Goal: Task Accomplishment & Management: Manage account settings

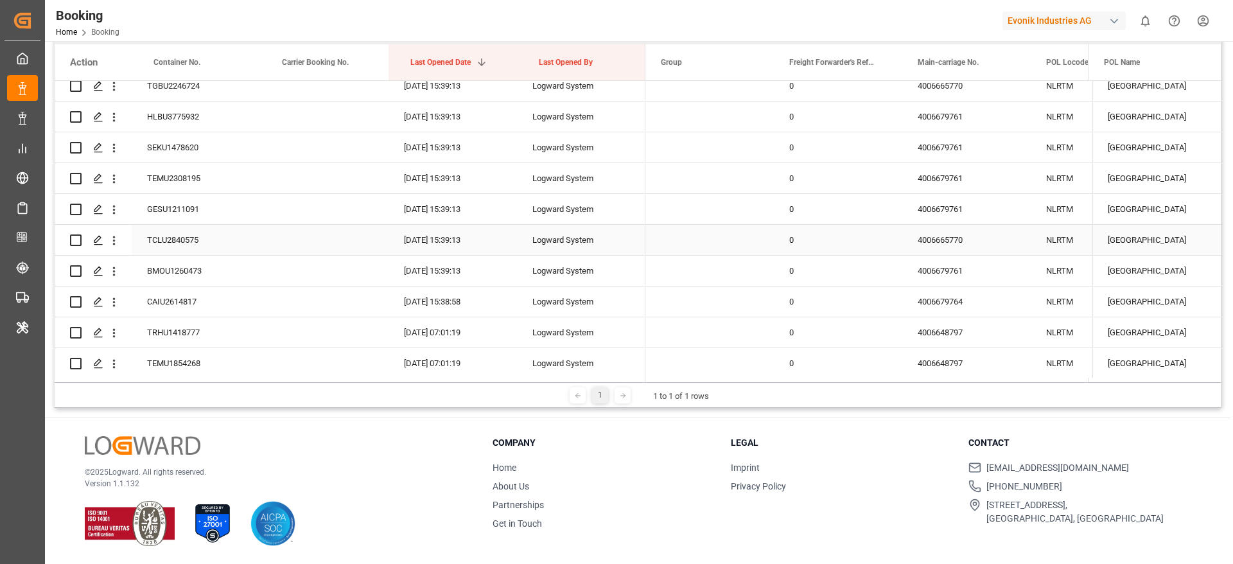
scroll to position [3833, 0]
click at [918, 151] on div "4006679761" at bounding box center [967, 148] width 128 height 30
click at [940, 188] on div "4006679761" at bounding box center [967, 179] width 128 height 30
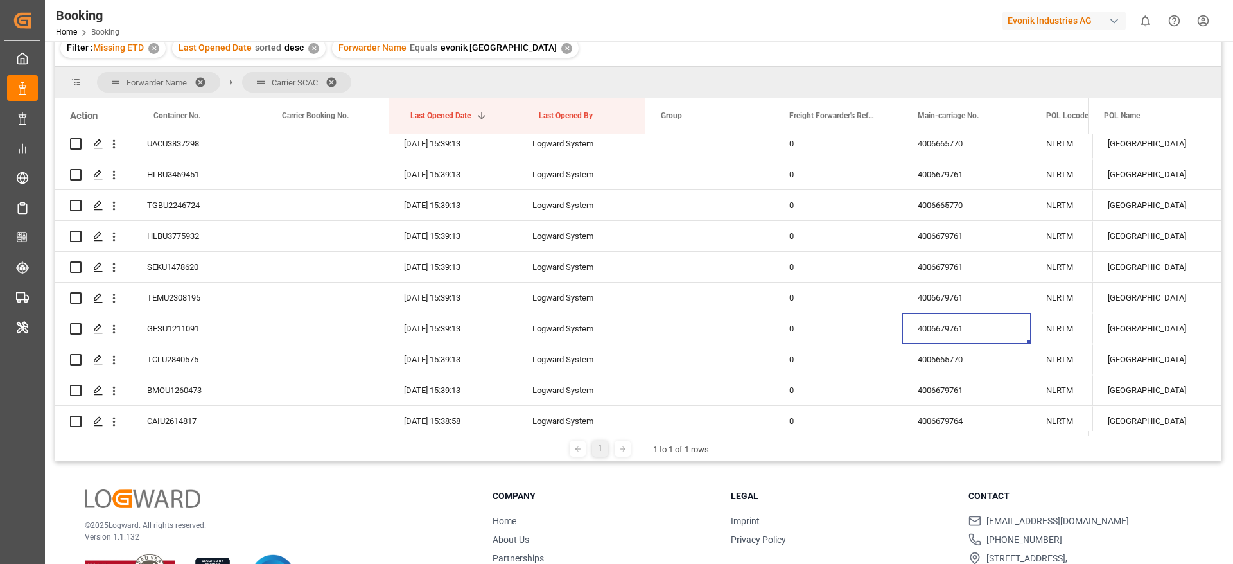
scroll to position [94, 0]
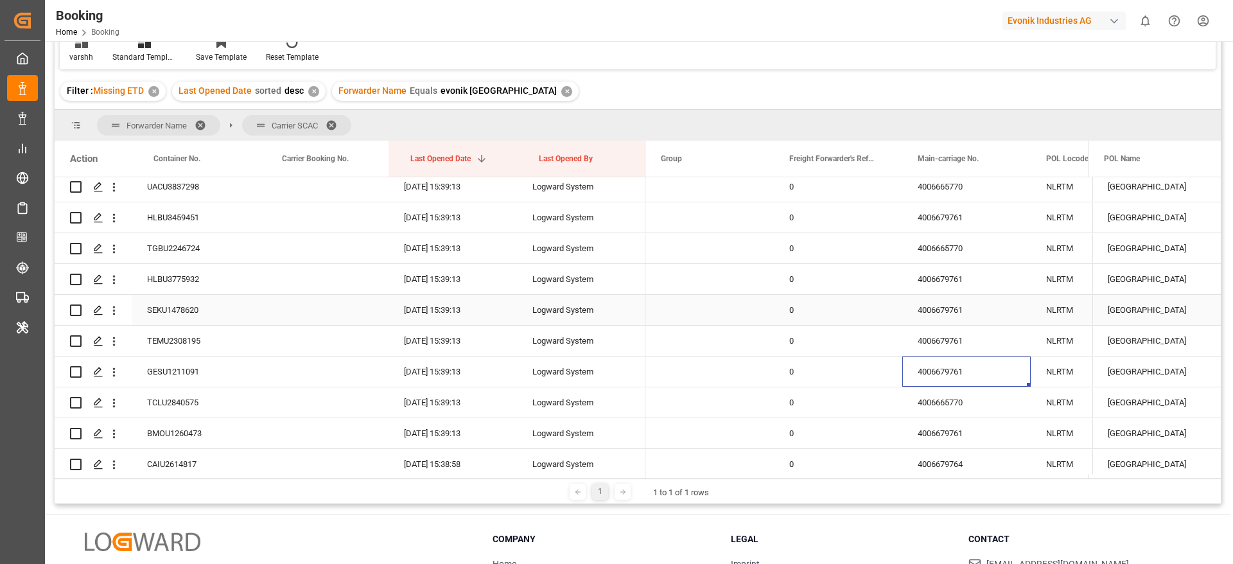
click at [973, 337] on div "4006679761" at bounding box center [967, 341] width 128 height 30
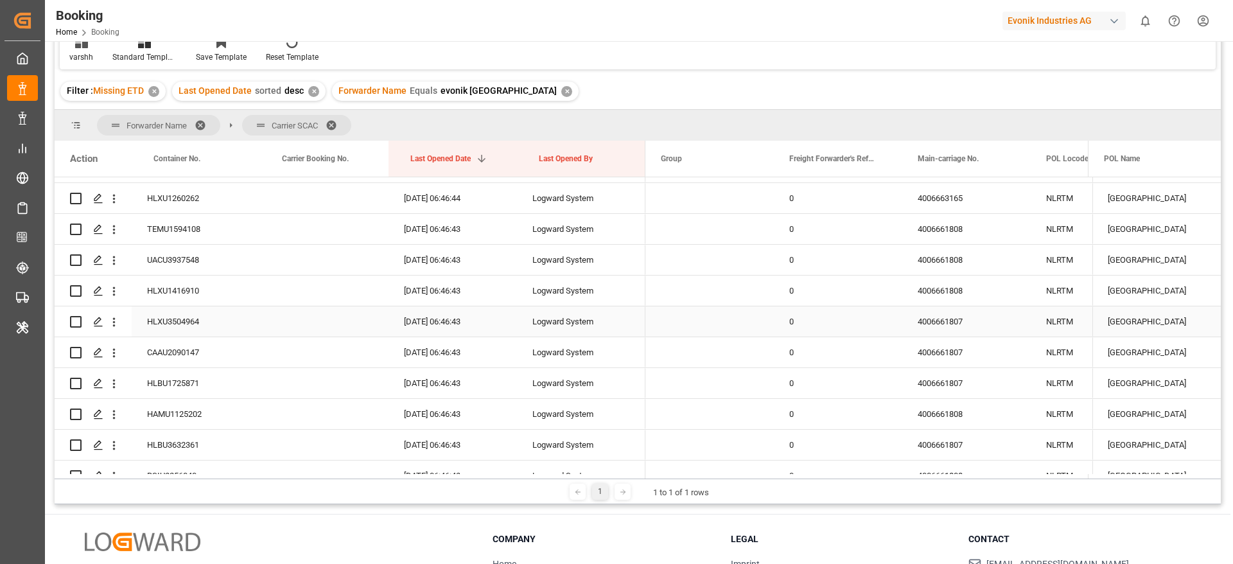
scroll to position [4315, 0]
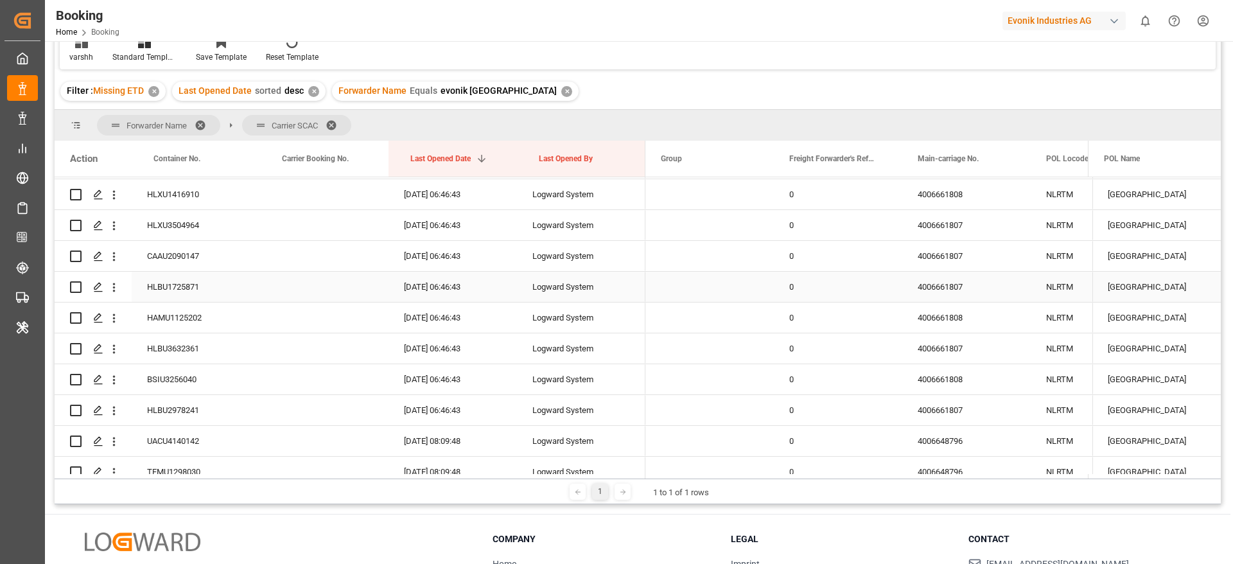
click at [941, 290] on div "4006661807" at bounding box center [967, 287] width 128 height 30
click at [947, 309] on div "4006661808" at bounding box center [967, 318] width 128 height 30
click at [936, 293] on div "4006661807" at bounding box center [967, 287] width 128 height 30
click at [937, 258] on div "4006661807" at bounding box center [967, 256] width 128 height 30
click at [930, 285] on div "4006661807" at bounding box center [967, 287] width 128 height 30
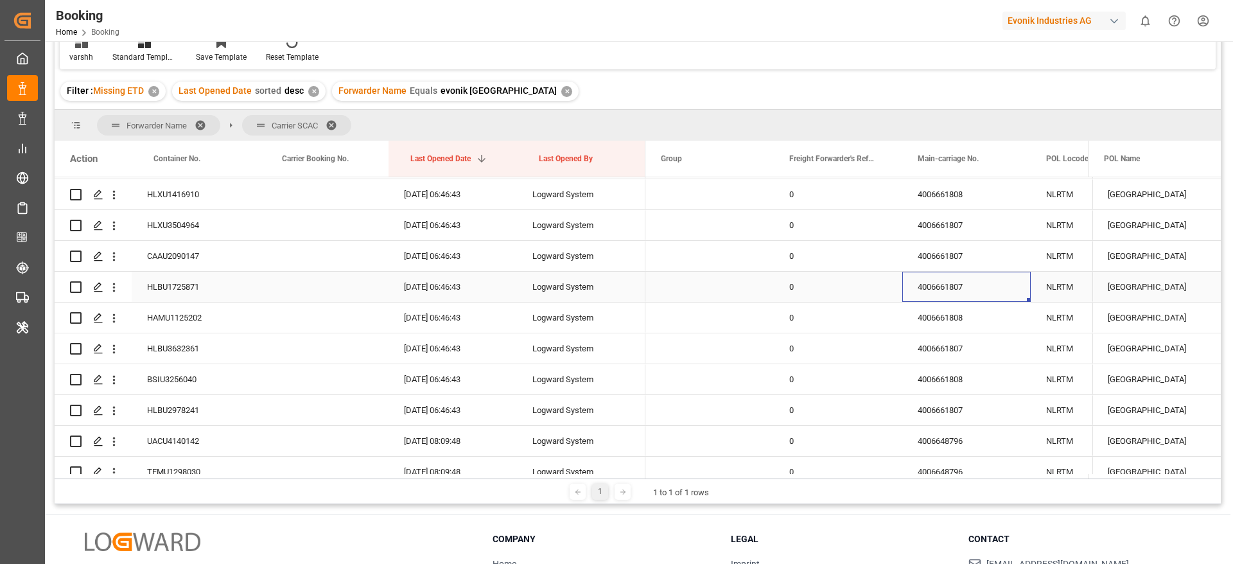
click at [935, 283] on div "4006661807" at bounding box center [967, 287] width 128 height 30
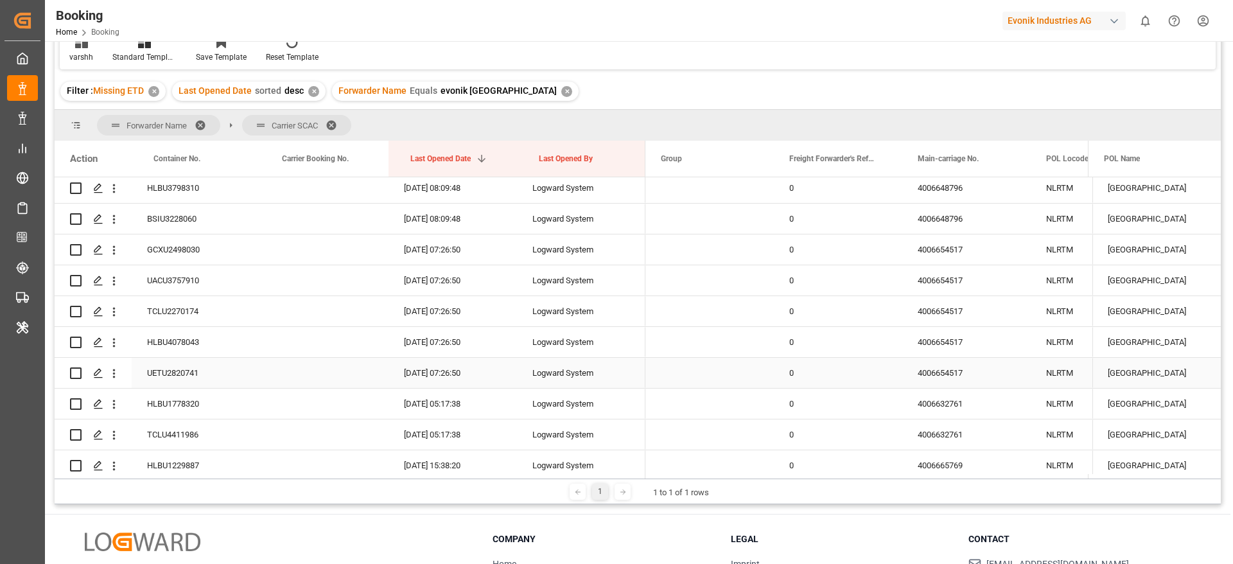
scroll to position [4701, 0]
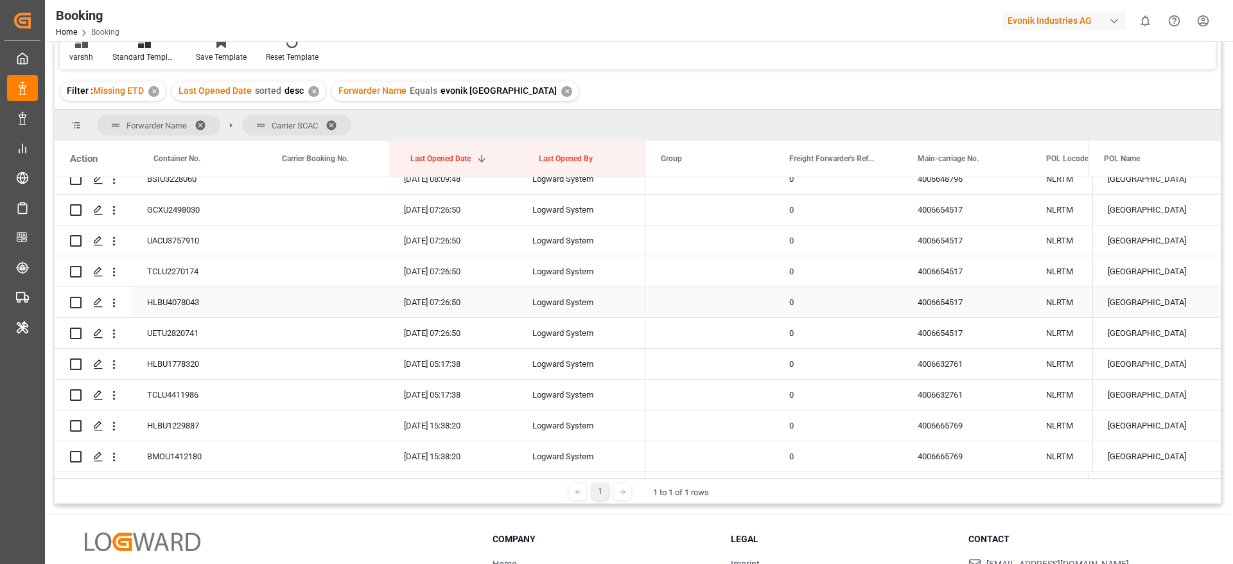
click at [962, 298] on div "4006654517" at bounding box center [967, 302] width 128 height 30
click at [941, 325] on div "4006654517" at bounding box center [967, 333] width 128 height 30
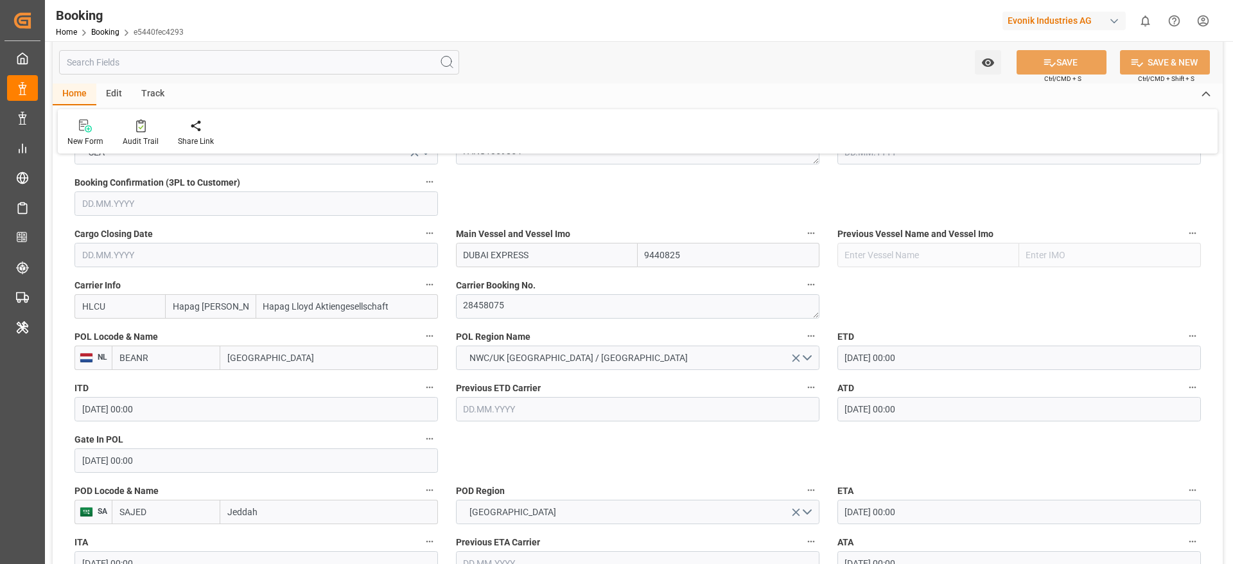
scroll to position [482, 0]
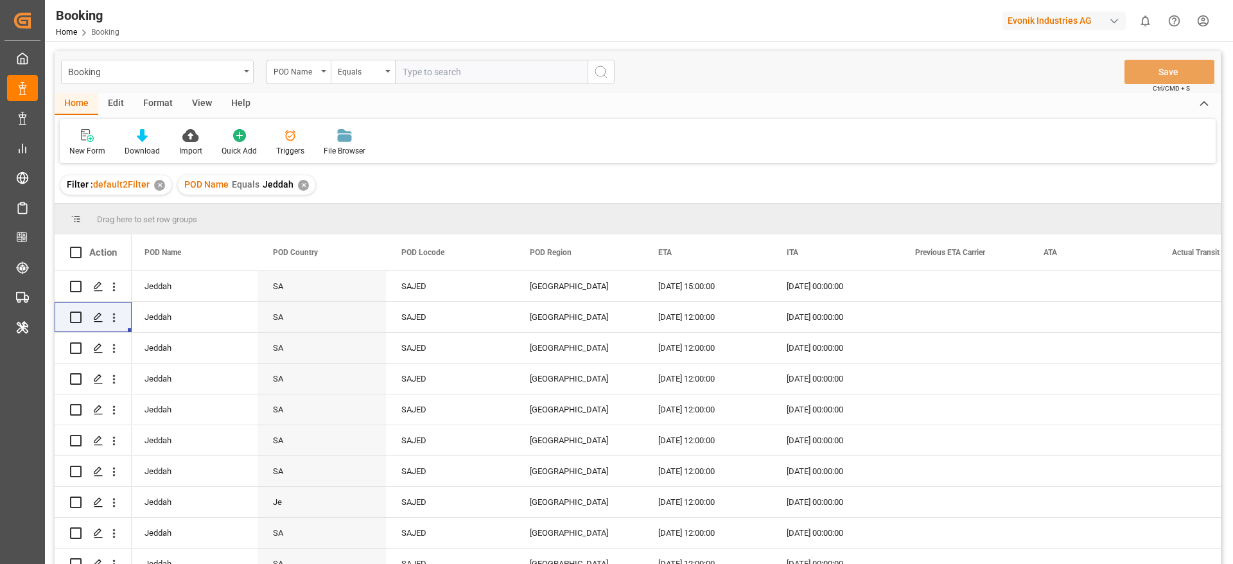
click at [430, 72] on input "text" at bounding box center [491, 72] width 193 height 24
paste input "Paranaguá"
type input "Paranaguá"
click at [298, 184] on div "✕" at bounding box center [303, 185] width 11 height 11
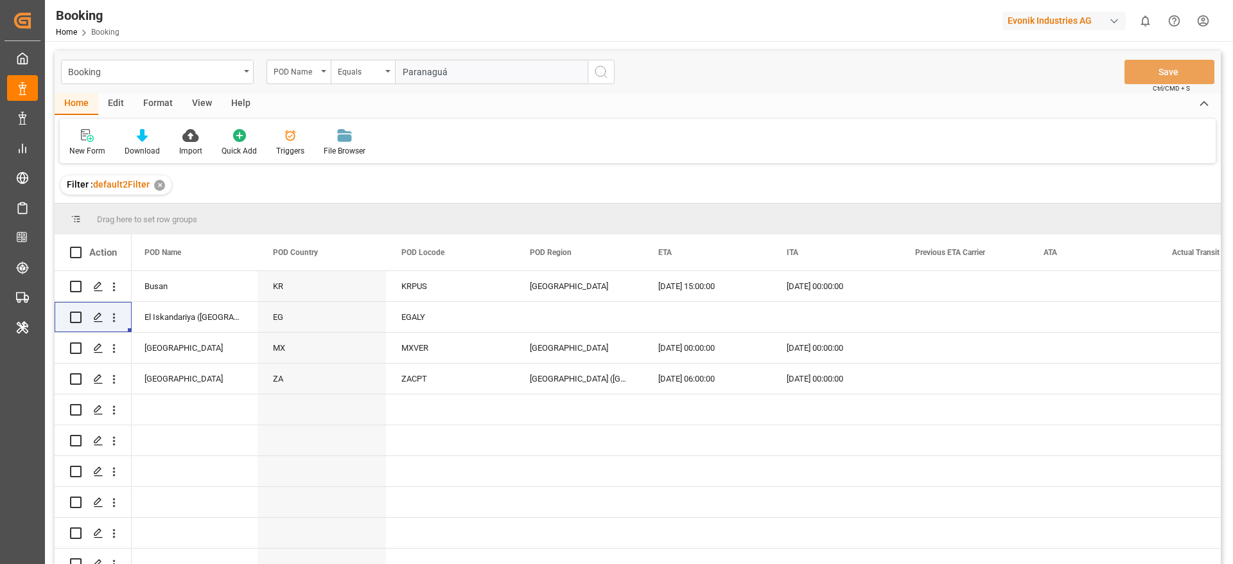
click at [603, 67] on icon "search button" at bounding box center [601, 71] width 15 height 15
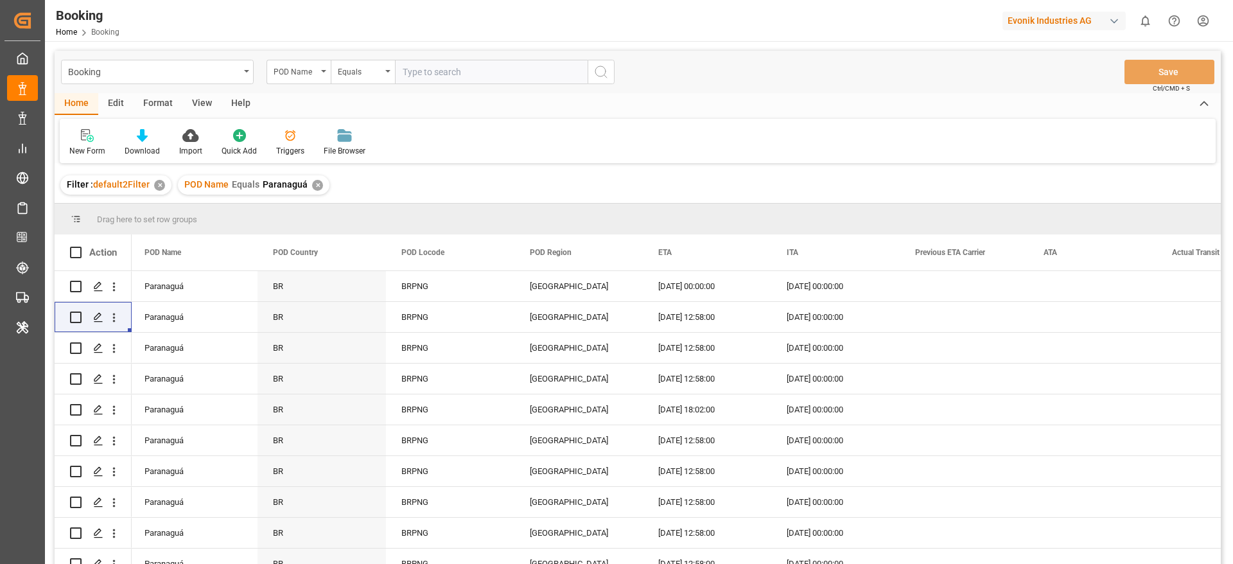
click at [409, 80] on input "text" at bounding box center [491, 72] width 193 height 24
type input "HAZIRA"
click at [603, 73] on icon "search button" at bounding box center [601, 71] width 15 height 15
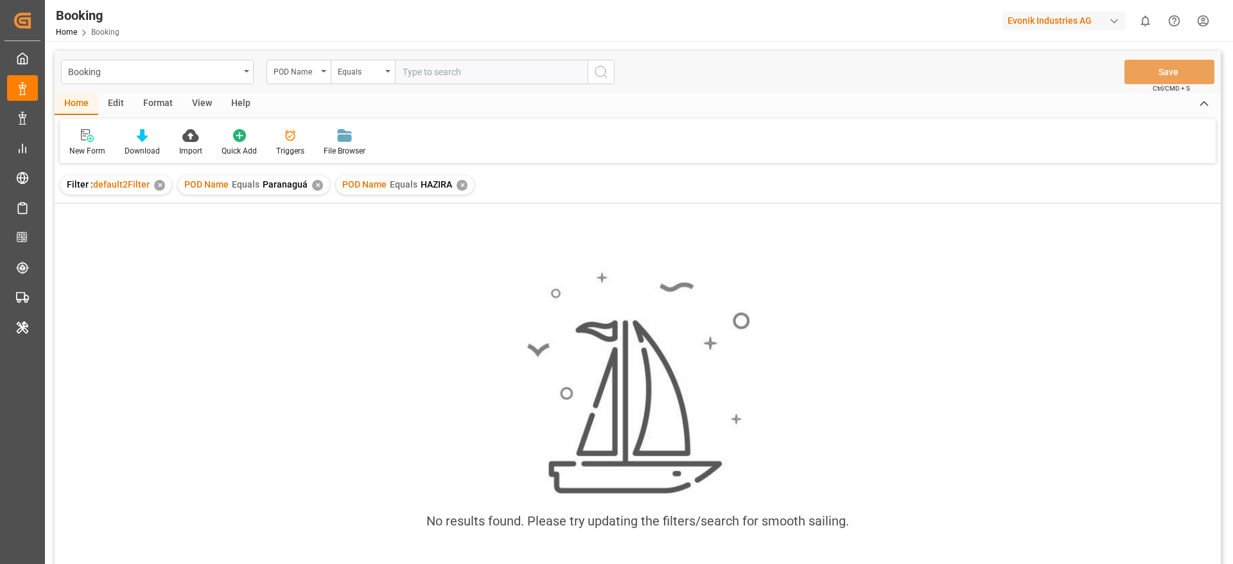
click at [314, 184] on div "✕" at bounding box center [317, 185] width 11 height 11
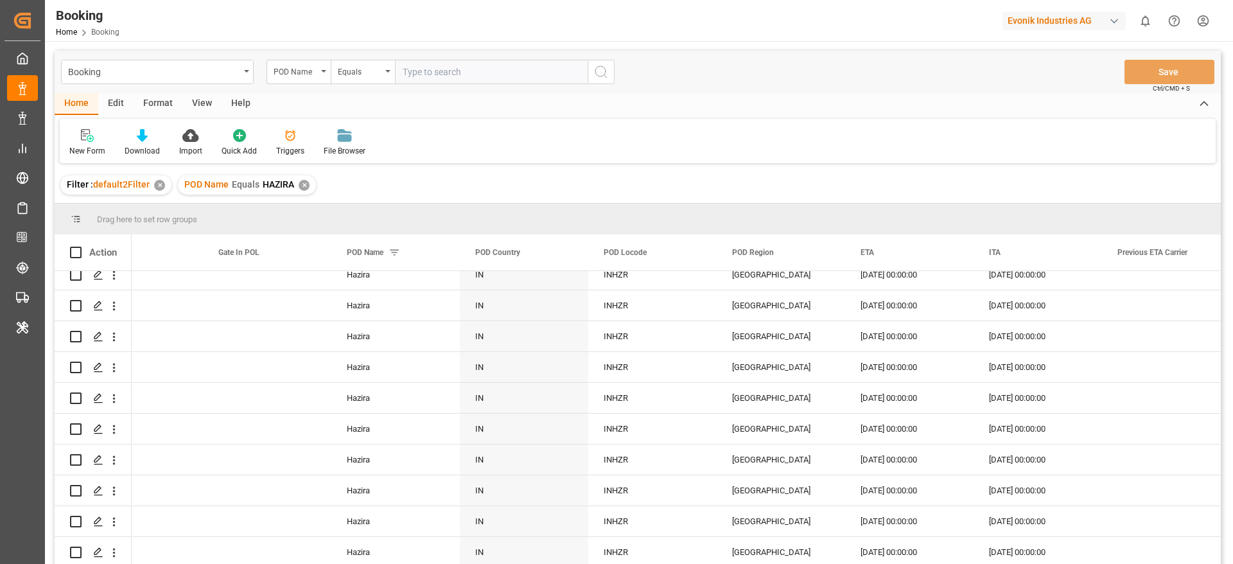
click at [423, 78] on input "text" at bounding box center [491, 72] width 193 height 24
paste input "Puerto Barrios"
type input "Puerto Barrios"
click at [299, 188] on div "✕" at bounding box center [304, 185] width 11 height 11
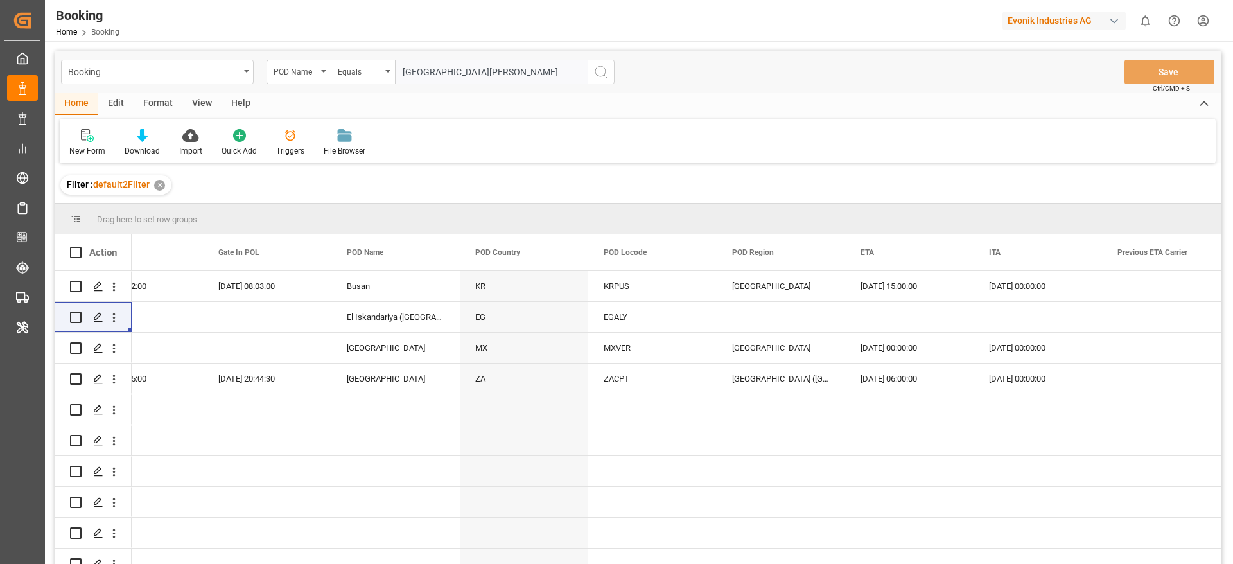
click at [593, 76] on button "search button" at bounding box center [601, 72] width 27 height 24
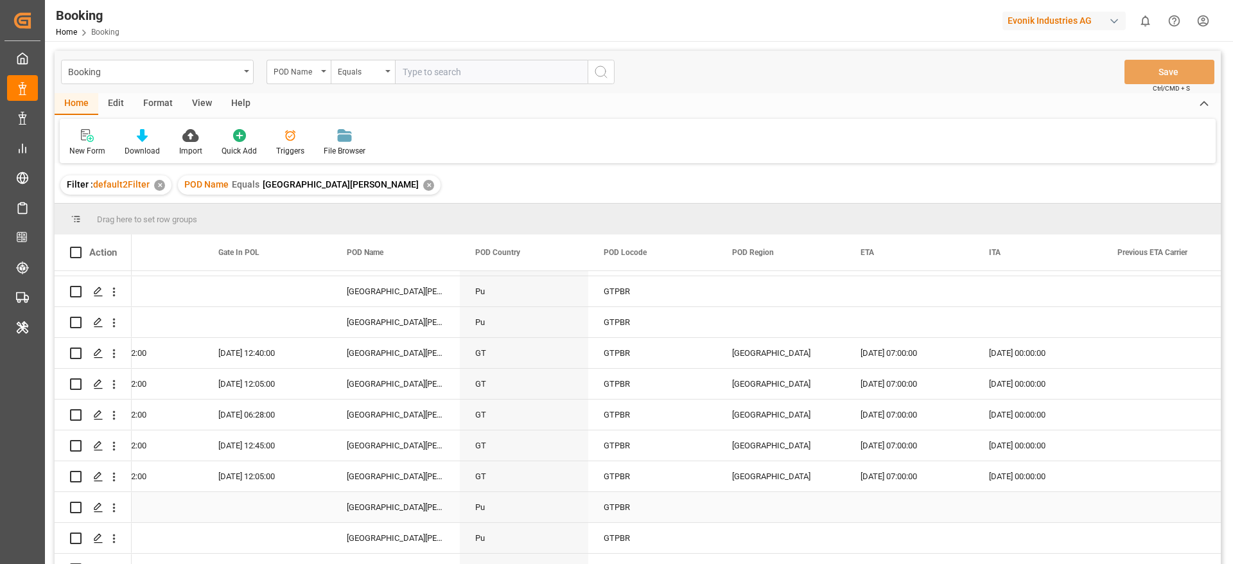
scroll to position [1253, 0]
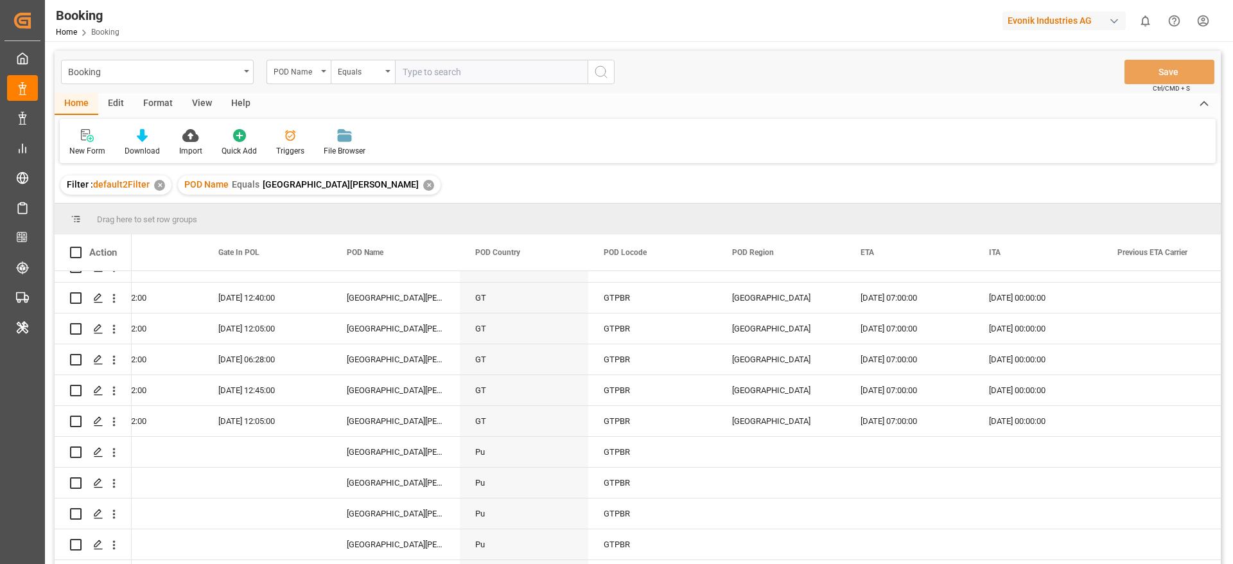
click at [484, 73] on input "text" at bounding box center [491, 72] width 193 height 24
paste input "Tincan/Lagos"
type input "Tincan/Lagos"
click at [323, 181] on div "POD Name Equals Puerto Barrios ✕" at bounding box center [309, 184] width 263 height 19
click at [423, 184] on div "✕" at bounding box center [428, 185] width 11 height 11
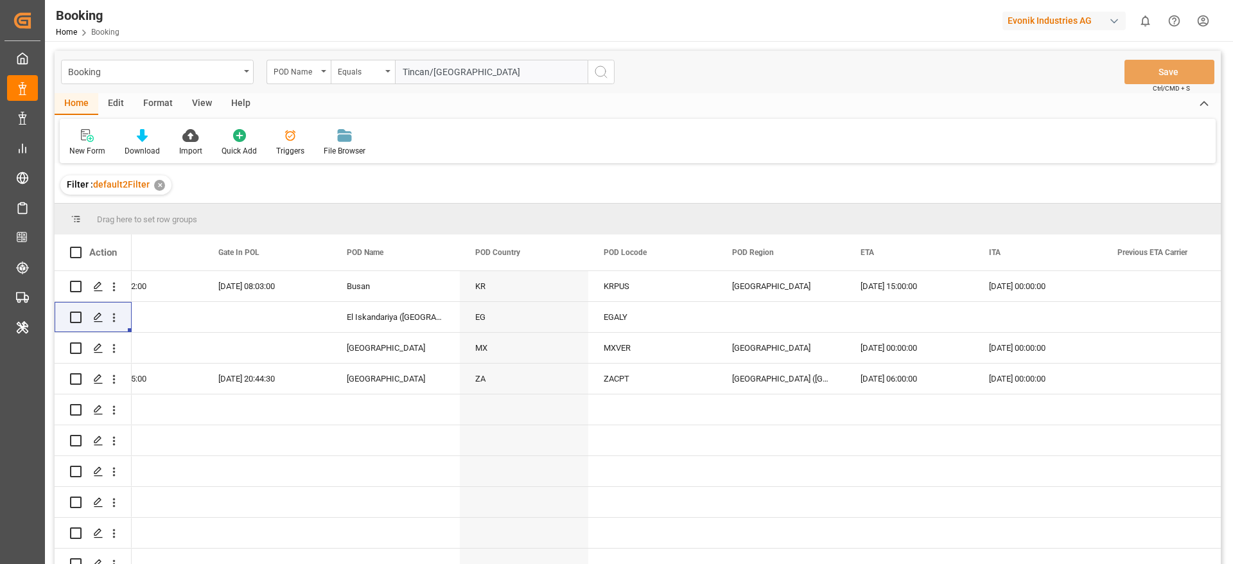
click at [601, 75] on icon "search button" at bounding box center [601, 71] width 15 height 15
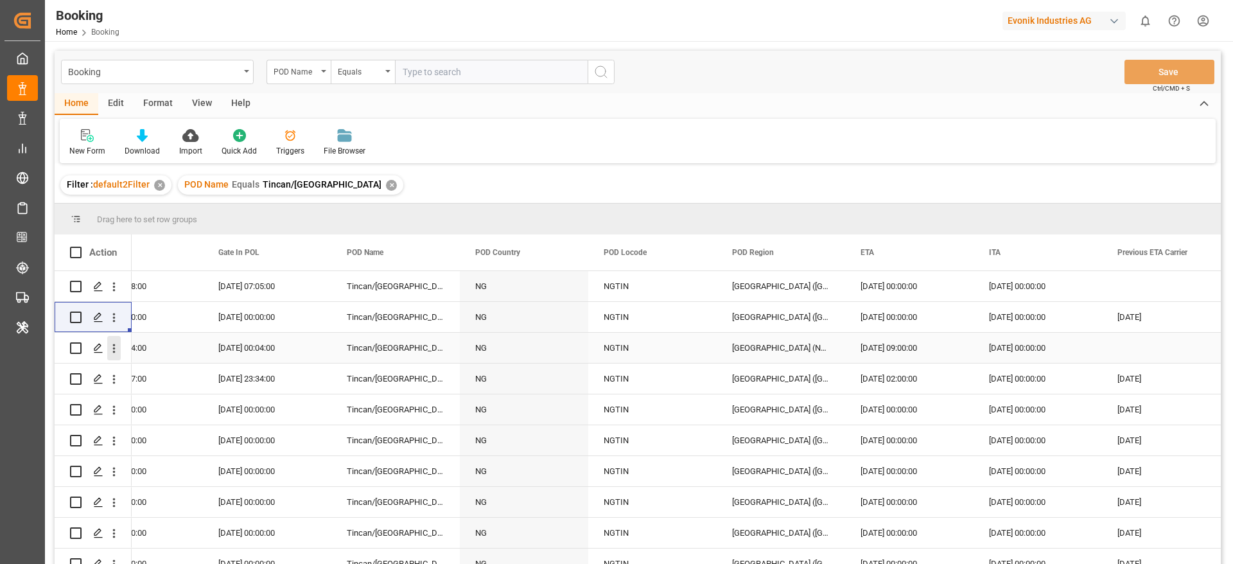
click at [118, 349] on icon "open menu" at bounding box center [113, 348] width 13 height 13
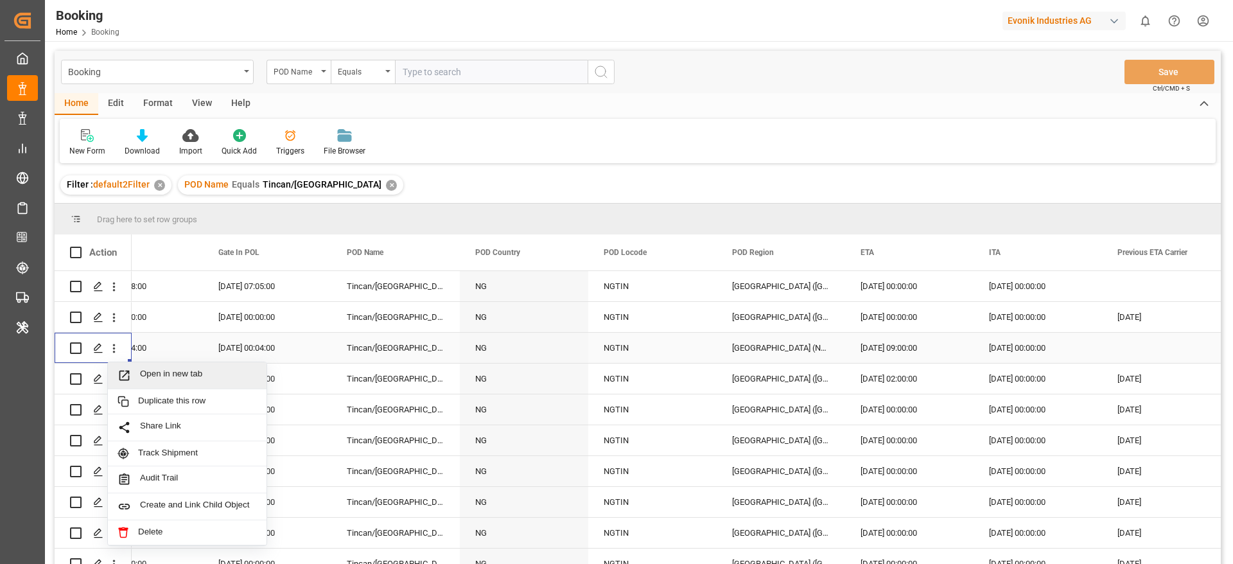
click at [154, 374] on span "Open in new tab" at bounding box center [198, 375] width 117 height 13
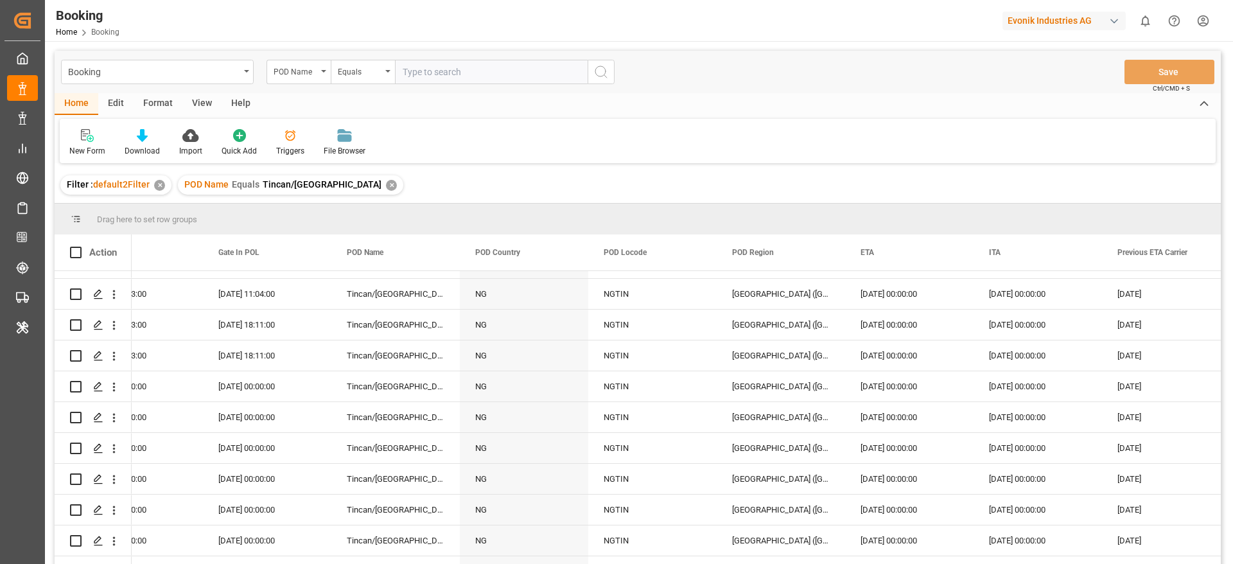
scroll to position [1465, 0]
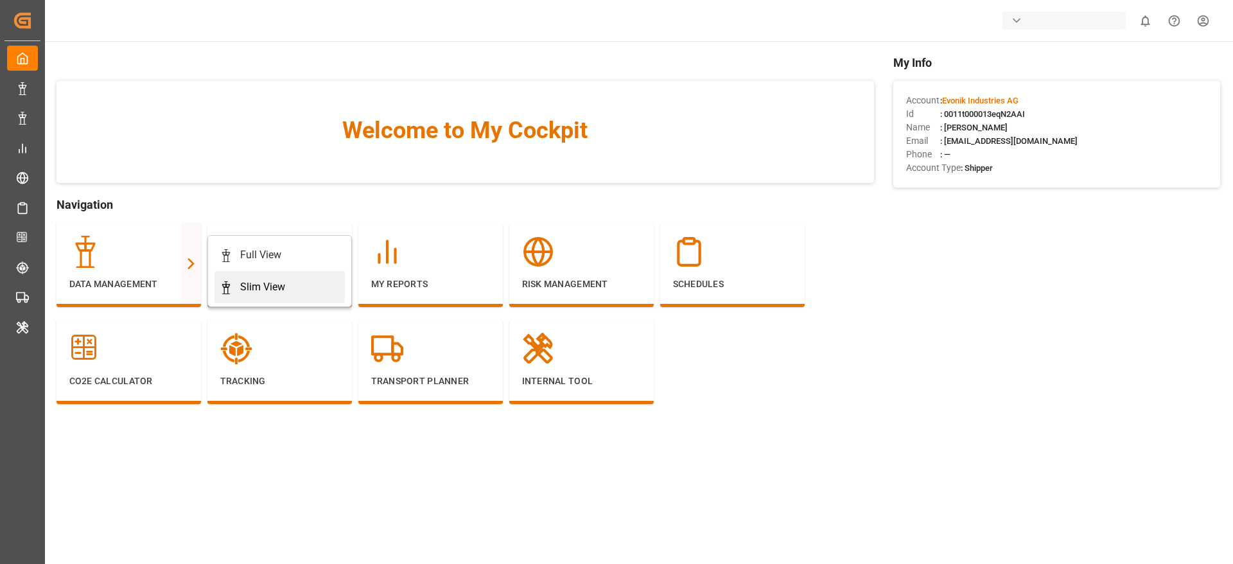
click at [249, 283] on div "Slim View" at bounding box center [262, 286] width 45 height 15
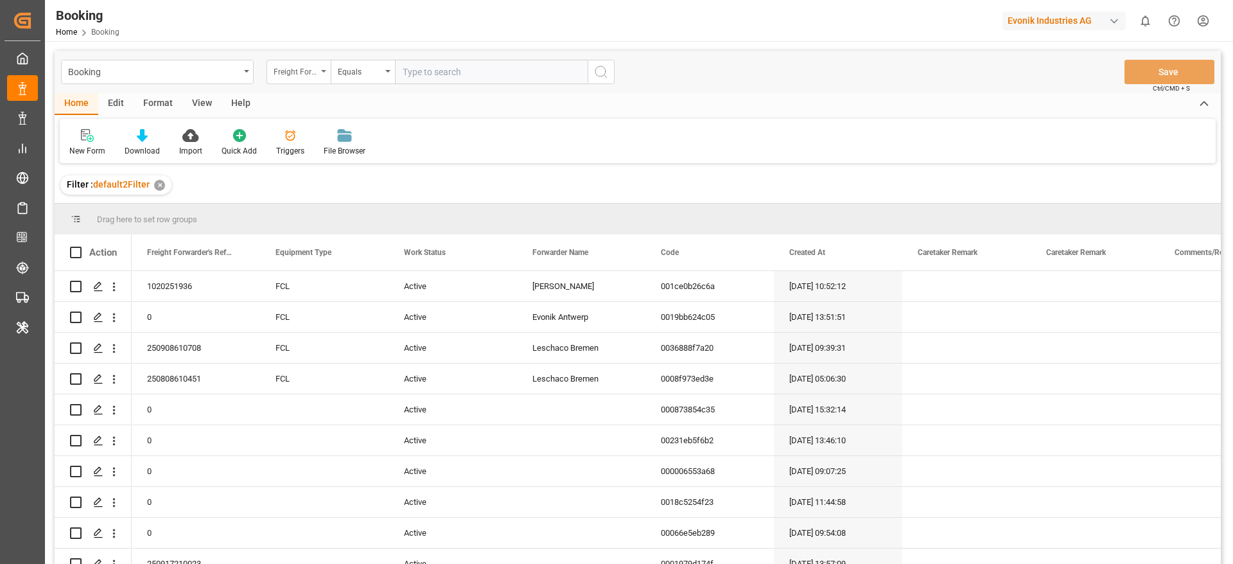
click at [280, 82] on div "Freight Forwarder's Reference No." at bounding box center [299, 72] width 64 height 24
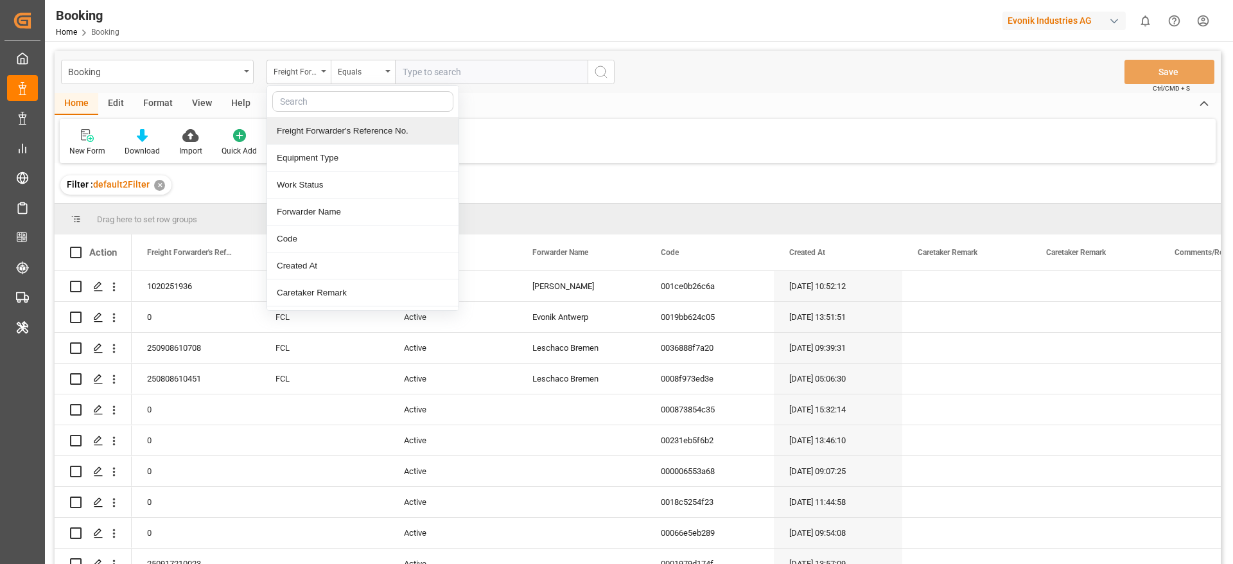
drag, startPoint x: 292, startPoint y: 118, endPoint x: 296, endPoint y: 105, distance: 12.6
click at [293, 118] on div "Freight Forwarder's Reference No." at bounding box center [362, 131] width 191 height 27
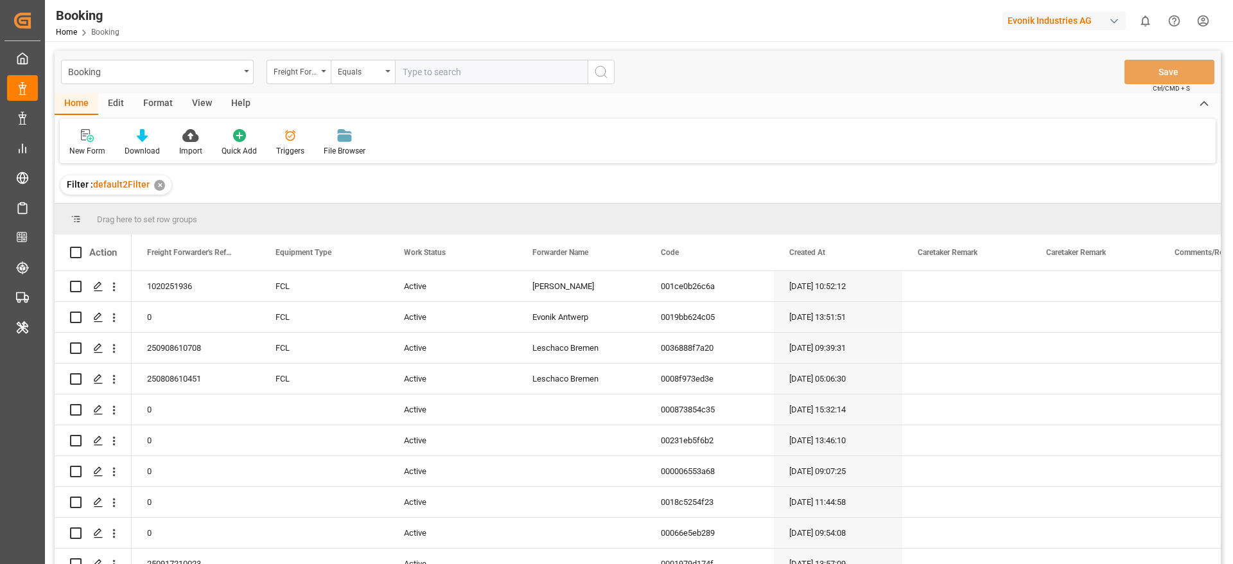
click at [296, 102] on div "Home Edit Format View Help" at bounding box center [638, 104] width 1167 height 22
click at [297, 82] on div "Freight Forwarder's Reference No." at bounding box center [299, 72] width 64 height 24
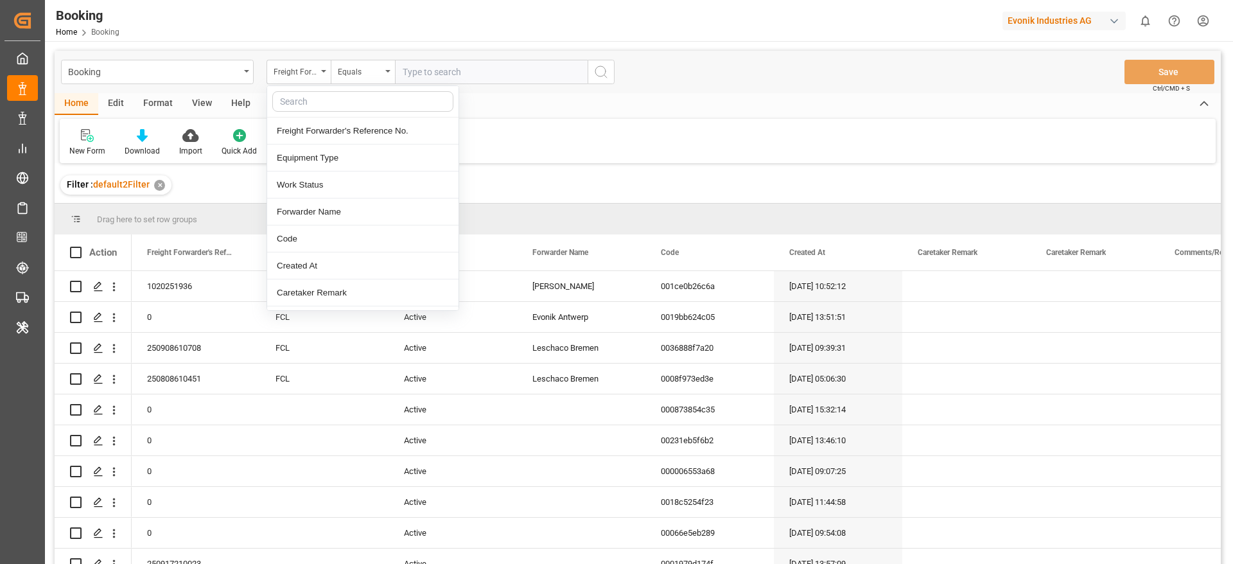
click at [302, 111] on input "text" at bounding box center [362, 101] width 181 height 21
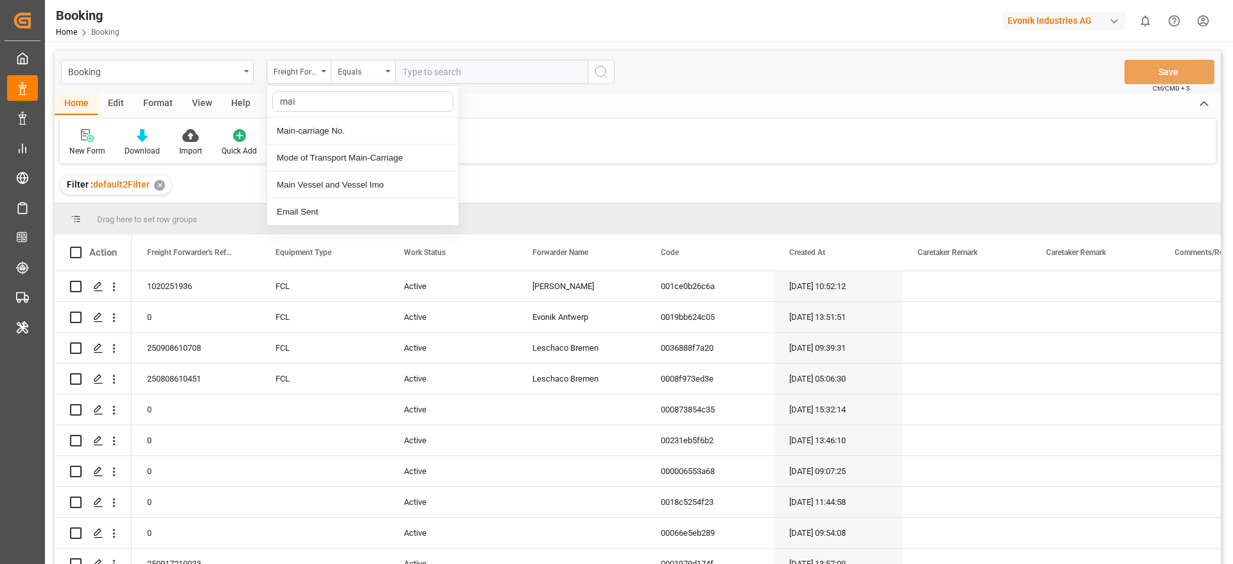
type input "main"
click at [311, 128] on div "Main-carriage No." at bounding box center [362, 131] width 191 height 27
click at [495, 68] on input "text" at bounding box center [491, 72] width 193 height 24
paste input "4006679761"
type input "4006679761"
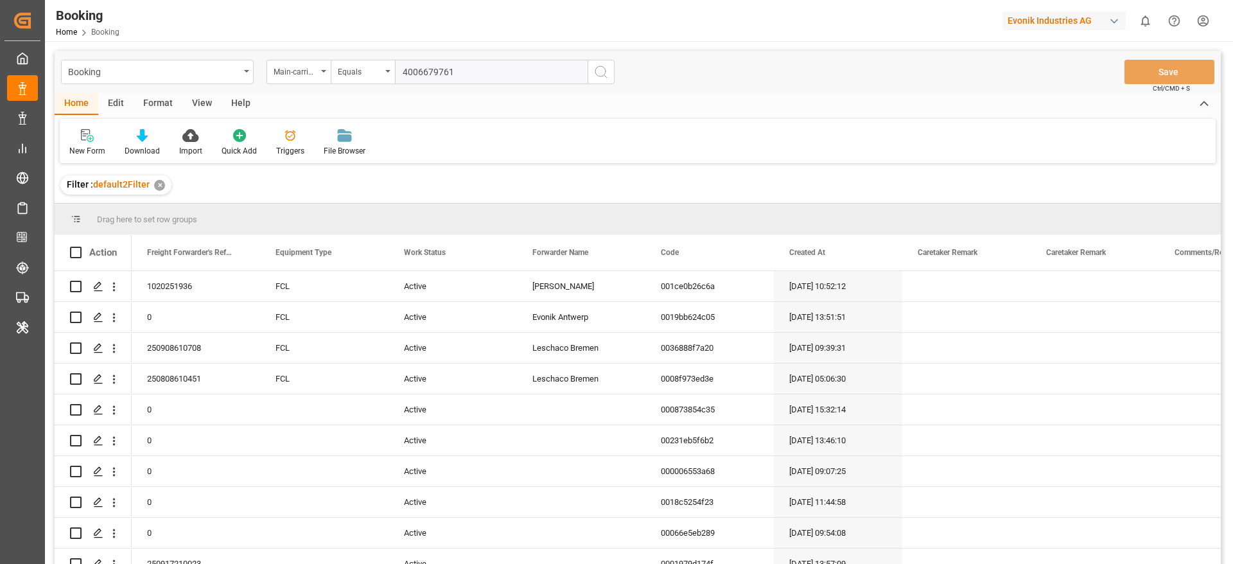
click at [594, 72] on icon "search button" at bounding box center [601, 71] width 15 height 15
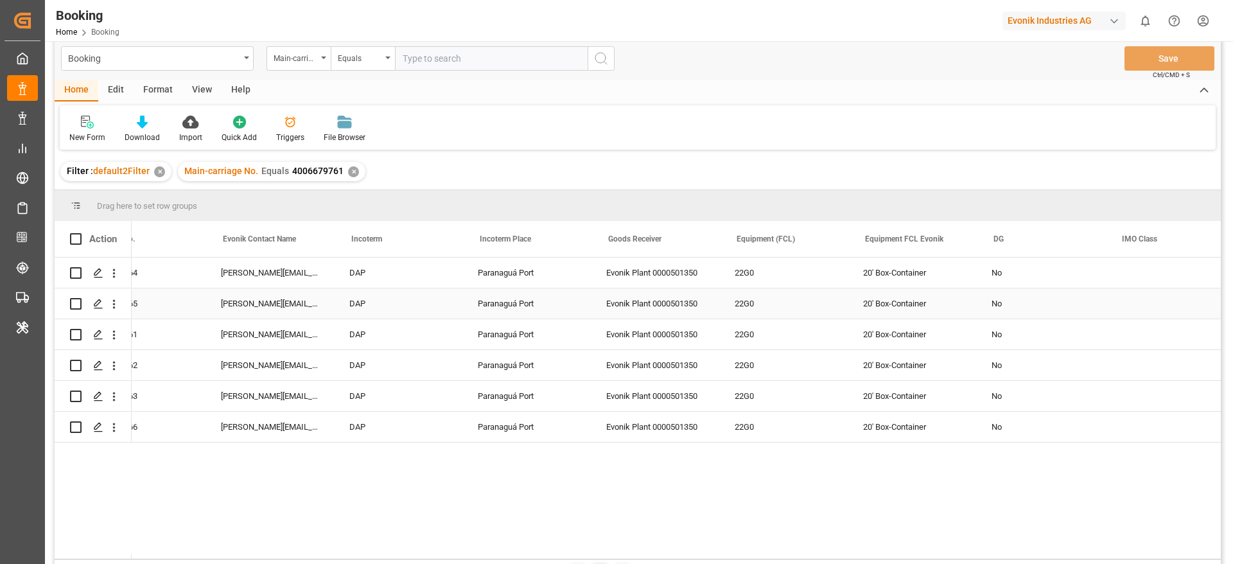
scroll to position [0, 2112]
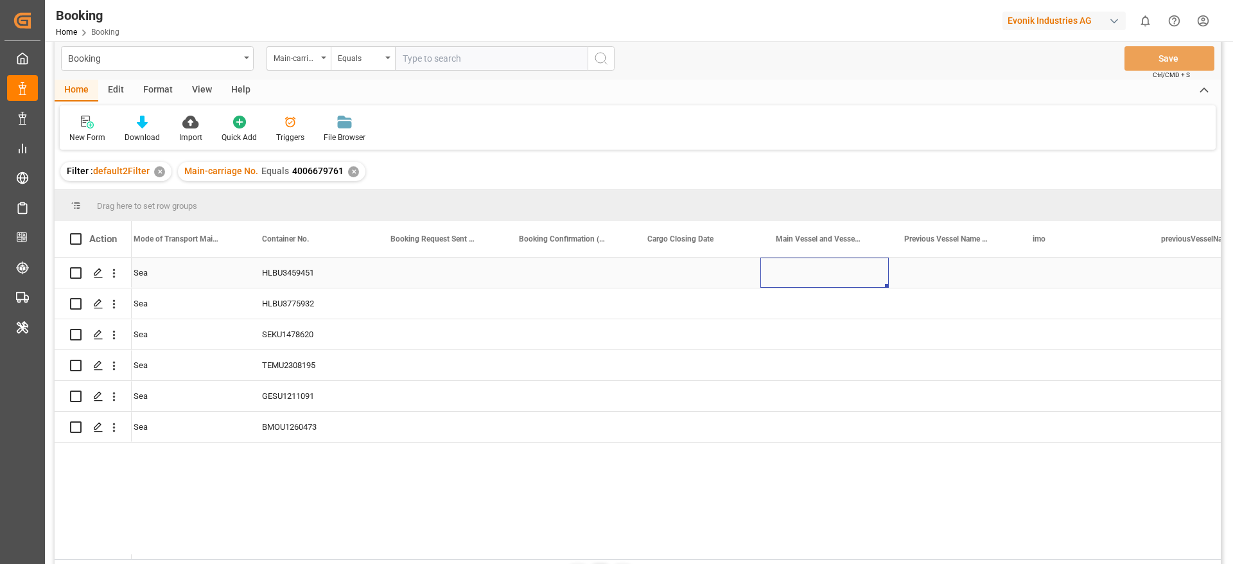
click at [791, 281] on div "Press SPACE to select this row." at bounding box center [825, 273] width 128 height 30
click at [792, 281] on input "Press SPACE to select this row." at bounding box center [825, 280] width 108 height 24
paste input "BREMERHAVEN EXPRESS"
click at [850, 316] on div "BREMERHAVEN EXPRESS - 9723253" at bounding box center [845, 316] width 147 height 45
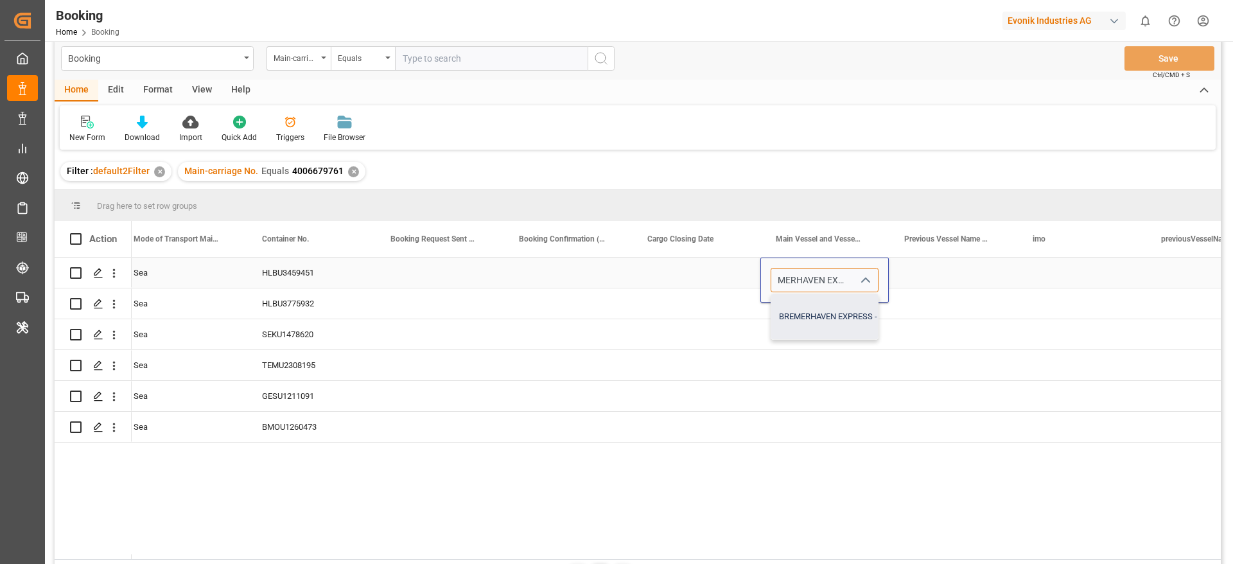
type input "BREMERHAVEN EXPRESS - 9723253"
click at [844, 305] on div "Press SPACE to select this row." at bounding box center [825, 303] width 128 height 30
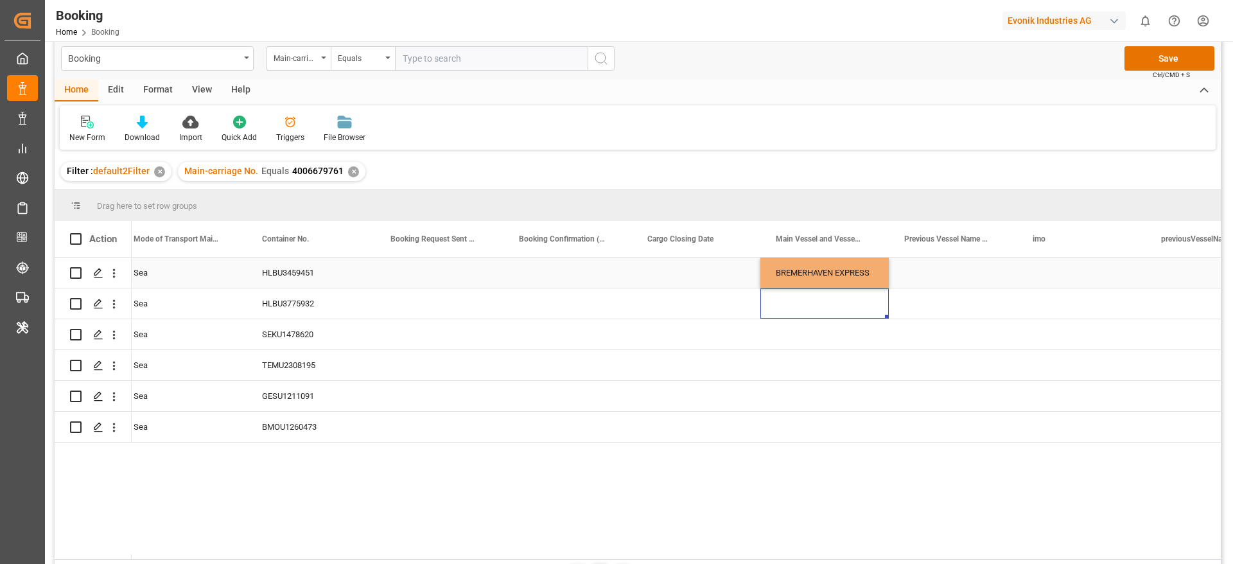
click at [845, 272] on div "BREMERHAVEN EXPRESS" at bounding box center [825, 273] width 128 height 30
drag, startPoint x: 886, startPoint y: 286, endPoint x: 867, endPoint y: 425, distance: 140.7
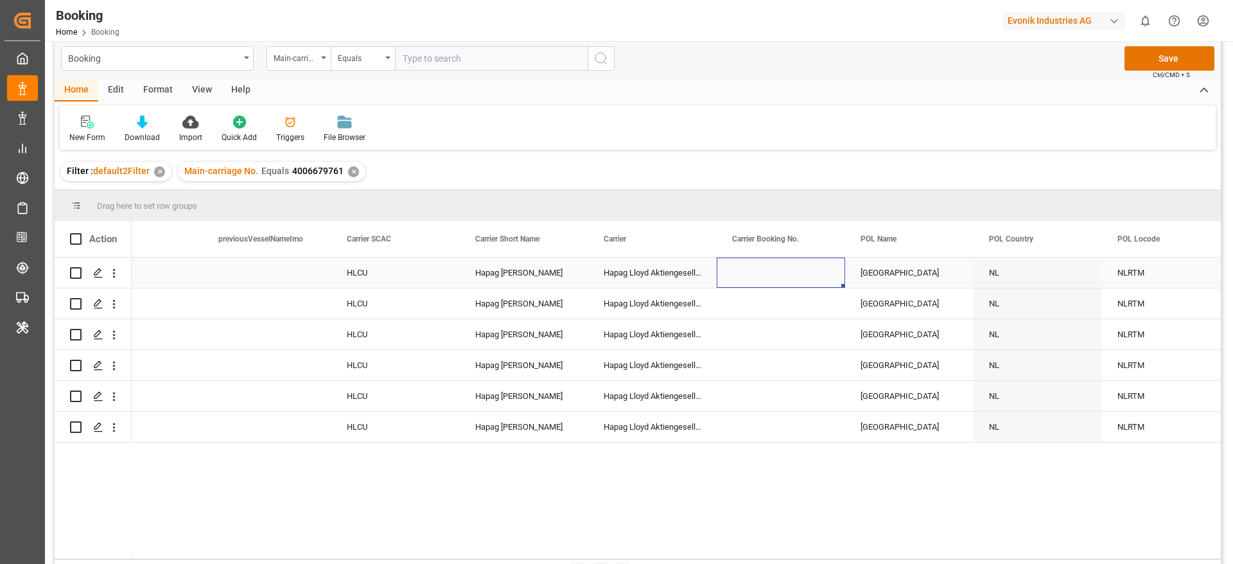
click at [771, 283] on div "Press SPACE to select this row." at bounding box center [781, 273] width 128 height 30
click at [771, 283] on input "Press SPACE to select this row." at bounding box center [781, 280] width 108 height 24
type input "26945618"
click at [760, 321] on div "Press SPACE to select this row." at bounding box center [781, 334] width 128 height 30
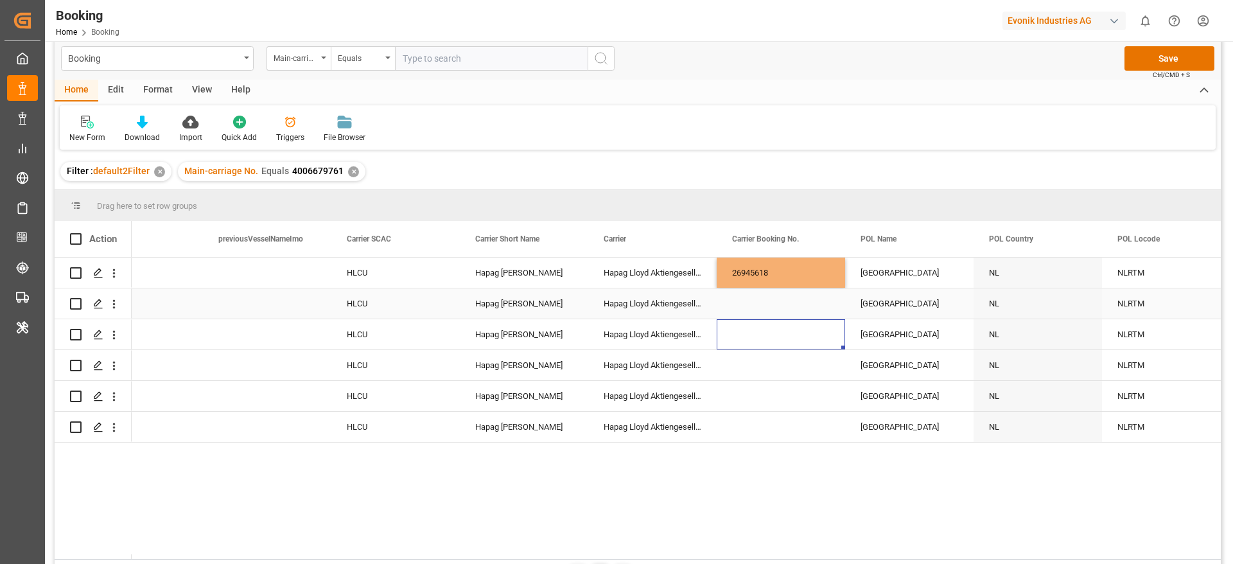
click at [767, 275] on div "26945618" at bounding box center [781, 273] width 128 height 30
drag, startPoint x: 842, startPoint y: 285, endPoint x: 822, endPoint y: 427, distance: 144.0
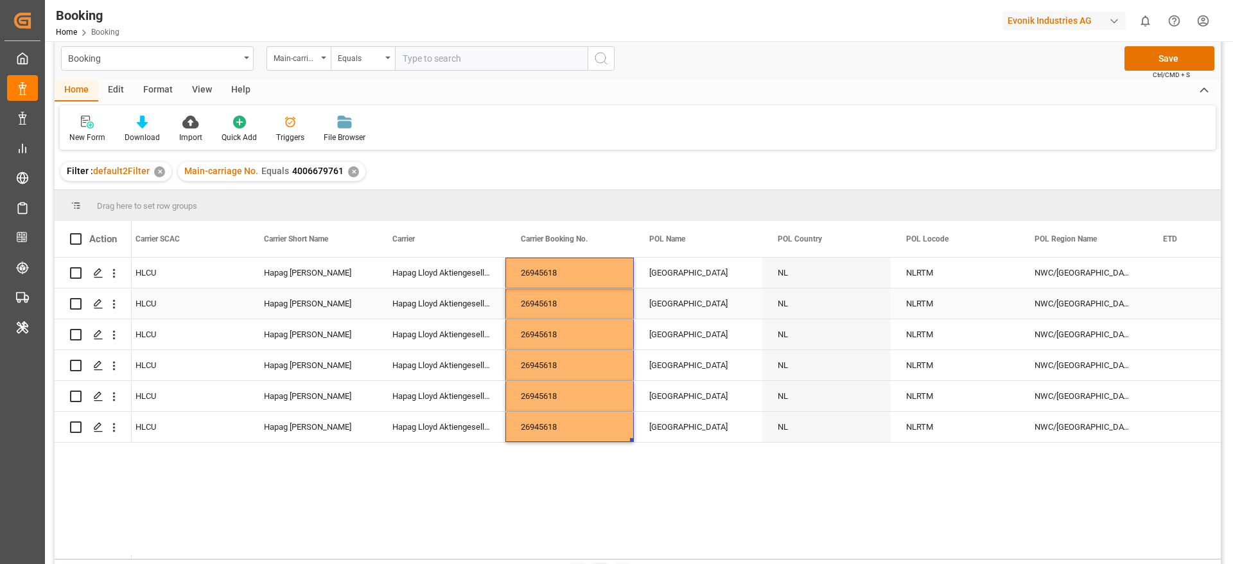
click at [698, 281] on div "Rotterdam" at bounding box center [698, 273] width 128 height 30
click at [698, 281] on input "Rotterdam" at bounding box center [698, 280] width 108 height 24
type input "Rotterdam - NLRTM"
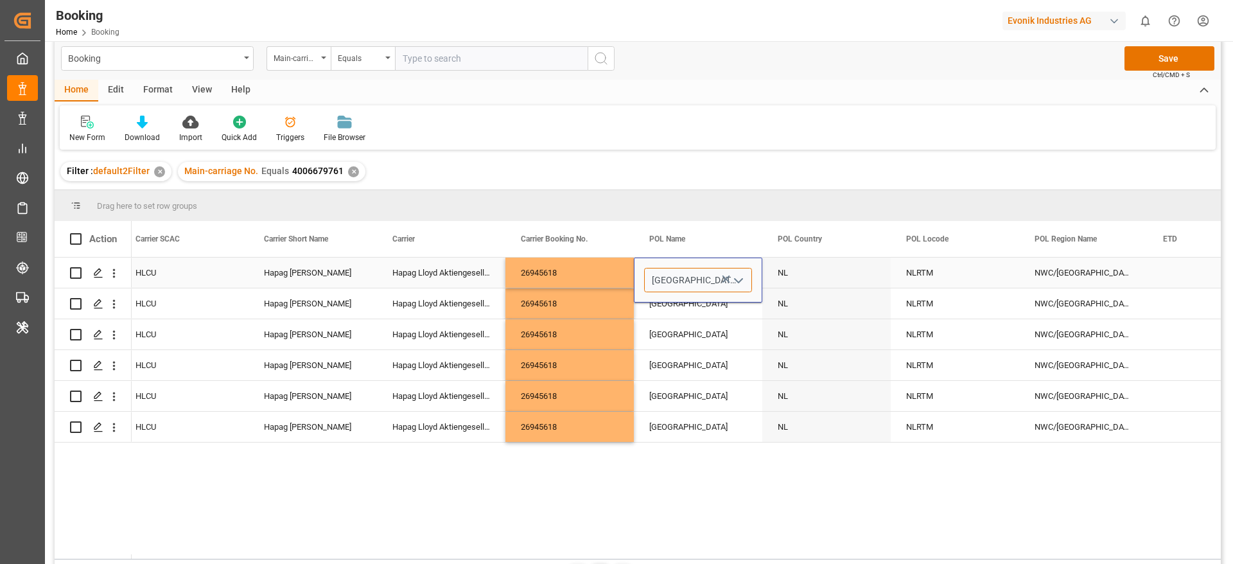
click at [698, 281] on input "Rotterdam - NLRTM" at bounding box center [698, 280] width 108 height 24
paste input "ANTWERP"
click at [702, 308] on div "Antwerp - BEANR" at bounding box center [757, 316] width 224 height 45
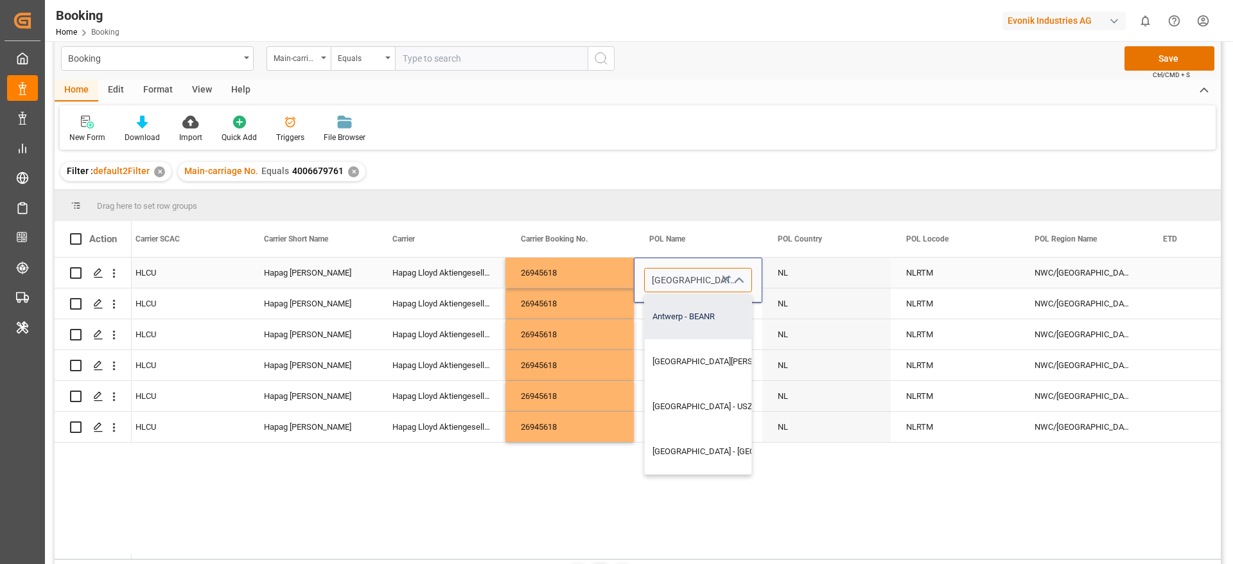
type input "Antwerp - BEANR"
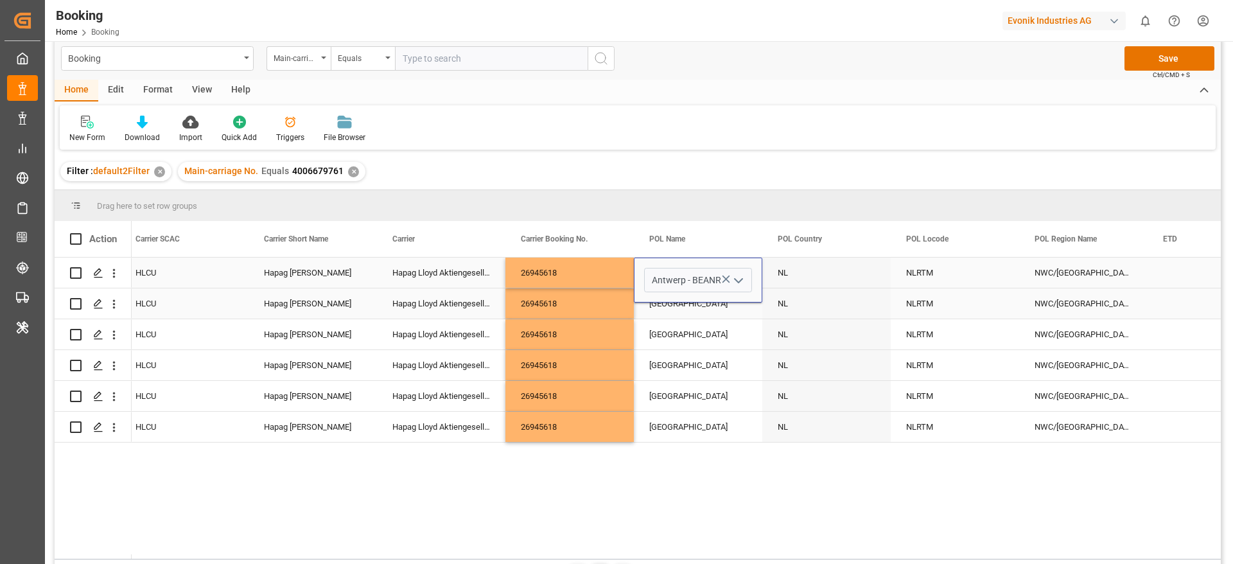
click at [698, 305] on div "Rotterdam" at bounding box center [698, 303] width 128 height 30
click at [704, 272] on div "[GEOGRAPHIC_DATA]" at bounding box center [698, 273] width 128 height 30
drag, startPoint x: 759, startPoint y: 285, endPoint x: 725, endPoint y: 407, distance: 127.3
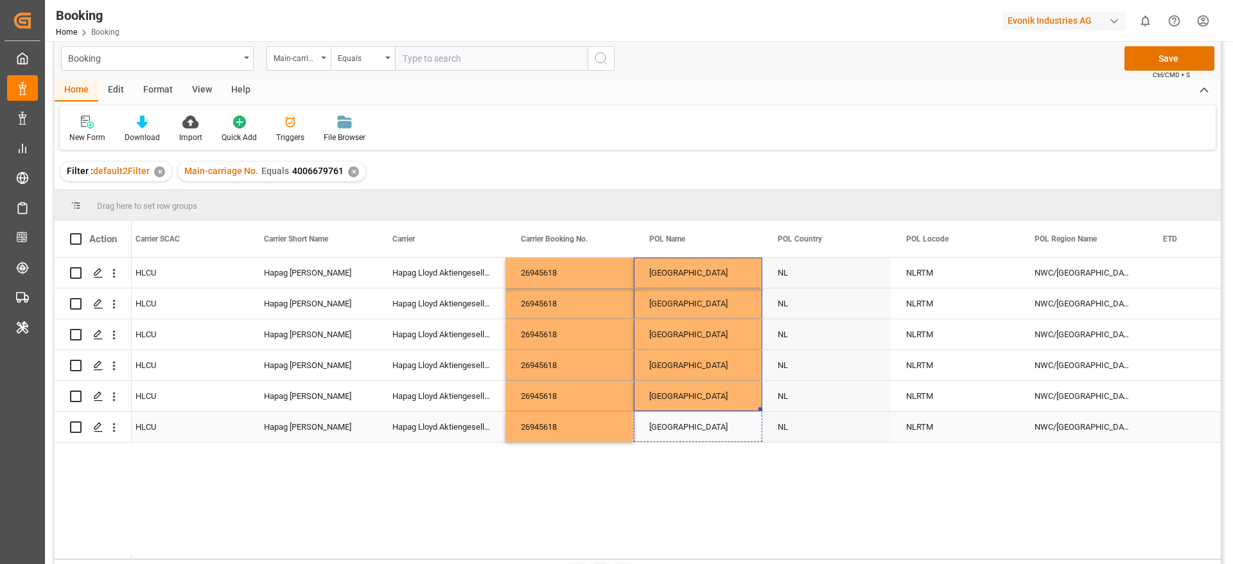
drag, startPoint x: 761, startPoint y: 407, endPoint x: 757, endPoint y: 434, distance: 27.9
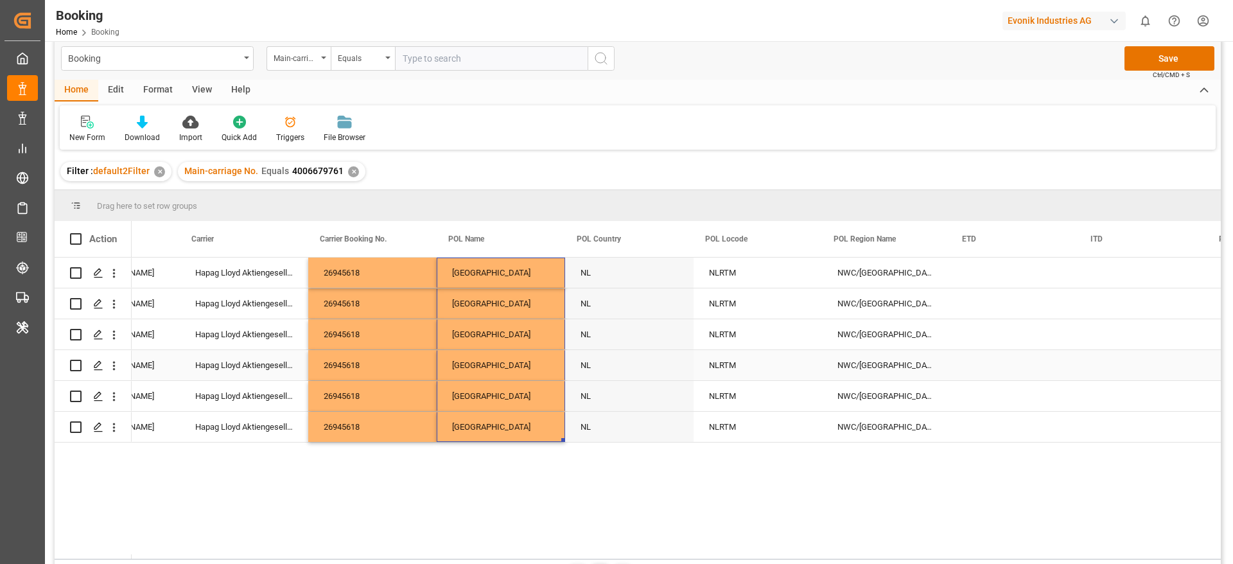
scroll to position [0, 5738]
click at [739, 278] on div "NLRTM" at bounding box center [754, 273] width 128 height 30
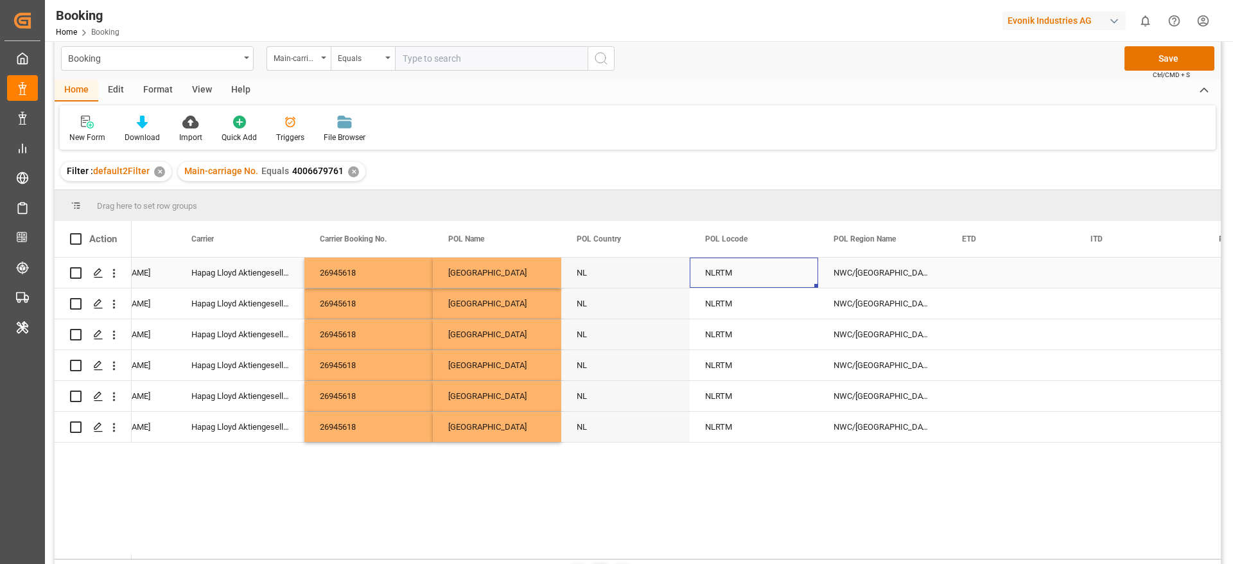
click at [739, 278] on div "NLRTM" at bounding box center [754, 273] width 128 height 30
click at [739, 278] on input "NLRTM" at bounding box center [754, 280] width 108 height 24
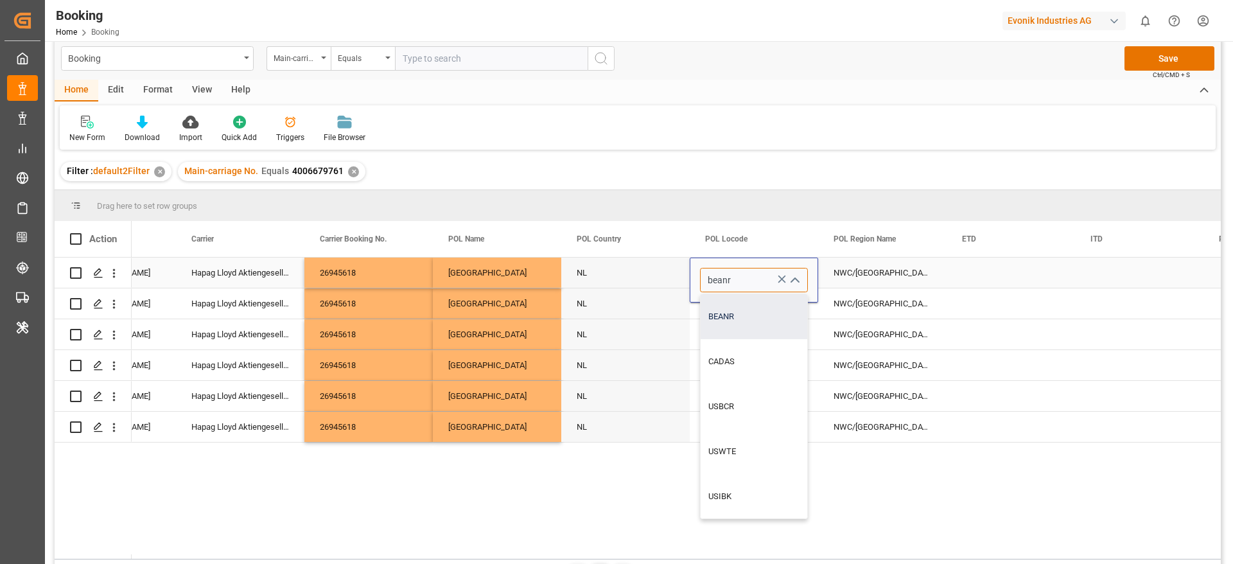
click at [732, 303] on div "BEANR" at bounding box center [754, 316] width 107 height 45
type input "BEANR"
click at [732, 303] on div "NLRTM" at bounding box center [754, 303] width 128 height 30
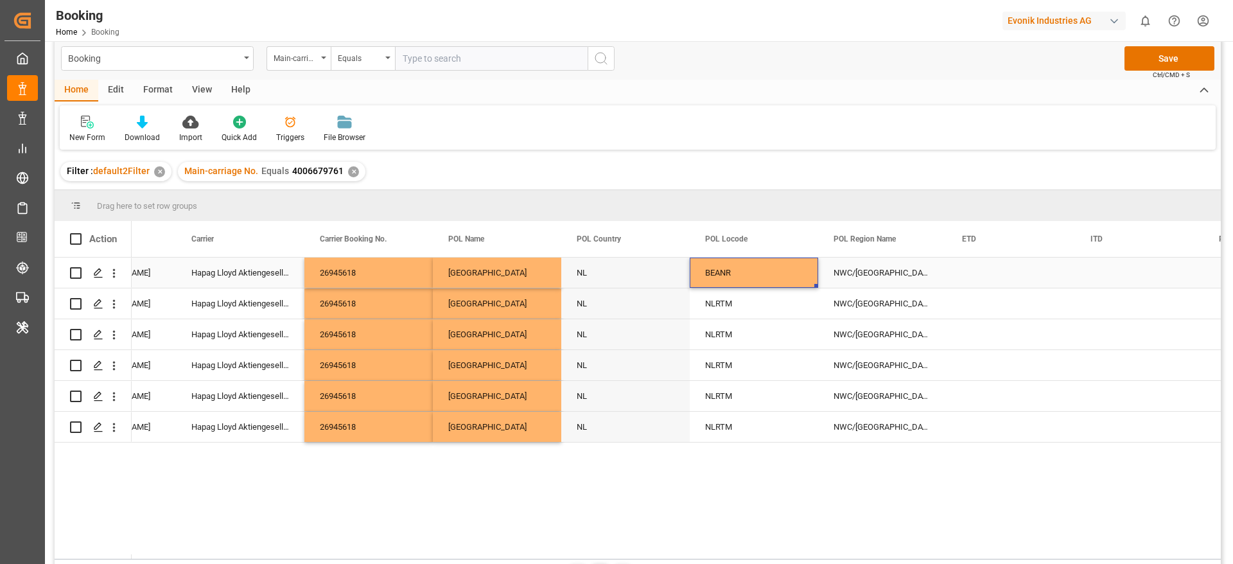
click at [749, 272] on div "BEANR" at bounding box center [754, 273] width 128 height 30
drag, startPoint x: 816, startPoint y: 284, endPoint x: 802, endPoint y: 422, distance: 138.8
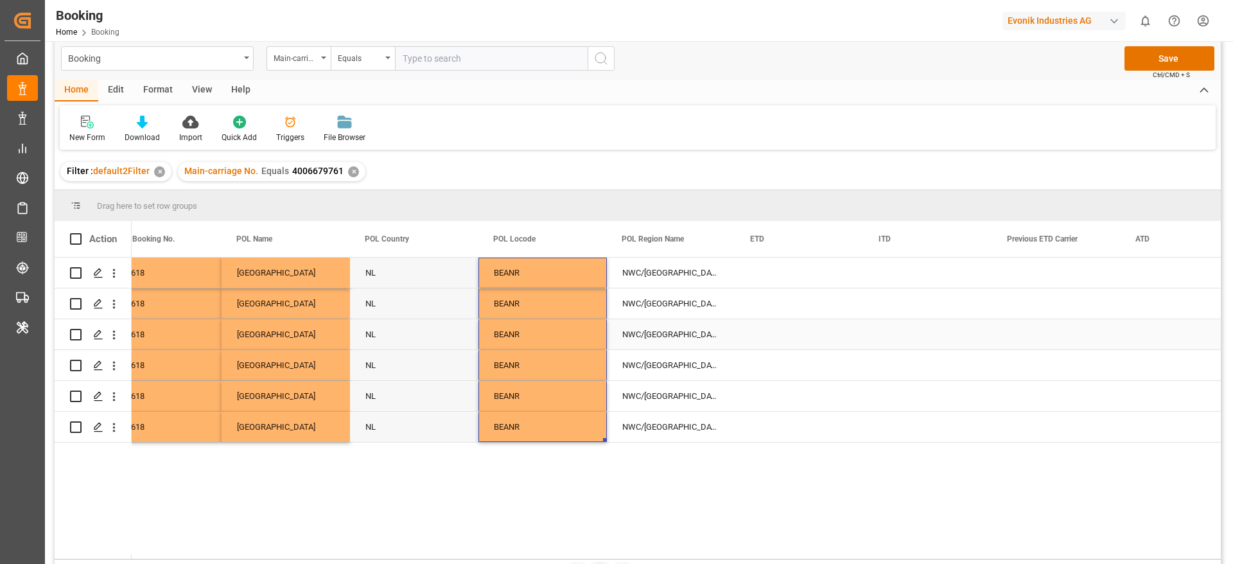
scroll to position [0, 5950]
click at [770, 277] on div "Press SPACE to select this row." at bounding box center [799, 273] width 128 height 30
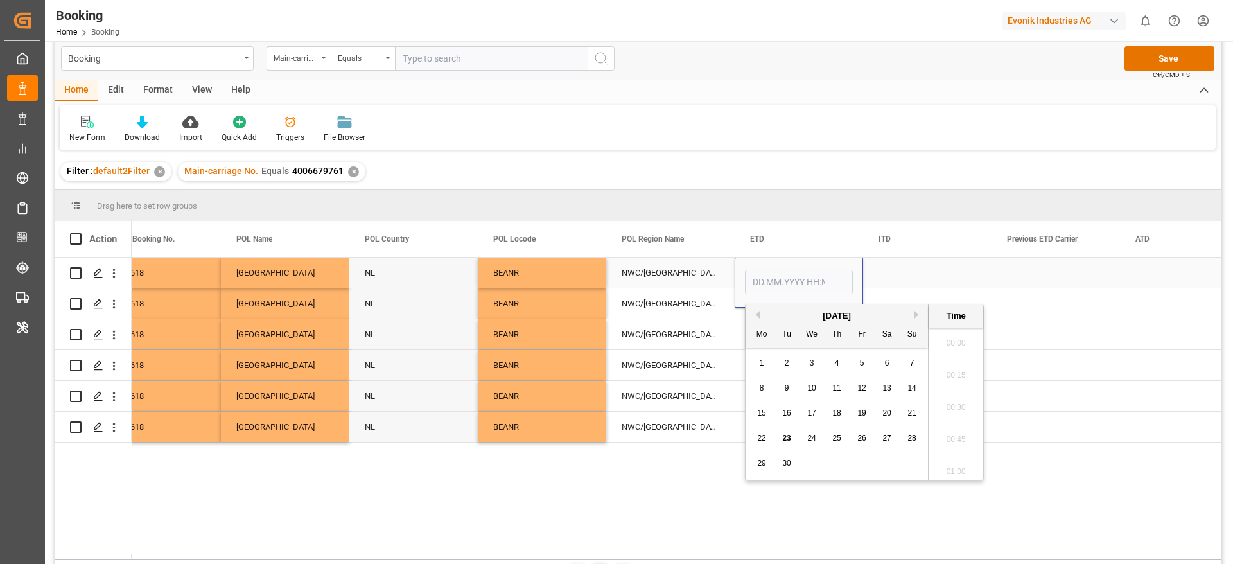
scroll to position [2028, 0]
click at [758, 317] on button "Previous Month" at bounding box center [756, 315] width 8 height 8
click at [782, 439] on div "19" at bounding box center [787, 438] width 16 height 15
type input "[DATE] 00:00"
click at [671, 371] on div "NWC/UK North West Continent / UK" at bounding box center [670, 365] width 128 height 30
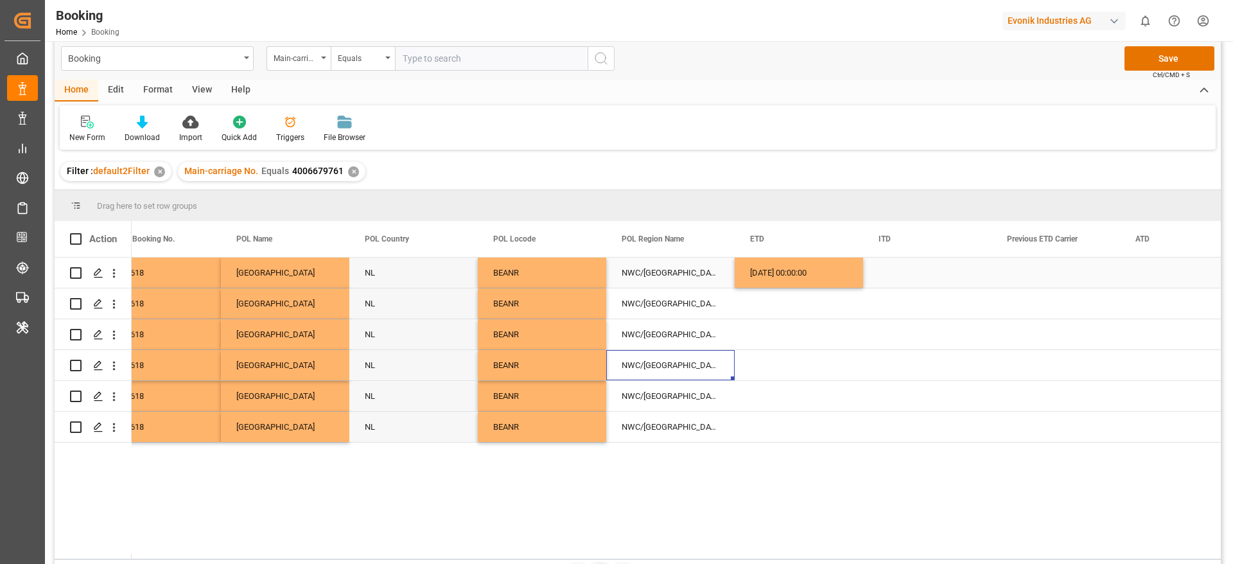
click at [778, 285] on div "19.08.2025 00:00:00" at bounding box center [799, 273] width 128 height 30
drag, startPoint x: 860, startPoint y: 287, endPoint x: 847, endPoint y: 426, distance: 140.0
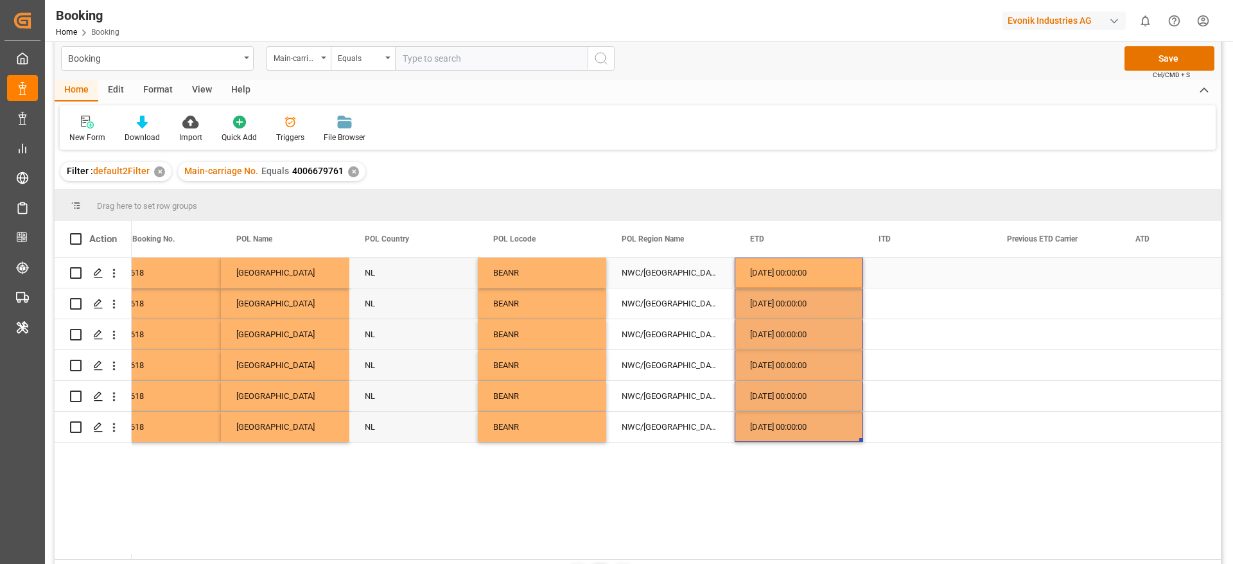
click at [806, 270] on div "19.08.2025 00:00:00" at bounding box center [799, 273] width 128 height 30
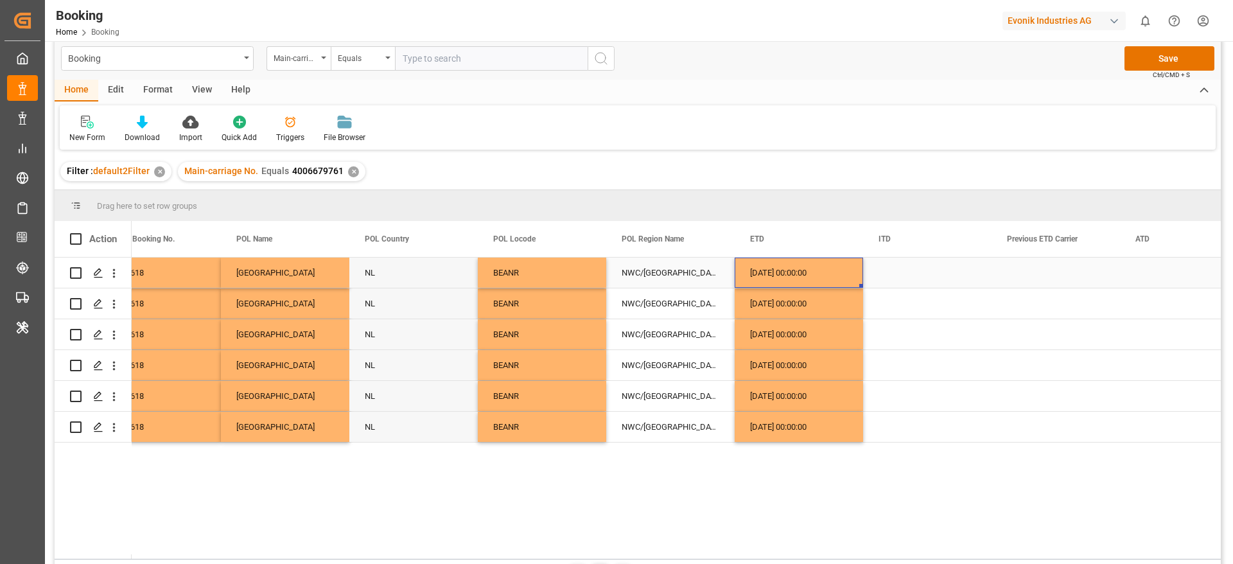
click at [806, 270] on div "19.08.2025 00:00:00" at bounding box center [799, 273] width 128 height 30
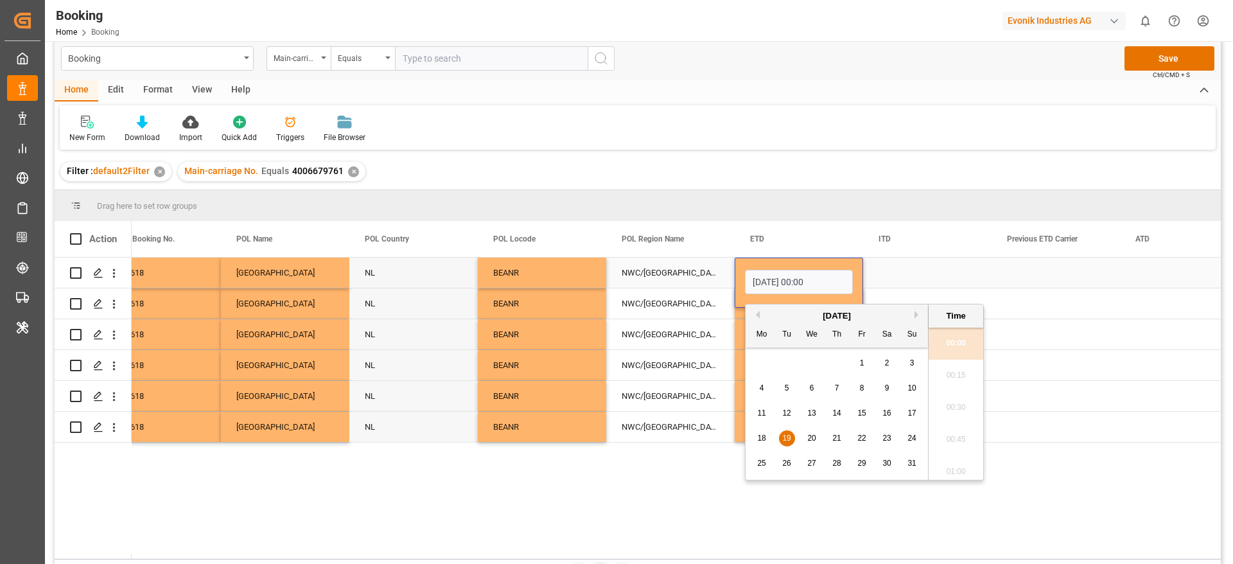
click at [1145, 270] on div "Press SPACE to select this row." at bounding box center [1184, 273] width 128 height 30
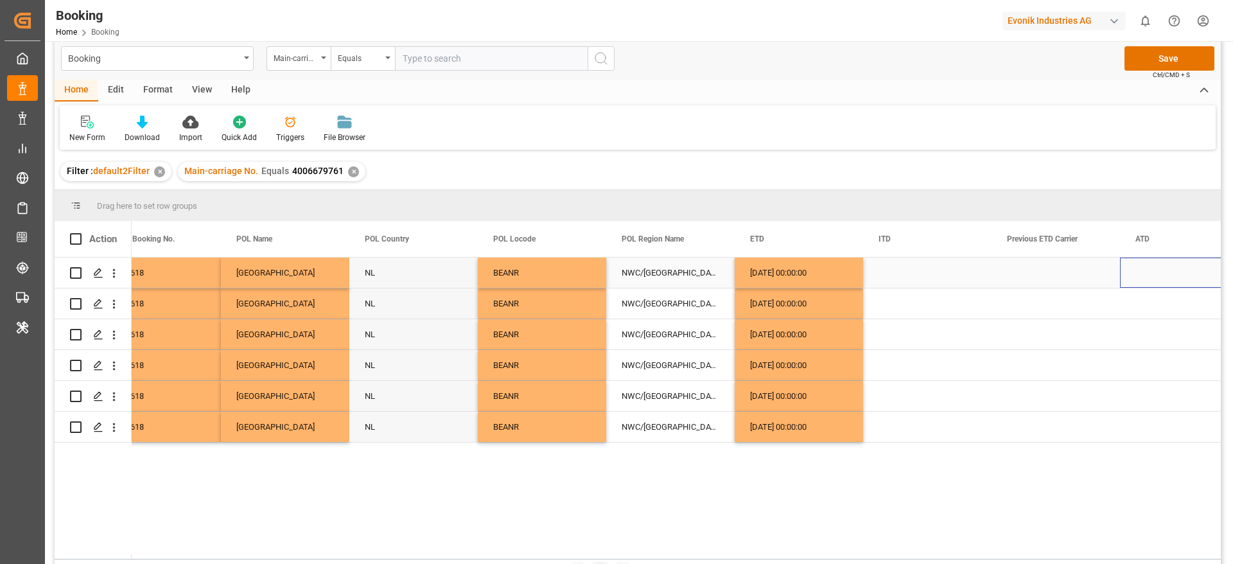
click at [1145, 270] on div "Press SPACE to select this row." at bounding box center [1184, 273] width 128 height 30
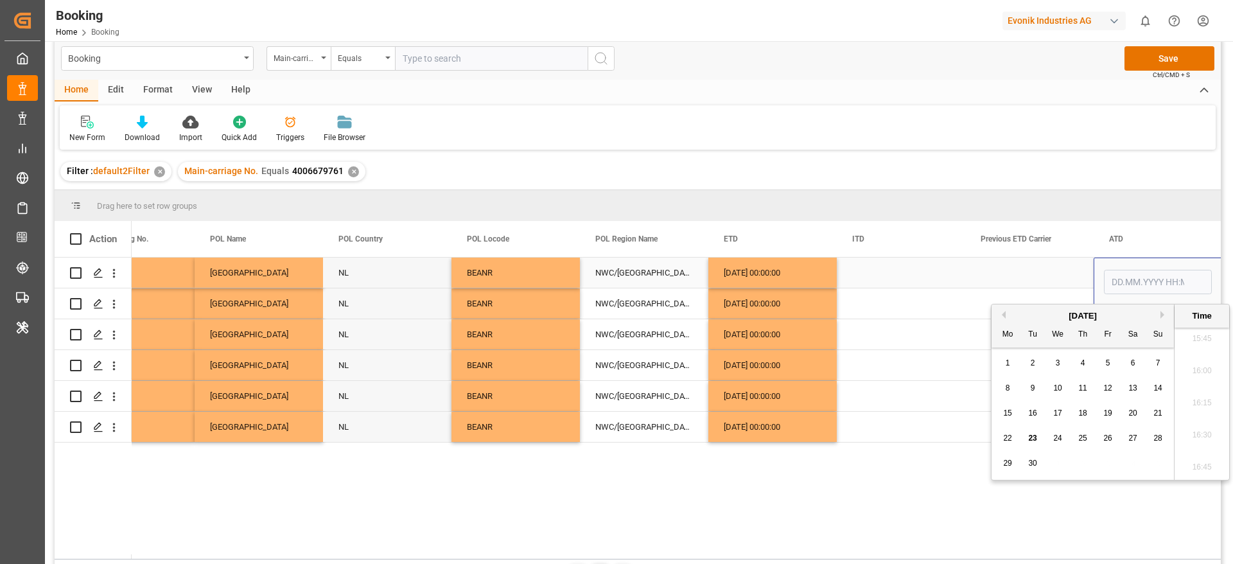
type input "[DATE] 00:00"
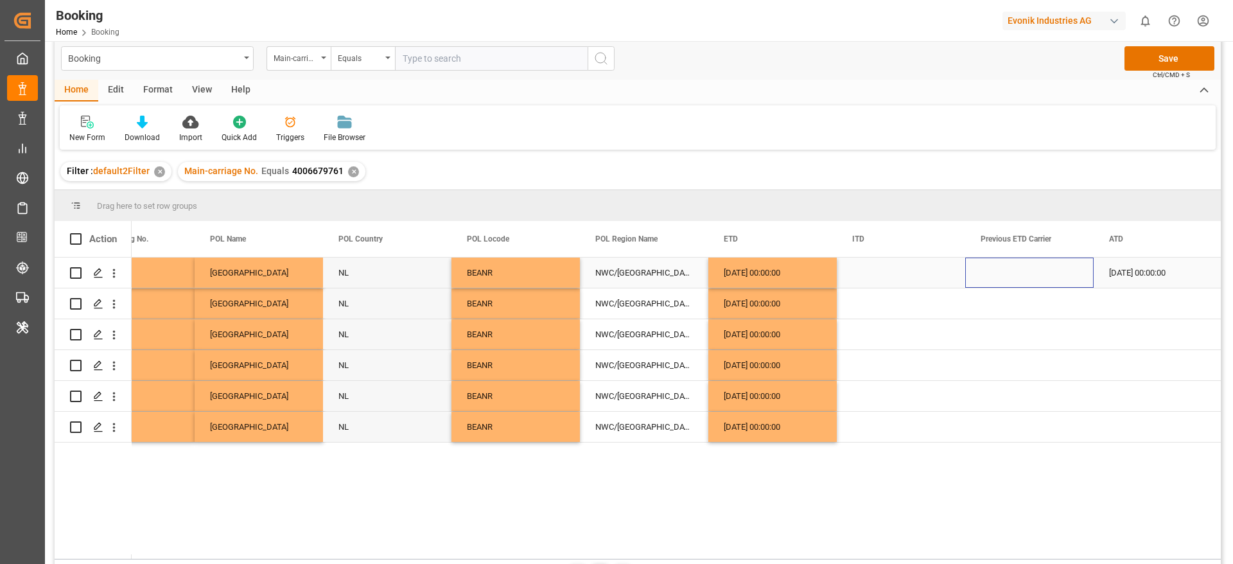
click at [1026, 275] on div "Press SPACE to select this row." at bounding box center [1030, 273] width 128 height 30
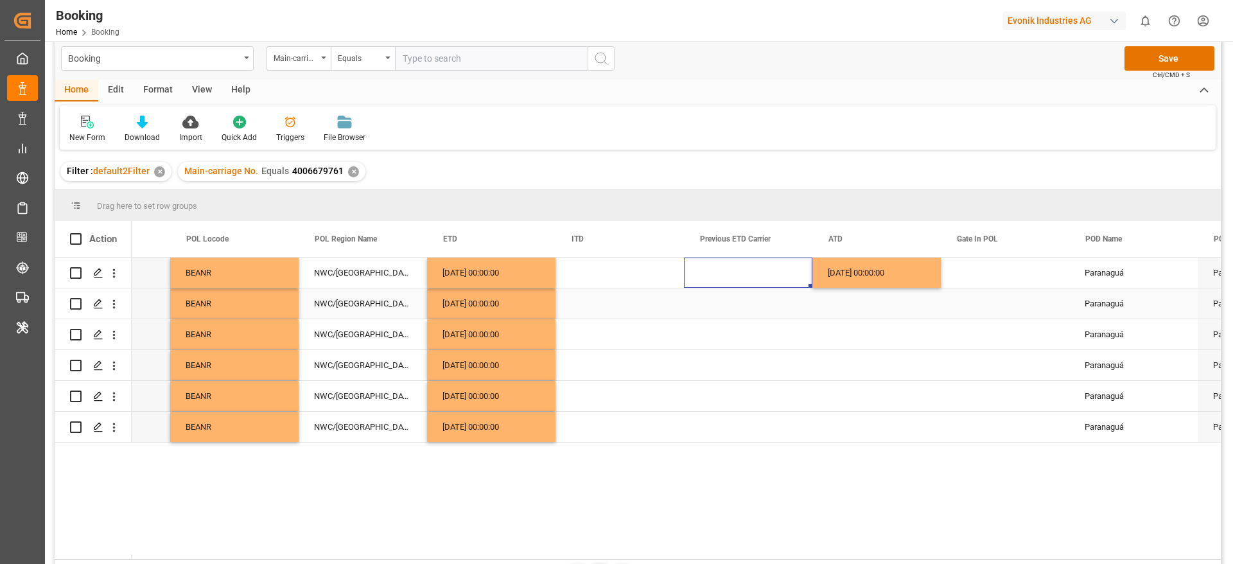
scroll to position [0, 6259]
click at [871, 277] on div "19.08.2025 00:00:00" at bounding box center [875, 273] width 128 height 30
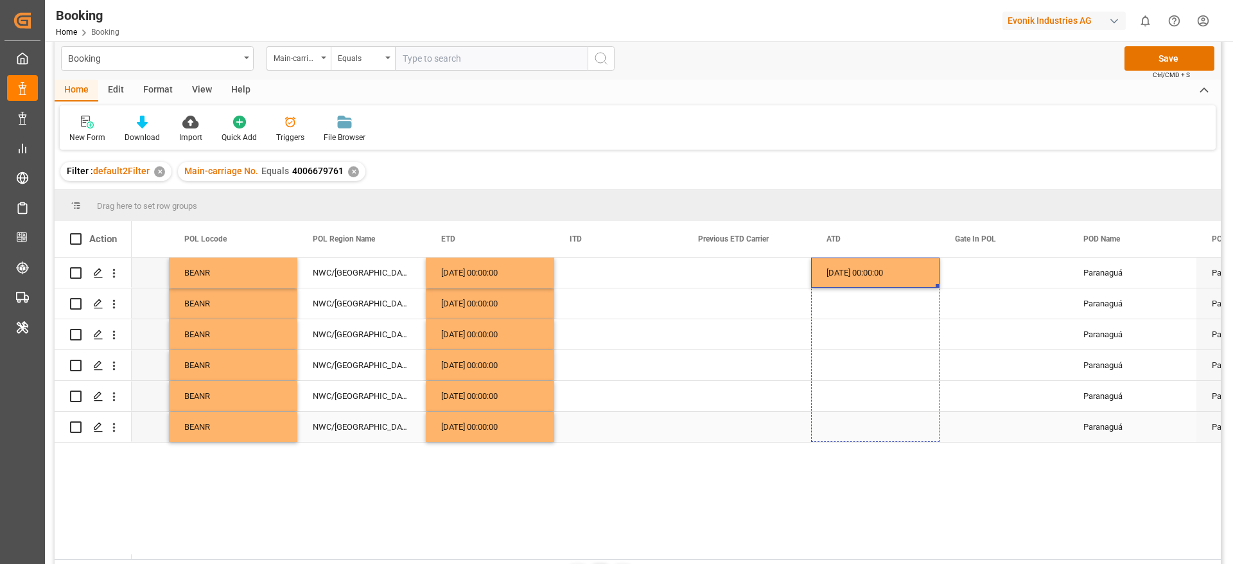
drag, startPoint x: 937, startPoint y: 285, endPoint x: 910, endPoint y: 437, distance: 153.9
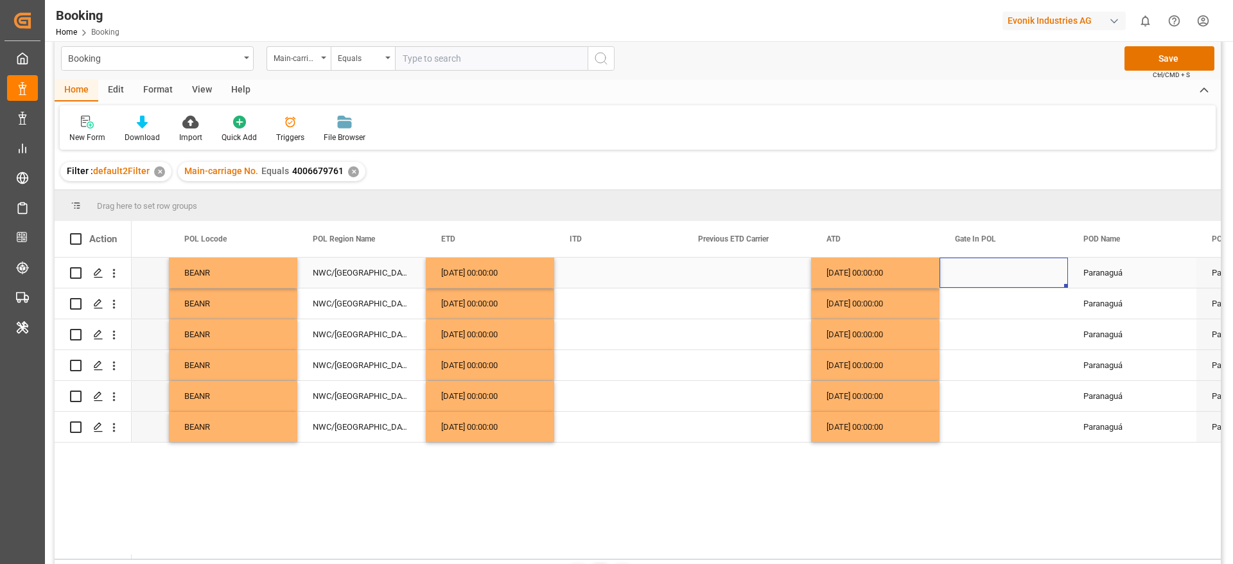
click at [1000, 280] on div "Press SPACE to select this row." at bounding box center [1004, 273] width 128 height 30
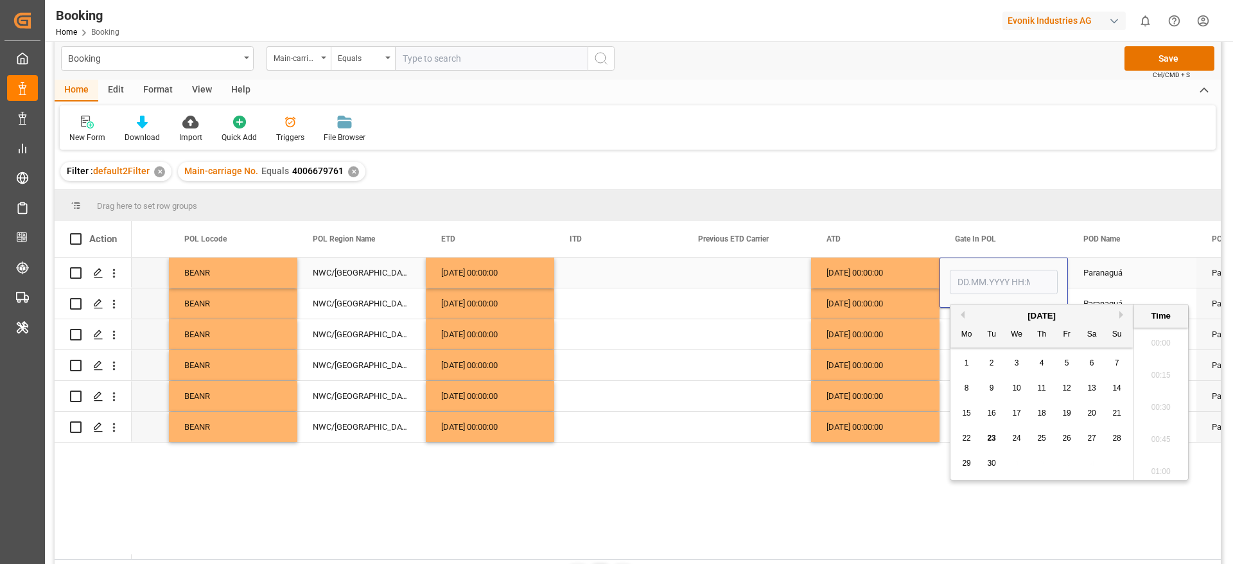
scroll to position [2028, 0]
click at [964, 318] on button "Previous Month" at bounding box center [961, 315] width 8 height 8
click at [1003, 414] on div "11 12 13 14 15 16 17" at bounding box center [1042, 413] width 175 height 25
click at [1012, 414] on div "13" at bounding box center [1017, 413] width 16 height 15
type input "[DATE] 00:00"
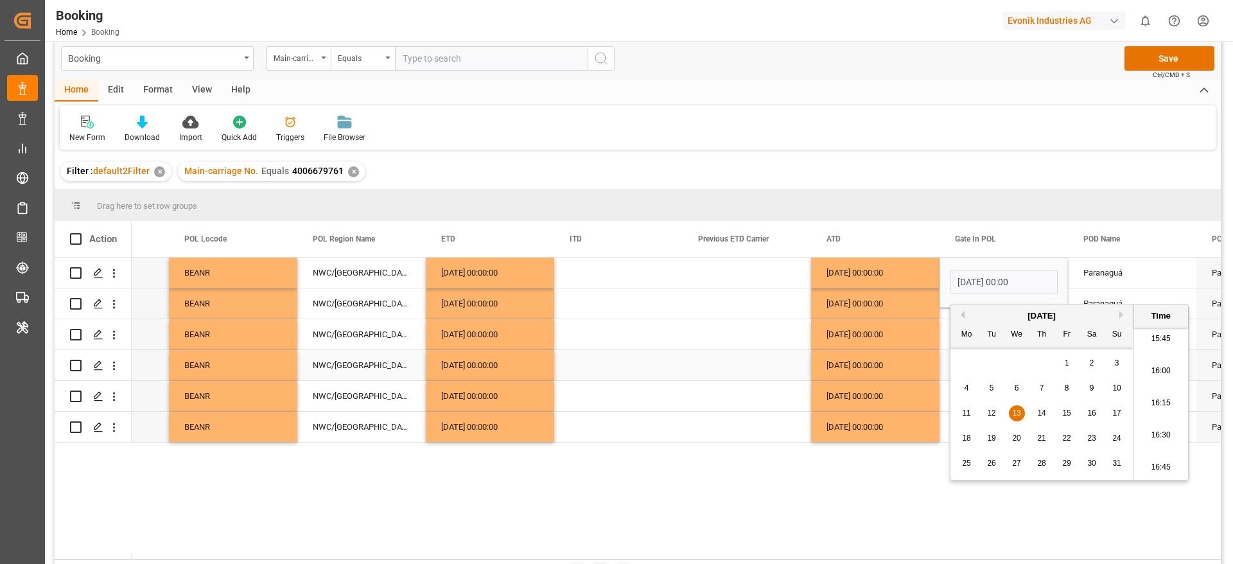
click at [889, 366] on div "19.08.2025 00:00:00" at bounding box center [875, 365] width 128 height 30
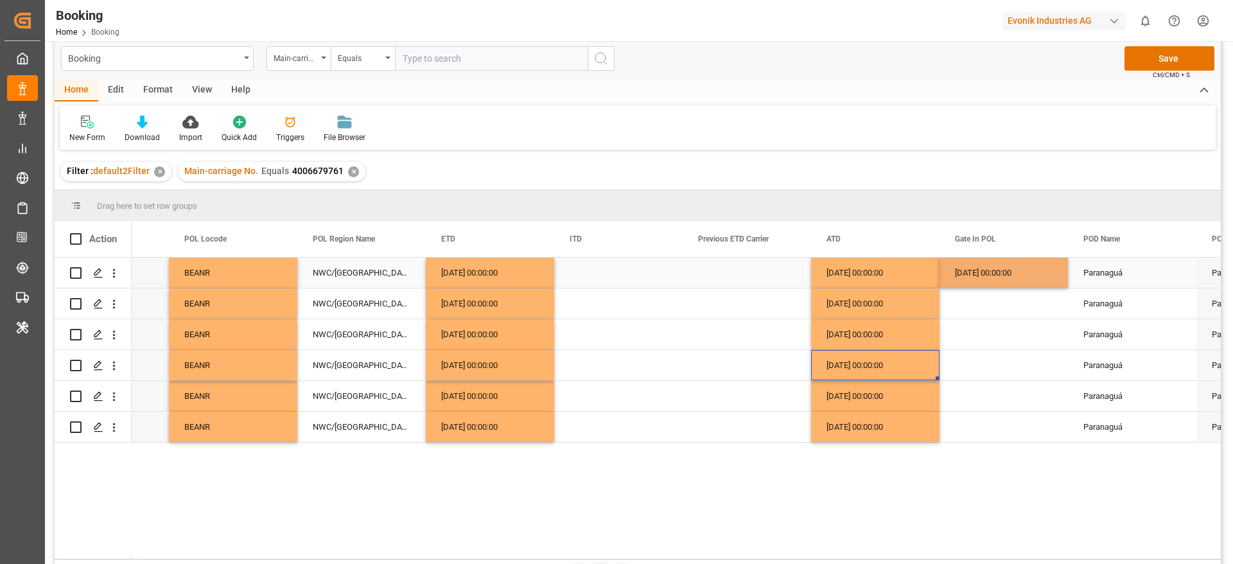
click at [996, 272] on div "13.08.2025 00:00:00" at bounding box center [1004, 273] width 128 height 30
drag, startPoint x: 1066, startPoint y: 283, endPoint x: 1047, endPoint y: 424, distance: 141.9
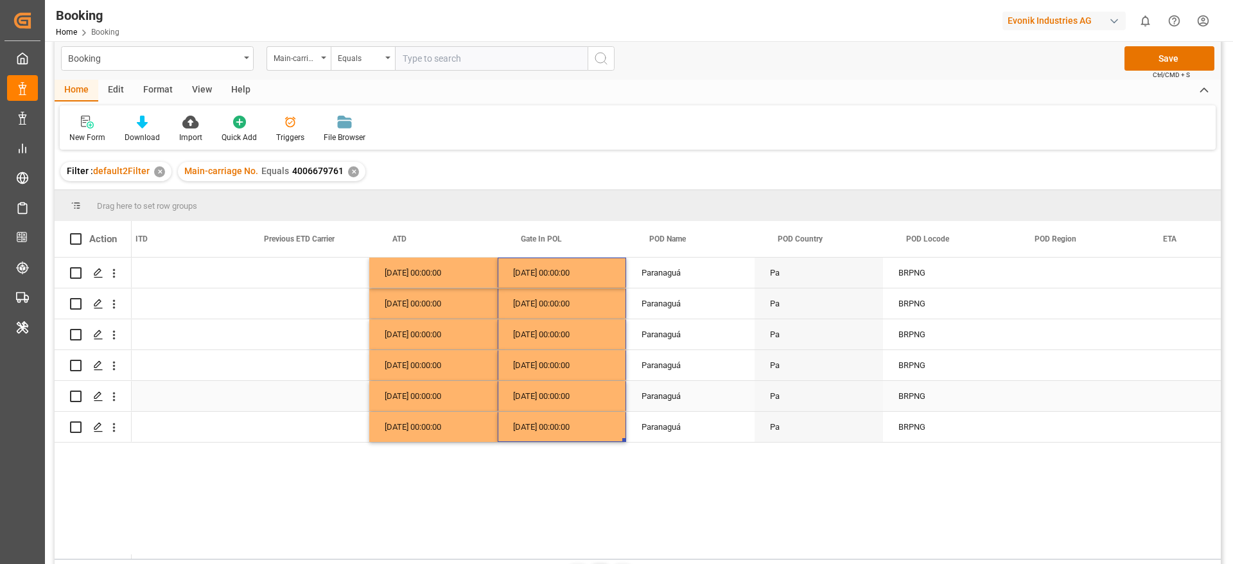
scroll to position [0, 6702]
click at [675, 270] on div "Paranaguá" at bounding box center [689, 273] width 128 height 30
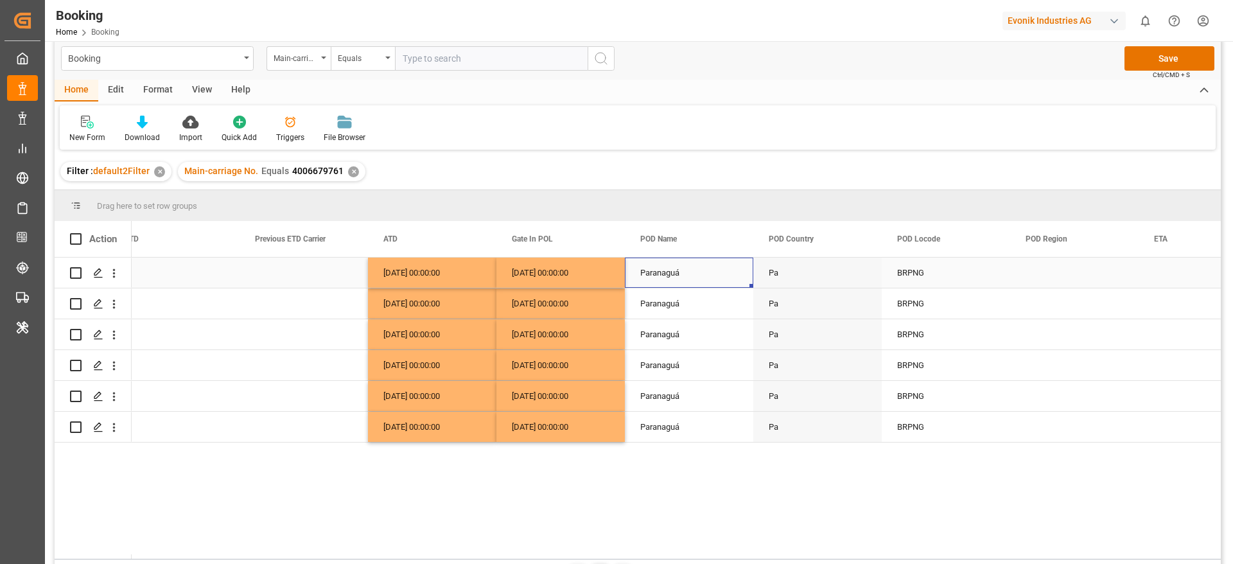
click at [675, 270] on div "Paranaguá" at bounding box center [689, 273] width 128 height 30
click at [668, 278] on input "Paranaguá" at bounding box center [689, 280] width 108 height 24
type input "Paranaguá - BRPNG"
click at [1045, 274] on div "Press SPACE to select this row." at bounding box center [1075, 273] width 128 height 30
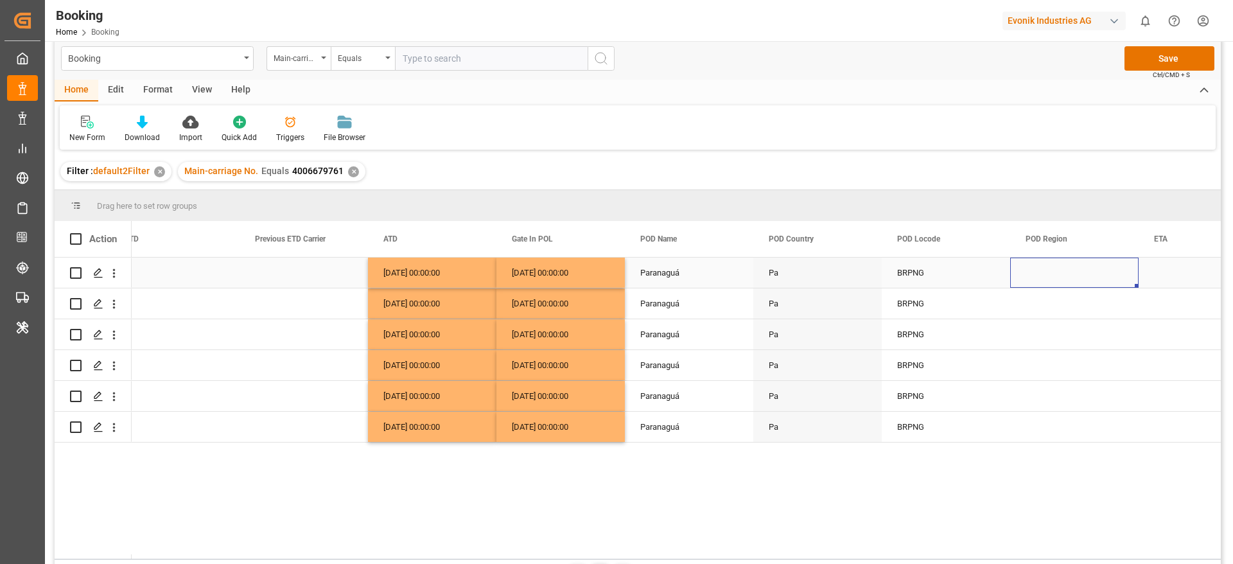
click at [1045, 274] on div "Press SPACE to select this row." at bounding box center [1075, 273] width 128 height 30
click at [1045, 274] on span "Select" at bounding box center [1042, 280] width 24 height 13
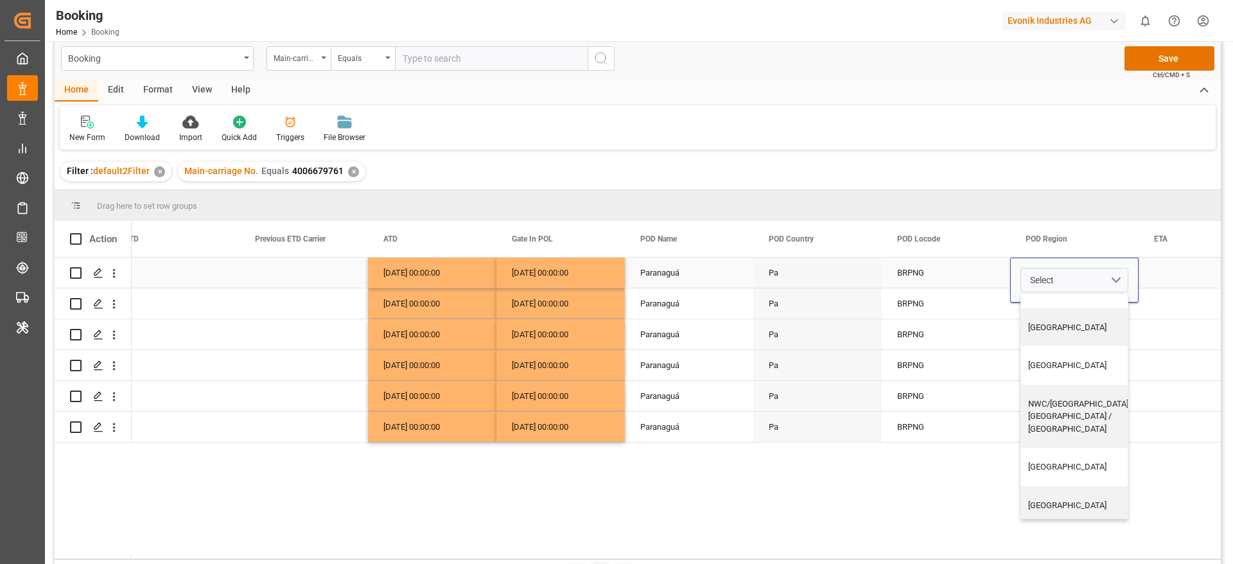
scroll to position [527, 0]
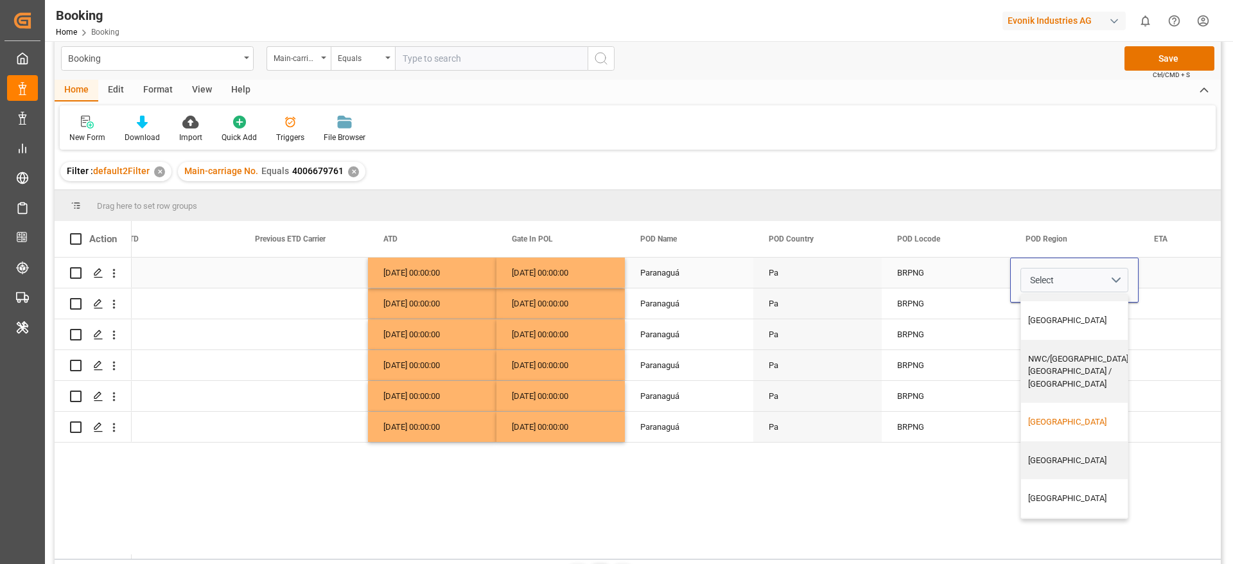
click at [1079, 416] on div "South America East Coast" at bounding box center [1080, 422] width 102 height 13
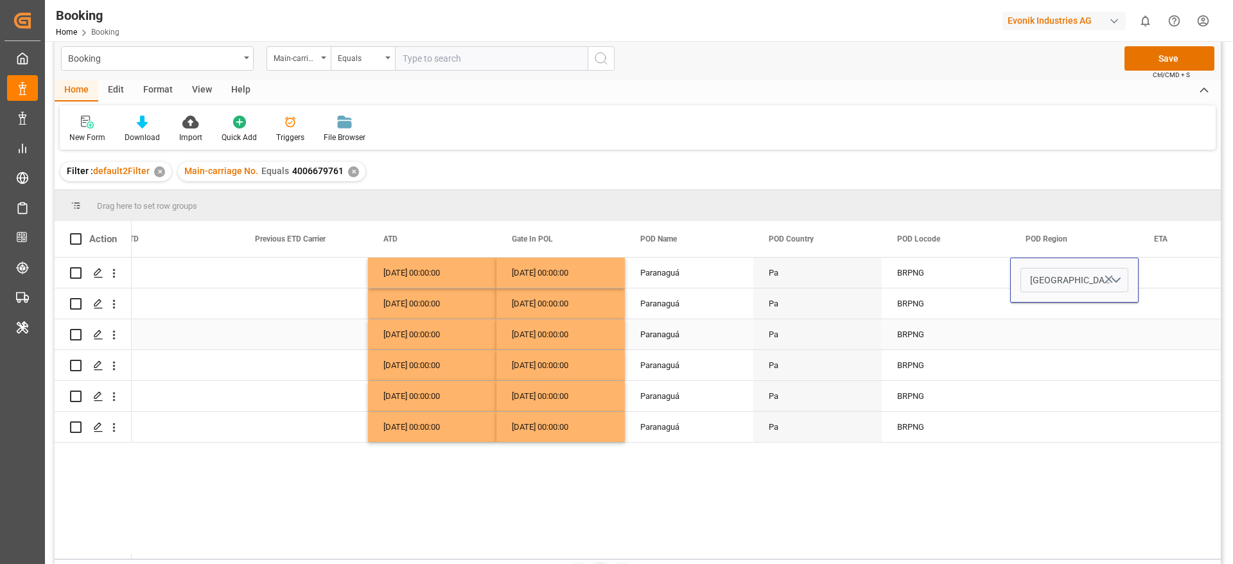
click at [961, 319] on div "BRPNG" at bounding box center [946, 334] width 128 height 30
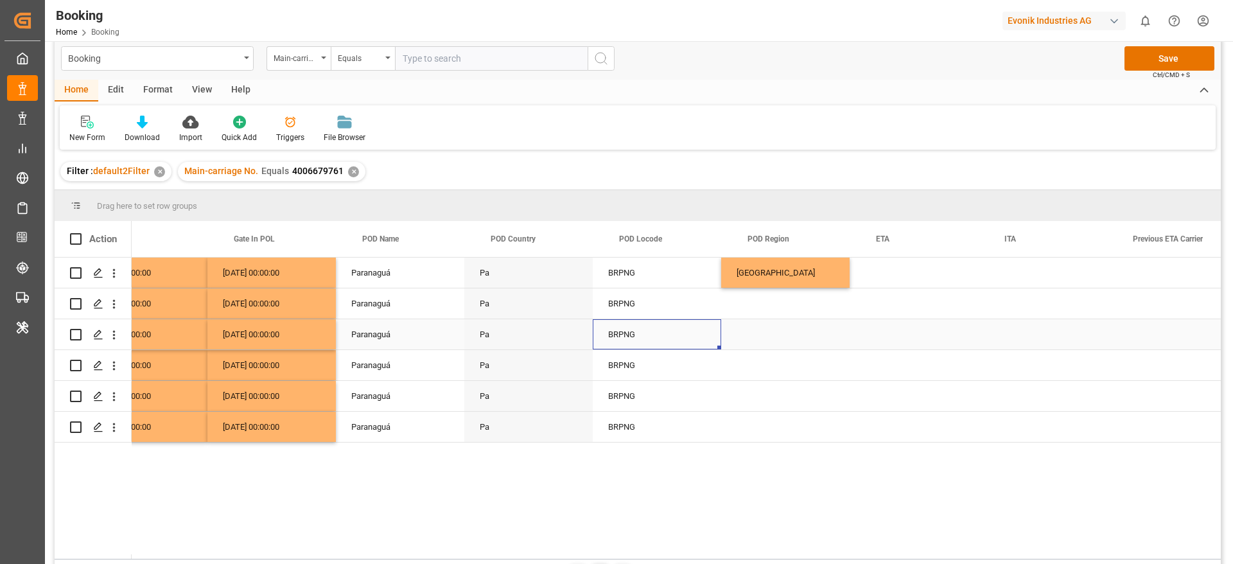
scroll to position [0, 6992]
click at [803, 278] on div "South America East Coast" at bounding box center [785, 273] width 128 height 30
drag, startPoint x: 845, startPoint y: 285, endPoint x: 827, endPoint y: 428, distance: 143.8
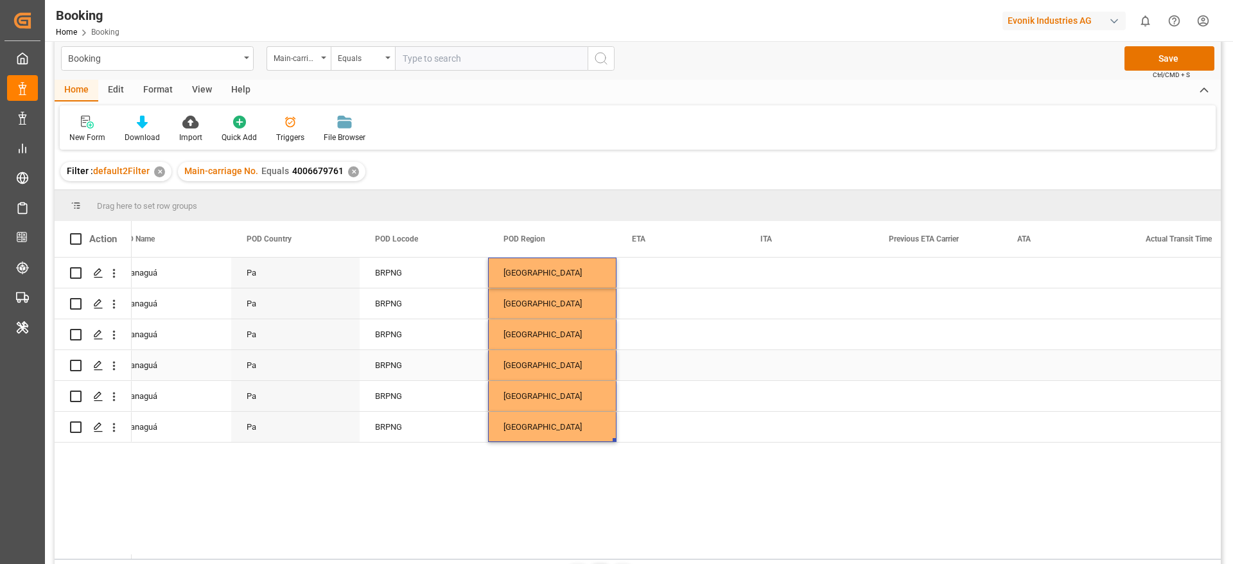
scroll to position [0, 7225]
click at [678, 274] on div "Press SPACE to select this row." at bounding box center [680, 273] width 128 height 30
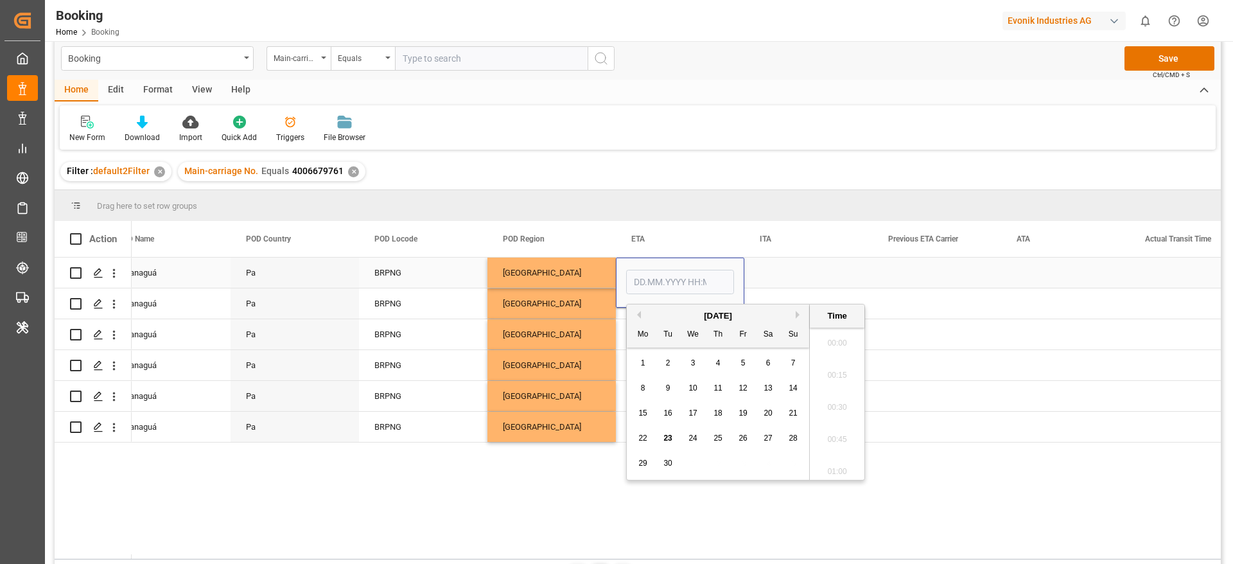
scroll to position [2028, 0]
click at [671, 435] on span "23" at bounding box center [668, 438] width 8 height 9
type input "23.09.2025 00:00"
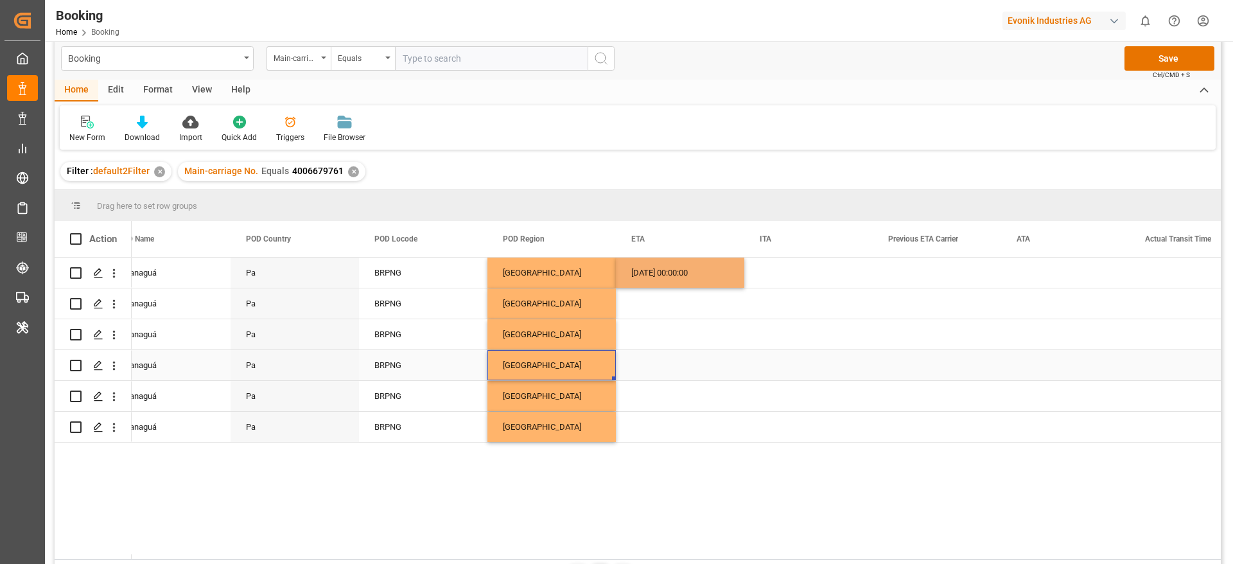
click at [565, 350] on div "South America East Coast" at bounding box center [552, 365] width 128 height 30
click at [669, 283] on div "23.09.2025 00:00:00" at bounding box center [680, 273] width 128 height 30
drag, startPoint x: 743, startPoint y: 285, endPoint x: 720, endPoint y: 420, distance: 136.8
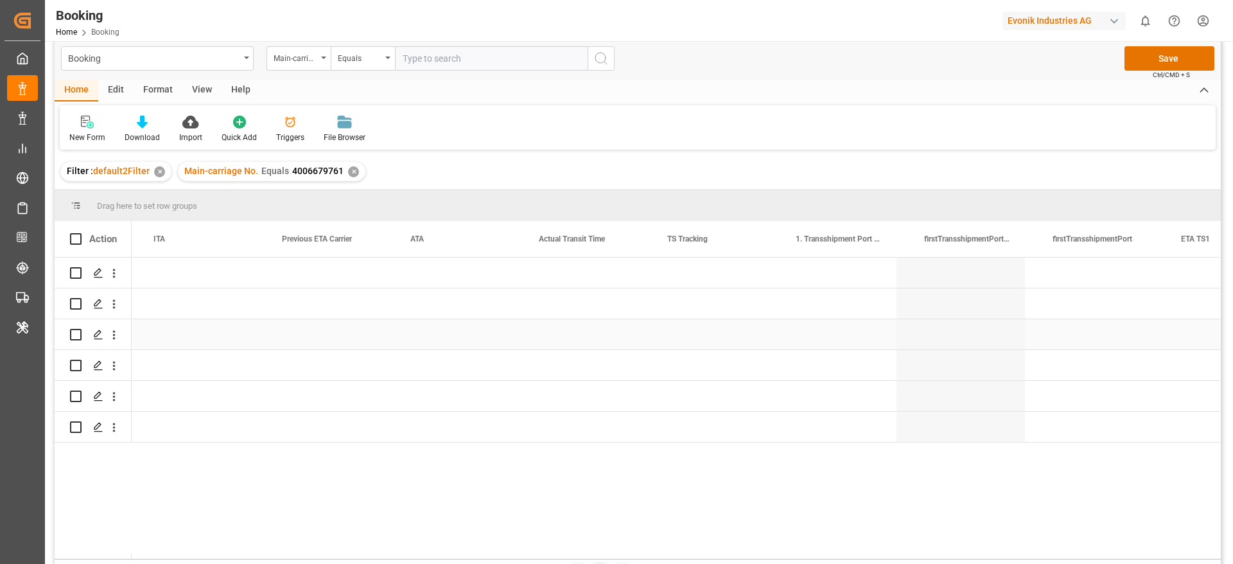
scroll to position [0, 7844]
click at [685, 285] on div "Press SPACE to select this row." at bounding box center [704, 273] width 128 height 30
click at [685, 285] on button "Select" at bounding box center [704, 280] width 108 height 24
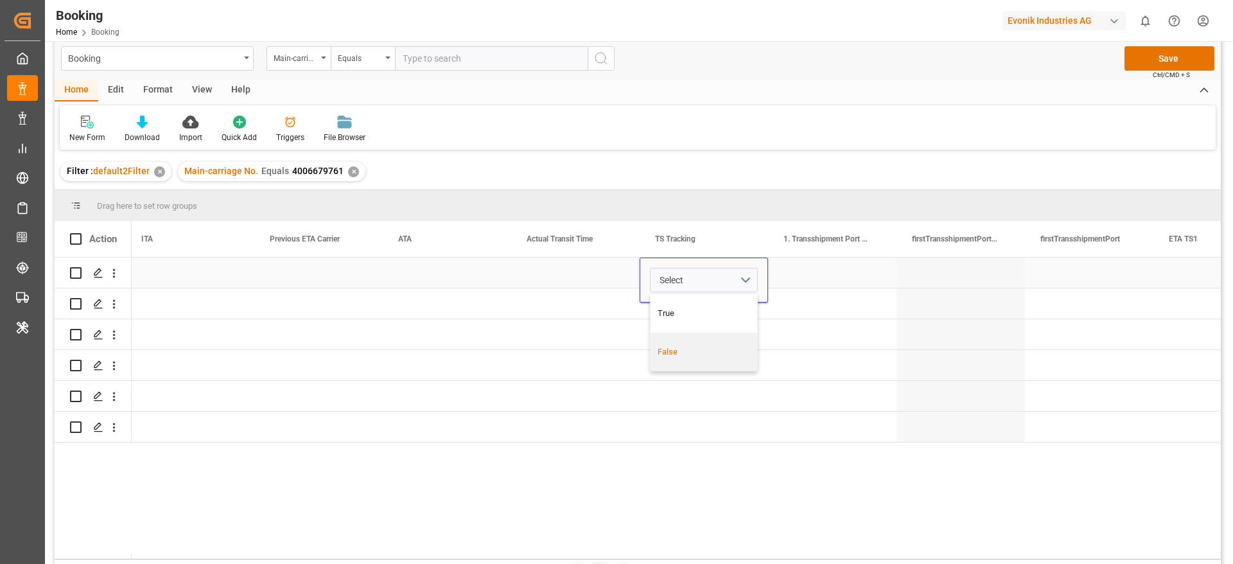
click at [680, 349] on div "False" at bounding box center [704, 352] width 93 height 13
click at [668, 326] on div "Press SPACE to select this row." at bounding box center [704, 334] width 128 height 30
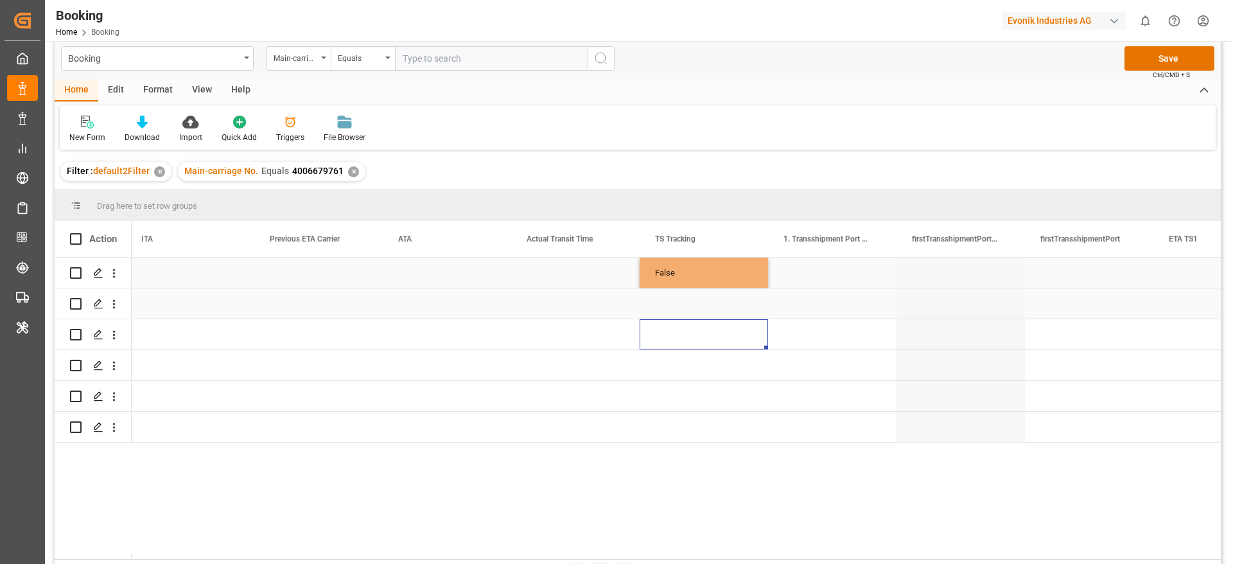
click at [693, 274] on div "False" at bounding box center [704, 273] width 128 height 30
drag, startPoint x: 766, startPoint y: 287, endPoint x: 742, endPoint y: 422, distance: 137.6
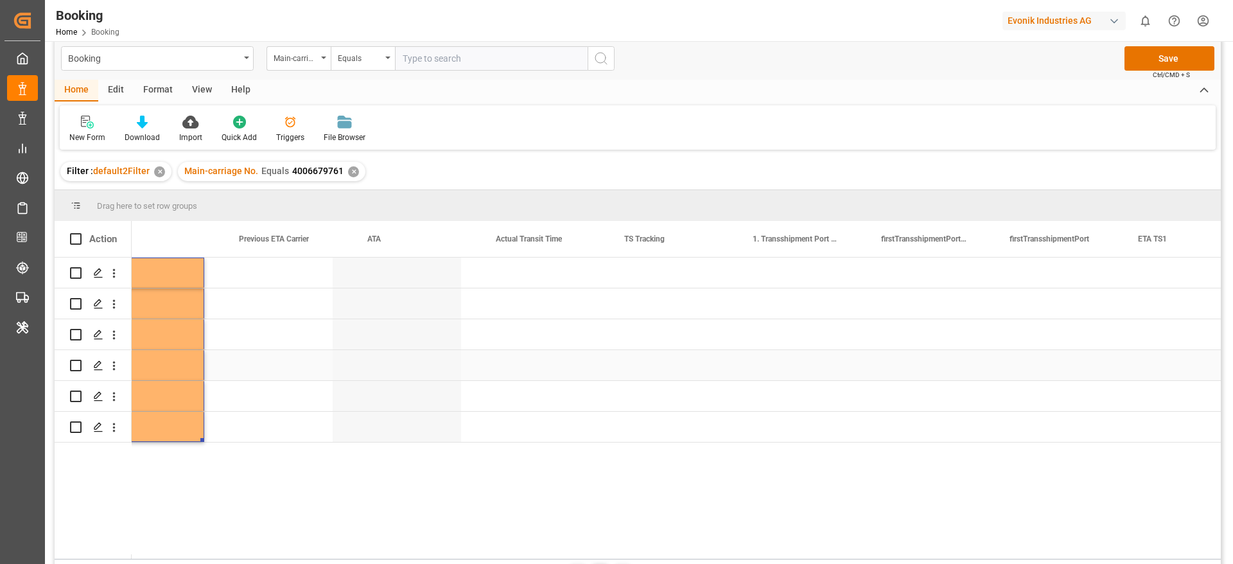
scroll to position [0, 8464]
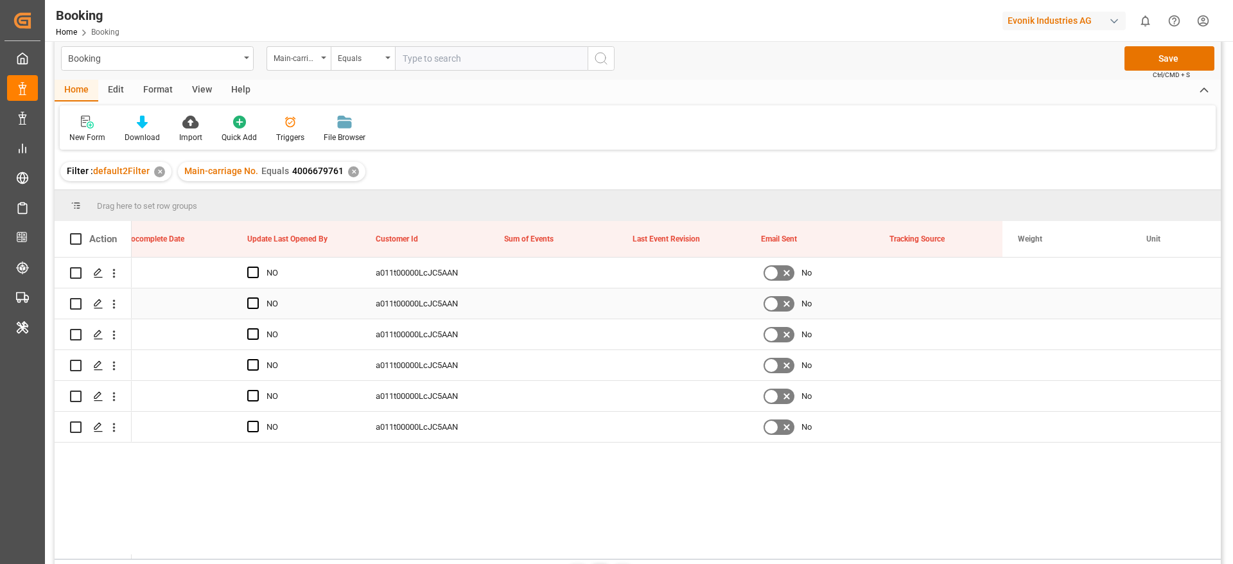
click at [531, 287] on div "Press SPACE to select this row." at bounding box center [553, 273] width 128 height 30
click at [531, 287] on input "Press SPACE to select this row." at bounding box center [553, 280] width 108 height 24
type input "0"
click at [467, 303] on div "a011t00000LcJC5AAN" at bounding box center [424, 303] width 128 height 30
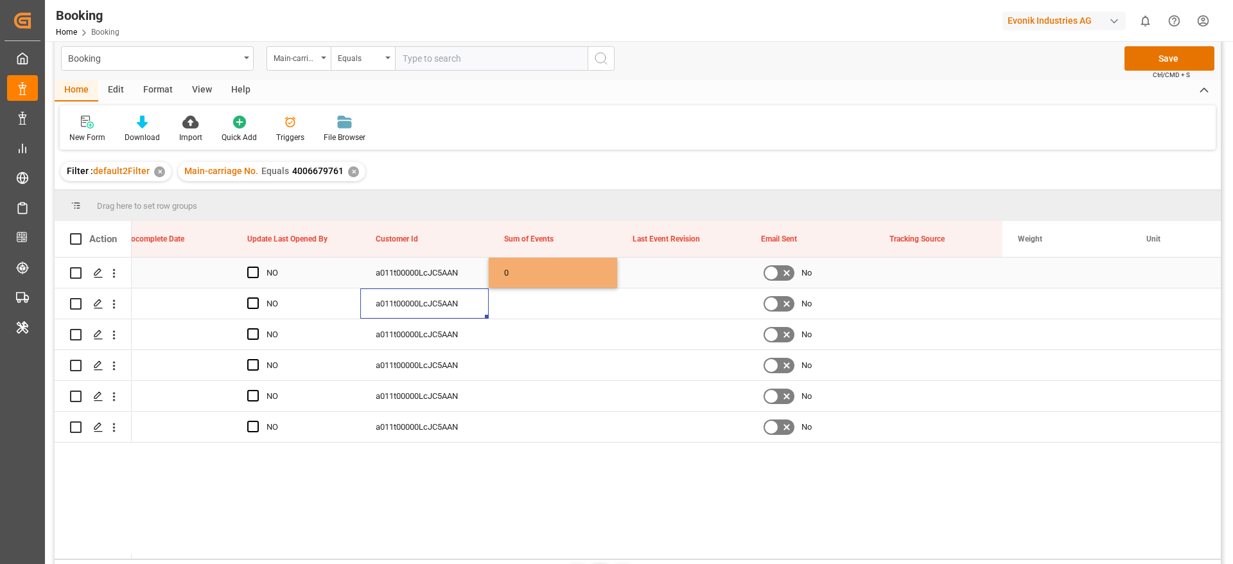
click at [543, 278] on div "0" at bounding box center [553, 273] width 128 height 30
drag, startPoint x: 615, startPoint y: 285, endPoint x: 588, endPoint y: 422, distance: 140.0
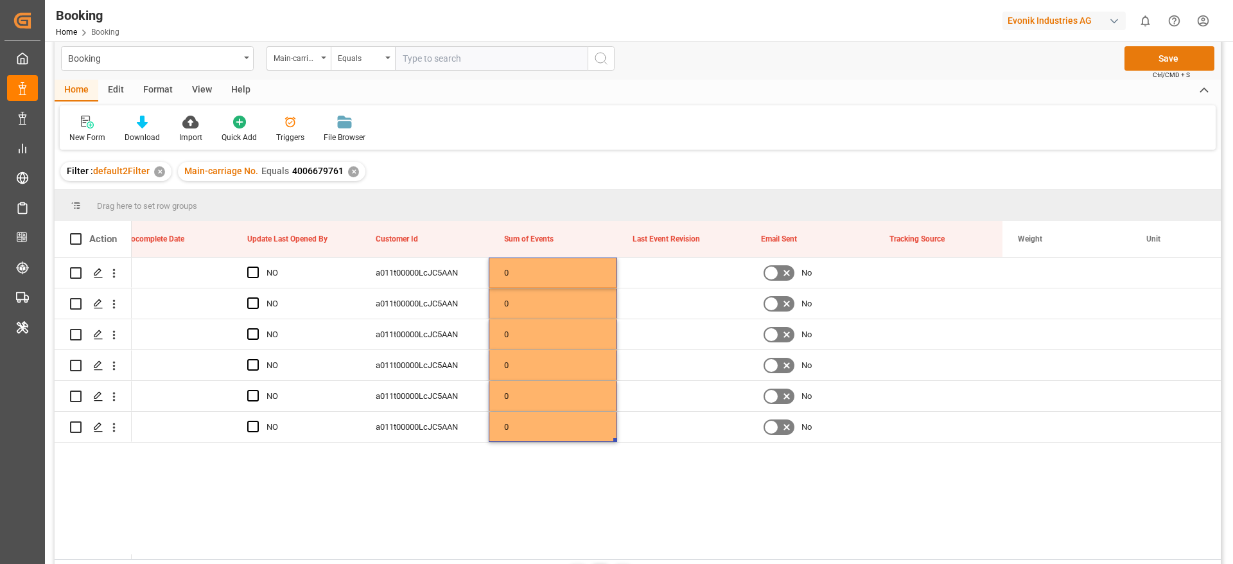
click at [1161, 59] on button "Save" at bounding box center [1170, 58] width 90 height 24
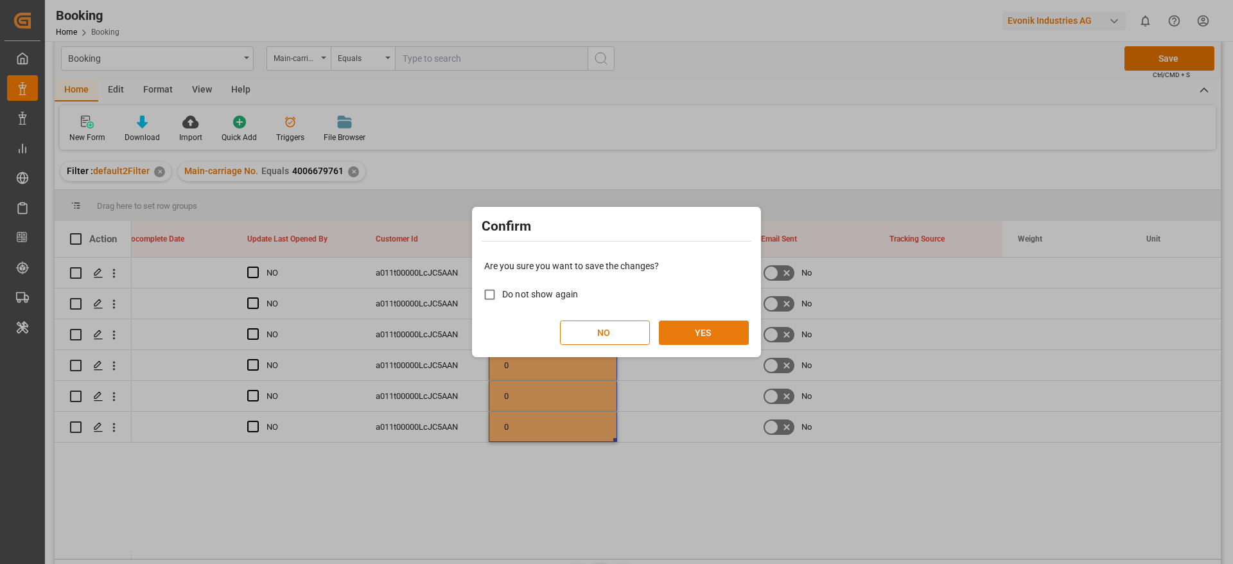
click at [720, 321] on button "YES" at bounding box center [704, 333] width 90 height 24
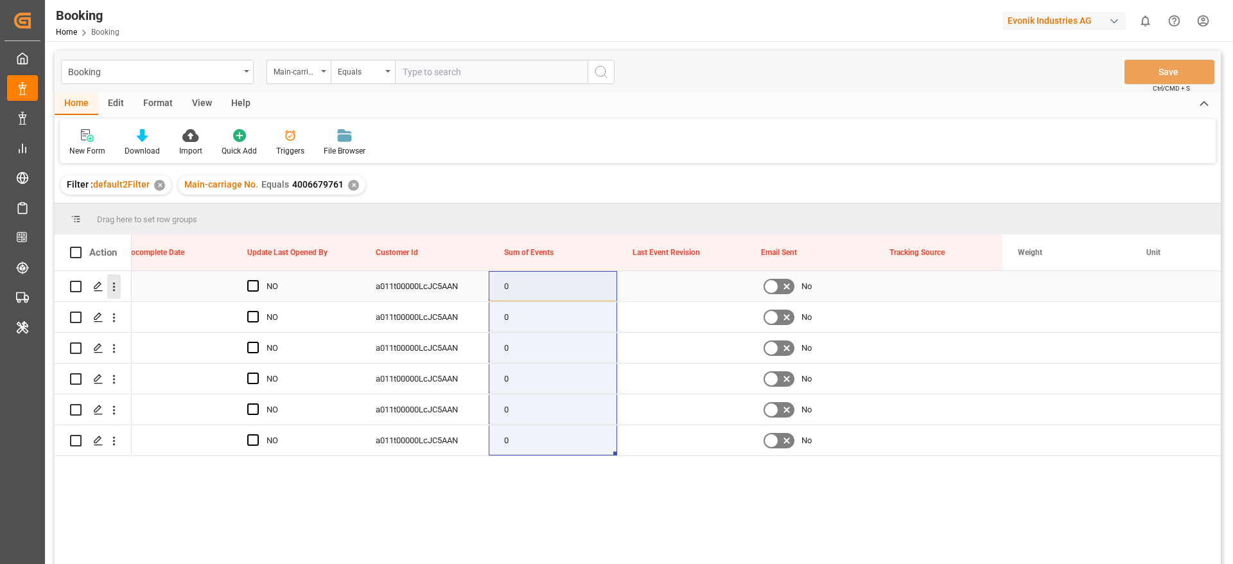
click at [112, 292] on icon "open menu" at bounding box center [113, 286] width 13 height 13
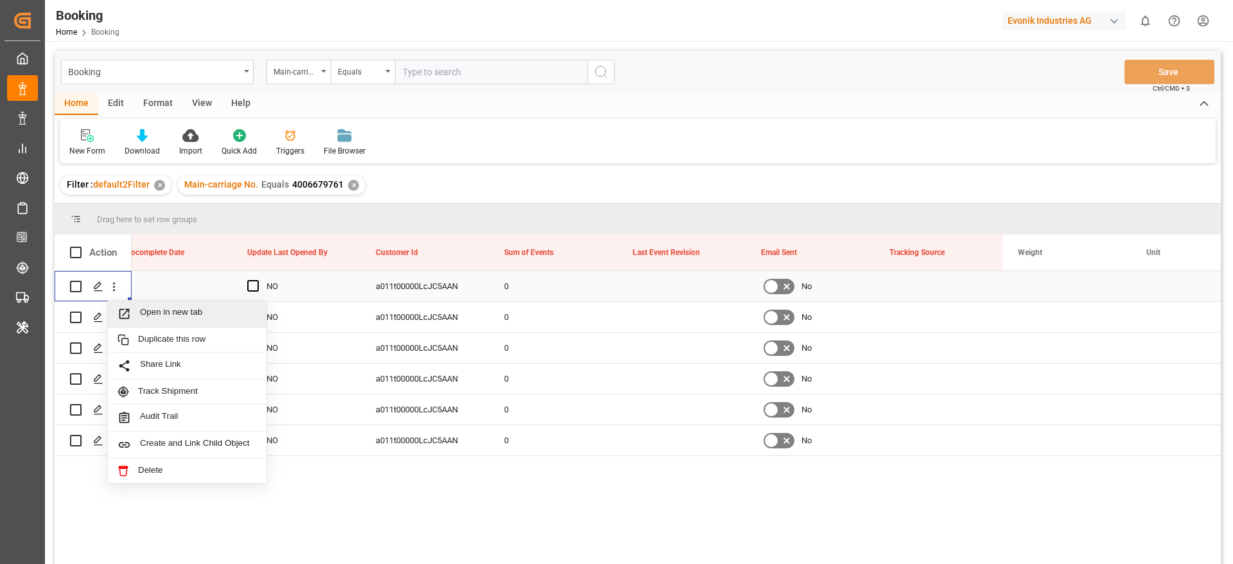
click at [147, 308] on span "Open in new tab" at bounding box center [198, 313] width 117 height 13
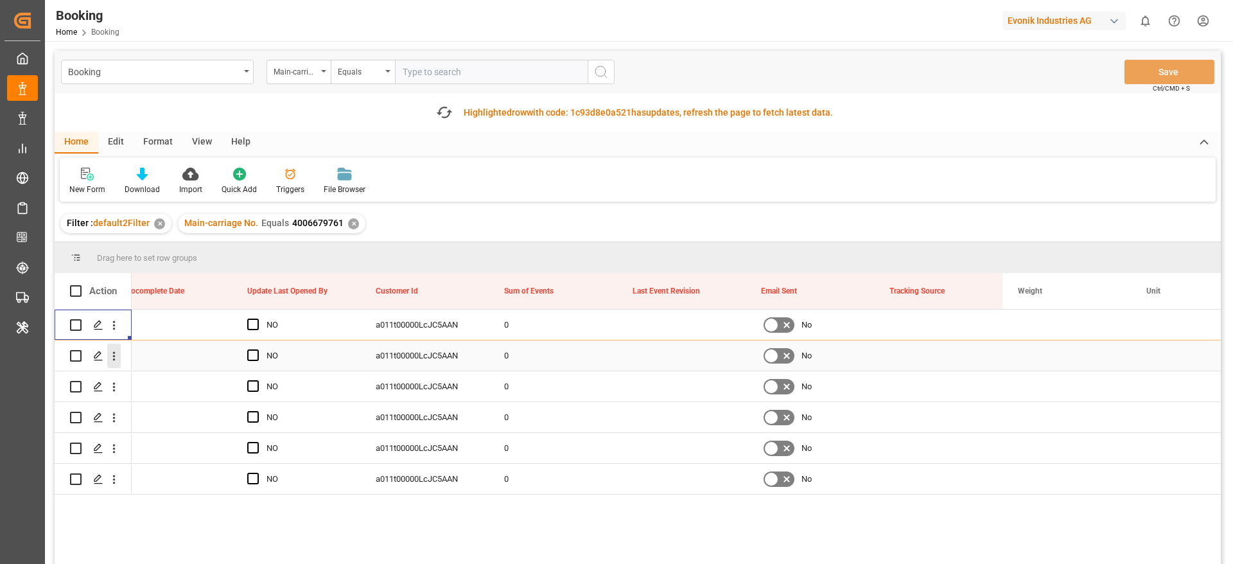
click at [109, 362] on icon "open menu" at bounding box center [113, 355] width 13 height 13
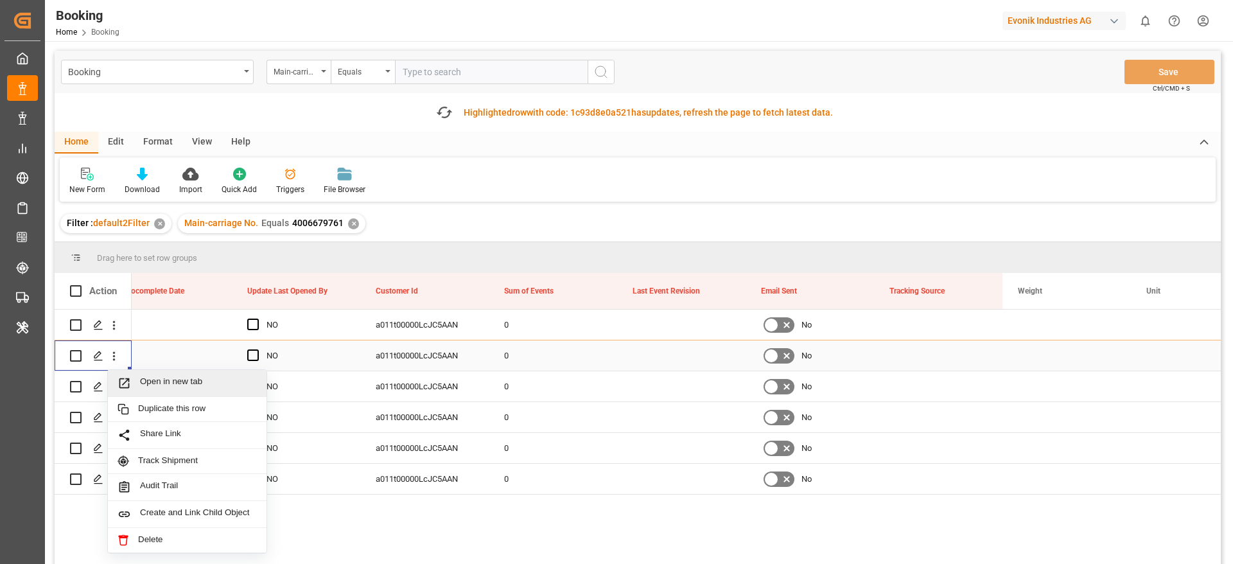
click at [148, 377] on span "Open in new tab" at bounding box center [198, 382] width 117 height 13
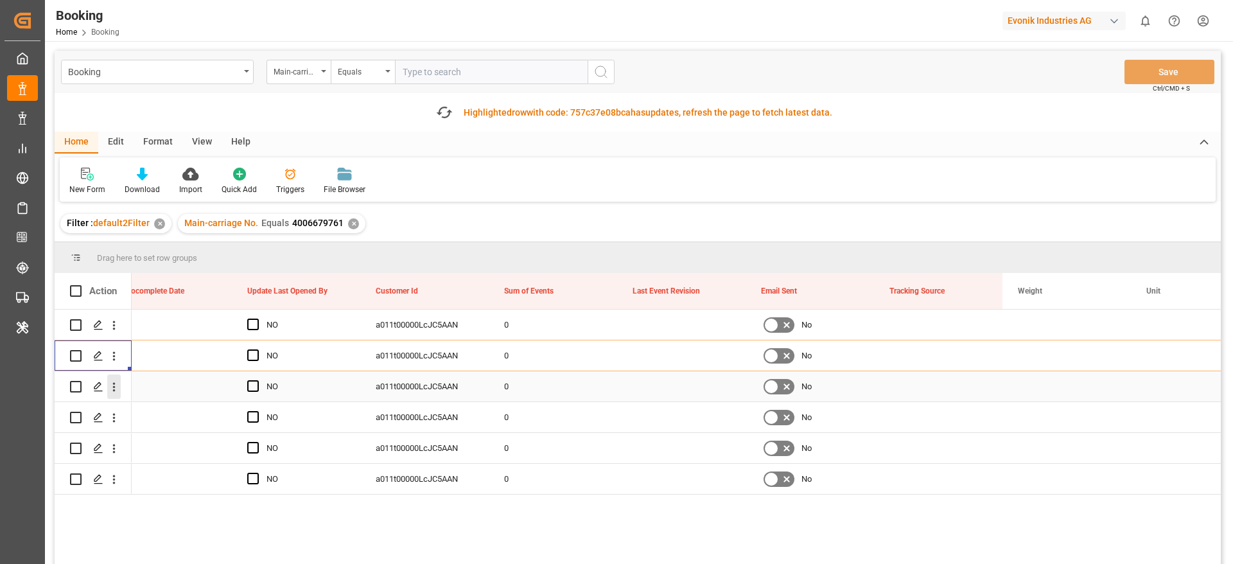
click at [114, 391] on icon "open menu" at bounding box center [114, 387] width 3 height 9
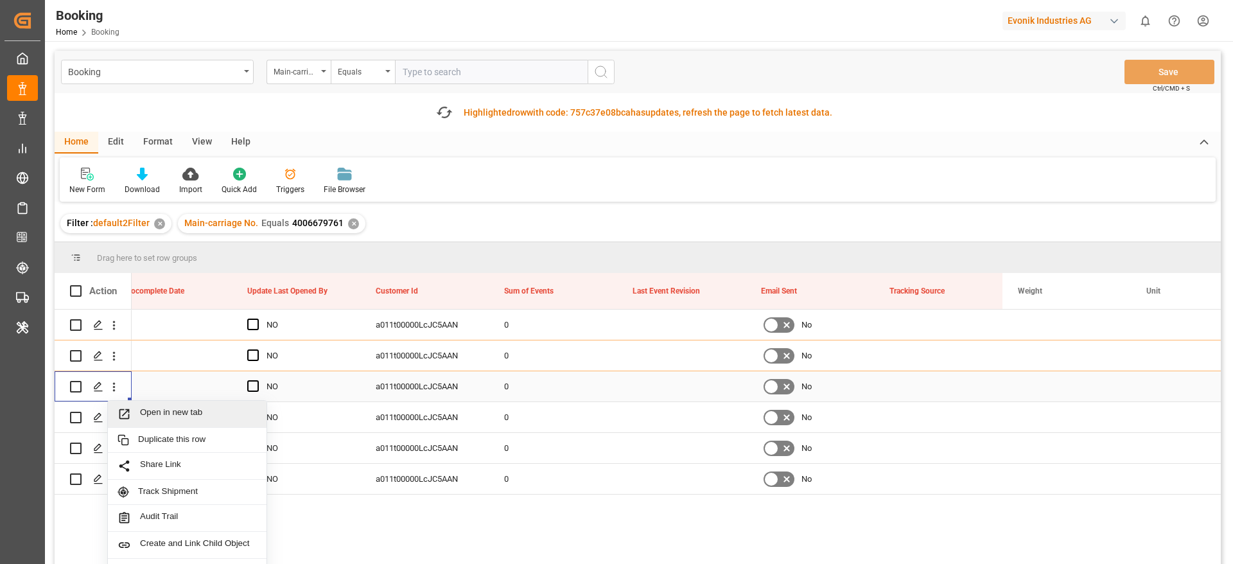
click at [149, 409] on span "Open in new tab" at bounding box center [198, 413] width 117 height 13
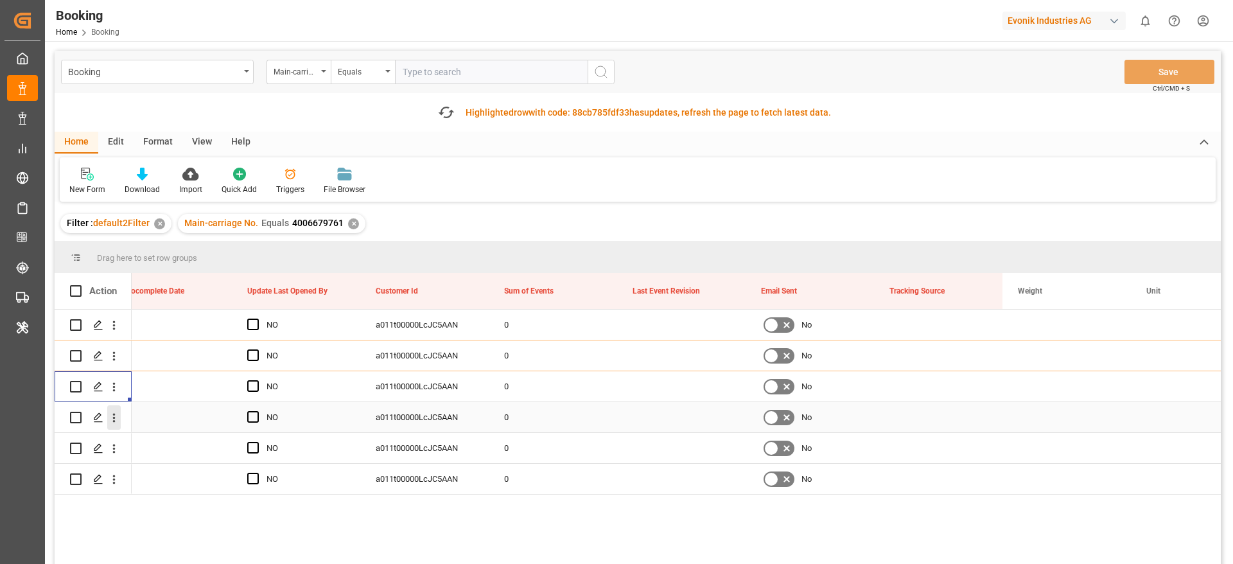
click at [111, 420] on icon "open menu" at bounding box center [113, 417] width 13 height 13
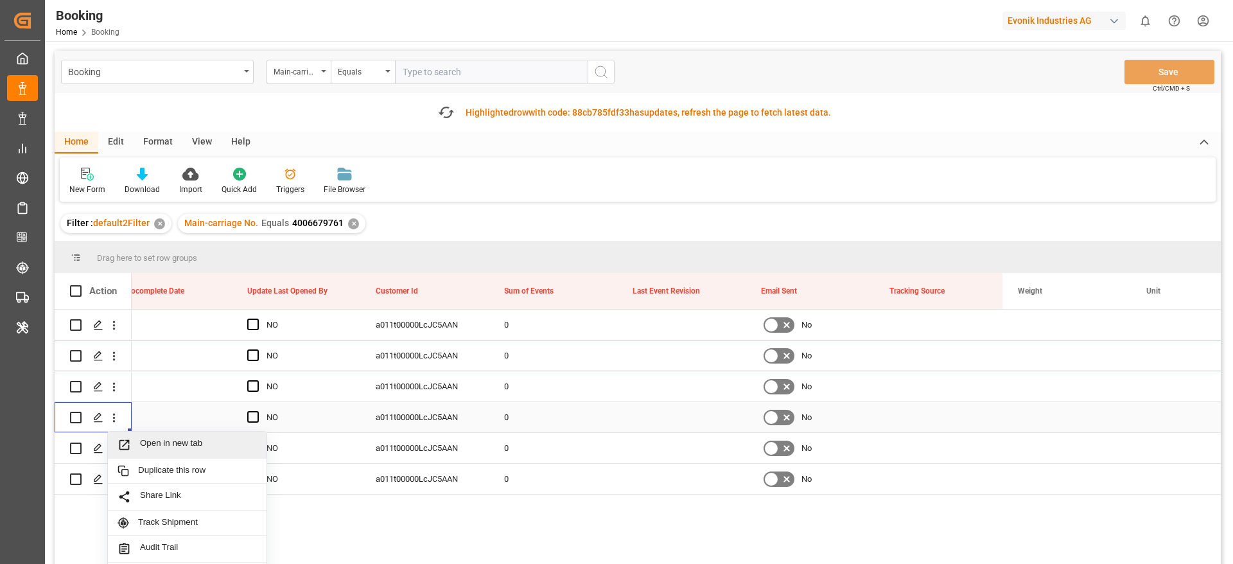
click at [152, 436] on div "Open in new tab" at bounding box center [187, 445] width 159 height 27
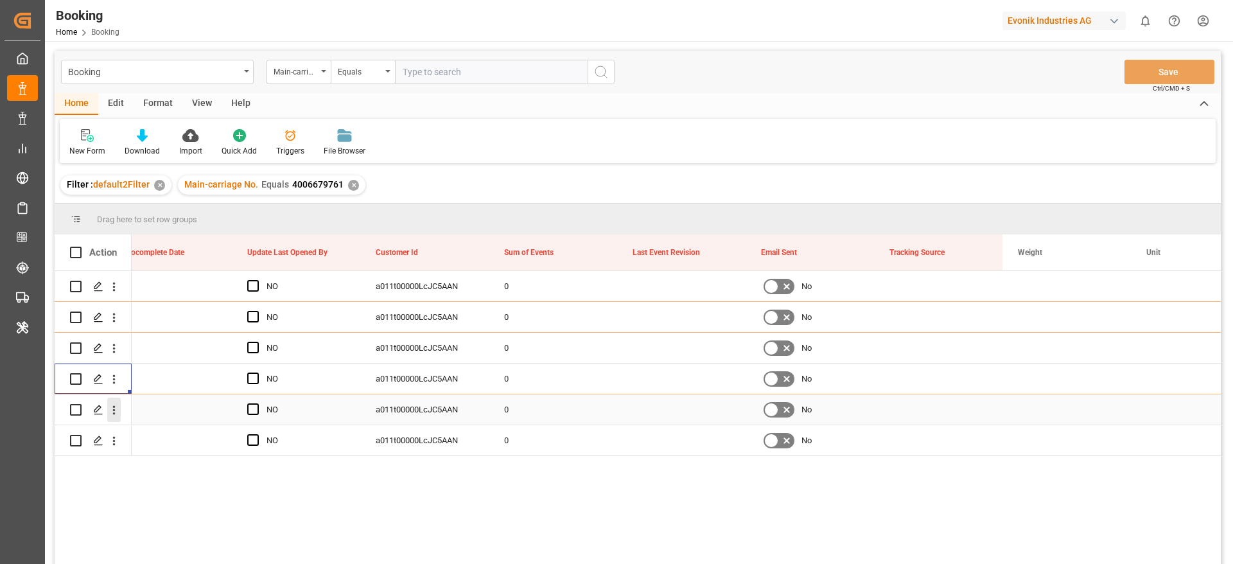
click at [111, 415] on icon "open menu" at bounding box center [113, 409] width 13 height 13
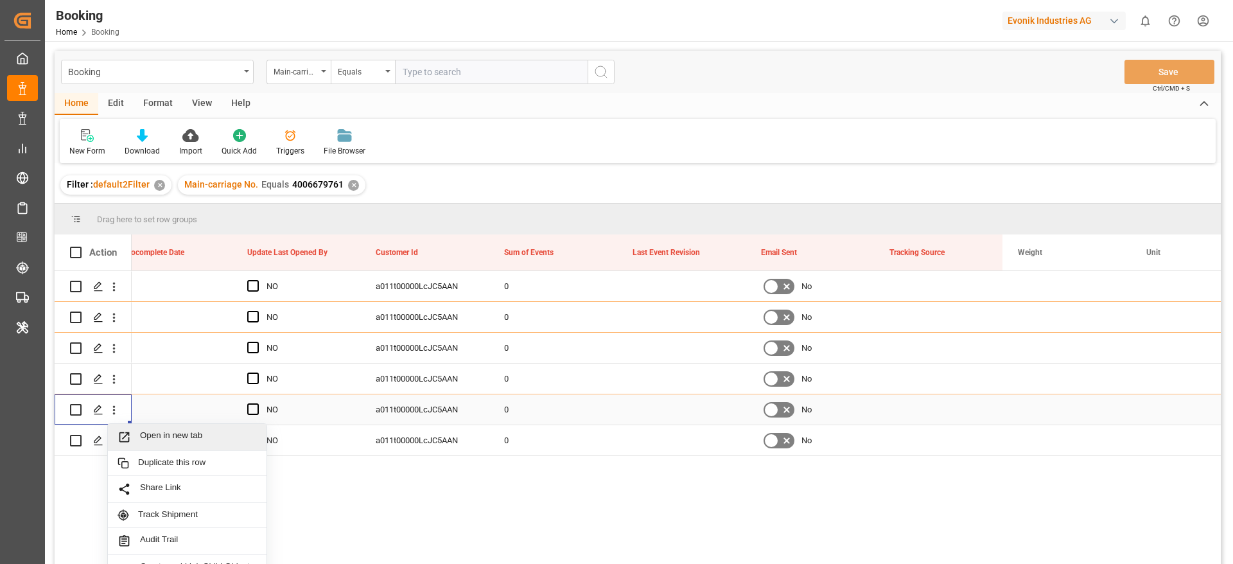
click at [145, 429] on div "Open in new tab" at bounding box center [187, 437] width 159 height 27
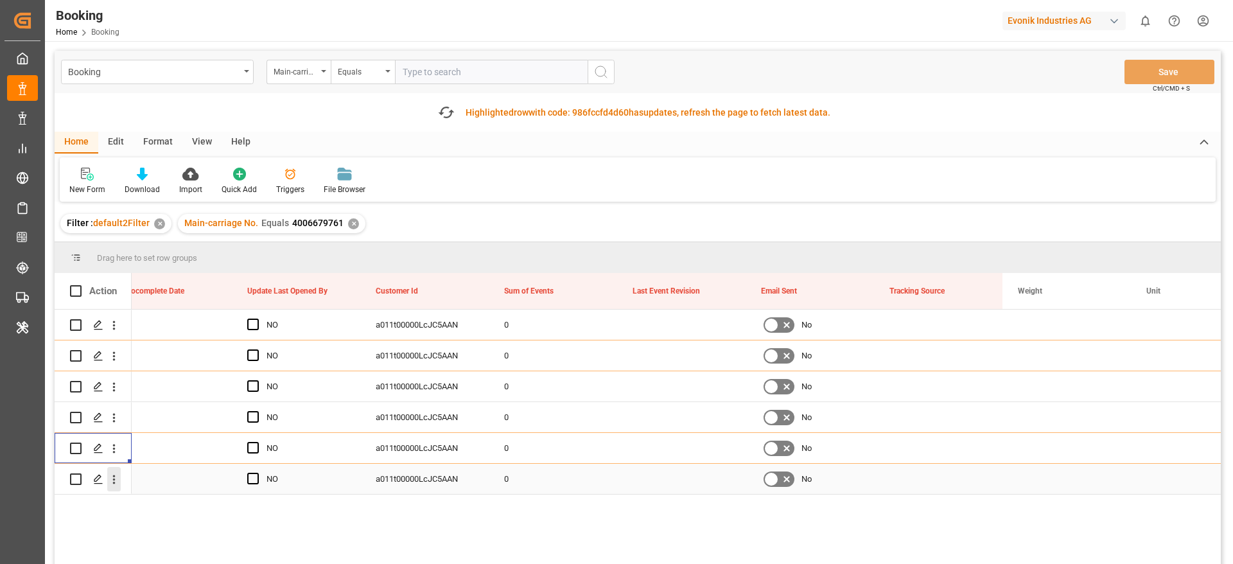
click at [116, 481] on icon "open menu" at bounding box center [113, 479] width 13 height 13
click at [141, 500] on div "Open in new tab" at bounding box center [187, 506] width 159 height 27
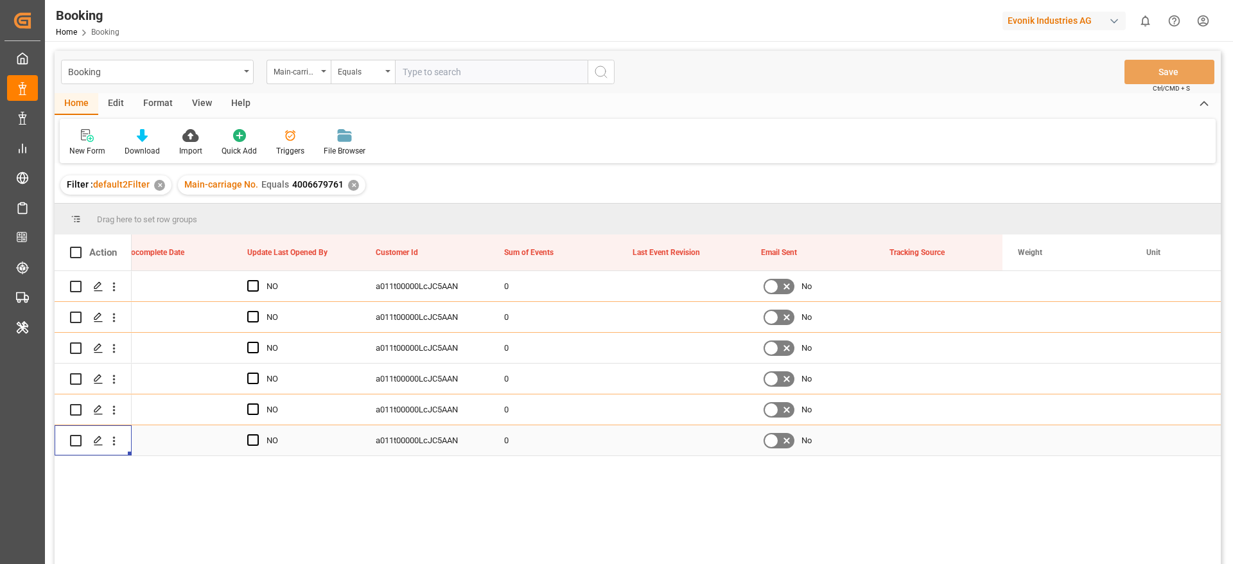
click at [411, 80] on input "text" at bounding box center [491, 72] width 193 height 24
paste input "4006661807"
type input "4006661807"
click at [349, 186] on div "✕" at bounding box center [353, 185] width 11 height 11
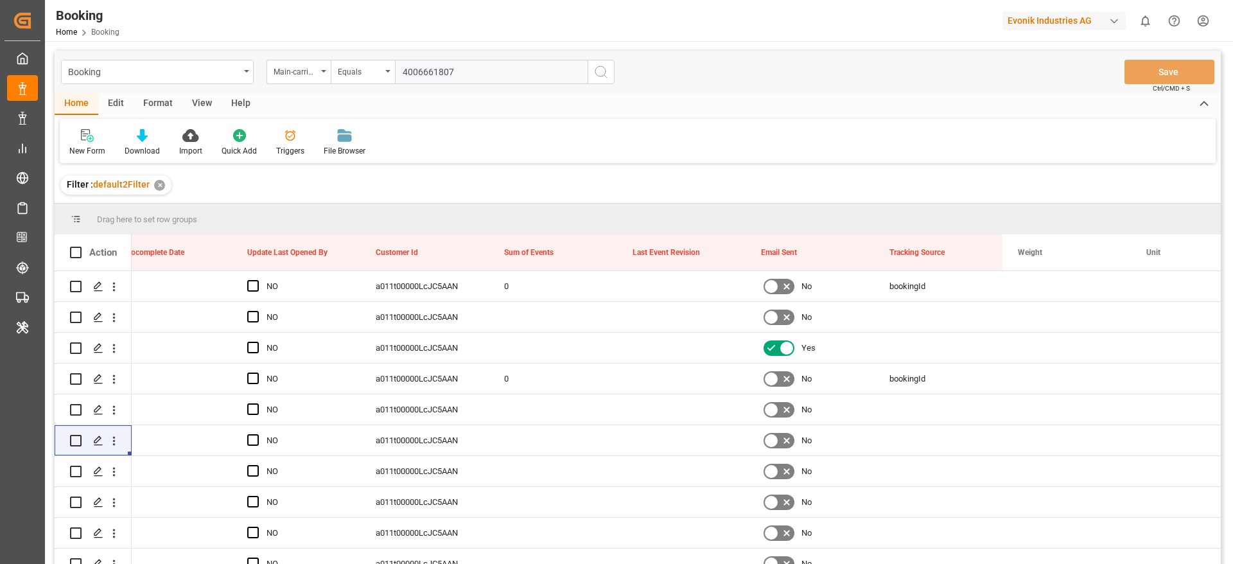
click at [599, 76] on icon "search button" at bounding box center [601, 71] width 15 height 15
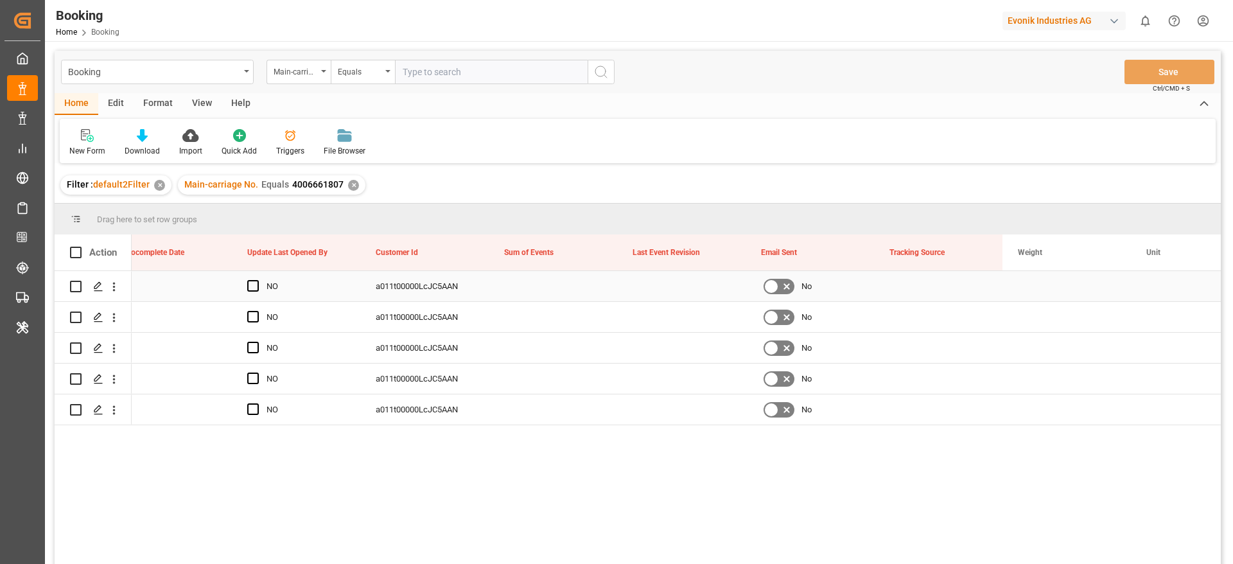
click at [524, 297] on div "Press SPACE to select this row." at bounding box center [553, 286] width 128 height 30
click at [524, 297] on input "Press SPACE to select this row." at bounding box center [553, 293] width 108 height 24
type input "0"
click at [518, 346] on div "Press SPACE to select this row." at bounding box center [553, 348] width 128 height 30
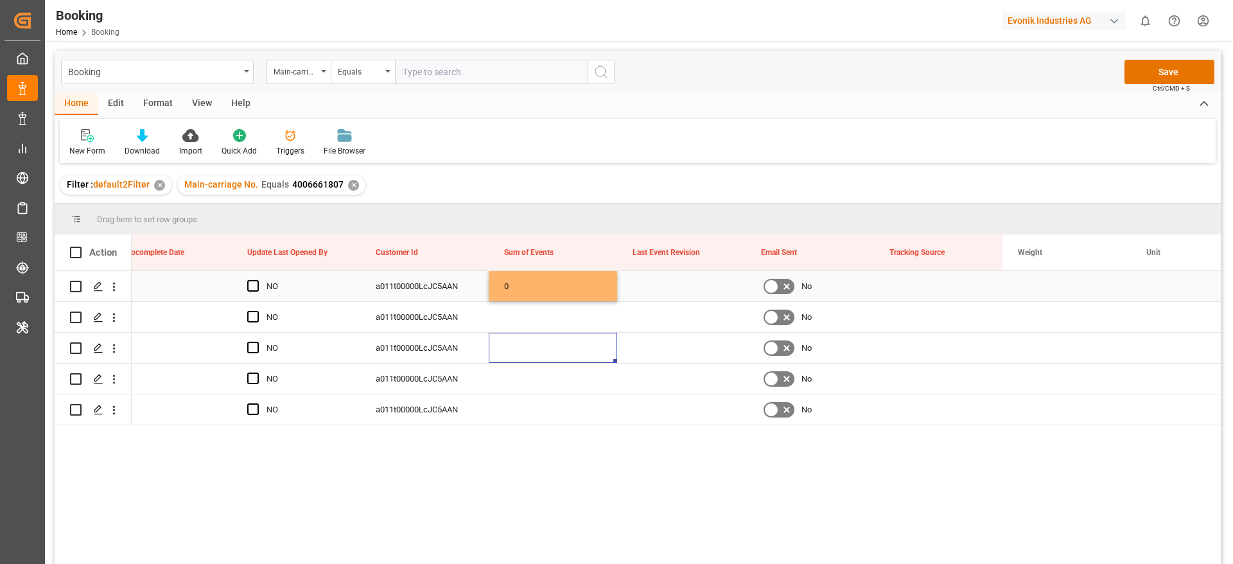
click at [520, 279] on div "0" at bounding box center [553, 286] width 128 height 30
drag, startPoint x: 616, startPoint y: 297, endPoint x: 607, endPoint y: 405, distance: 108.9
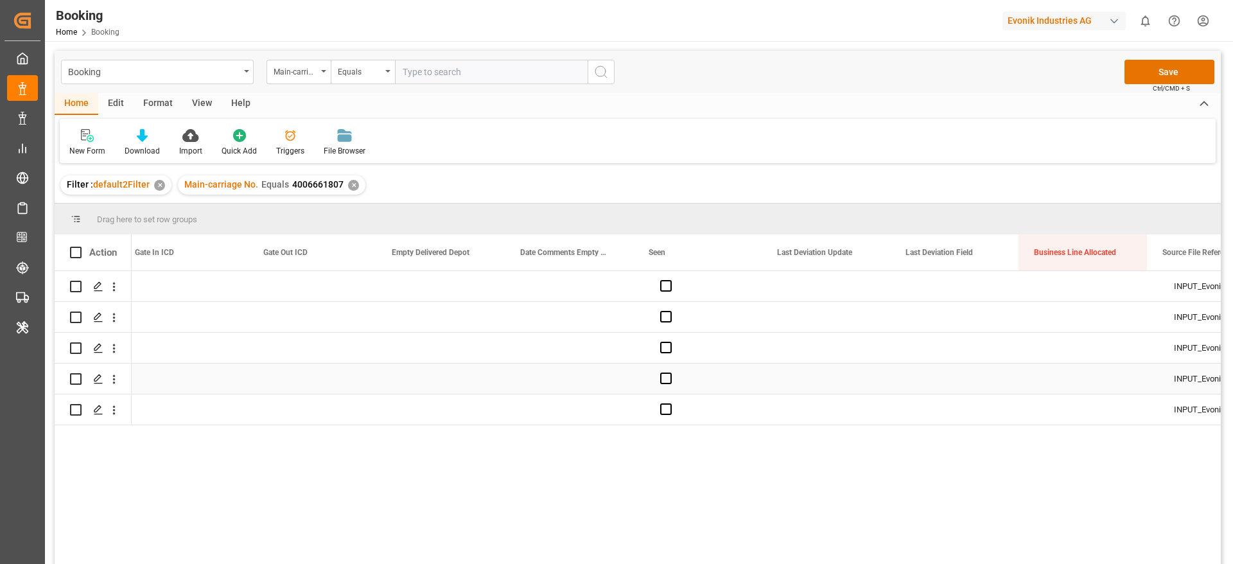
scroll to position [0, 12593]
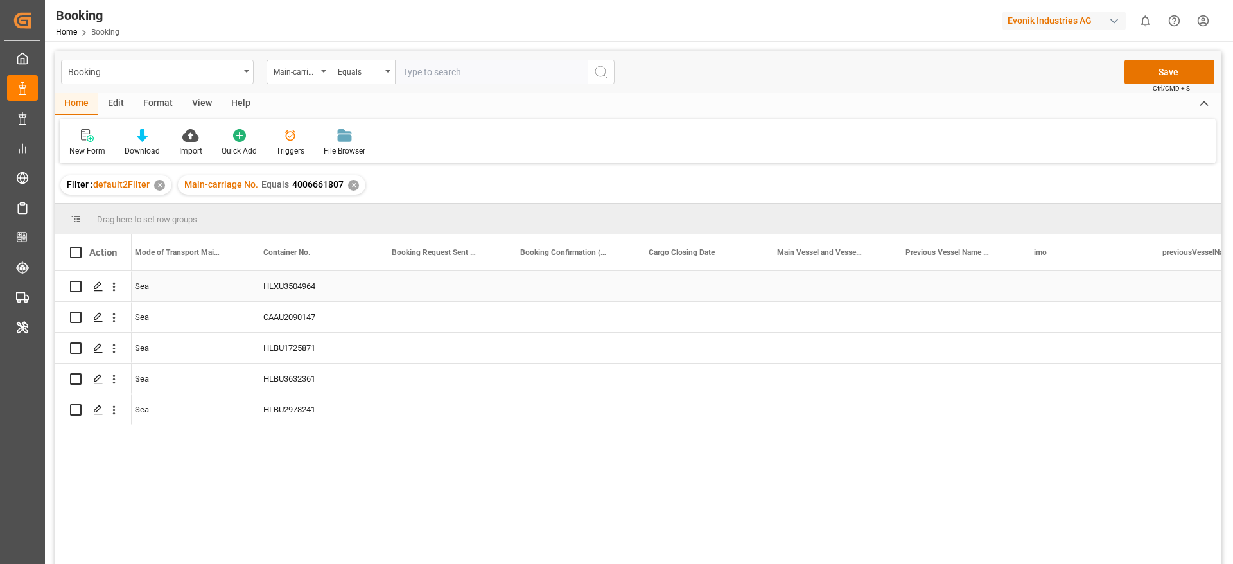
click at [816, 290] on div "Press SPACE to select this row." at bounding box center [826, 286] width 128 height 30
click at [816, 290] on input "Press SPACE to select this row." at bounding box center [826, 293] width 108 height 24
paste input "GUAYAQUIL EXPRESS"
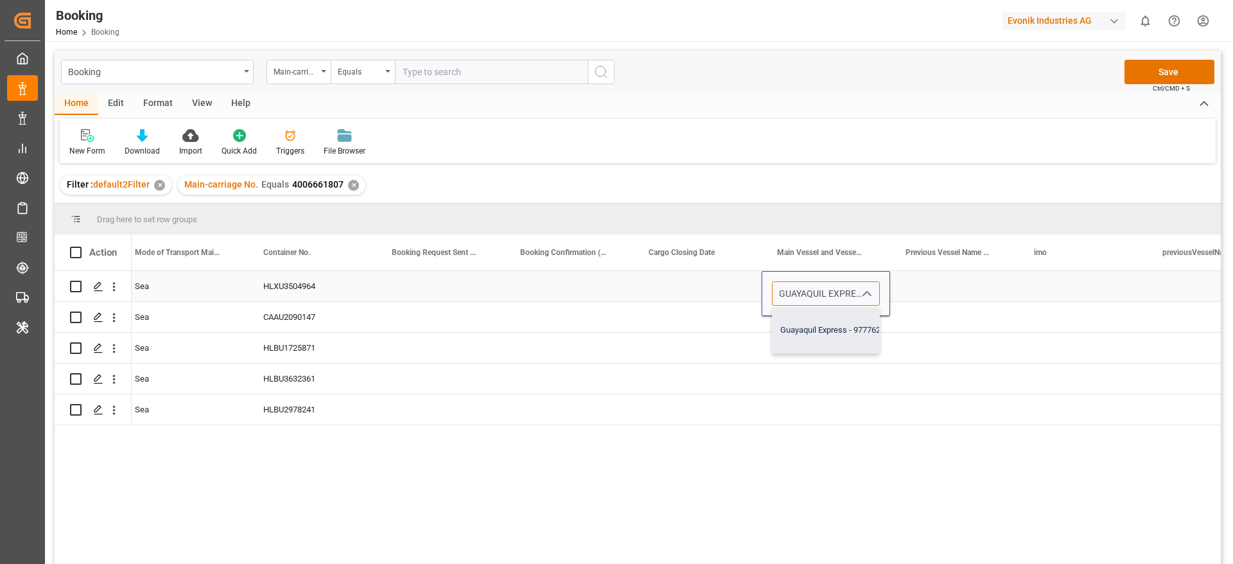
click at [813, 329] on div "Guayaquil Express - 9777620" at bounding box center [833, 330] width 120 height 45
type input "Guayaquil Express - 9777620"
click at [813, 329] on div "Press SPACE to select this row." at bounding box center [826, 317] width 128 height 30
click at [818, 284] on div "Guayaquil Express" at bounding box center [826, 286] width 128 height 30
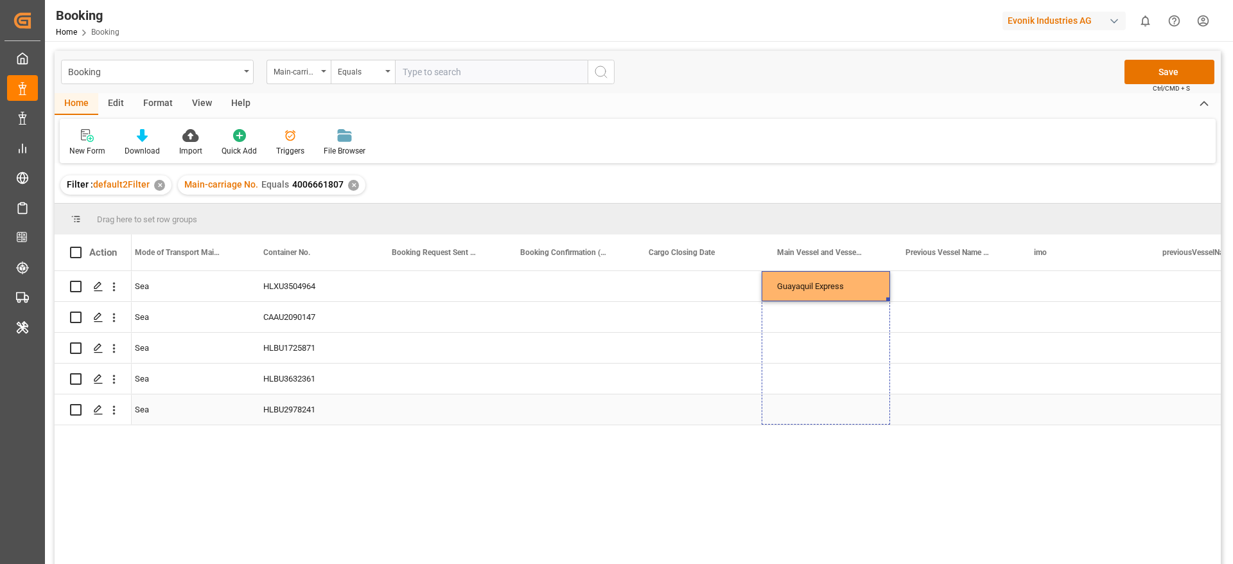
drag, startPoint x: 888, startPoint y: 298, endPoint x: 868, endPoint y: 400, distance: 103.4
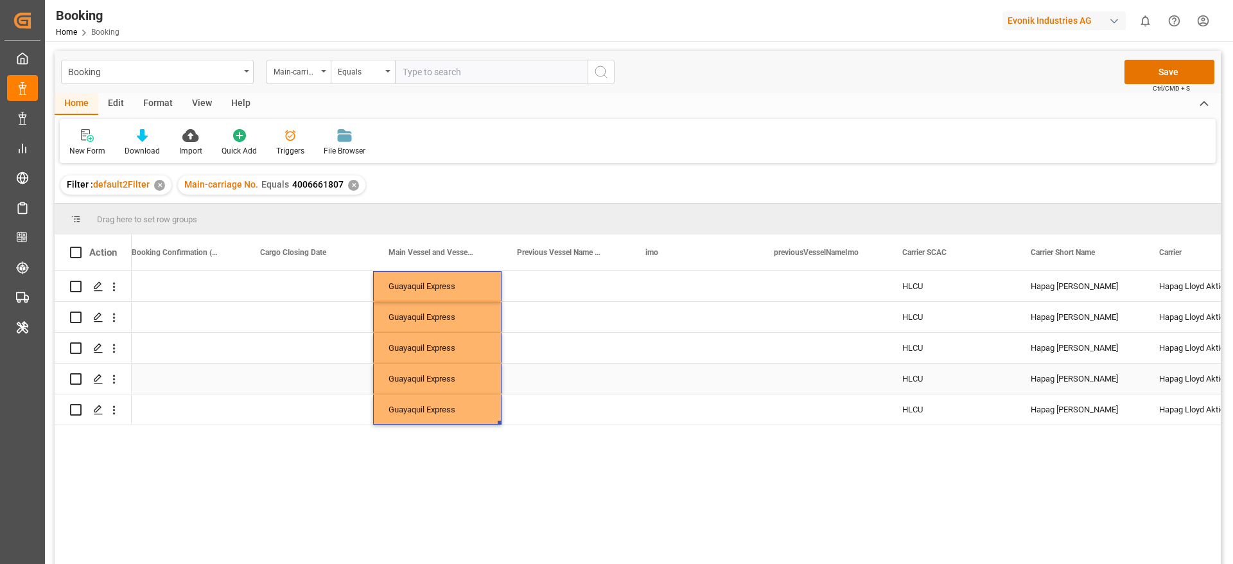
click at [748, 368] on div "Press SPACE to select this row." at bounding box center [694, 379] width 128 height 30
click at [931, 336] on div "HLCU" at bounding box center [951, 348] width 128 height 30
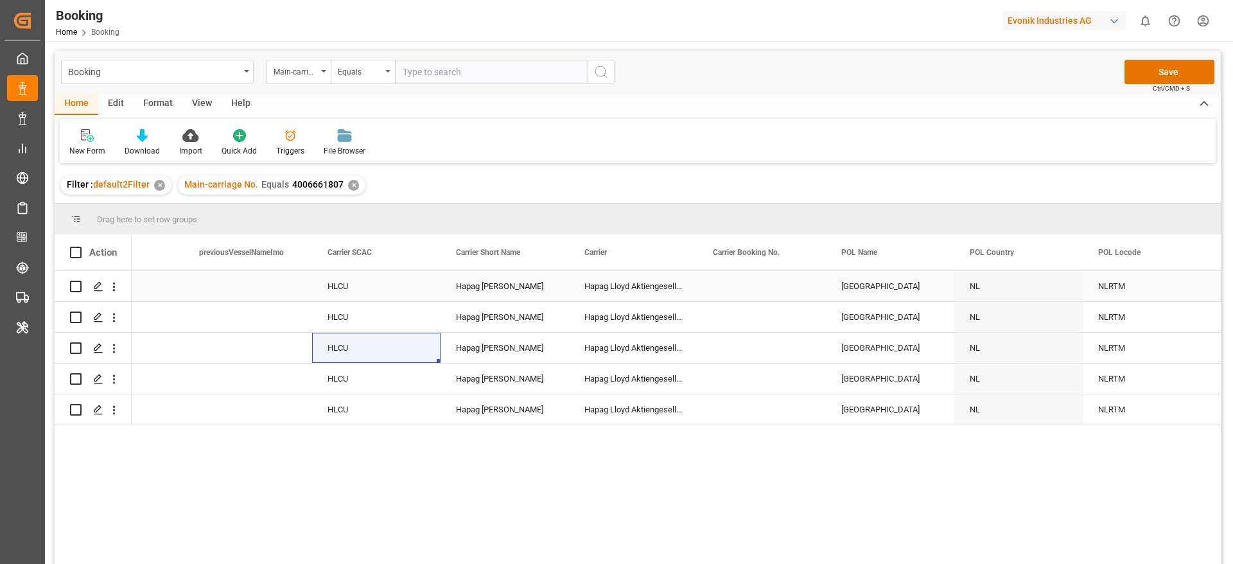
click at [729, 290] on div "Press SPACE to select this row." at bounding box center [762, 286] width 128 height 30
click at [729, 290] on input "Press SPACE to select this row." at bounding box center [762, 293] width 108 height 24
type input "27091535"
click at [718, 330] on div "Press SPACE to select this row." at bounding box center [762, 317] width 128 height 30
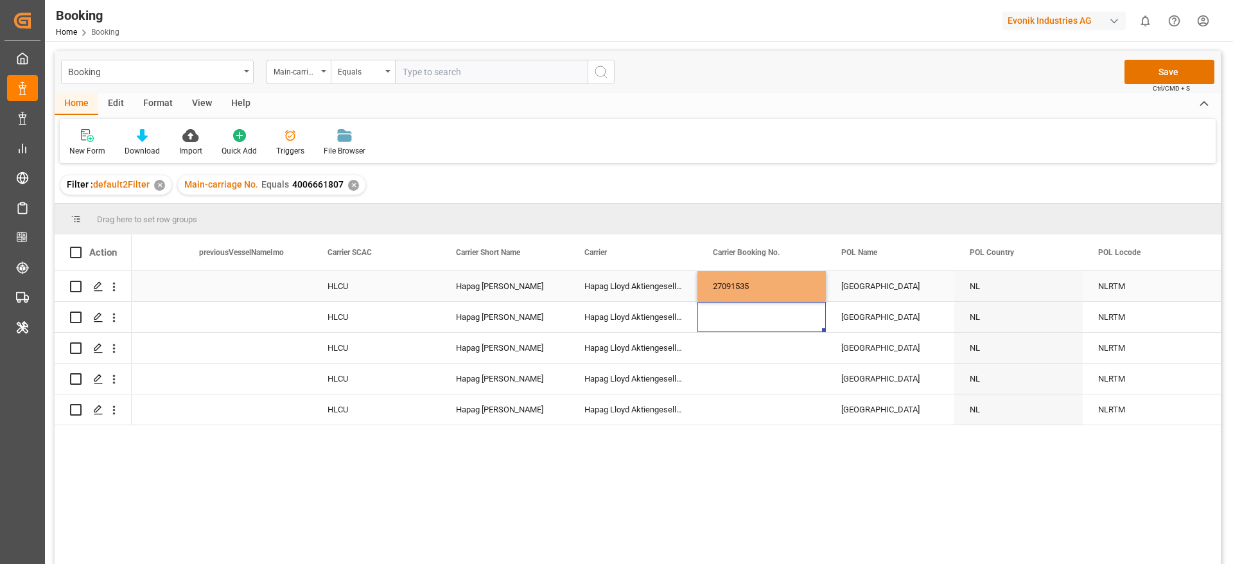
click at [742, 287] on div "27091535" at bounding box center [762, 286] width 128 height 30
drag, startPoint x: 823, startPoint y: 299, endPoint x: 800, endPoint y: 405, distance: 109.0
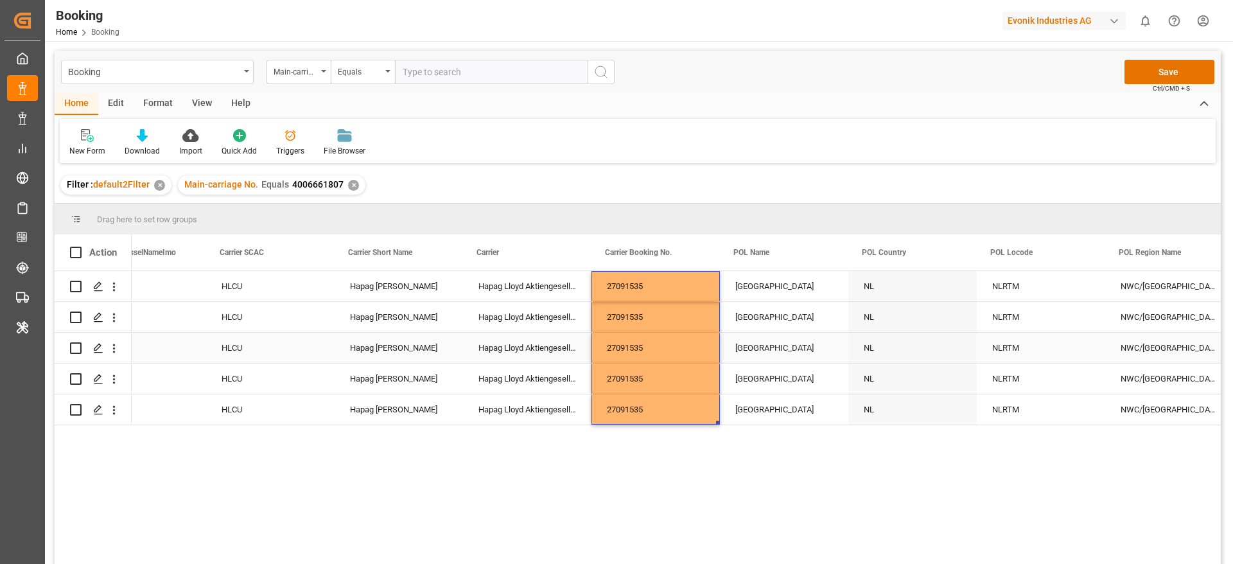
scroll to position [0, 5459]
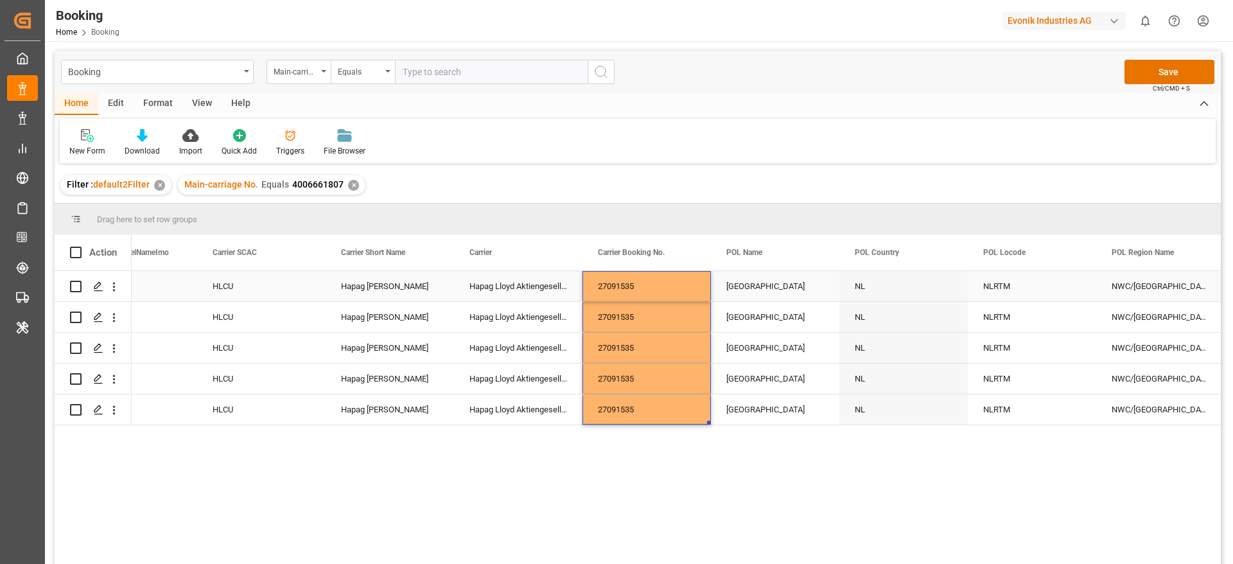
click at [743, 289] on div "Rotterdam" at bounding box center [775, 286] width 128 height 30
click at [746, 292] on input "Rotterdam" at bounding box center [775, 293] width 108 height 24
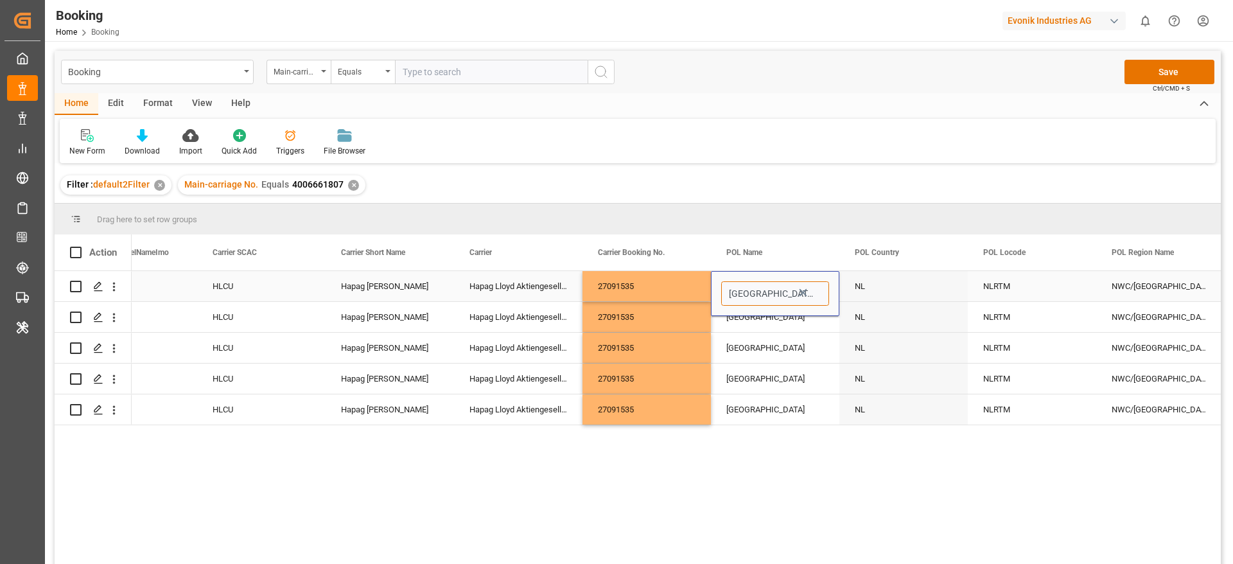
click at [746, 292] on input "Rotterdam" at bounding box center [775, 293] width 108 height 24
paste input "ANTWERP"
click at [782, 329] on div "Antwerp - BEANR" at bounding box center [834, 330] width 224 height 45
type input "Antwerp - BEANR"
click at [782, 324] on div "Rotterdam" at bounding box center [775, 317] width 128 height 30
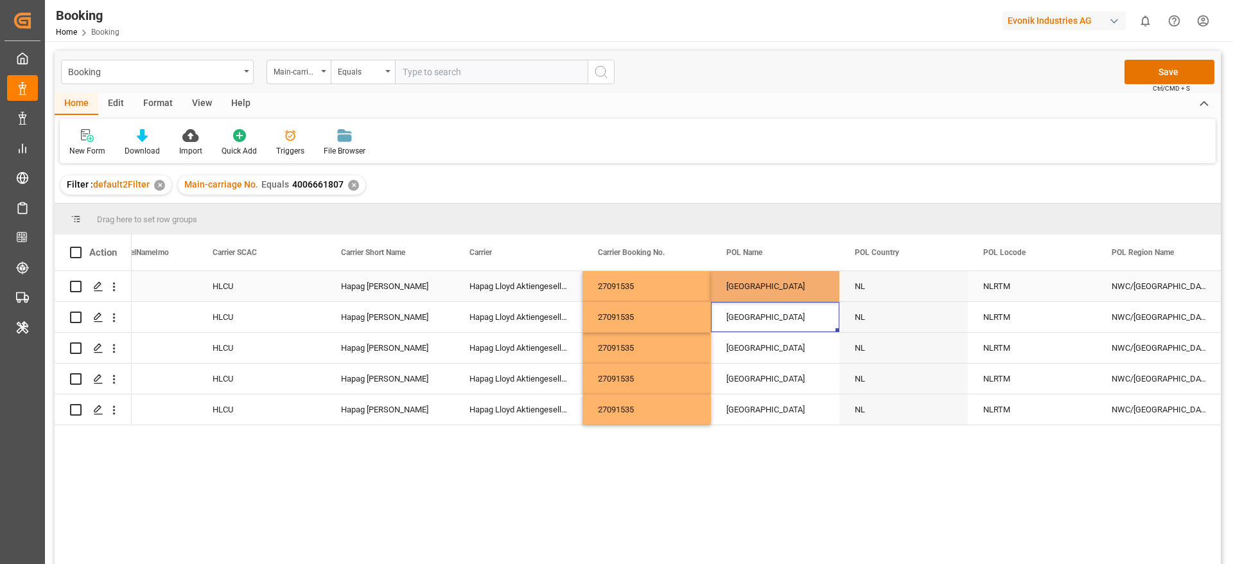
click at [781, 293] on div "[GEOGRAPHIC_DATA]" at bounding box center [775, 286] width 128 height 30
click at [782, 288] on div "[GEOGRAPHIC_DATA]" at bounding box center [775, 286] width 128 height 30
click at [839, 299] on div "[GEOGRAPHIC_DATA]" at bounding box center [775, 286] width 128 height 30
drag, startPoint x: 837, startPoint y: 297, endPoint x: 820, endPoint y: 394, distance: 97.8
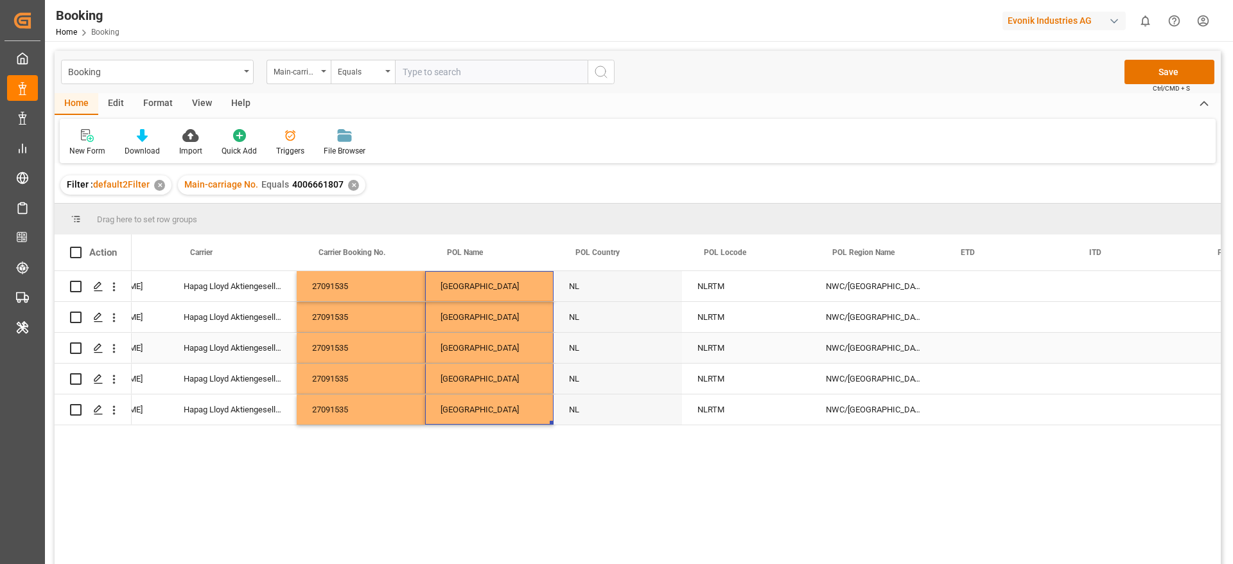
scroll to position [0, 5747]
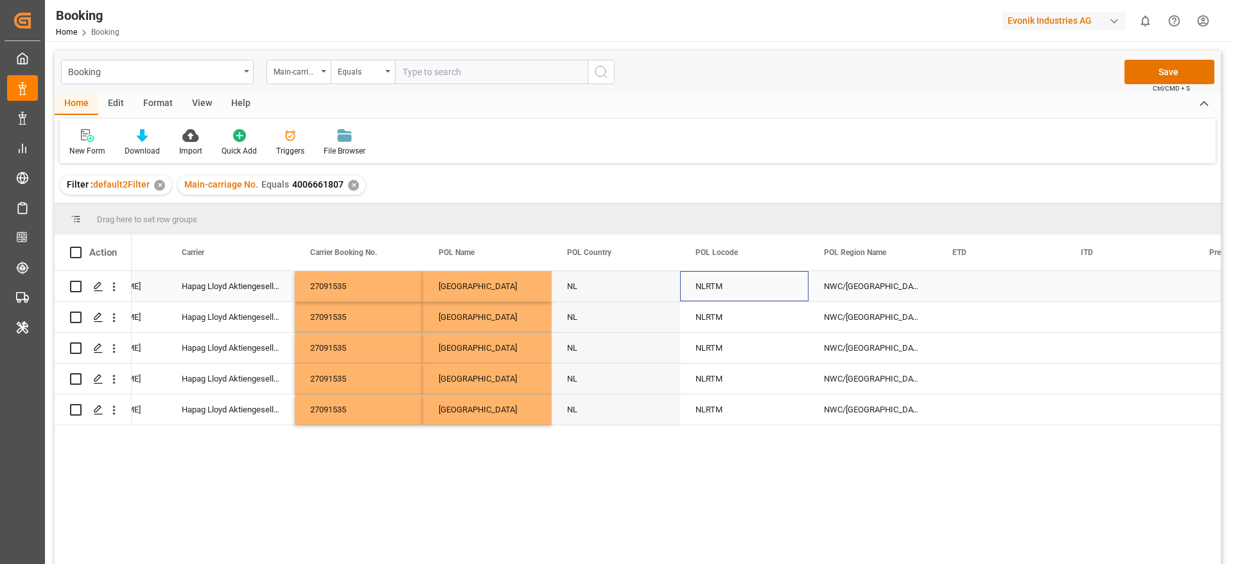
click at [723, 290] on div "NLRTM" at bounding box center [744, 286] width 128 height 30
click at [723, 290] on input "NLRTM" at bounding box center [745, 293] width 108 height 24
type input "BEANR"
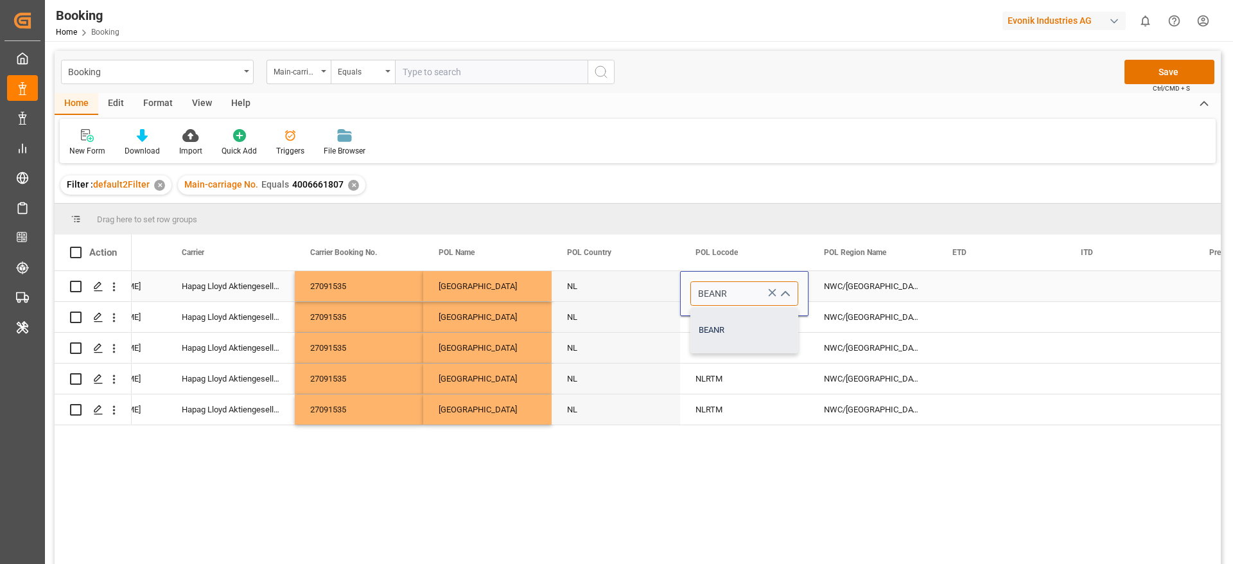
click at [723, 326] on div "BEANR" at bounding box center [744, 330] width 107 height 45
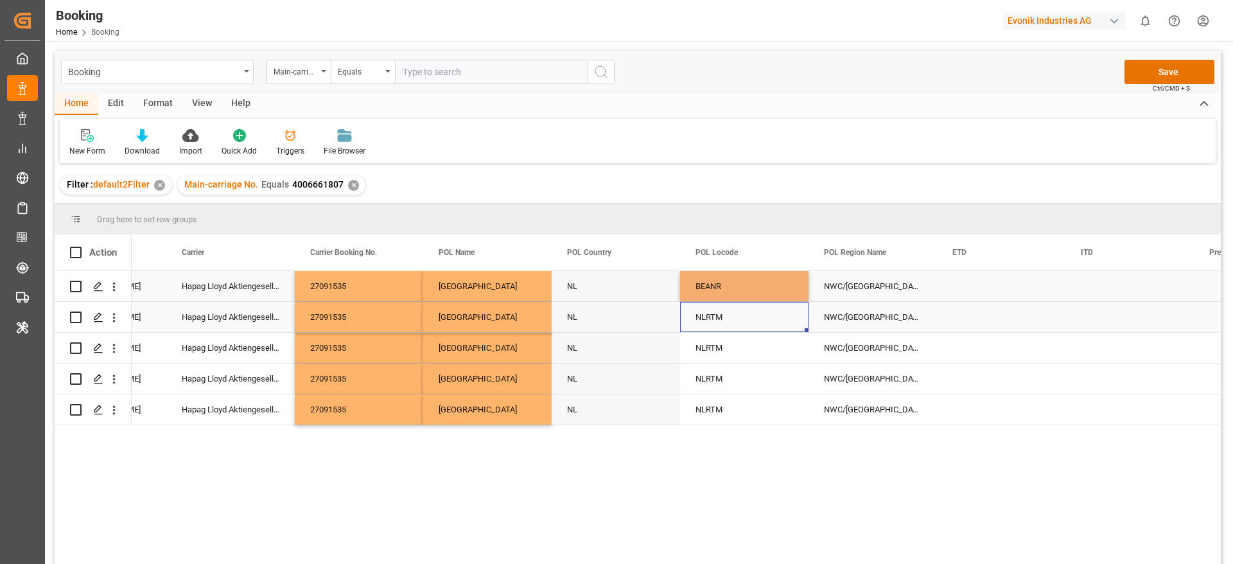
click at [727, 320] on div "NLRTM" at bounding box center [744, 317] width 128 height 30
click at [736, 290] on div "BEANR" at bounding box center [744, 286] width 128 height 30
drag, startPoint x: 806, startPoint y: 300, endPoint x: 756, endPoint y: 394, distance: 106.6
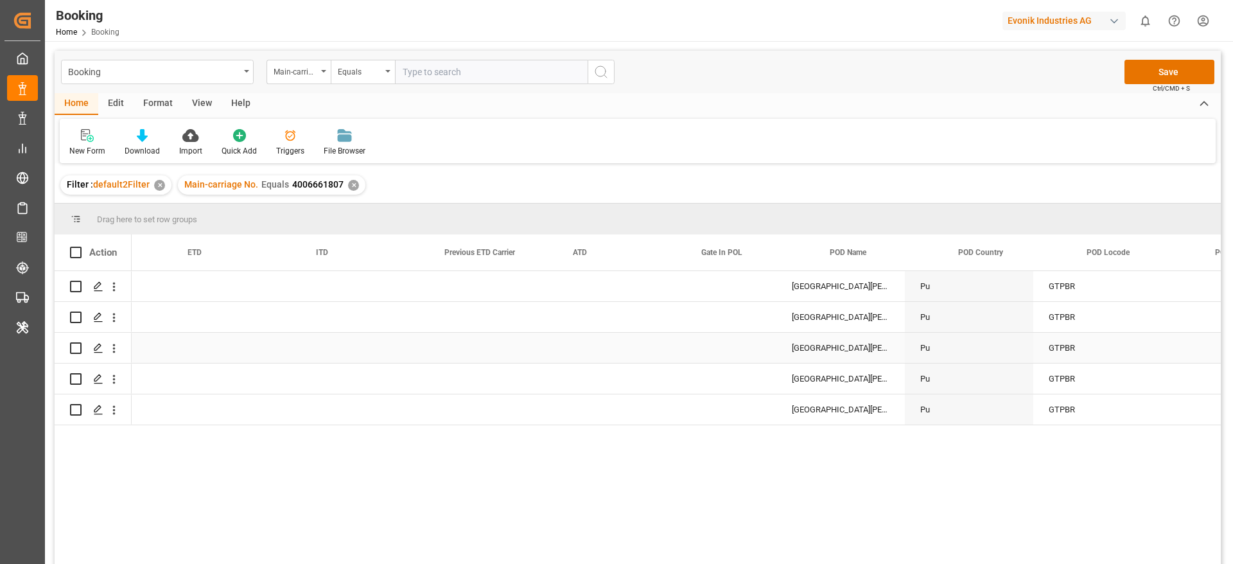
scroll to position [0, 6578]
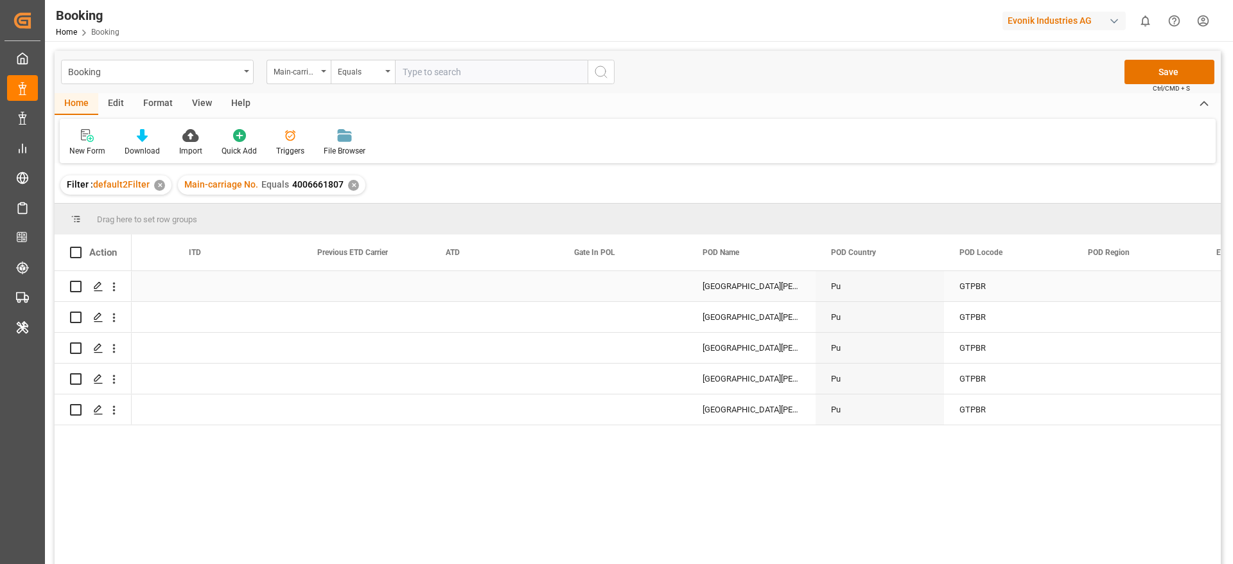
click at [735, 294] on div "[GEOGRAPHIC_DATA][PERSON_NAME]" at bounding box center [751, 286] width 128 height 30
type input "Puerto Barrios - GTPBR"
drag, startPoint x: 701, startPoint y: 291, endPoint x: 763, endPoint y: 294, distance: 61.8
click at [763, 294] on input "Puerto Barrios - GTPBR" at bounding box center [752, 293] width 108 height 24
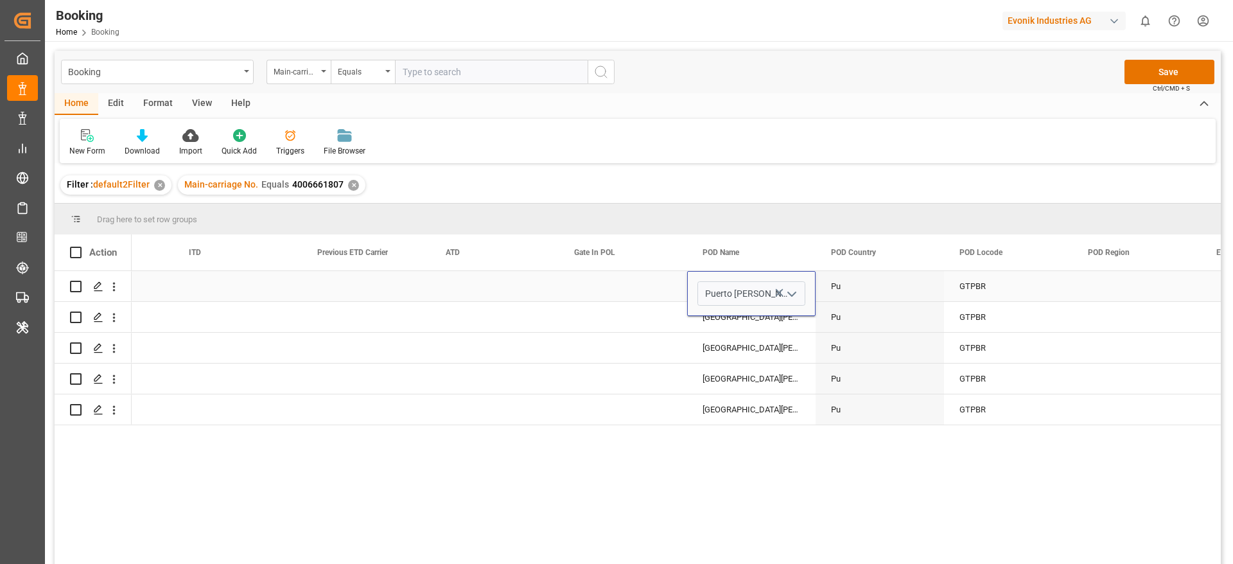
click at [1011, 299] on div "GTPBR" at bounding box center [1008, 286] width 128 height 30
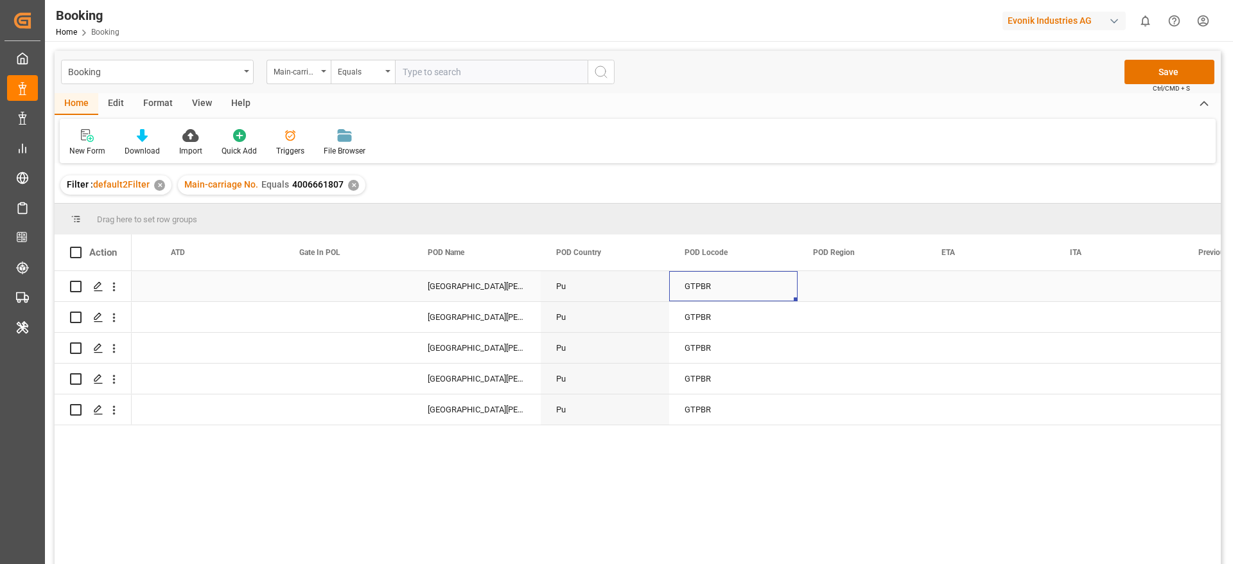
scroll to position [0, 6915]
click at [840, 285] on div "Press SPACE to select this row." at bounding box center [861, 286] width 128 height 30
click at [840, 285] on button "Select" at bounding box center [862, 293] width 108 height 24
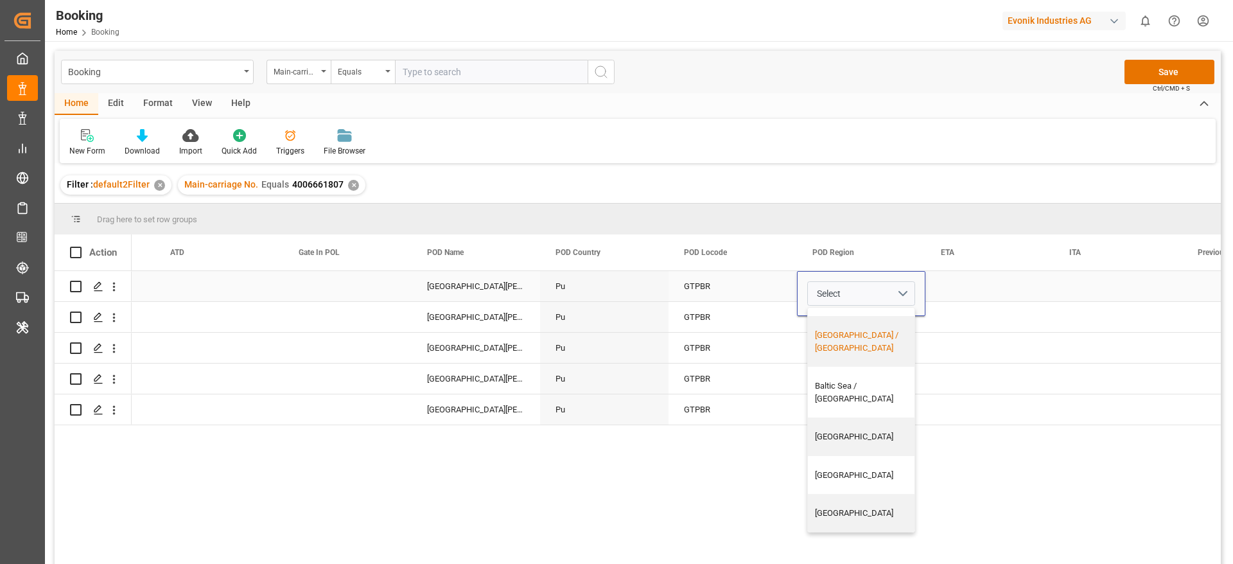
scroll to position [193, 0]
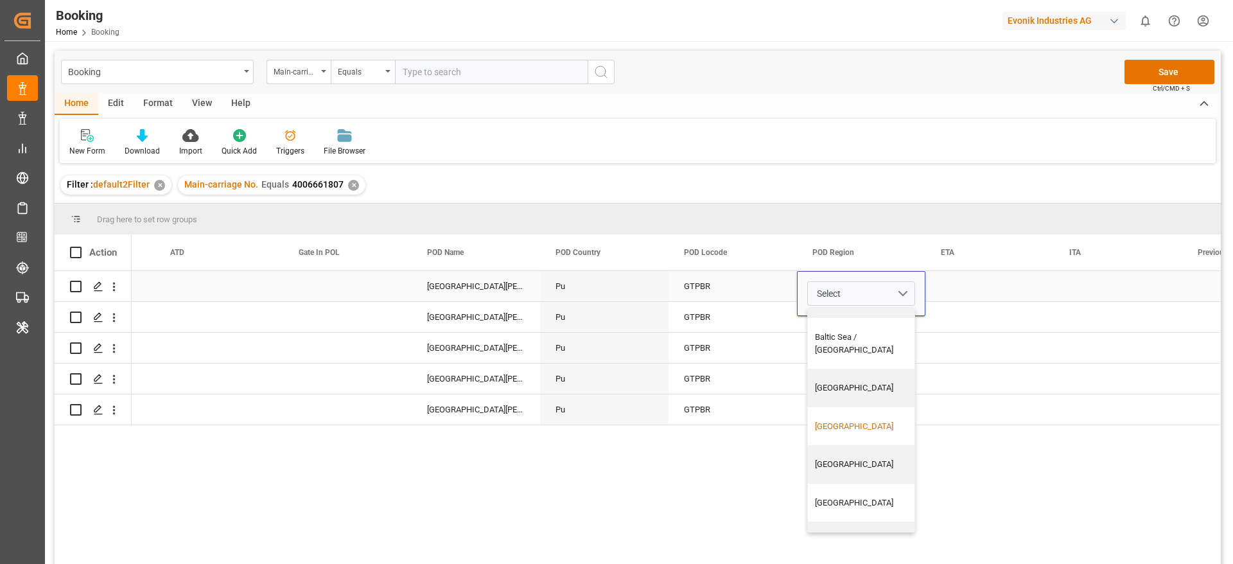
click at [838, 420] on div "Central America" at bounding box center [866, 426] width 102 height 13
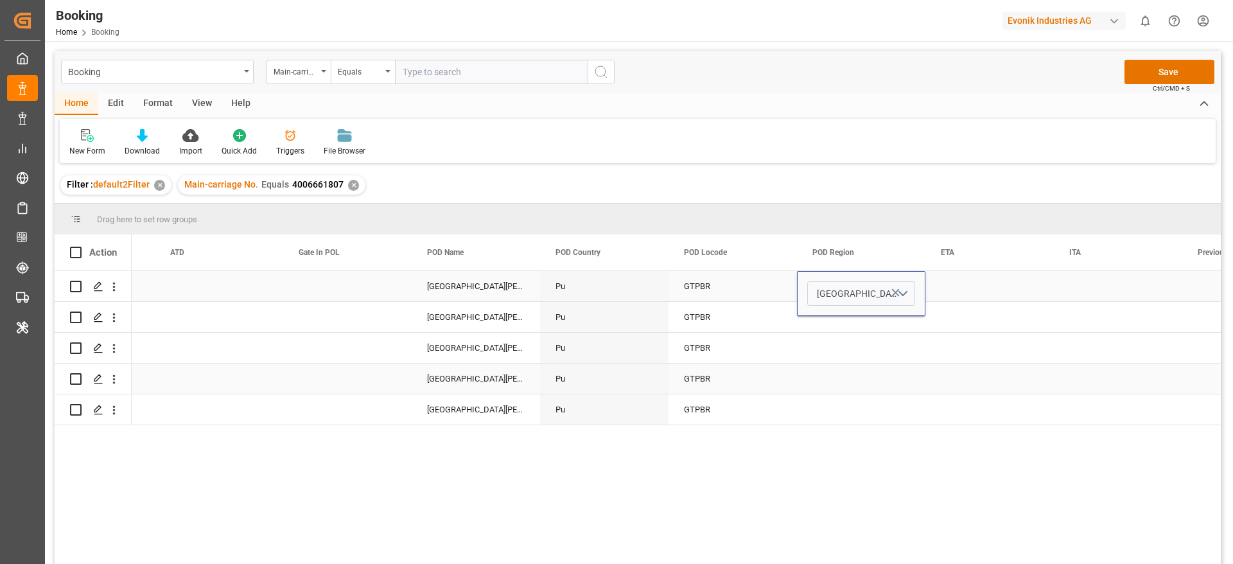
click at [716, 362] on div "GTPBR" at bounding box center [733, 348] width 128 height 30
click at [828, 292] on div "Central America" at bounding box center [861, 286] width 128 height 30
drag, startPoint x: 923, startPoint y: 300, endPoint x: 889, endPoint y: 398, distance: 103.2
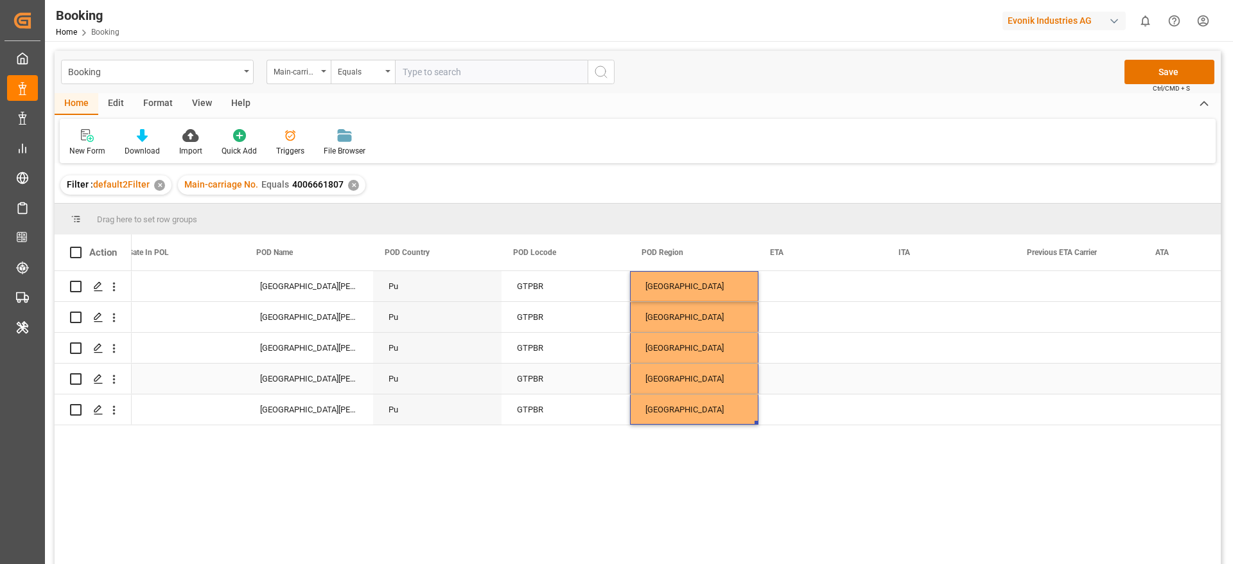
scroll to position [0, 7086]
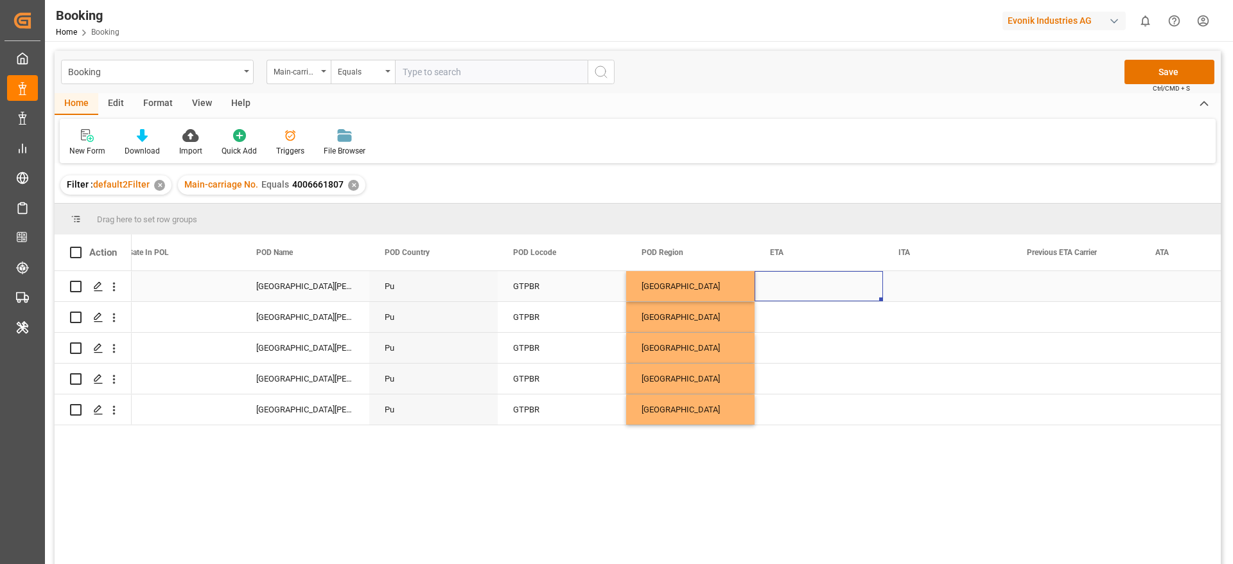
click at [797, 285] on div "Press SPACE to select this row." at bounding box center [819, 286] width 128 height 30
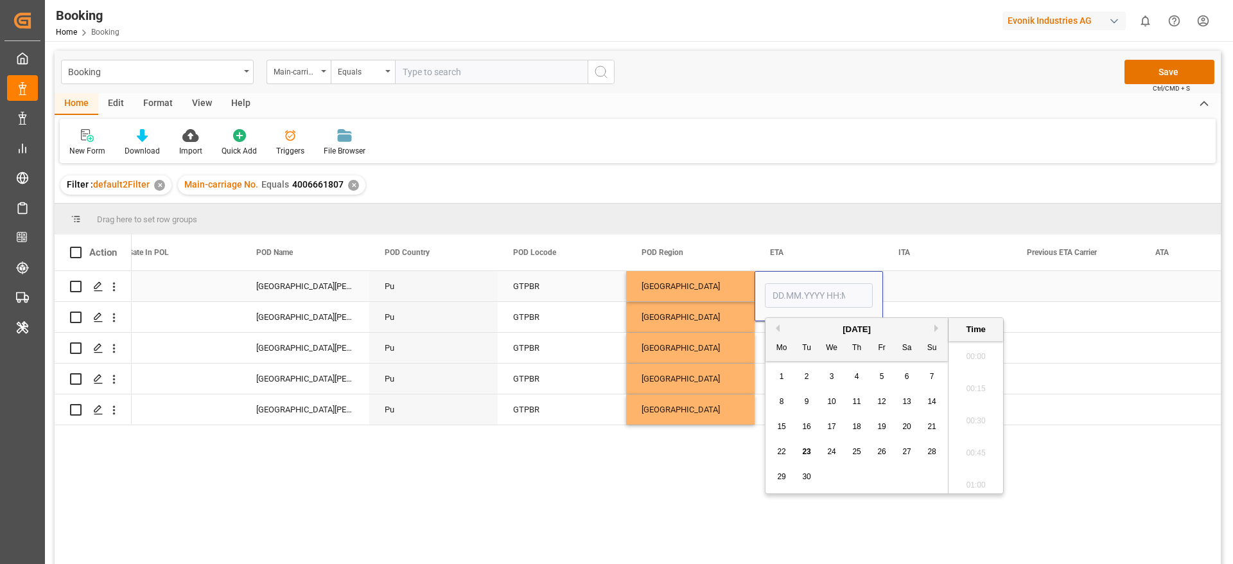
scroll to position [2125, 0]
click at [855, 373] on span "4" at bounding box center [857, 376] width 4 height 9
type input "[DATE] 00:00"
click at [732, 353] on div "Central America" at bounding box center [690, 348] width 128 height 30
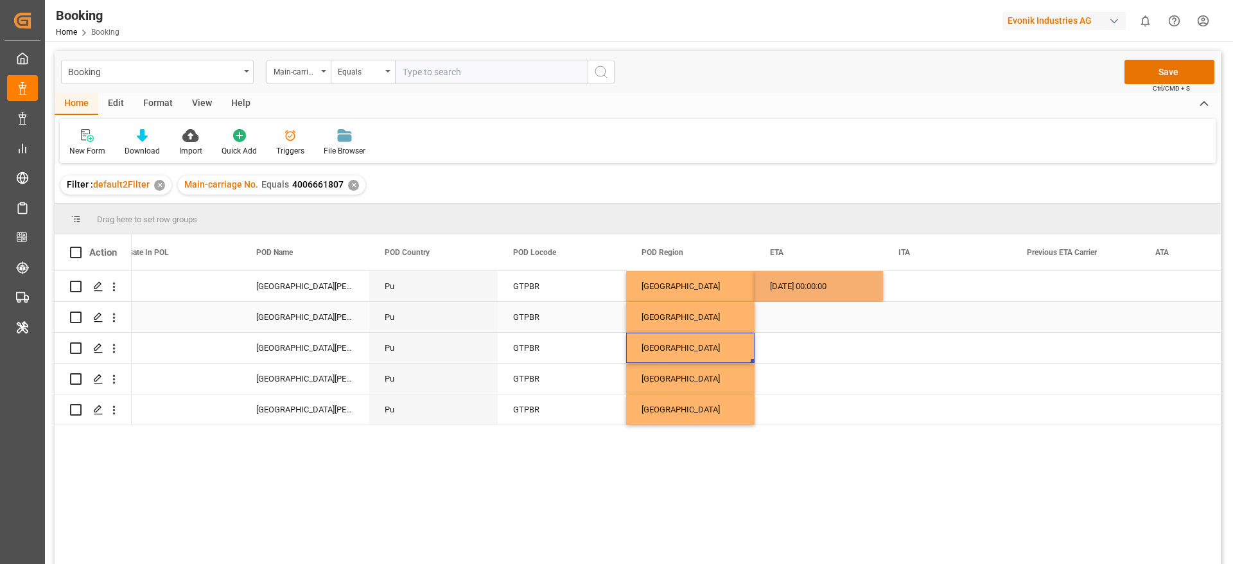
click at [796, 302] on div "Press SPACE to select this row." at bounding box center [819, 317] width 128 height 30
click at [851, 287] on div "04.09.2025 00:00:00" at bounding box center [819, 286] width 128 height 30
drag, startPoint x: 881, startPoint y: 297, endPoint x: 867, endPoint y: 404, distance: 107.5
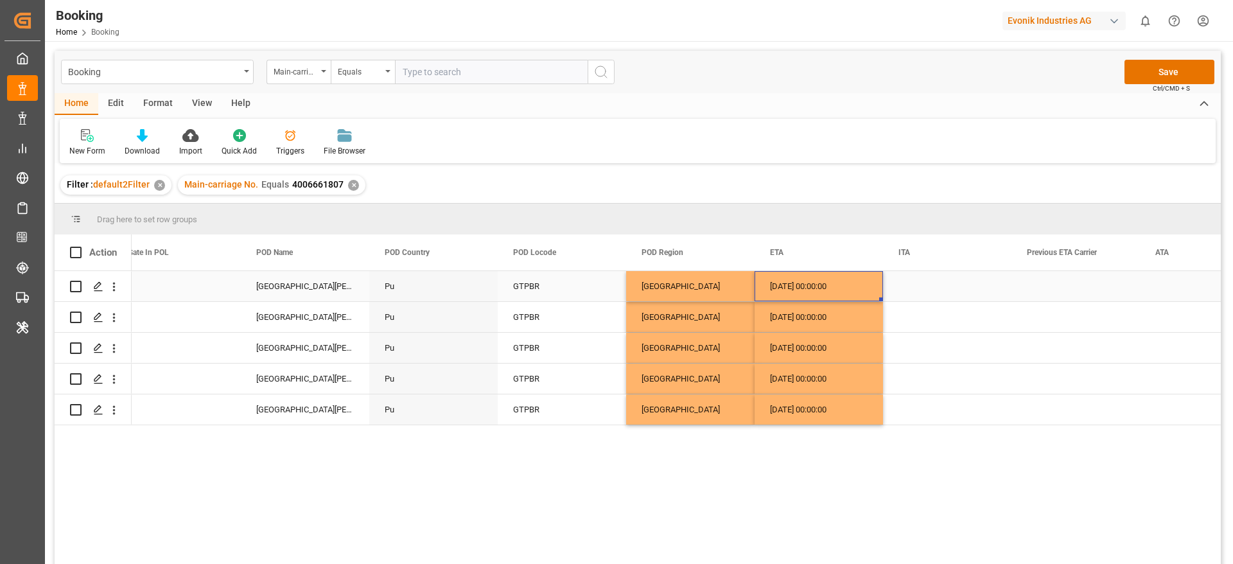
click at [827, 294] on div "04.09.2025 00:00:00" at bounding box center [819, 286] width 128 height 30
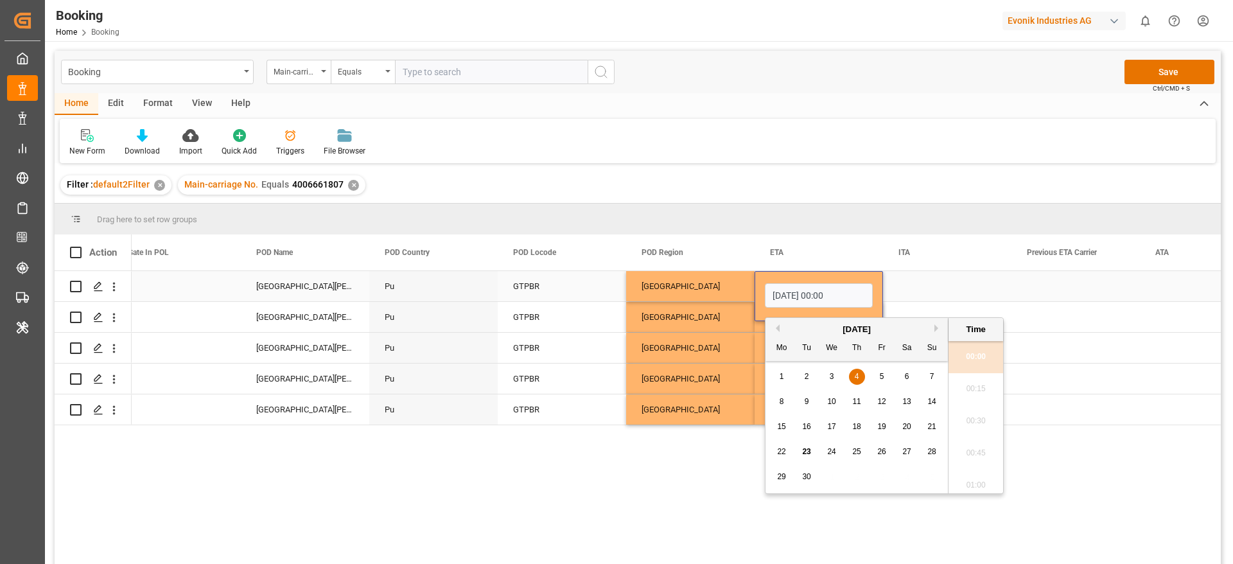
click at [937, 287] on div "Press SPACE to select this row." at bounding box center [947, 286] width 128 height 30
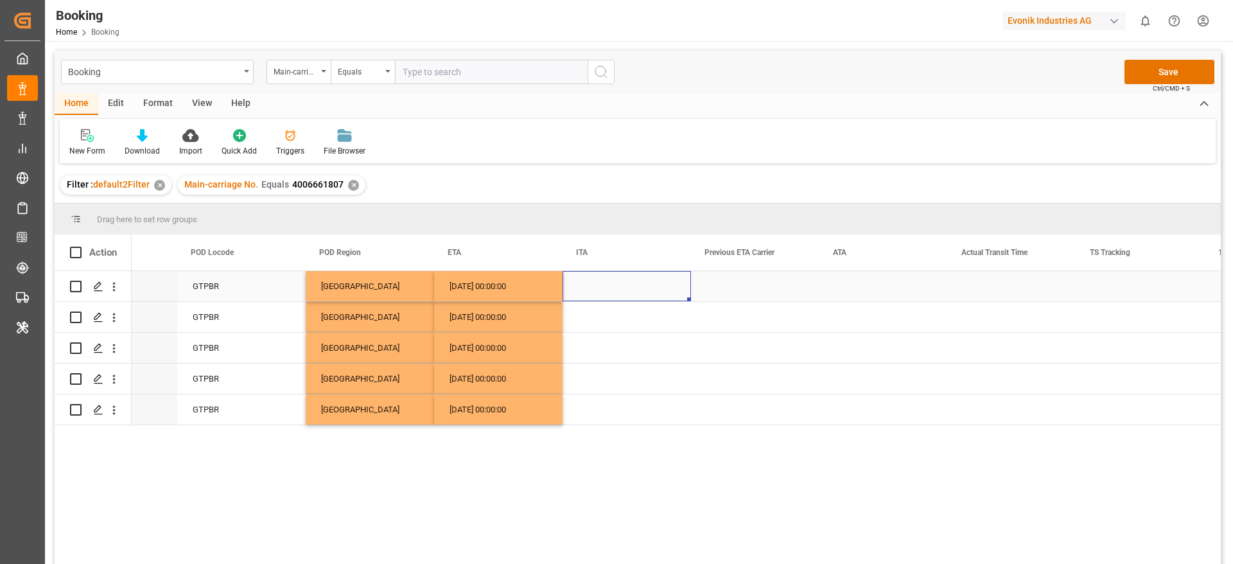
scroll to position [0, 7410]
click at [845, 290] on div "Press SPACE to select this row." at bounding box center [881, 286] width 128 height 30
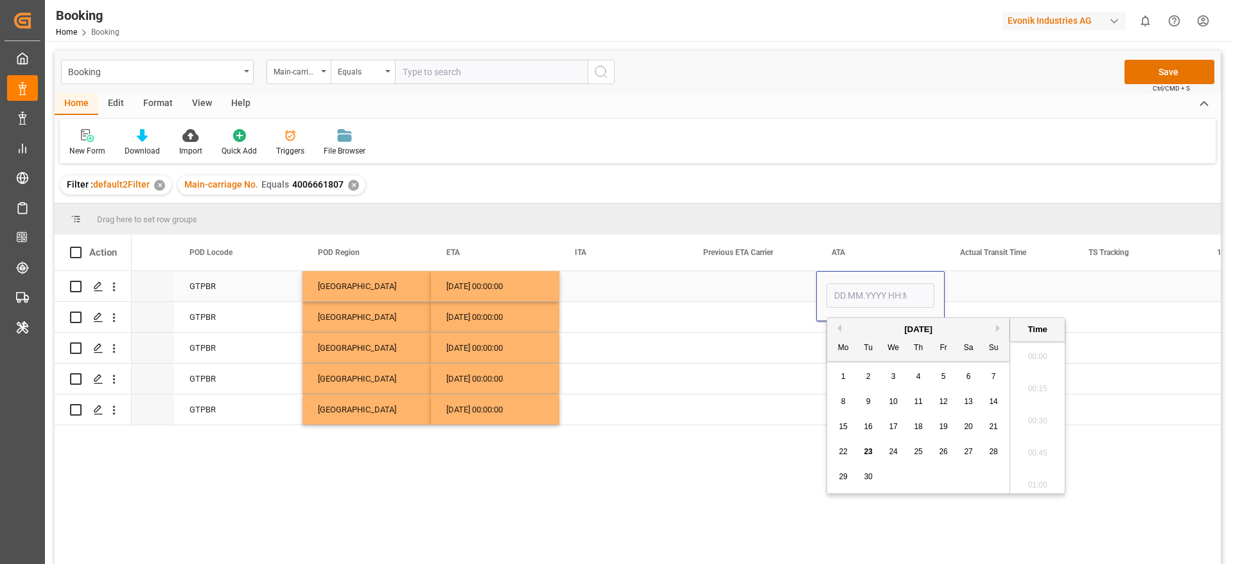
scroll to position [2125, 0]
type input "[DATE] 00:00"
click at [777, 321] on div "Press SPACE to select this row." at bounding box center [752, 317] width 128 height 30
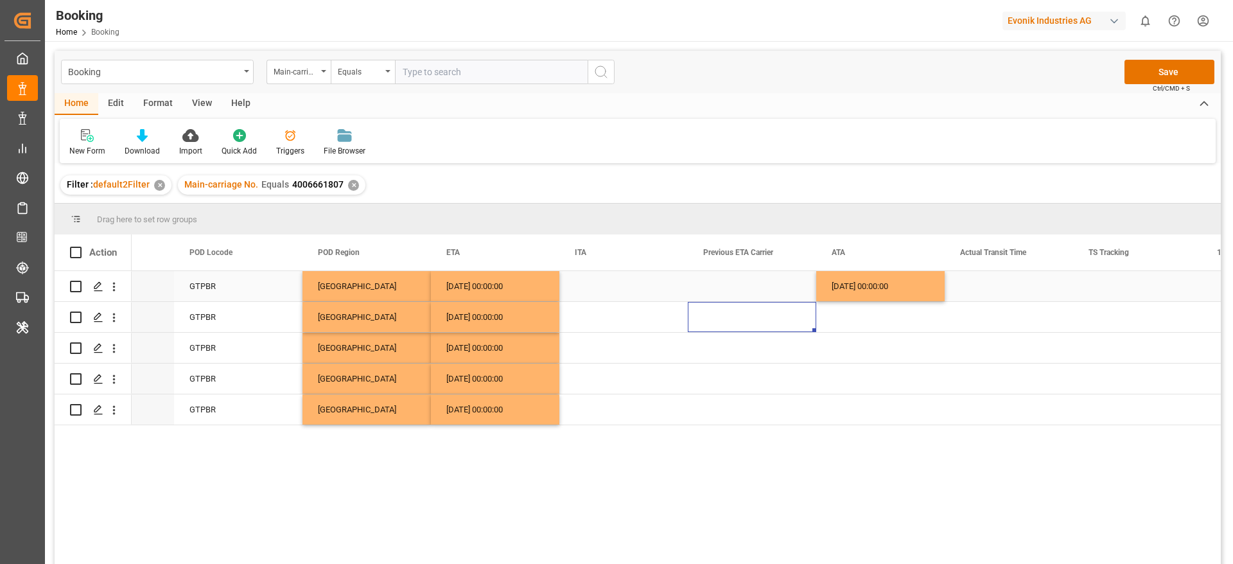
click at [886, 284] on div "04.09.2025 00:00:00" at bounding box center [881, 286] width 128 height 30
drag, startPoint x: 943, startPoint y: 298, endPoint x: 922, endPoint y: 394, distance: 98.0
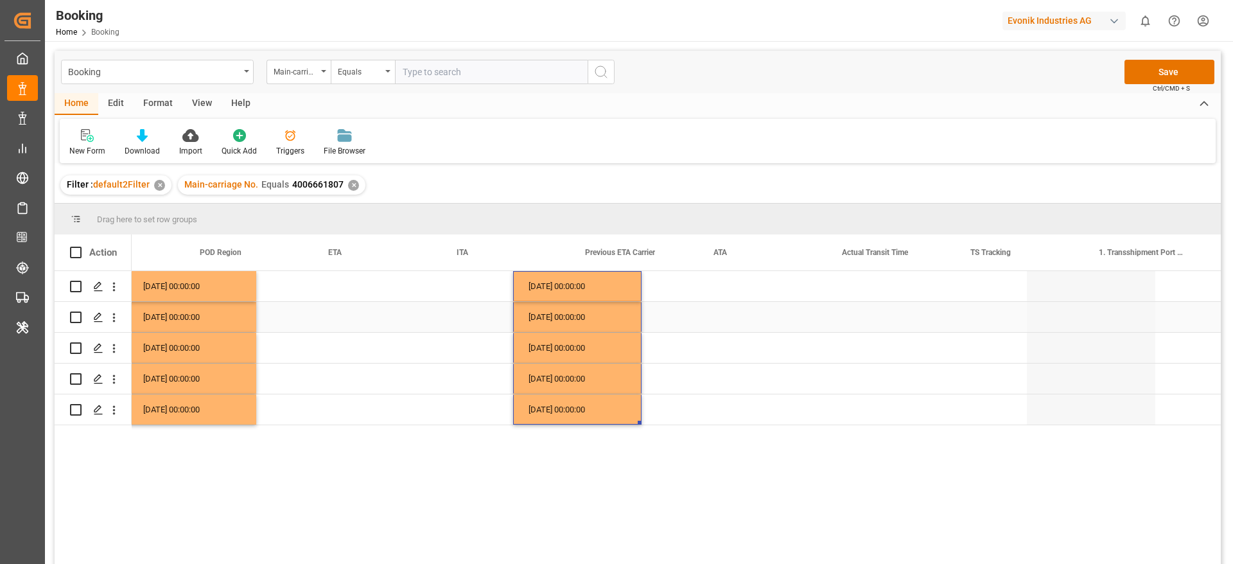
scroll to position [0, 7713]
click at [802, 288] on div "Press SPACE to select this row." at bounding box center [834, 286] width 128 height 30
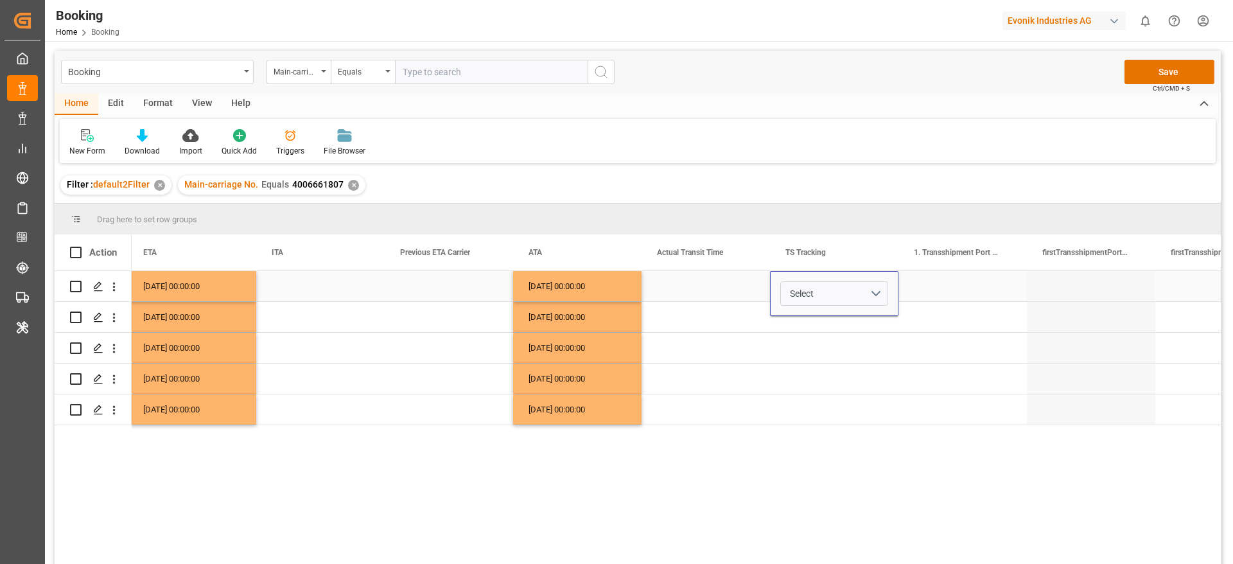
click at [802, 288] on span "Select" at bounding box center [802, 293] width 24 height 13
click at [806, 321] on div "True" at bounding box center [834, 327] width 93 height 13
click at [778, 325] on div "Press SPACE to select this row." at bounding box center [834, 317] width 128 height 30
click at [815, 292] on div "True" at bounding box center [834, 286] width 128 height 30
drag, startPoint x: 896, startPoint y: 299, endPoint x: 867, endPoint y: 407, distance: 112.5
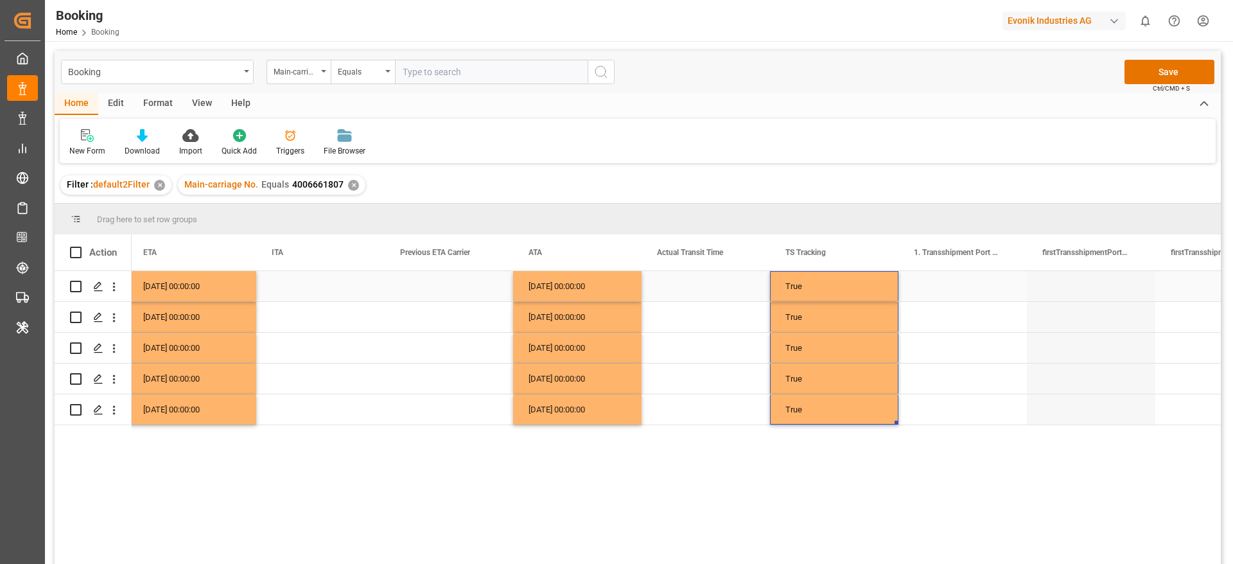
click at [946, 281] on div "Press SPACE to select this row." at bounding box center [963, 286] width 128 height 30
click at [943, 292] on input "Press SPACE to select this row." at bounding box center [963, 293] width 108 height 24
paste input "CARTAGENA"
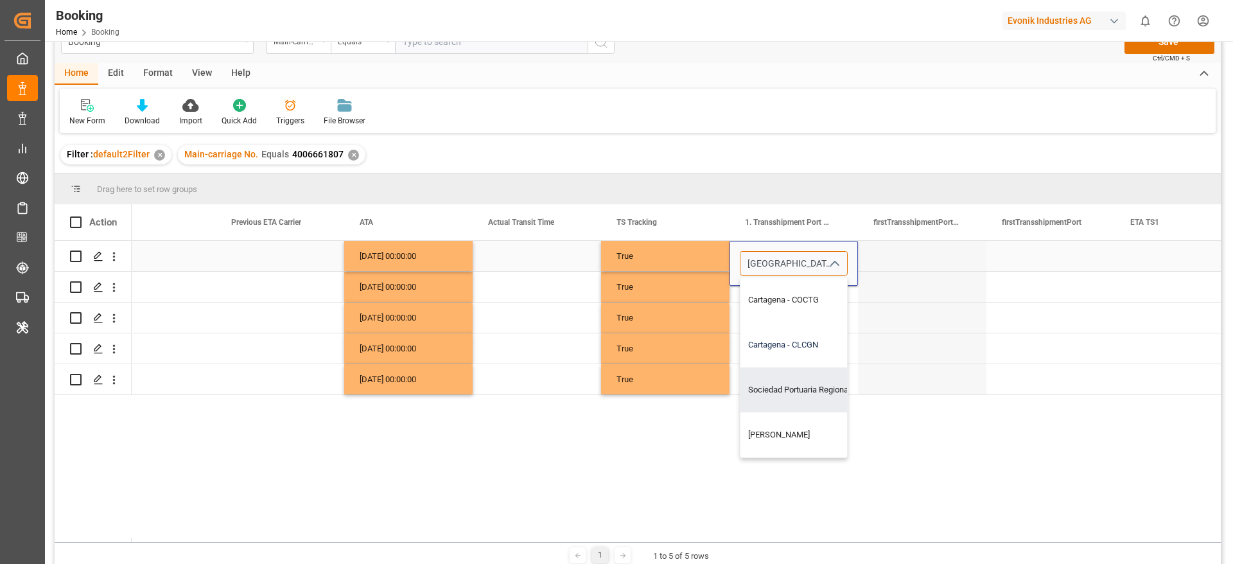
scroll to position [0, 0]
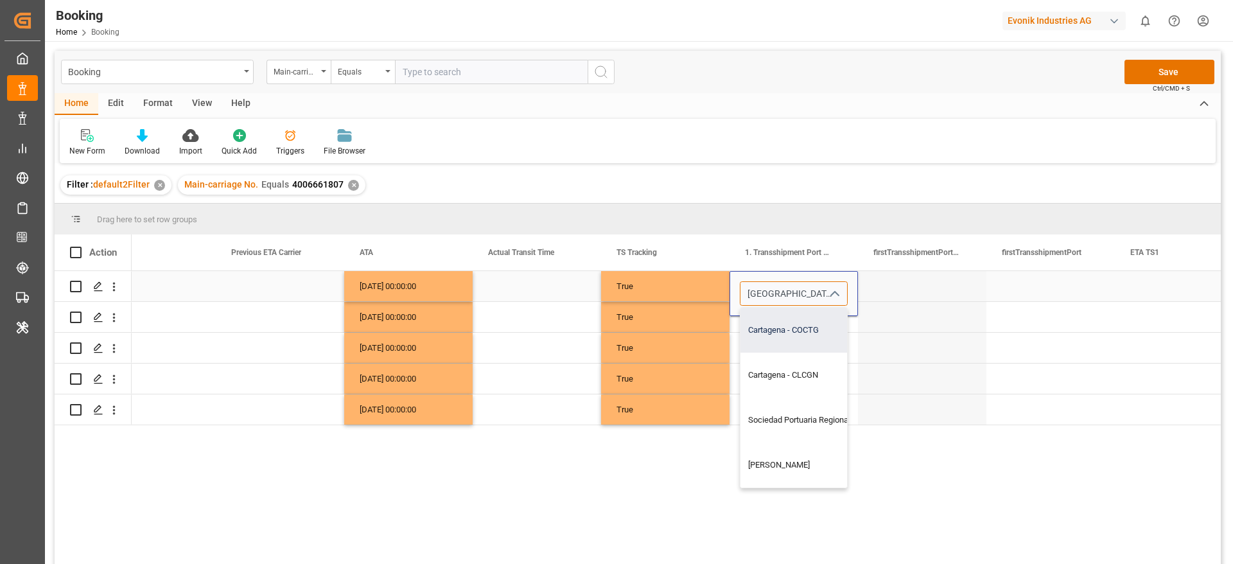
click at [799, 340] on div "Cartagena - COCTG" at bounding box center [836, 330] width 190 height 45
type input "Cartagena - COCTG"
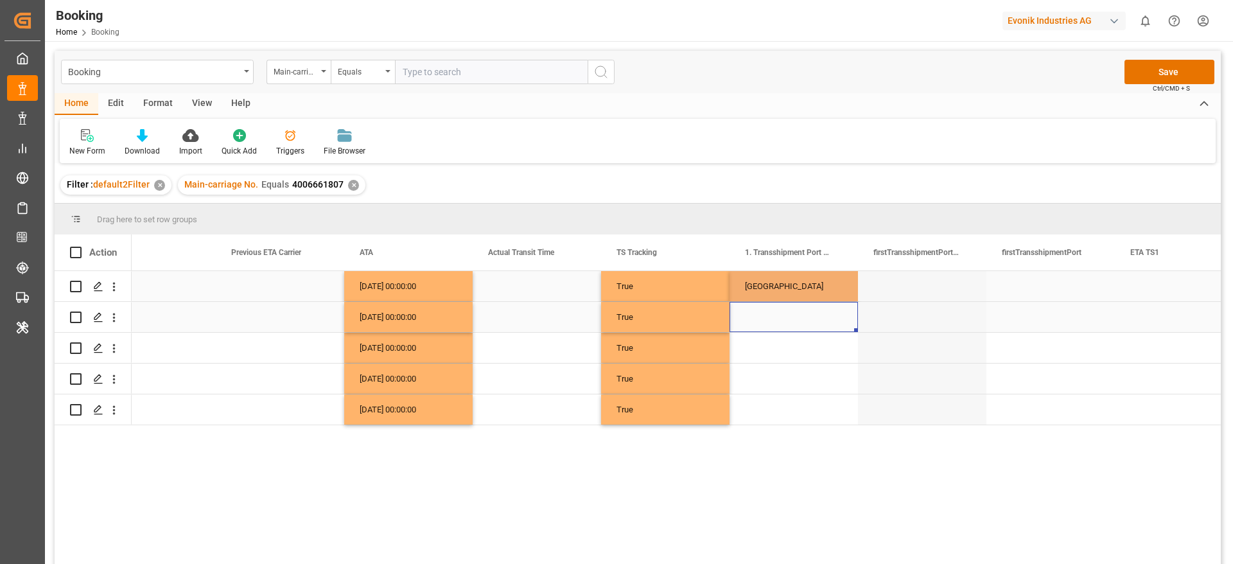
click at [799, 330] on div "Press SPACE to select this row." at bounding box center [794, 317] width 128 height 30
click at [810, 297] on div "[GEOGRAPHIC_DATA]" at bounding box center [794, 286] width 128 height 30
drag, startPoint x: 856, startPoint y: 299, endPoint x: 846, endPoint y: 411, distance: 111.6
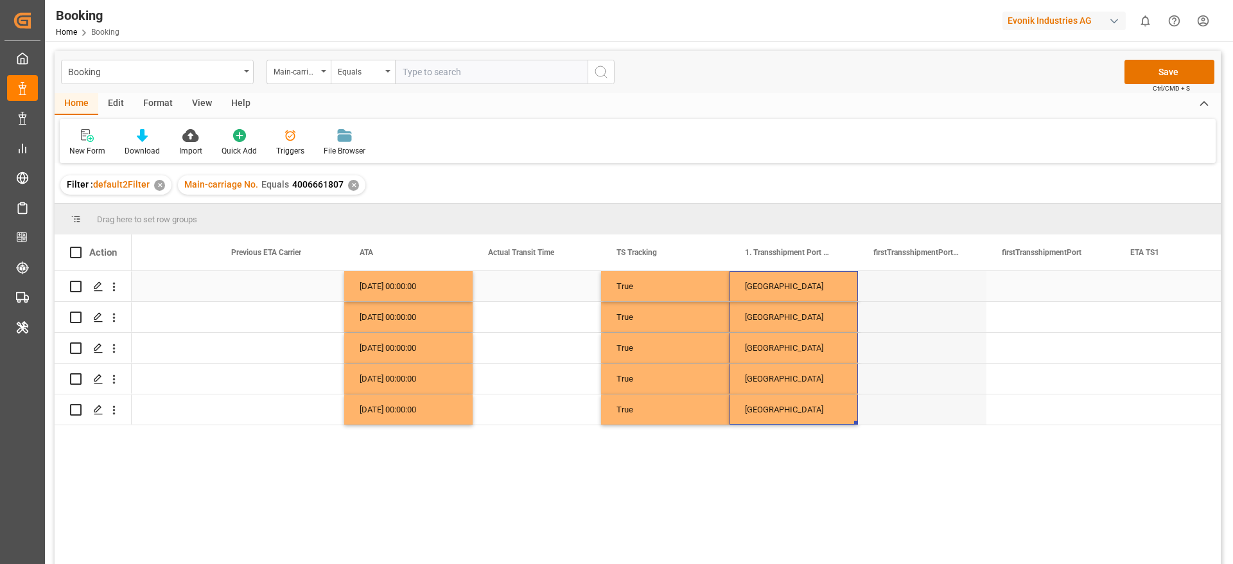
click at [775, 285] on div "[GEOGRAPHIC_DATA]" at bounding box center [794, 286] width 128 height 30
click at [791, 295] on input "[GEOGRAPHIC_DATA]" at bounding box center [794, 293] width 108 height 24
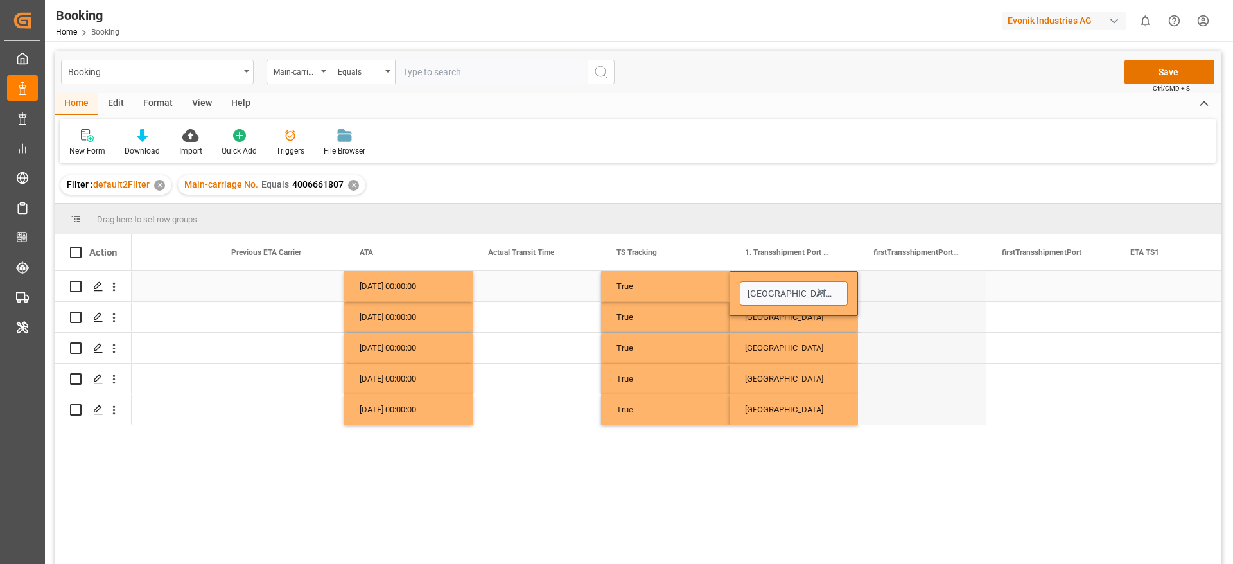
type input "Cartagena - COCTG"
click at [795, 295] on input "Cartagena - COCTG" at bounding box center [794, 293] width 108 height 24
click at [806, 293] on input "Cartagena - COCTG" at bounding box center [794, 293] width 108 height 24
click at [1028, 290] on div "Press SPACE to select this row." at bounding box center [1051, 286] width 128 height 30
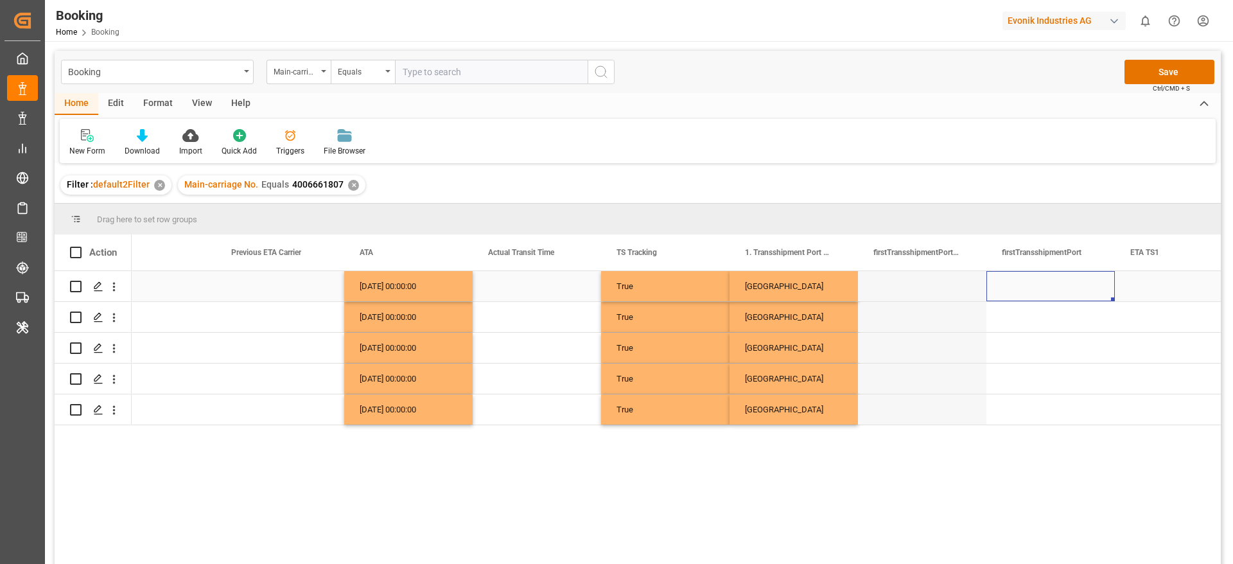
click at [1027, 292] on div "Press SPACE to select this row." at bounding box center [1051, 286] width 128 height 30
click at [1027, 292] on input "Press SPACE to select this row." at bounding box center [1051, 293] width 108 height 24
paste input "COCTG"
click at [1034, 324] on div "COCTG" at bounding box center [1051, 330] width 107 height 45
type input "COCTG"
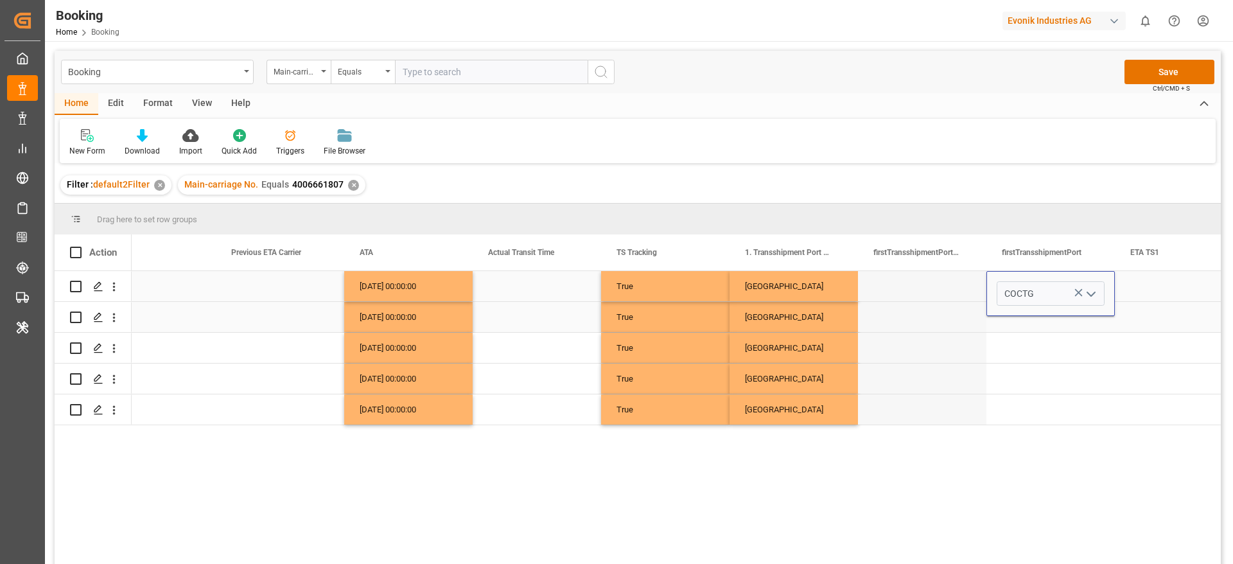
click at [1026, 315] on div "COCTG" at bounding box center [1051, 293] width 128 height 45
click at [1055, 330] on div "Press SPACE to select this row." at bounding box center [1051, 317] width 128 height 30
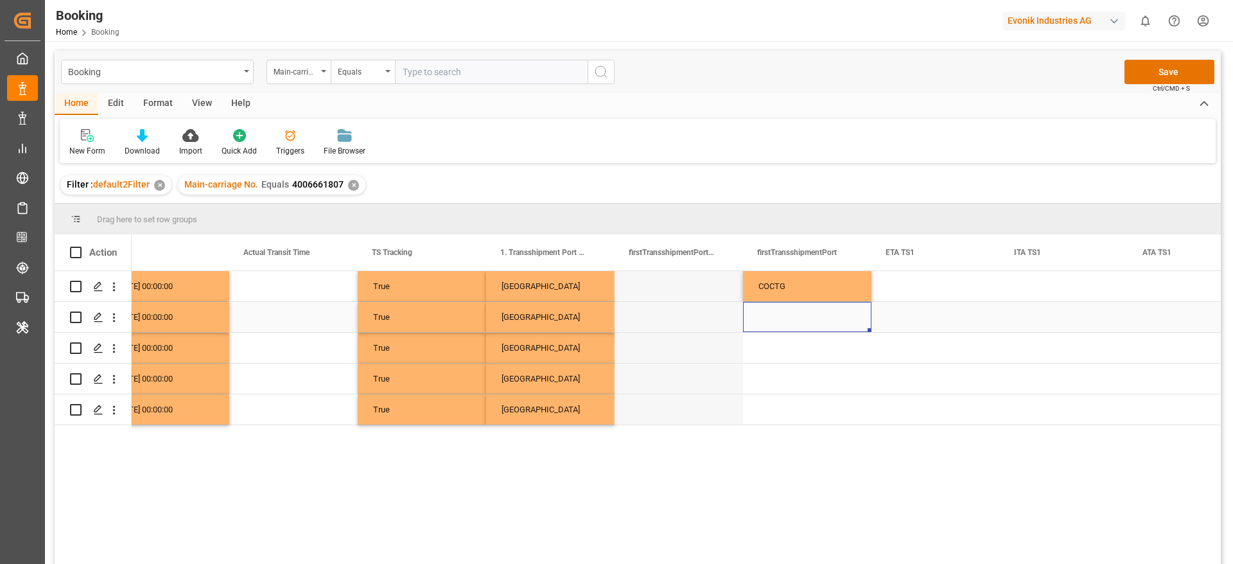
scroll to position [0, 8129]
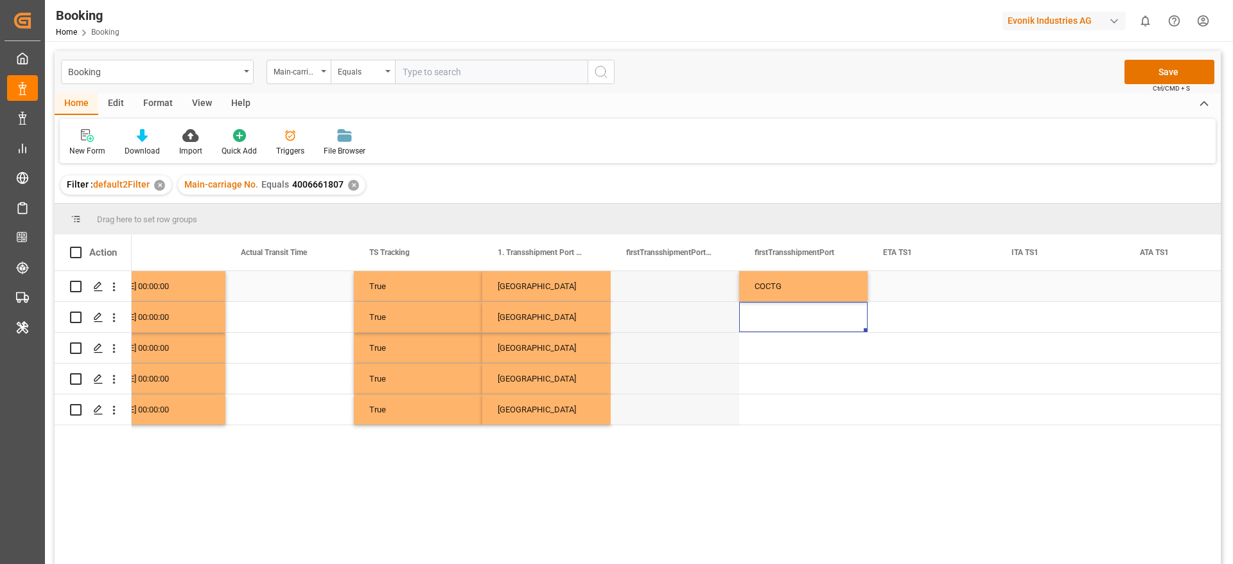
click at [845, 283] on div "COCTG" at bounding box center [803, 286] width 128 height 30
drag, startPoint x: 865, startPoint y: 297, endPoint x: 854, endPoint y: 403, distance: 106.6
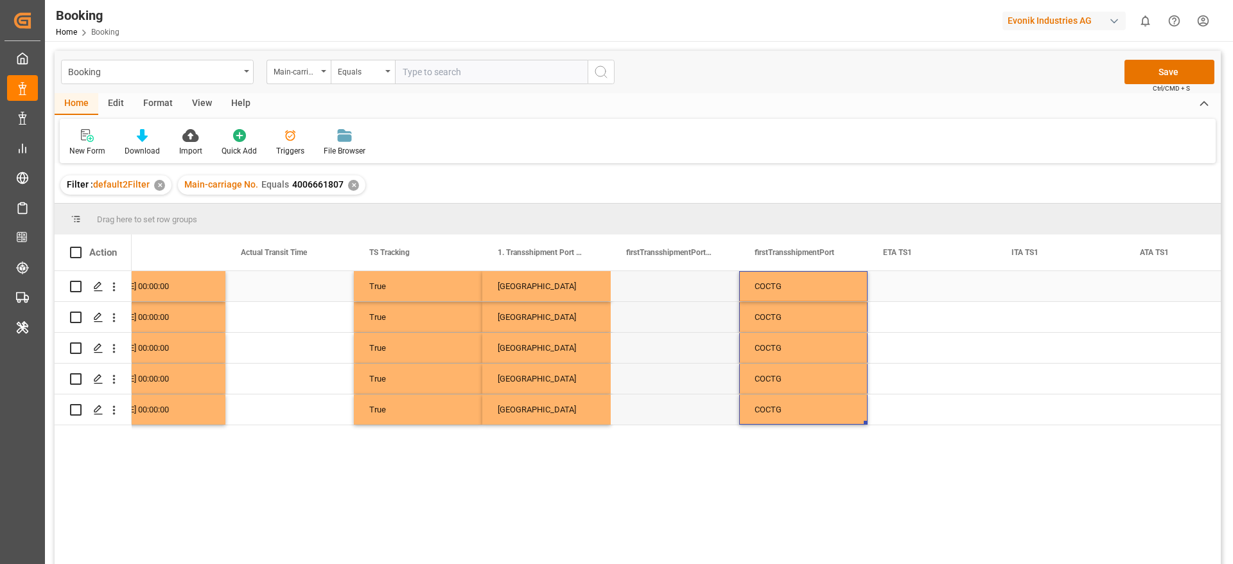
click at [902, 287] on div "Press SPACE to select this row." at bounding box center [932, 286] width 128 height 30
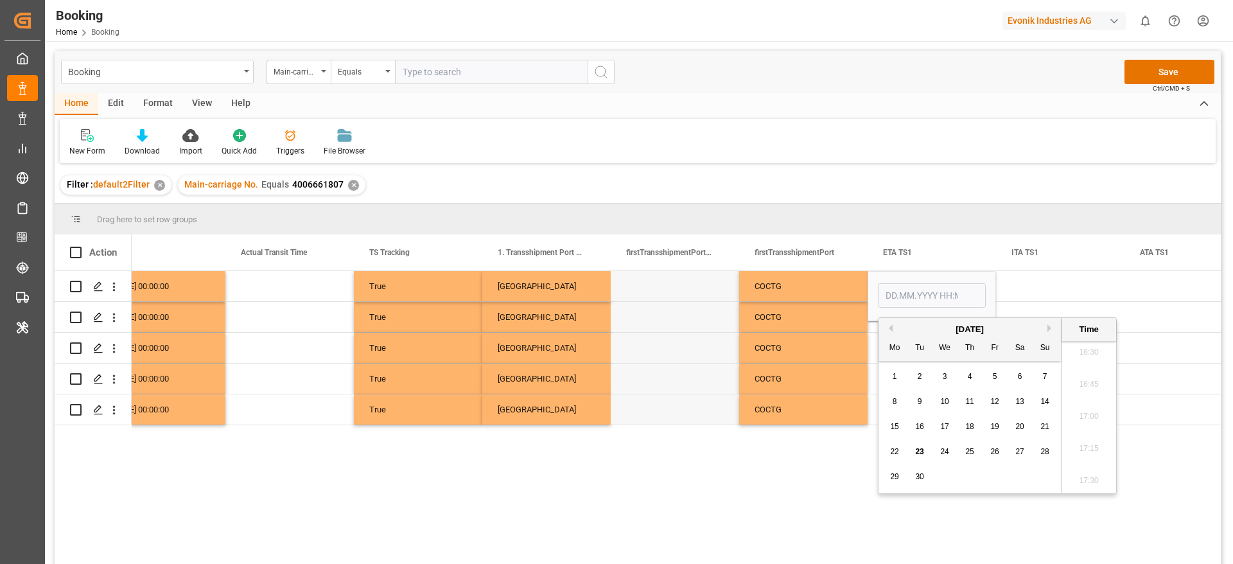
click at [890, 326] on button "Previous Month" at bounding box center [889, 328] width 8 height 8
click at [1013, 452] on div "23" at bounding box center [1020, 452] width 16 height 15
type input "[DATE] 00:00"
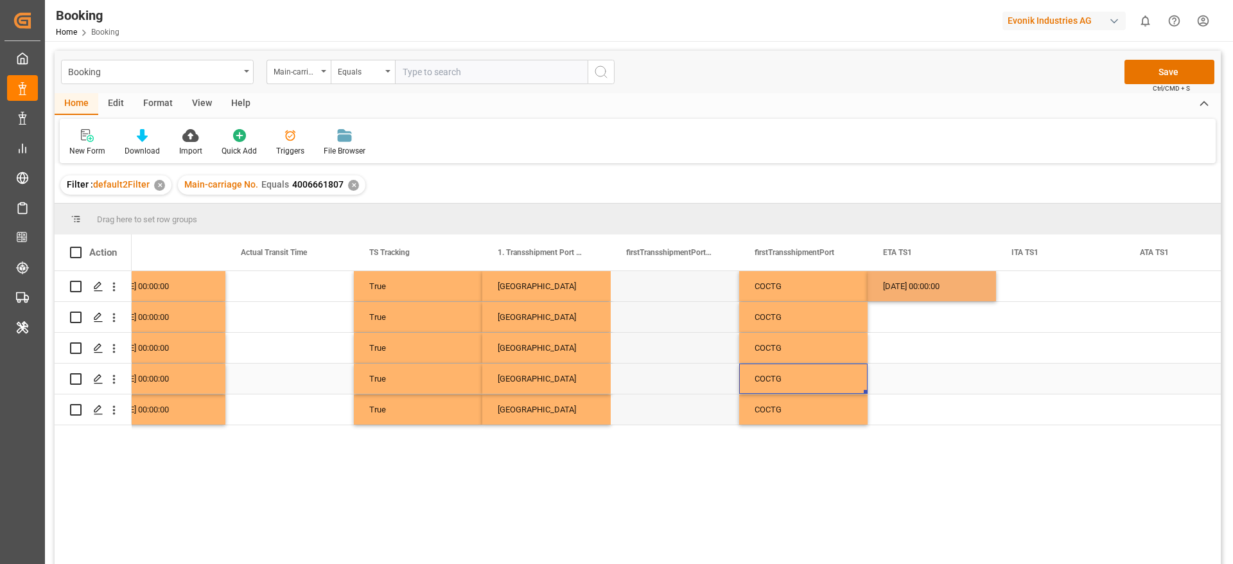
click at [843, 366] on div "COCTG" at bounding box center [803, 379] width 128 height 30
click at [914, 296] on div "23.08.2025 00:00:00" at bounding box center [932, 286] width 128 height 30
drag, startPoint x: 995, startPoint y: 300, endPoint x: 955, endPoint y: 403, distance: 110.0
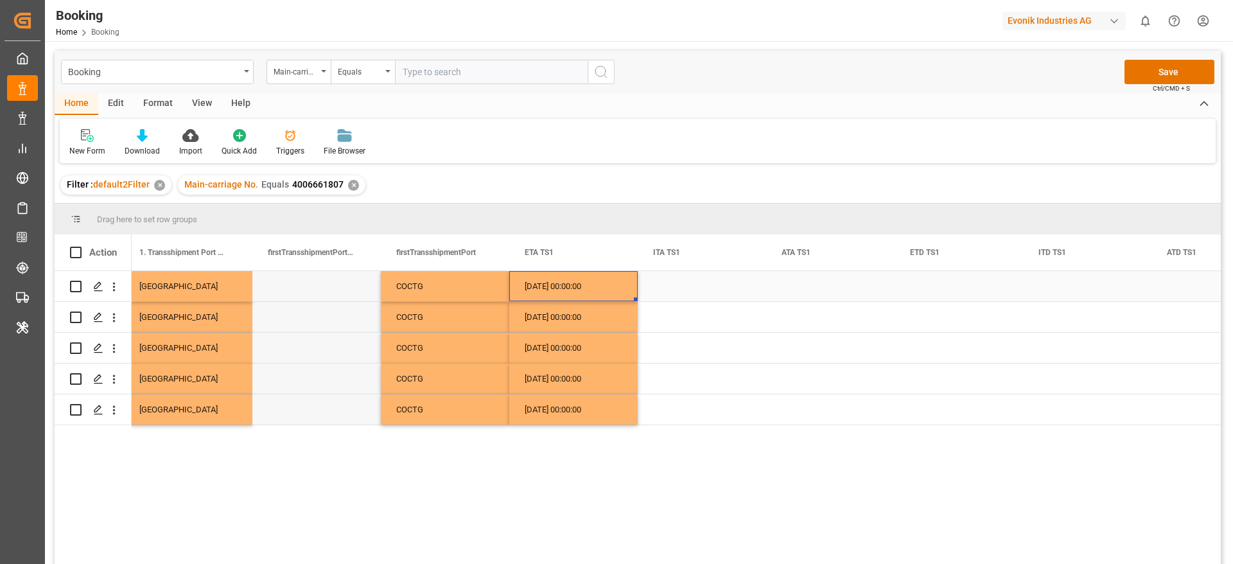
click at [554, 283] on div "23.08.2025 00:00:00" at bounding box center [573, 286] width 128 height 30
click at [802, 292] on div "Press SPACE to select this row." at bounding box center [830, 286] width 128 height 30
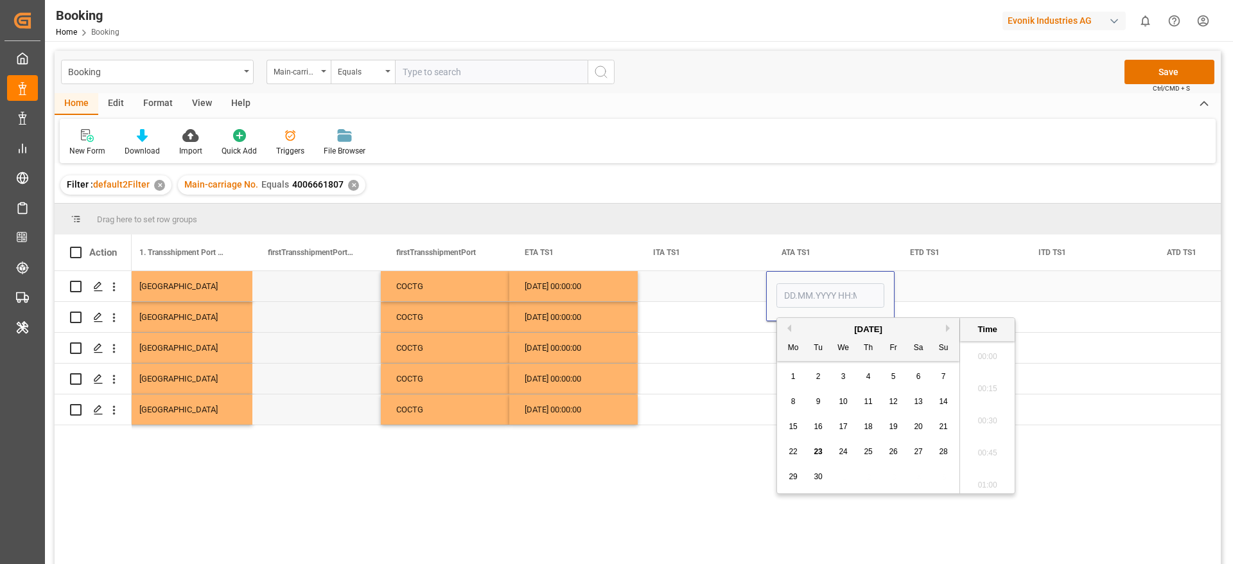
scroll to position [2125, 0]
type input "[DATE] 00:00"
click at [722, 291] on div "Press SPACE to select this row." at bounding box center [702, 286] width 128 height 30
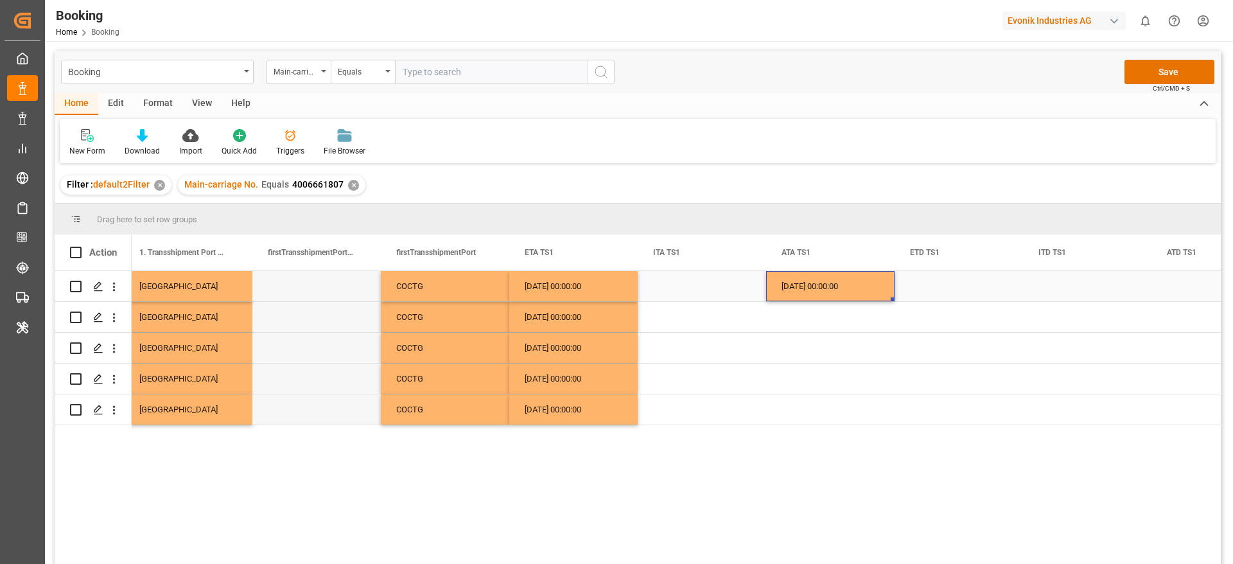
click at [806, 290] on div "23.08.2025 00:00:00" at bounding box center [830, 286] width 128 height 30
drag, startPoint x: 892, startPoint y: 297, endPoint x: 853, endPoint y: 421, distance: 129.2
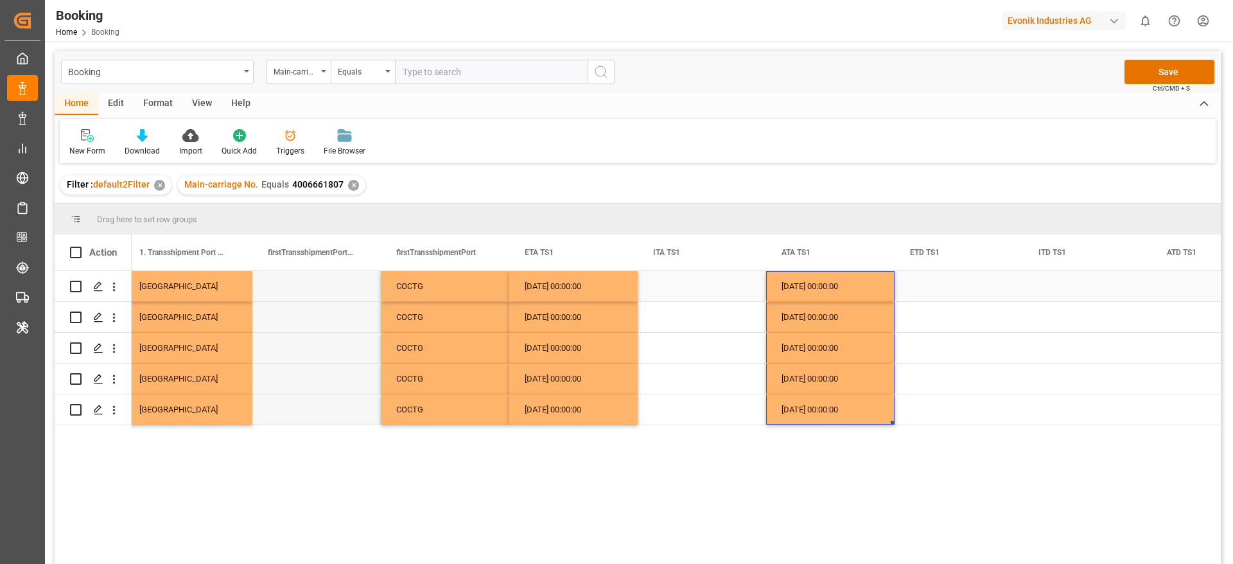
click at [948, 294] on div "Press SPACE to select this row." at bounding box center [959, 286] width 128 height 30
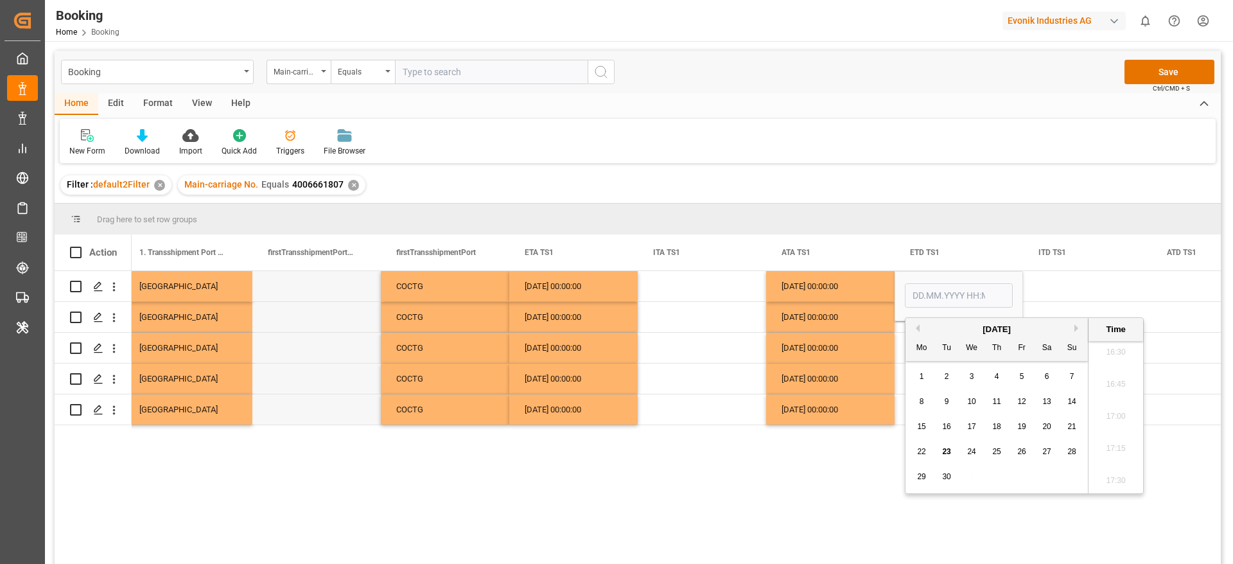
click at [919, 328] on button "Previous Month" at bounding box center [916, 328] width 8 height 8
click at [971, 475] on span "27" at bounding box center [972, 476] width 8 height 9
type input "[DATE] 00:00"
click at [830, 376] on div "23.08.2025 00:00:00" at bounding box center [830, 379] width 128 height 30
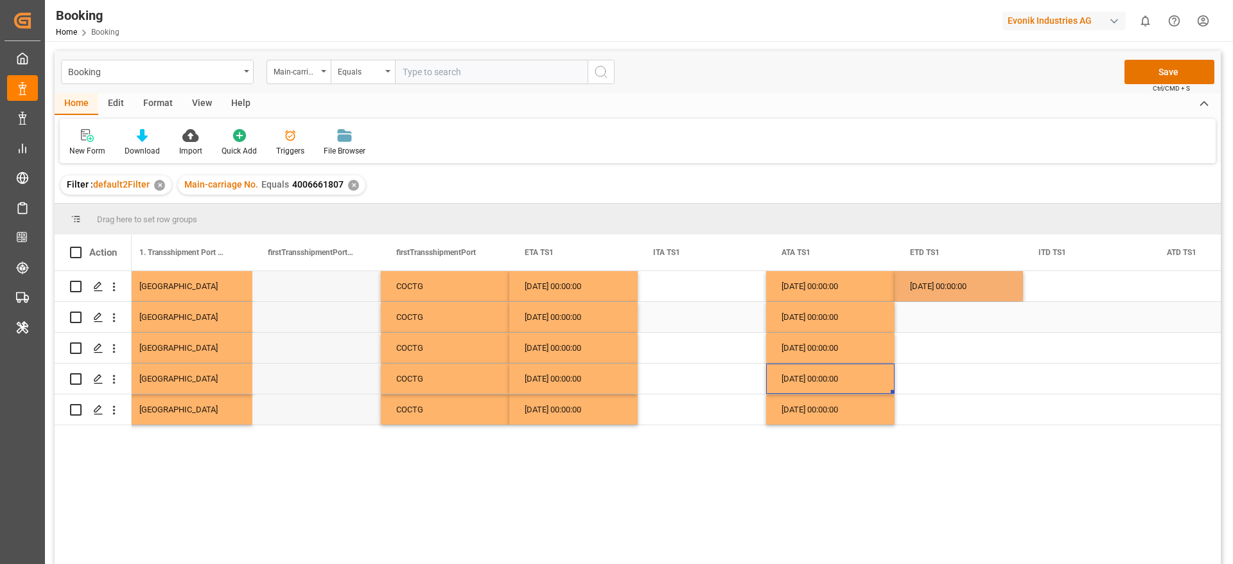
click at [932, 291] on div "27.08.2025 00:00:00" at bounding box center [959, 286] width 128 height 30
drag, startPoint x: 1020, startPoint y: 299, endPoint x: 999, endPoint y: 398, distance: 101.7
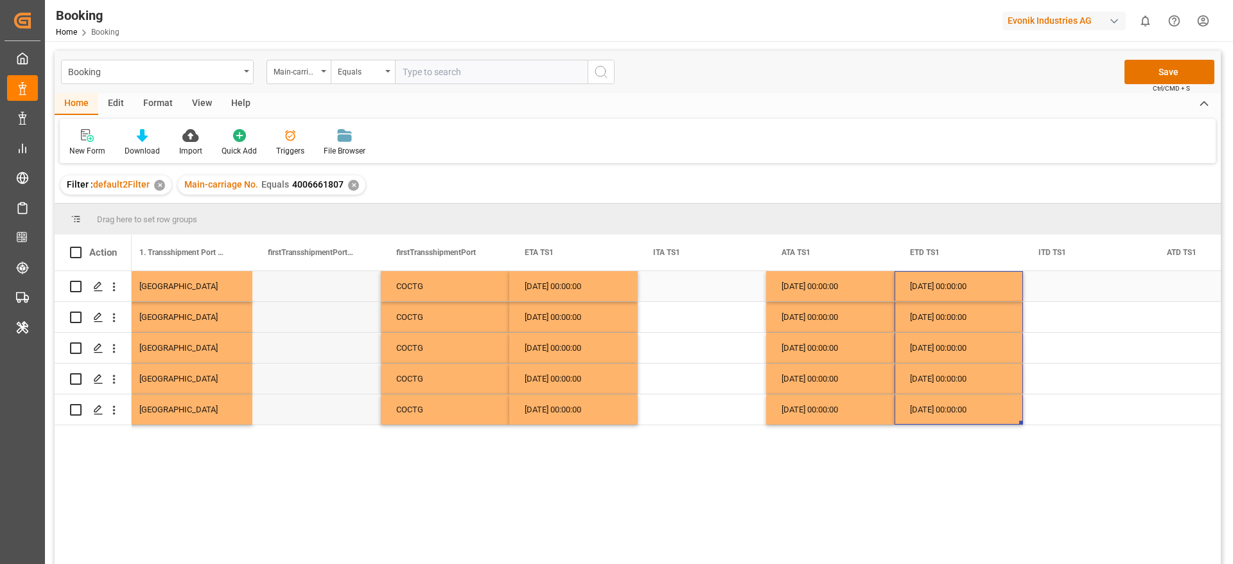
click at [957, 294] on div "27.08.2025 00:00:00" at bounding box center [959, 286] width 128 height 30
click at [955, 286] on div "27.08.2025 00:00:00" at bounding box center [959, 286] width 128 height 30
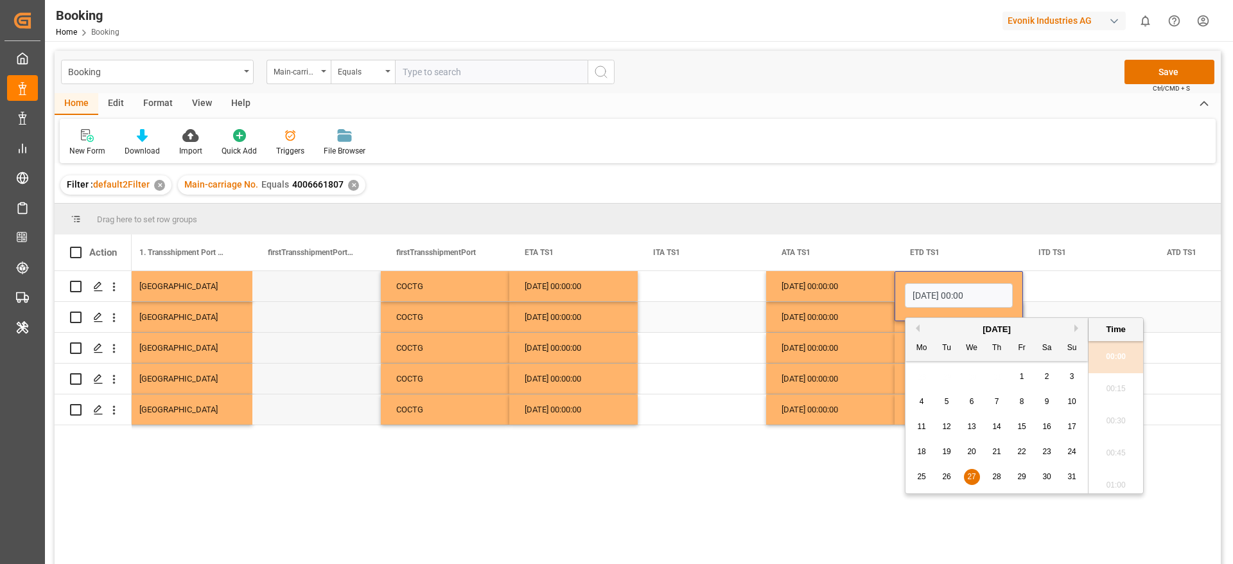
click at [1095, 302] on div "Press SPACE to select this row." at bounding box center [1087, 317] width 128 height 30
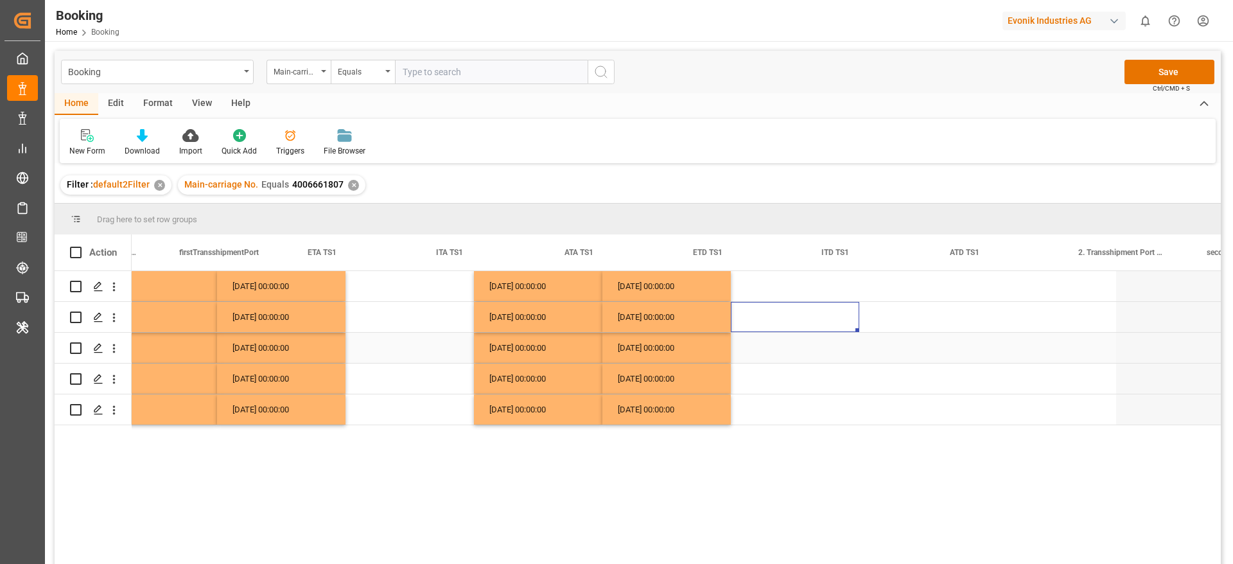
scroll to position [0, 8786]
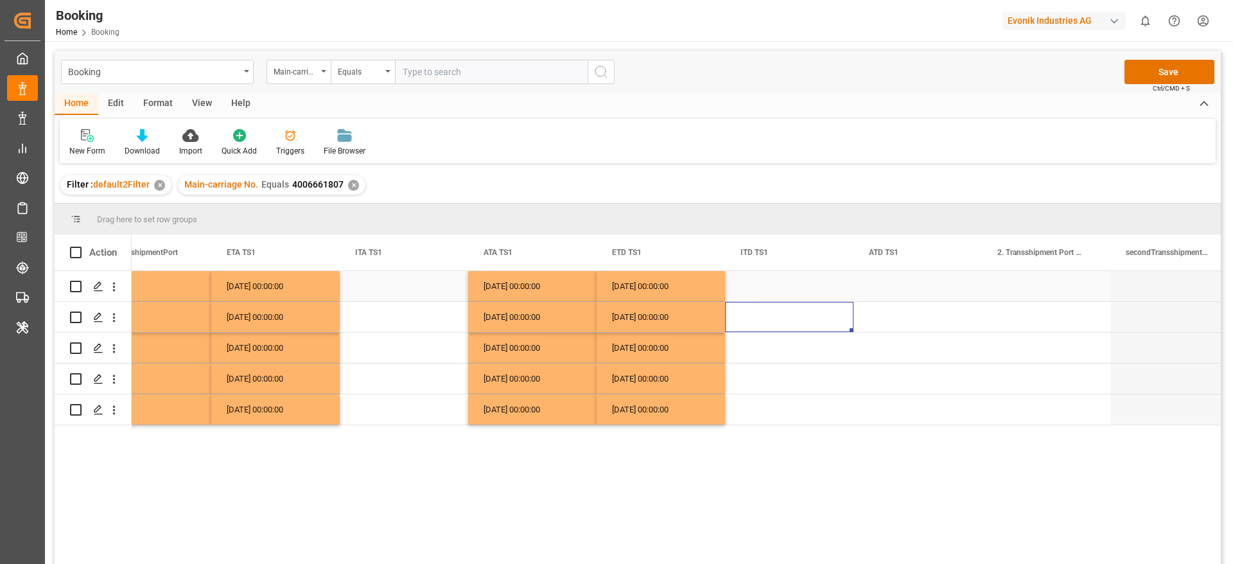
click at [894, 291] on div "Press SPACE to select this row." at bounding box center [918, 286] width 128 height 30
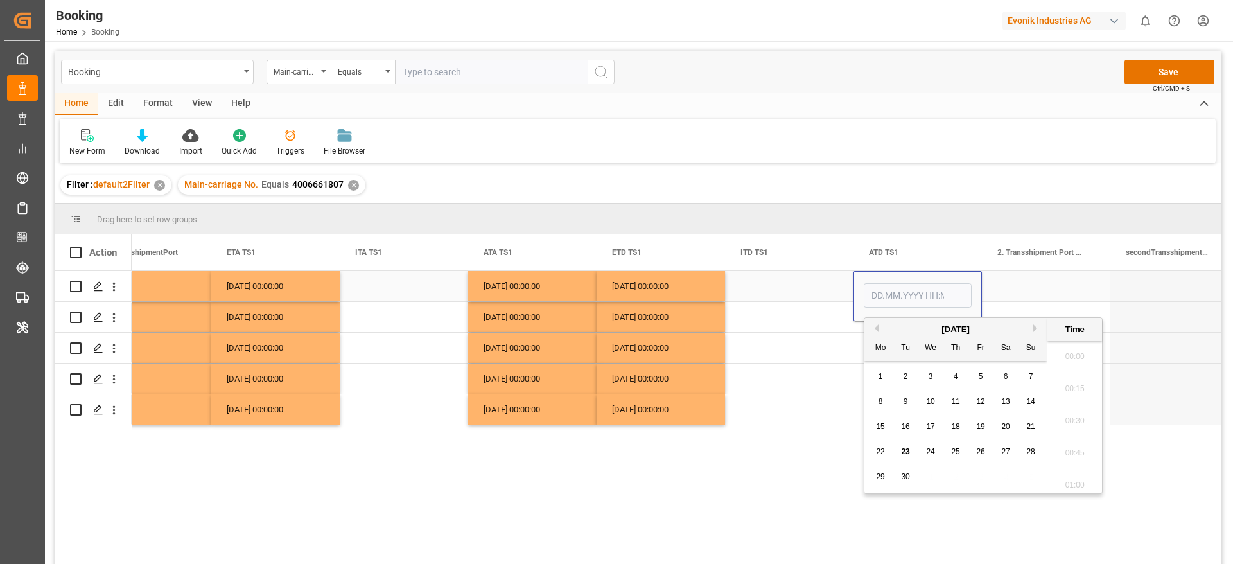
click at [894, 291] on input "Press SPACE to select this row." at bounding box center [918, 295] width 108 height 24
type input "[DATE] 00:00"
click at [820, 312] on div "Press SPACE to select this row." at bounding box center [789, 317] width 128 height 30
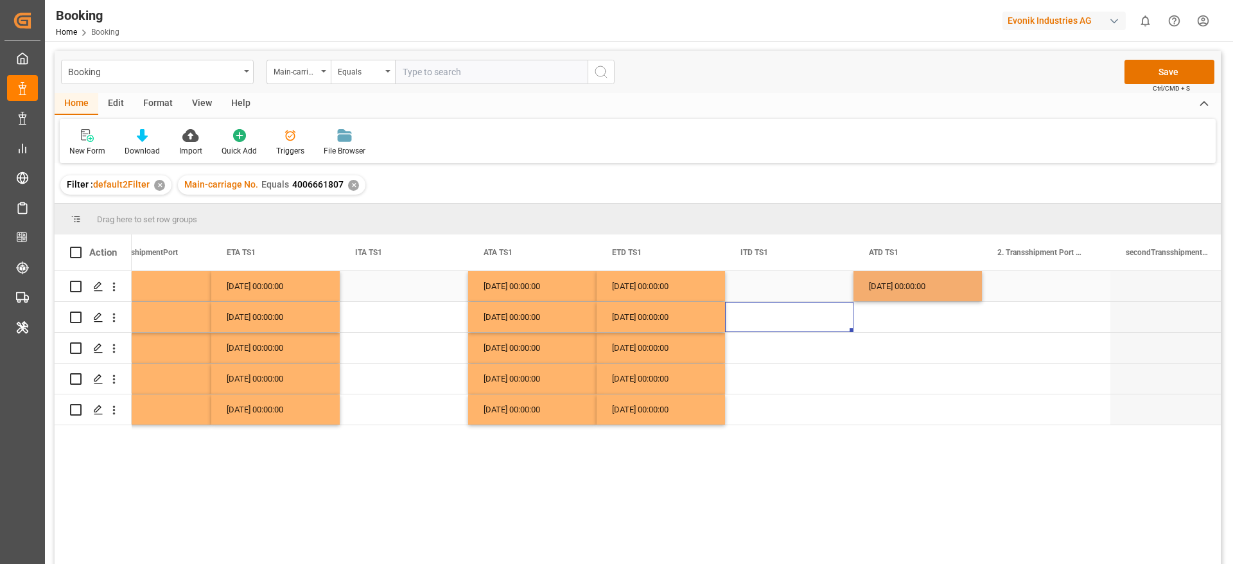
click at [922, 285] on div "27.08.2025 00:00:00" at bounding box center [918, 286] width 128 height 30
drag, startPoint x: 980, startPoint y: 299, endPoint x: 955, endPoint y: 407, distance: 111.3
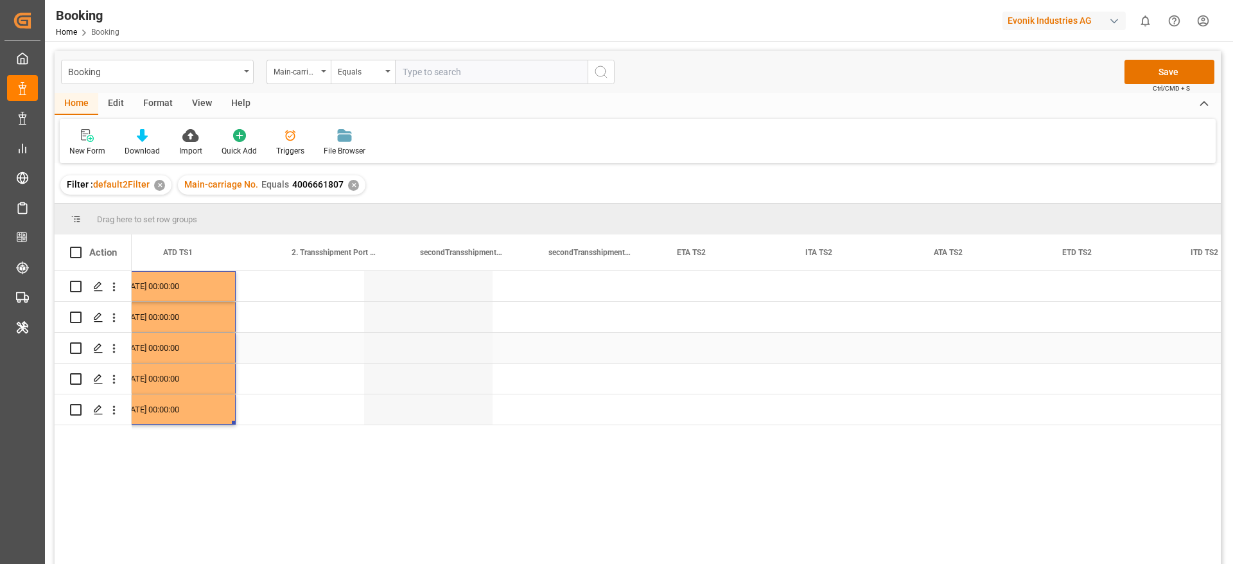
scroll to position [0, 9583]
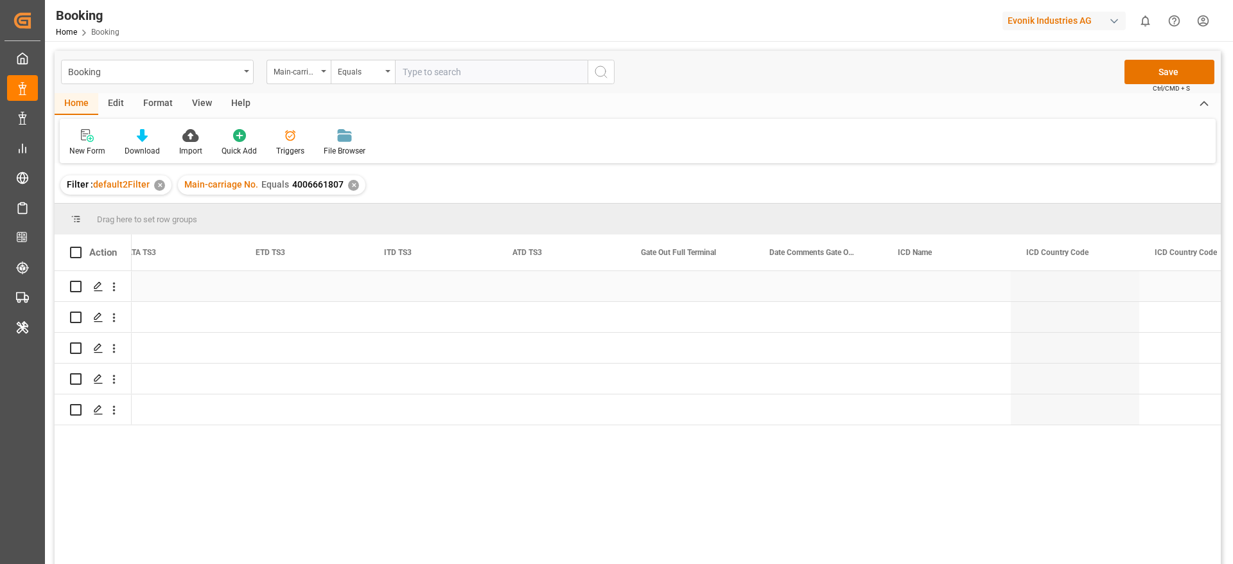
click at [657, 288] on div "Press SPACE to select this row." at bounding box center [690, 286] width 128 height 30
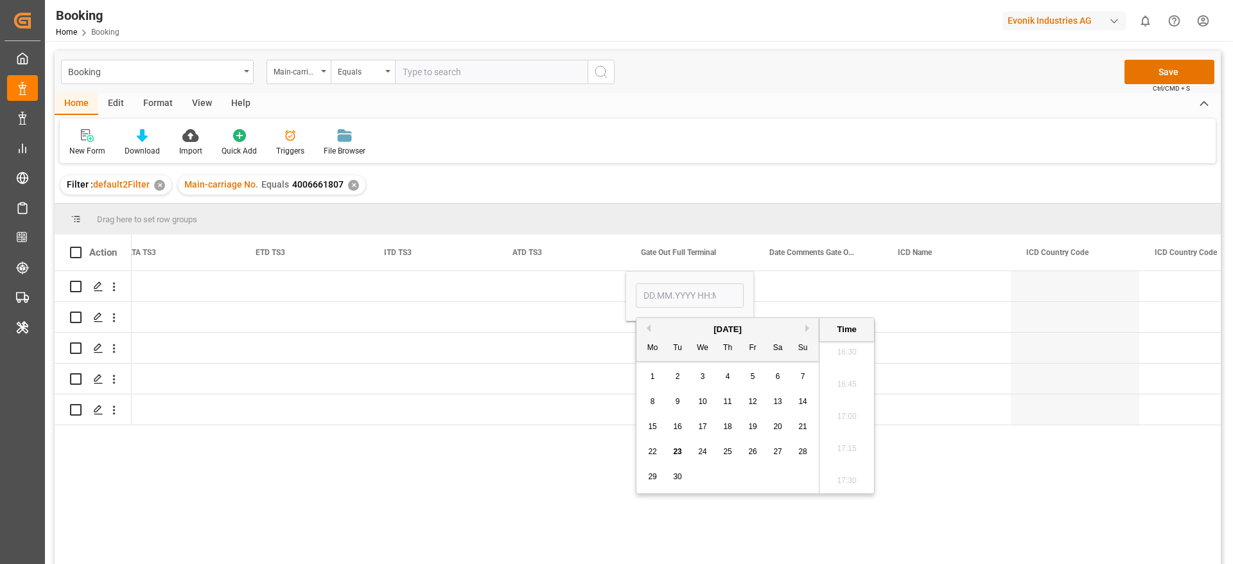
click at [703, 404] on span "10" at bounding box center [702, 401] width 8 height 9
type input "[DATE] 00:00"
click at [580, 360] on div "Press SPACE to select this row." at bounding box center [561, 348] width 128 height 30
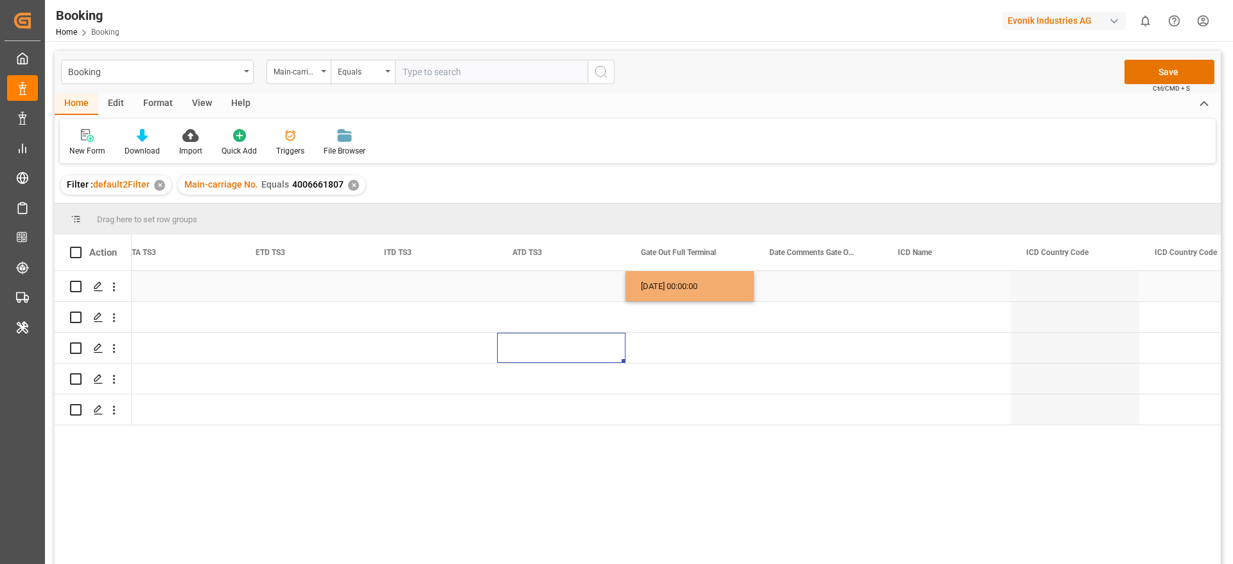
click at [696, 298] on div "10.09.2025 00:00:00" at bounding box center [690, 286] width 128 height 30
drag, startPoint x: 752, startPoint y: 298, endPoint x: 731, endPoint y: 405, distance: 109.4
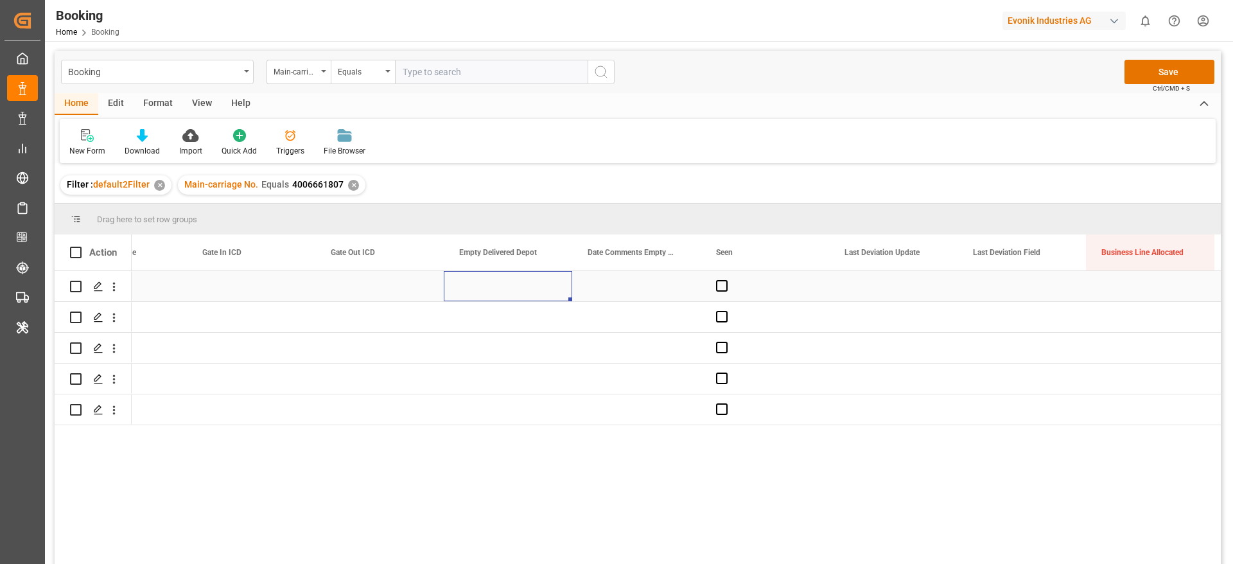
click at [497, 290] on div "Press SPACE to select this row." at bounding box center [508, 286] width 128 height 30
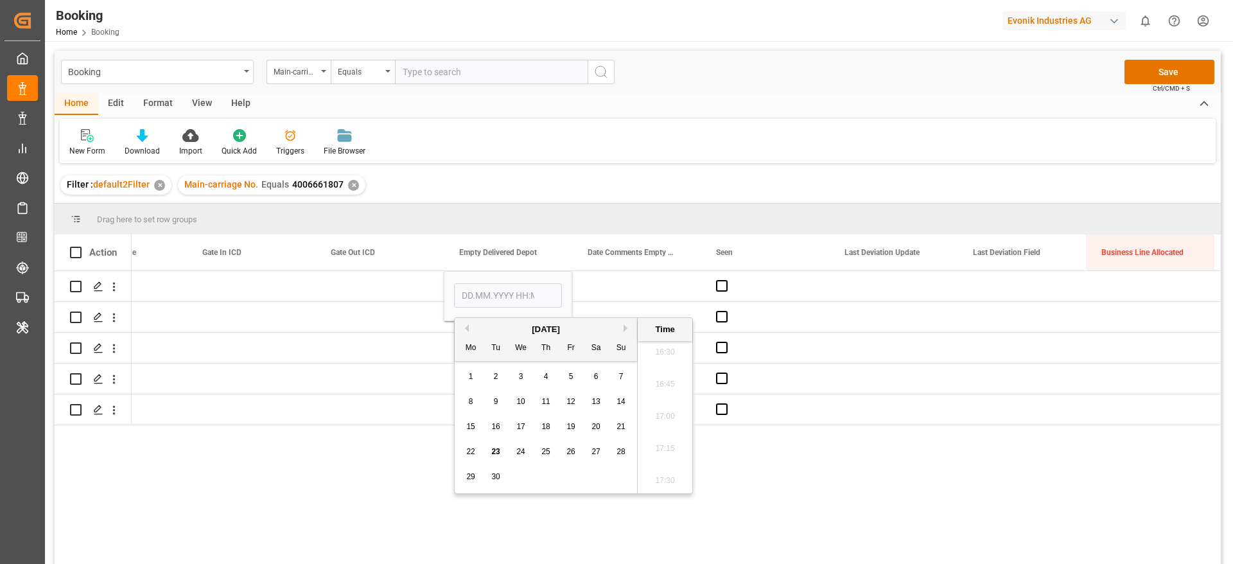
click at [570, 399] on span "12" at bounding box center [571, 401] width 8 height 9
type input "[DATE] 00:00"
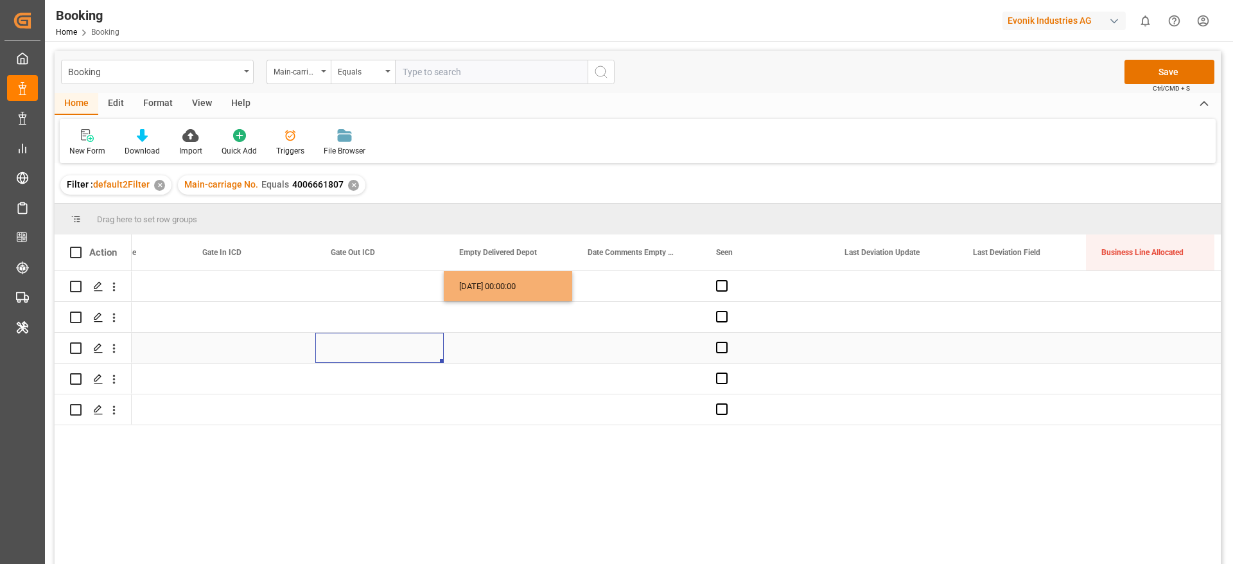
click at [385, 336] on div "Press SPACE to select this row." at bounding box center [379, 348] width 128 height 30
click at [498, 296] on div "12.09.2025 00:00:00" at bounding box center [508, 286] width 128 height 30
drag, startPoint x: 570, startPoint y: 298, endPoint x: 560, endPoint y: 400, distance: 102.6
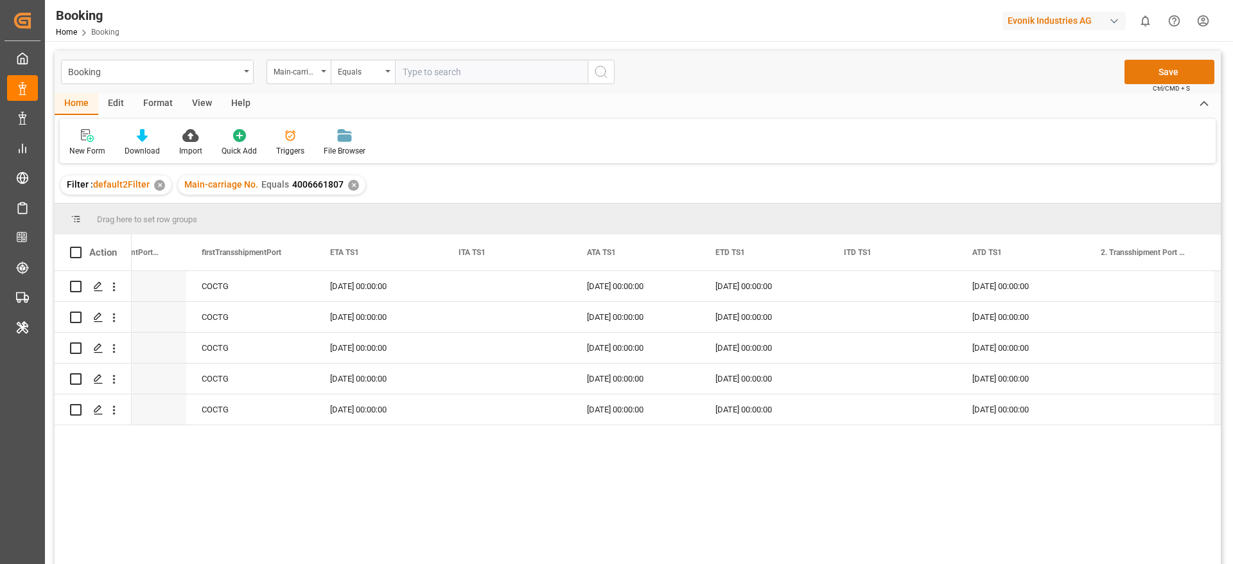
click at [1187, 69] on button "Save" at bounding box center [1170, 72] width 90 height 24
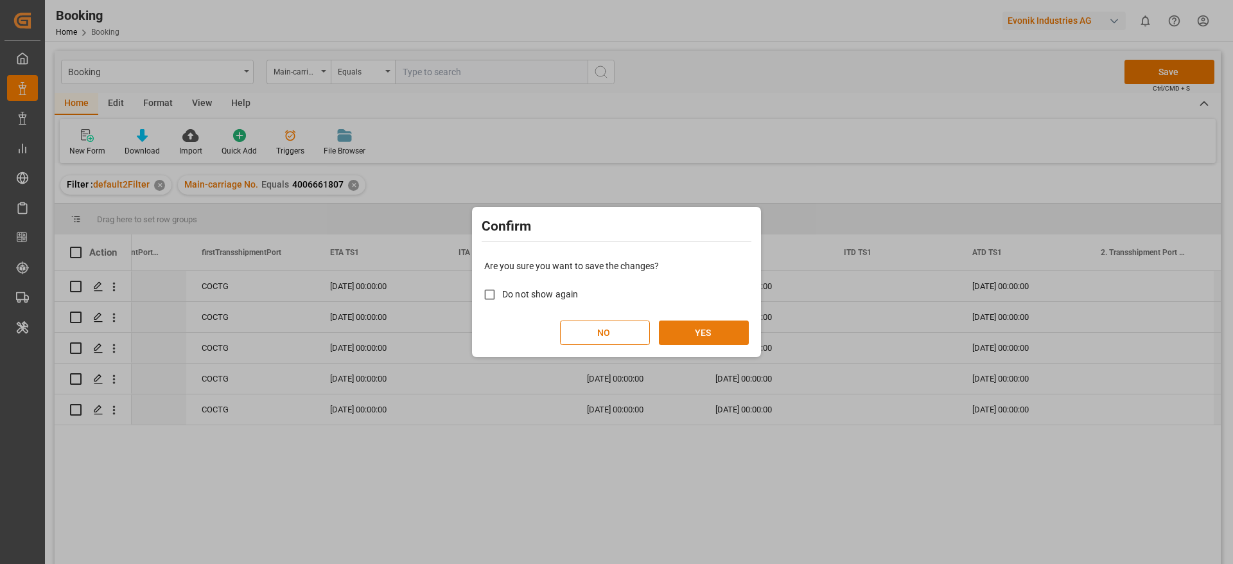
click at [698, 336] on button "YES" at bounding box center [704, 333] width 90 height 24
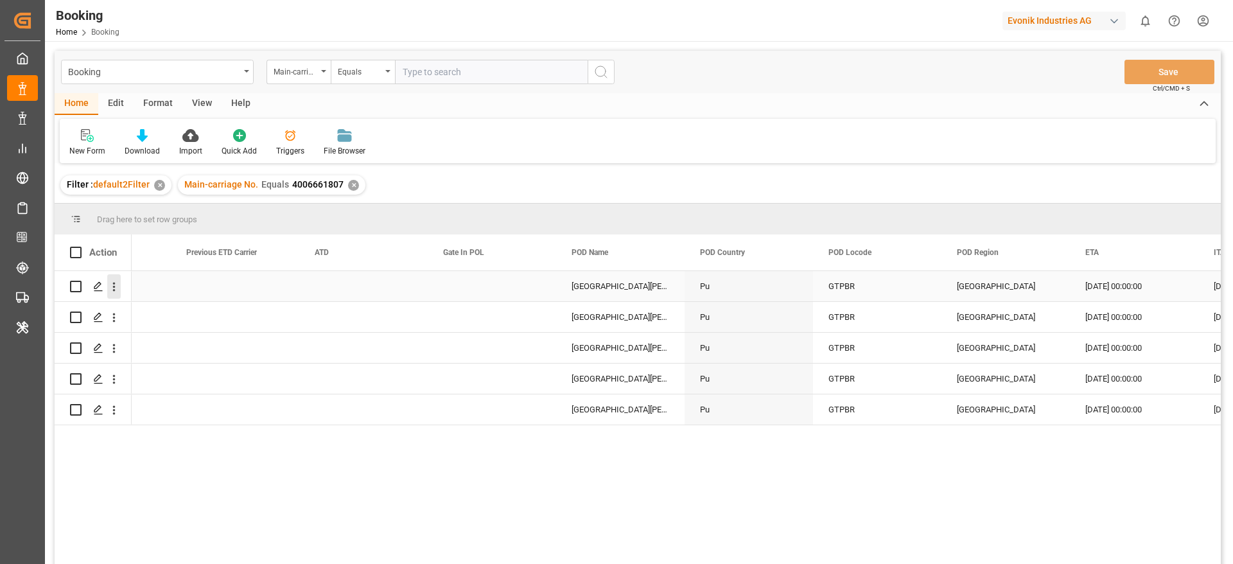
click at [112, 287] on icon "open menu" at bounding box center [113, 286] width 13 height 13
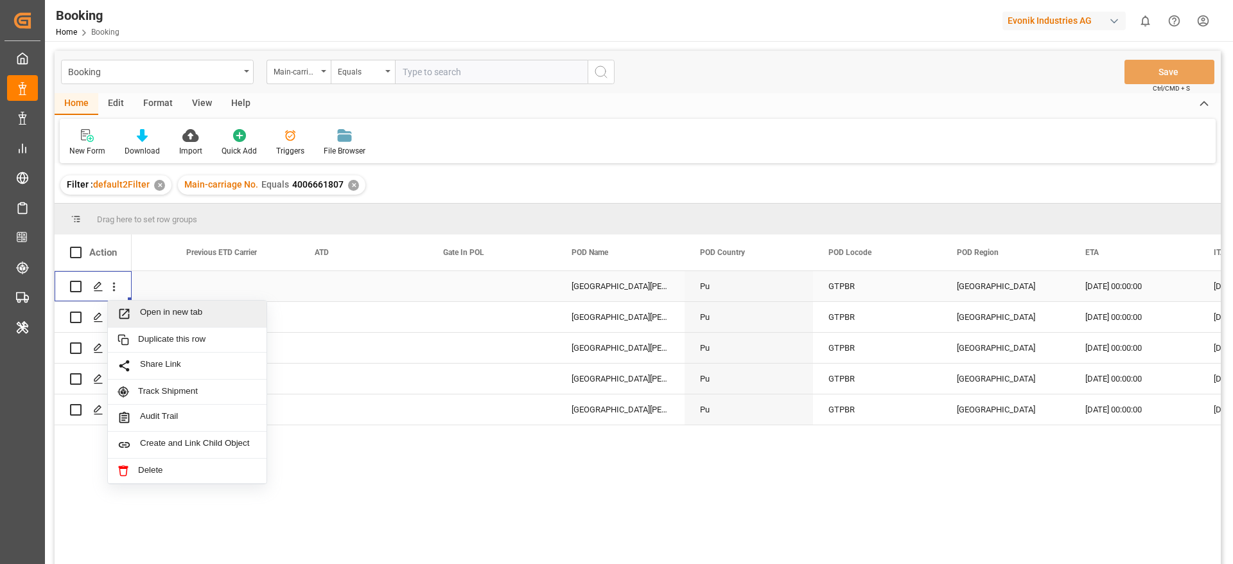
click at [151, 307] on span "Open in new tab" at bounding box center [198, 313] width 117 height 13
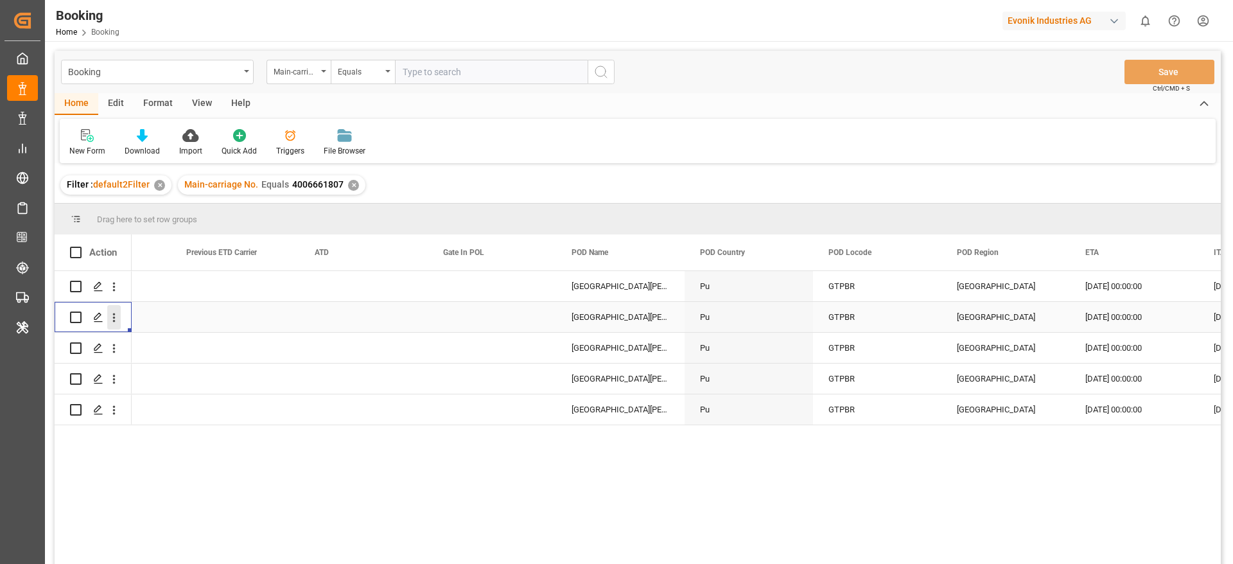
click at [114, 328] on button "open menu" at bounding box center [113, 317] width 13 height 24
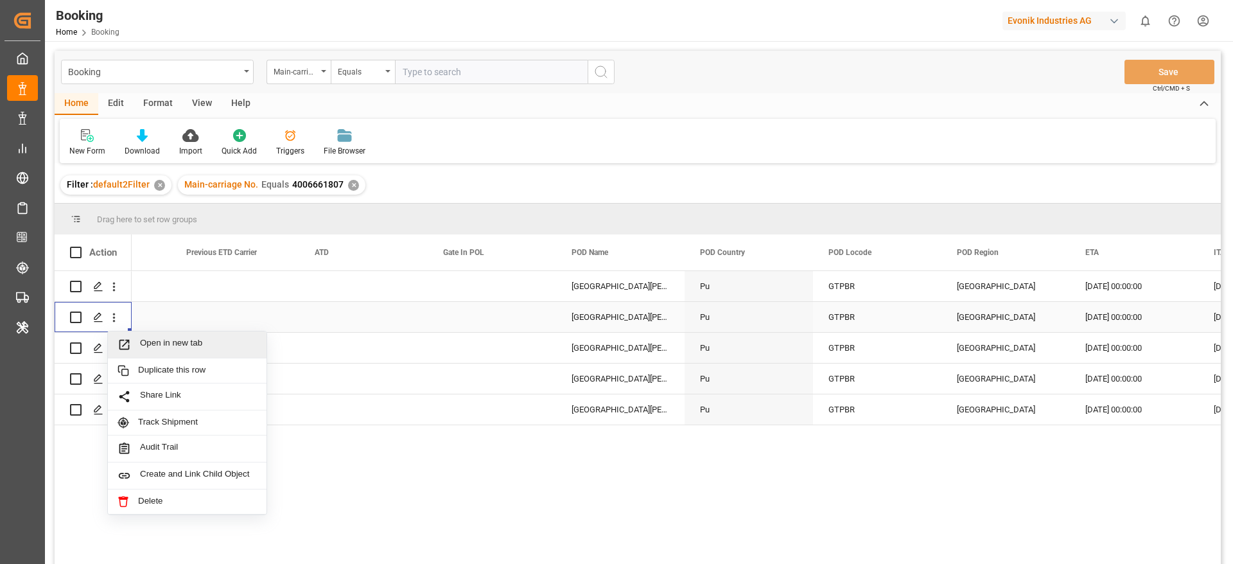
click at [157, 341] on span "Open in new tab" at bounding box center [198, 344] width 117 height 13
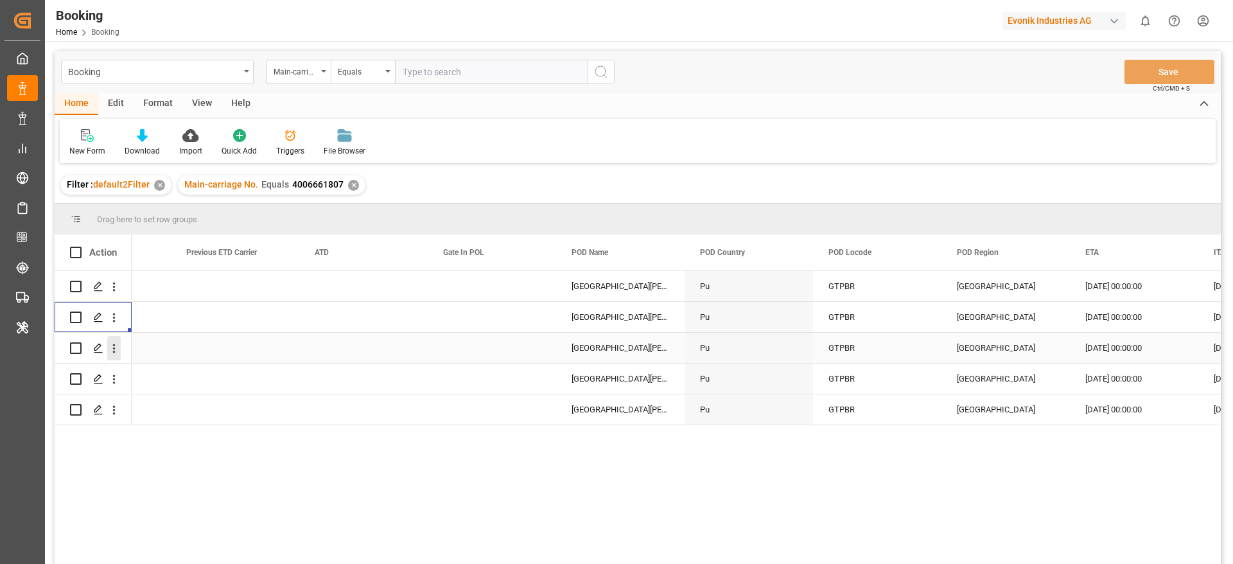
click at [119, 353] on icon "open menu" at bounding box center [113, 348] width 13 height 13
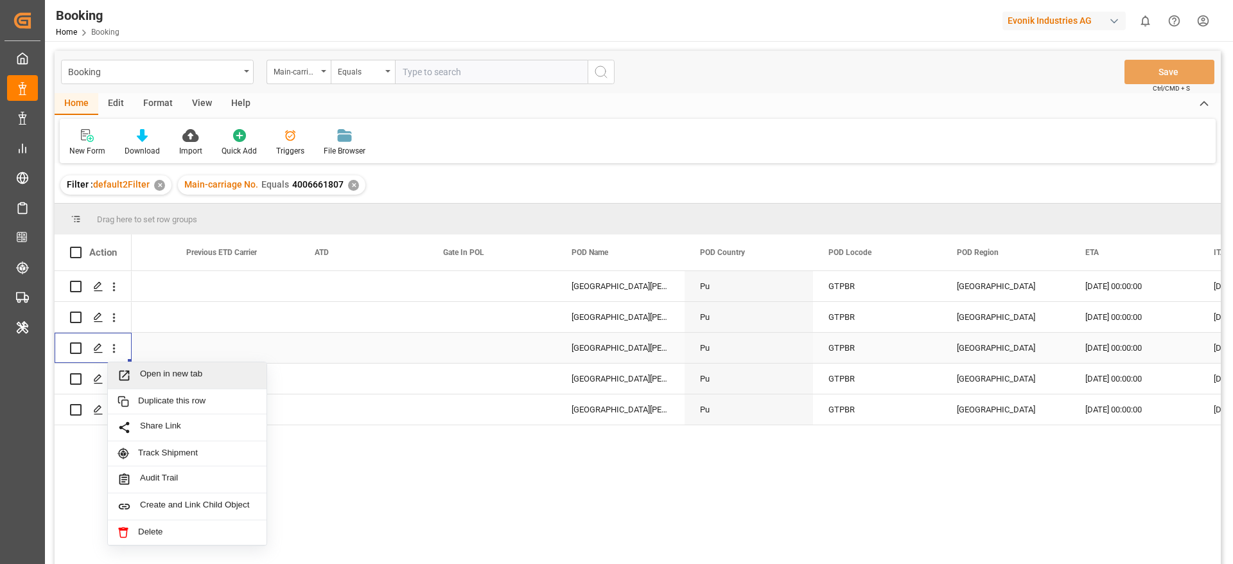
click at [153, 364] on div "Open in new tab" at bounding box center [187, 375] width 159 height 27
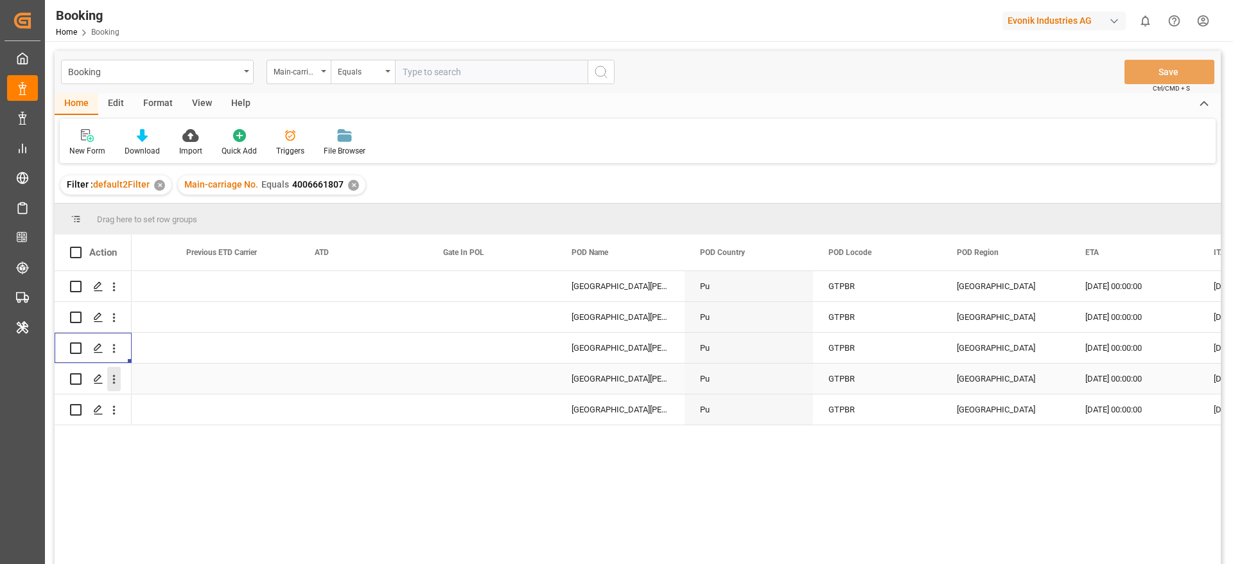
click at [116, 389] on button "open menu" at bounding box center [113, 379] width 13 height 24
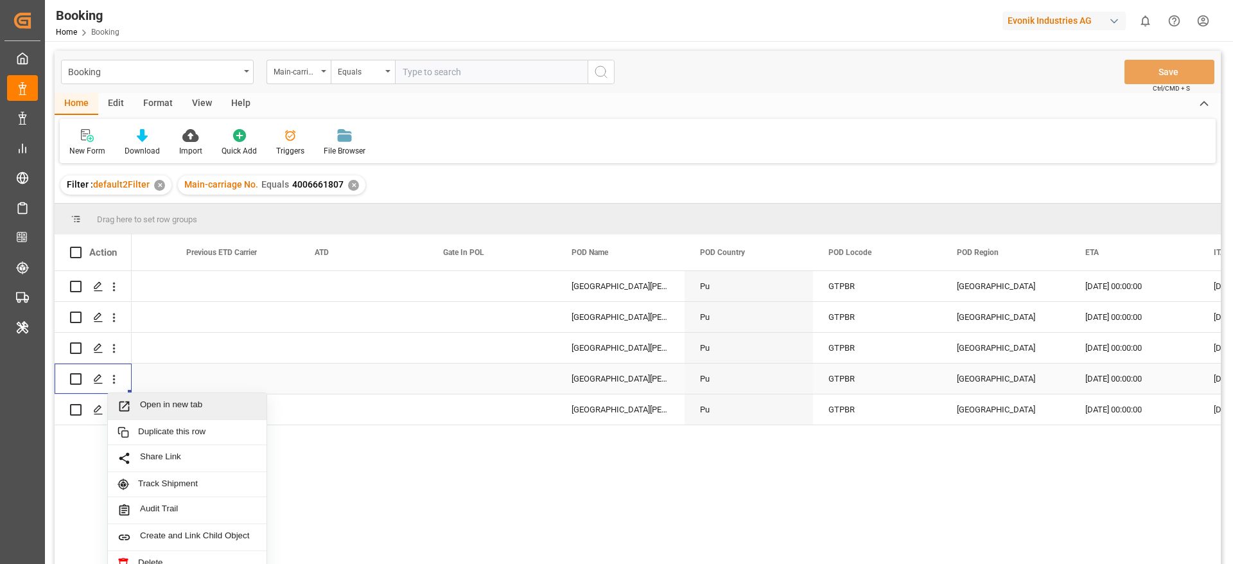
click at [154, 400] on span "Open in new tab" at bounding box center [198, 406] width 117 height 13
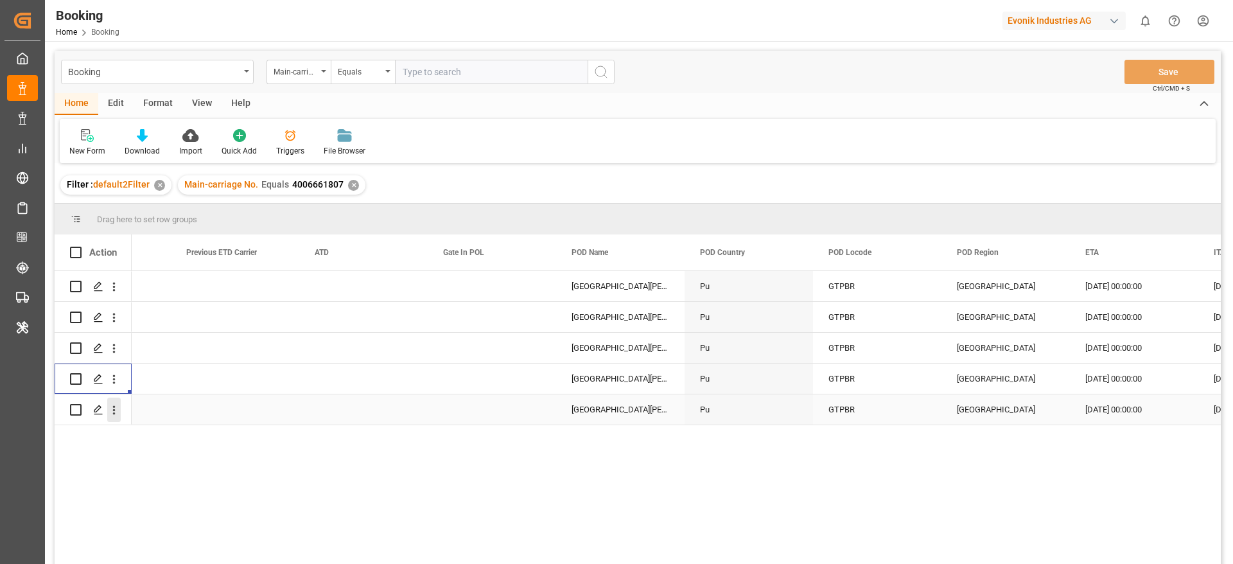
click at [116, 412] on icon "open menu" at bounding box center [113, 409] width 13 height 13
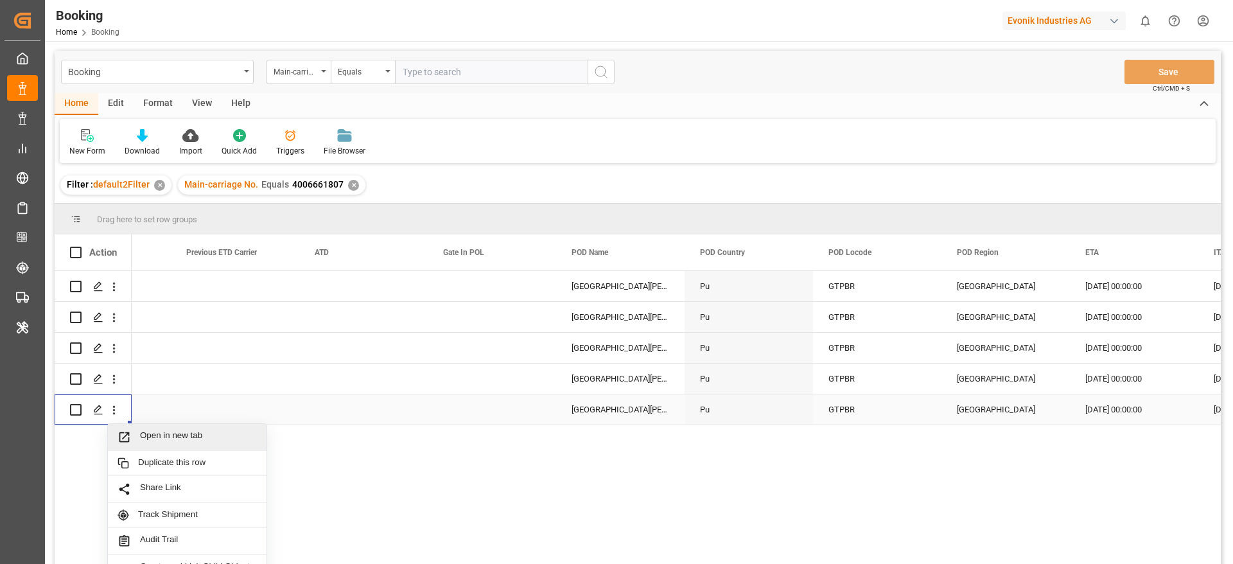
click at [162, 431] on span "Open in new tab" at bounding box center [198, 436] width 117 height 13
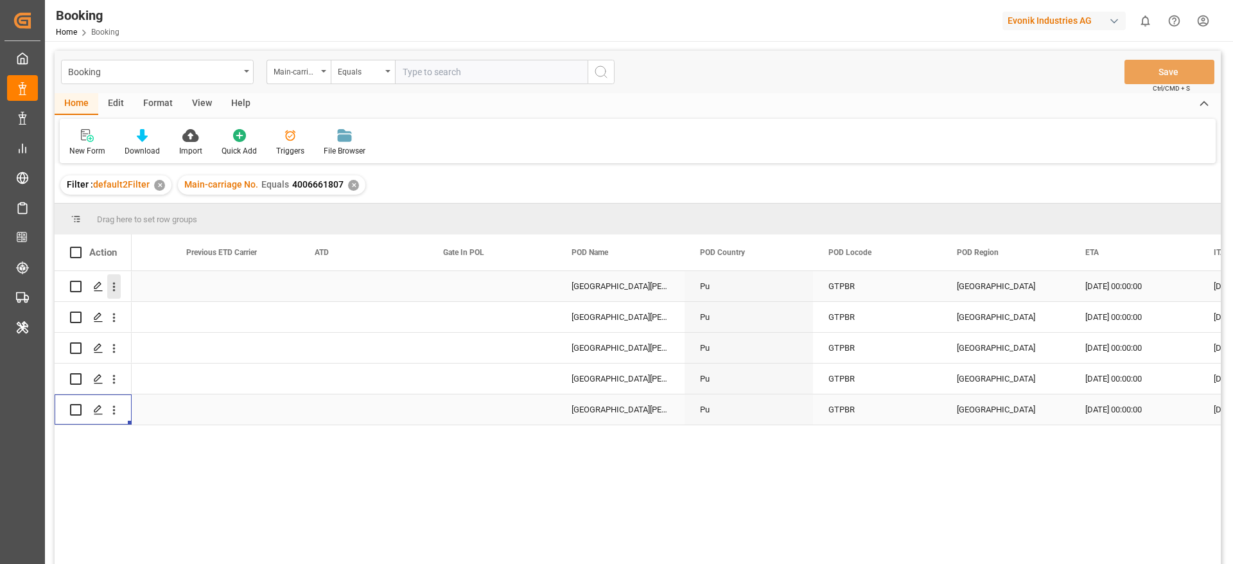
click at [114, 287] on icon "open menu" at bounding box center [114, 287] width 3 height 9
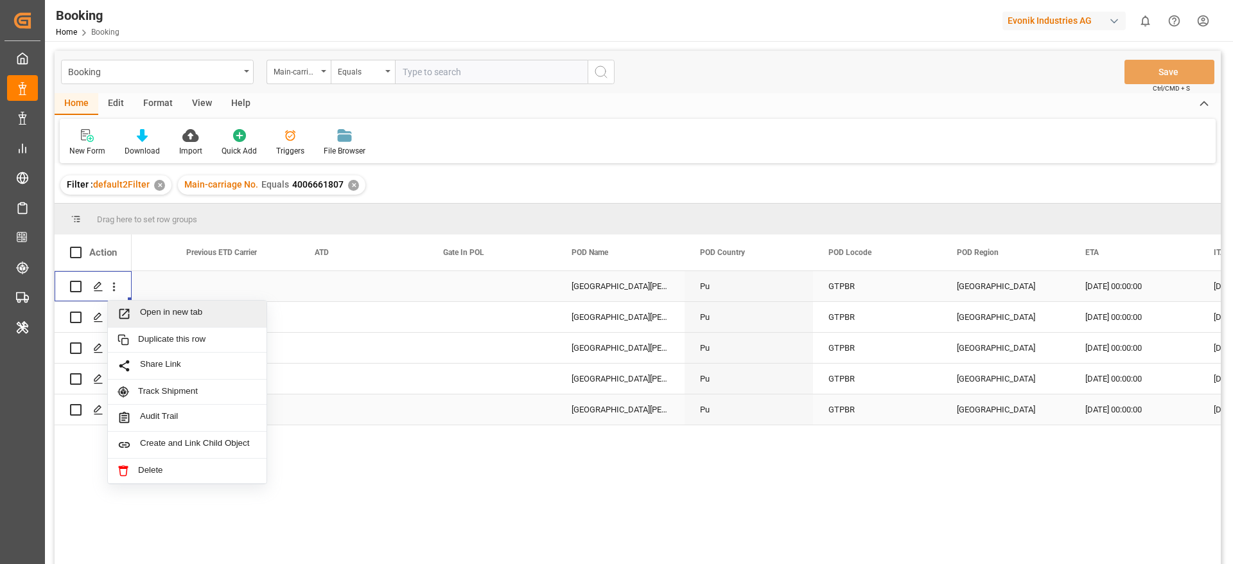
click at [150, 314] on span "Open in new tab" at bounding box center [198, 313] width 117 height 13
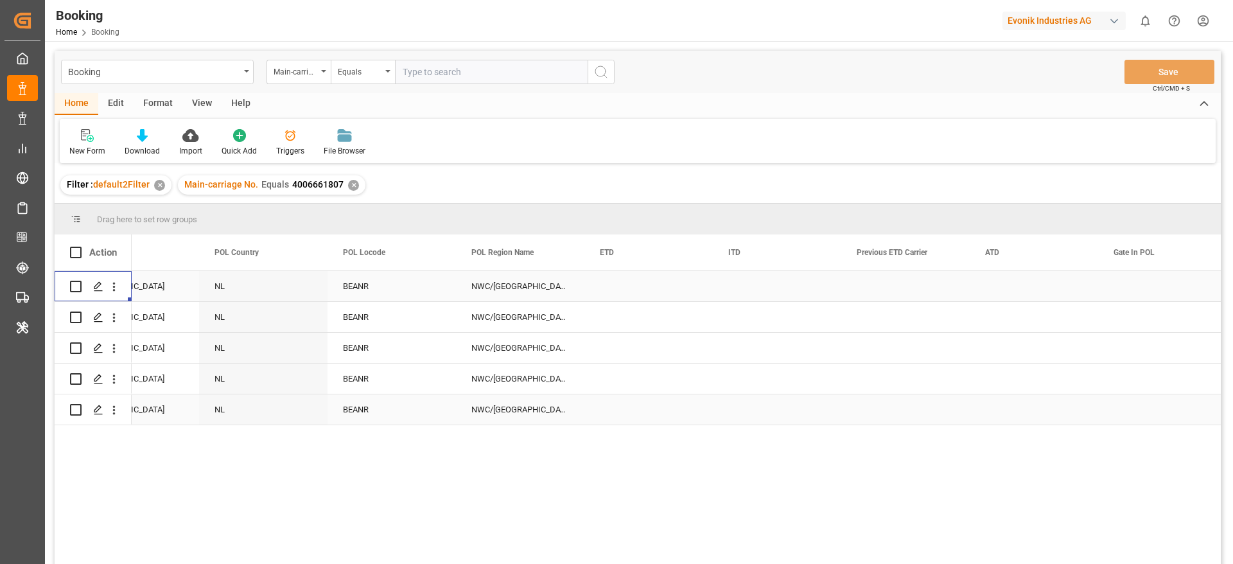
scroll to position [0, 6100]
click at [621, 287] on div "Press SPACE to select this row." at bounding box center [649, 286] width 128 height 30
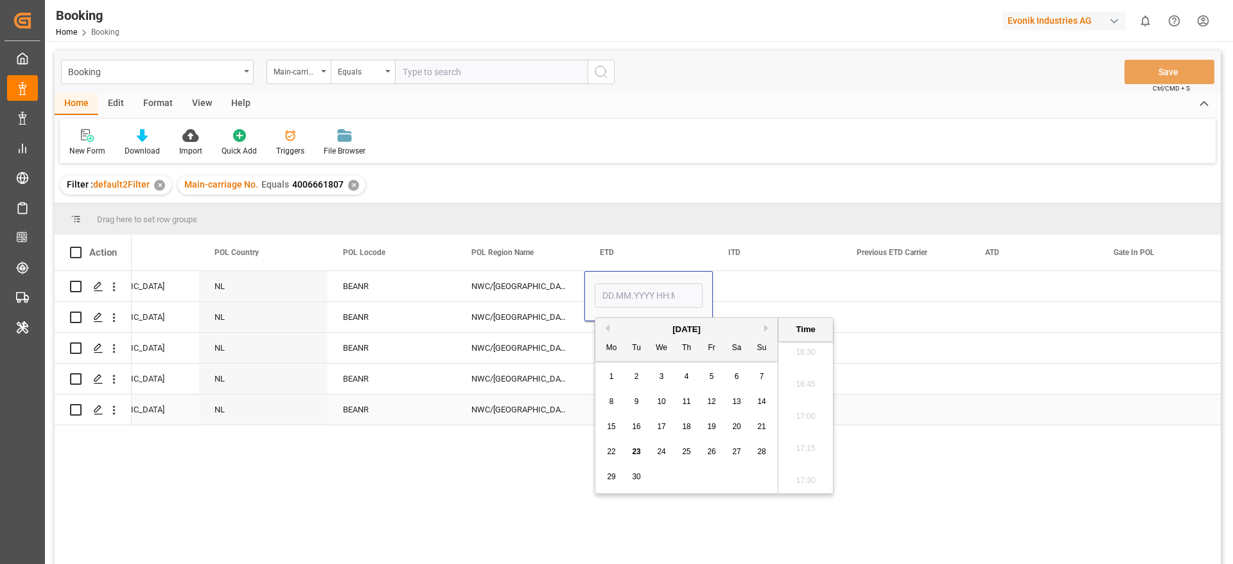
click at [608, 330] on button "Previous Month" at bounding box center [606, 328] width 8 height 8
click at [761, 405] on span "10" at bounding box center [761, 401] width 8 height 9
type input "[DATE] 00:00"
click at [521, 347] on div "NWC/UK North West Continent / UK" at bounding box center [520, 348] width 128 height 30
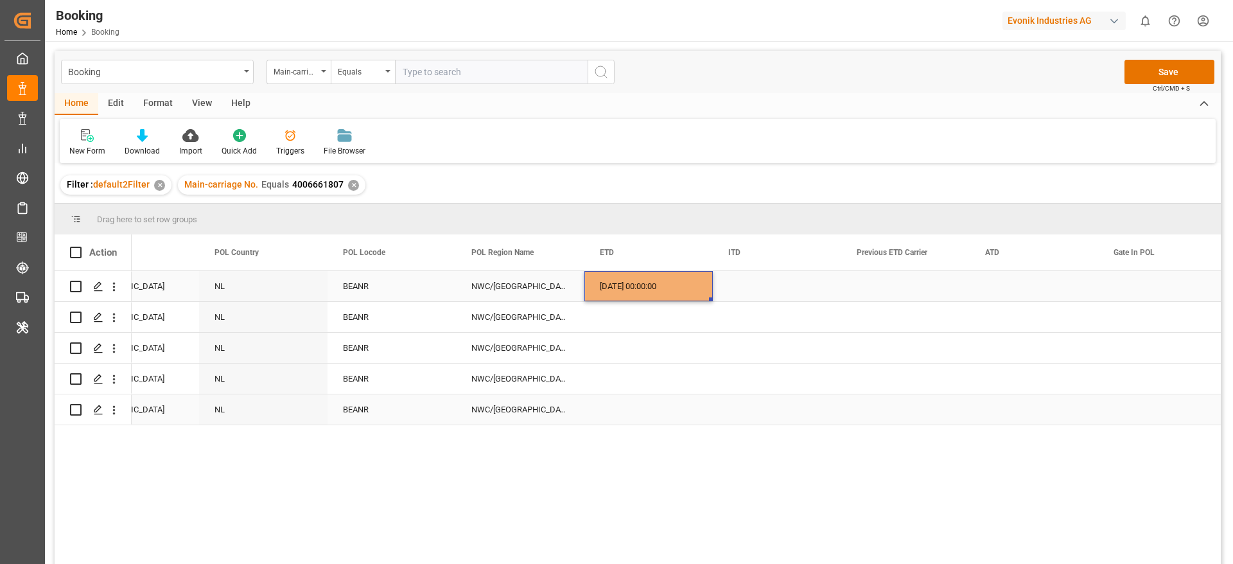
click at [633, 292] on div "10.08.2025 00:00:00" at bounding box center [649, 286] width 128 height 30
drag, startPoint x: 709, startPoint y: 298, endPoint x: 704, endPoint y: 412, distance: 114.5
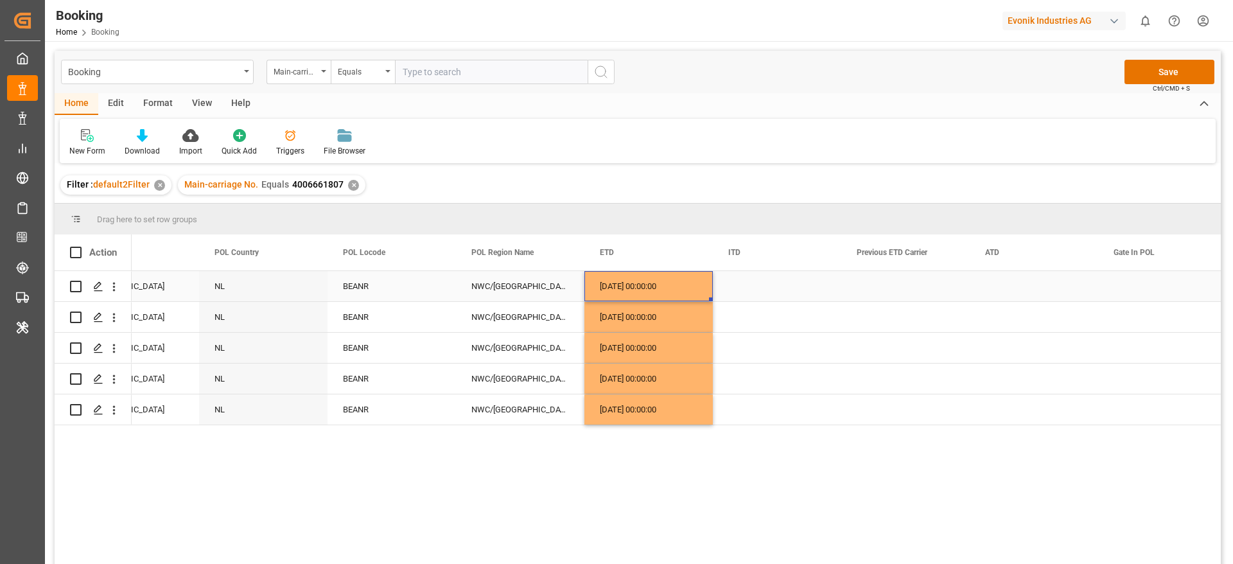
click at [648, 284] on div "10.08.2025 00:00:00" at bounding box center [649, 286] width 128 height 30
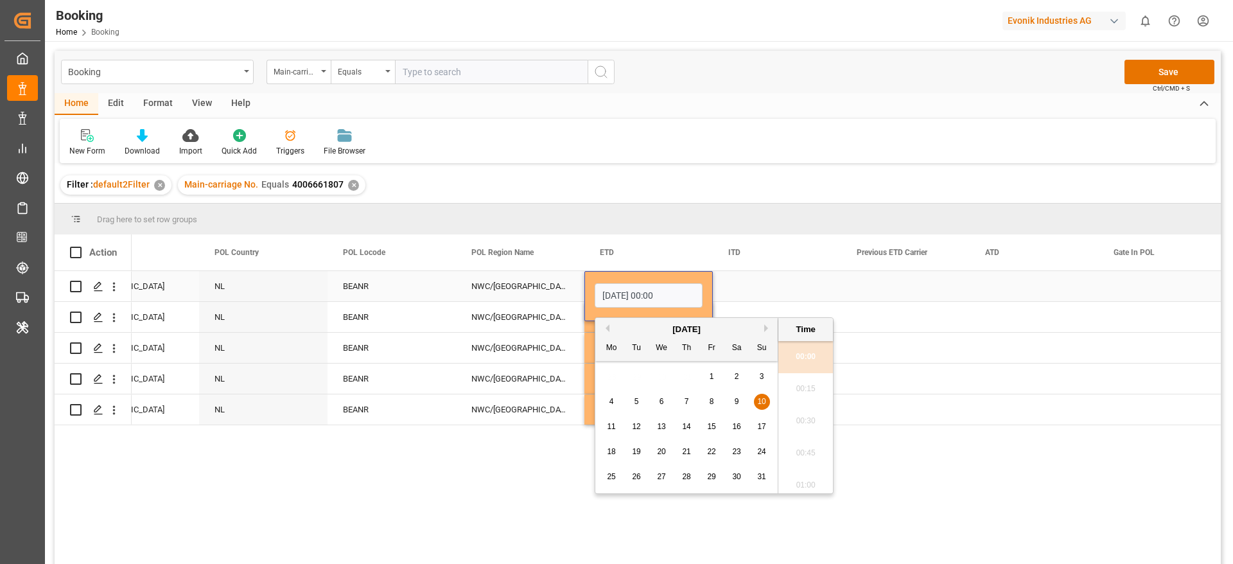
click at [1011, 289] on div "Press SPACE to select this row." at bounding box center [1034, 286] width 128 height 30
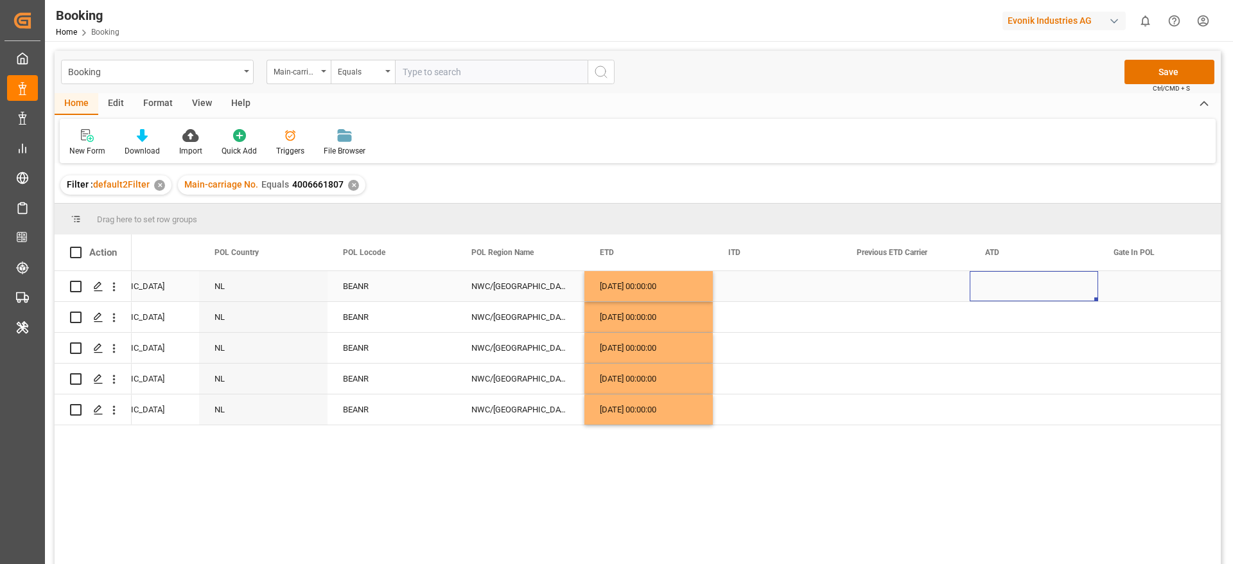
click at [1011, 289] on div "Press SPACE to select this row." at bounding box center [1034, 286] width 128 height 30
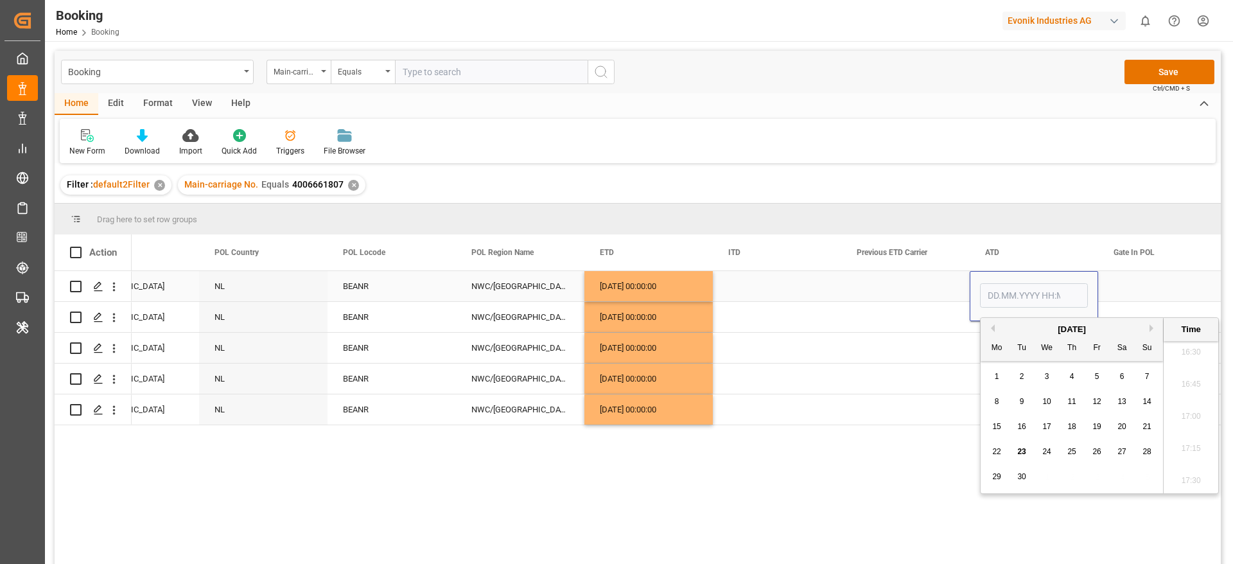
type input "[DATE] 00:00"
click at [935, 335] on div "Press SPACE to select this row." at bounding box center [906, 348] width 128 height 30
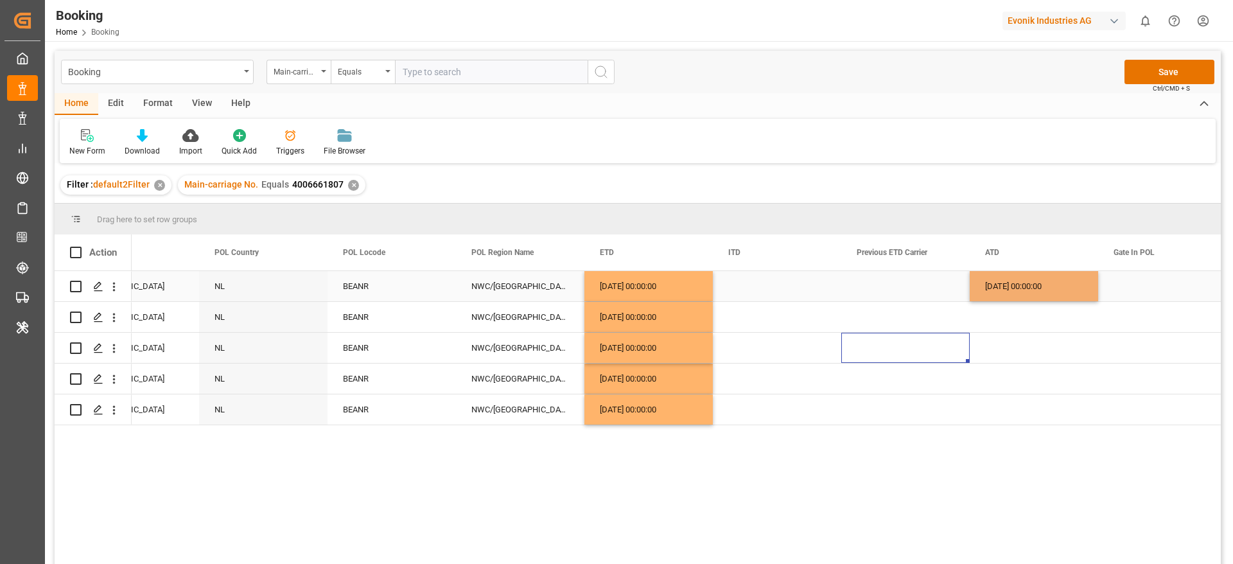
click at [1006, 294] on div "10.08.2025 00:00:00" at bounding box center [1034, 286] width 128 height 30
drag, startPoint x: 1096, startPoint y: 299, endPoint x: 1050, endPoint y: 405, distance: 114.8
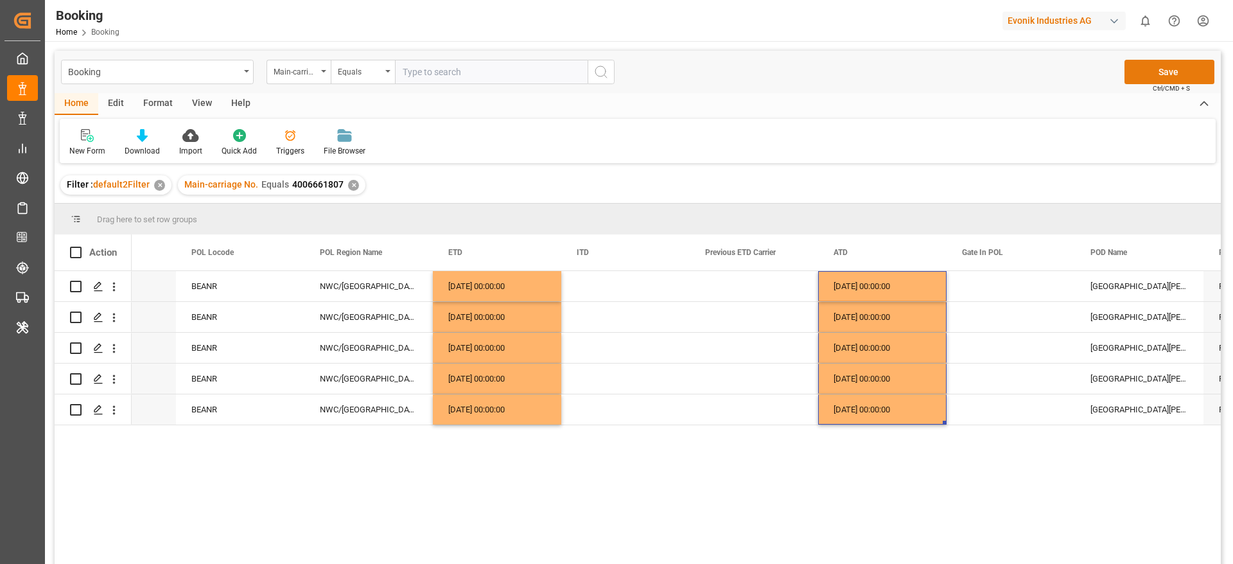
click at [1153, 79] on button "Save" at bounding box center [1170, 72] width 90 height 24
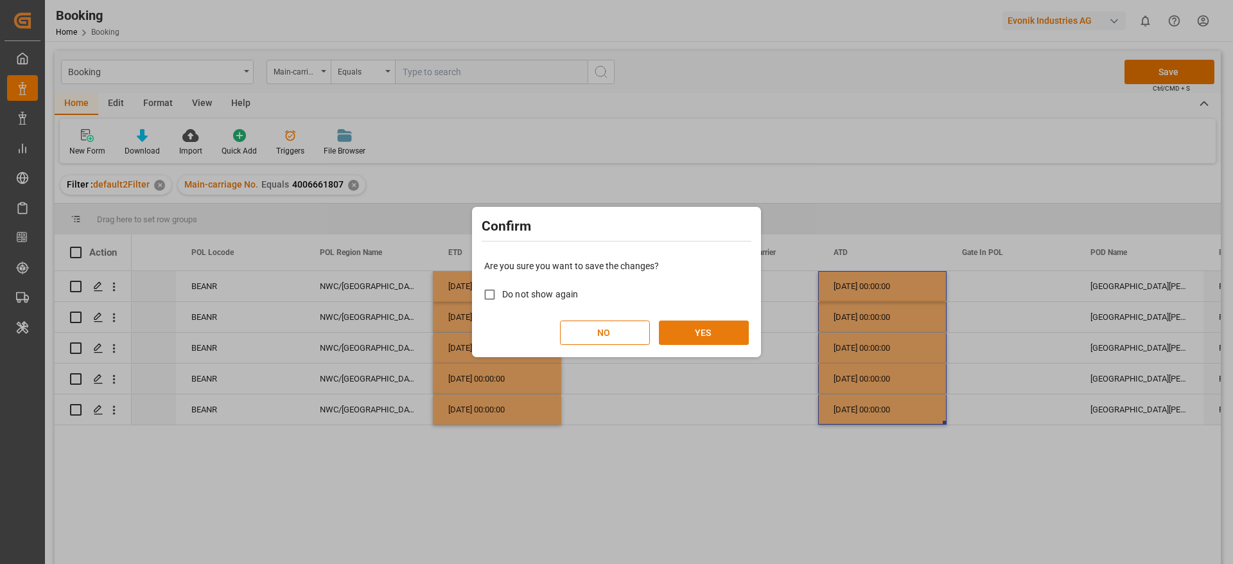
click at [726, 333] on button "YES" at bounding box center [704, 333] width 90 height 24
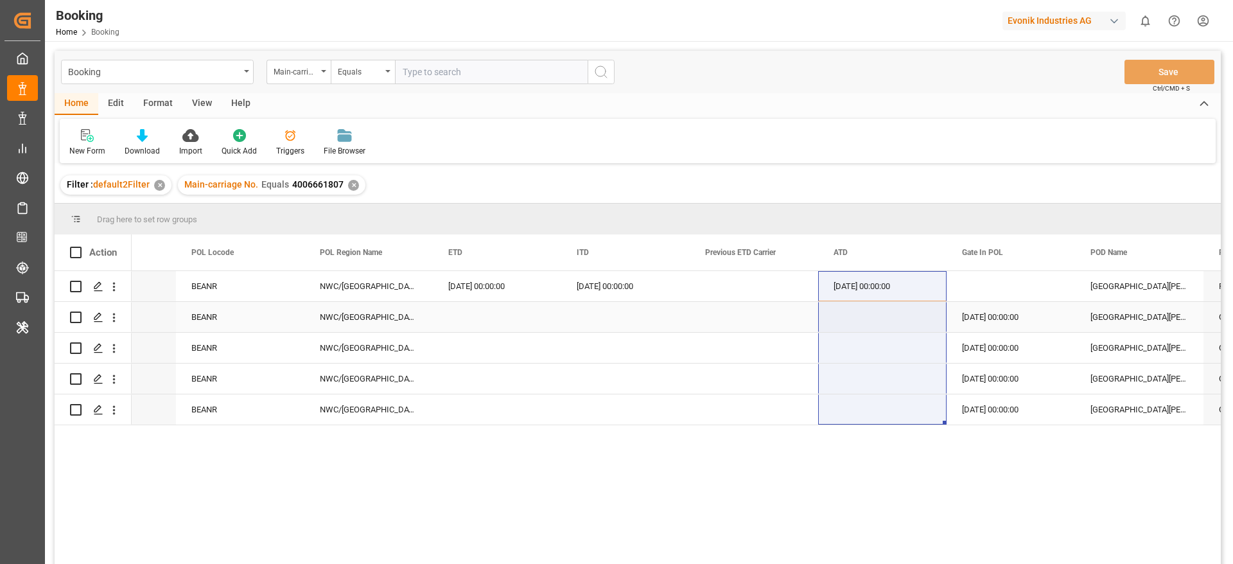
click at [463, 306] on div "Press SPACE to select this row." at bounding box center [497, 317] width 128 height 30
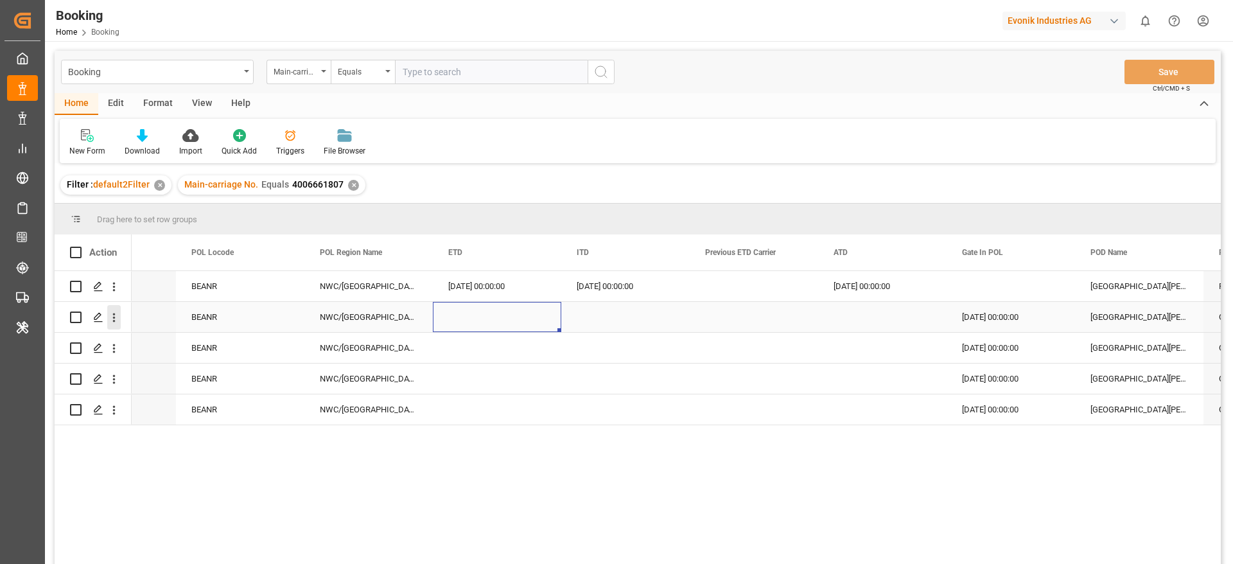
click at [116, 319] on icon "open menu" at bounding box center [113, 317] width 13 height 13
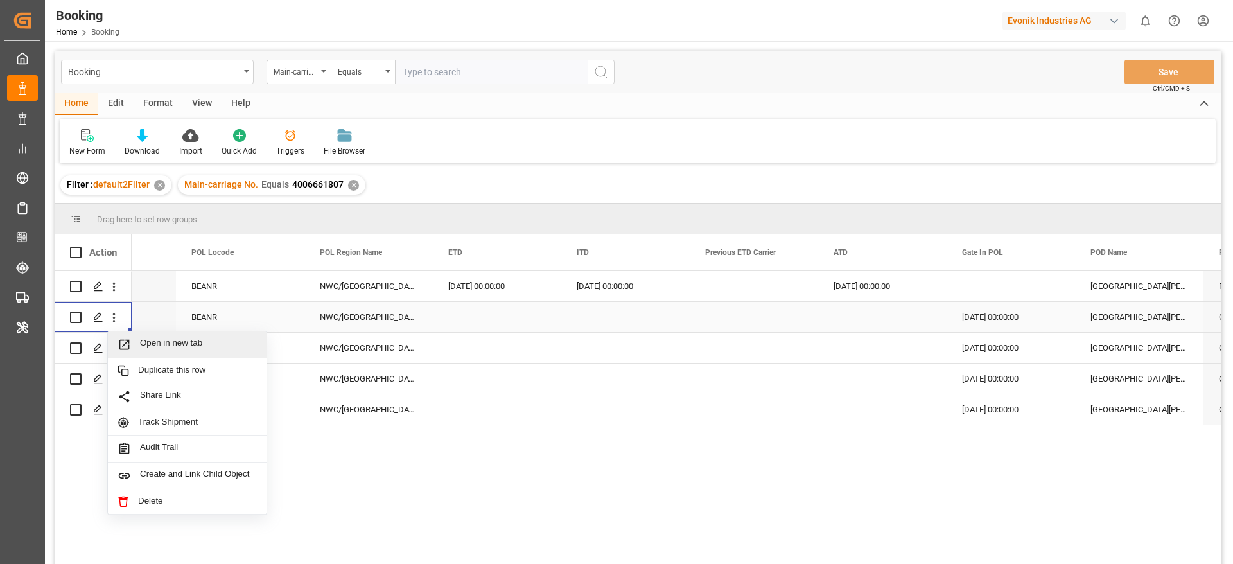
click at [156, 344] on span "Open in new tab" at bounding box center [198, 344] width 117 height 13
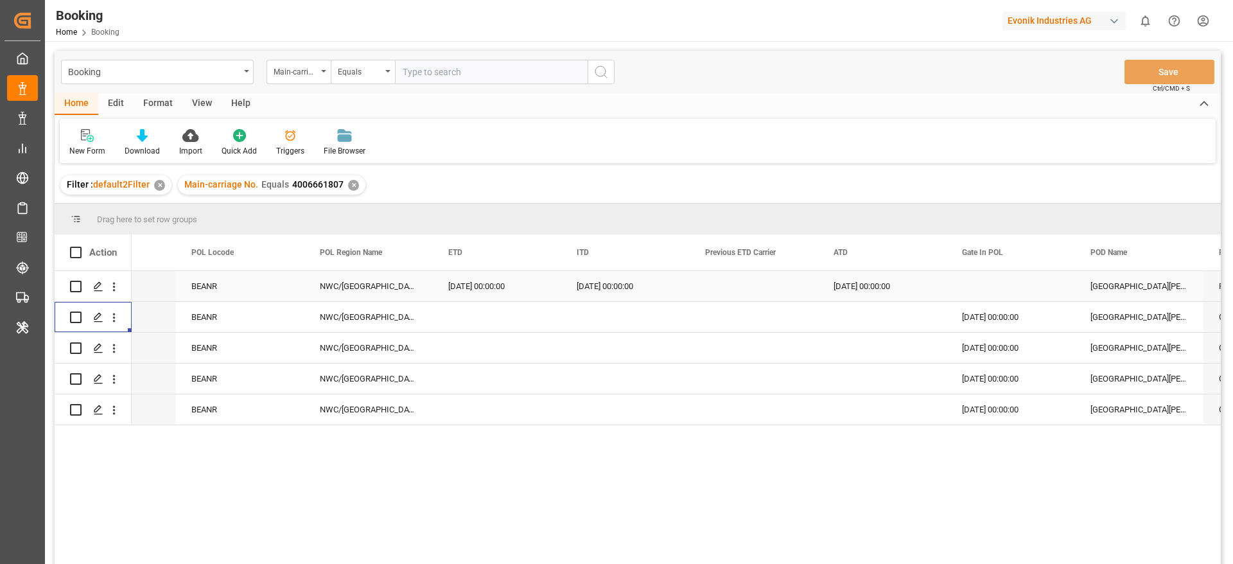
click at [480, 292] on div "10.08.2025 00:00:00" at bounding box center [497, 286] width 128 height 30
click at [115, 355] on icon "open menu" at bounding box center [113, 348] width 13 height 13
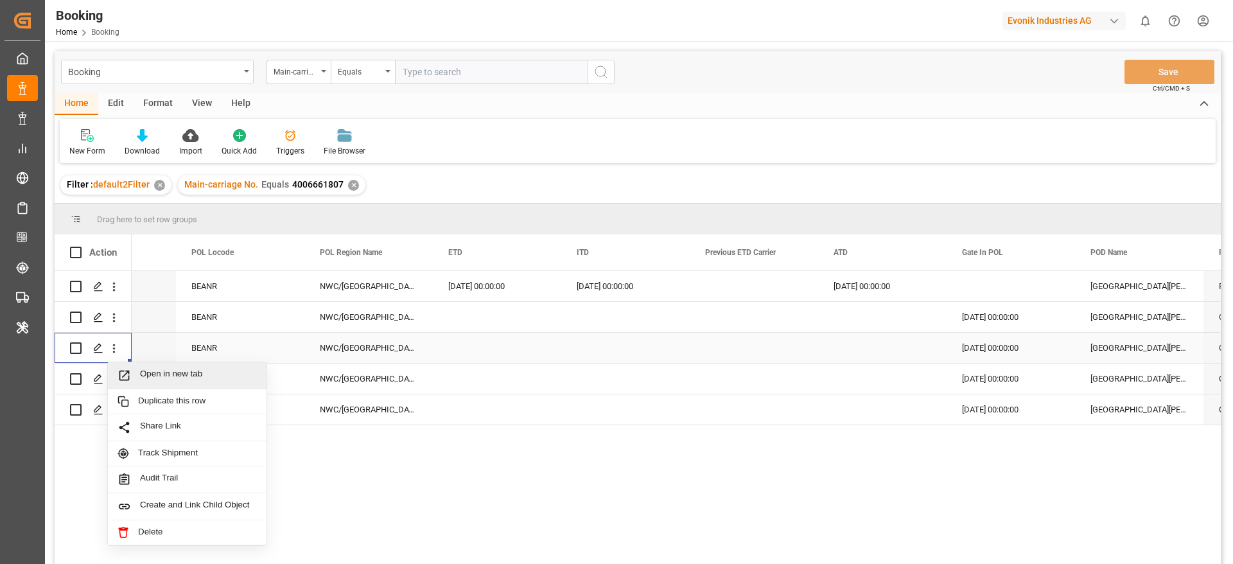
click at [149, 365] on div "Open in new tab" at bounding box center [187, 375] width 159 height 27
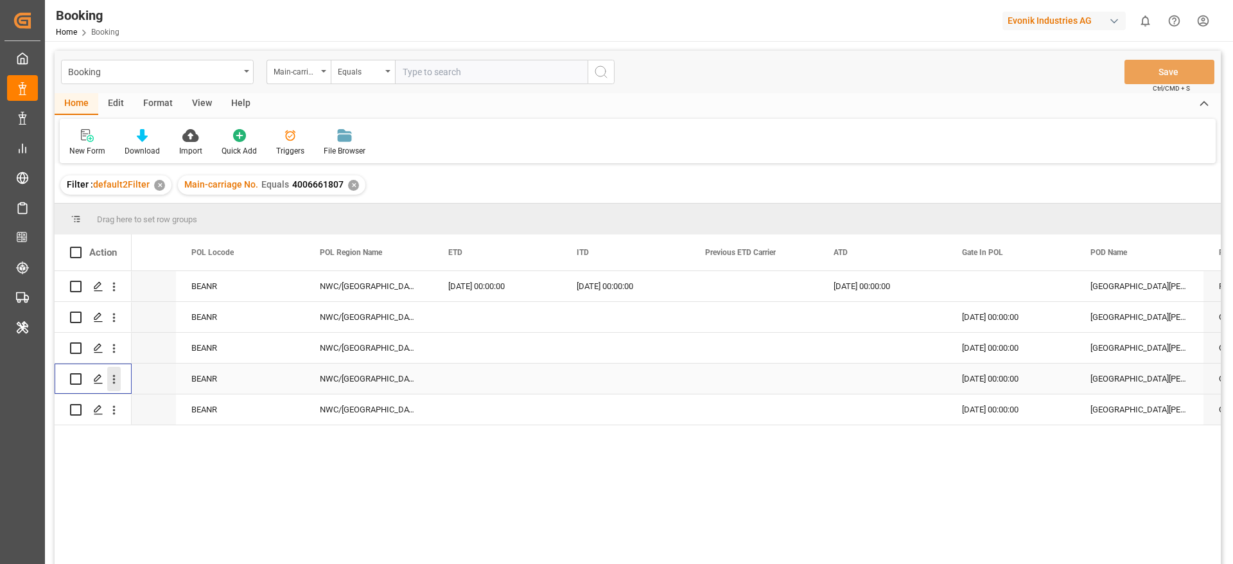
click at [115, 389] on button "open menu" at bounding box center [113, 379] width 13 height 24
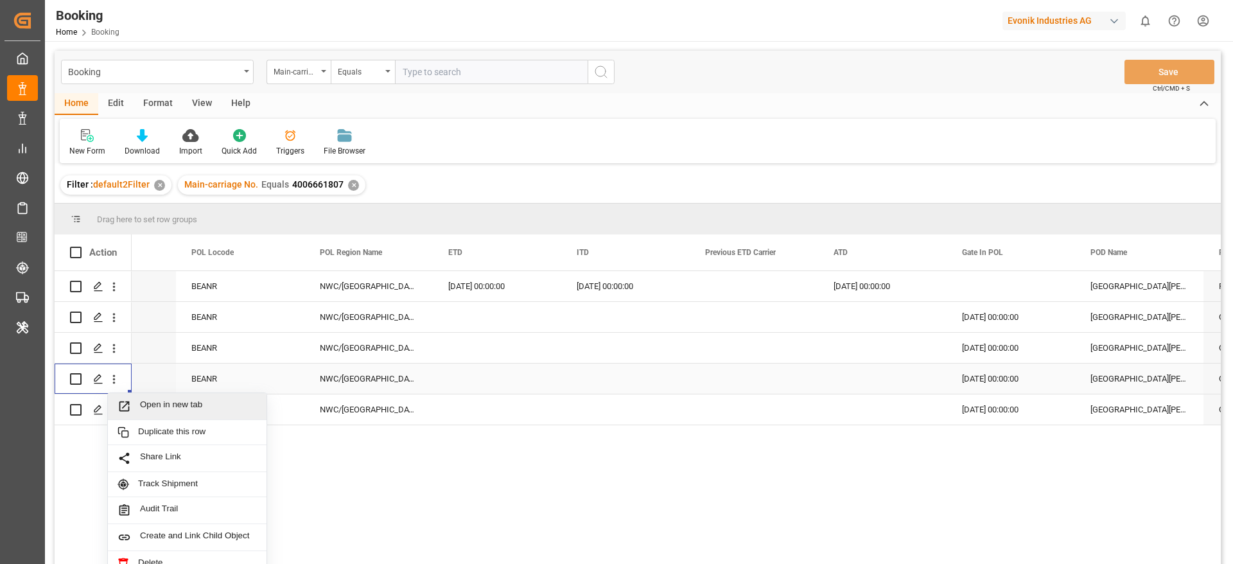
click at [163, 400] on span "Open in new tab" at bounding box center [198, 406] width 117 height 13
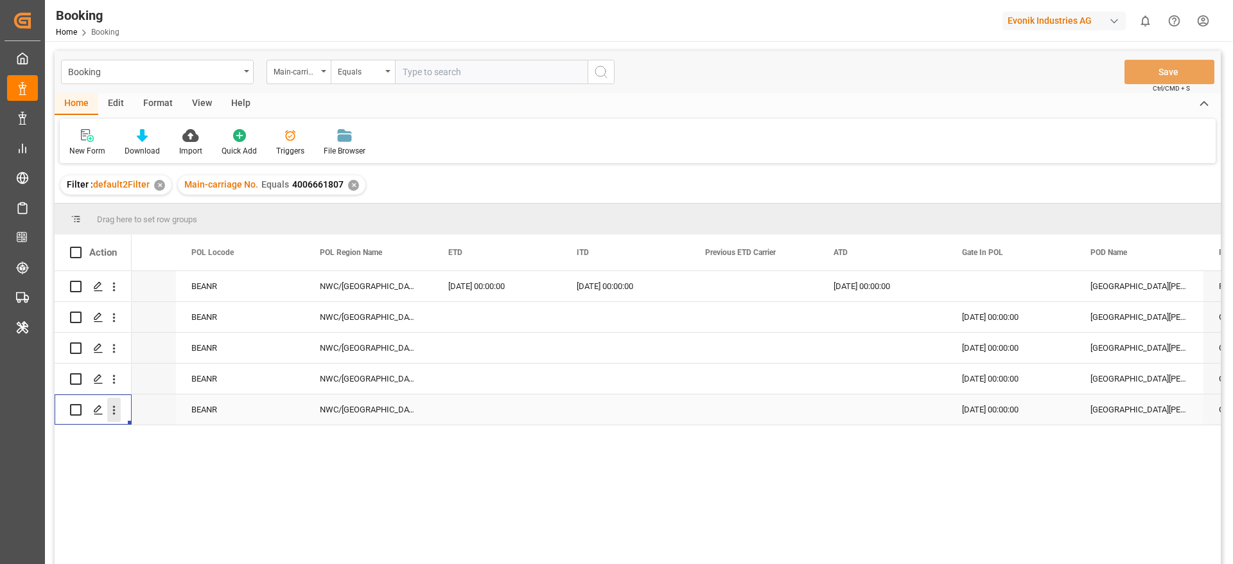
click at [114, 418] on button "open menu" at bounding box center [113, 410] width 13 height 24
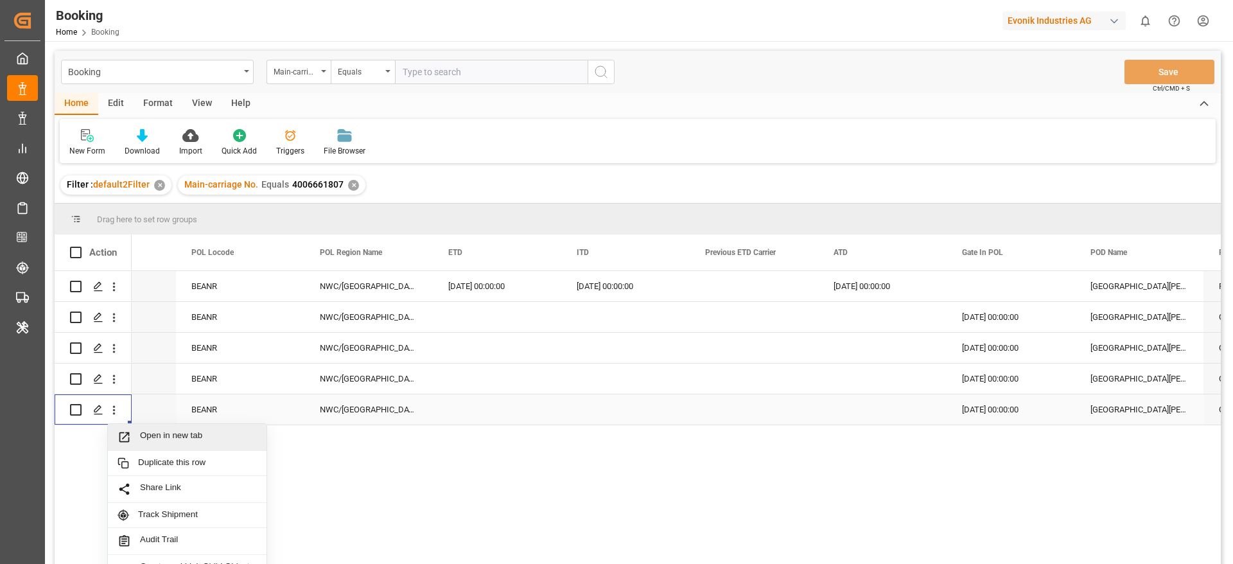
click at [154, 432] on span "Open in new tab" at bounding box center [198, 436] width 117 height 13
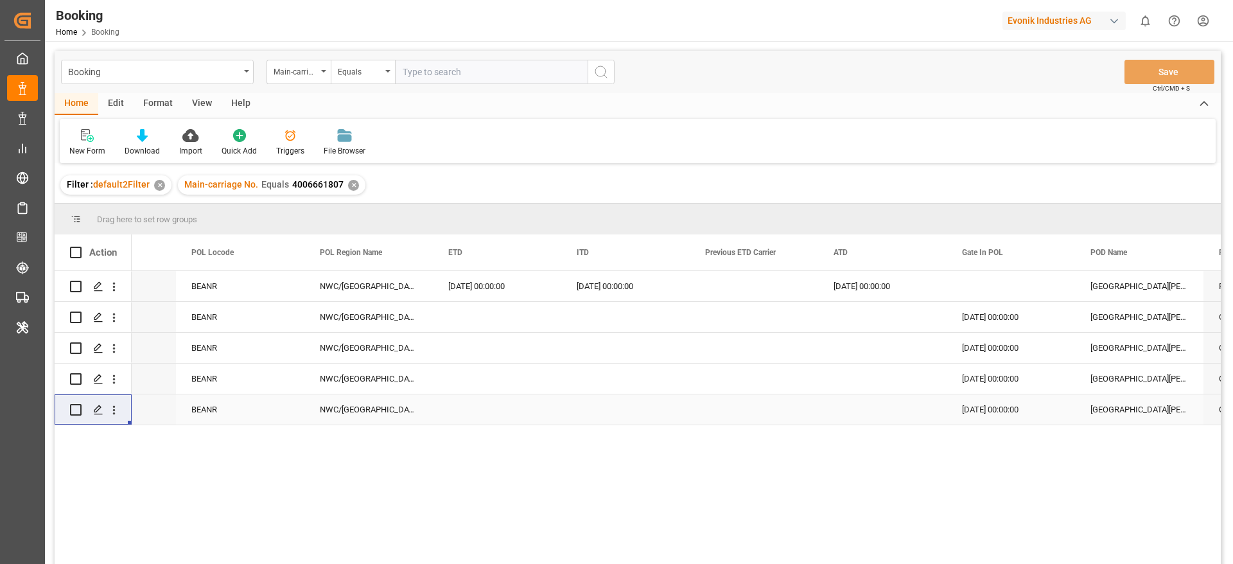
click at [446, 72] on input "text" at bounding box center [491, 72] width 193 height 24
paste input "4006654517"
type input "4006654517"
click at [351, 187] on div "✕" at bounding box center [353, 185] width 11 height 11
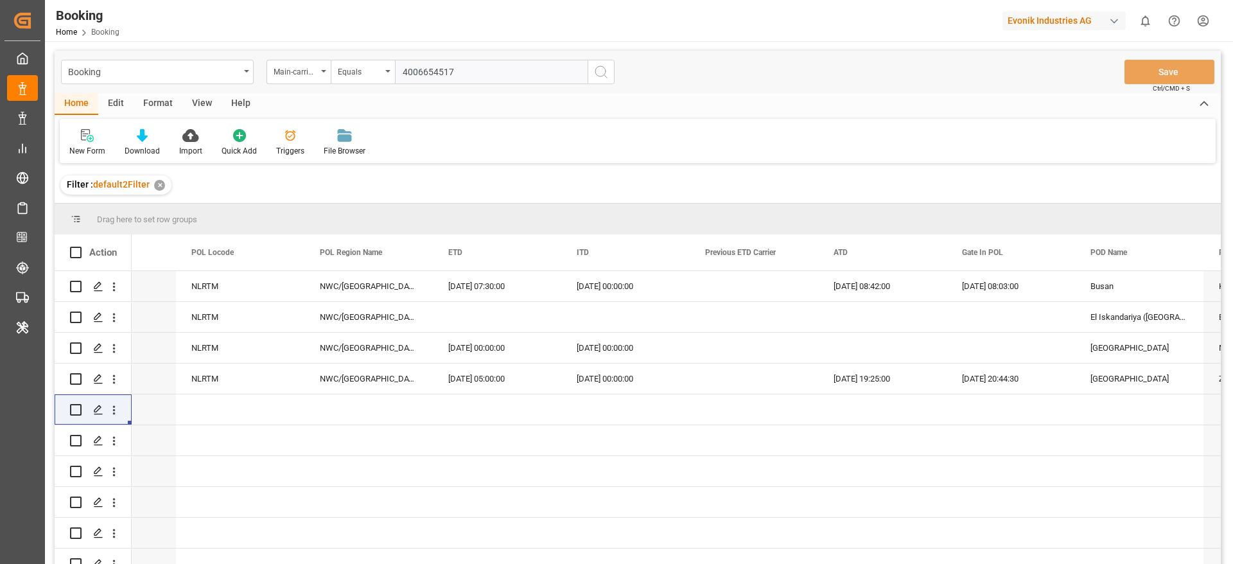
click at [604, 83] on button "search button" at bounding box center [601, 72] width 27 height 24
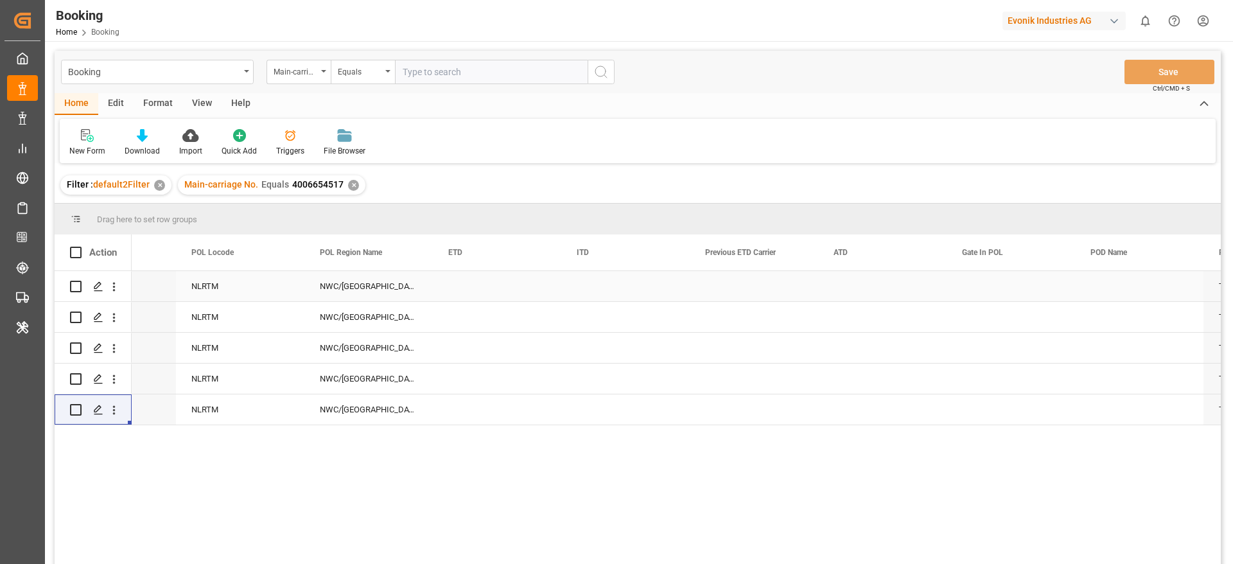
click at [234, 299] on div "NLRTM" at bounding box center [240, 286] width 128 height 30
click at [229, 313] on div "NLRTM" at bounding box center [240, 317] width 128 height 30
click at [230, 292] on div "NLRTM" at bounding box center [240, 286] width 128 height 30
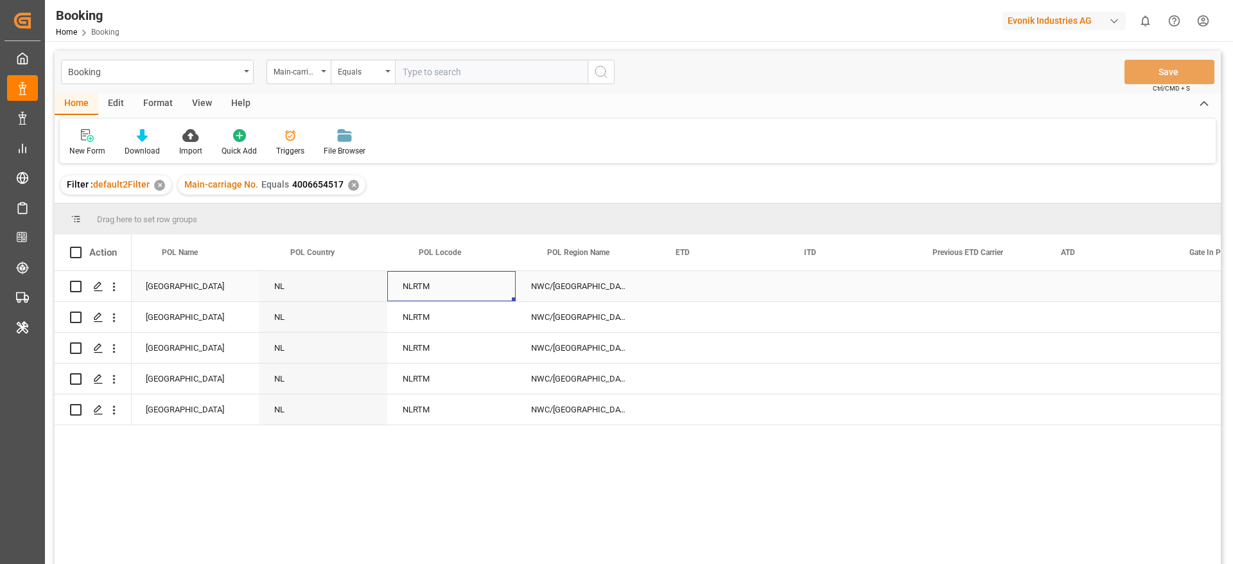
scroll to position [0, 6024]
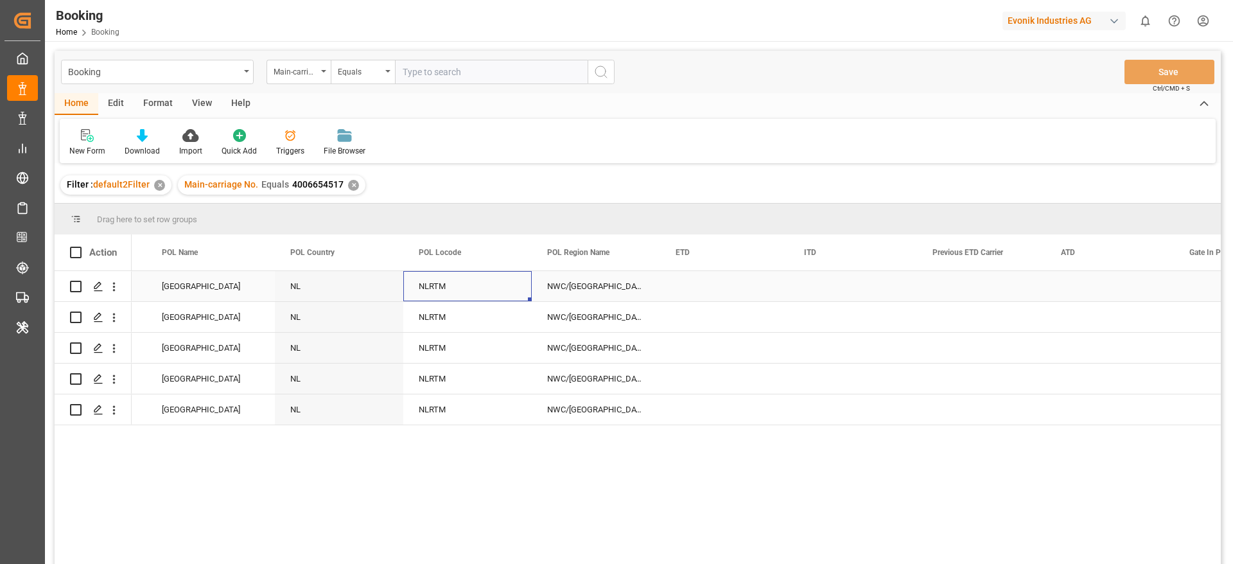
click at [209, 291] on div "Rotterdam" at bounding box center [210, 286] width 128 height 30
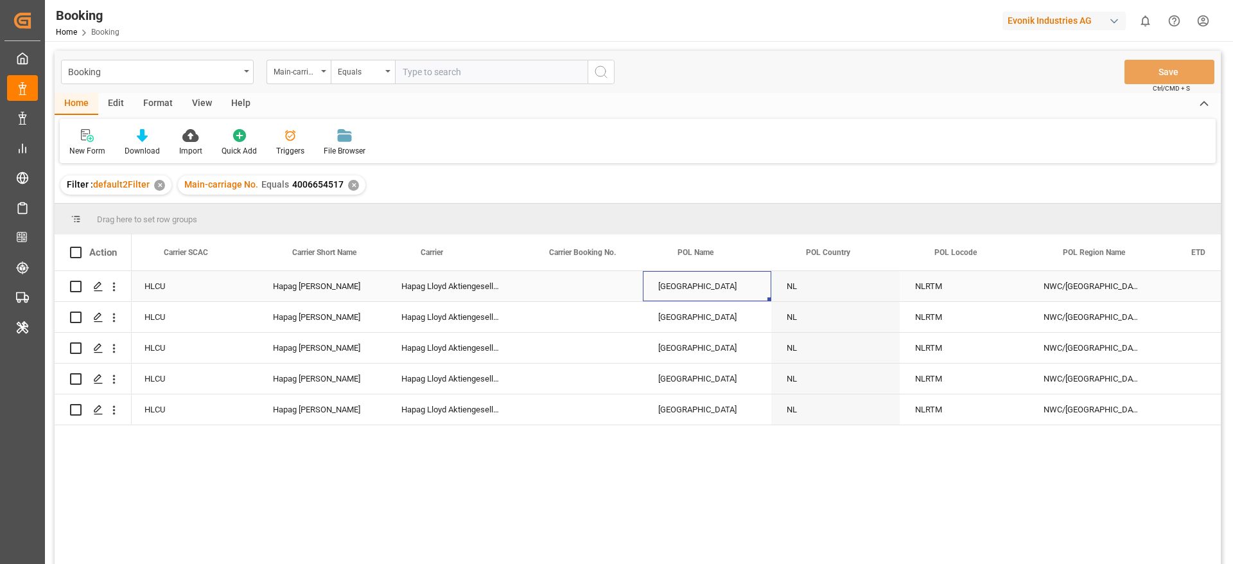
scroll to position [0, 5506]
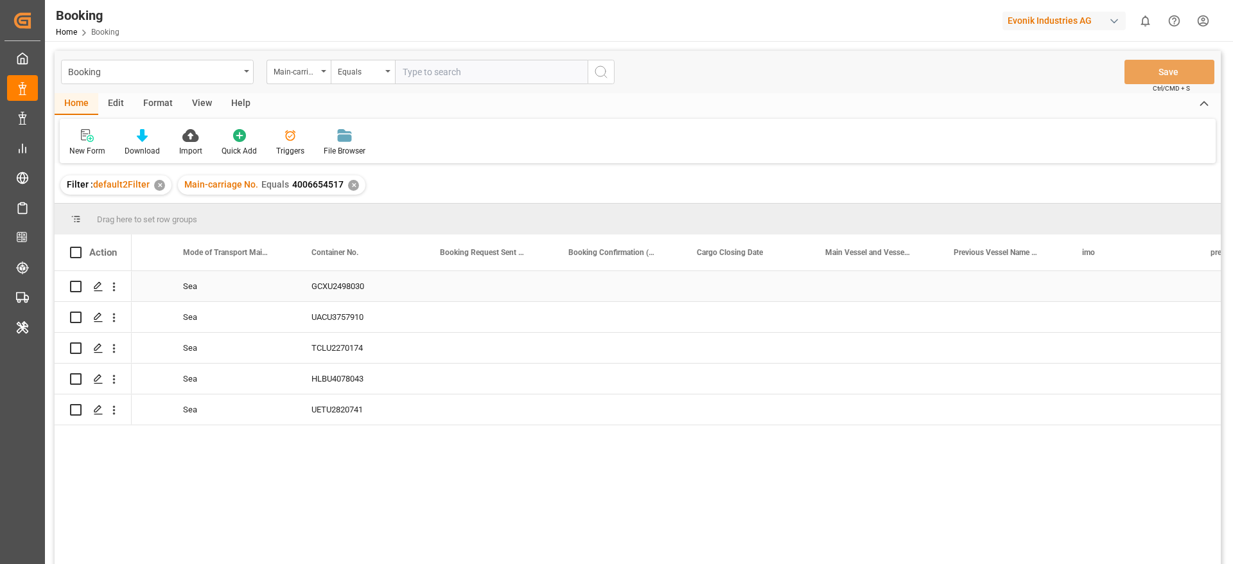
click at [844, 283] on div "Press SPACE to select this row." at bounding box center [874, 286] width 128 height 30
click at [845, 291] on input "Press SPACE to select this row." at bounding box center [874, 293] width 108 height 24
paste input "HAMMONIA BALTICA"
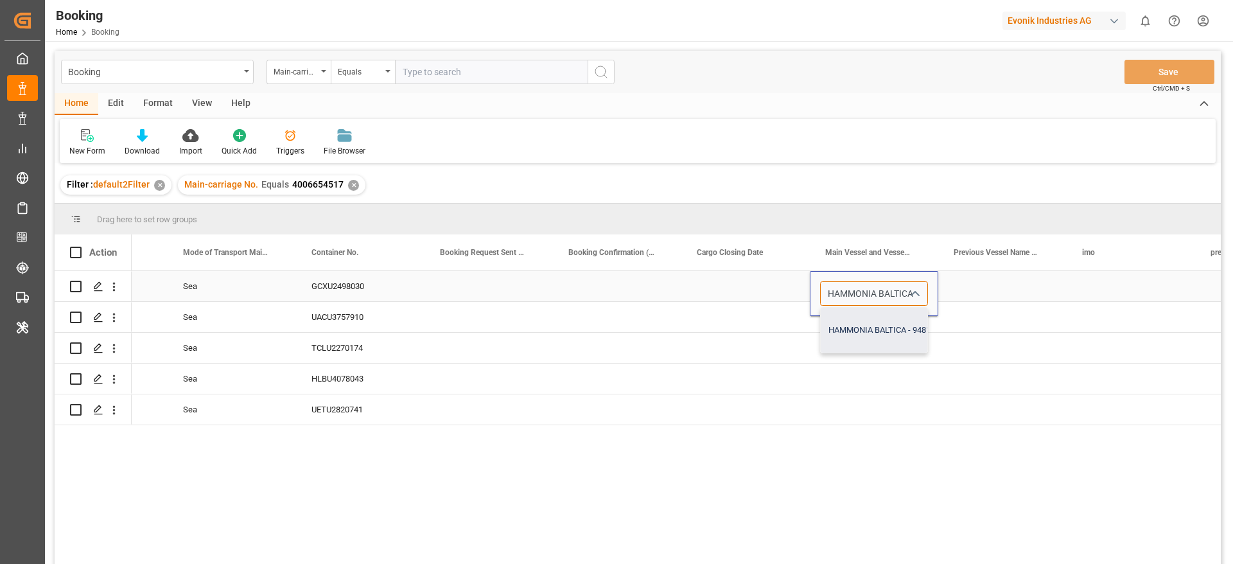
click at [900, 326] on div "HAMMONIA BALTICA - 9481532" at bounding box center [886, 330] width 131 height 45
type input "HAMMONIA BALTICA - 9481532"
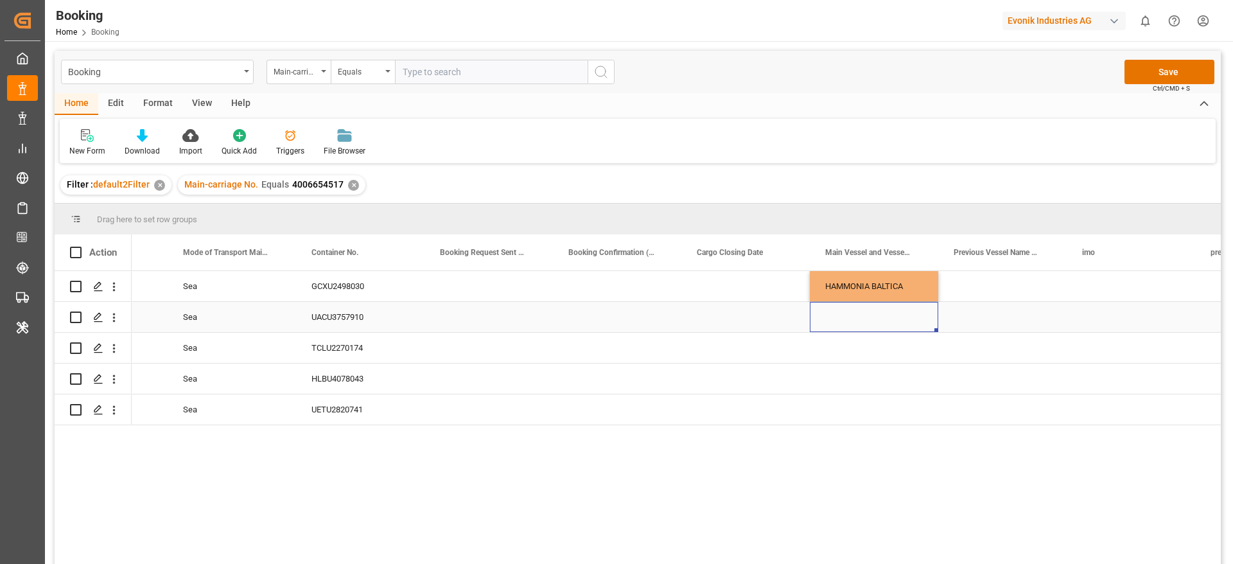
click at [923, 328] on div "Press SPACE to select this row." at bounding box center [874, 317] width 128 height 30
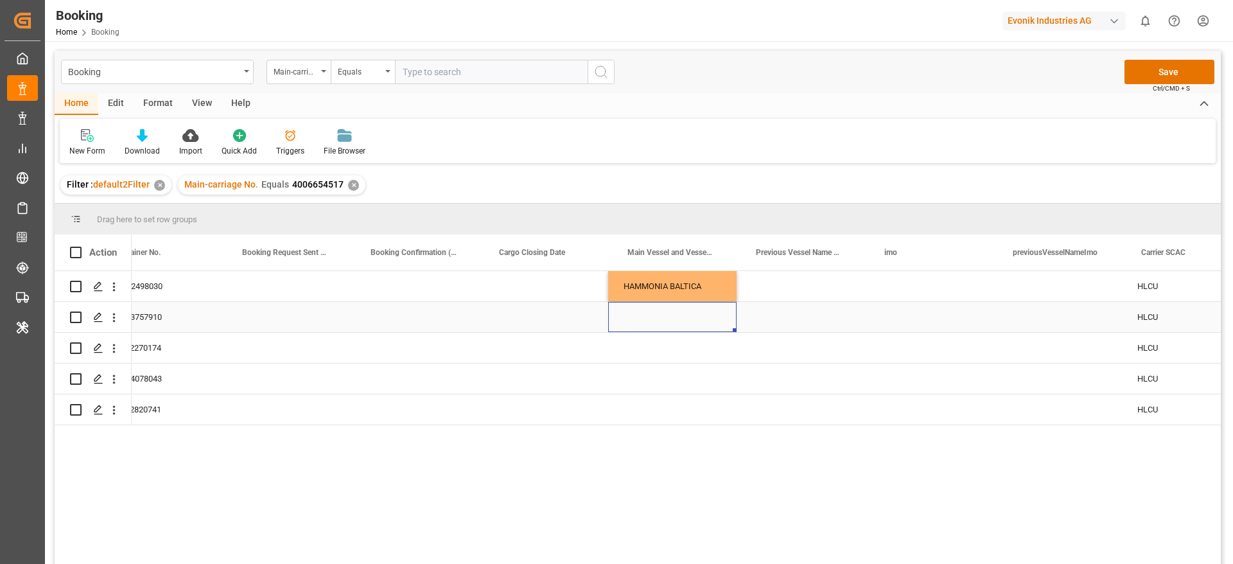
scroll to position [0, 4536]
click at [730, 291] on div "HAMMONIA BALTICA" at bounding box center [670, 286] width 128 height 30
drag, startPoint x: 732, startPoint y: 297, endPoint x: 712, endPoint y: 409, distance: 114.1
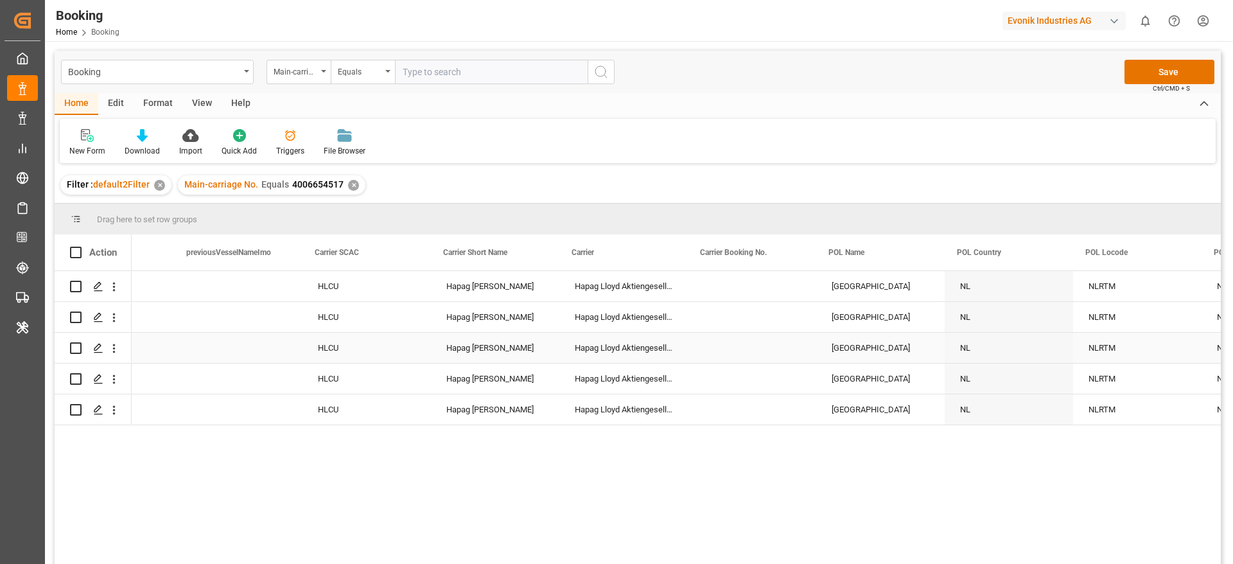
scroll to position [0, 5357]
click at [729, 287] on div "Press SPACE to select this row." at bounding box center [749, 286] width 128 height 30
click at [727, 291] on input "Press SPACE to select this row." at bounding box center [749, 293] width 108 height 24
paste input "24652654"
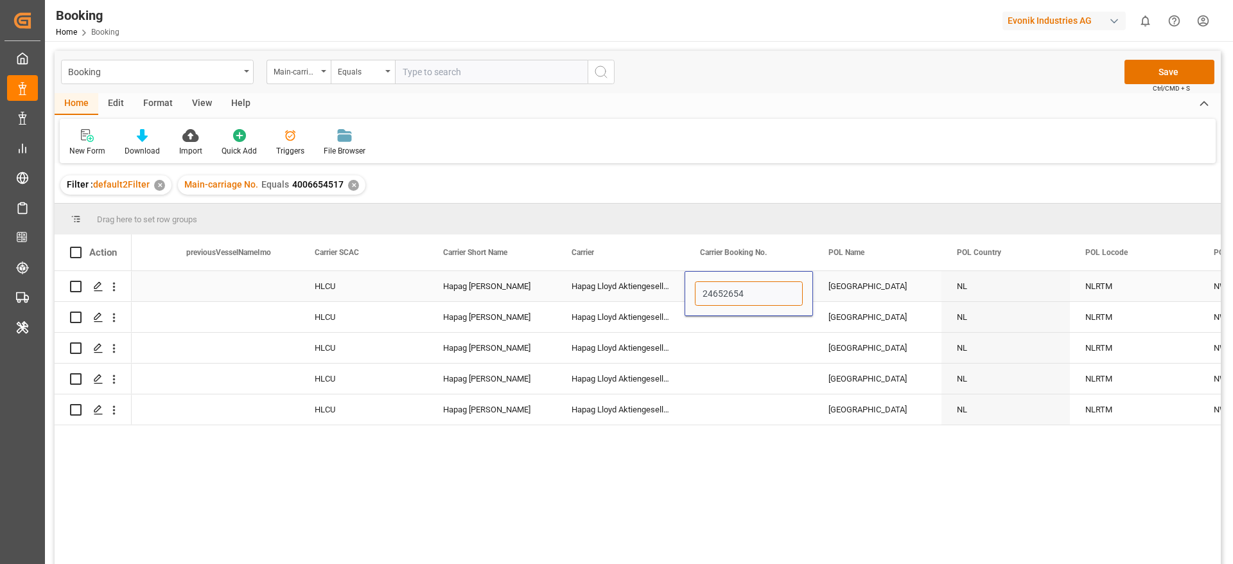
type input "24652654"
click at [653, 282] on div "Hapag Lloyd Aktiengesellschaft" at bounding box center [620, 286] width 128 height 30
click at [771, 297] on div "24652654" at bounding box center [749, 286] width 128 height 30
drag, startPoint x: 812, startPoint y: 297, endPoint x: 784, endPoint y: 421, distance: 127.2
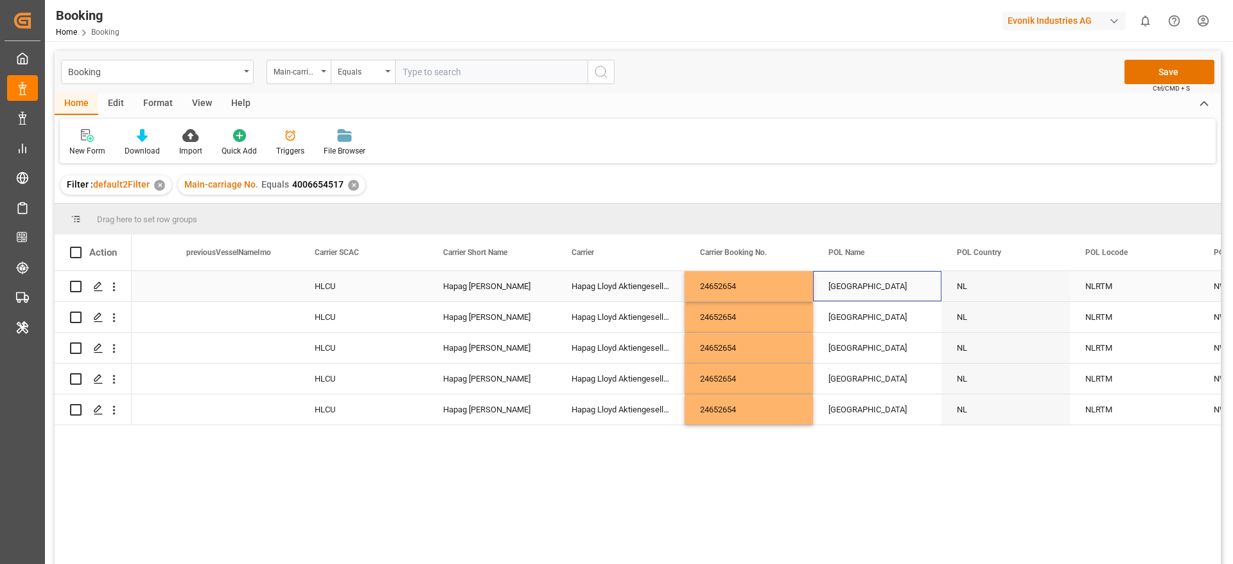
click at [851, 287] on div "[GEOGRAPHIC_DATA]" at bounding box center [877, 286] width 128 height 30
click at [851, 288] on input "[GEOGRAPHIC_DATA]" at bounding box center [878, 293] width 108 height 24
paste input "ANTWERP"
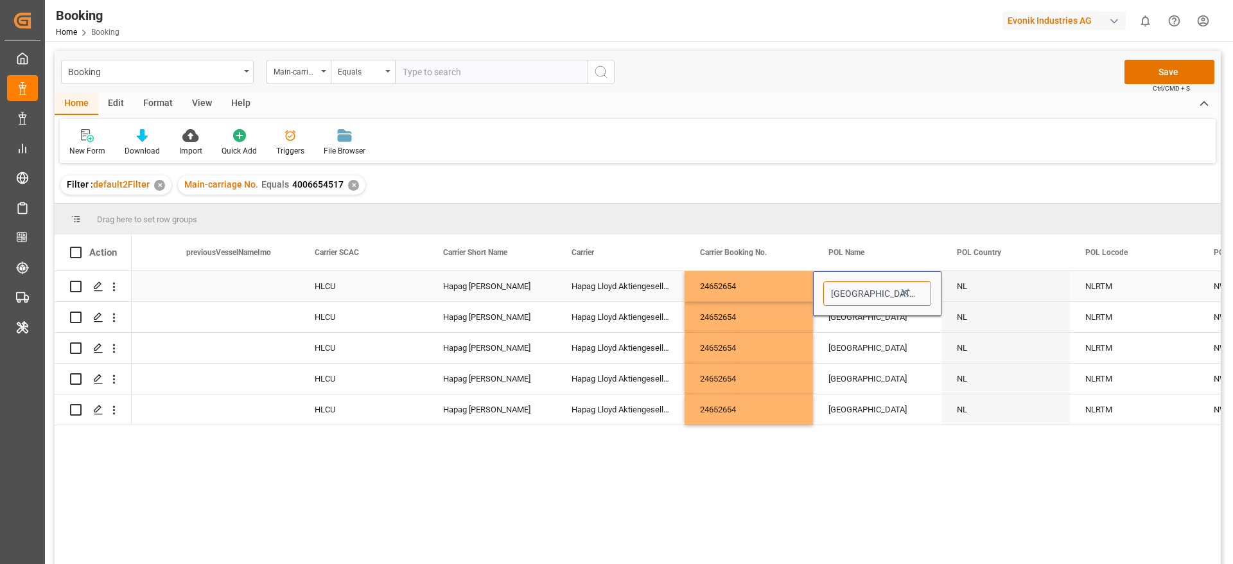
scroll to position [0, 26]
type input "[GEOGRAPHIC_DATA]"
click at [910, 294] on icon "Press SPACE to select this row." at bounding box center [905, 292] width 13 height 13
click at [872, 290] on input "Press SPACE to select this row." at bounding box center [878, 293] width 108 height 24
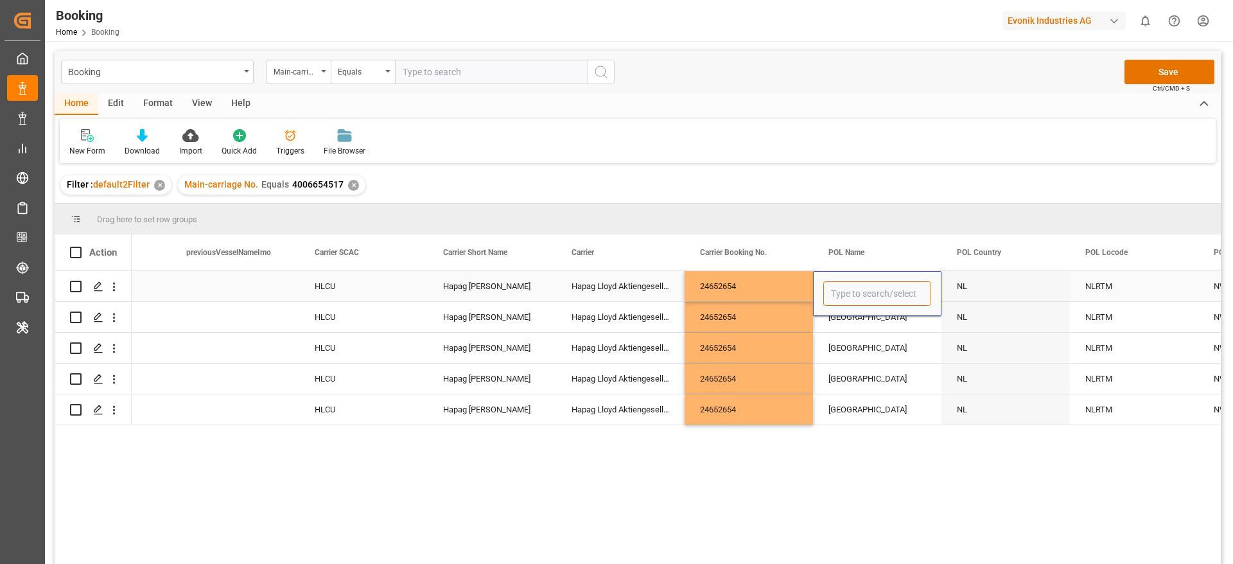
paste input "ANTWERP"
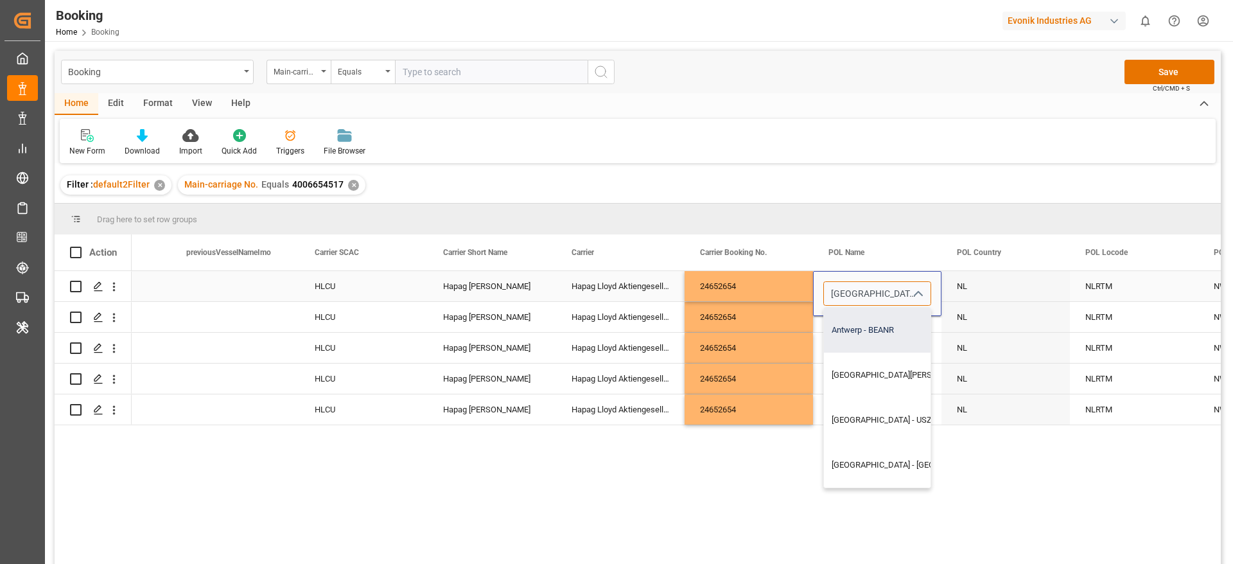
click at [878, 325] on div "Antwerp - BEANR" at bounding box center [936, 330] width 224 height 45
type input "Antwerp - BEANR"
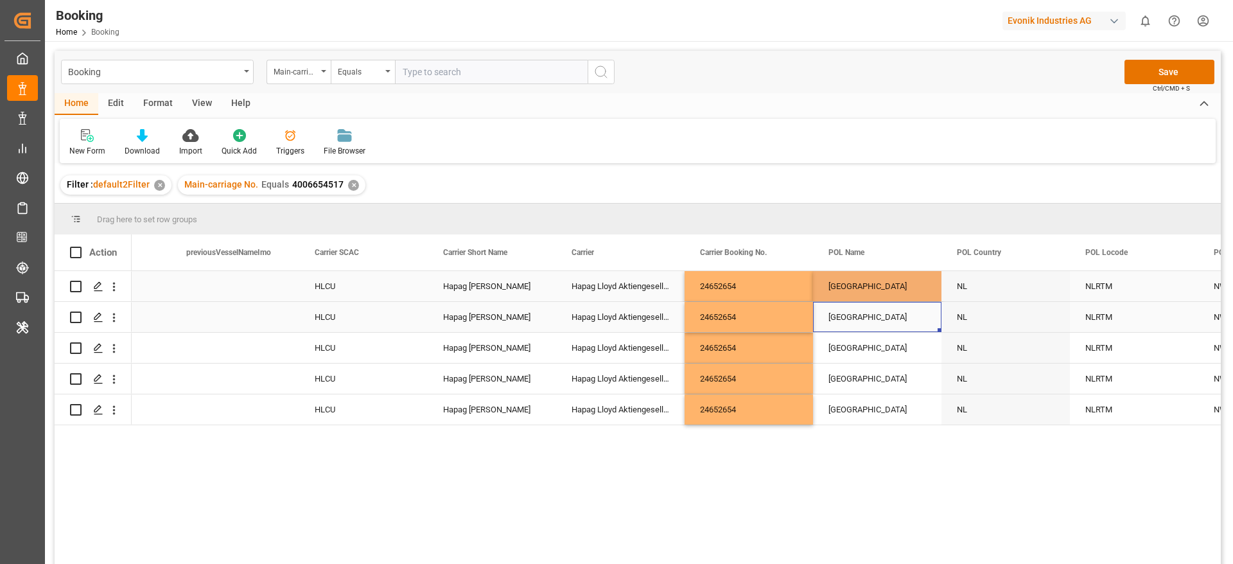
click at [836, 323] on div "Rotterdam" at bounding box center [877, 317] width 128 height 30
click at [856, 285] on div "[GEOGRAPHIC_DATA]" at bounding box center [877, 286] width 128 height 30
drag, startPoint x: 938, startPoint y: 298, endPoint x: 922, endPoint y: 398, distance: 100.9
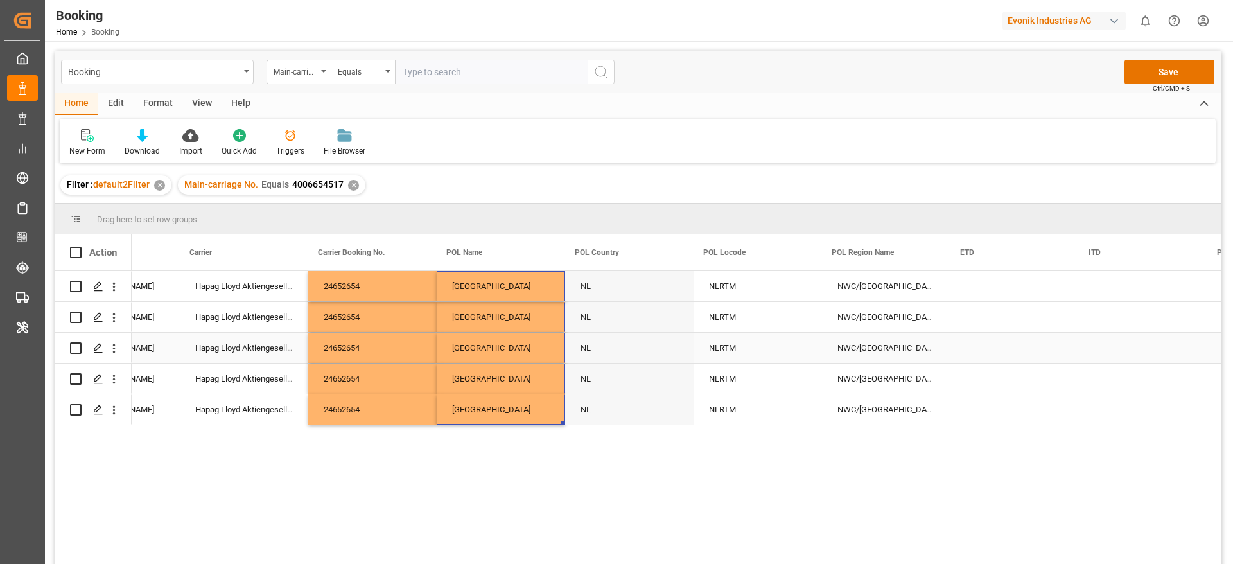
scroll to position [0, 5740]
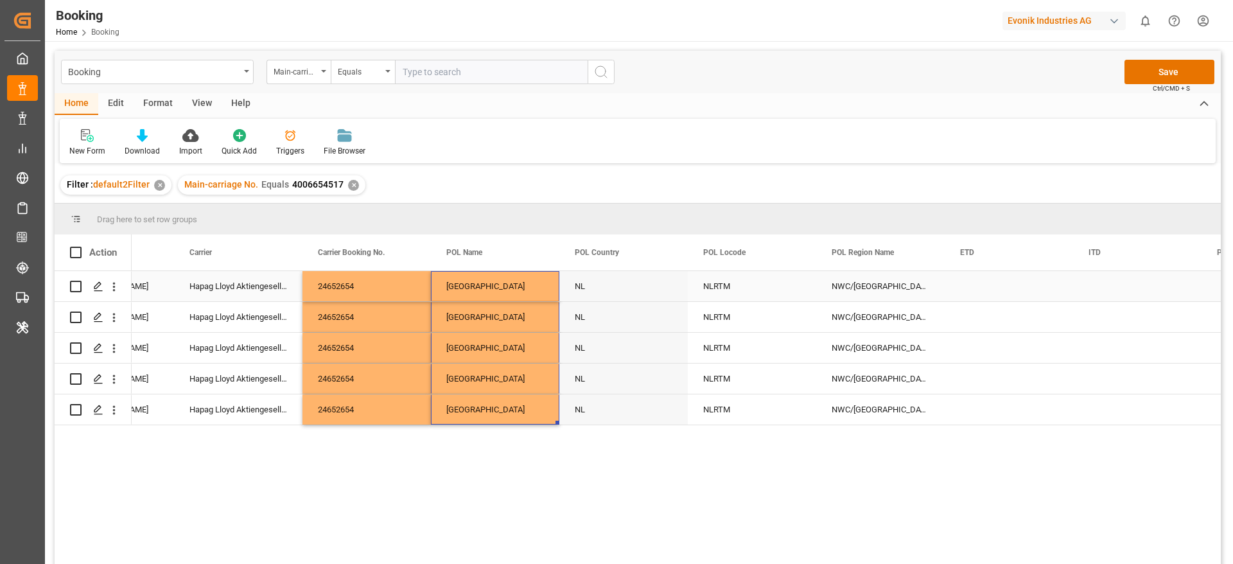
click at [732, 288] on div "NLRTM" at bounding box center [752, 286] width 128 height 30
click at [732, 288] on input "NLRTM" at bounding box center [752, 293] width 108 height 24
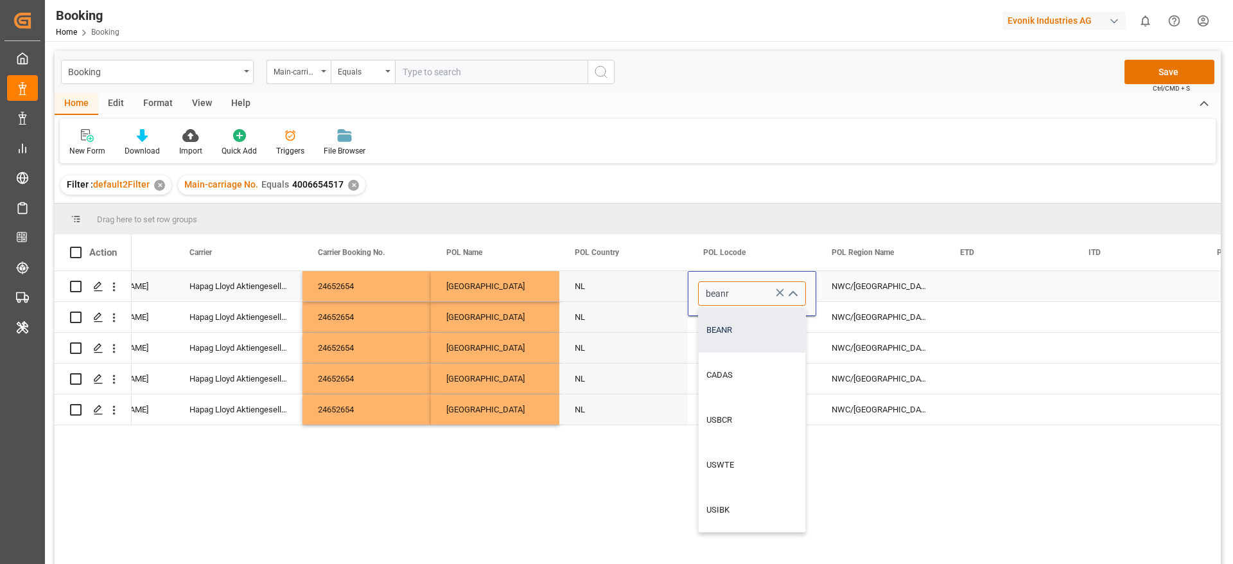
click at [725, 324] on div "BEANR" at bounding box center [752, 330] width 107 height 45
type input "BEANR"
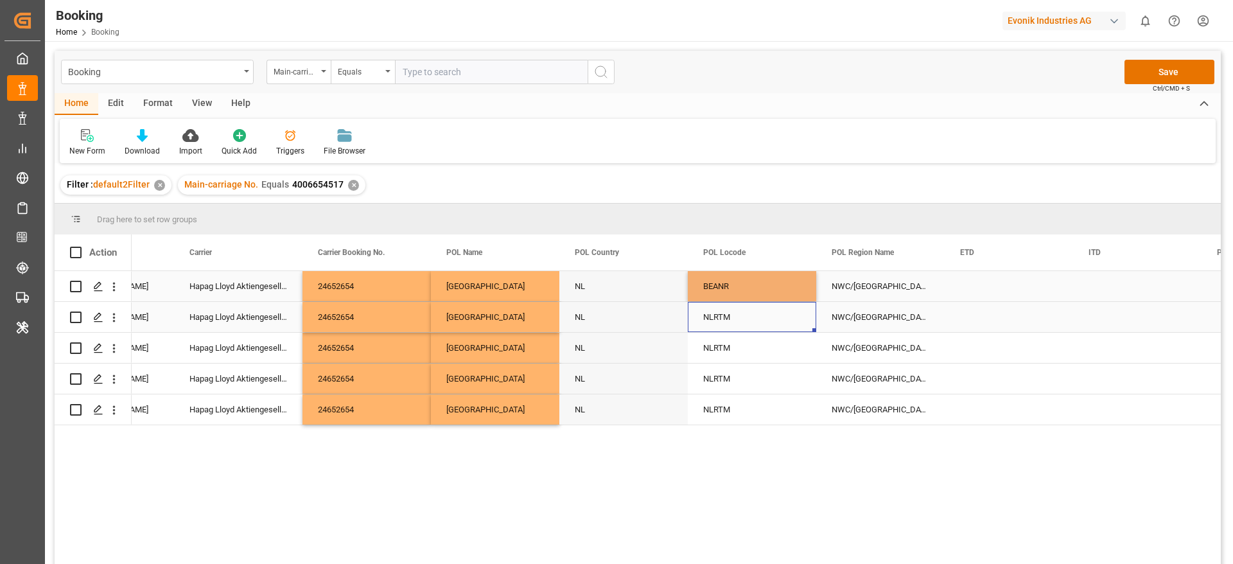
click at [715, 318] on div "NLRTM" at bounding box center [752, 317] width 128 height 30
click at [731, 278] on div "BEANR" at bounding box center [752, 286] width 128 height 30
drag, startPoint x: 813, startPoint y: 298, endPoint x: 769, endPoint y: 405, distance: 115.5
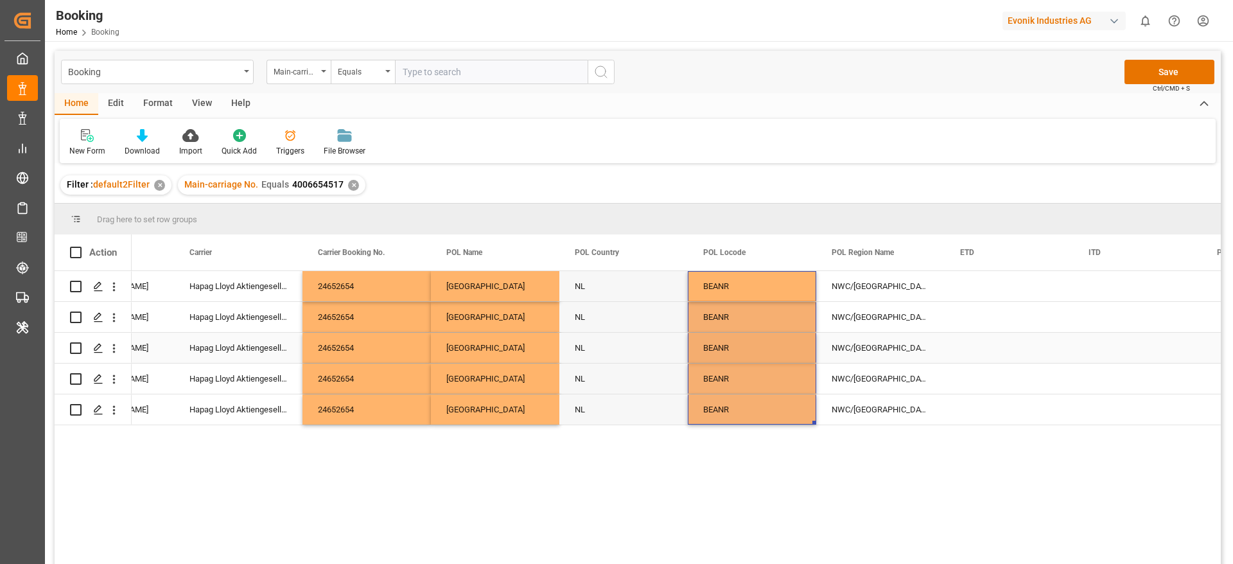
scroll to position [0, 6153]
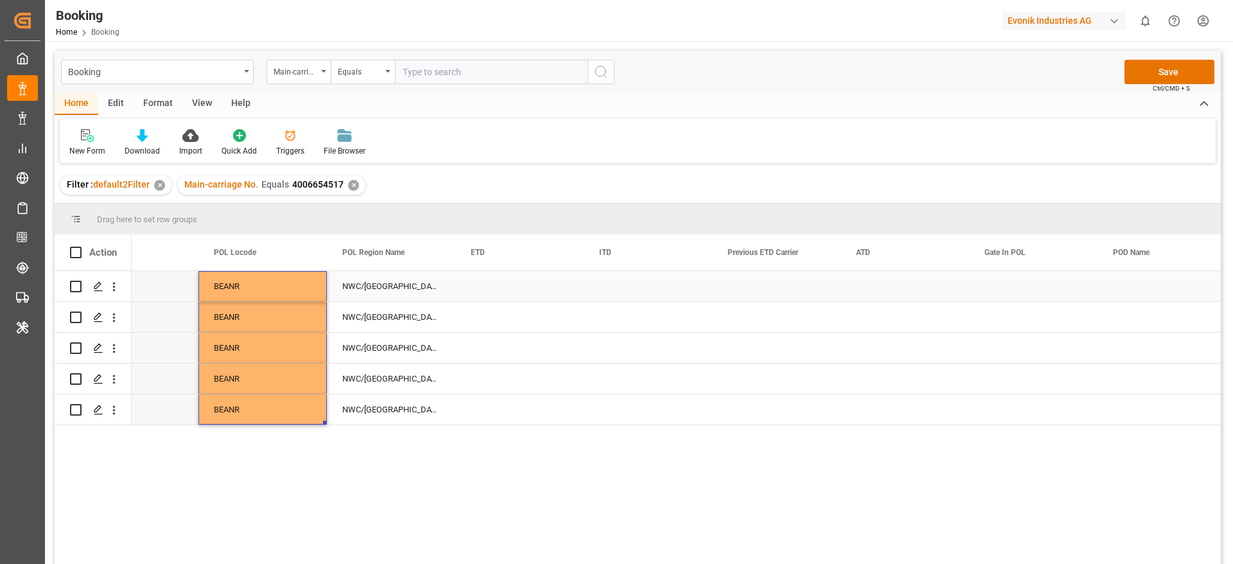
click at [496, 295] on div "Press SPACE to select this row." at bounding box center [519, 286] width 128 height 30
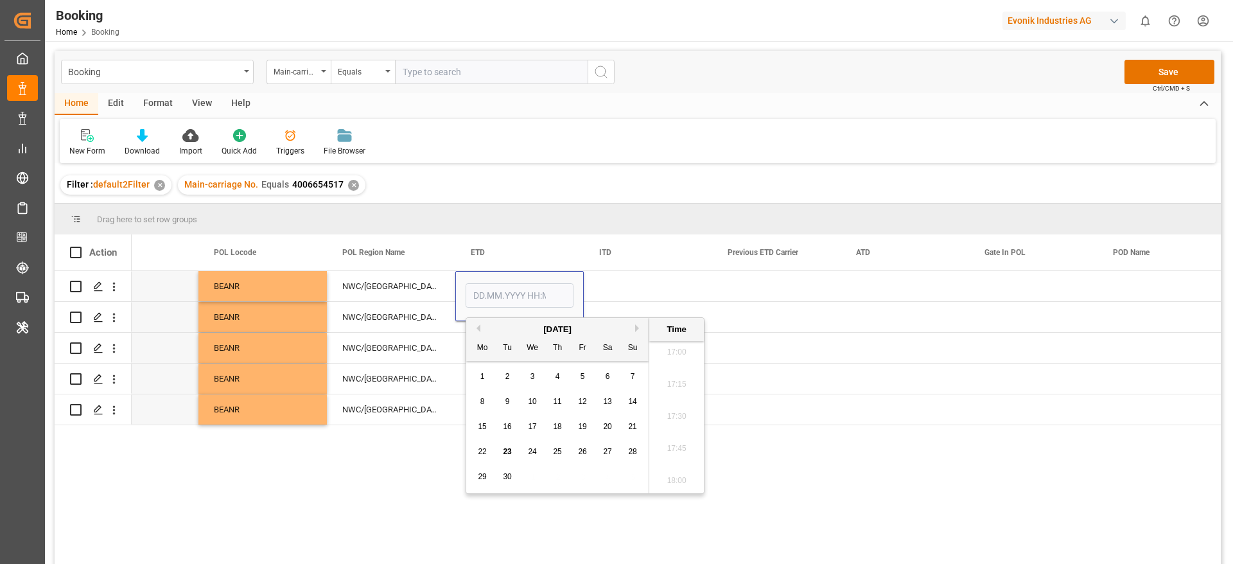
click at [477, 329] on button "Previous Month" at bounding box center [477, 328] width 8 height 8
click at [608, 402] on span "9" at bounding box center [608, 401] width 4 height 9
type input "[DATE] 00:00"
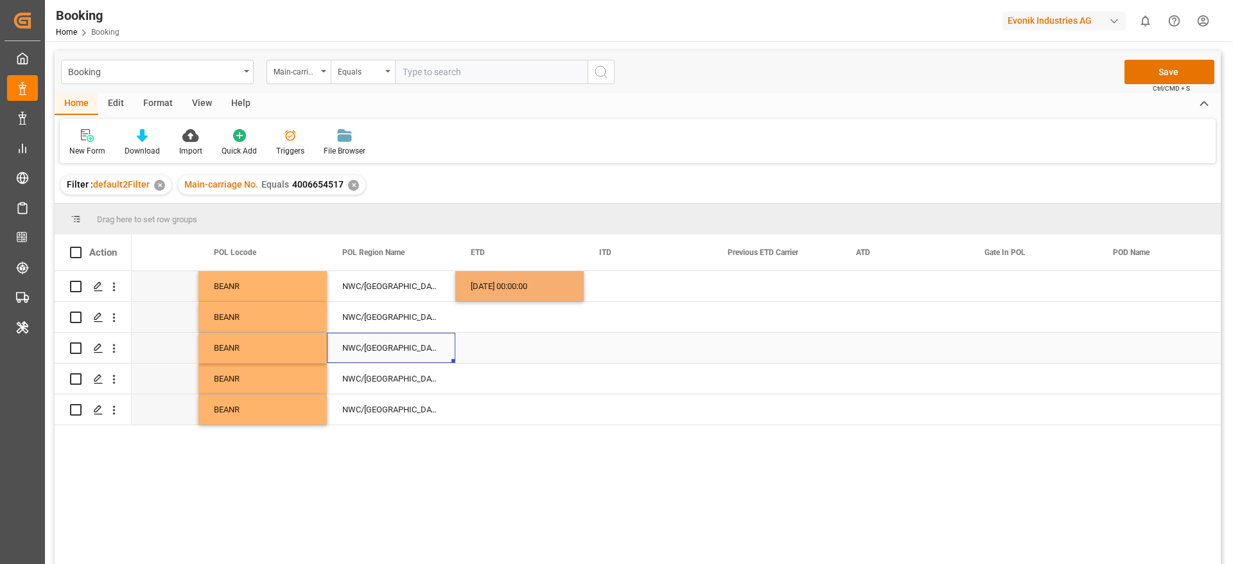
click at [394, 350] on div "NWC/UK North West Continent / UK" at bounding box center [391, 348] width 128 height 30
click at [533, 283] on div "09.08.2025 00:00:00" at bounding box center [519, 286] width 128 height 30
drag, startPoint x: 582, startPoint y: 299, endPoint x: 558, endPoint y: 399, distance: 102.4
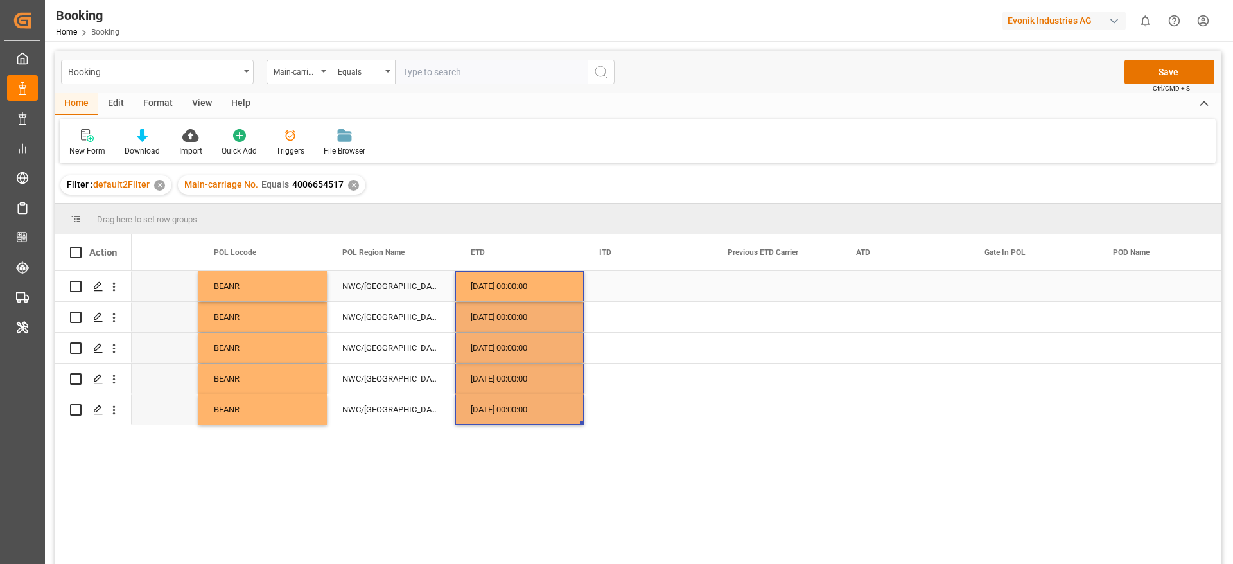
click at [521, 292] on div "09.08.2025 00:00:00" at bounding box center [519, 286] width 128 height 30
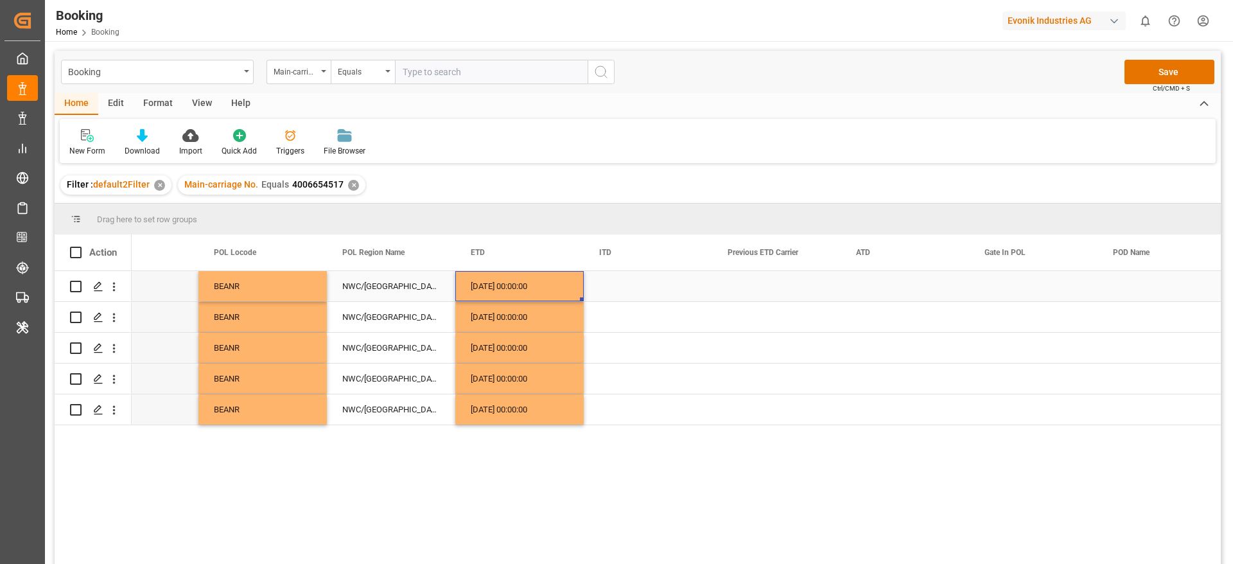
click at [521, 292] on div "09.08.2025 00:00:00" at bounding box center [519, 286] width 128 height 30
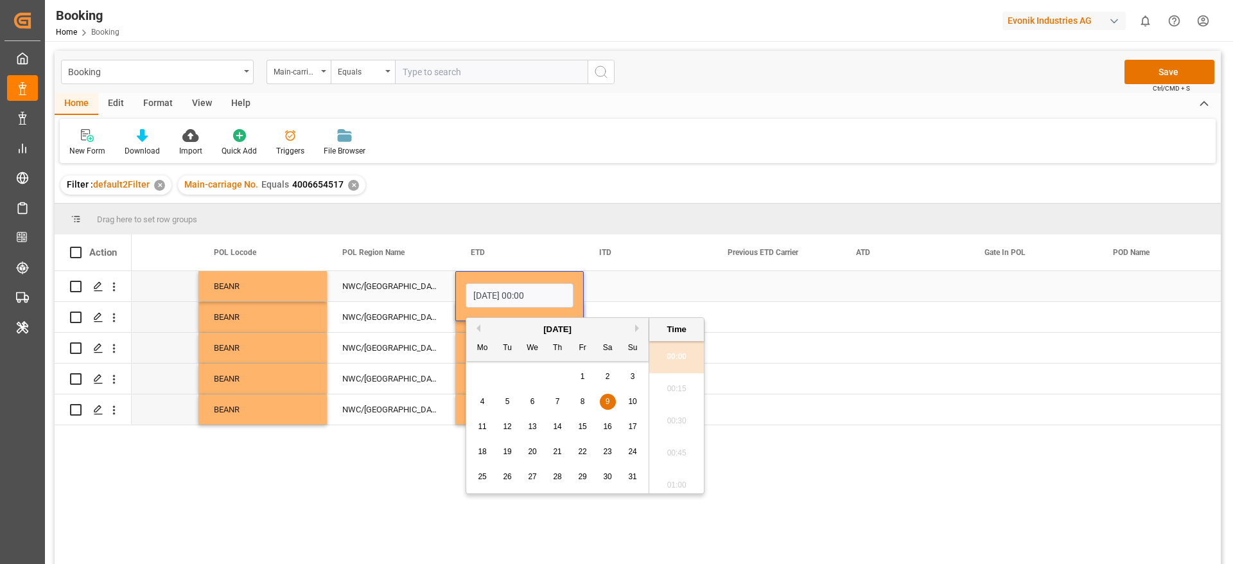
click at [873, 285] on div "Press SPACE to select this row." at bounding box center [905, 286] width 128 height 30
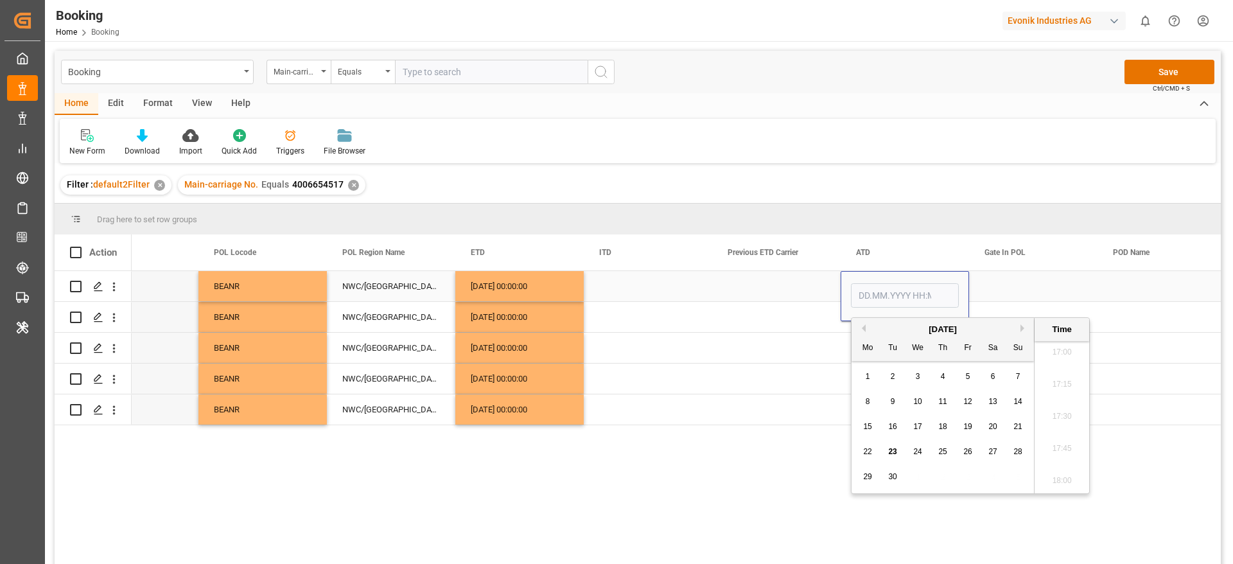
type input "[DATE] 00:00"
click at [784, 326] on div "Press SPACE to select this row." at bounding box center [776, 317] width 128 height 30
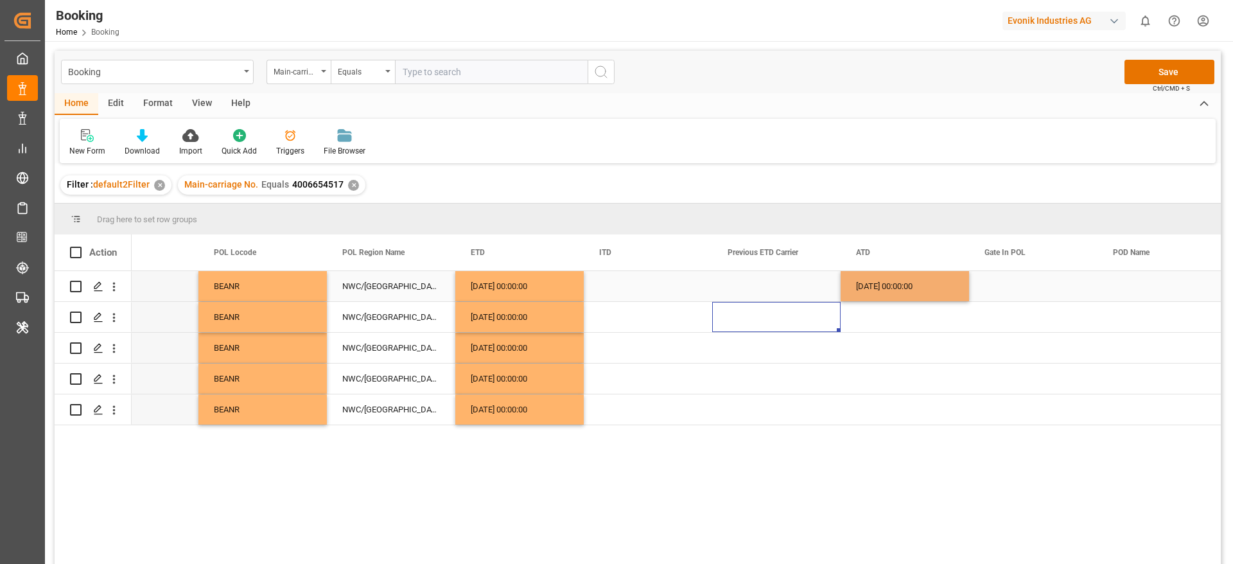
click at [878, 294] on div "09.08.2025 00:00:00" at bounding box center [905, 286] width 128 height 30
drag, startPoint x: 968, startPoint y: 300, endPoint x: 933, endPoint y: 416, distance: 121.3
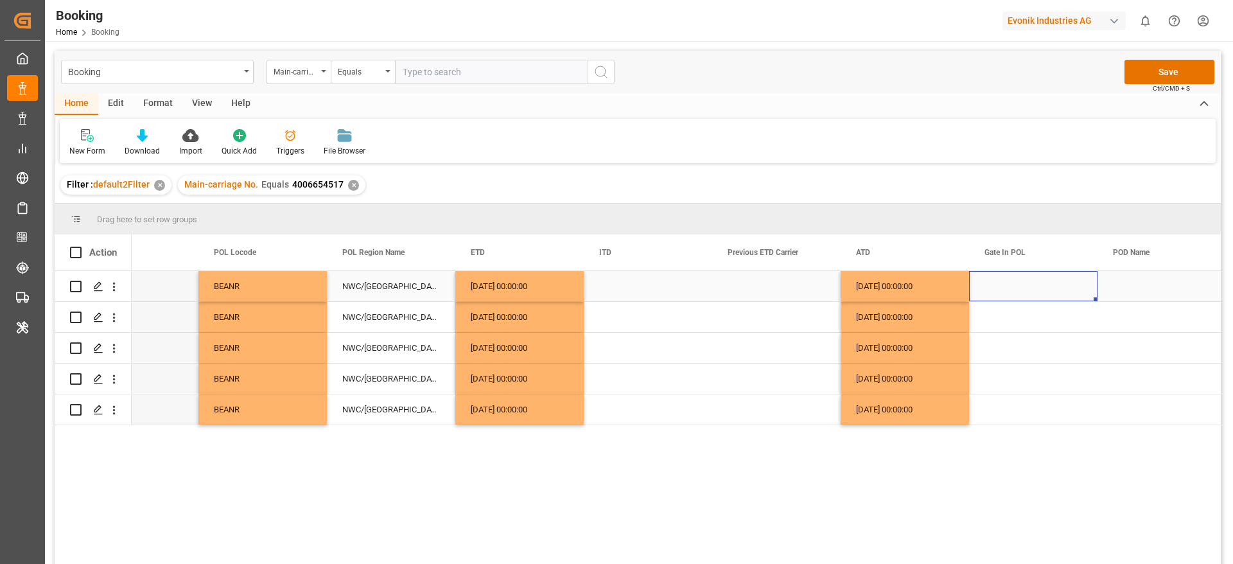
click at [991, 290] on div "Press SPACE to select this row." at bounding box center [1033, 286] width 128 height 30
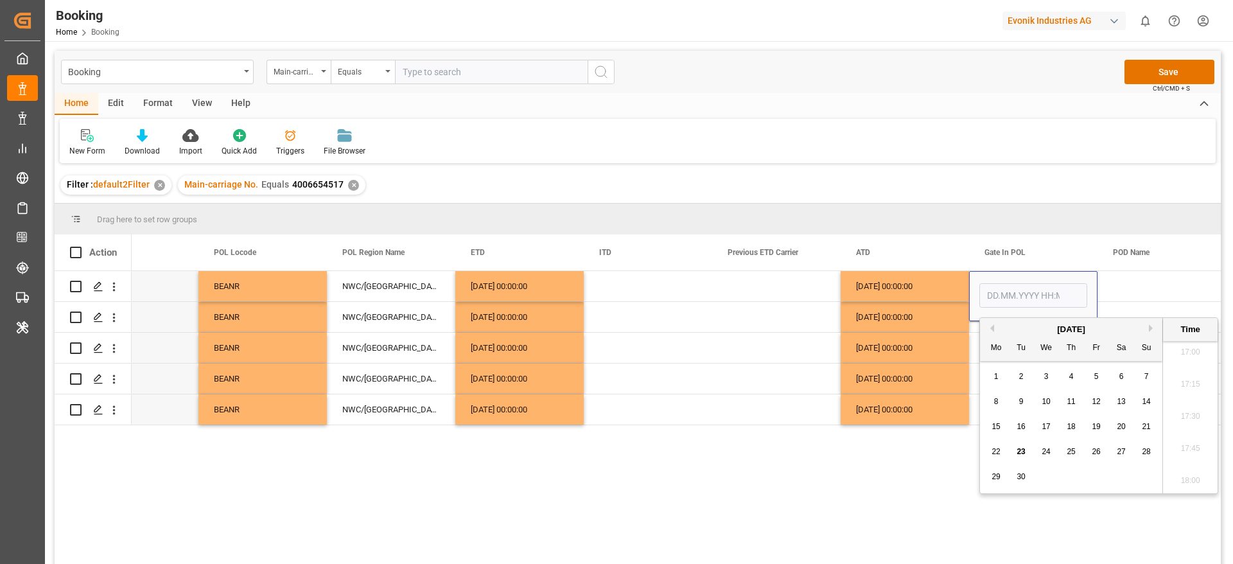
click at [993, 328] on button "Previous Month" at bounding box center [991, 328] width 8 height 8
click at [1045, 400] on span "6" at bounding box center [1047, 401] width 4 height 9
type input "[DATE] 00:00"
click at [869, 338] on div "09.08.2025 00:00:00" at bounding box center [905, 348] width 128 height 30
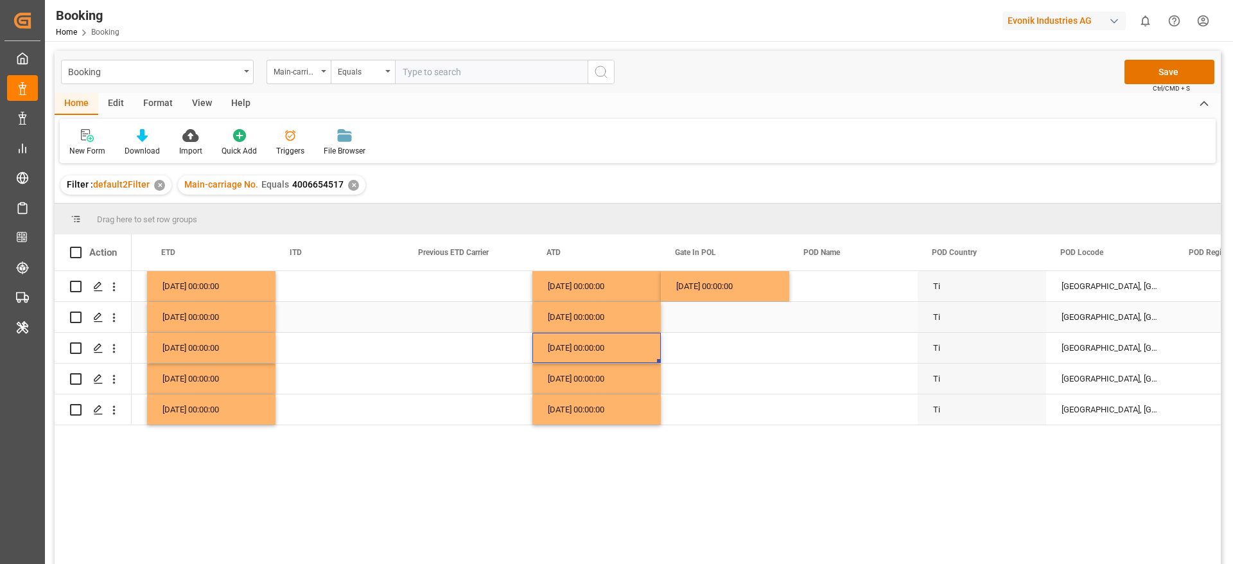
scroll to position [0, 6539]
click at [730, 296] on div "06.08.2025 00:00:00" at bounding box center [723, 286] width 128 height 30
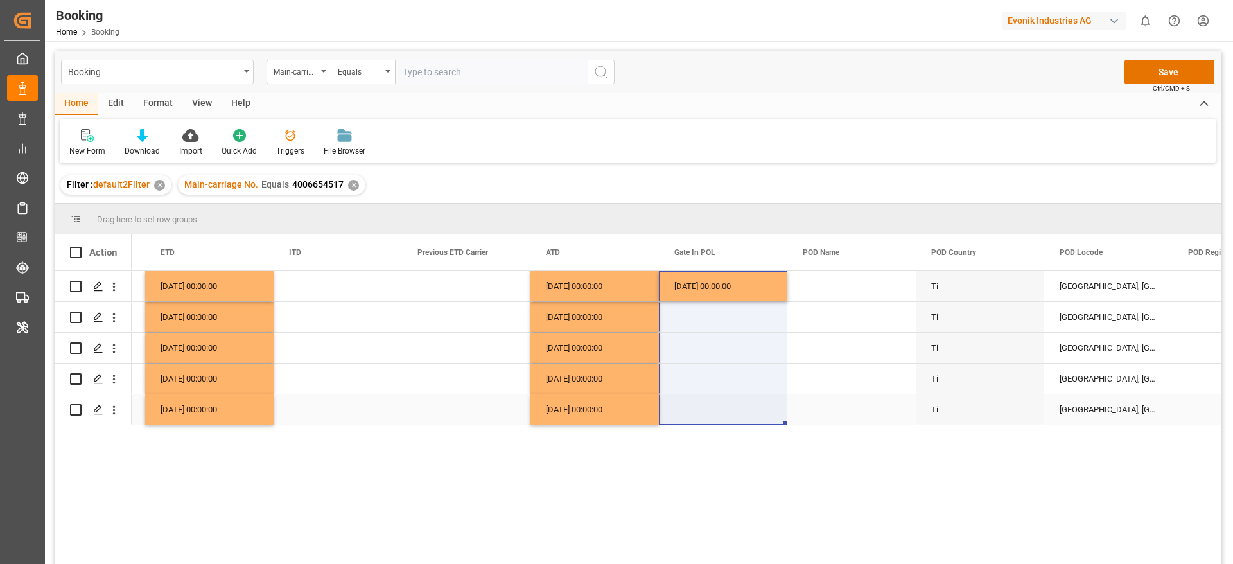
drag, startPoint x: 786, startPoint y: 300, endPoint x: 768, endPoint y: 401, distance: 102.5
click at [731, 328] on div "Press SPACE to select this row." at bounding box center [723, 317] width 128 height 30
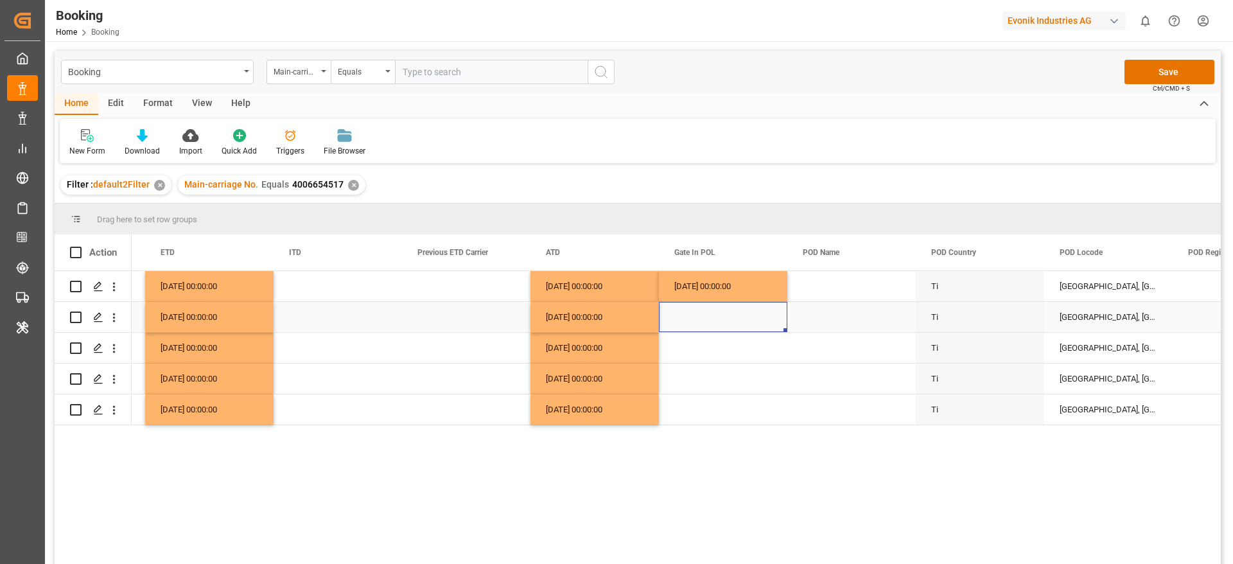
click at [733, 287] on div "06.08.2025 00:00:00" at bounding box center [723, 286] width 128 height 30
drag, startPoint x: 784, startPoint y: 297, endPoint x: 775, endPoint y: 416, distance: 118.6
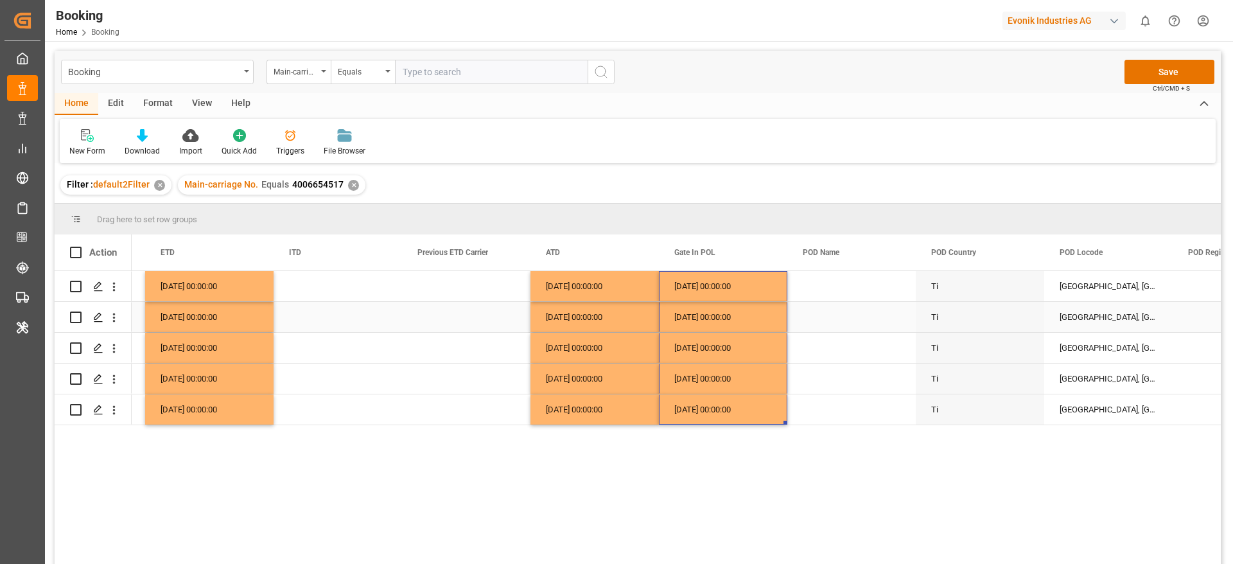
click at [818, 290] on div "Press SPACE to select this row." at bounding box center [852, 286] width 128 height 30
click at [818, 290] on input "Press SPACE to select this row." at bounding box center [852, 293] width 108 height 24
paste input "TINCAN"
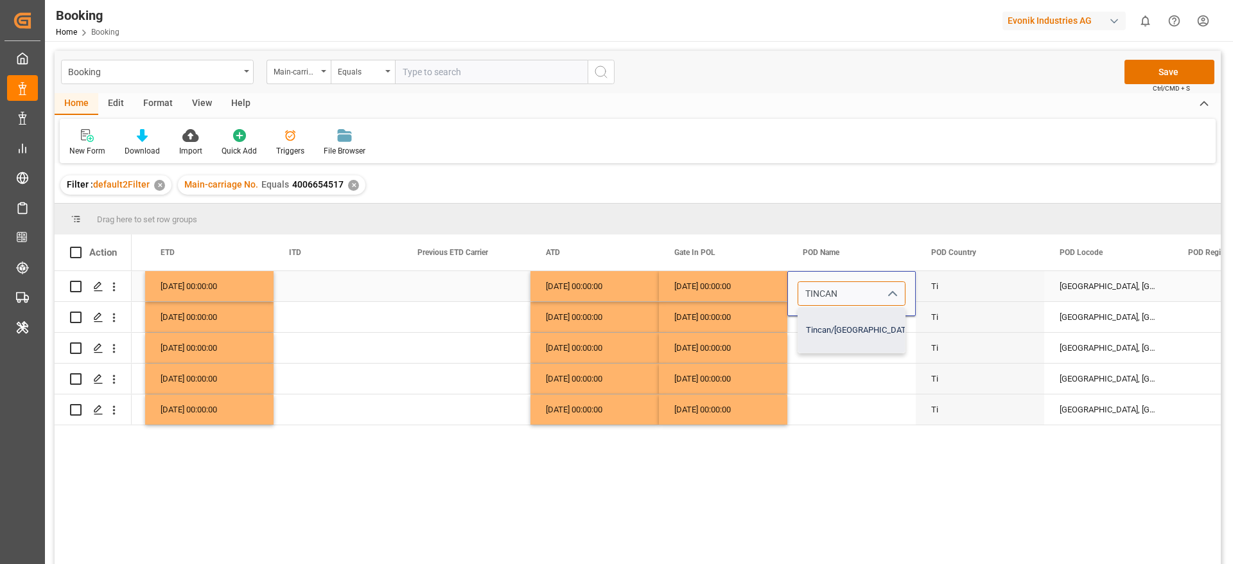
click at [857, 334] on div "Tincan/Lagos - NGTIN" at bounding box center [902, 330] width 207 height 45
type input "Tincan/Lagos - NGTIN"
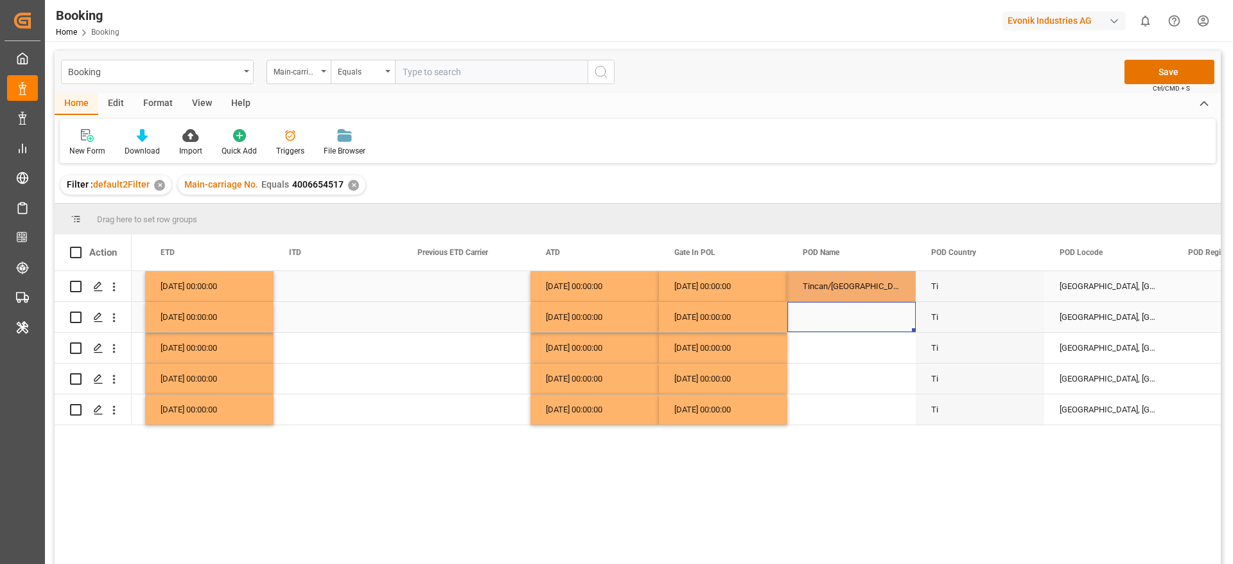
click at [855, 319] on div "Press SPACE to select this row." at bounding box center [852, 317] width 128 height 30
click at [858, 297] on div "Tincan/[GEOGRAPHIC_DATA]" at bounding box center [852, 286] width 128 height 30
drag, startPoint x: 914, startPoint y: 299, endPoint x: 899, endPoint y: 411, distance: 113.5
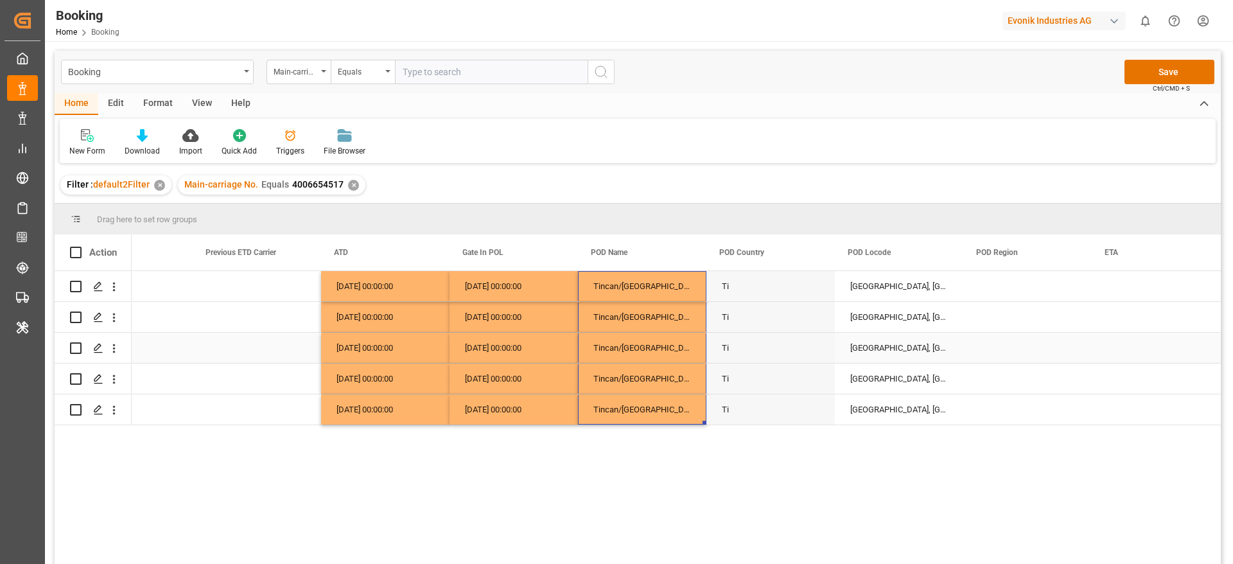
scroll to position [0, 6751]
click at [633, 289] on div "Tincan/[GEOGRAPHIC_DATA]" at bounding box center [640, 286] width 128 height 30
type input "Tincan/Lagos - NGTIN"
click at [626, 292] on input "Tincan/Lagos - NGTIN" at bounding box center [640, 293] width 108 height 24
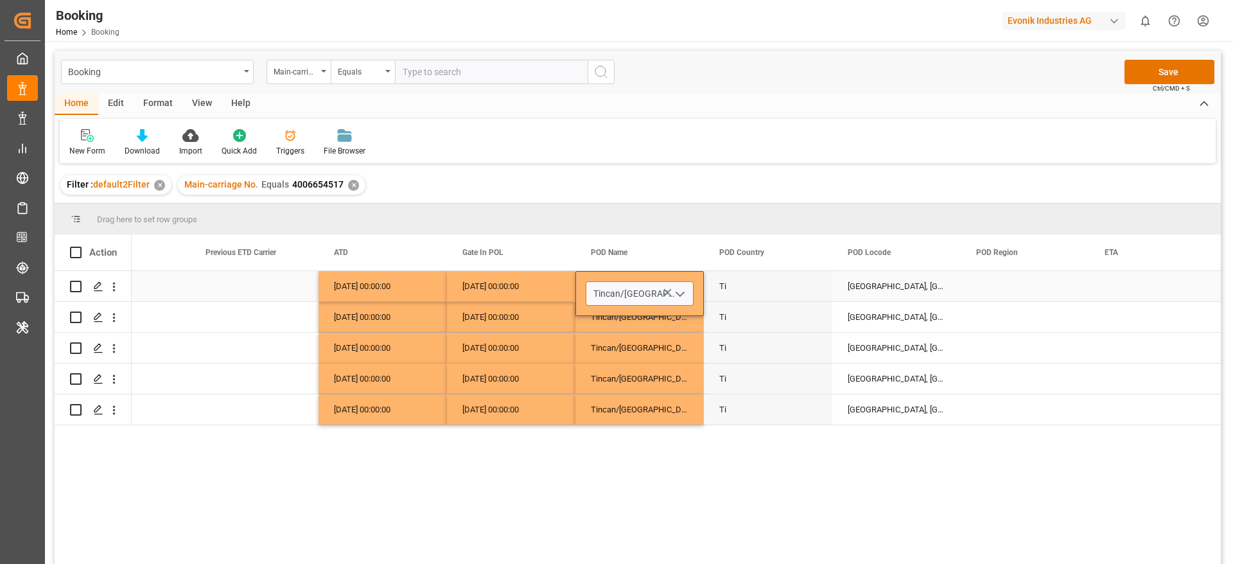
click at [626, 292] on input "Tincan/Lagos - NGTIN" at bounding box center [640, 293] width 108 height 24
click at [614, 294] on input "Tincan/Lagos - NGTIN" at bounding box center [640, 293] width 108 height 24
click at [619, 293] on input "Tincan/Lagos - NGTIN" at bounding box center [640, 293] width 108 height 24
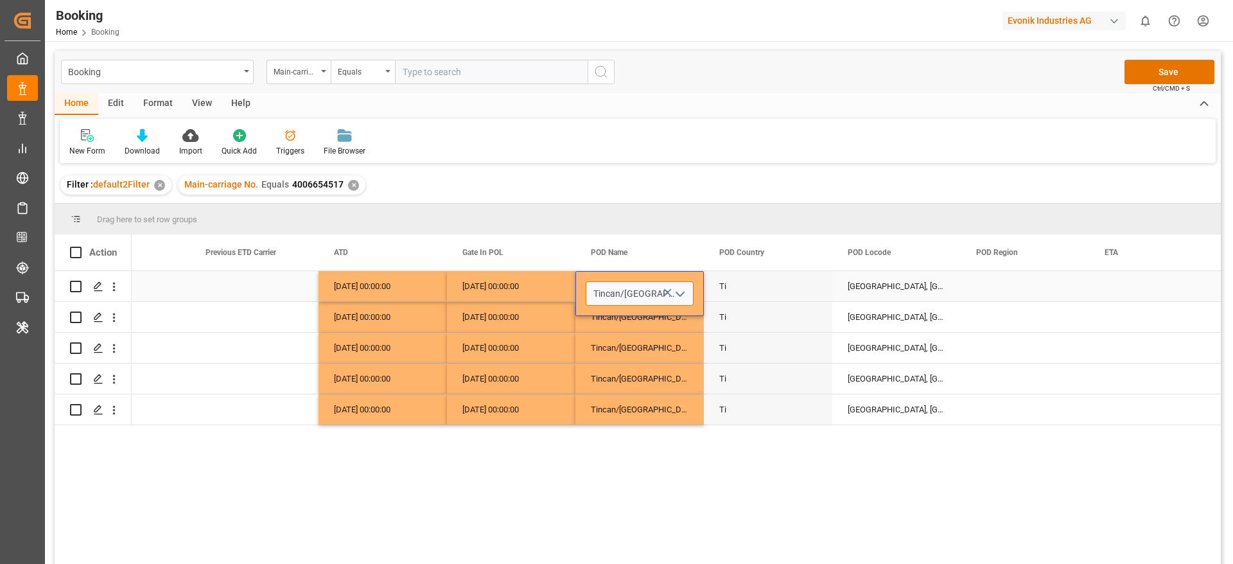
click at [607, 292] on input "Tincan/Lagos - NGTIN" at bounding box center [640, 293] width 108 height 24
drag, startPoint x: 594, startPoint y: 292, endPoint x: 646, endPoint y: 293, distance: 52.0
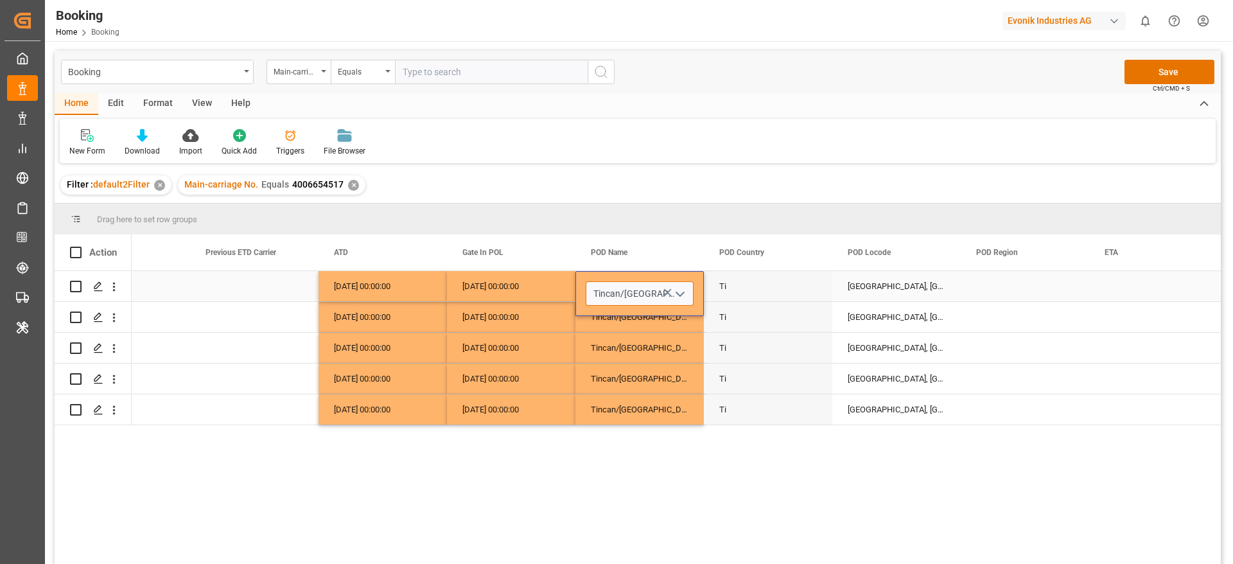
click at [646, 293] on input "Tincan/Lagos - NGTIN" at bounding box center [640, 293] width 108 height 24
click at [635, 293] on input "Tincan/Lagos - NGTIN" at bounding box center [640, 293] width 108 height 24
drag, startPoint x: 594, startPoint y: 293, endPoint x: 648, endPoint y: 293, distance: 54.0
click at [648, 293] on input "Tincan/Lagos - NGTIN" at bounding box center [640, 293] width 108 height 24
click at [924, 288] on div "[GEOGRAPHIC_DATA], [GEOGRAPHIC_DATA]" at bounding box center [897, 286] width 128 height 30
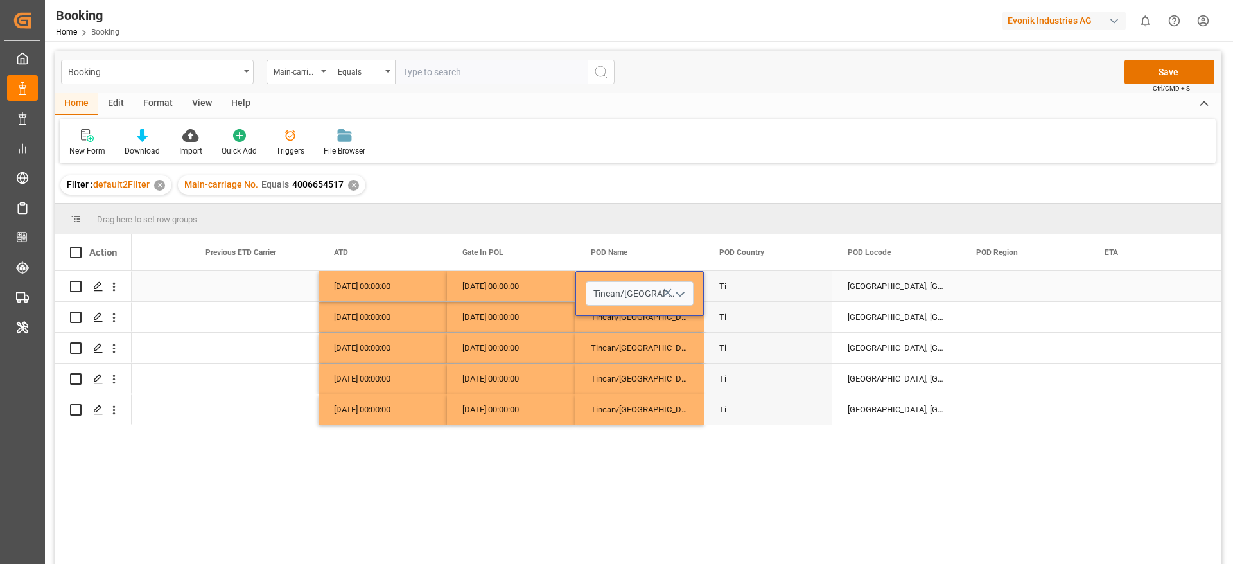
click at [924, 288] on div "[GEOGRAPHIC_DATA], [GEOGRAPHIC_DATA]" at bounding box center [897, 286] width 128 height 30
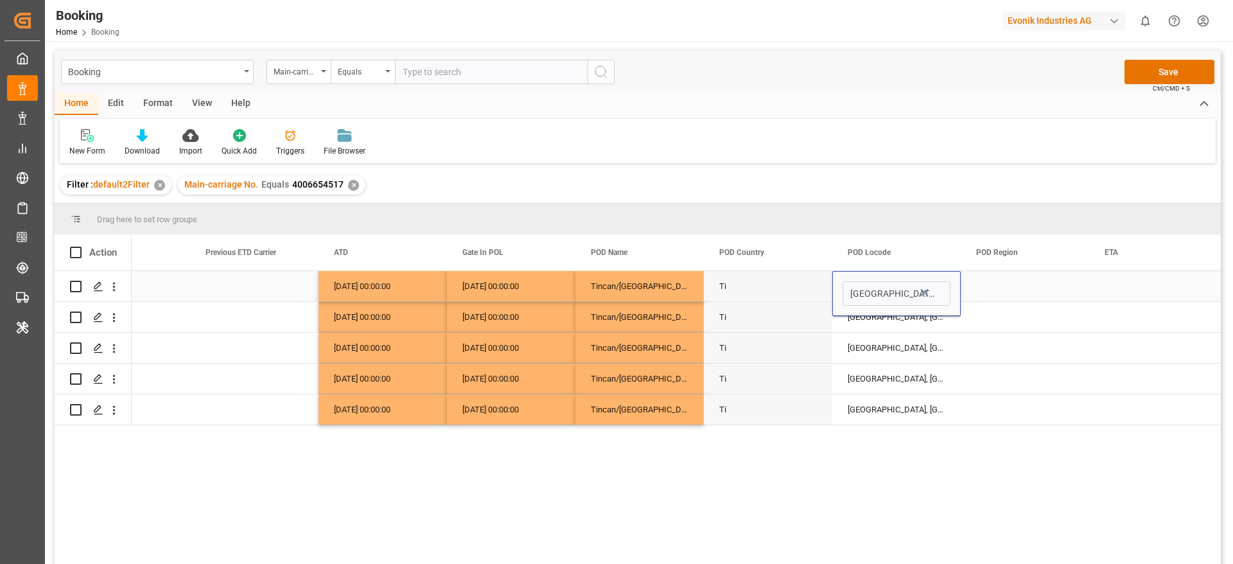
click at [928, 291] on icon "Press SPACE to select this row." at bounding box center [924, 292] width 13 height 13
click at [894, 283] on input "Press SPACE to select this row." at bounding box center [897, 293] width 108 height 24
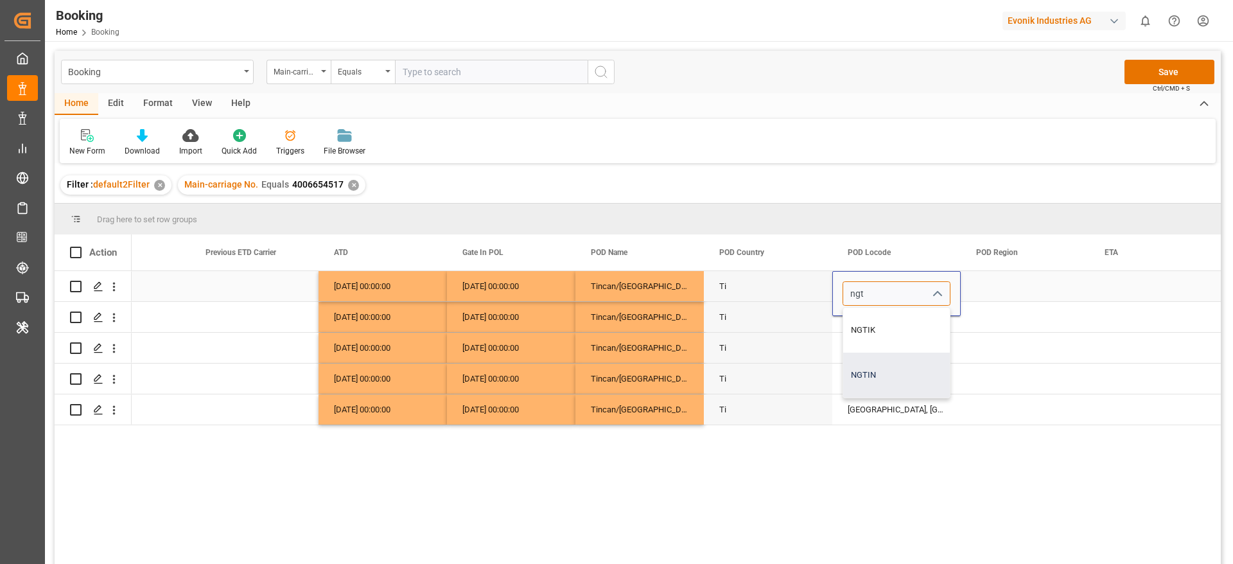
click at [889, 375] on div "NGTIN" at bounding box center [897, 375] width 107 height 45
type input "NGTIN"
click at [924, 328] on div "[GEOGRAPHIC_DATA], [GEOGRAPHIC_DATA]" at bounding box center [897, 317] width 128 height 30
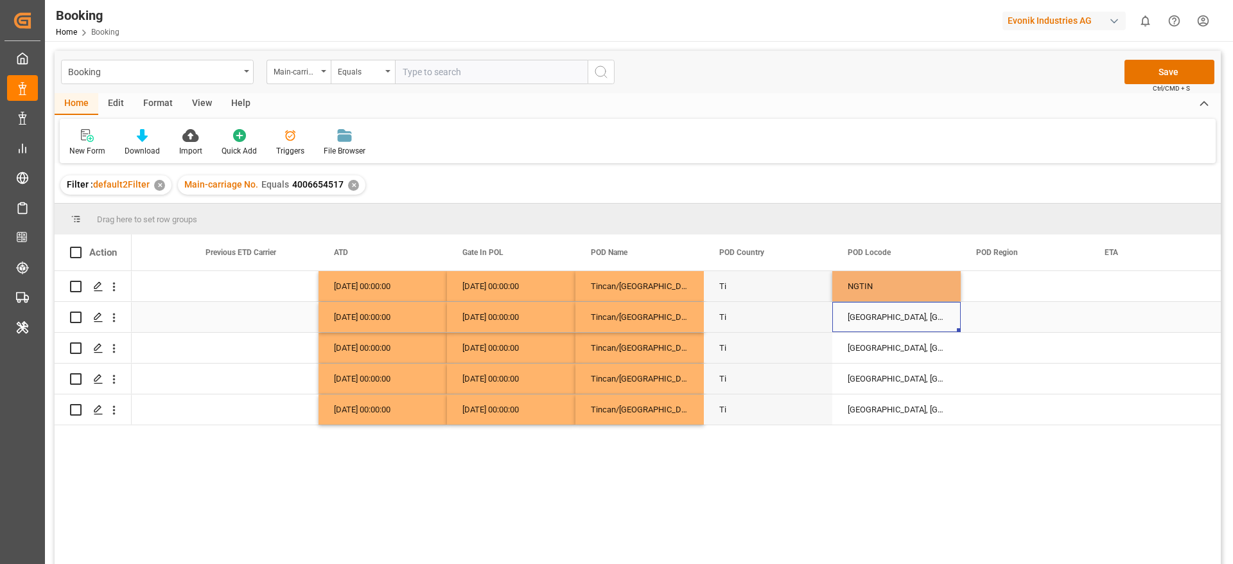
click at [910, 294] on div "NGTIN" at bounding box center [897, 286] width 128 height 30
drag, startPoint x: 957, startPoint y: 300, endPoint x: 938, endPoint y: 407, distance: 108.4
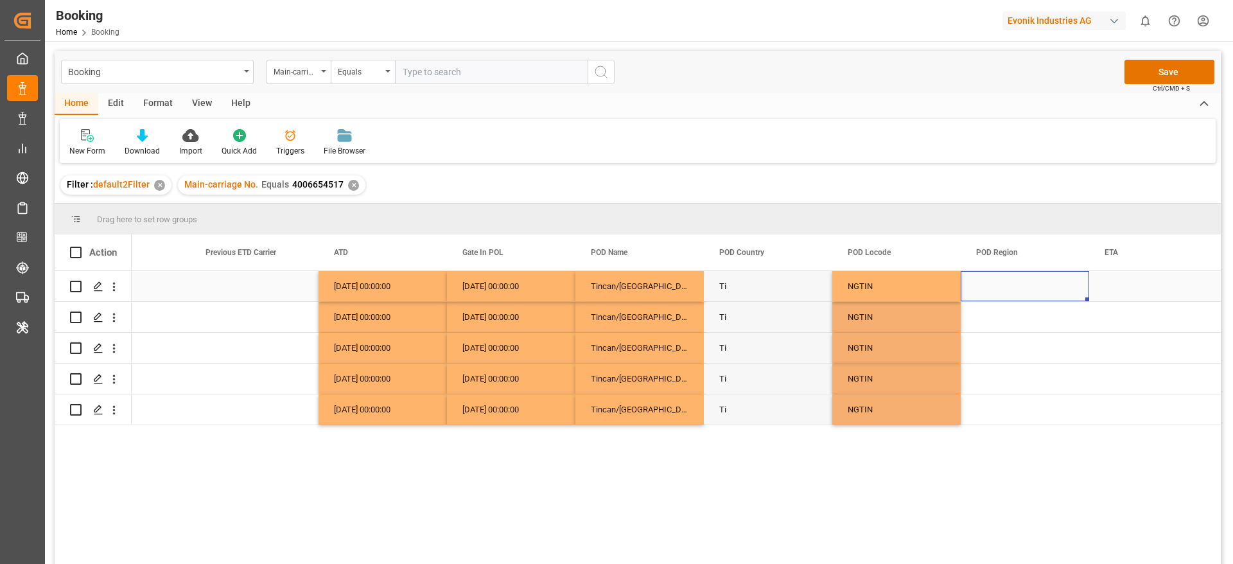
click at [1010, 290] on div "Press SPACE to select this row." at bounding box center [1025, 286] width 128 height 30
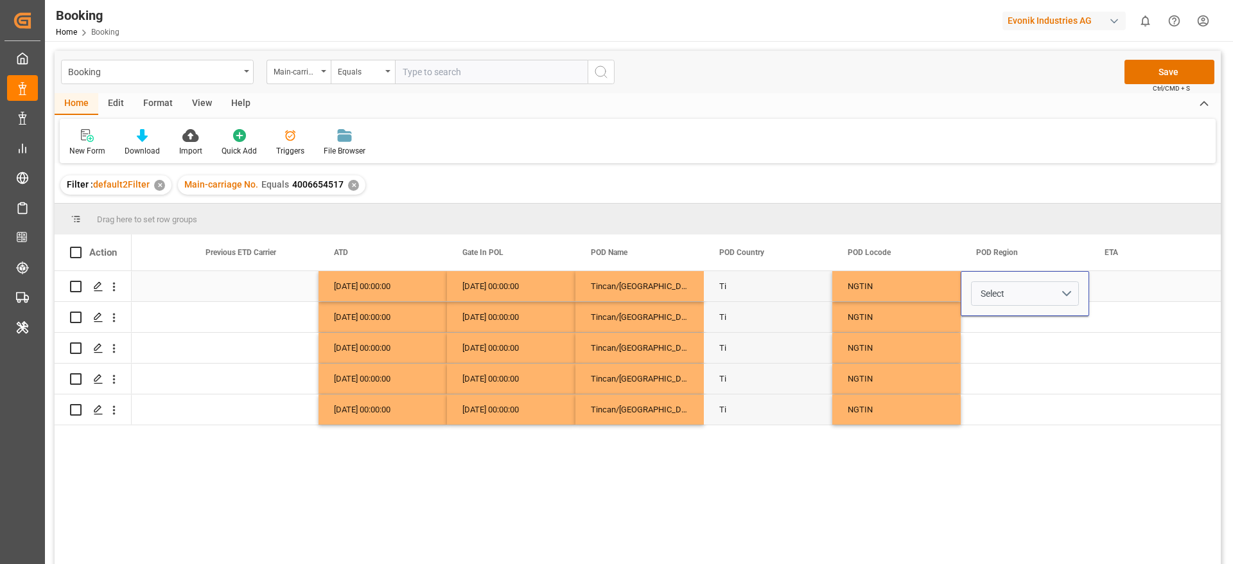
click at [1010, 290] on button "Select" at bounding box center [1025, 293] width 108 height 24
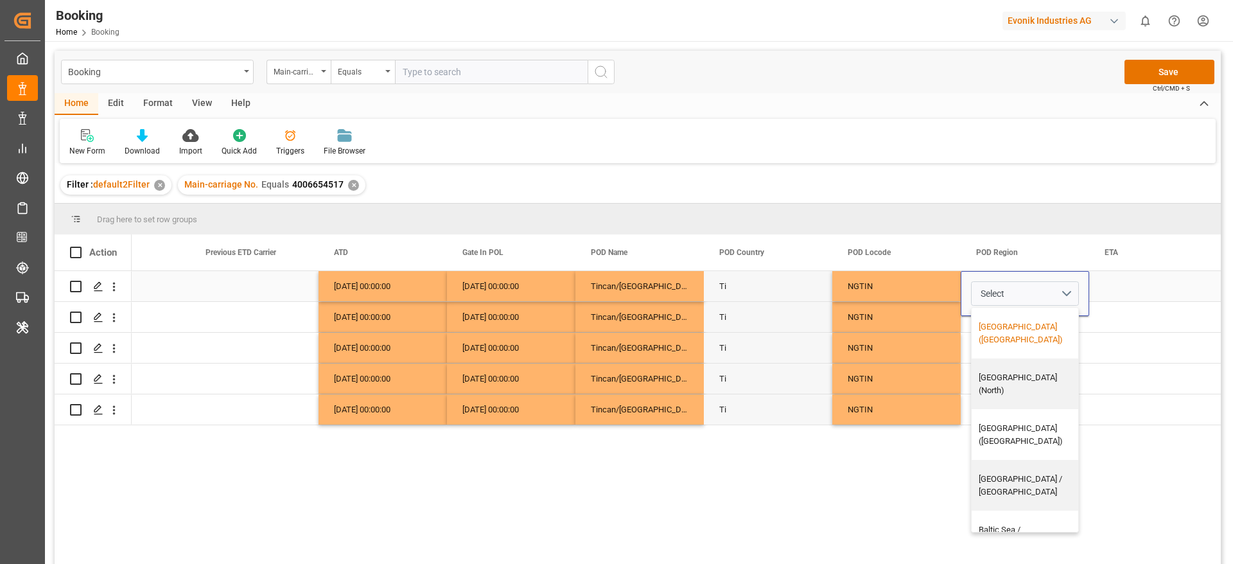
click at [1014, 333] on div "Africa (East, West)" at bounding box center [1030, 333] width 116 height 51
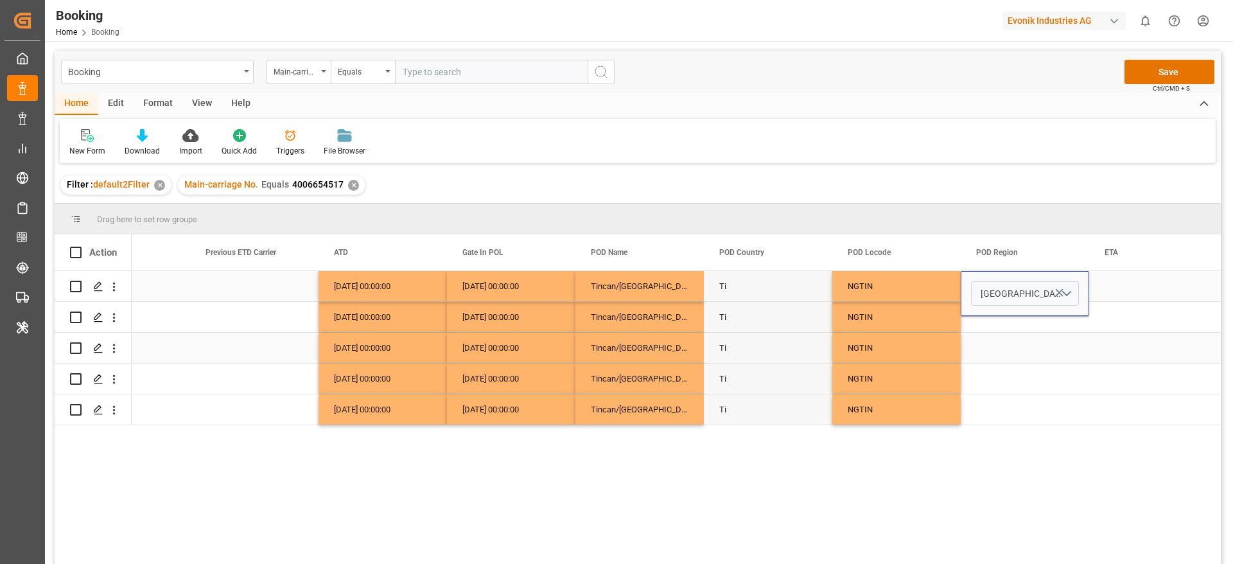
click at [950, 333] on div "NGTIN" at bounding box center [897, 348] width 128 height 30
click at [993, 295] on div "Africa (East, West)" at bounding box center [1025, 286] width 128 height 30
drag, startPoint x: 1088, startPoint y: 297, endPoint x: 1063, endPoint y: 396, distance: 101.3
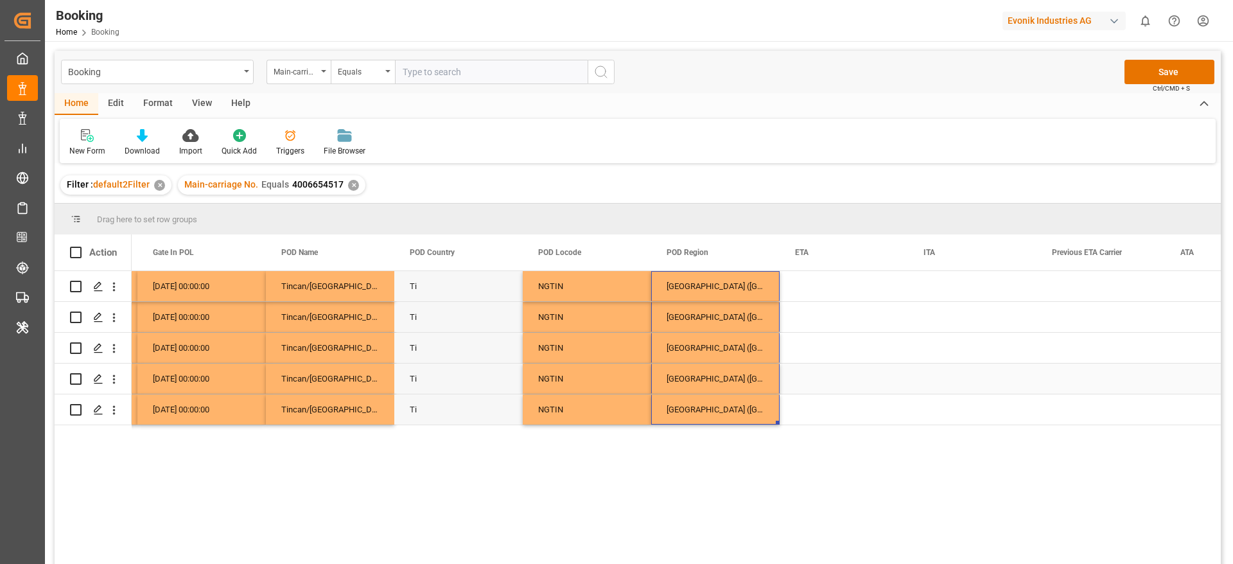
scroll to position [0, 7227]
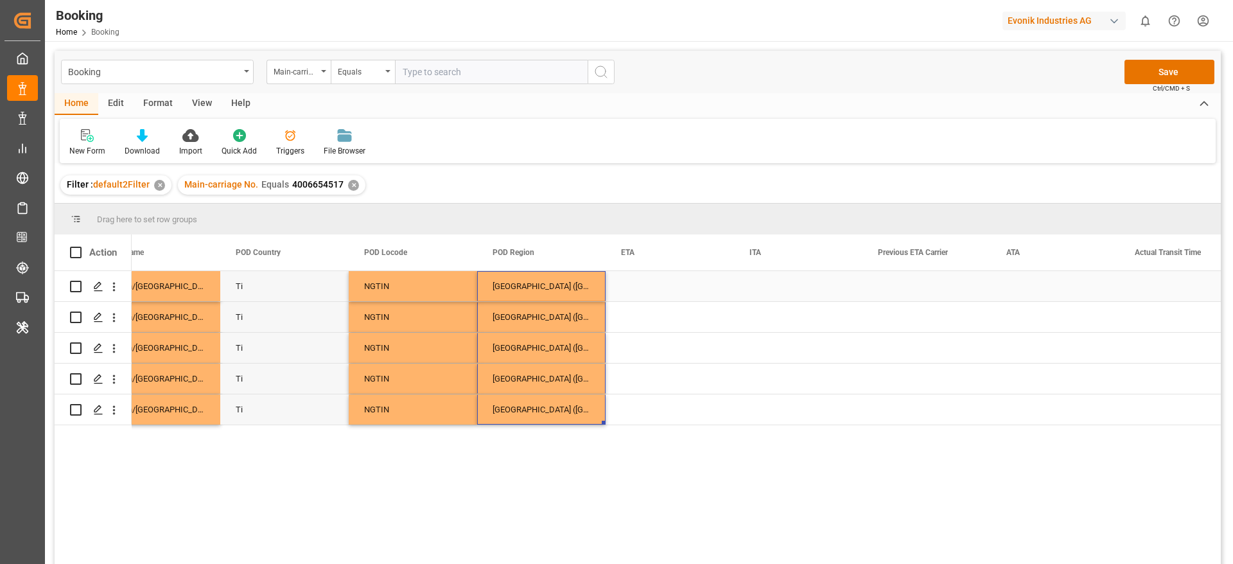
click at [641, 290] on div "Press SPACE to select this row." at bounding box center [670, 286] width 128 height 30
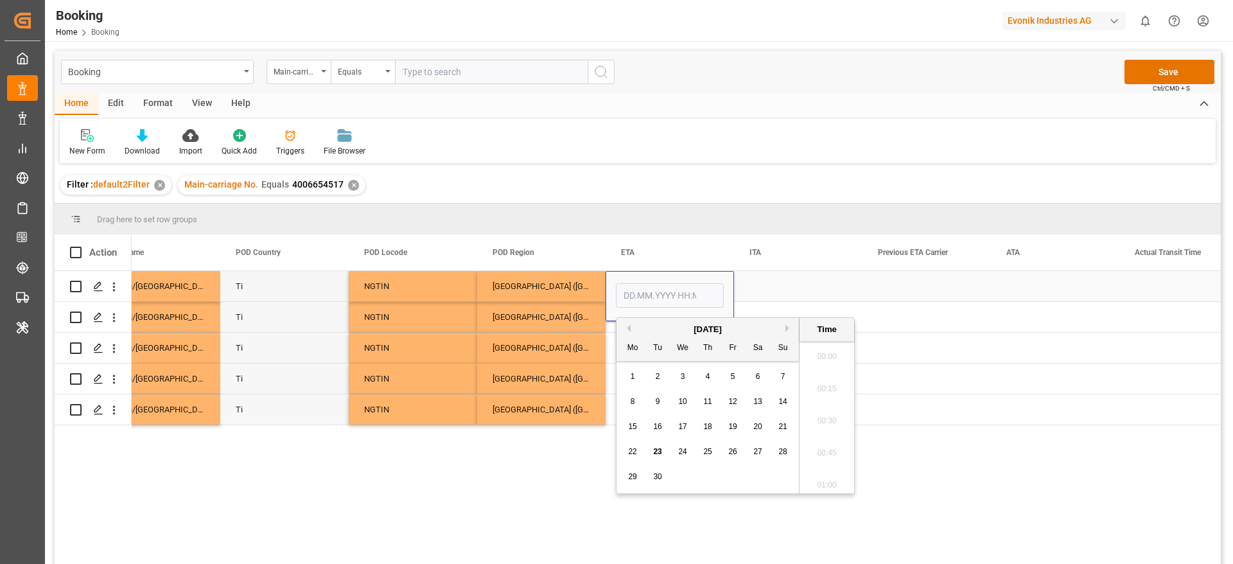
scroll to position [2189, 0]
click at [708, 457] on div "25" at bounding box center [708, 452] width 16 height 15
type input "[DATE] 00:00"
click at [577, 378] on div "Africa (East, West)" at bounding box center [541, 379] width 128 height 30
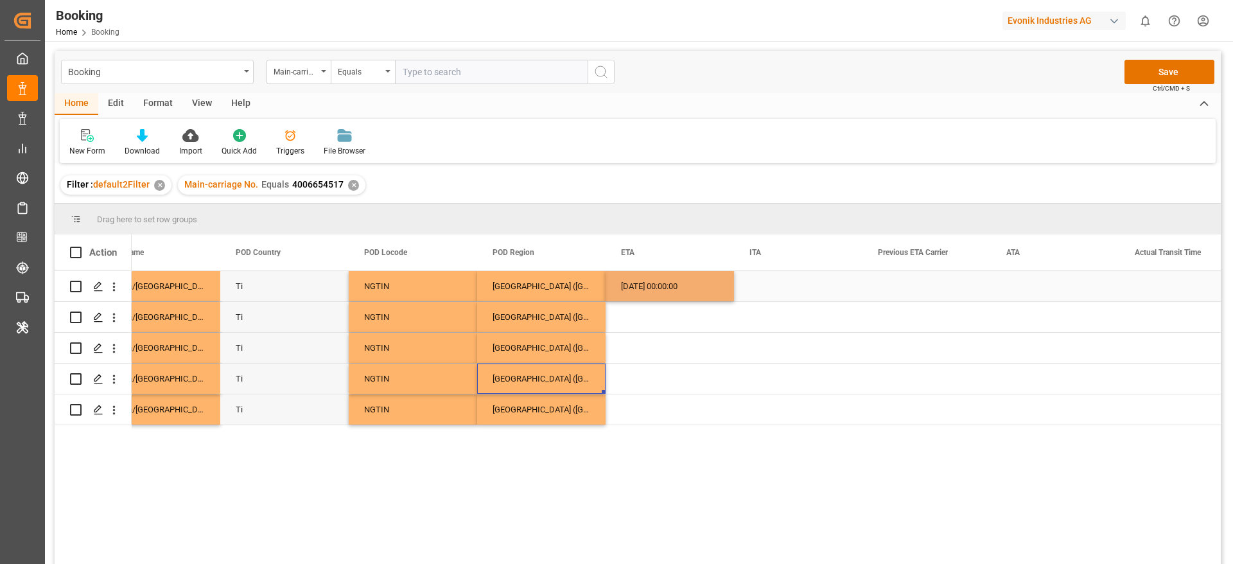
click at [641, 291] on div "25.09.2025 00:00:00" at bounding box center [670, 286] width 128 height 30
drag, startPoint x: 732, startPoint y: 300, endPoint x: 719, endPoint y: 407, distance: 108.1
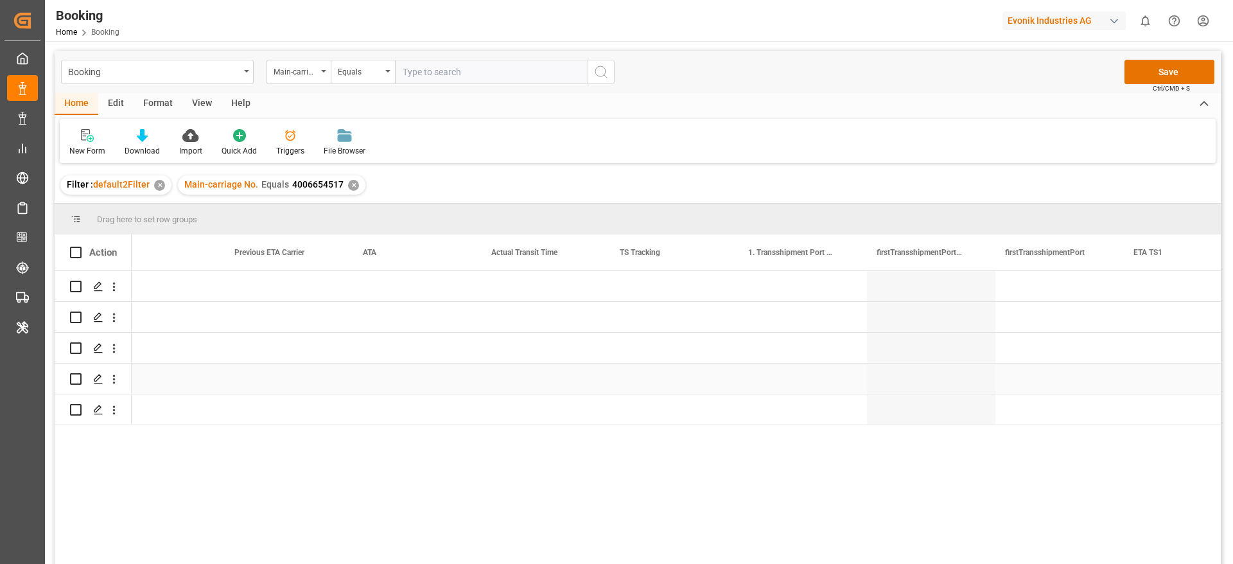
scroll to position [0, 7881]
click at [647, 284] on div "Press SPACE to select this row." at bounding box center [667, 286] width 128 height 30
click at [646, 296] on span "Select" at bounding box center [635, 293] width 24 height 13
click at [640, 324] on div "True" at bounding box center [667, 327] width 93 height 13
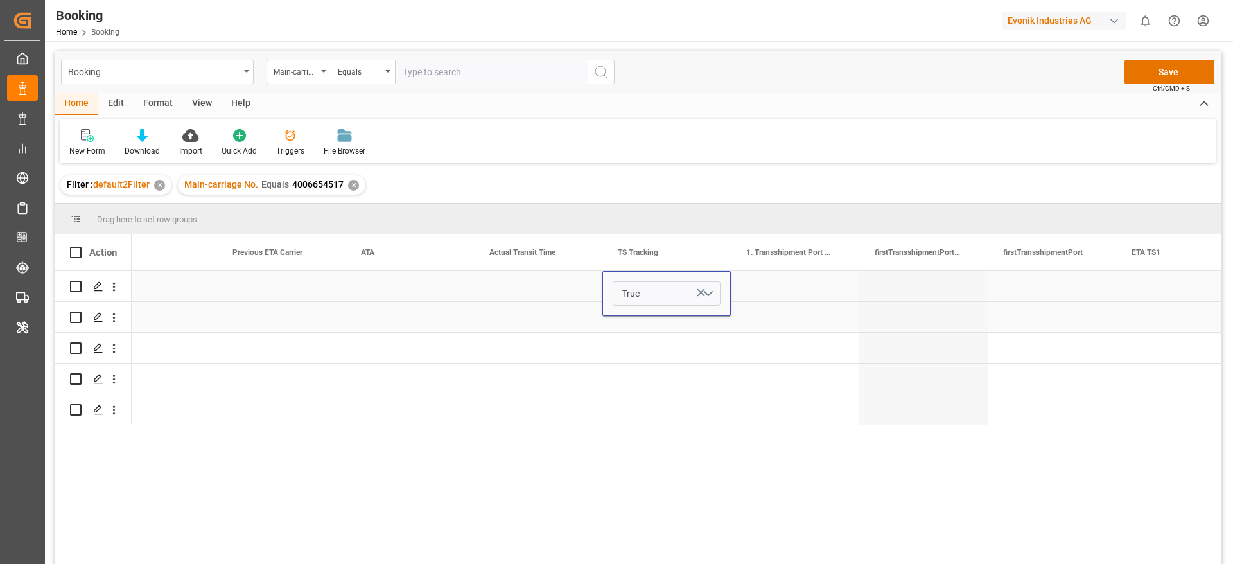
click at [632, 324] on div "Press SPACE to select this row." at bounding box center [667, 317] width 128 height 30
click at [653, 280] on div "True" at bounding box center [667, 286] width 128 height 30
drag, startPoint x: 729, startPoint y: 299, endPoint x: 711, endPoint y: 411, distance: 113.2
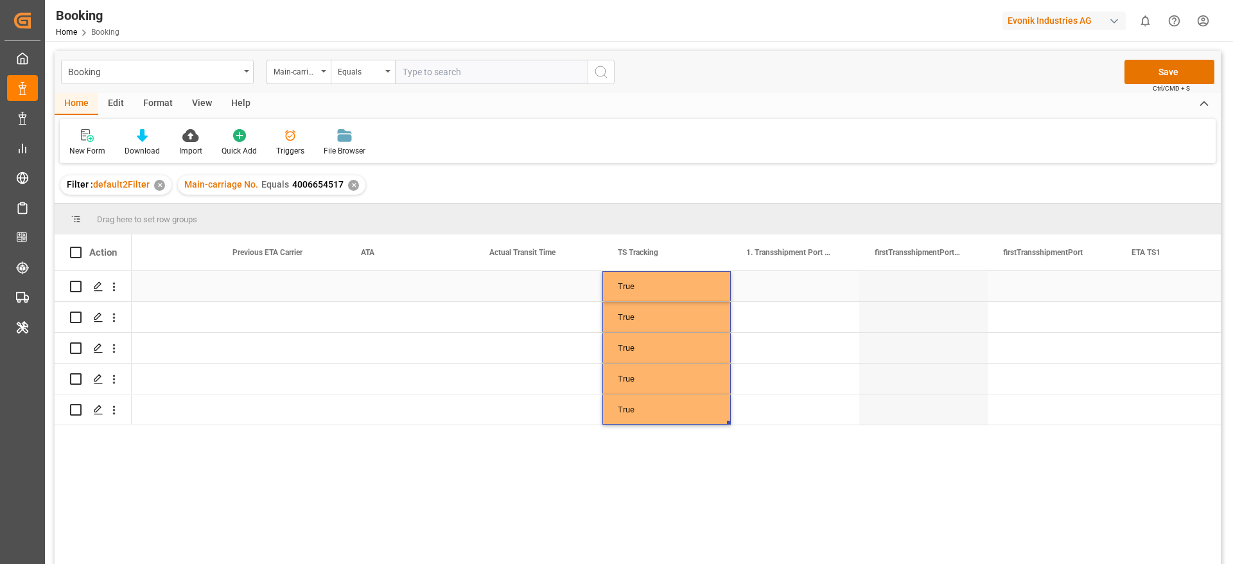
click at [772, 293] on div "Press SPACE to select this row." at bounding box center [795, 286] width 128 height 30
click at [772, 293] on input "Press SPACE to select this row." at bounding box center [795, 293] width 108 height 24
paste input "TANGER MED"
click at [828, 325] on div "Tanger Med - MAPTM" at bounding box center [795, 330] width 107 height 45
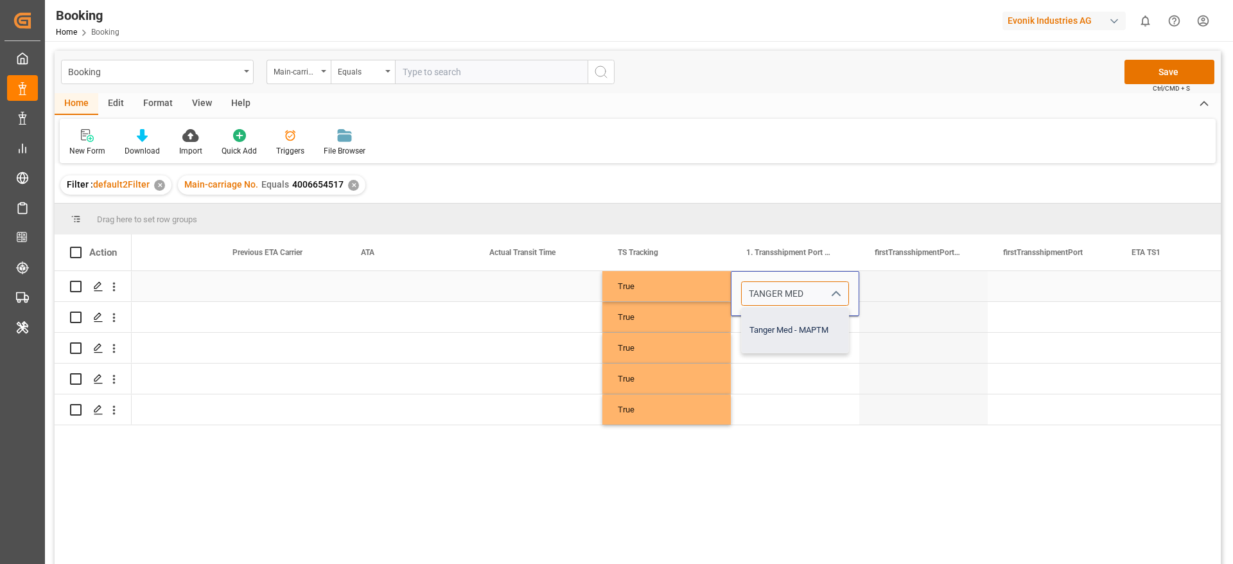
type input "Tanger Med - MAPTM"
click at [811, 327] on div "Press SPACE to select this row." at bounding box center [795, 317] width 128 height 30
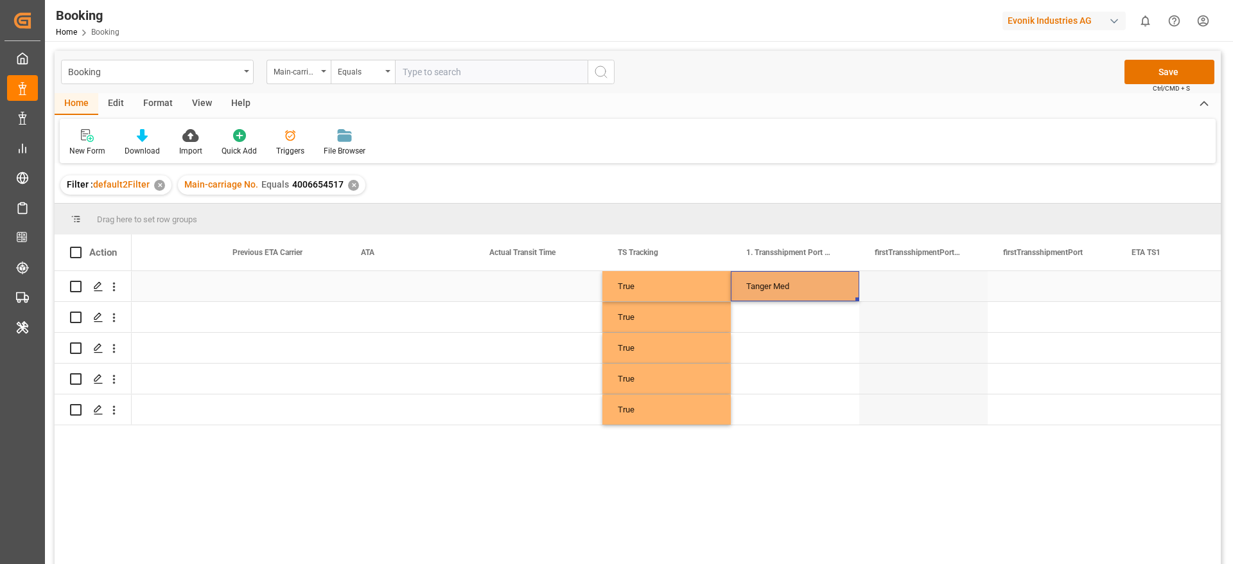
click at [811, 290] on div "Tanger Med" at bounding box center [795, 286] width 128 height 30
drag, startPoint x: 856, startPoint y: 298, endPoint x: 833, endPoint y: 412, distance: 116.7
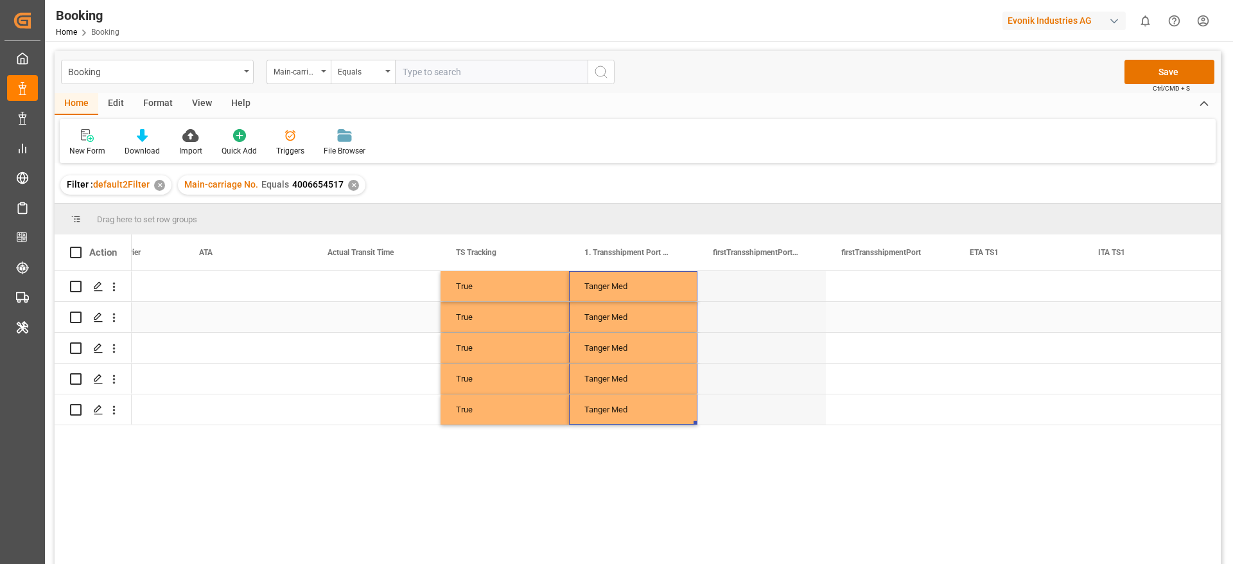
scroll to position [0, 8054]
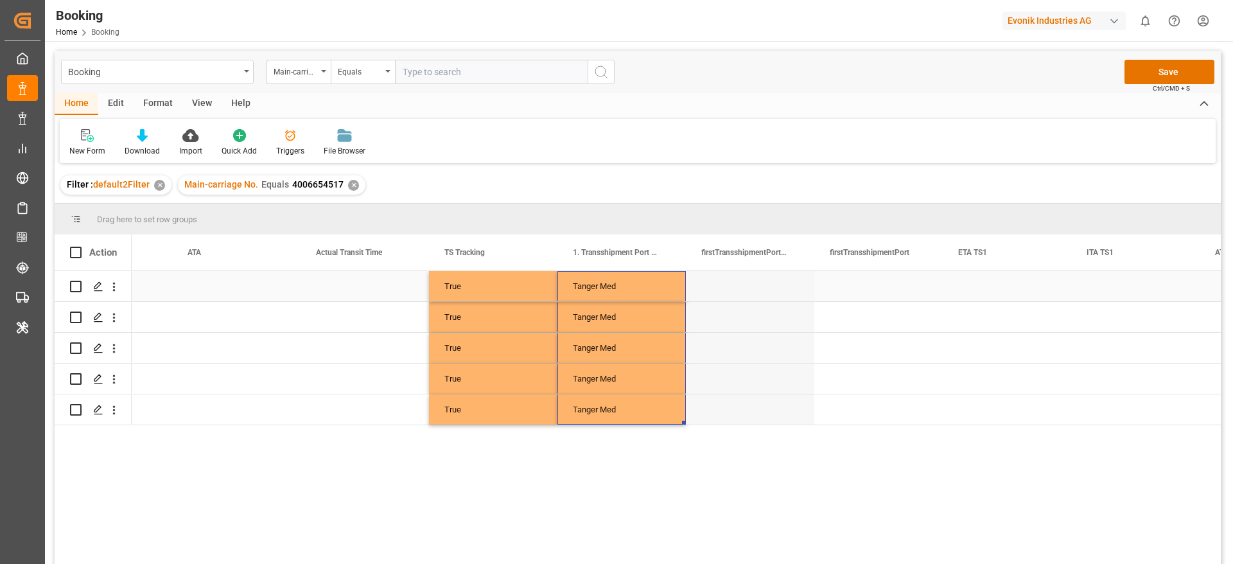
click at [592, 285] on div "Tanger Med" at bounding box center [622, 286] width 128 height 30
type input "Tanger Med - MAPTM"
click at [592, 287] on input "Tanger Med - MAPTM" at bounding box center [622, 293] width 108 height 24
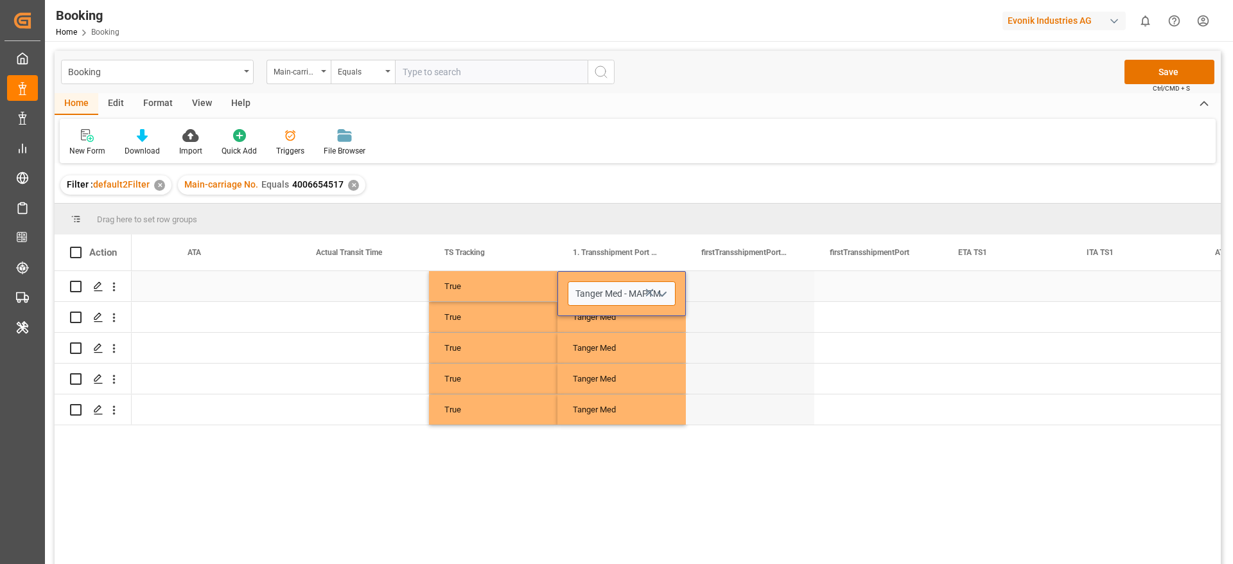
click at [635, 292] on input "Tanger Med - MAPTM" at bounding box center [622, 293] width 108 height 24
click at [884, 294] on div "Press SPACE to select this row." at bounding box center [879, 286] width 128 height 30
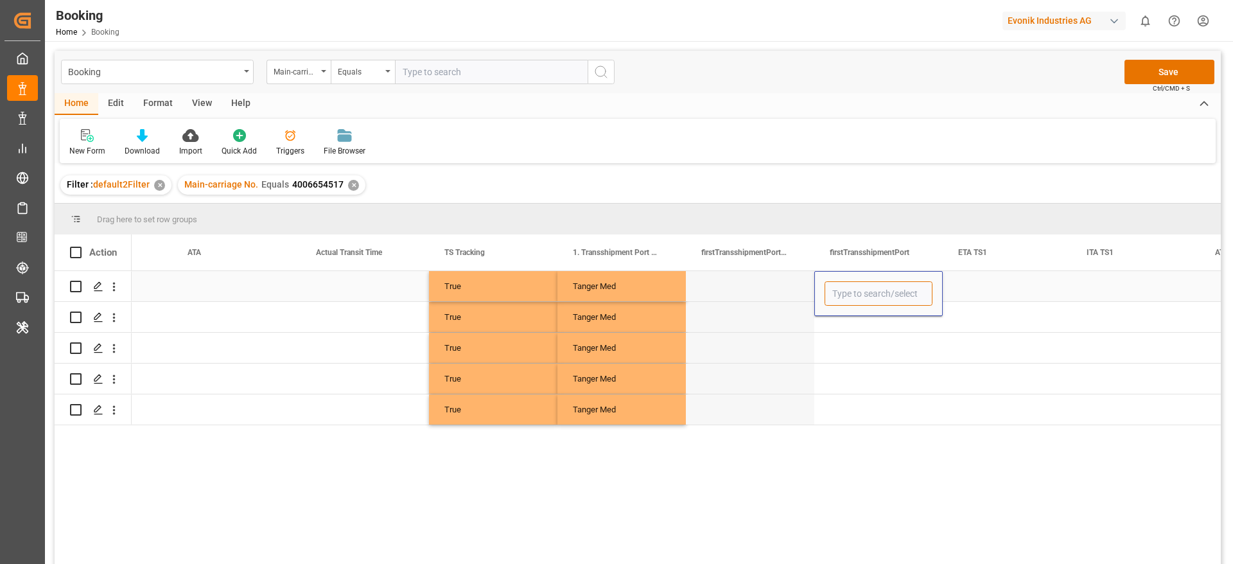
click at [884, 294] on input "Press SPACE to select this row." at bounding box center [879, 293] width 108 height 24
paste input "MAPTM"
type input "MAPTM"
click at [854, 339] on div "MAPTM" at bounding box center [879, 330] width 107 height 45
click at [854, 318] on div "Press SPACE to select this row." at bounding box center [879, 317] width 128 height 30
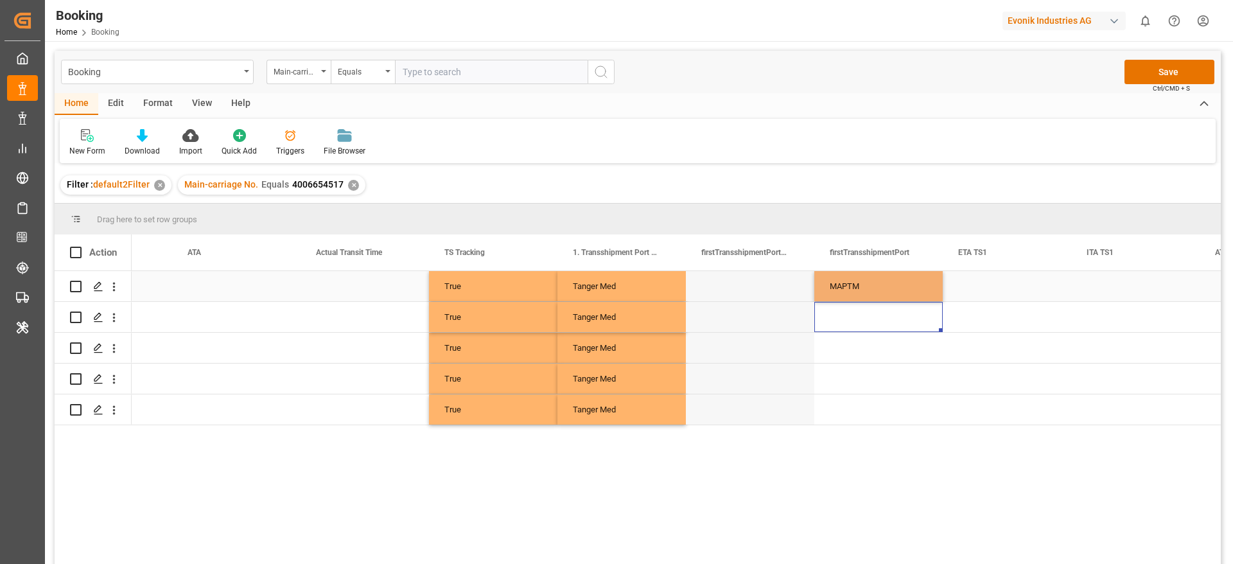
click at [862, 286] on div "MAPTM" at bounding box center [879, 286] width 128 height 30
click at [856, 315] on div "Press SPACE to select this row." at bounding box center [879, 317] width 128 height 30
click at [862, 292] on div "MAPTM" at bounding box center [879, 286] width 128 height 30
drag, startPoint x: 940, startPoint y: 299, endPoint x: 926, endPoint y: 412, distance: 114.0
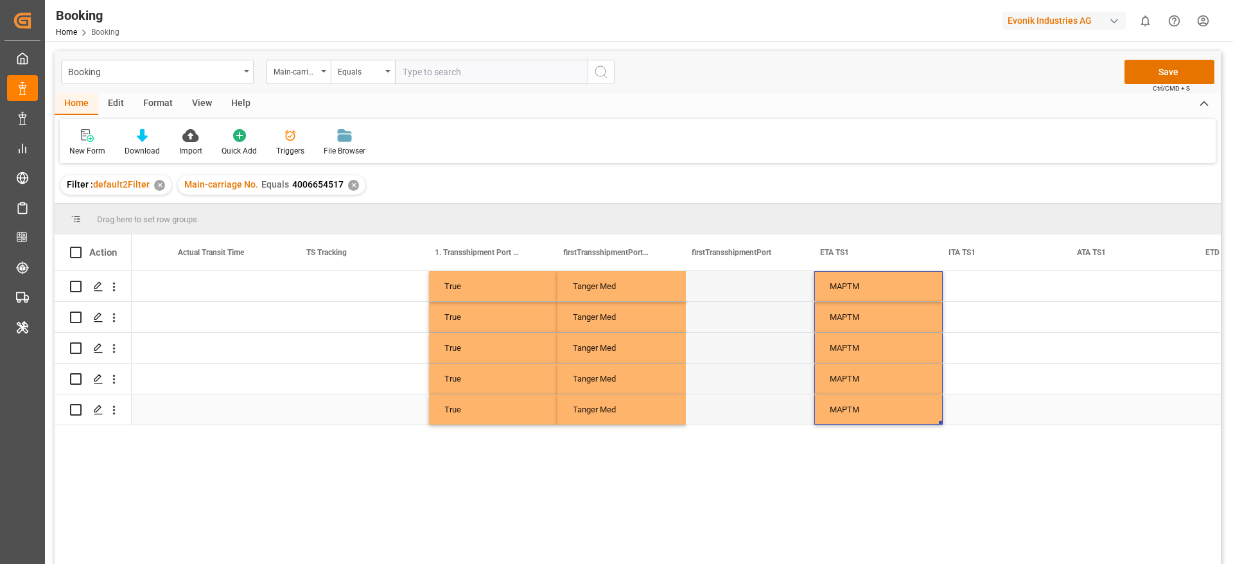
scroll to position [0, 8383]
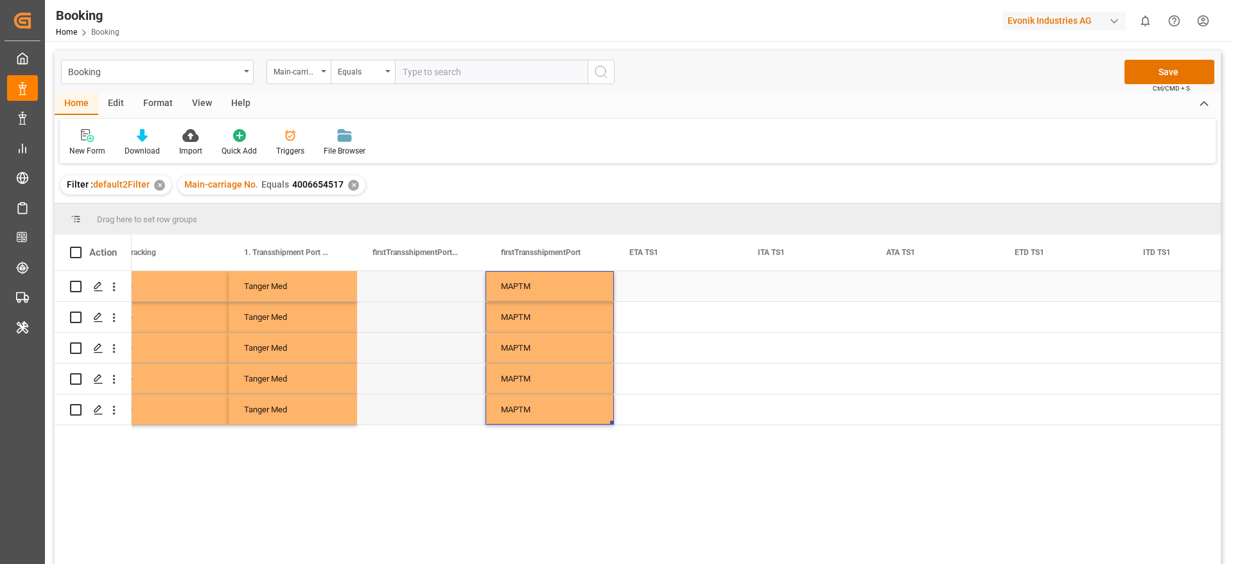
click at [665, 283] on div "Press SPACE to select this row." at bounding box center [678, 286] width 128 height 30
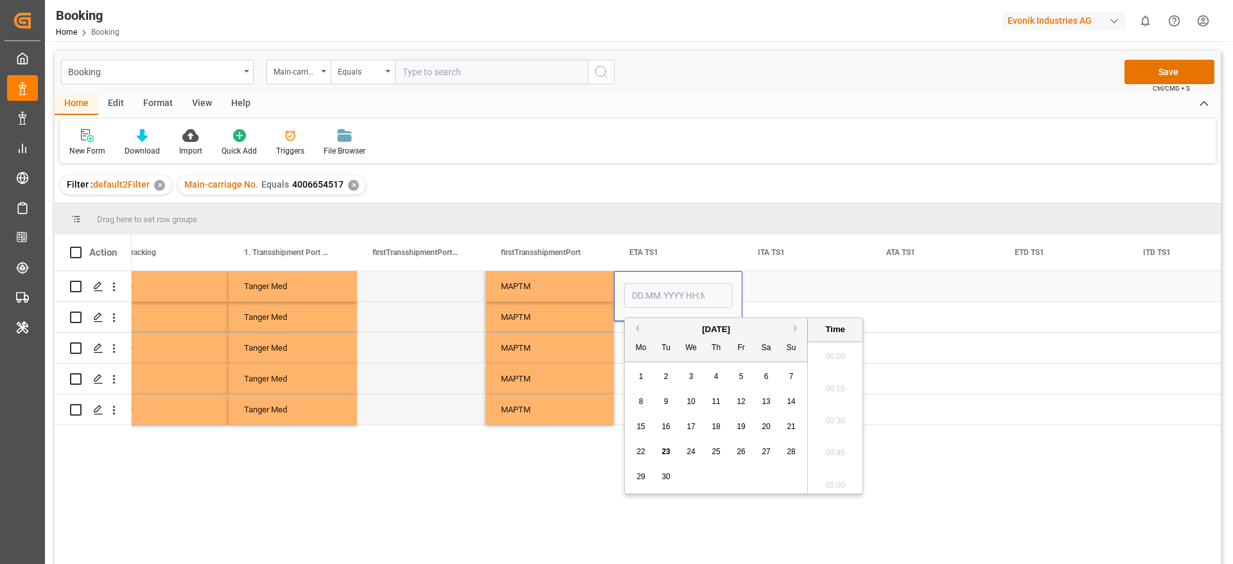
scroll to position [2189, 0]
click at [637, 328] on button "Previous Month" at bounding box center [636, 328] width 8 height 8
click at [711, 429] on div "14" at bounding box center [717, 427] width 16 height 15
type input "[DATE] 00:00"
click at [535, 348] on div "MAPTM" at bounding box center [550, 348] width 128 height 30
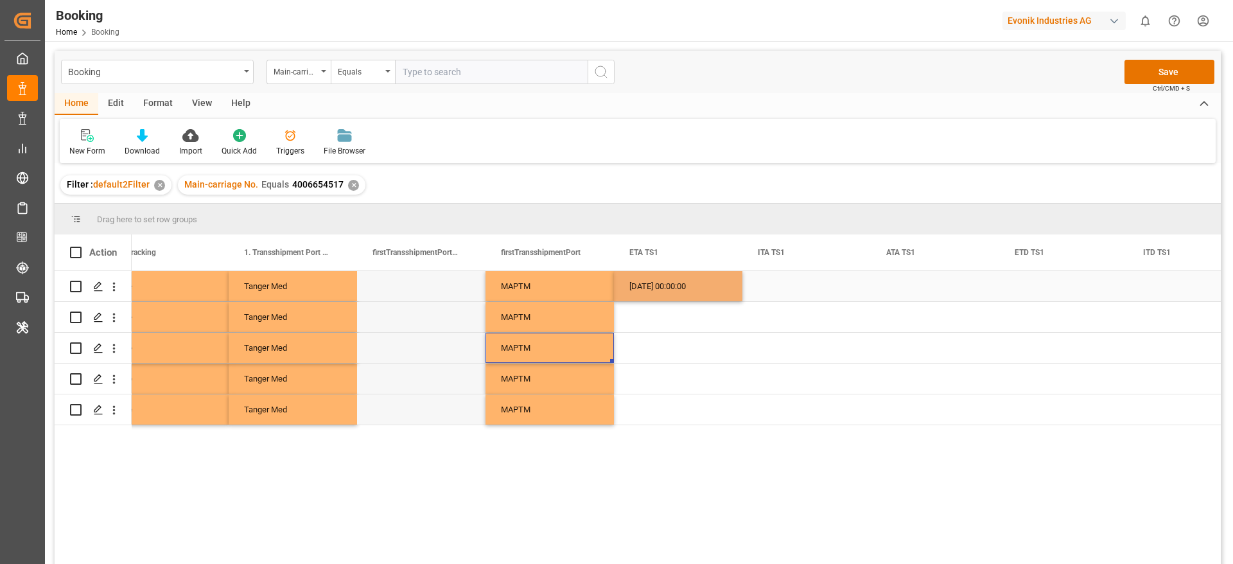
click at [665, 290] on div "14.08.2025 00:00:00" at bounding box center [678, 286] width 128 height 30
drag, startPoint x: 741, startPoint y: 300, endPoint x: 725, endPoint y: 414, distance: 114.8
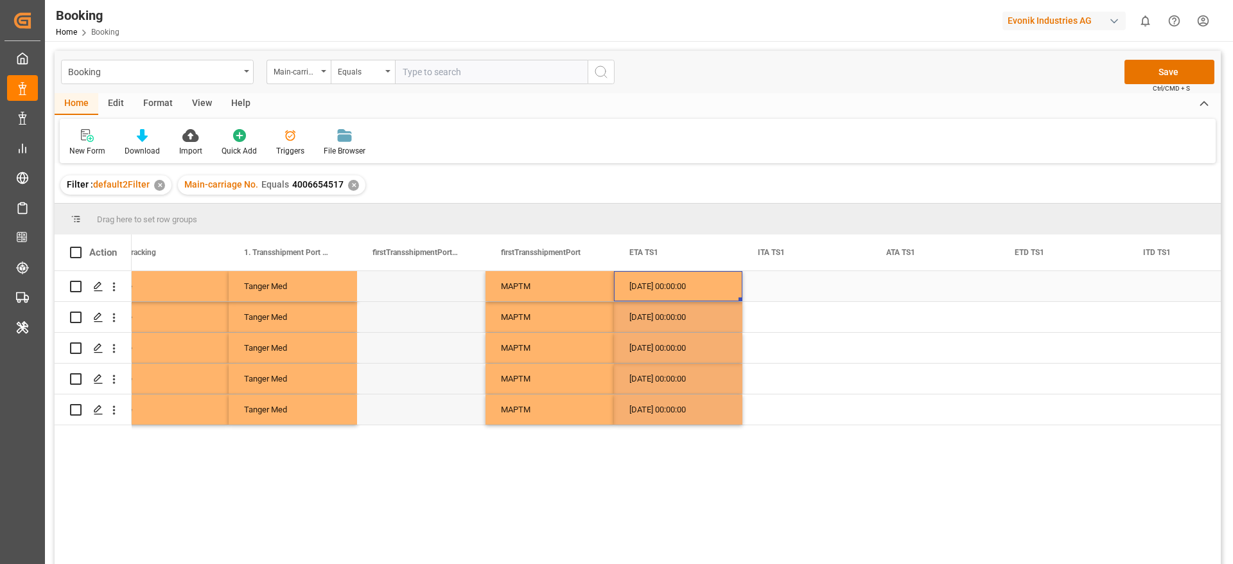
click at [689, 285] on div "14.08.2025 00:00:00" at bounding box center [678, 286] width 128 height 30
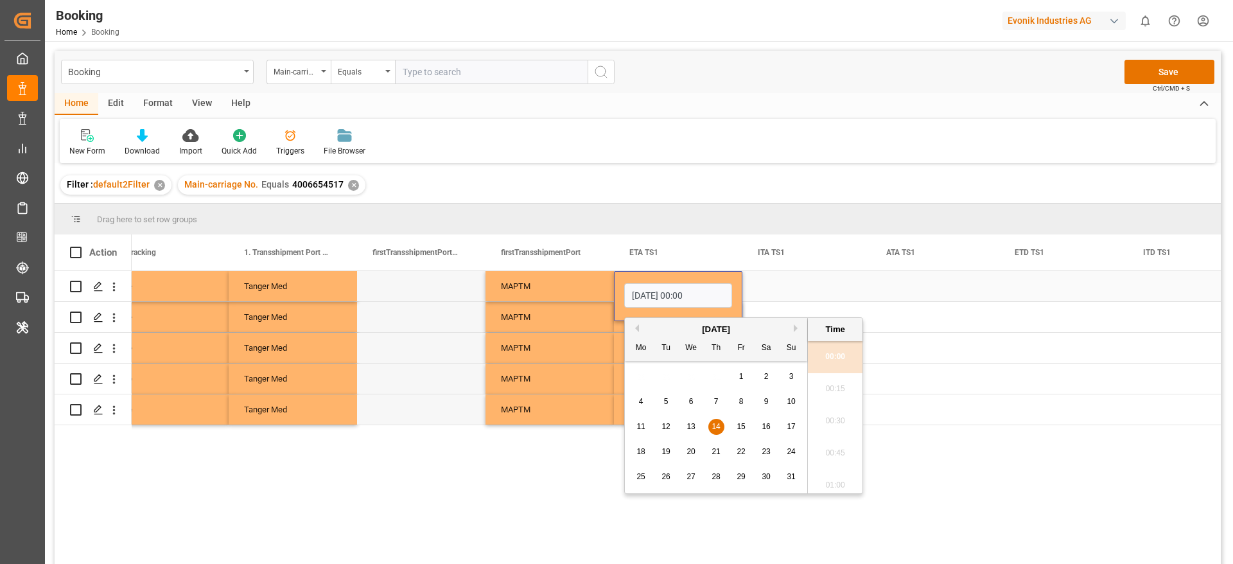
click at [909, 290] on div "Press SPACE to select this row." at bounding box center [935, 286] width 128 height 30
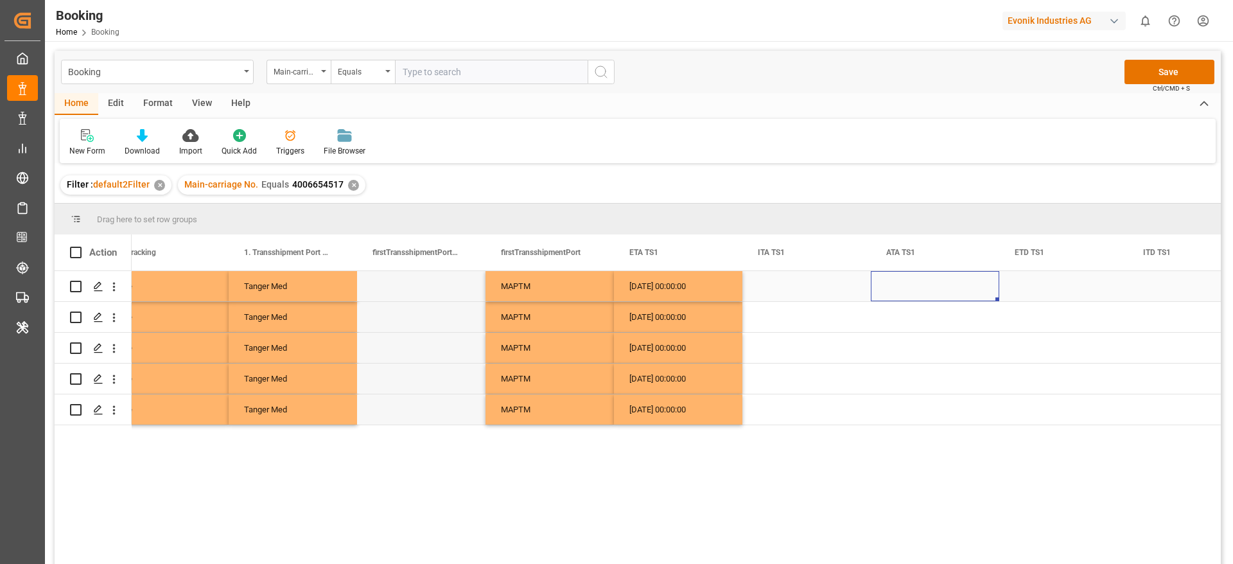
click at [909, 290] on div "Press SPACE to select this row." at bounding box center [935, 286] width 128 height 30
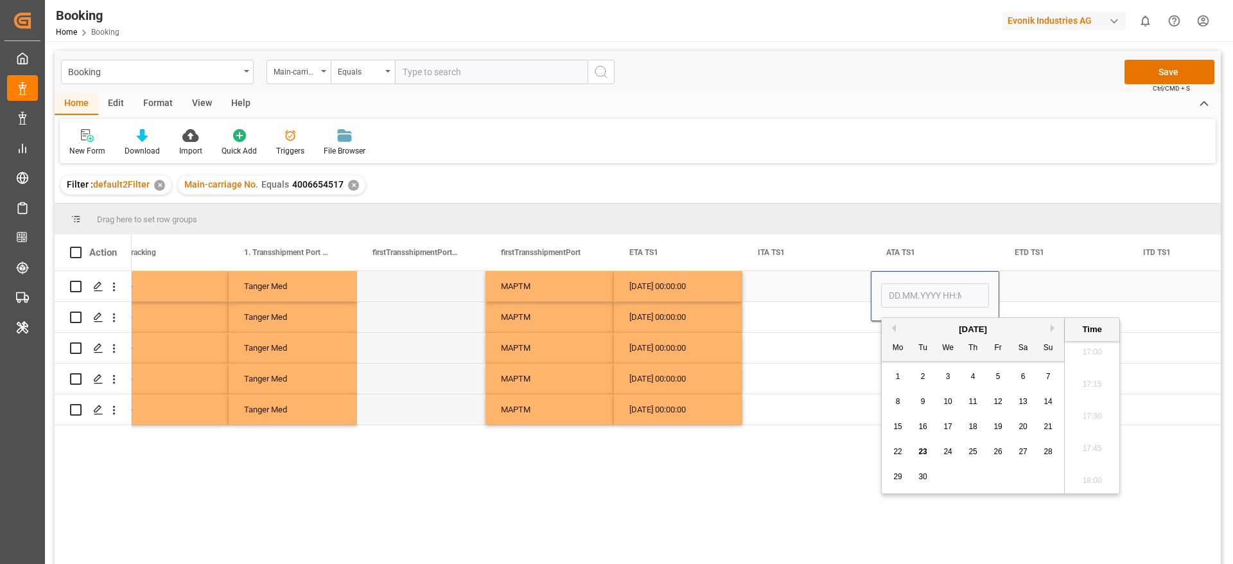
type input "[DATE] 00:00"
click at [820, 296] on div "Press SPACE to select this row." at bounding box center [807, 286] width 128 height 30
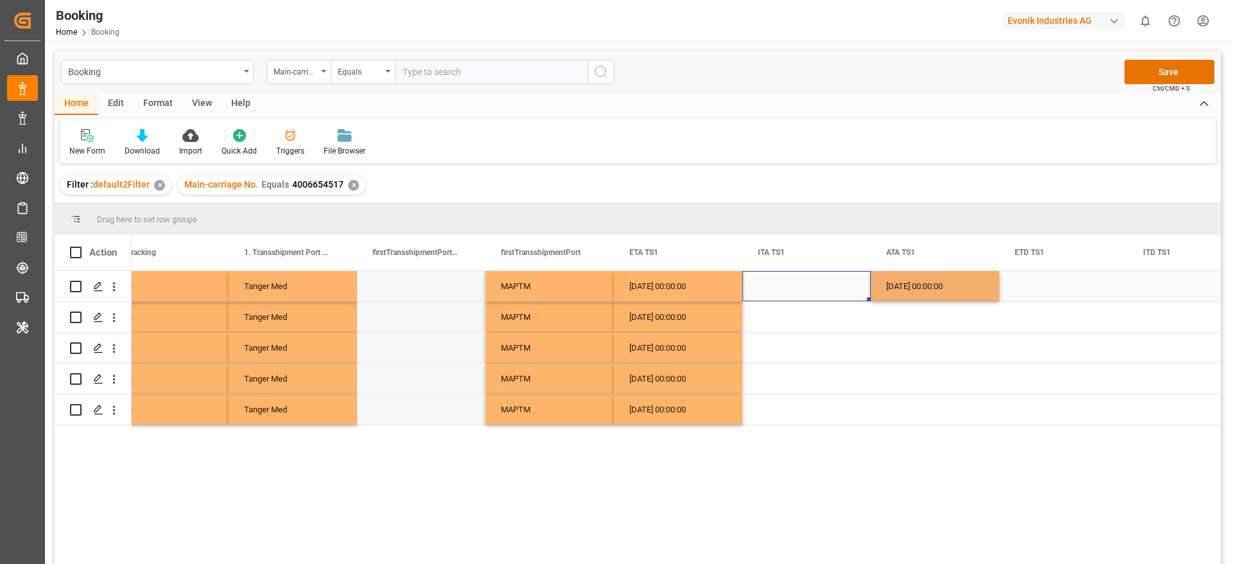
drag, startPoint x: 919, startPoint y: 290, endPoint x: 937, endPoint y: 294, distance: 17.6
click at [919, 293] on div "14.08.2025 00:00:00" at bounding box center [935, 286] width 128 height 30
drag, startPoint x: 997, startPoint y: 298, endPoint x: 971, endPoint y: 403, distance: 108.0
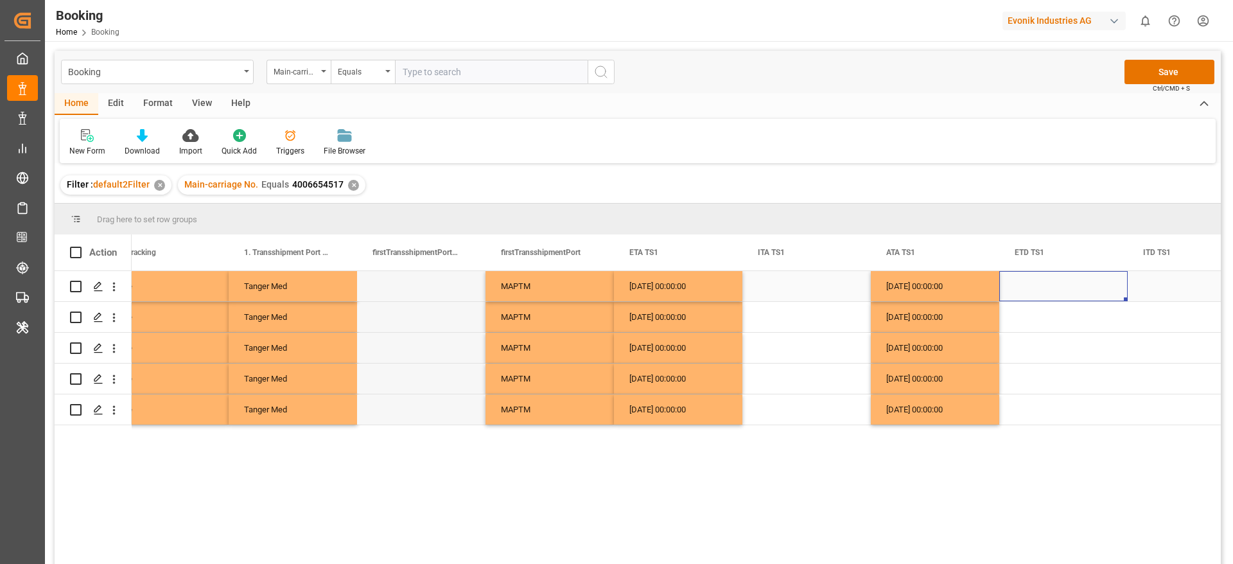
click at [1026, 285] on div "Press SPACE to select this row." at bounding box center [1064, 286] width 128 height 30
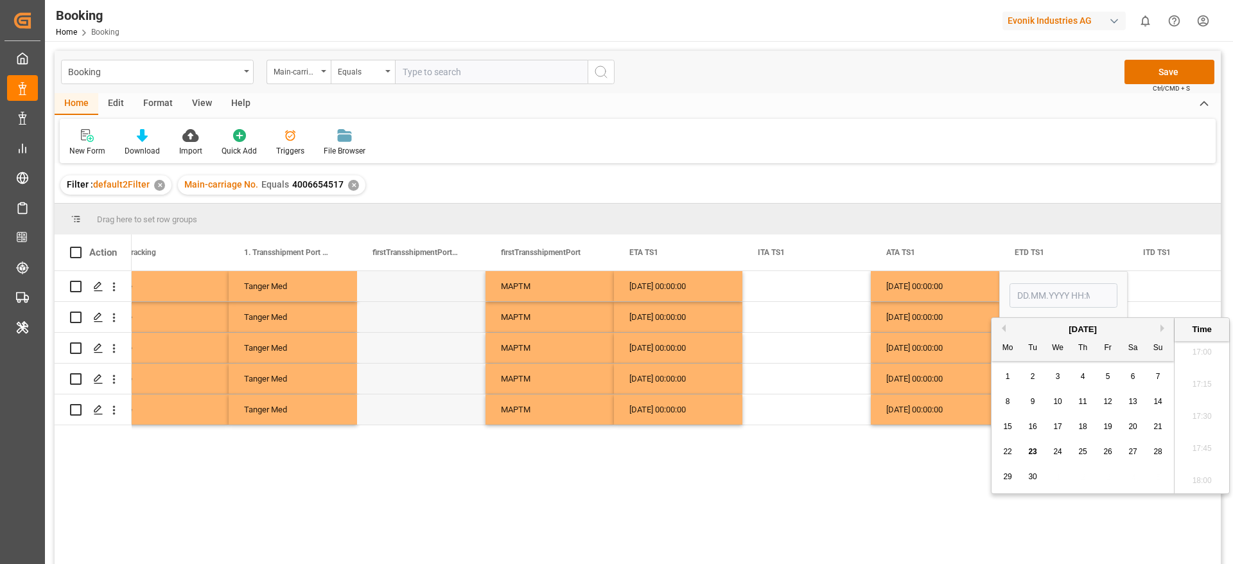
click at [1135, 375] on span "6" at bounding box center [1133, 376] width 4 height 9
type input "[DATE] 00:00"
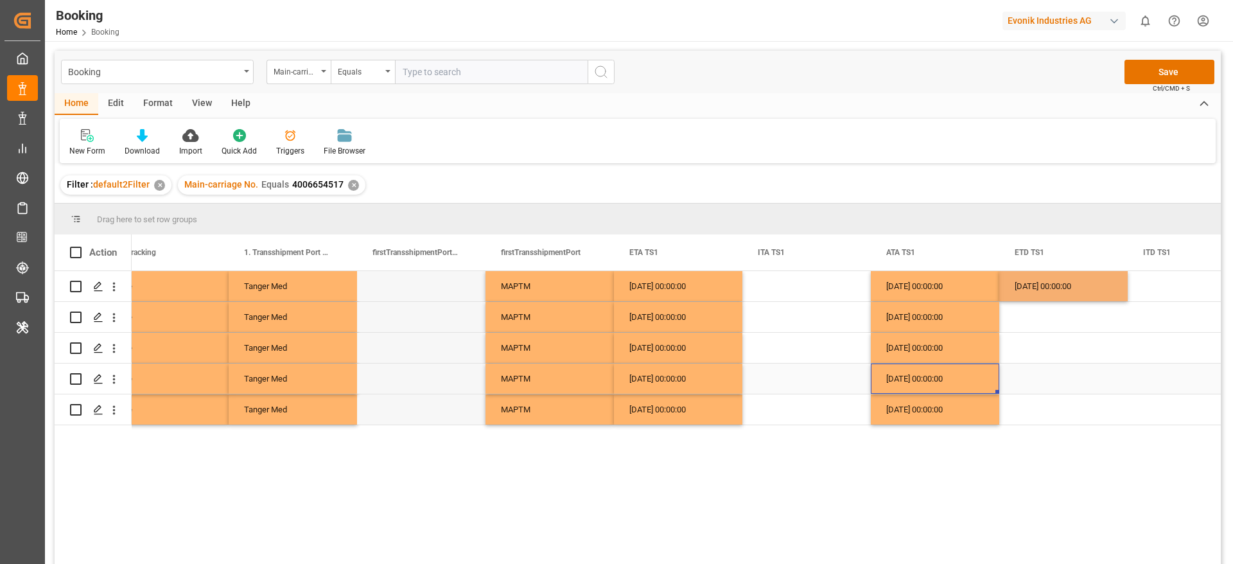
click at [946, 364] on div "14.08.2025 00:00:00" at bounding box center [935, 379] width 128 height 30
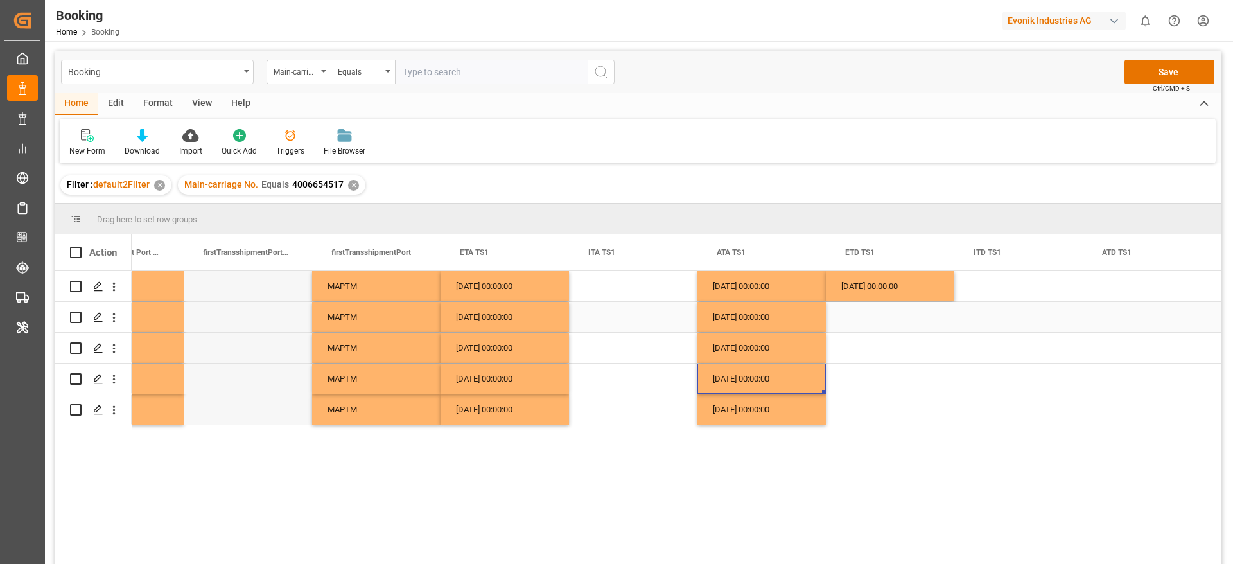
scroll to position [0, 8557]
click at [874, 286] on div "06.09.2025 00:00:00" at bounding box center [890, 286] width 128 height 30
drag, startPoint x: 953, startPoint y: 297, endPoint x: 927, endPoint y: 414, distance: 119.7
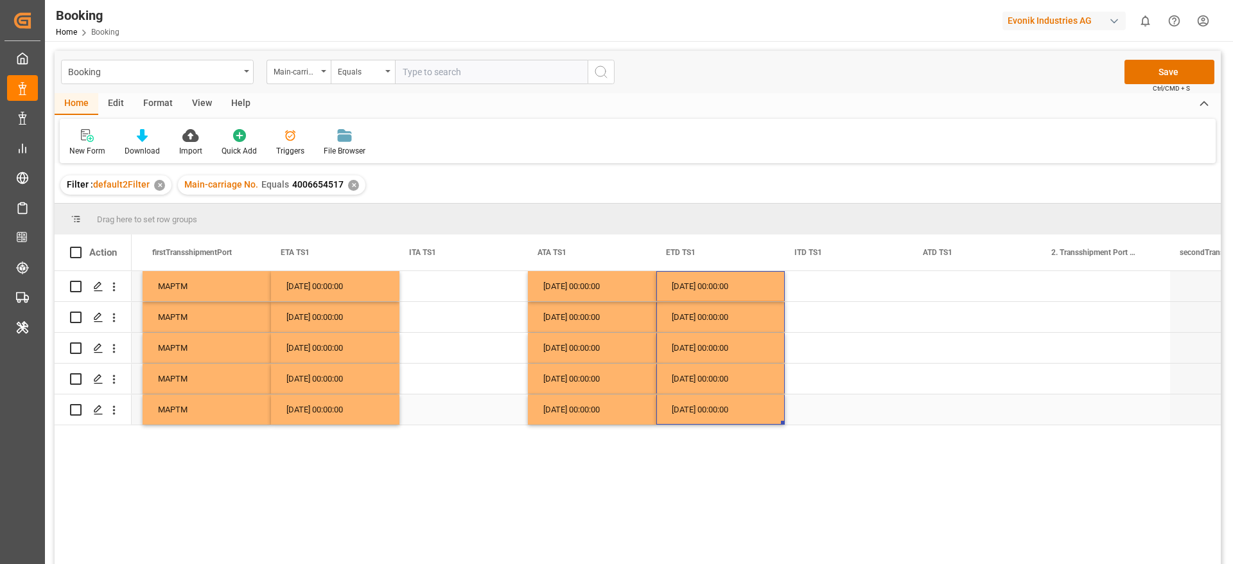
scroll to position [0, 8735]
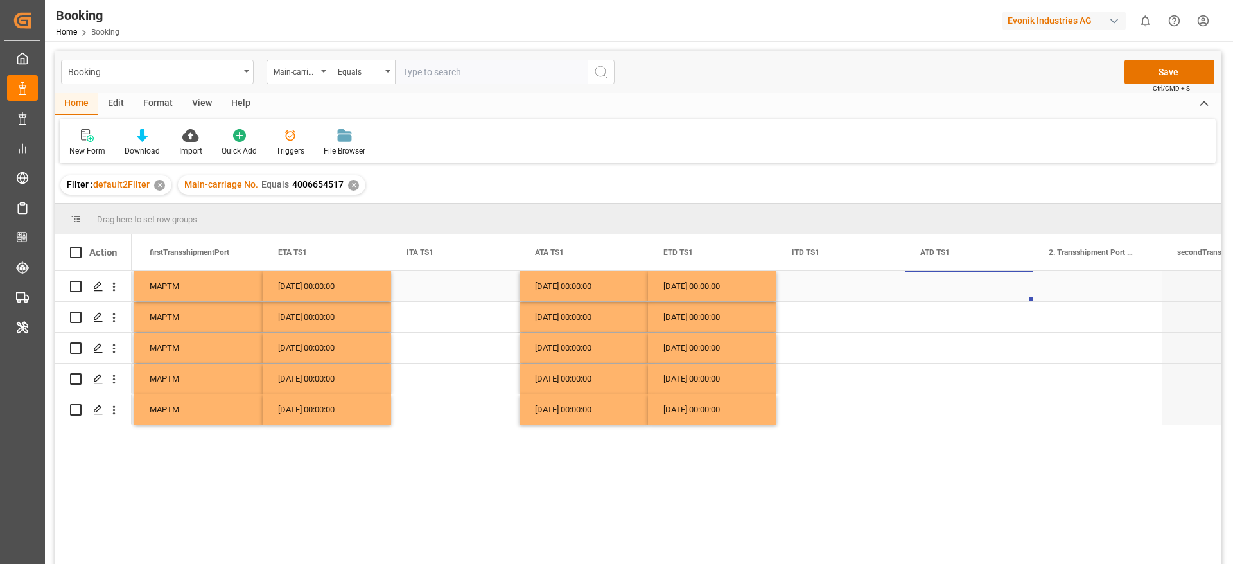
click at [963, 288] on div "Press SPACE to select this row." at bounding box center [969, 286] width 128 height 30
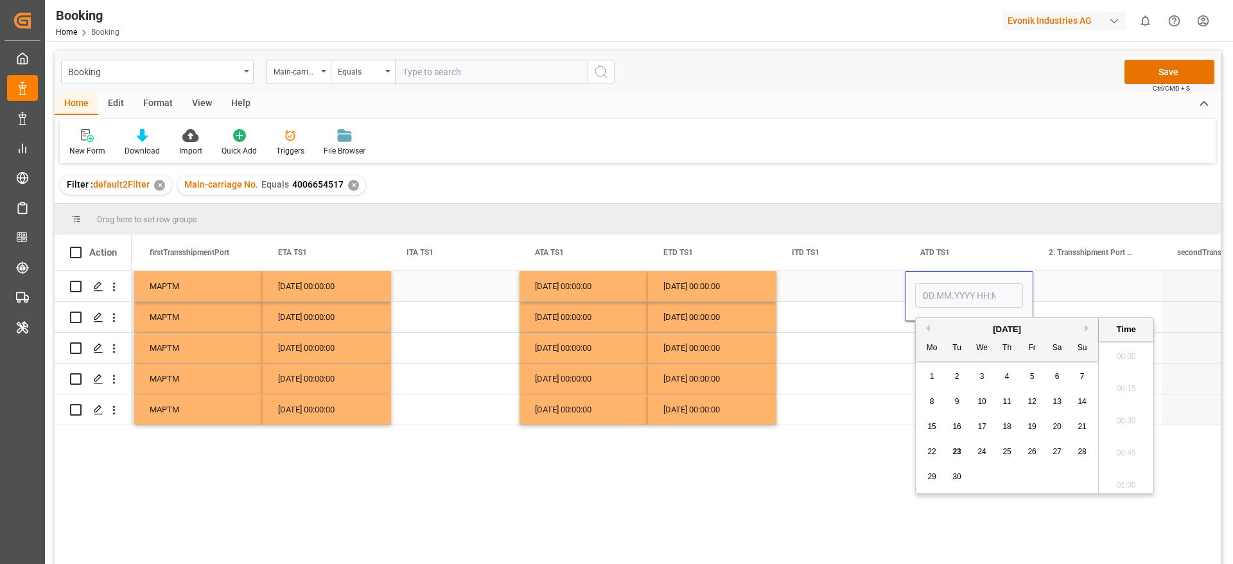
scroll to position [2189, 0]
click at [1059, 377] on span "6" at bounding box center [1058, 376] width 4 height 9
type input "[DATE] 00:00"
click at [896, 349] on div "Press SPACE to select this row." at bounding box center [841, 348] width 128 height 30
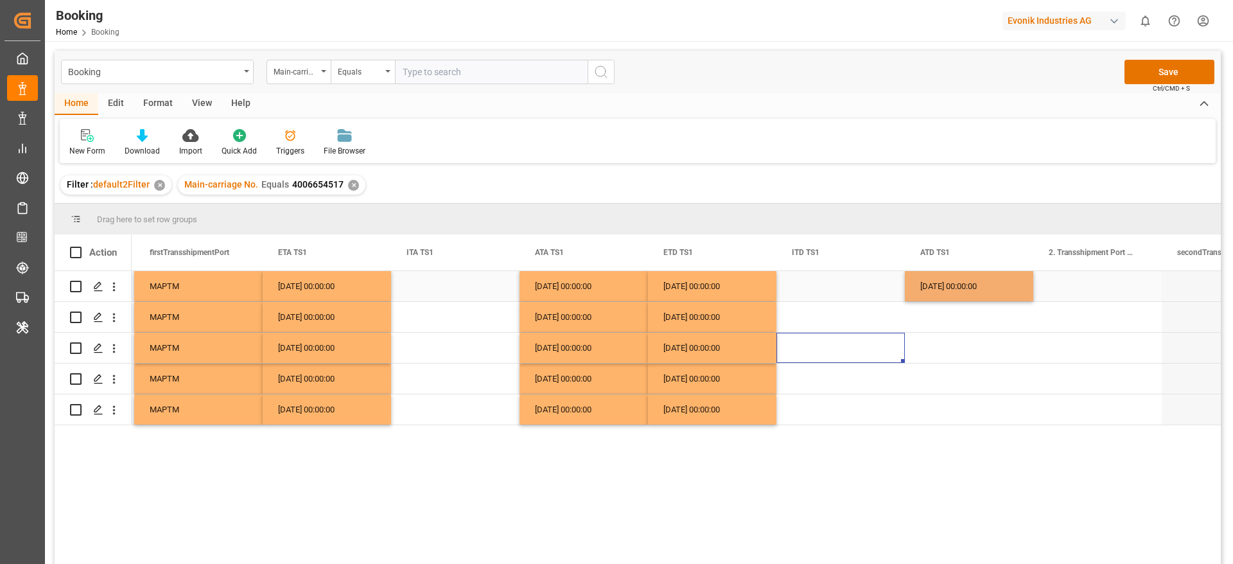
click at [972, 288] on div "06.09.2025 00:00:00" at bounding box center [969, 286] width 128 height 30
drag, startPoint x: 1031, startPoint y: 299, endPoint x: 998, endPoint y: 423, distance: 127.8
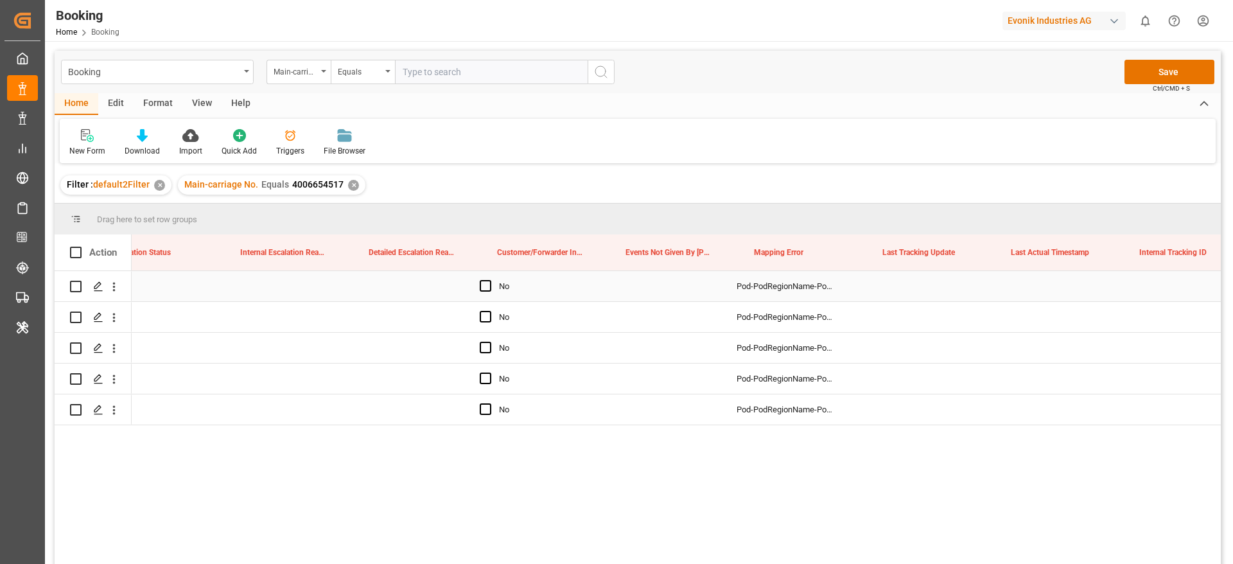
scroll to position [0, 14829]
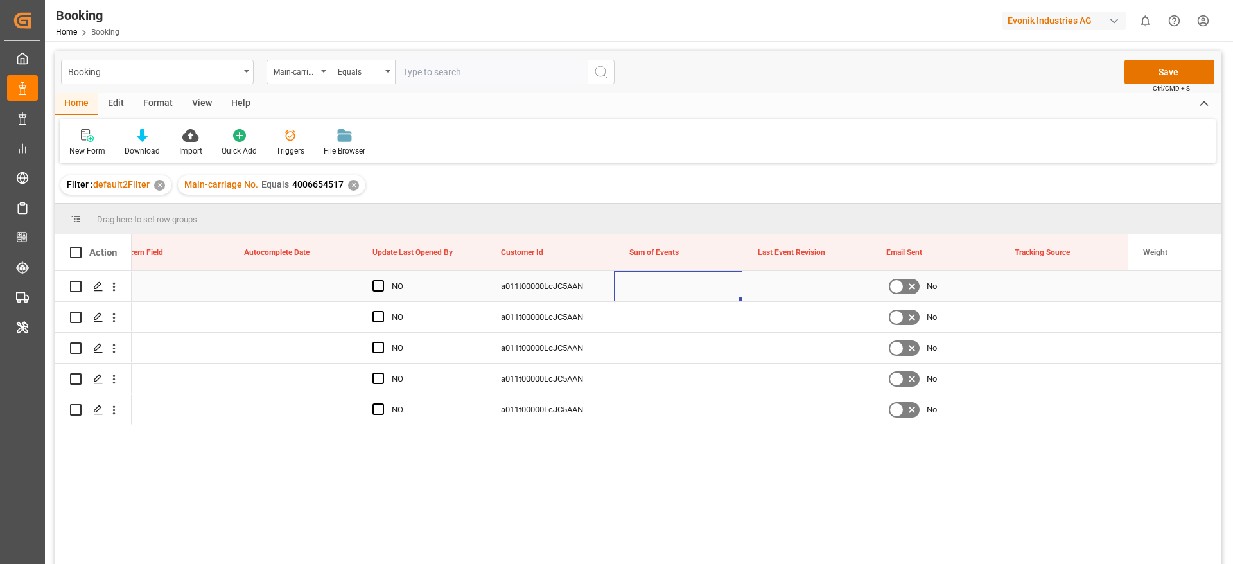
click at [657, 286] on div "Press SPACE to select this row." at bounding box center [678, 286] width 128 height 30
click at [657, 296] on input "Press SPACE to select this row." at bounding box center [678, 293] width 108 height 24
type input "0"
click at [648, 326] on div "Press SPACE to select this row." at bounding box center [678, 317] width 128 height 30
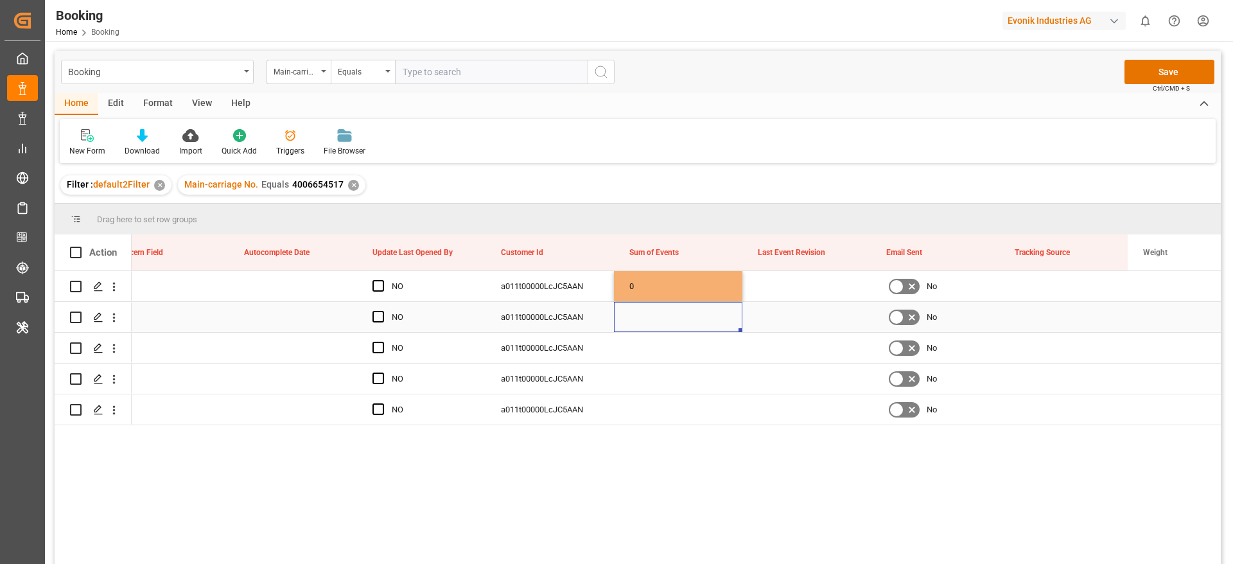
click at [653, 292] on div "0" at bounding box center [678, 286] width 128 height 30
drag, startPoint x: 740, startPoint y: 298, endPoint x: 728, endPoint y: 402, distance: 104.2
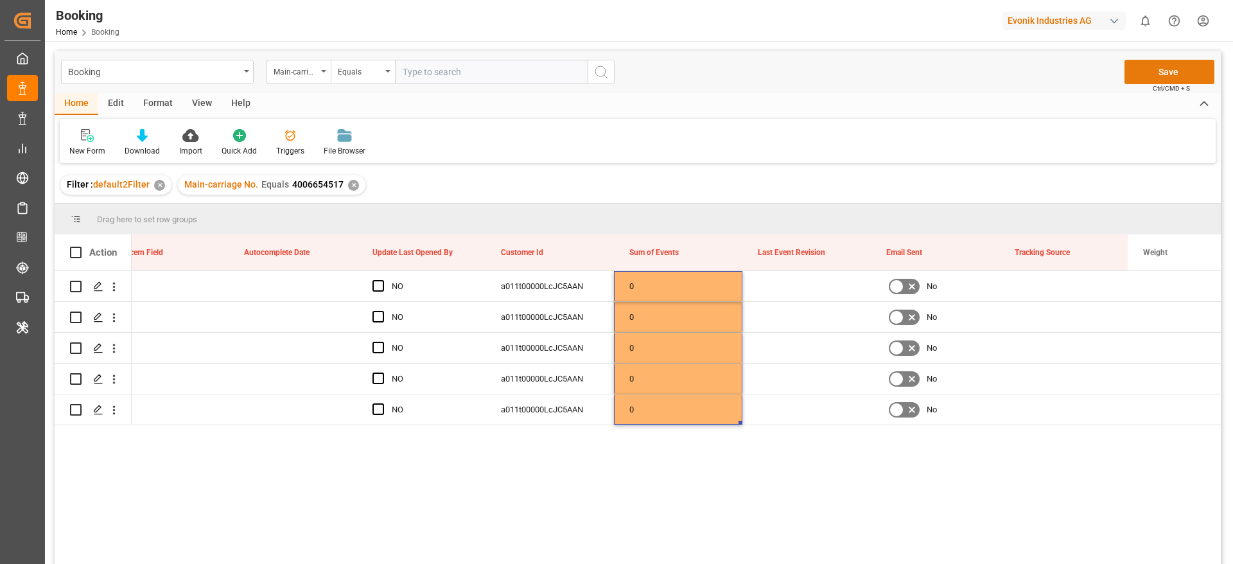
click at [1145, 66] on button "Save" at bounding box center [1170, 72] width 90 height 24
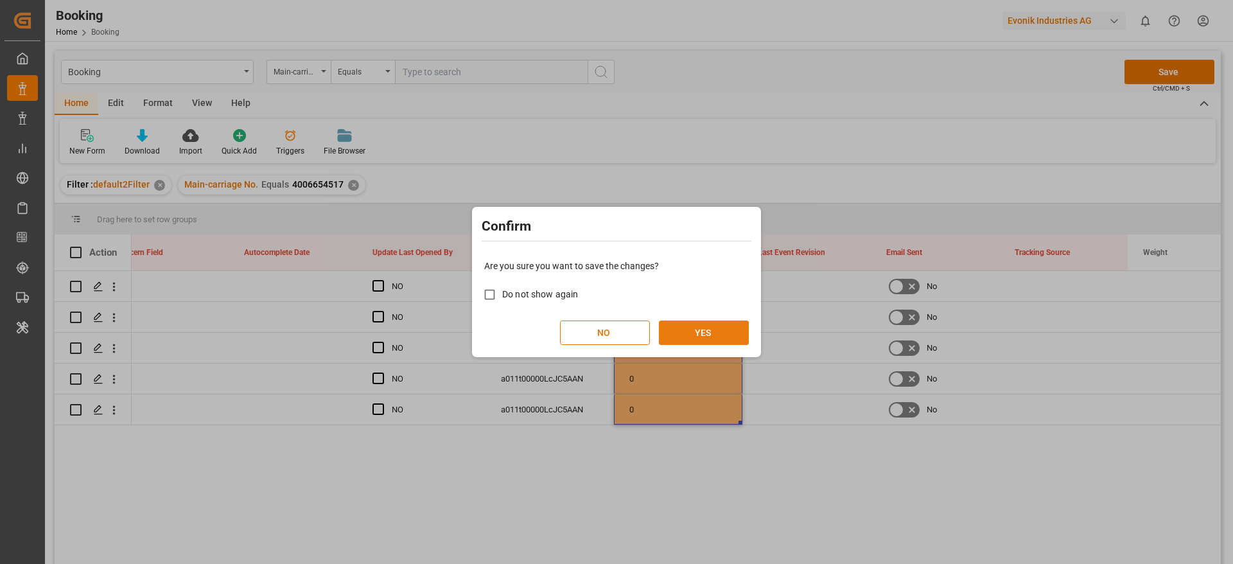
click at [728, 328] on button "YES" at bounding box center [704, 333] width 90 height 24
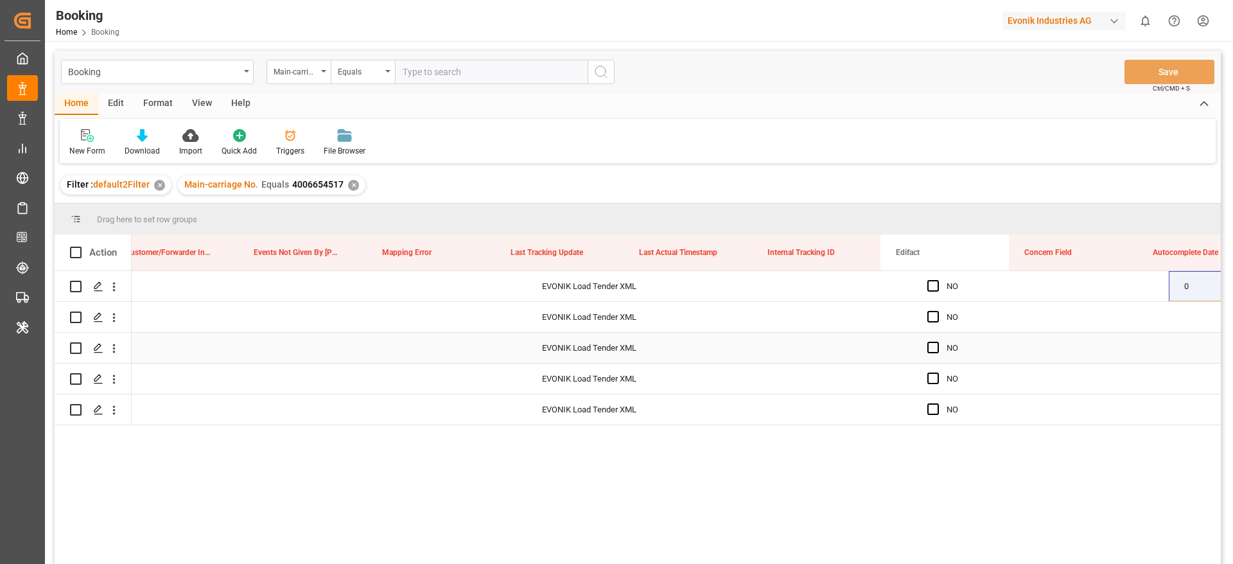
scroll to position [0, 14916]
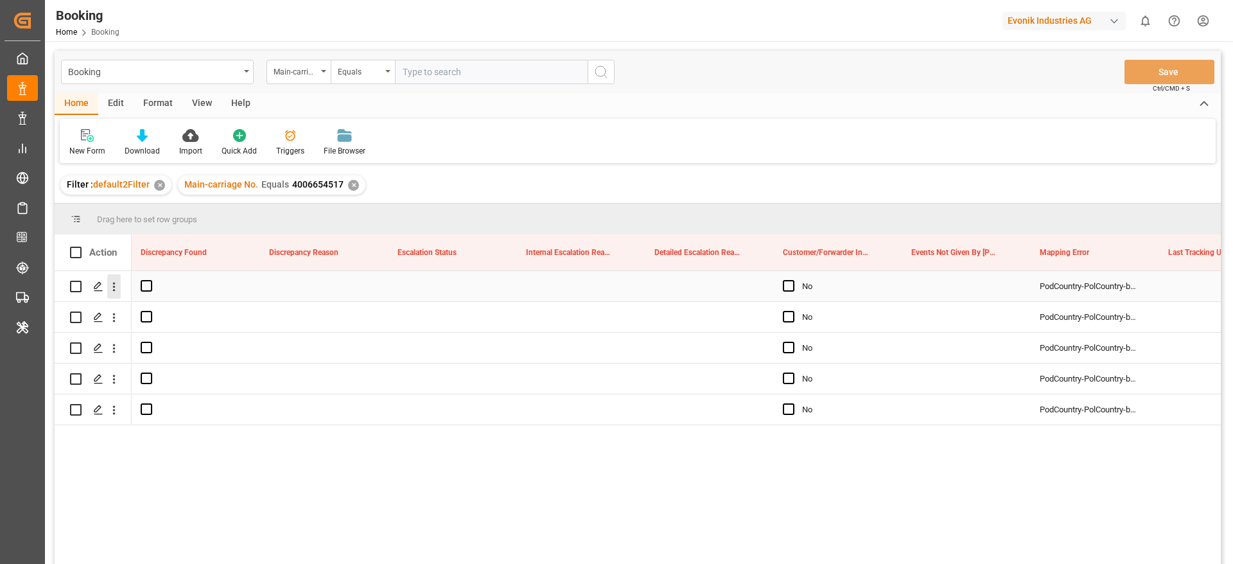
click at [109, 296] on button "open menu" at bounding box center [113, 286] width 13 height 24
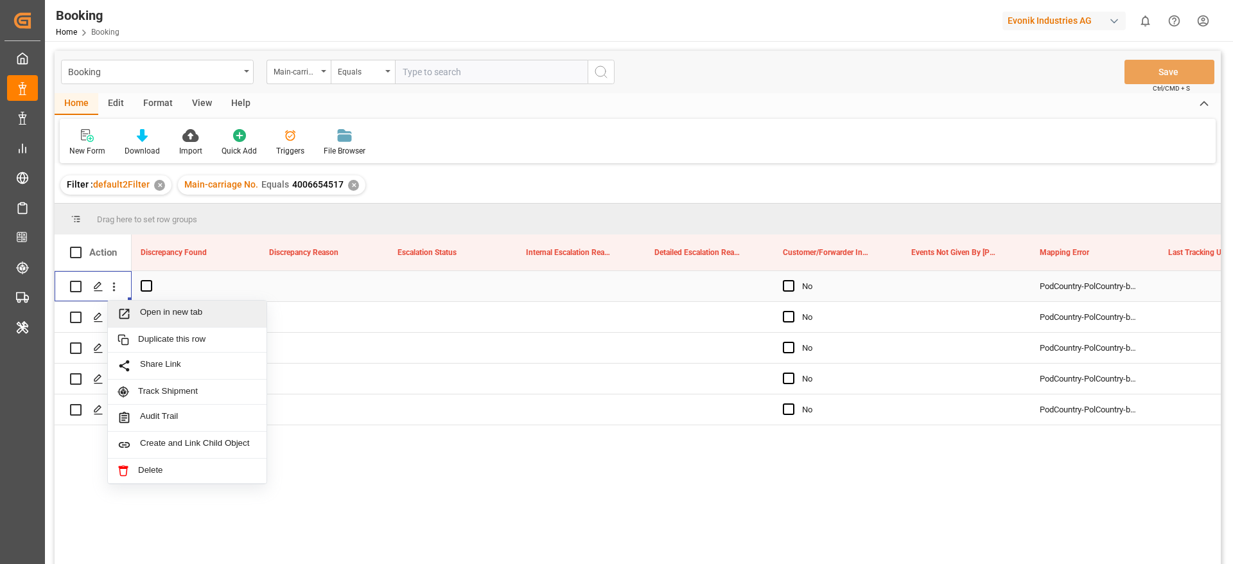
click at [144, 315] on span "Open in new tab" at bounding box center [198, 313] width 117 height 13
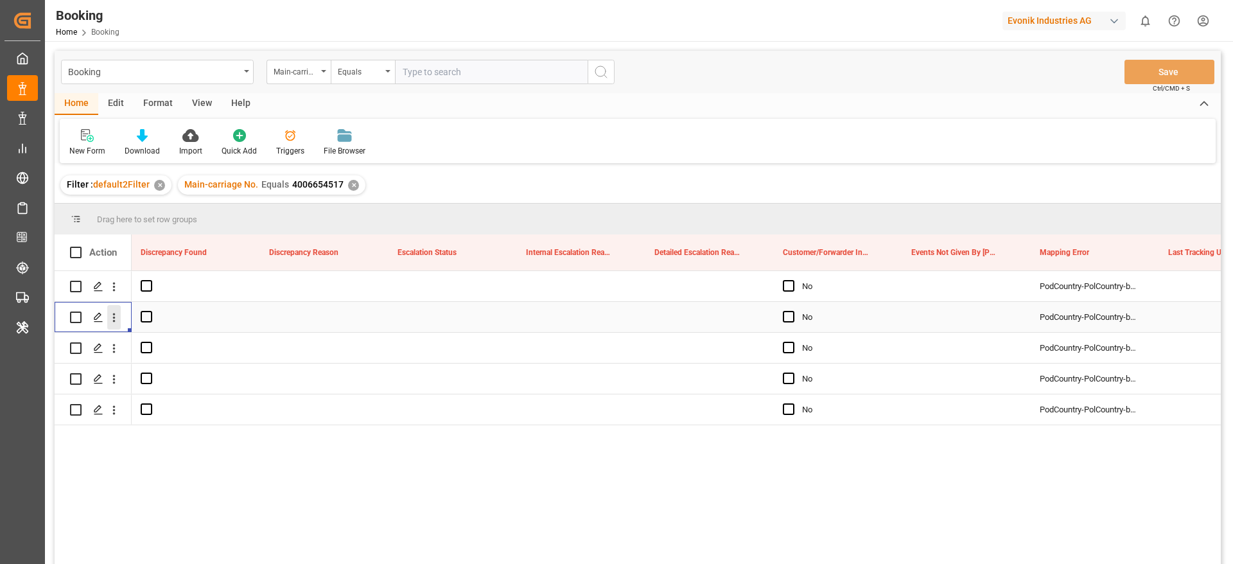
click at [116, 323] on icon "open menu" at bounding box center [113, 317] width 13 height 13
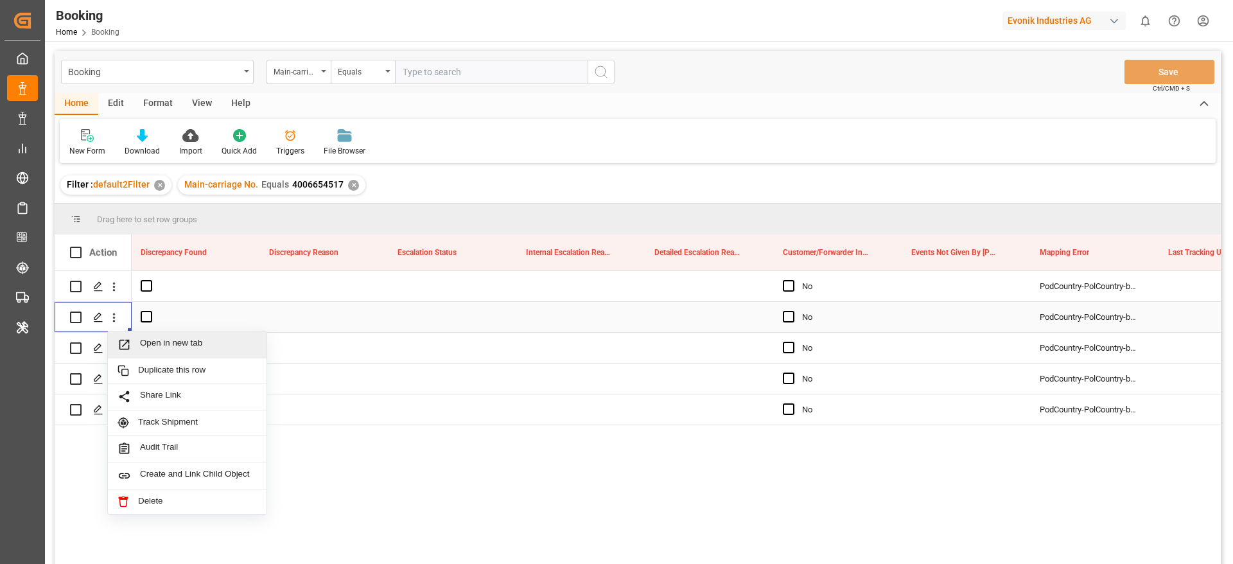
click at [153, 343] on span "Open in new tab" at bounding box center [198, 344] width 117 height 13
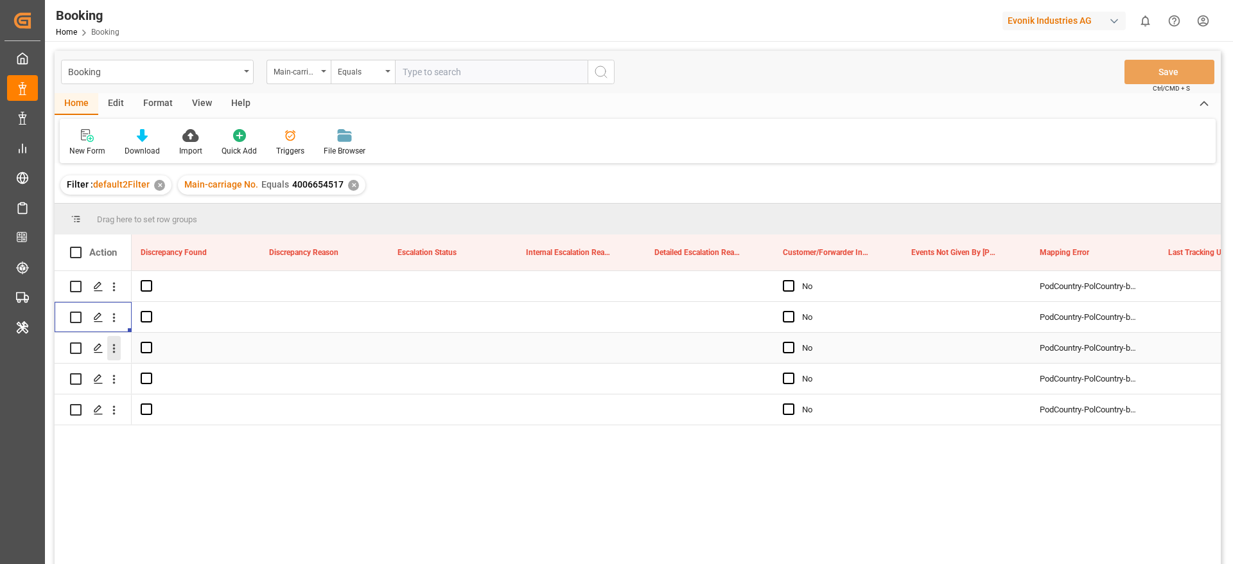
click at [116, 354] on icon "open menu" at bounding box center [113, 348] width 13 height 13
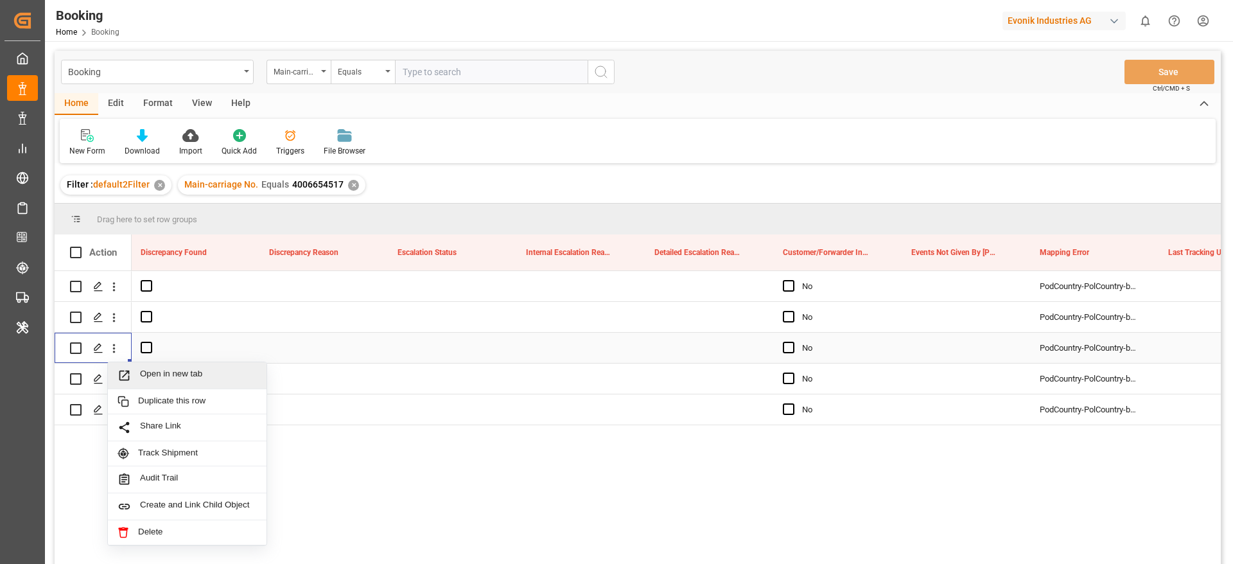
click at [145, 367] on div "Open in new tab" at bounding box center [187, 375] width 159 height 27
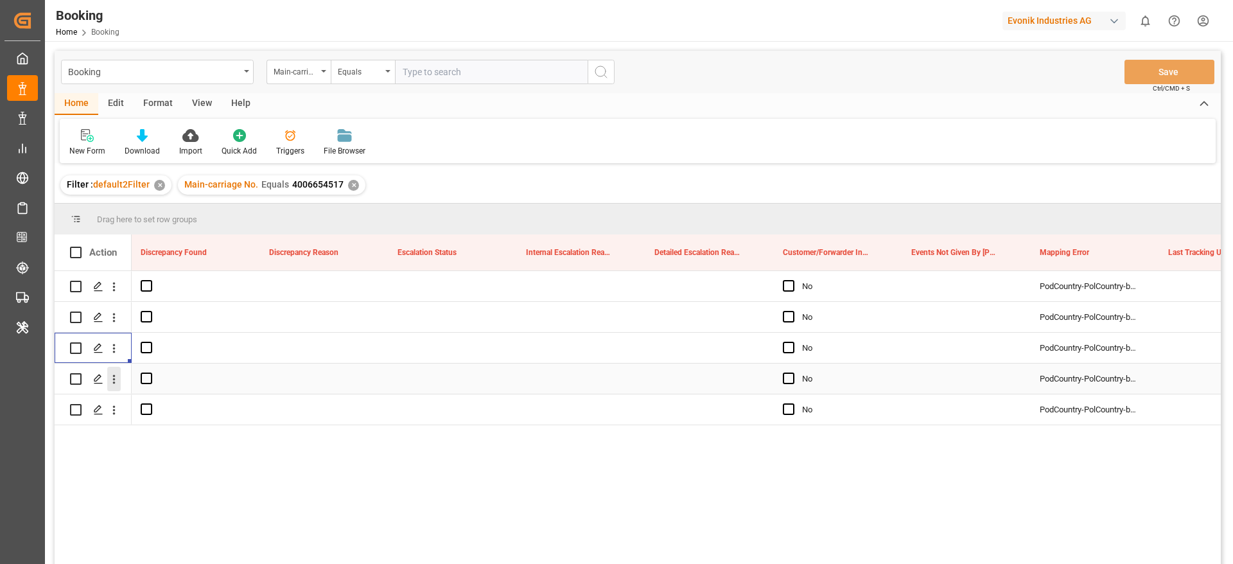
click at [113, 382] on icon "open menu" at bounding box center [114, 379] width 3 height 9
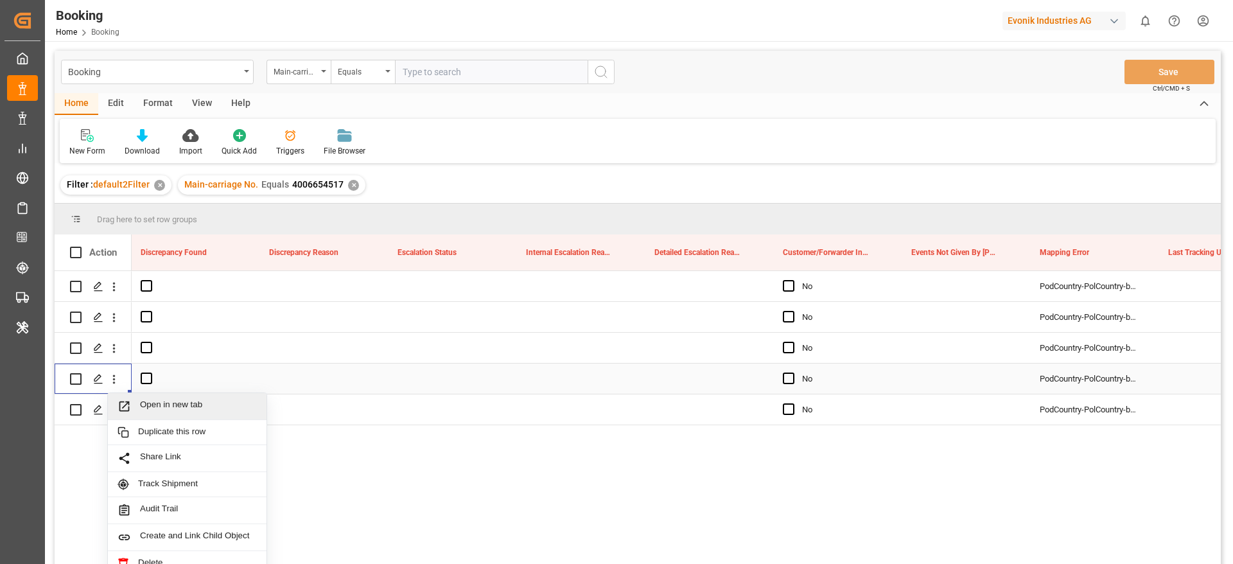
click at [161, 403] on span "Open in new tab" at bounding box center [198, 406] width 117 height 13
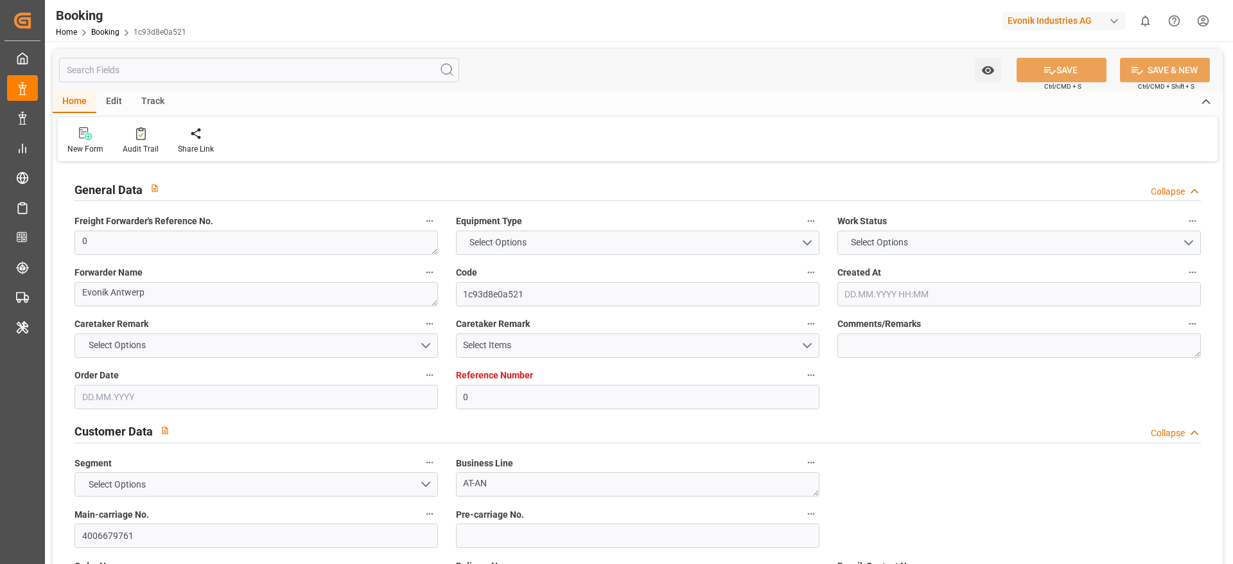
type input "0"
type input "9723253"
type input "Hapag [PERSON_NAME]"
type input "Hapag Lloyd Aktiengesellschaft"
type input "BEANR"
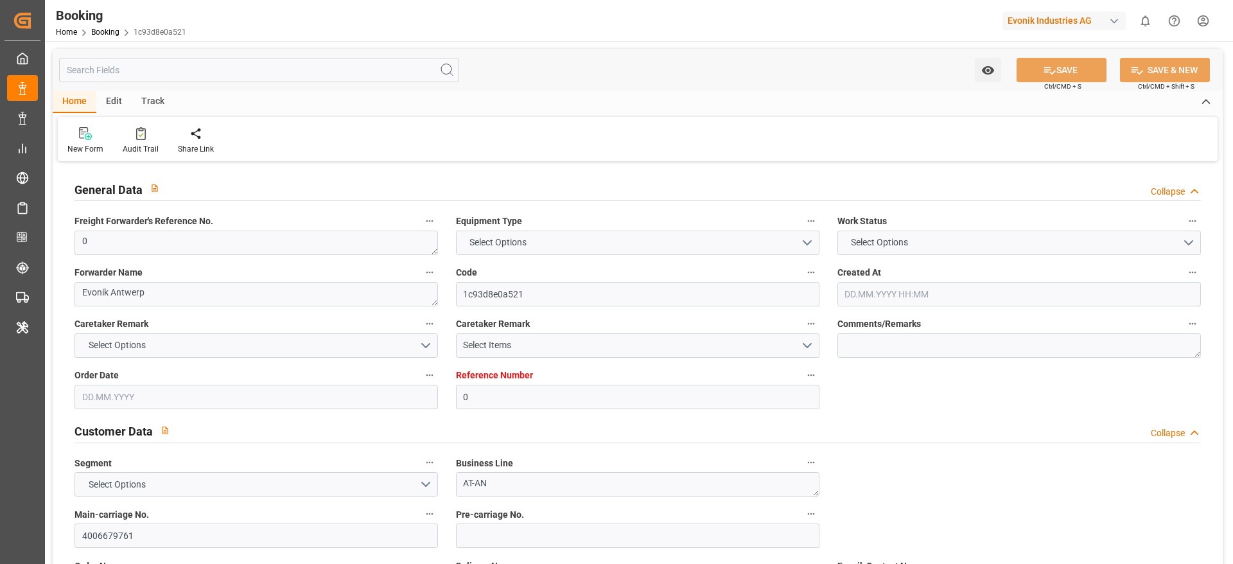
type input "BRPNG"
type input "0"
type input "[DATE] 12:38"
type input "[DATE]"
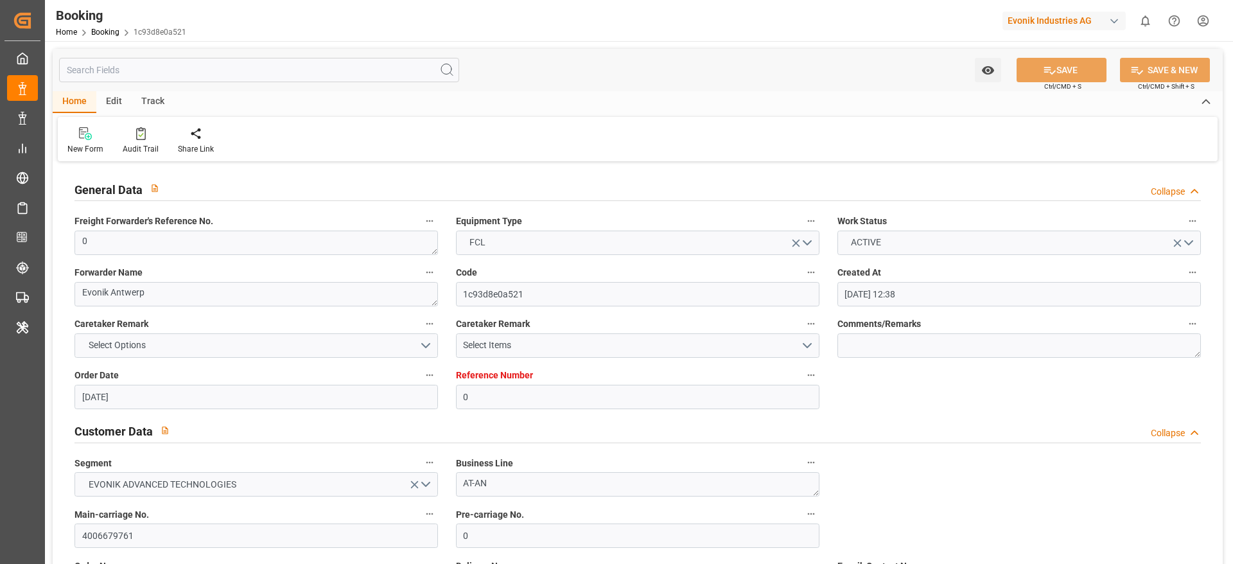
type input "[DATE]"
type input "[DATE] 00:00"
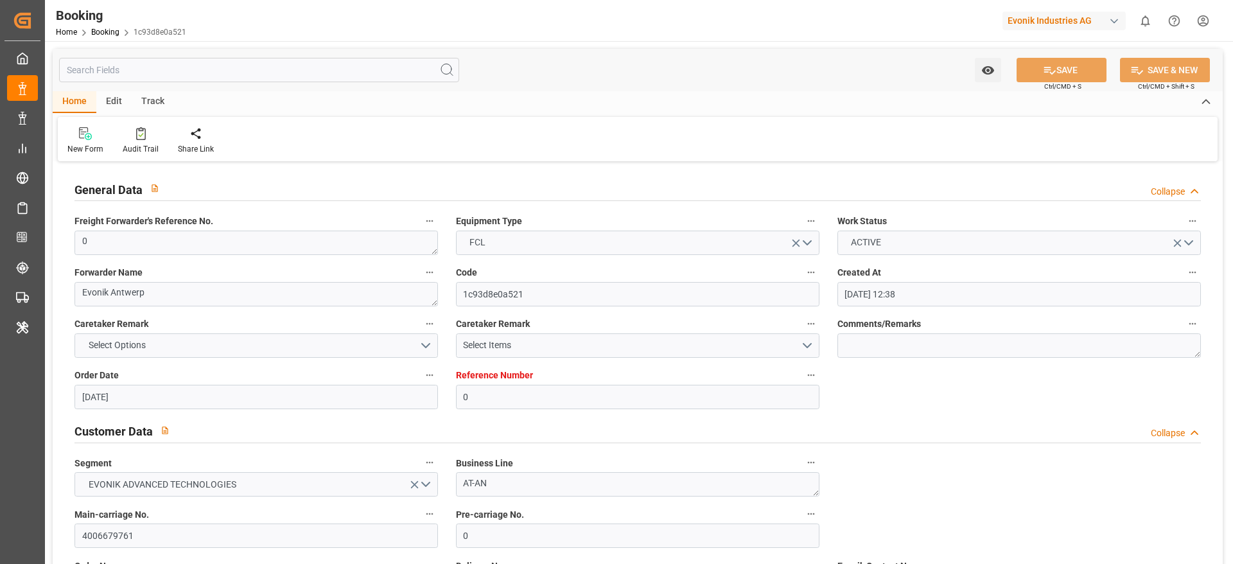
type input "[DATE] 00:00"
type input "[DATE] 10:53"
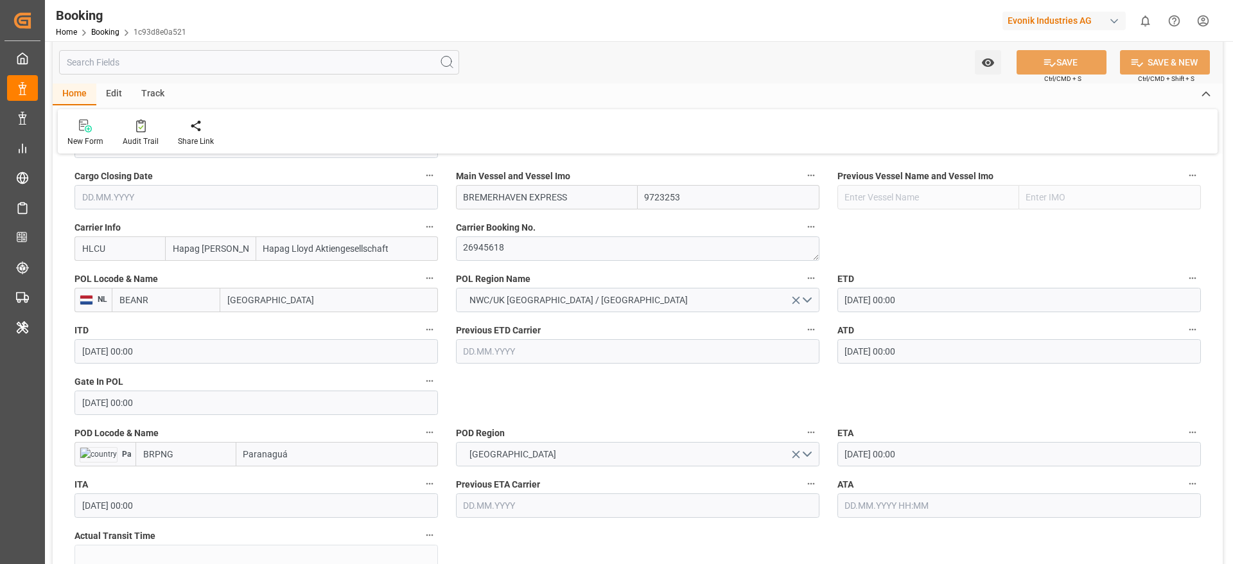
scroll to position [964, 0]
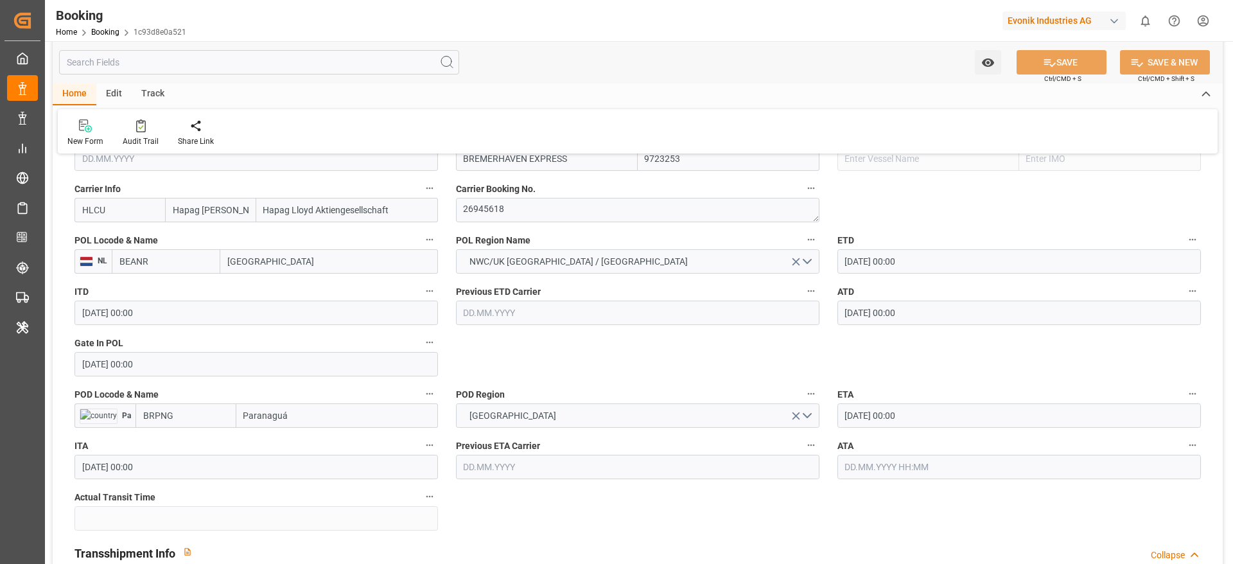
click at [332, 424] on input "Paranaguá" at bounding box center [337, 415] width 202 height 24
click at [310, 438] on div "Paranaguá - BRPNG" at bounding box center [283, 444] width 93 height 29
type input "Paranaguá"
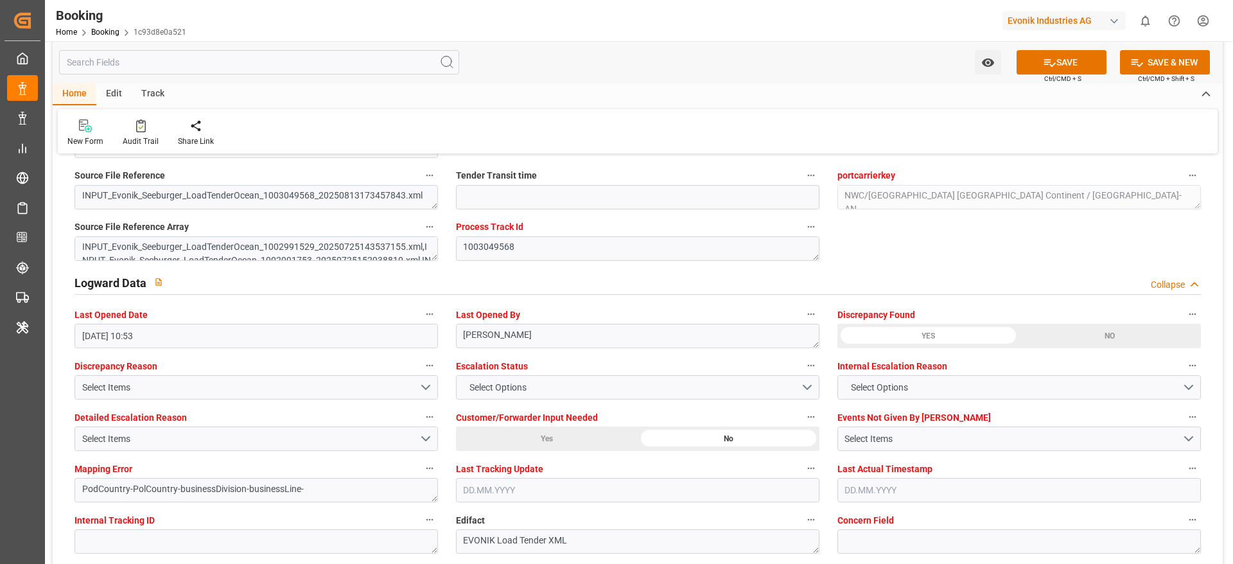
scroll to position [2409, 0]
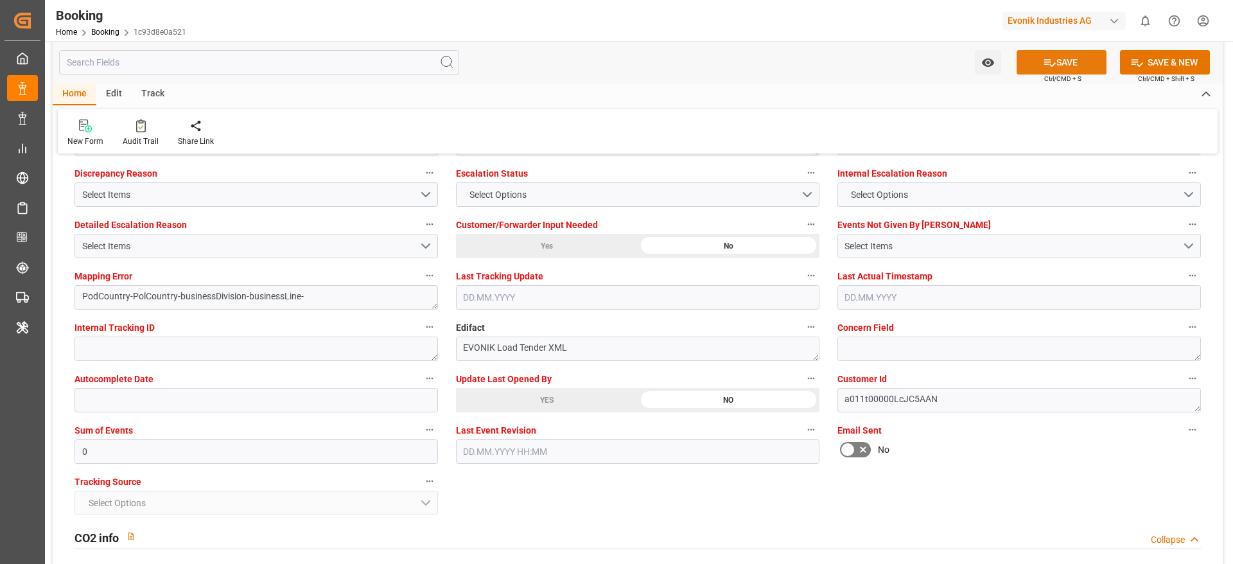
click at [1074, 62] on button "SAVE" at bounding box center [1062, 62] width 90 height 24
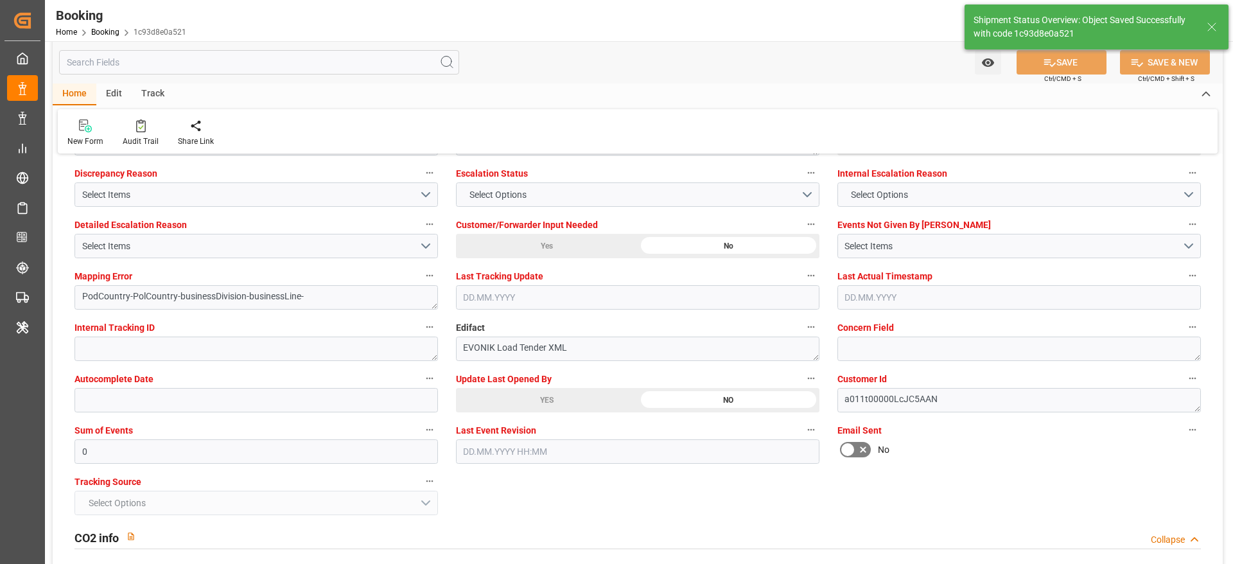
type textarea "PolCountry-businessDivision-businessLine-"
type input "[DATE] 10:54"
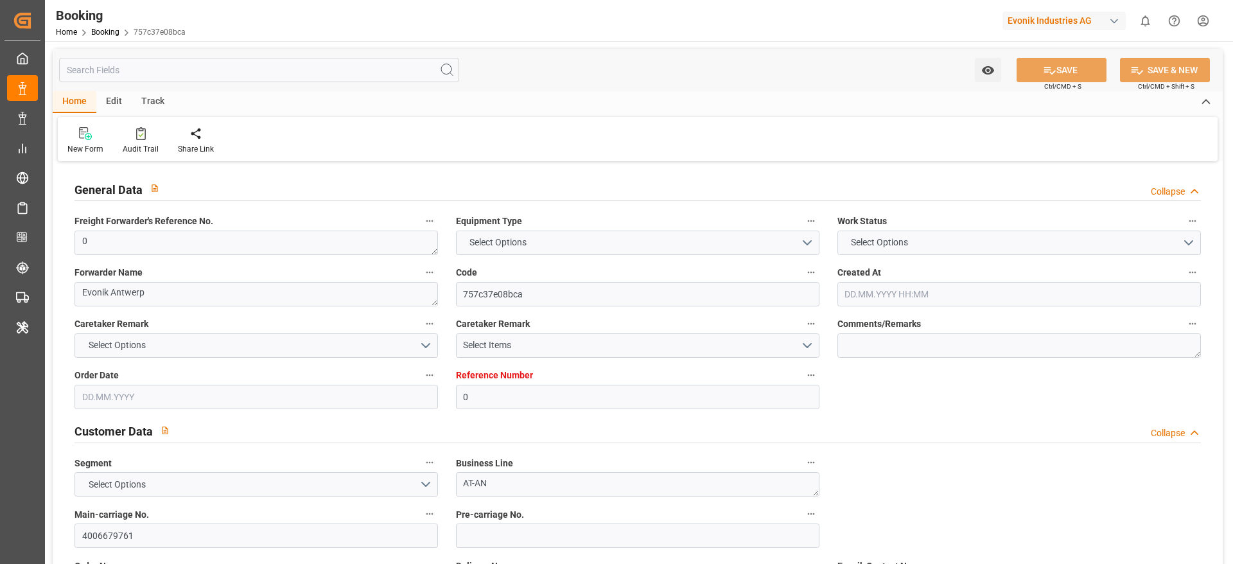
type input "0"
type input "9723253"
type input "Hapag [PERSON_NAME]"
type input "Hapag Lloyd Aktiengesellschaft"
type input "BEANR"
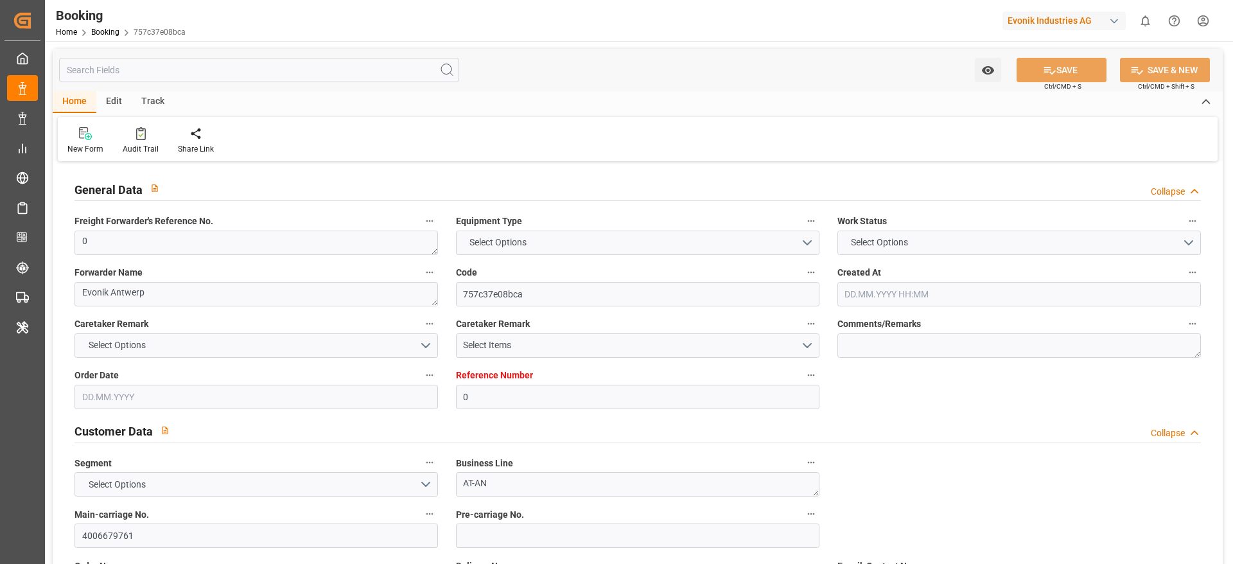
type input "BRPNG"
type input "0"
type input "[DATE] 12:38"
type input "[DATE]"
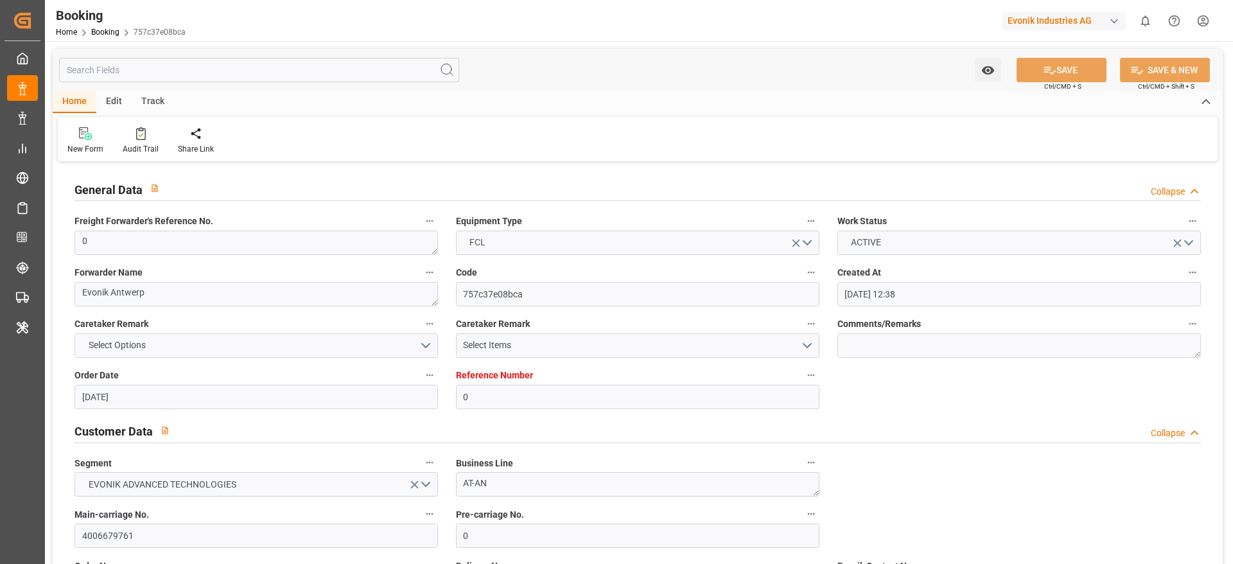
type input "[DATE]"
type input "[DATE] 00:00"
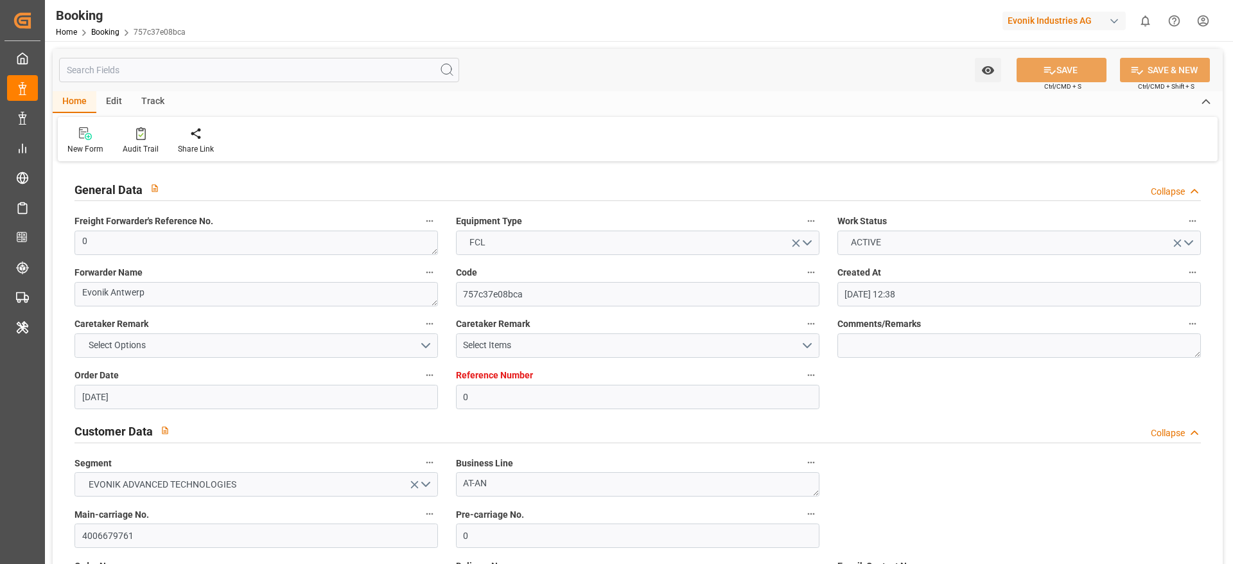
type input "[DATE] 00:00"
type input "[DATE] 10:53"
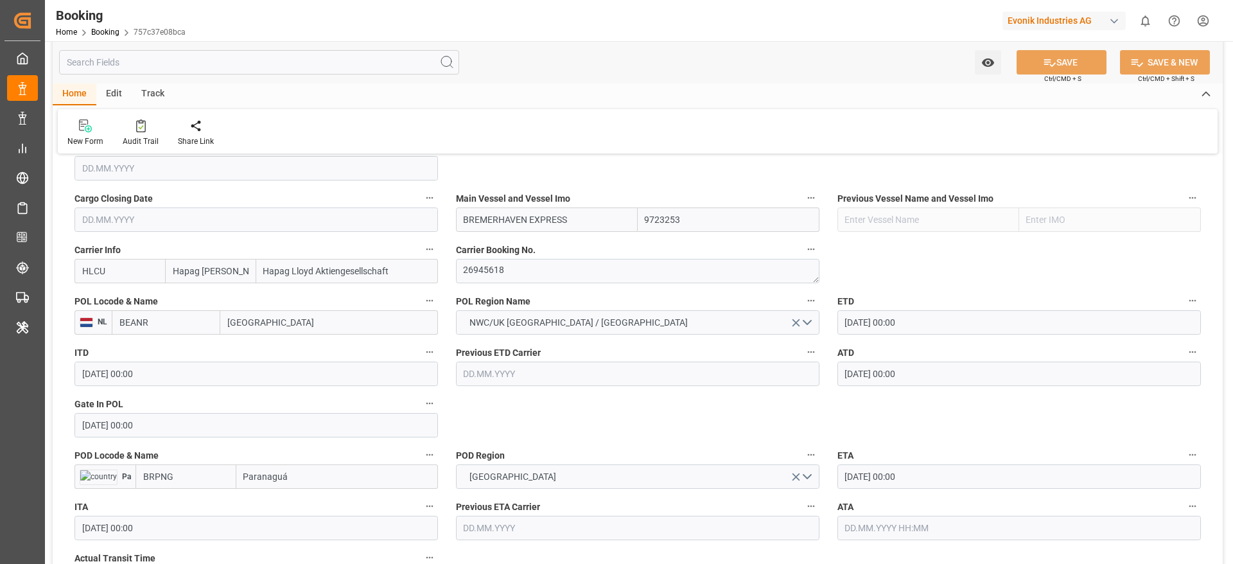
scroll to position [964, 0]
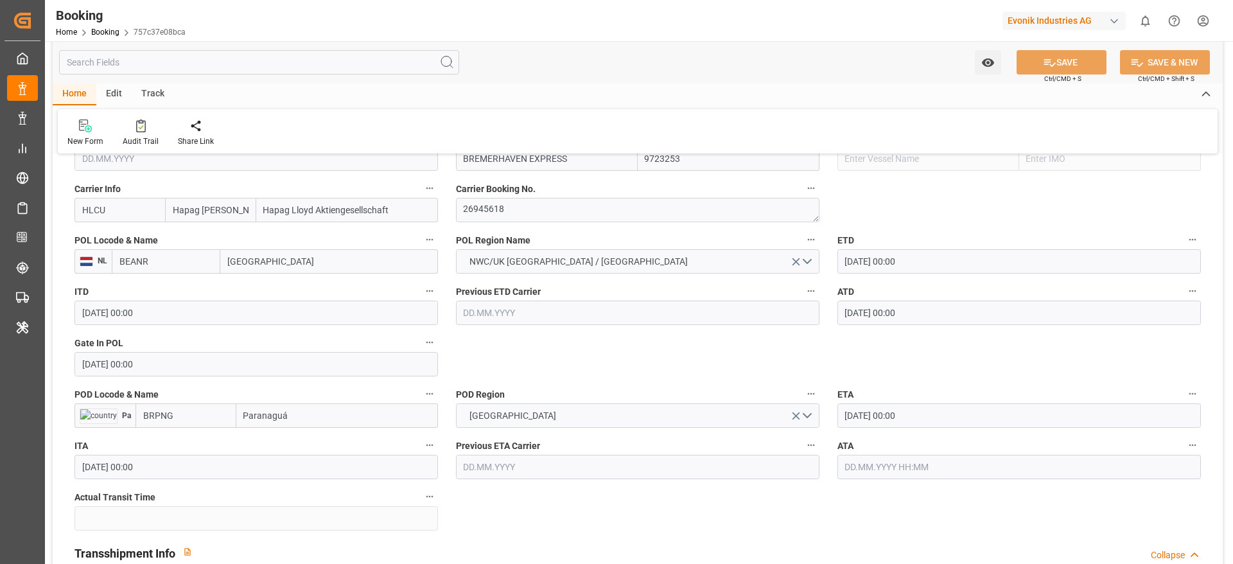
click at [330, 412] on input "Paranaguá" at bounding box center [337, 415] width 202 height 24
click at [314, 438] on div "Paranaguá - BRPNG" at bounding box center [283, 444] width 93 height 29
type input "Paranaguá"
click at [1078, 61] on button "SAVE" at bounding box center [1062, 62] width 90 height 24
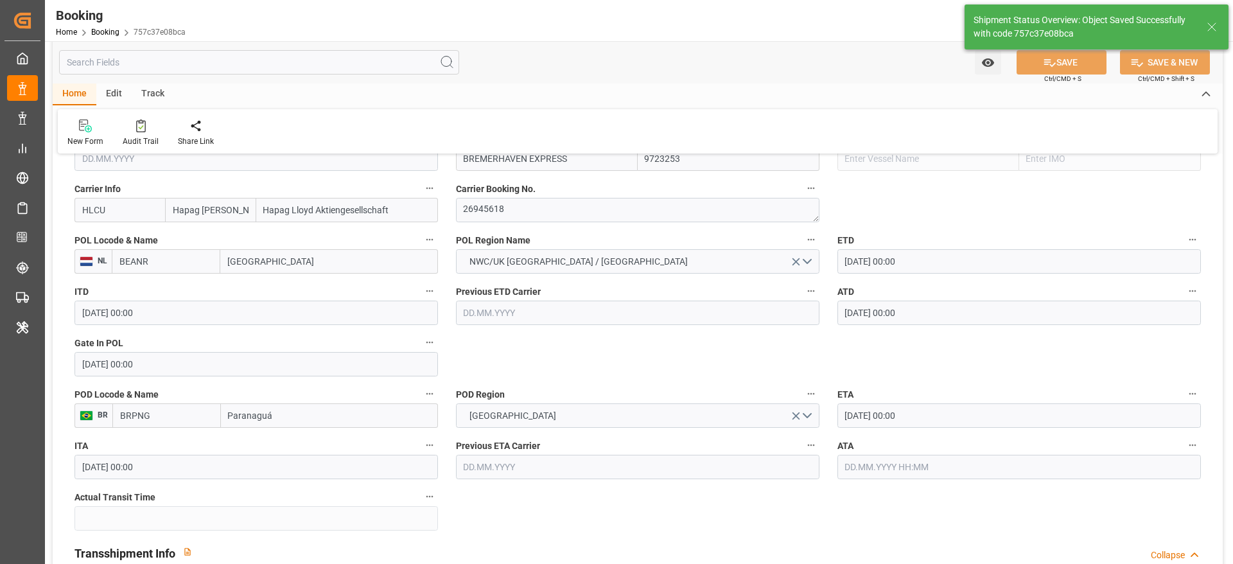
type textarea "PolCountry-businessDivision-businessLine-"
type input "23.09.2025 10:55"
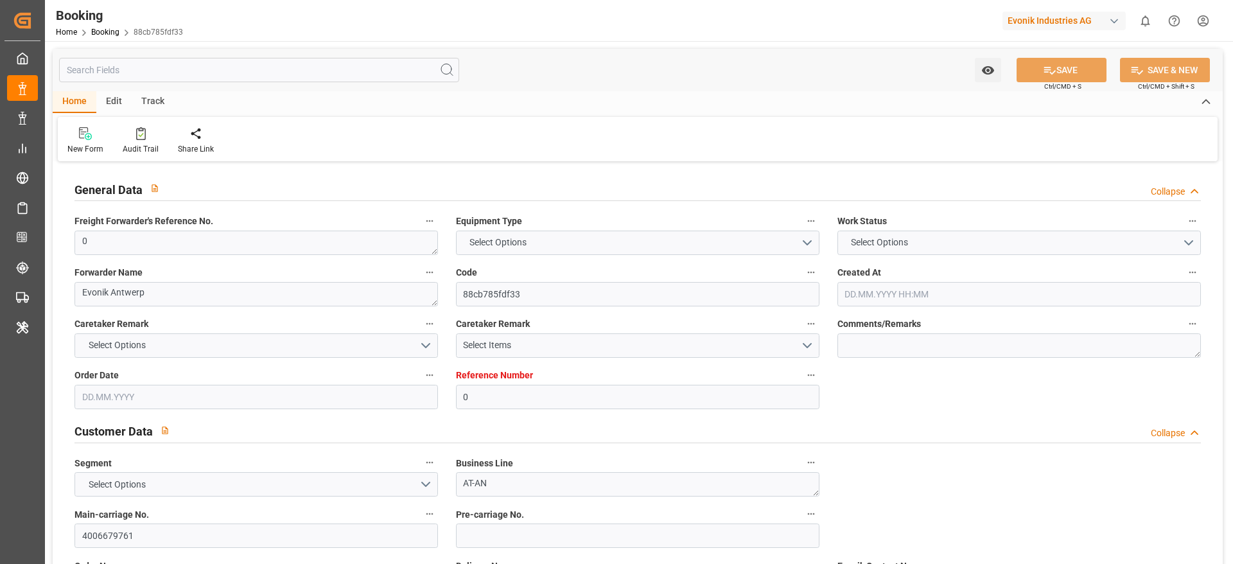
type input "0"
type input "9723253"
type input "Hapag [PERSON_NAME]"
type input "Hapag Lloyd Aktiengesellschaft"
type input "BEANR"
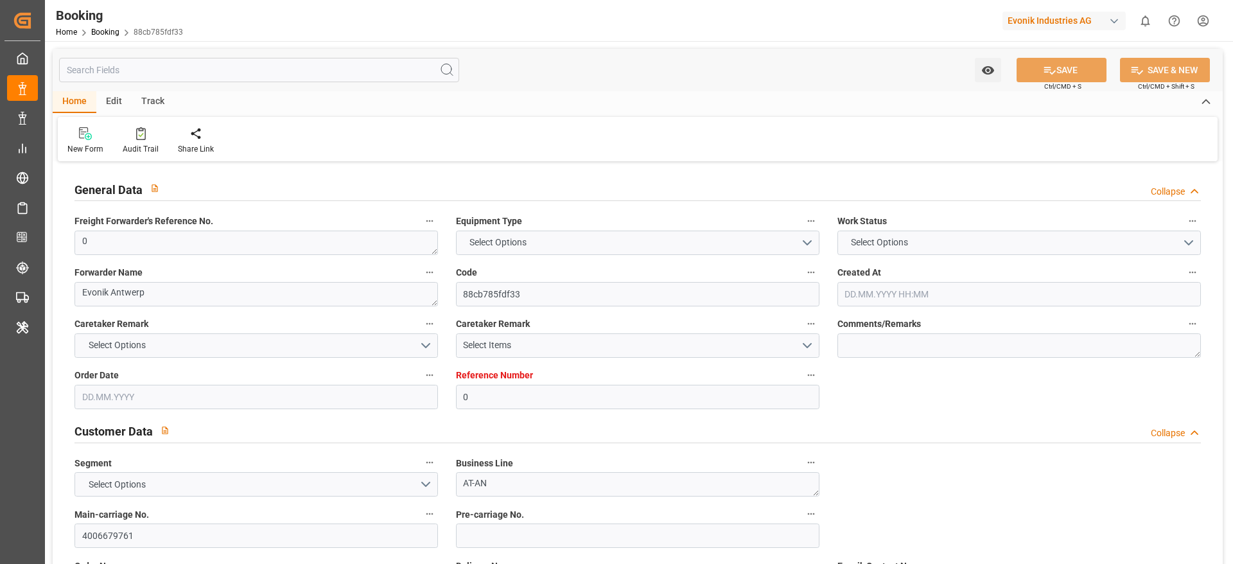
type input "BRPNG"
type input "0"
type input "[DATE] 12:38"
type input "[DATE]"
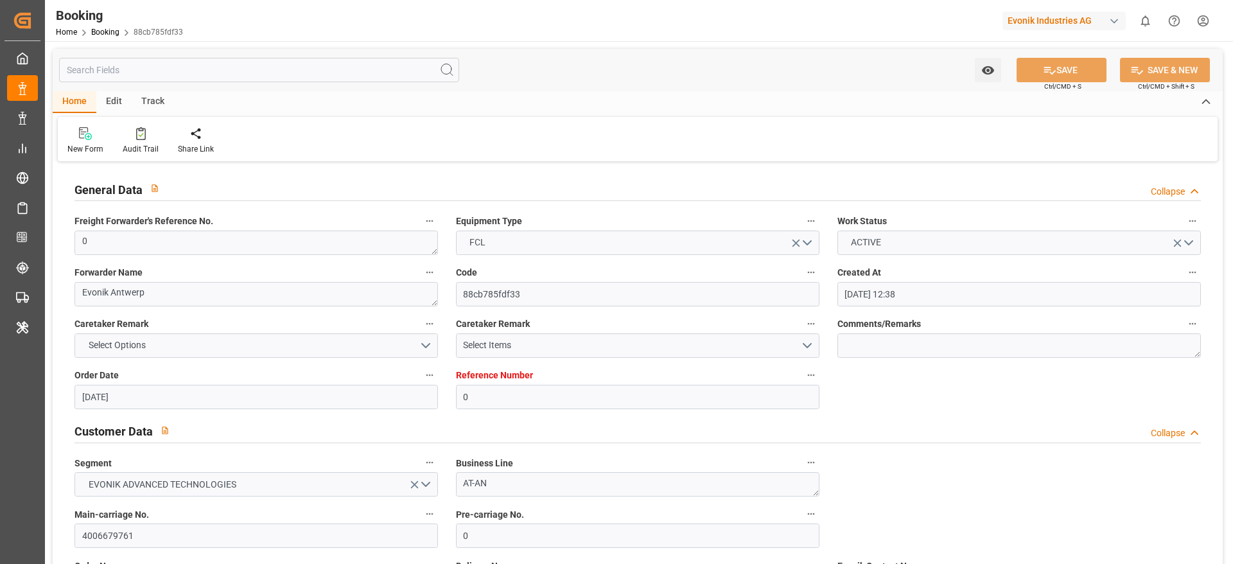
type input "11.08.2025"
type input "19.08.2025 00:00"
type input "13.08.2025 00:00"
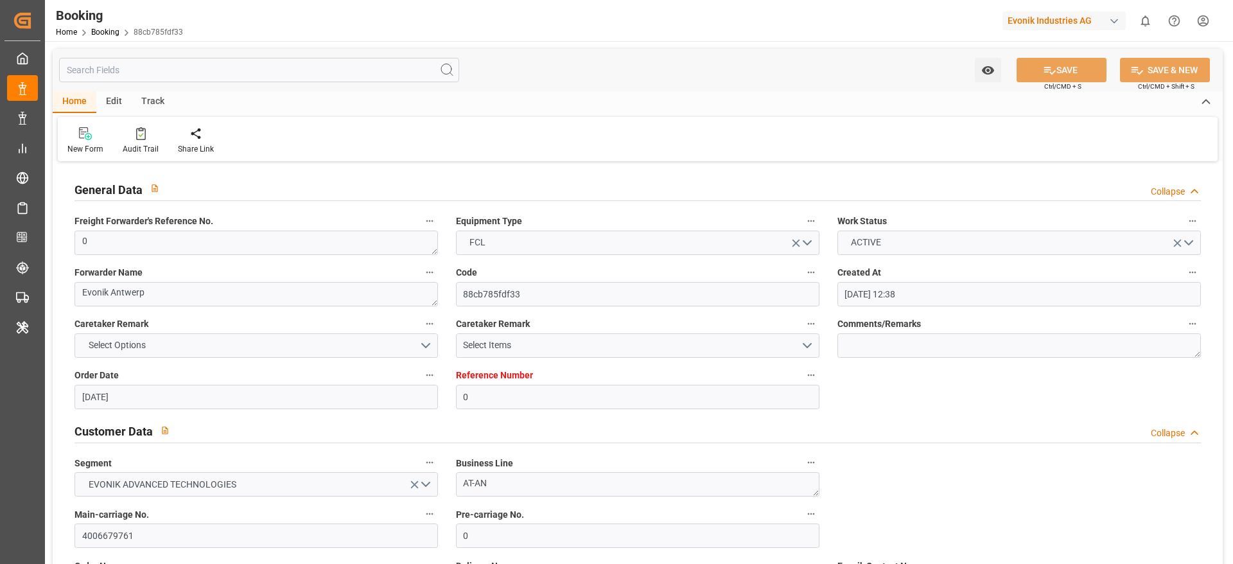
type input "23.09.2025 00:00"
type input "23.09.2025 10:53"
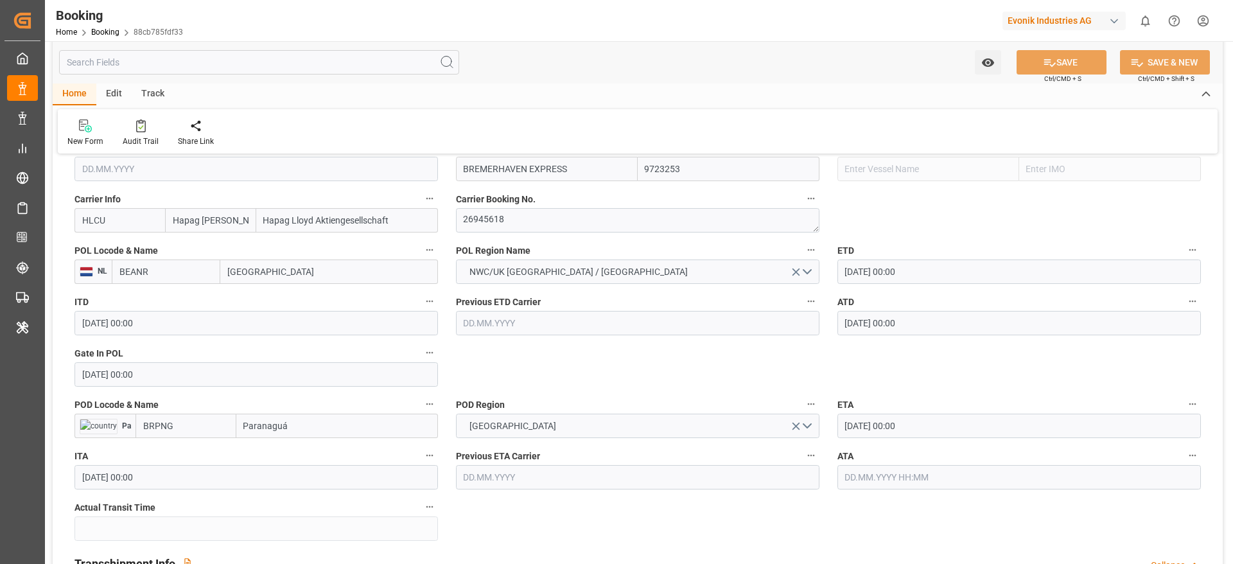
scroll to position [1060, 0]
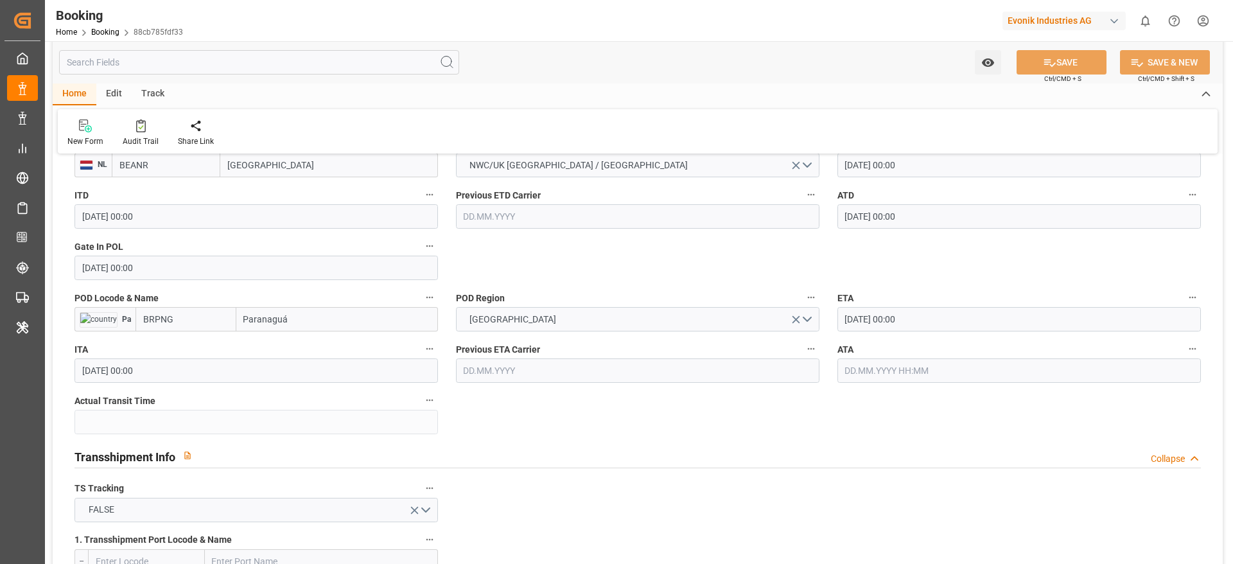
click at [294, 315] on input "Paranaguá" at bounding box center [337, 319] width 202 height 24
click at [308, 346] on span "Paranaguá - BRPNG" at bounding box center [284, 347] width 78 height 10
type input "Paranaguá"
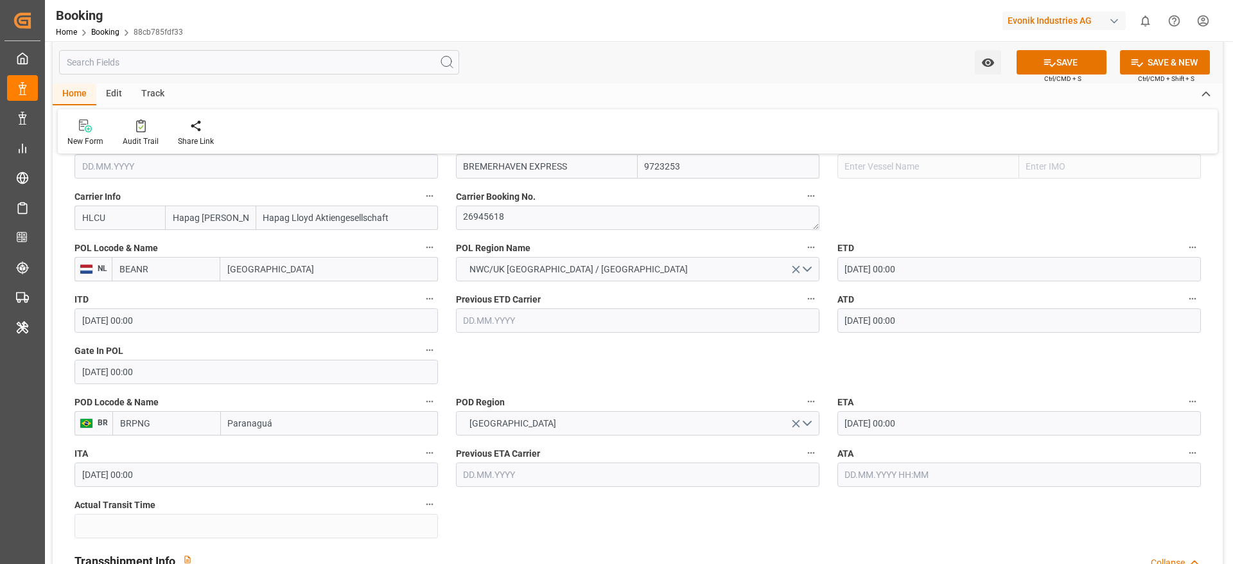
scroll to position [964, 0]
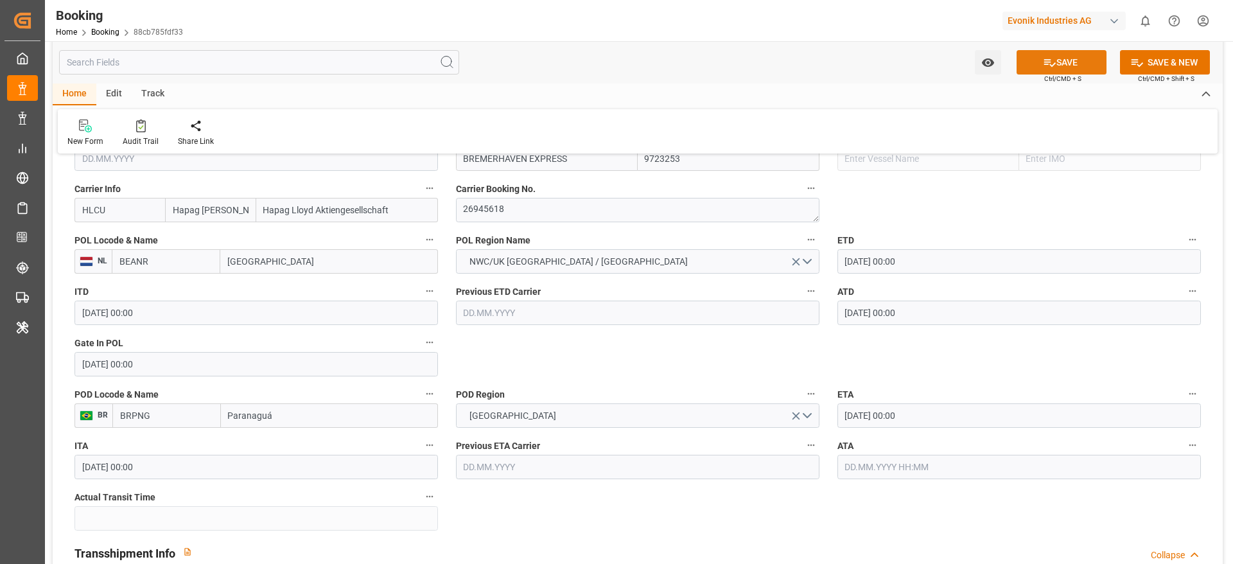
click at [1053, 64] on icon at bounding box center [1049, 62] width 13 height 13
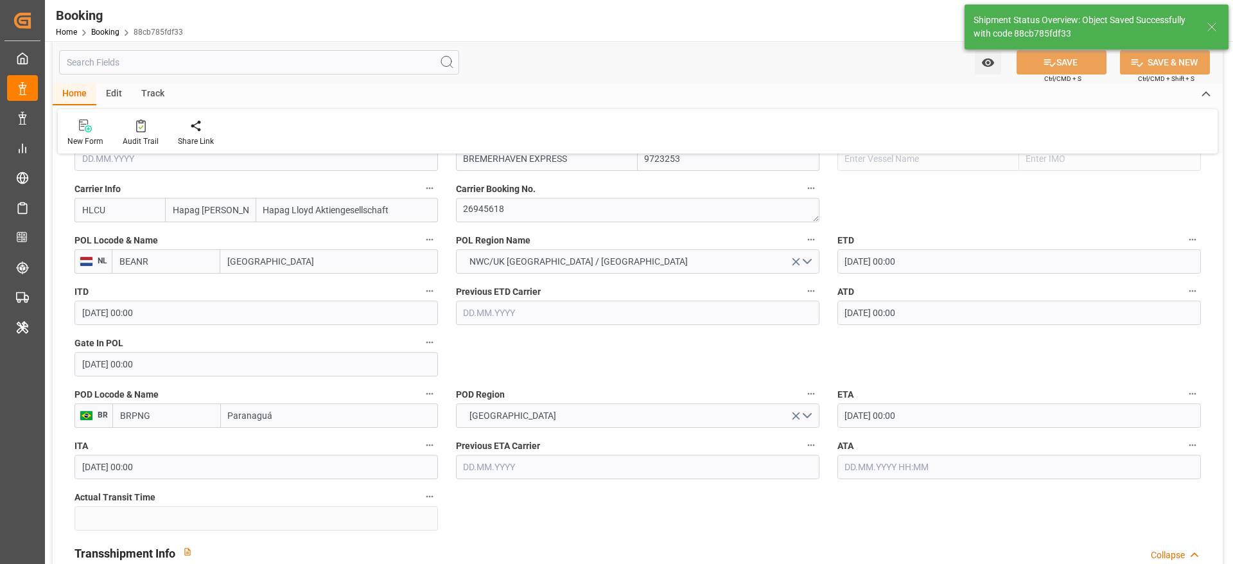
type textarea "PolCountry-businessDivision-businessLine-"
type input "23.09.2025 10:56"
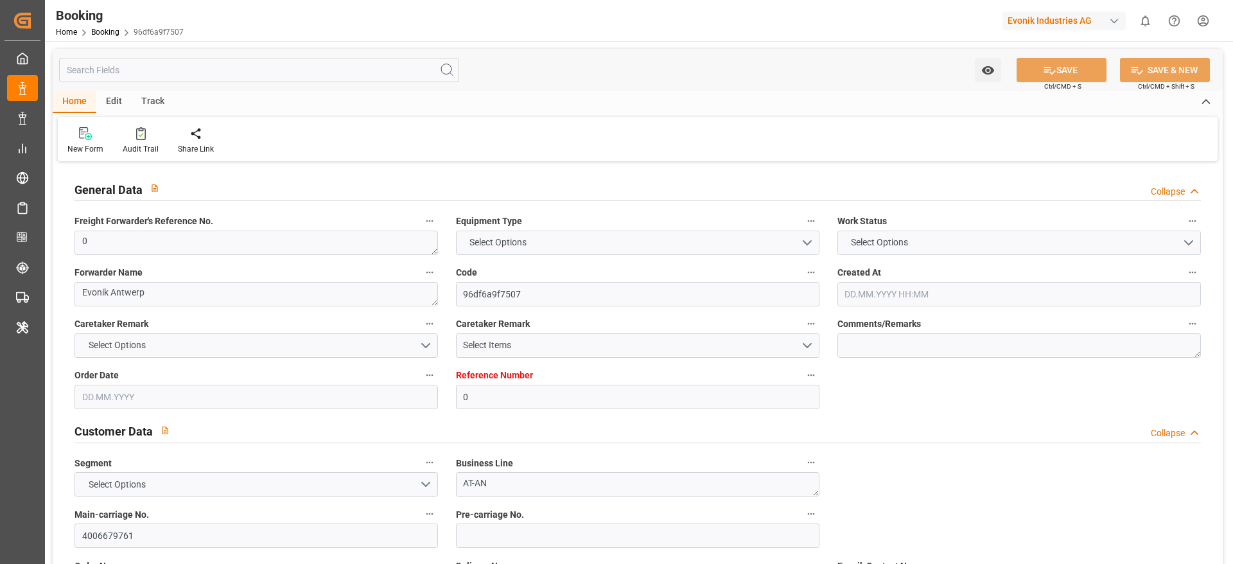
type input "0"
type input "9723253"
type input "Hapag [PERSON_NAME]"
type input "Hapag Lloyd Aktiengesellschaft"
type input "BEANR"
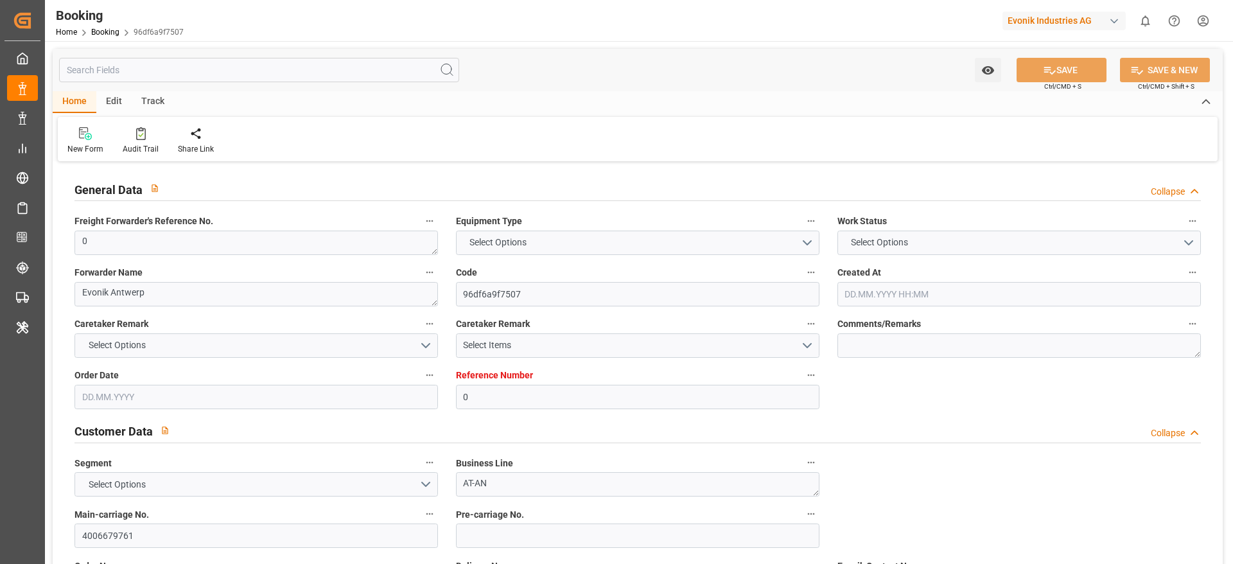
type input "BRPNG"
type input "0"
type input "[DATE] 12:38"
type input "[DATE]"
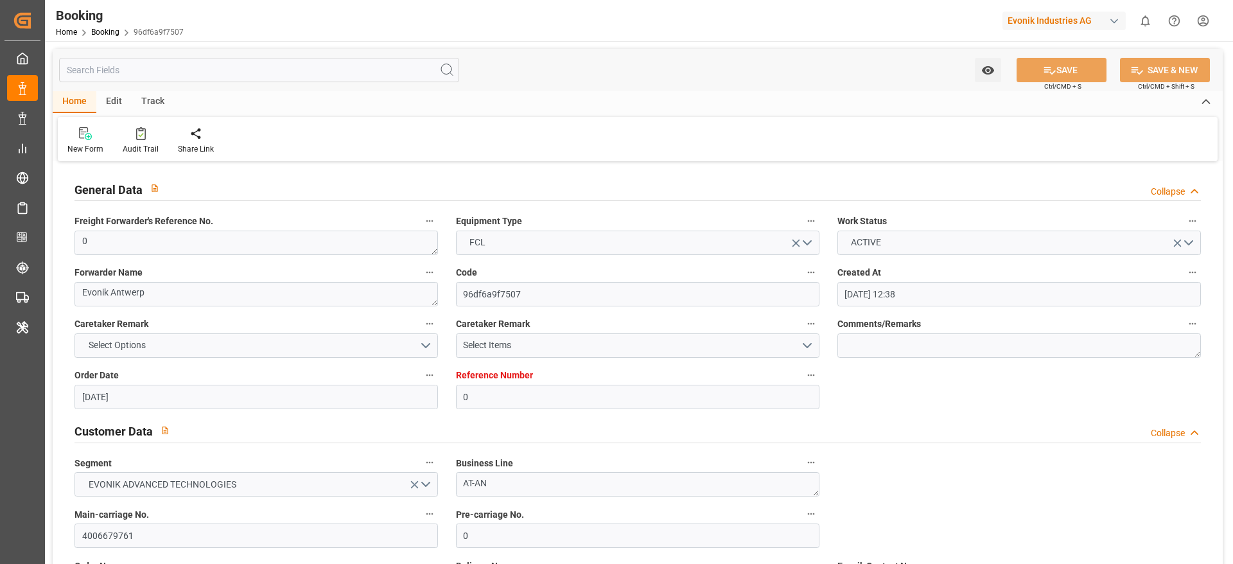
type input "[DATE]"
type input "[DATE] 00:00"
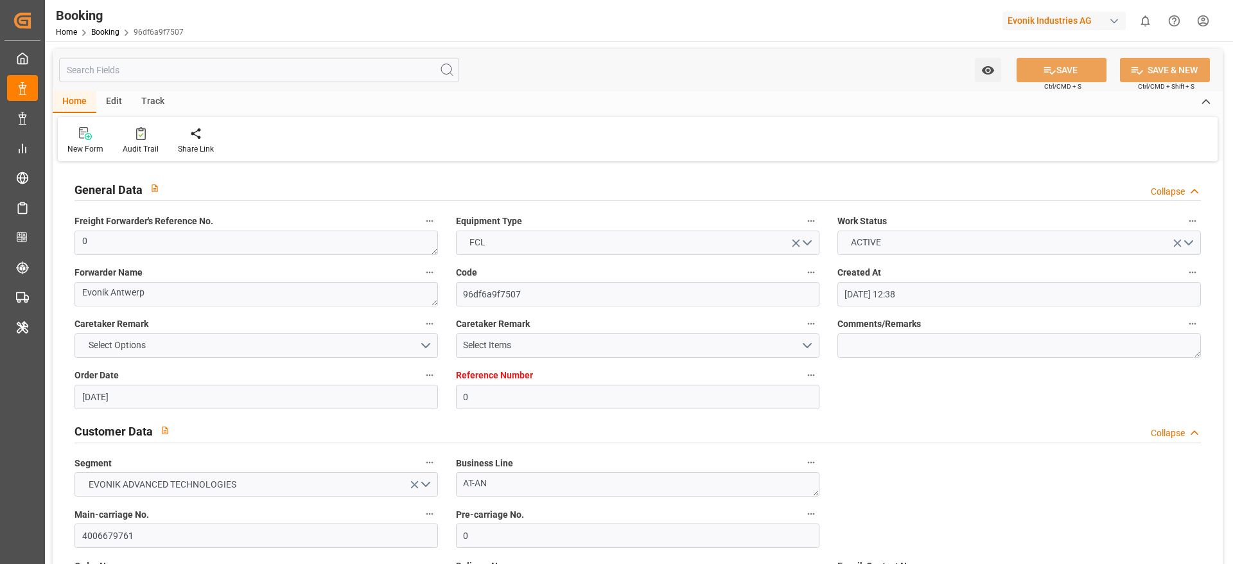
type input "[DATE] 00:00"
type input "[DATE] 10:53"
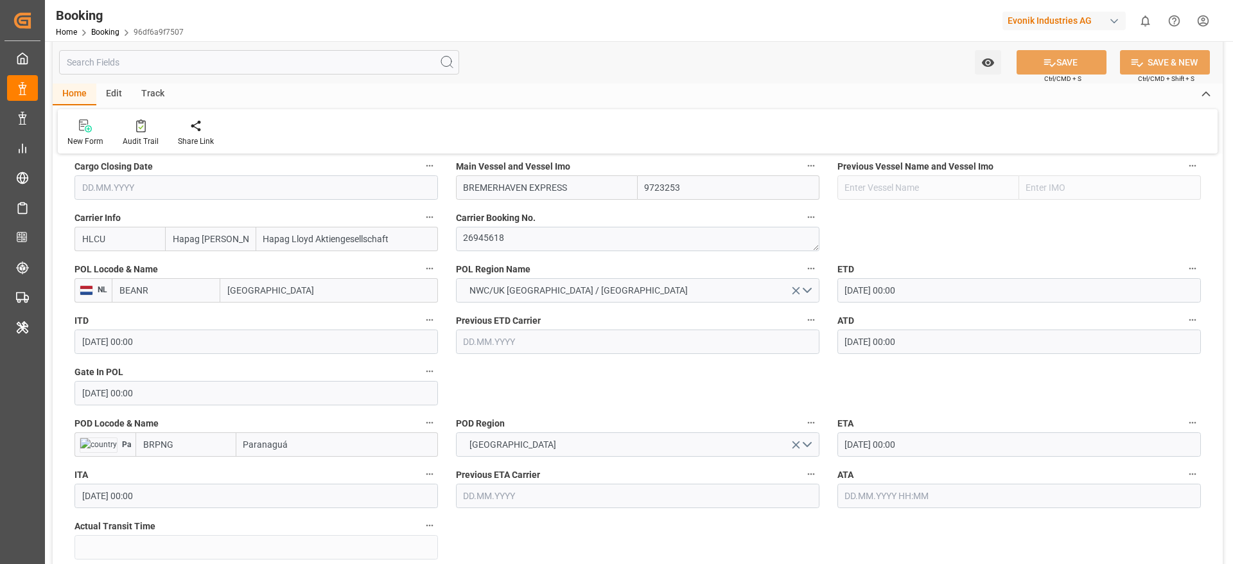
scroll to position [964, 0]
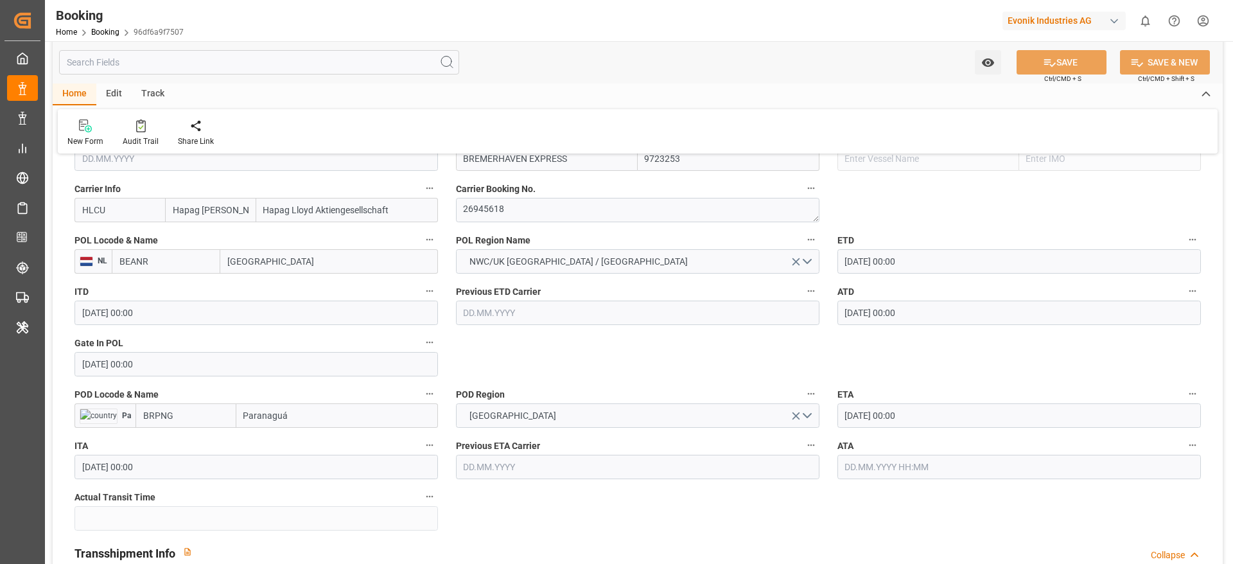
click at [310, 421] on input "Paranaguá" at bounding box center [337, 415] width 202 height 24
click at [309, 436] on div "Paranaguá - BRPNG" at bounding box center [283, 444] width 93 height 29
type input "Paranaguá"
click at [1055, 66] on button "SAVE" at bounding box center [1062, 62] width 90 height 24
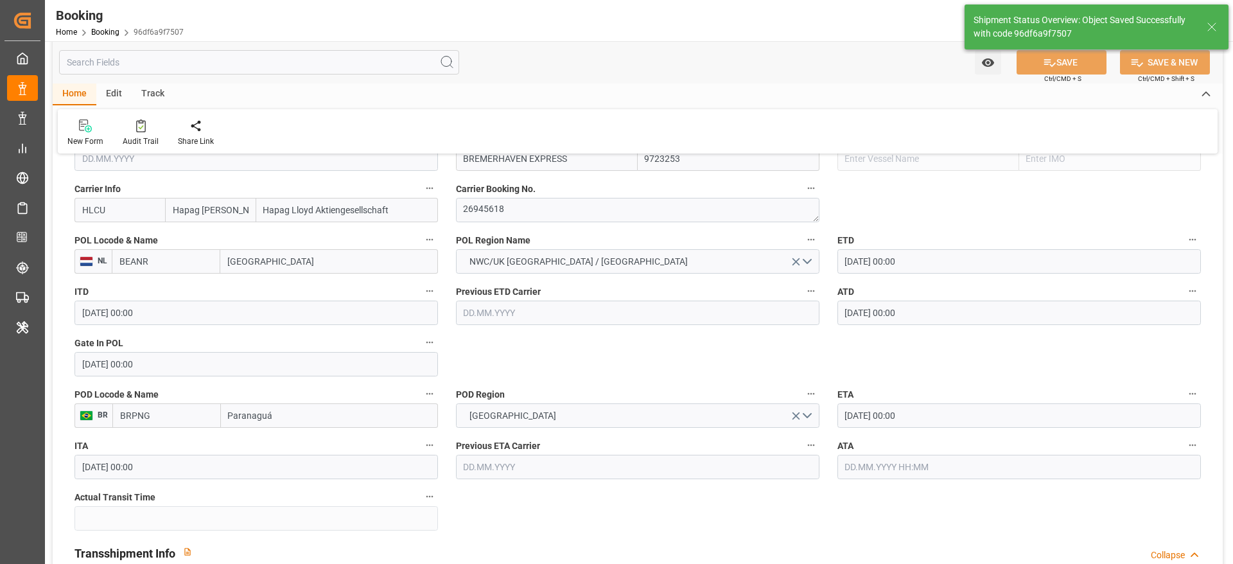
type textarea "PolCountry-businessDivision-businessLine-"
type input "[DATE] 10:57"
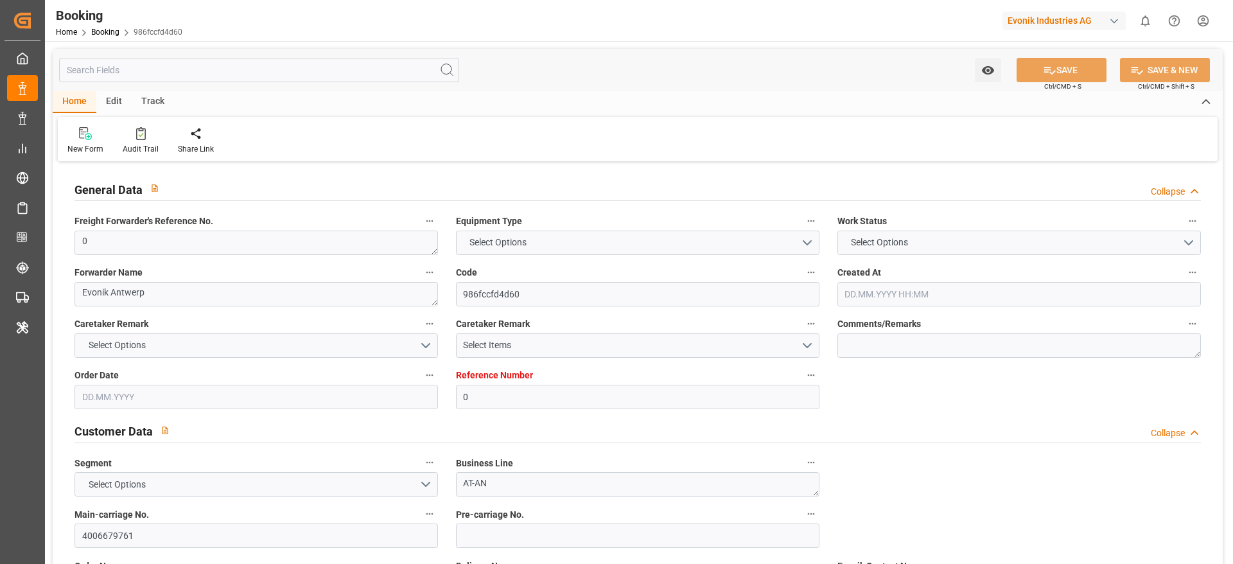
type input "0"
type input "9723253"
type input "Hapag [PERSON_NAME]"
type input "Hapag Lloyd Aktiengesellschaft"
type input "BEANR"
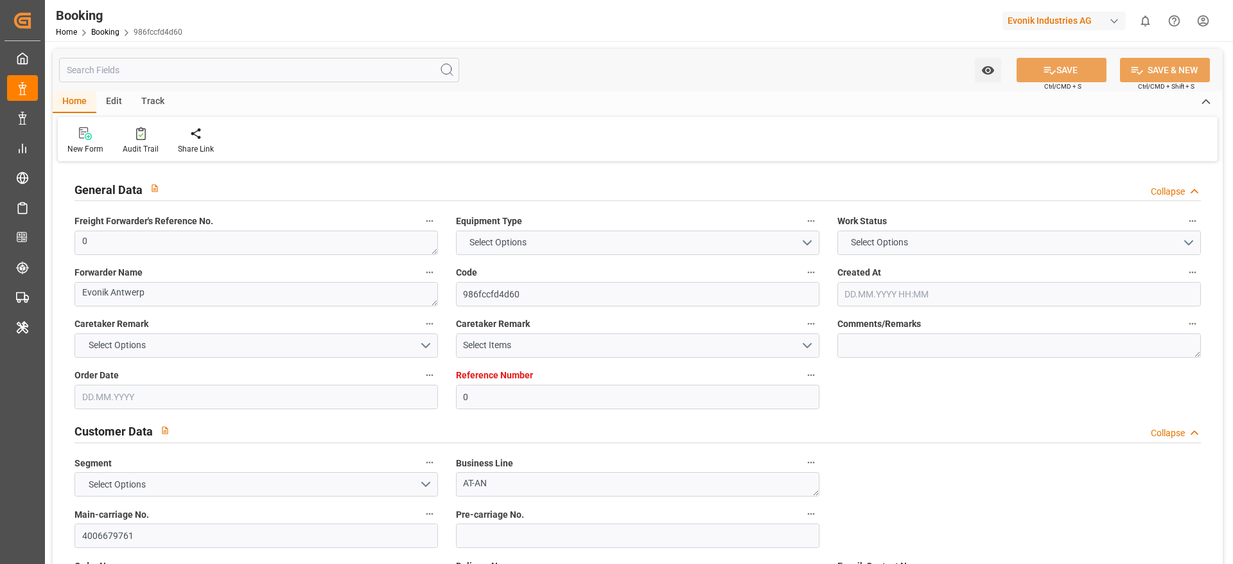
type input "BRPNG"
type input "0"
type input "[DATE] 12:38"
type input "[DATE]"
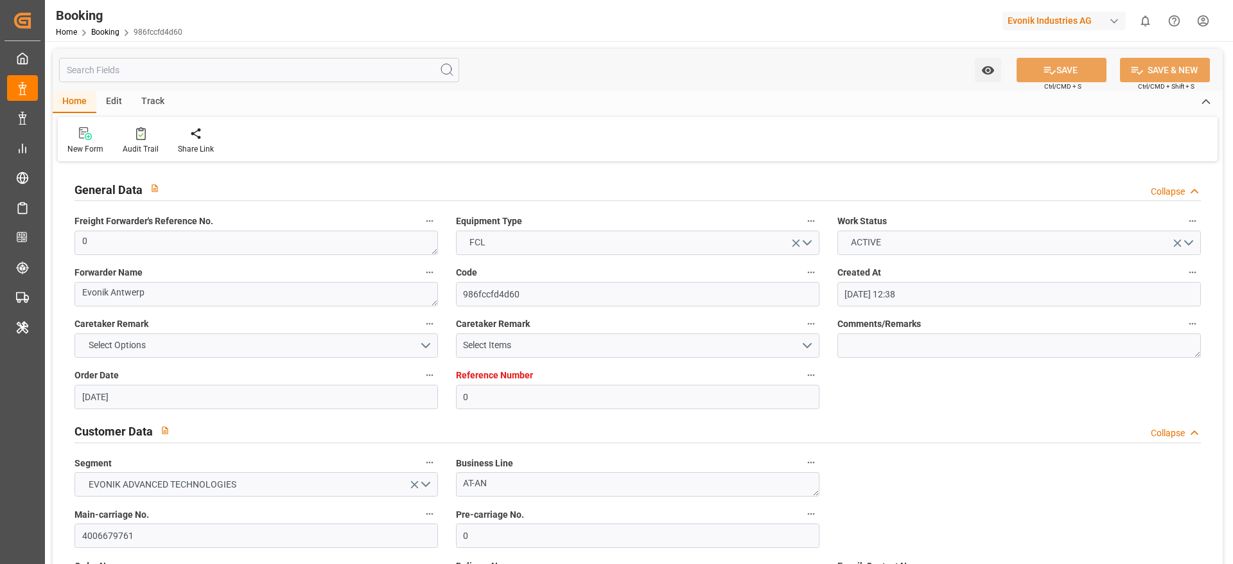
type input "[DATE]"
type input "[DATE] 00:00"
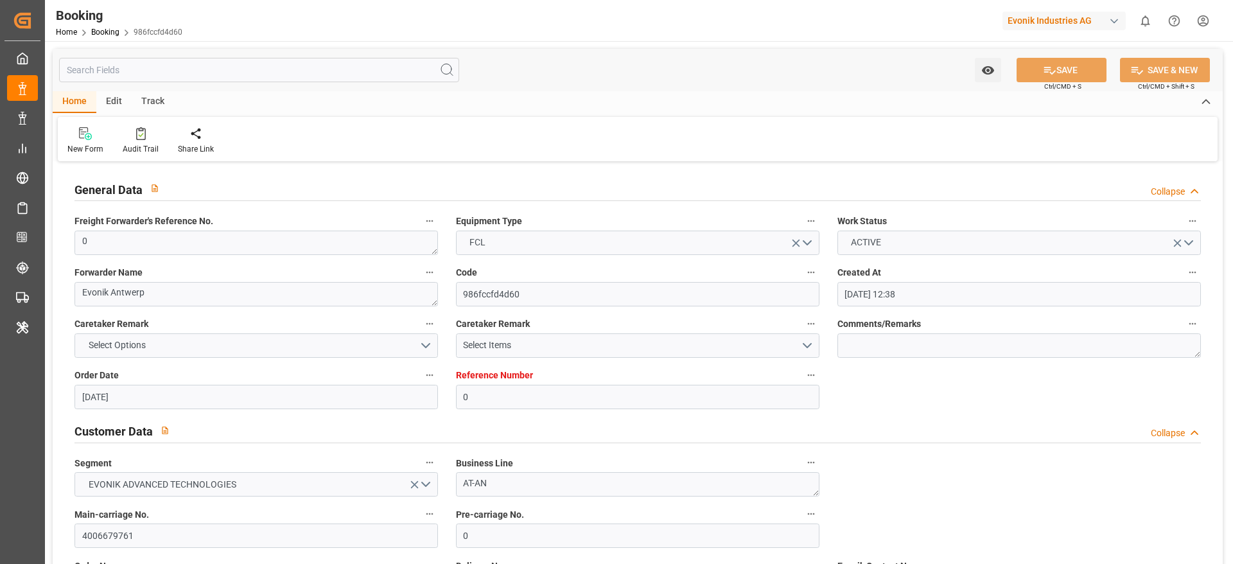
type input "[DATE] 00:00"
type input "[DATE] 10:53"
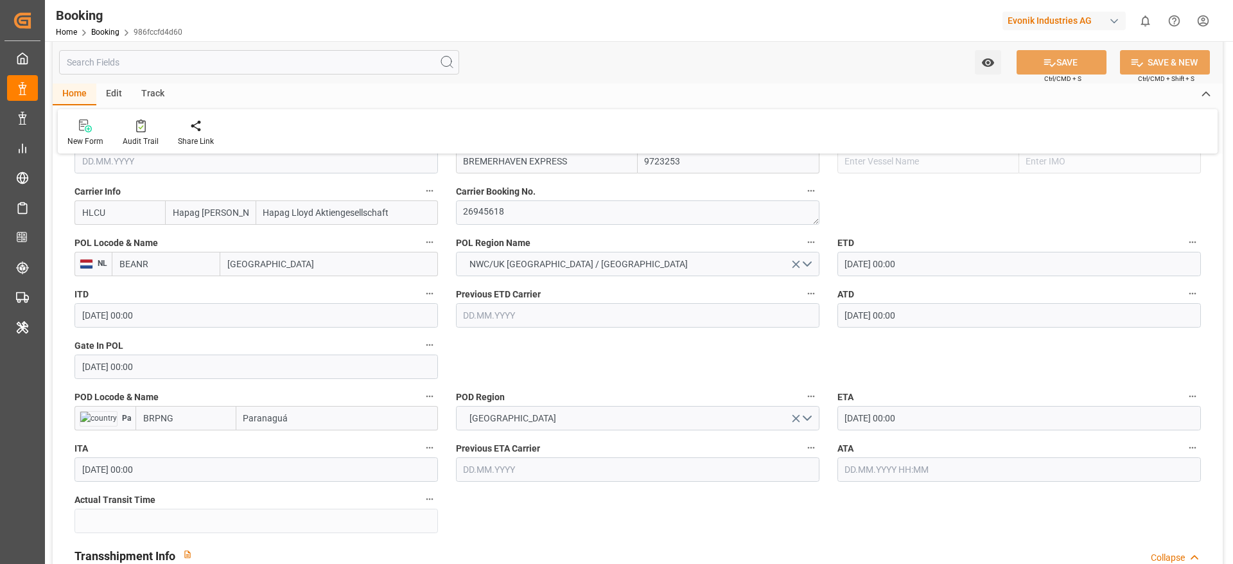
scroll to position [964, 0]
click at [312, 408] on input "Paranaguá" at bounding box center [337, 415] width 202 height 24
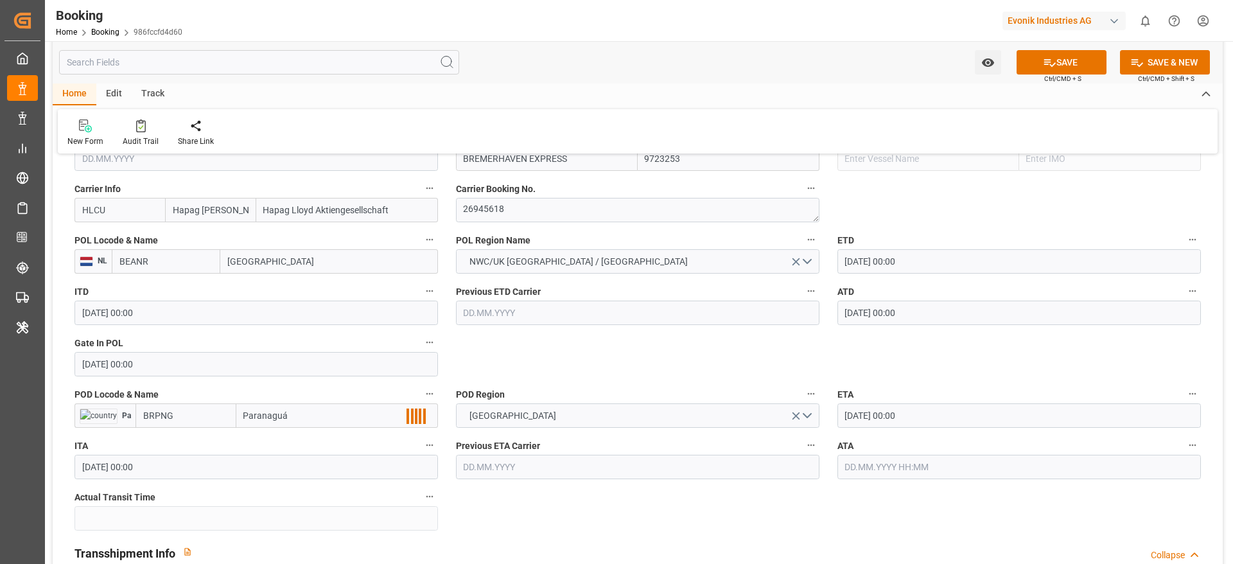
type input "Paranaguá"
click at [303, 442] on span "Paranaguá - BRPNG" at bounding box center [284, 444] width 78 height 10
click at [1041, 71] on button "SAVE" at bounding box center [1062, 62] width 90 height 24
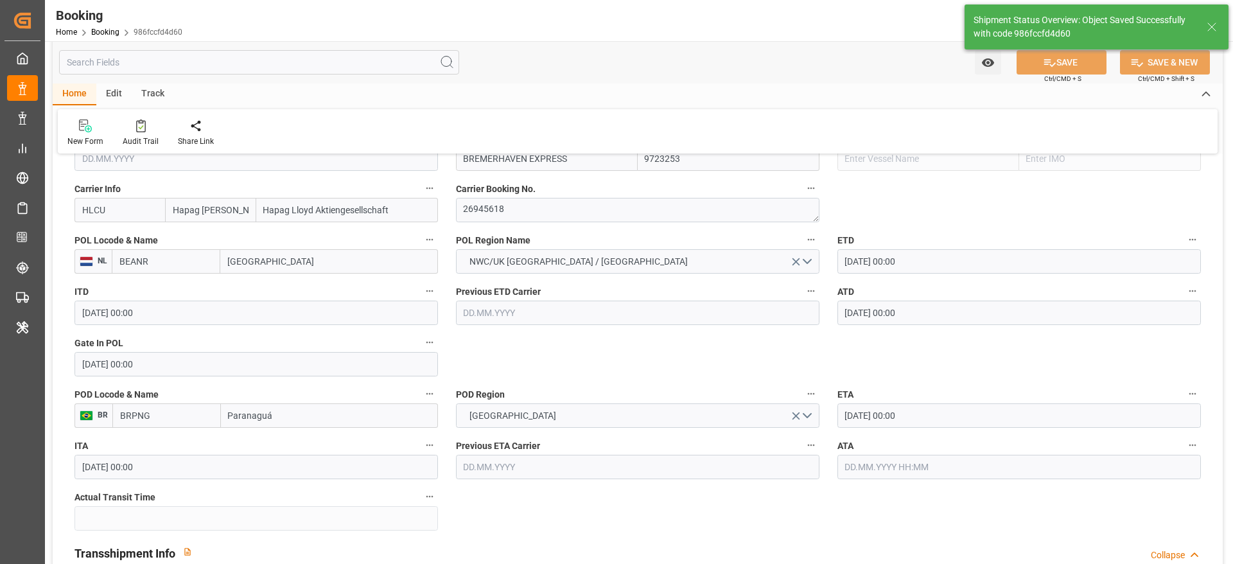
type textarea "PolCountry-businessDivision-businessLine-"
type input "23.09.2025 10:57"
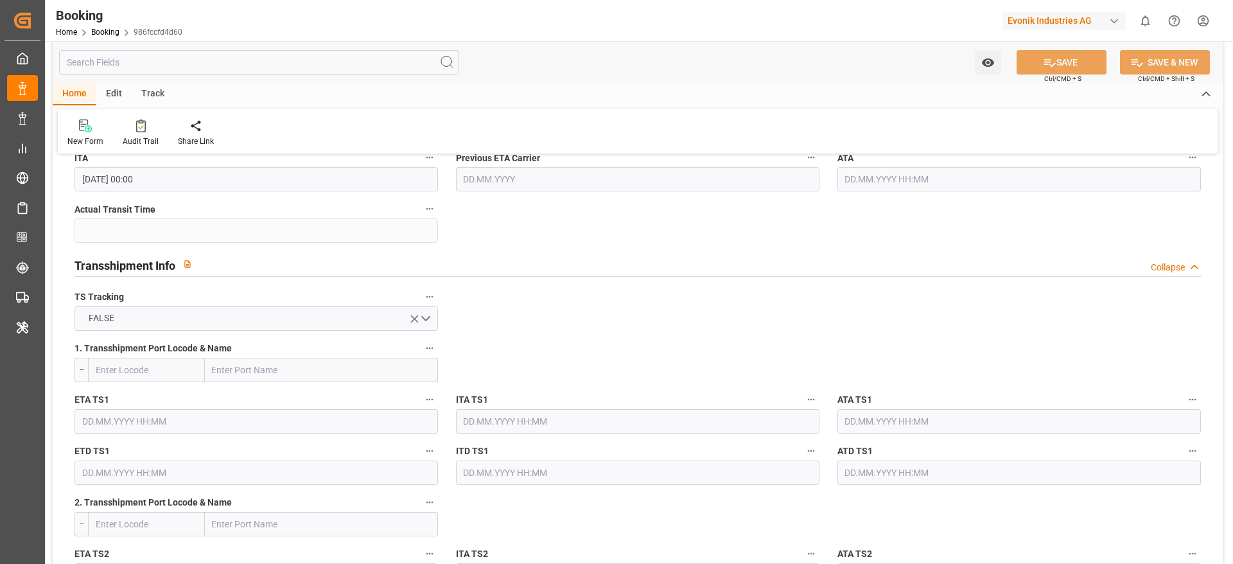
scroll to position [1349, 0]
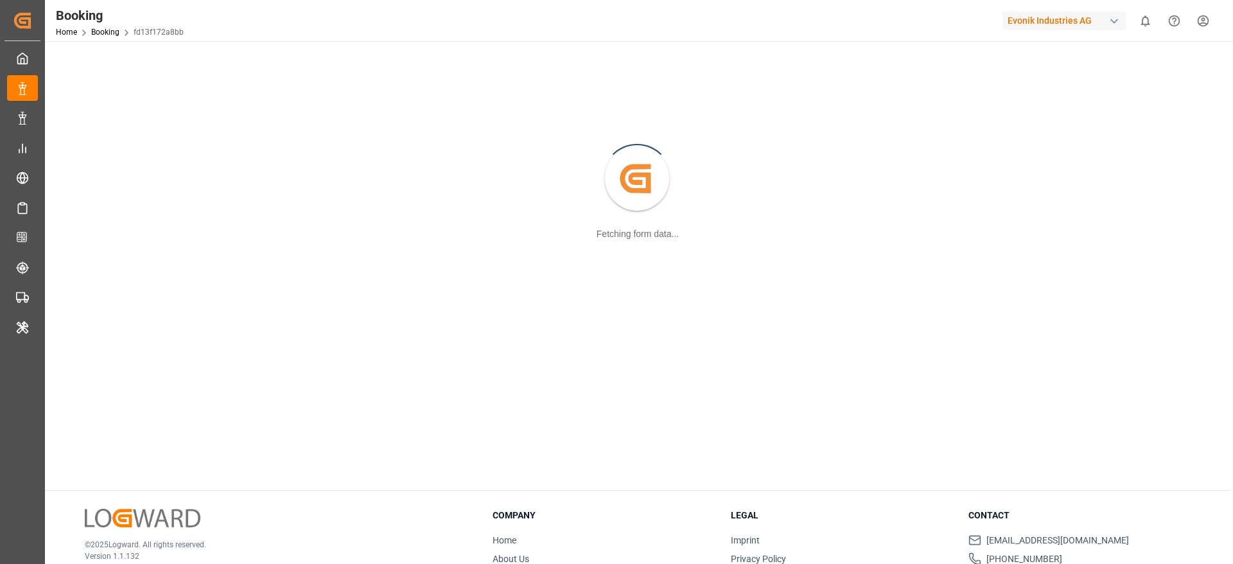
scroll to position [96, 0]
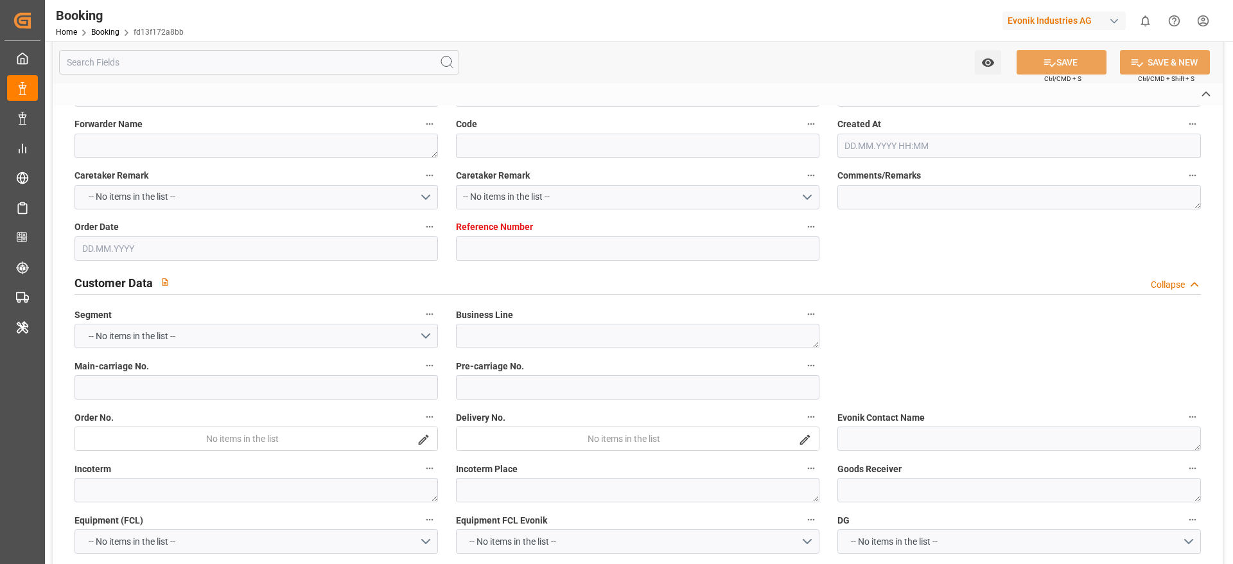
type textarea "0"
type textarea "Evonik Antwerp"
type input "fd13f172a8bb"
type input "0"
type textarea "AT-AN"
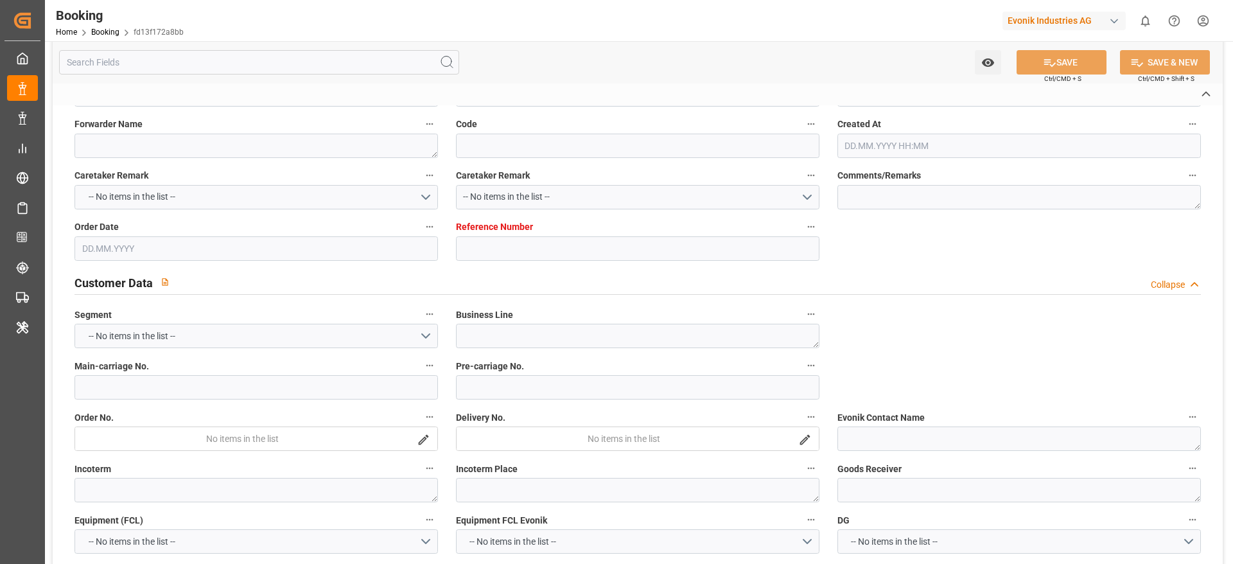
type input "4006679761"
type textarea "[PERSON_NAME][EMAIL_ADDRESS][PERSON_NAME][DOMAIN_NAME]"
type textarea "DAP"
type textarea "Paranaguá Port"
type textarea "Evonik Plant 0000501350"
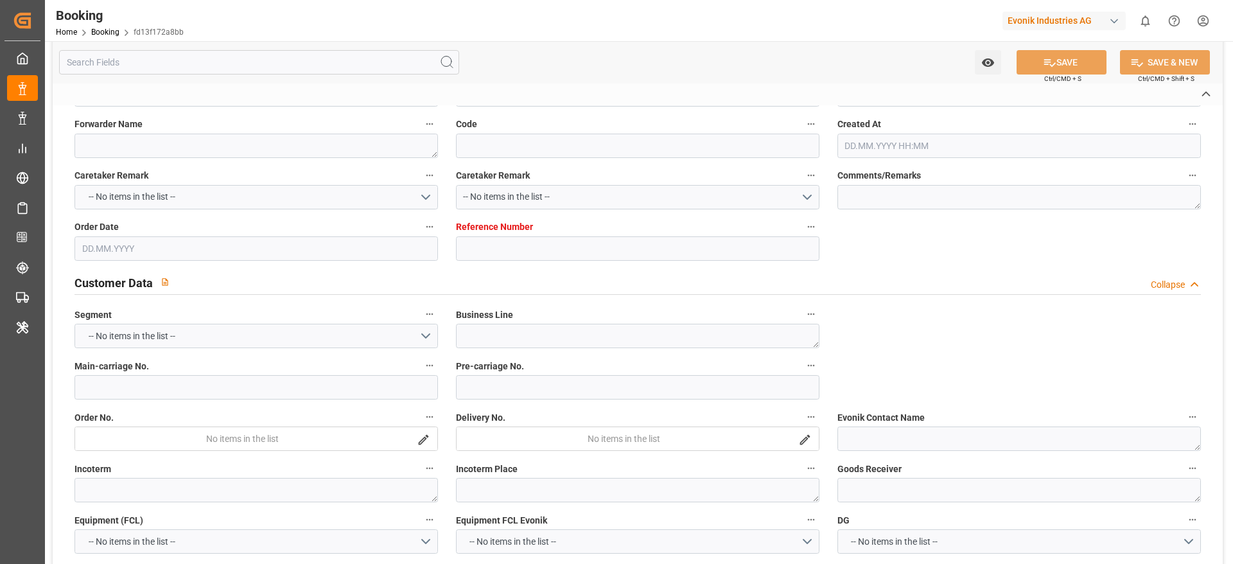
type textarea "[GEOGRAPHIC_DATA]"
type textarea "BMOU1260473"
type input "BREMERHAVEN EXPRESS"
type input "HLCU"
type textarea "26945618"
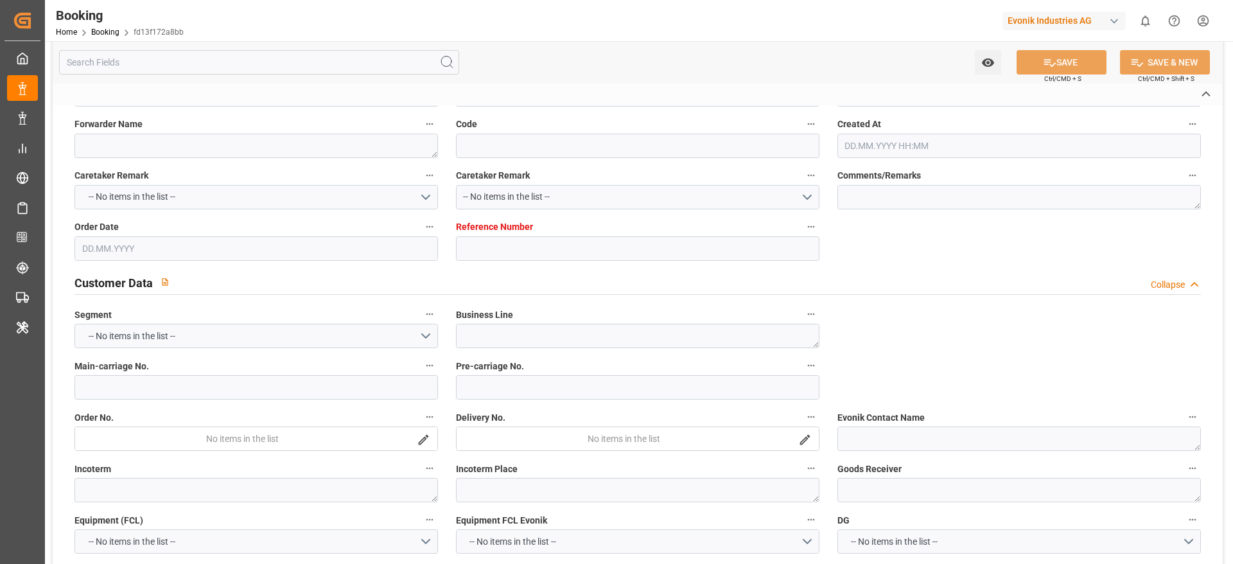
type input "[GEOGRAPHIC_DATA]"
type input "Paranaguá"
type textarea "INPUT_Evonik_Seeburger_LoadTenderOcean_1003049568_20250813173457843.xml"
type textarea "NWC/[GEOGRAPHIC_DATA] [GEOGRAPHIC_DATA] Continent / [GEOGRAPHIC_DATA]-AN"
type textarea "INPUT_Evonik_Seeburger_LoadTenderOcean_1002991529_20250725143537155.xml,INPUT_E…"
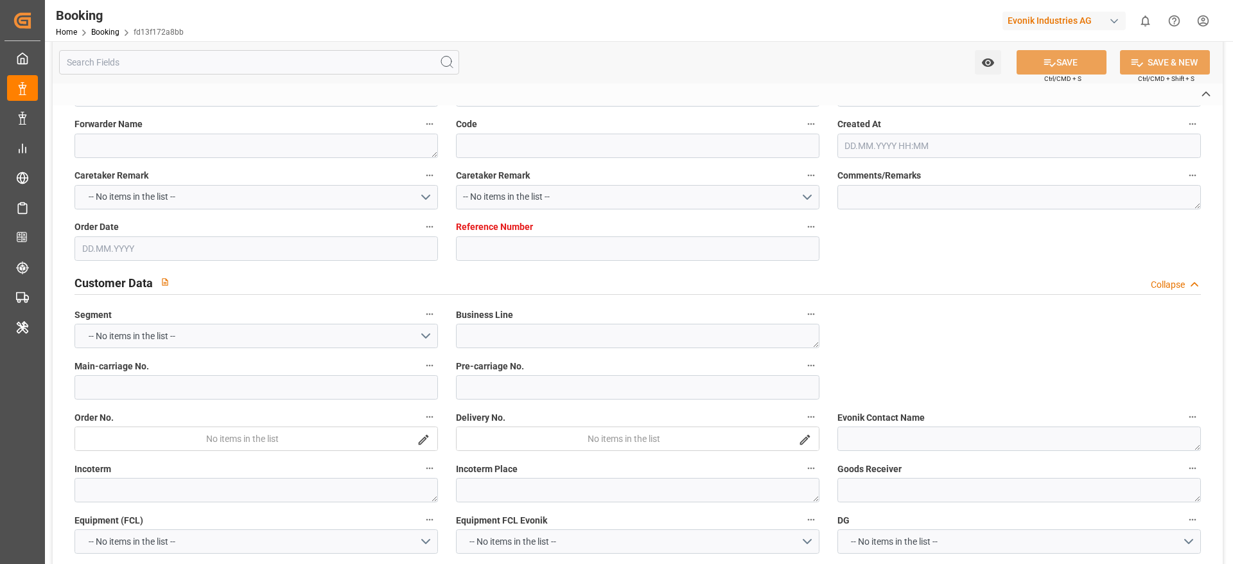
type textarea "1003049568"
type textarea "[PERSON_NAME]"
type textarea "PodCountry-PolCountry-businessDivision-businessLine-"
type textarea "EVONIK Load Tender XML"
type textarea "a011t00000LcJC5AAN"
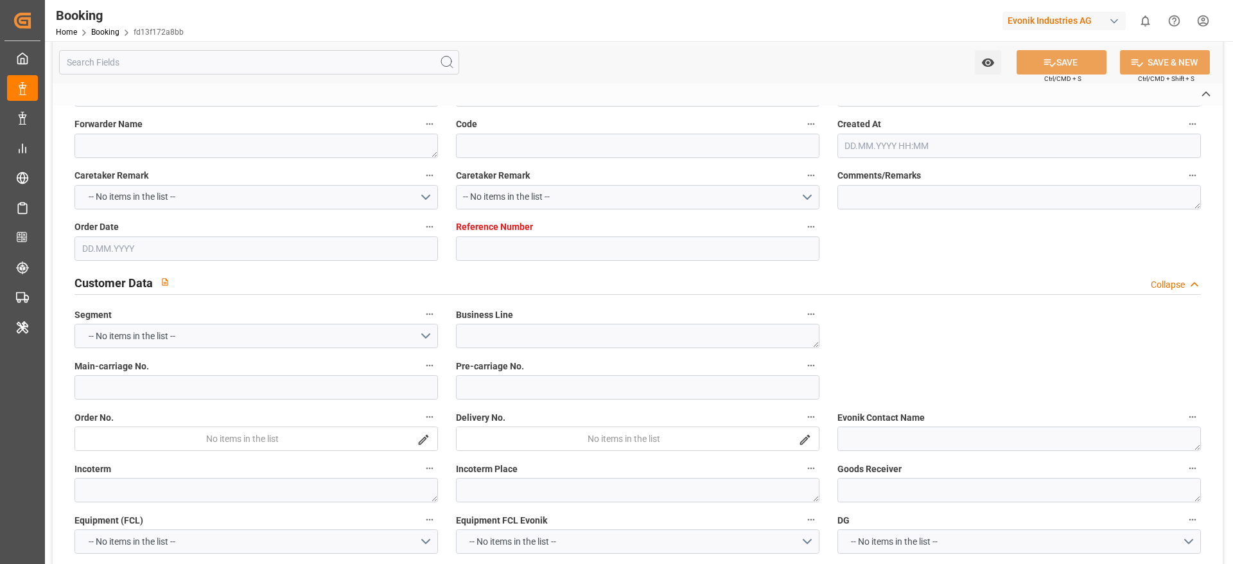
type textarea "No"
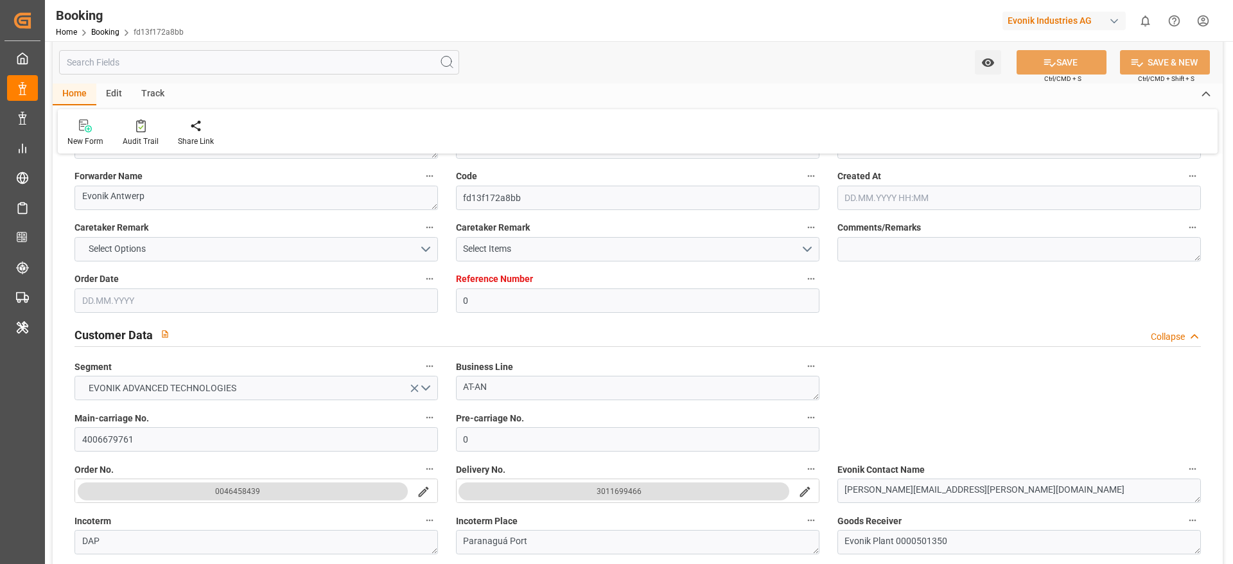
type input "0"
type input "9723253"
type input "Hapag [PERSON_NAME]"
type input "Hapag Lloyd Aktiengesellschaft"
type input "BEANR"
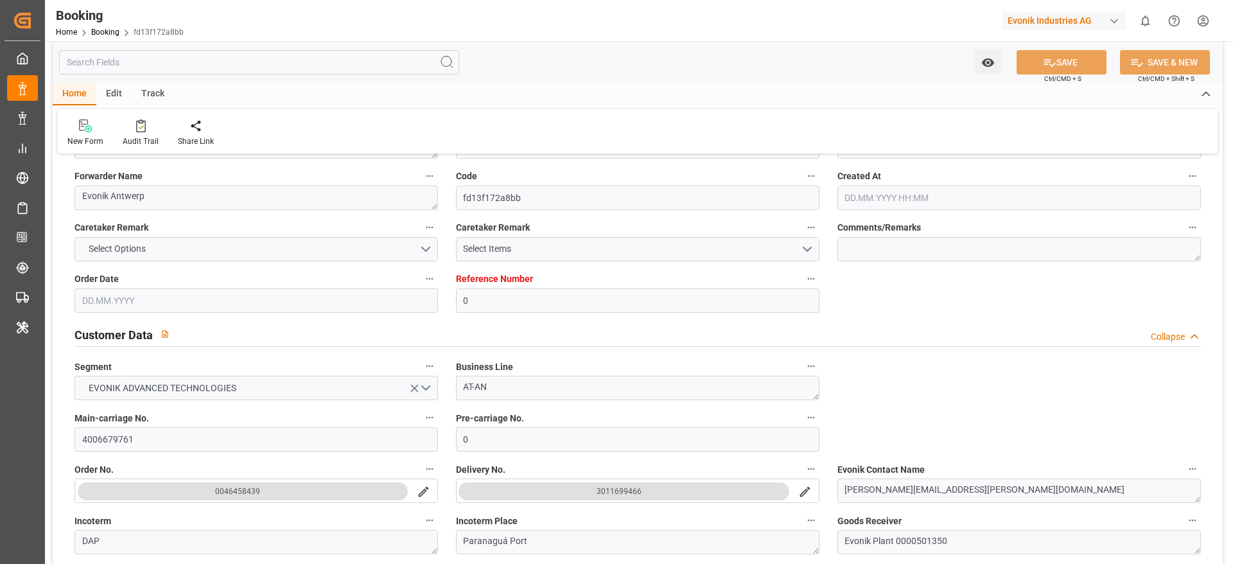
type input "BRPNG"
type input "0"
type input "[DATE] 12:38"
type input "[DATE]"
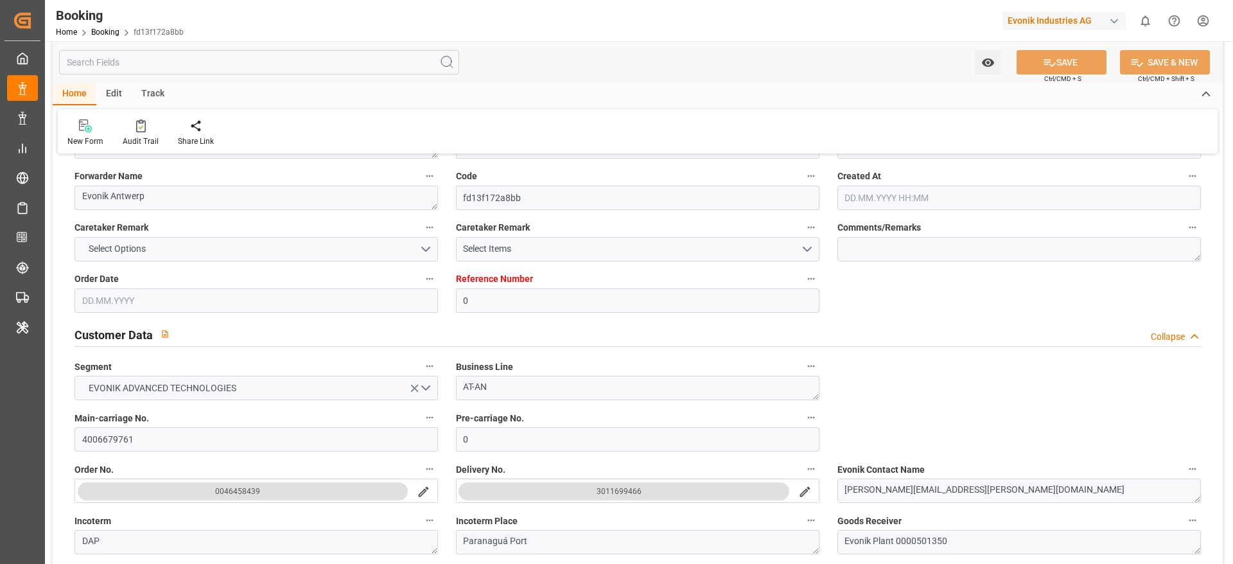
type input "[DATE]"
type input "[DATE] 00:00"
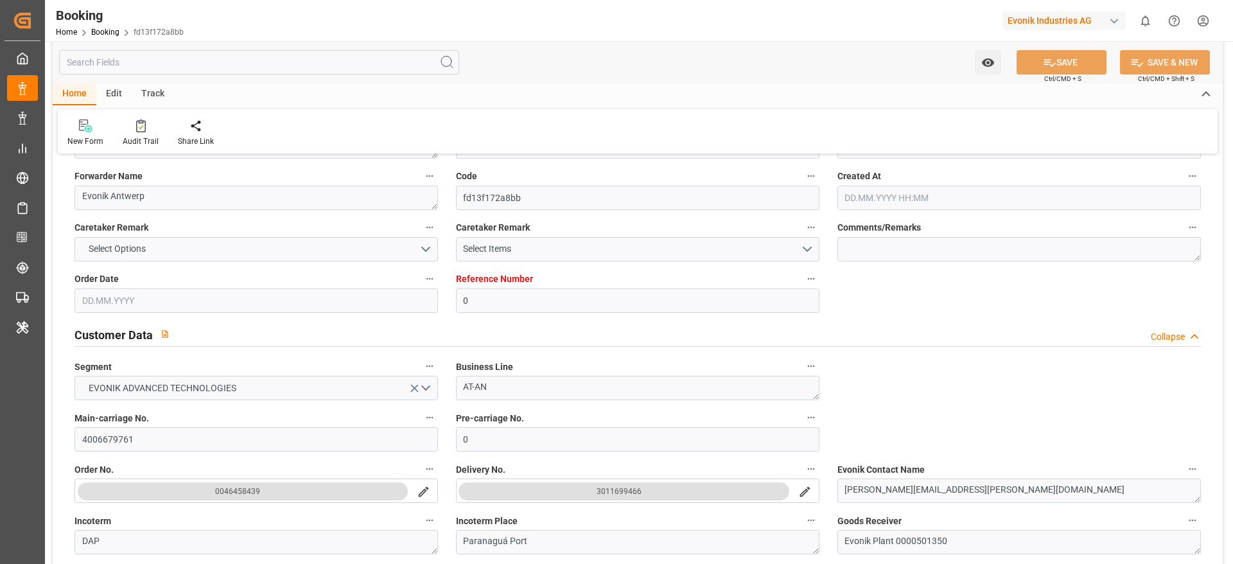
type input "[DATE] 00:00"
type input "[DATE] 10:53"
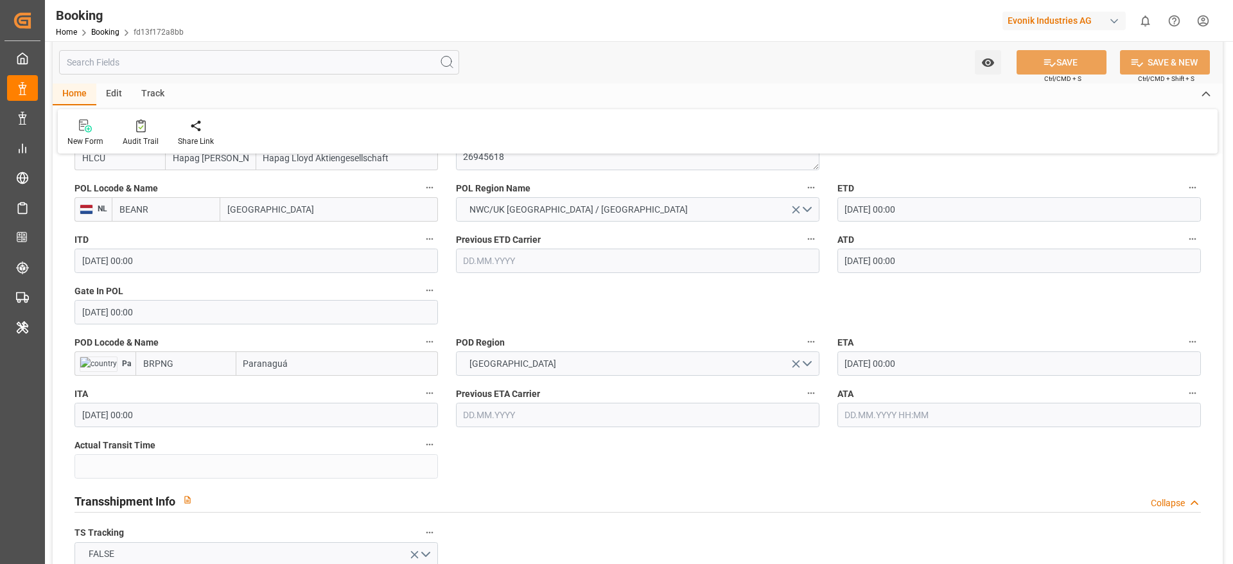
scroll to position [1060, 0]
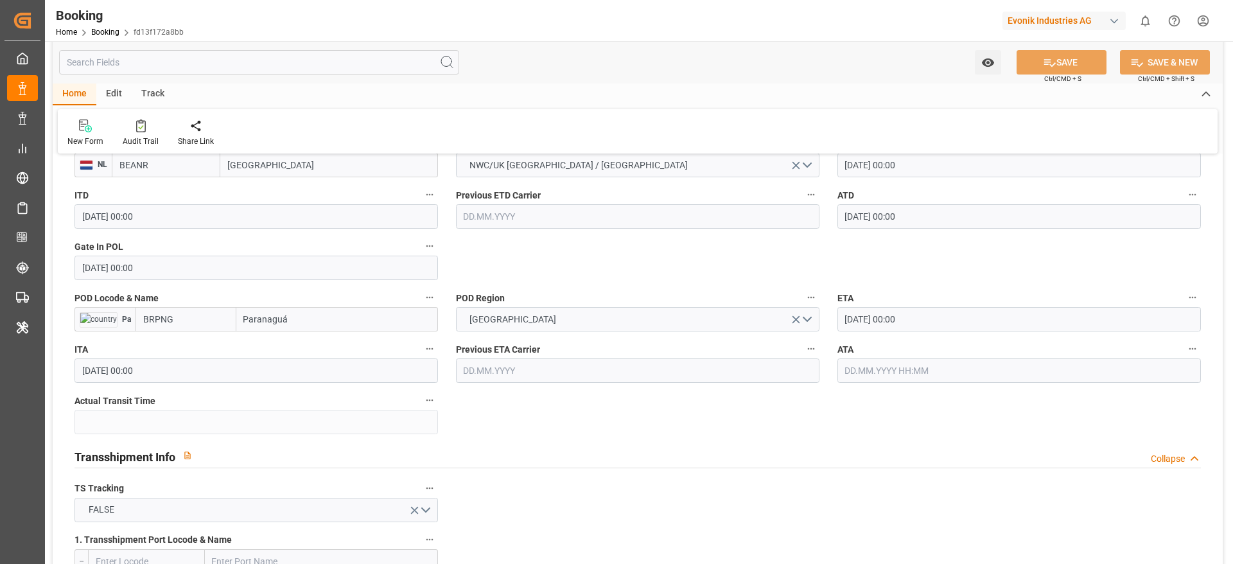
click at [306, 323] on input "Paranaguá" at bounding box center [337, 319] width 202 height 24
click at [295, 344] on span "Paranaguá - BRPNG" at bounding box center [284, 347] width 78 height 10
type input "Paranaguá"
click at [1044, 63] on icon at bounding box center [1049, 62] width 13 height 13
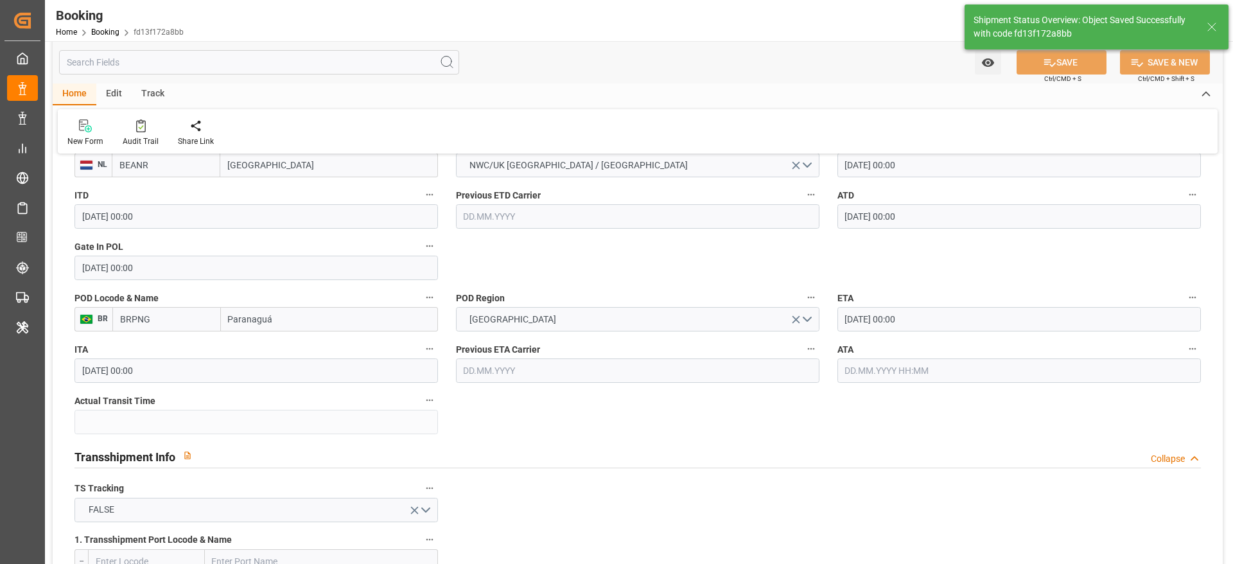
type textarea "PolCountry-businessDivision-businessLine-"
type input "[DATE] 10:58"
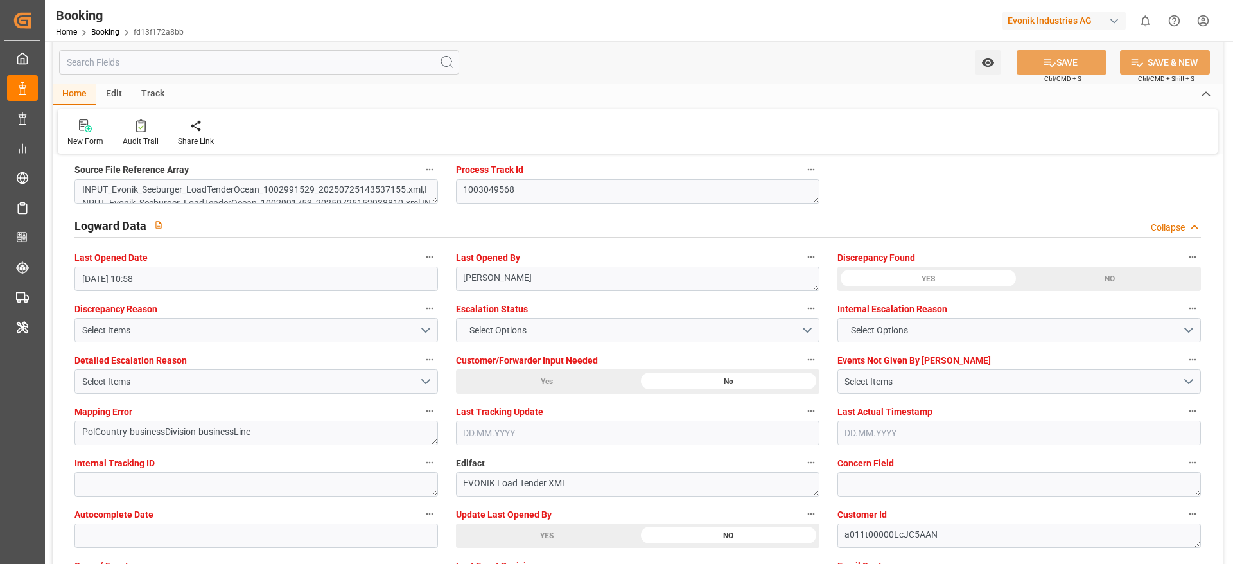
scroll to position [2313, 0]
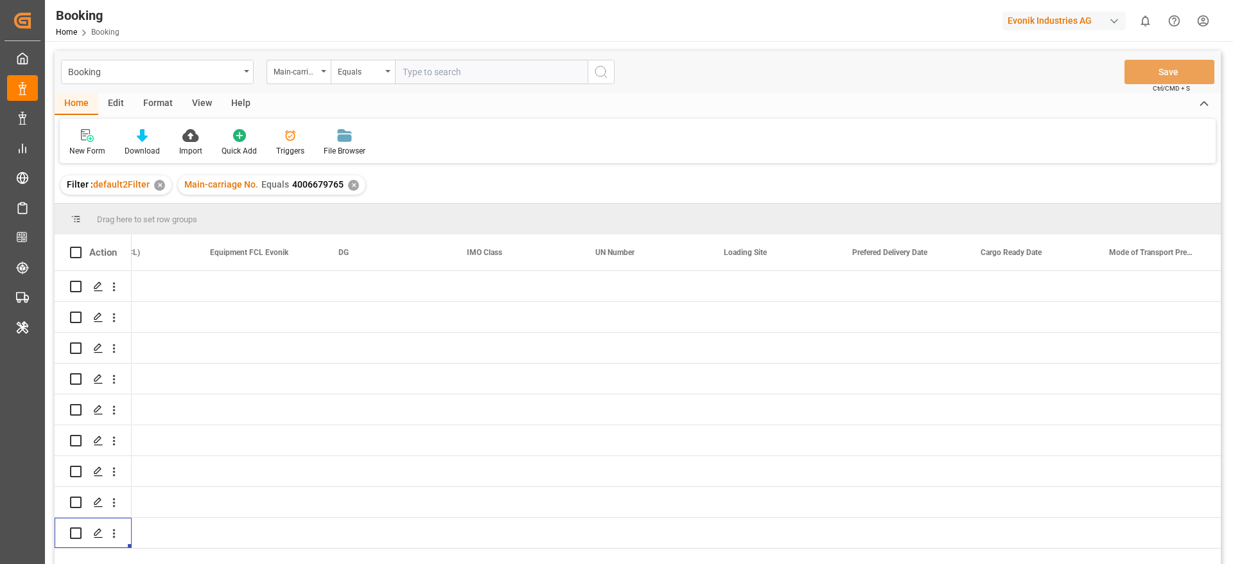
scroll to position [0, 2764]
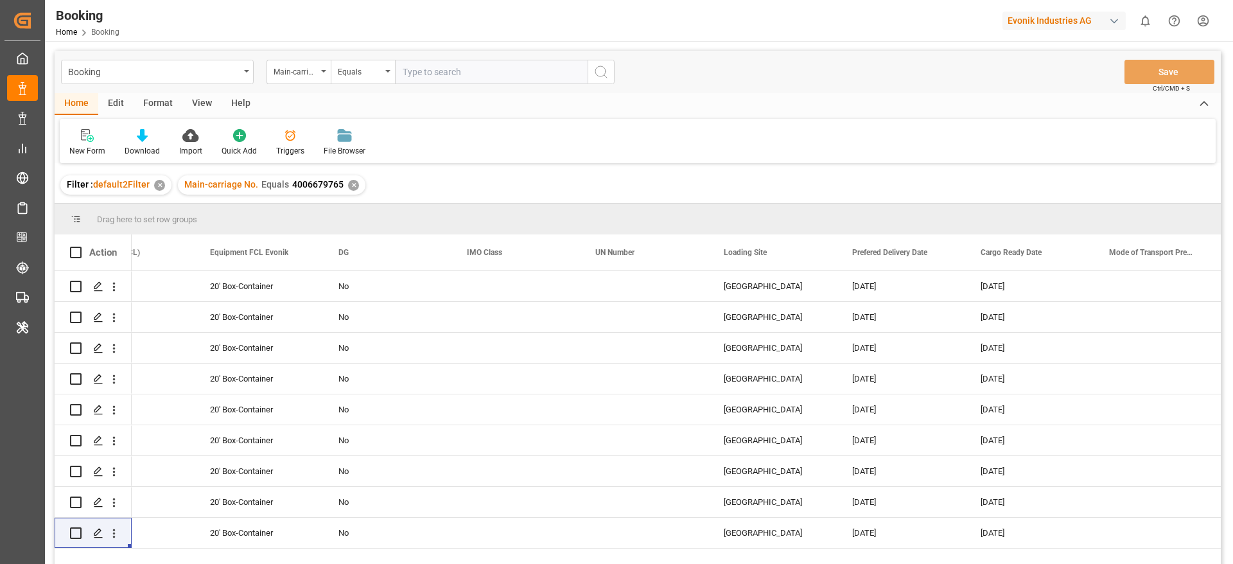
click at [466, 87] on div "Booking Main-carriage No. Equals Save Ctrl/CMD + S" at bounding box center [638, 72] width 1167 height 42
click at [462, 75] on input "text" at bounding box center [491, 72] width 193 height 24
paste input "4006661807"
type input "4006661807"
click at [351, 187] on div "✕" at bounding box center [353, 185] width 11 height 11
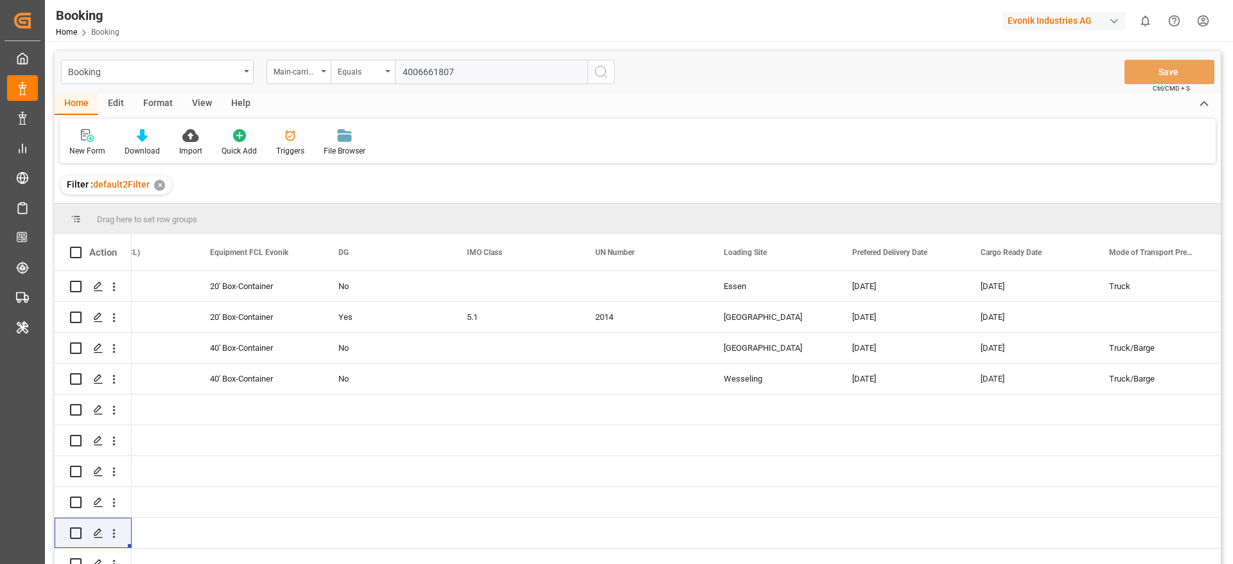
click at [603, 64] on icon "search button" at bounding box center [601, 71] width 15 height 15
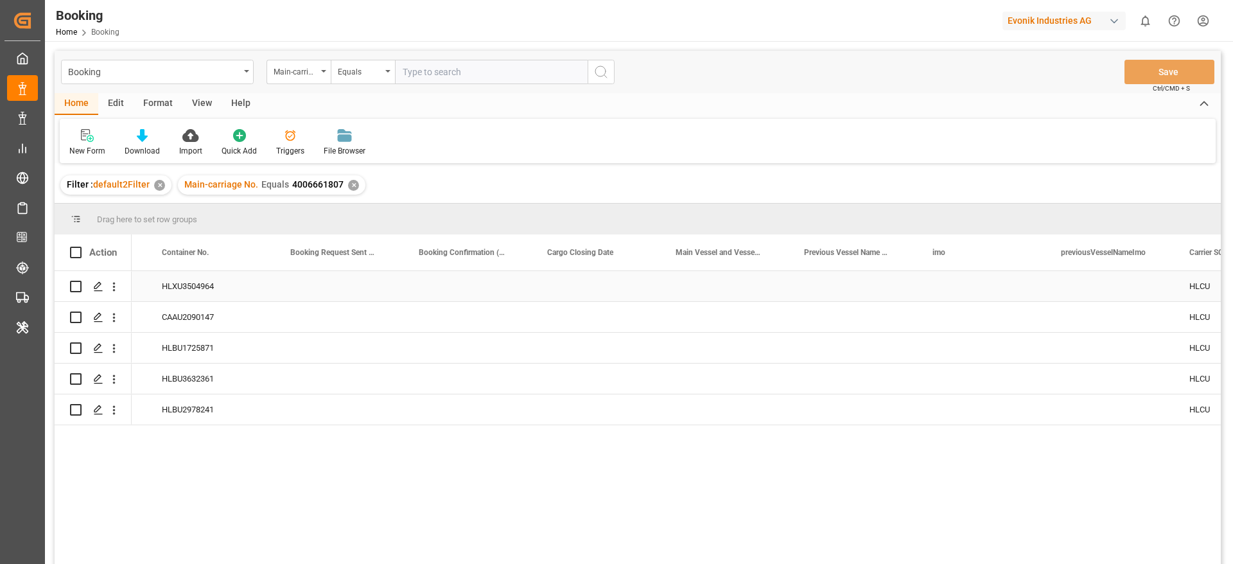
click at [727, 289] on div "Press SPACE to select this row." at bounding box center [724, 286] width 128 height 30
click at [729, 335] on div "Guayaquil Express - 9777620" at bounding box center [731, 330] width 120 height 45
type input "Guayaquil Express - 9777620"
click at [660, 330] on div "Press SPACE to select this row." at bounding box center [596, 317] width 128 height 30
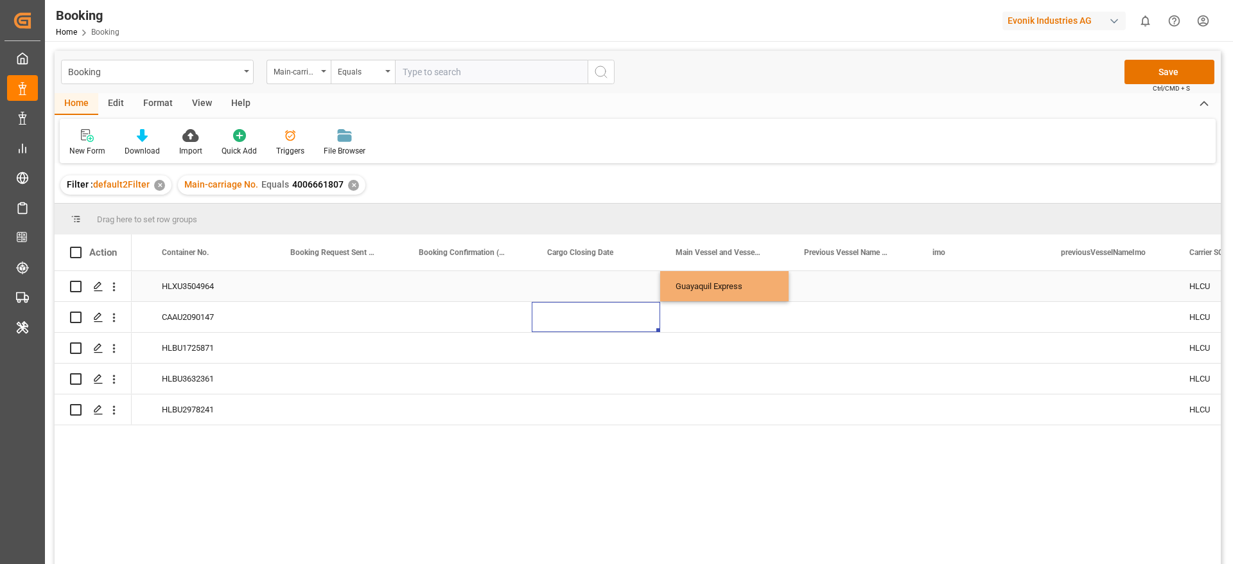
click at [702, 287] on div "Guayaquil Express" at bounding box center [724, 286] width 128 height 30
drag, startPoint x: 786, startPoint y: 299, endPoint x: 775, endPoint y: 411, distance: 112.4
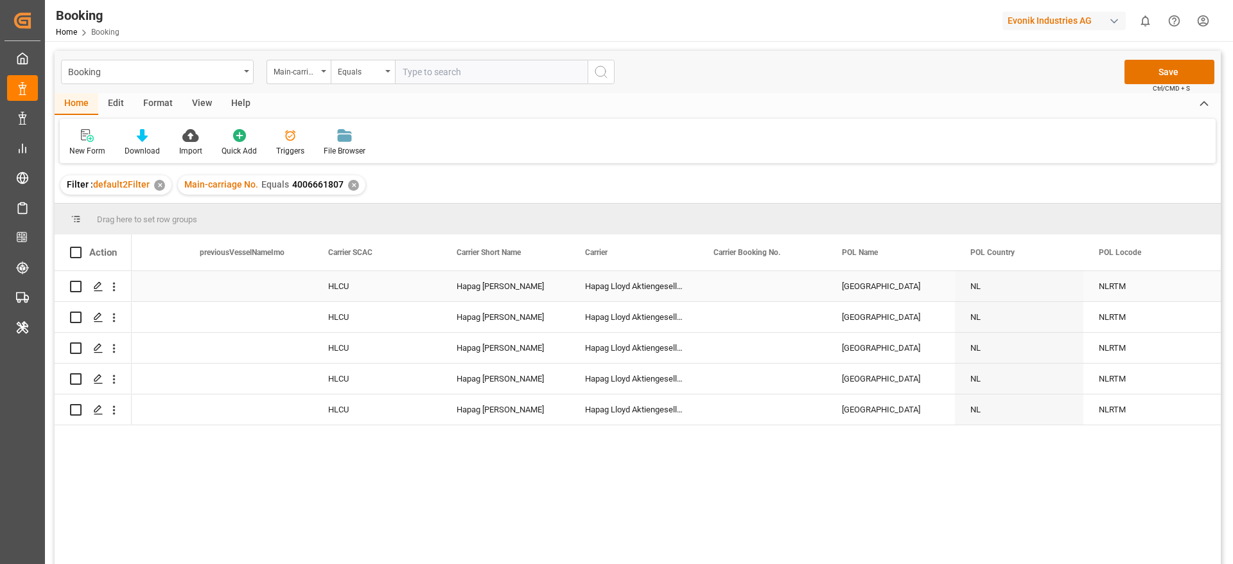
click at [752, 292] on div "Press SPACE to select this row." at bounding box center [762, 286] width 128 height 30
type input "27091535"
click at [736, 325] on div "Press SPACE to select this row." at bounding box center [762, 317] width 128 height 30
click at [747, 281] on div "27091535" at bounding box center [762, 286] width 128 height 30
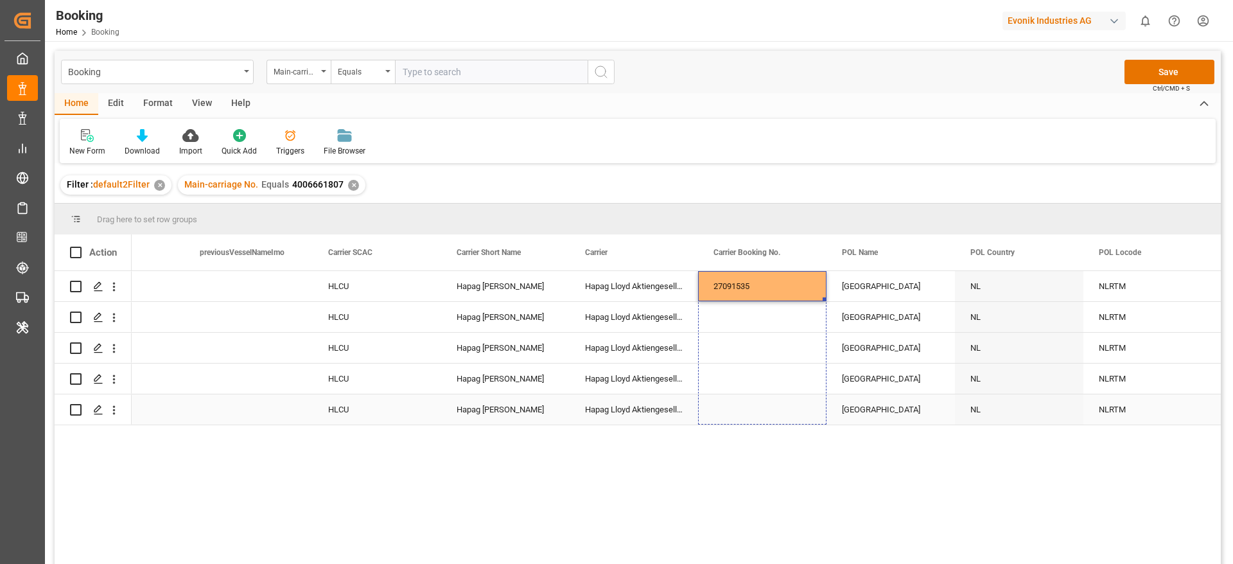
drag, startPoint x: 824, startPoint y: 297, endPoint x: 807, endPoint y: 395, distance: 99.1
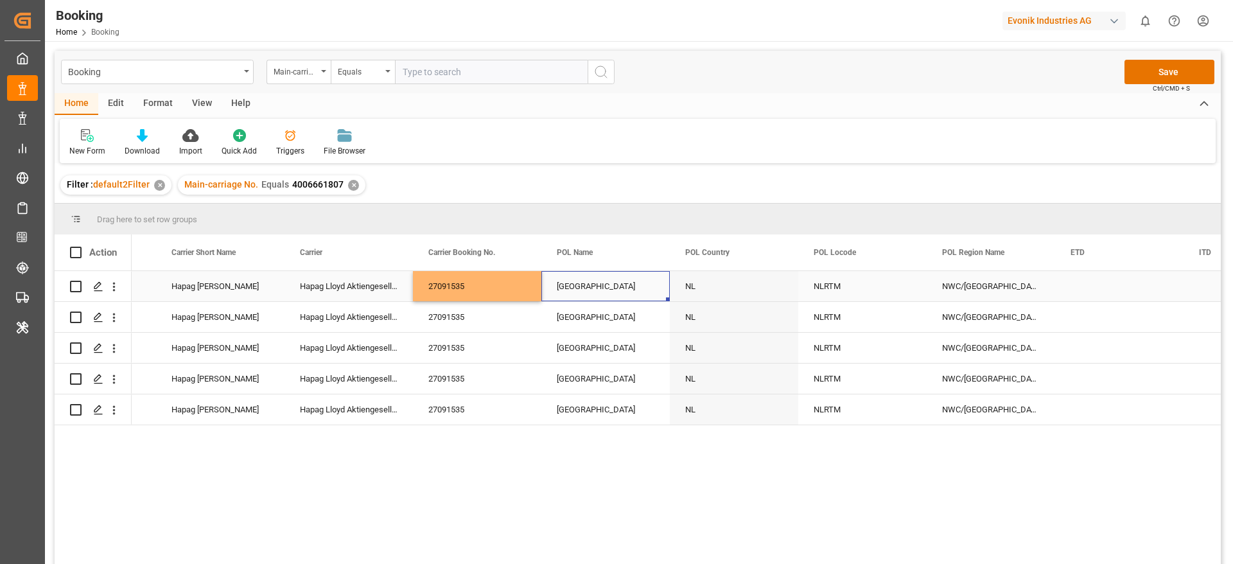
click at [619, 292] on div "[GEOGRAPHIC_DATA]" at bounding box center [606, 286] width 128 height 30
click at [619, 292] on input "[GEOGRAPHIC_DATA]" at bounding box center [606, 293] width 108 height 24
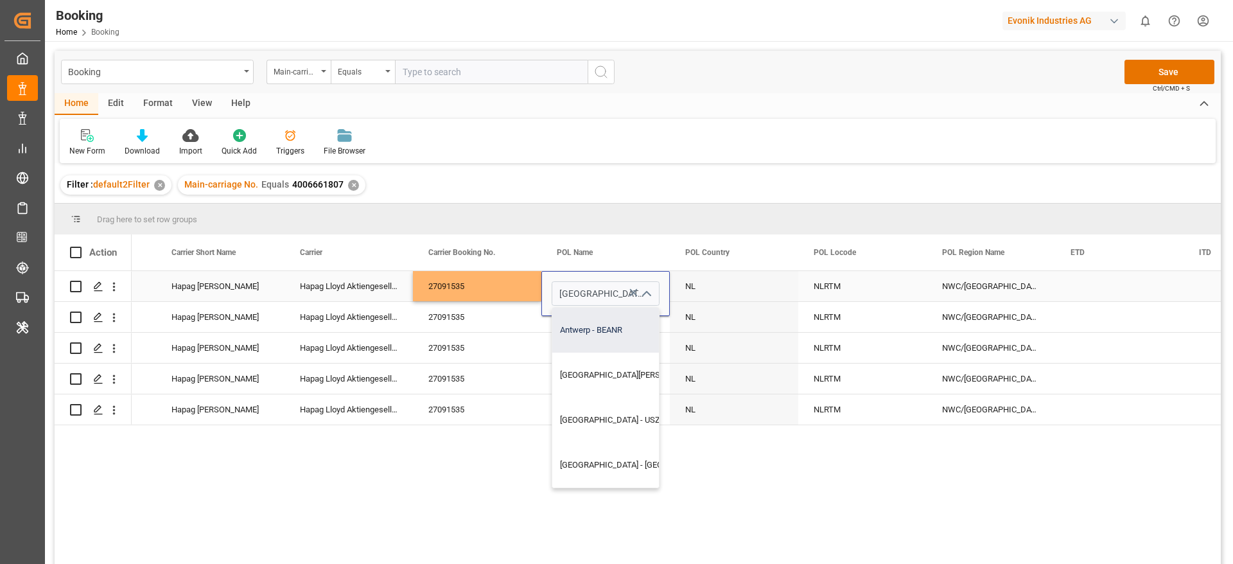
click at [607, 329] on div "Antwerp - BEANR" at bounding box center [665, 330] width 224 height 45
type input "Antwerp - BEANR"
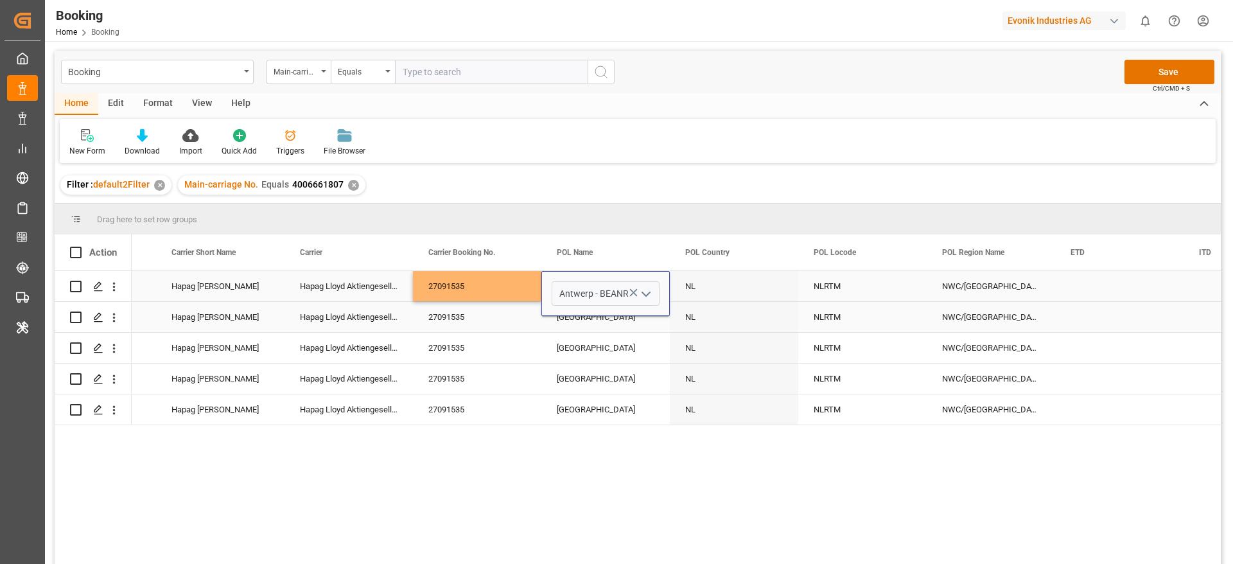
click at [607, 329] on div "[GEOGRAPHIC_DATA]" at bounding box center [606, 317] width 128 height 30
click at [607, 289] on div "[GEOGRAPHIC_DATA]" at bounding box center [606, 286] width 128 height 30
drag, startPoint x: 667, startPoint y: 300, endPoint x: 659, endPoint y: 400, distance: 99.9
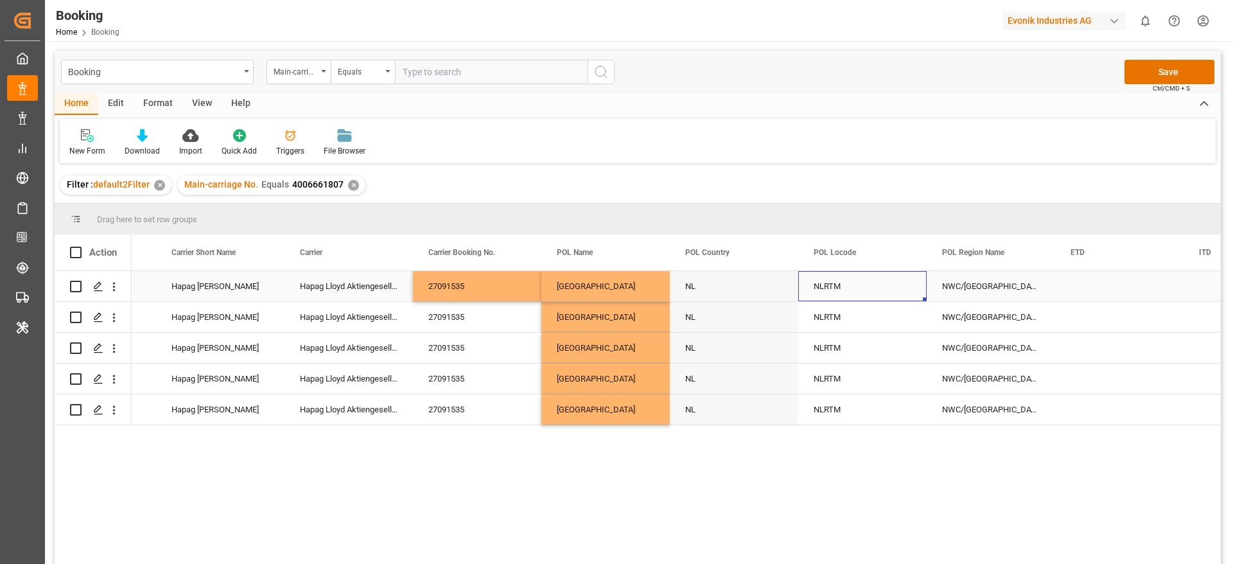
click at [844, 283] on div "NLRTM" at bounding box center [863, 286] width 128 height 30
click at [844, 283] on input "NLRTM" at bounding box center [863, 293] width 108 height 24
type input "BEANR"
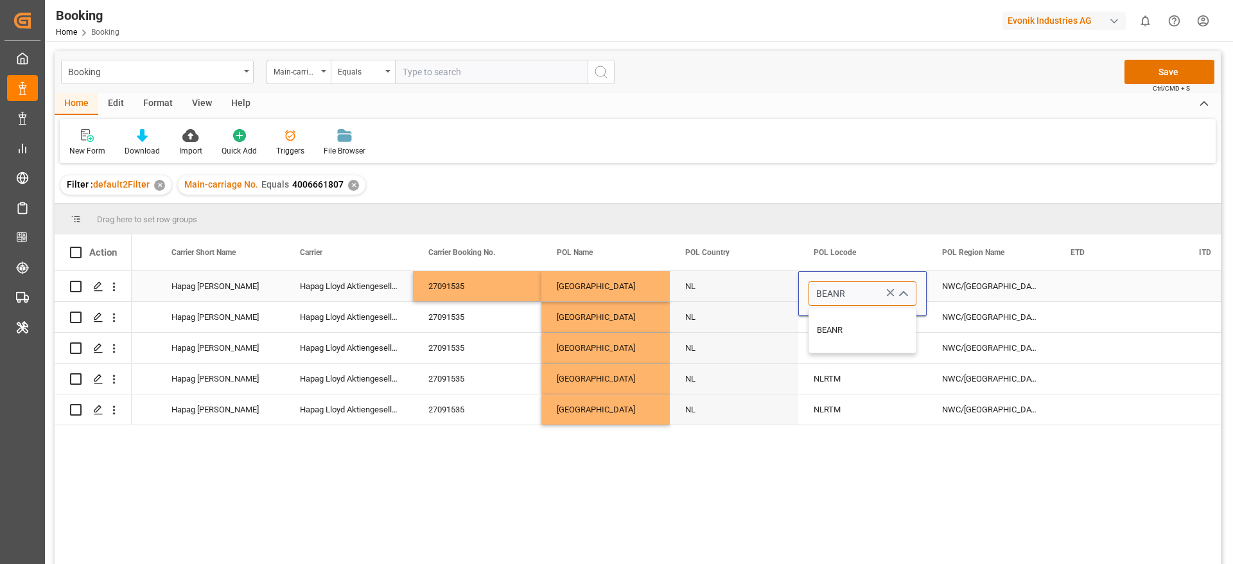
click at [845, 328] on div "BEANR" at bounding box center [862, 330] width 107 height 45
click at [835, 330] on div "NLRTM" at bounding box center [863, 317] width 128 height 30
click at [855, 283] on div "BEANR" at bounding box center [863, 286] width 128 height 30
drag, startPoint x: 925, startPoint y: 300, endPoint x: 899, endPoint y: 385, distance: 89.2
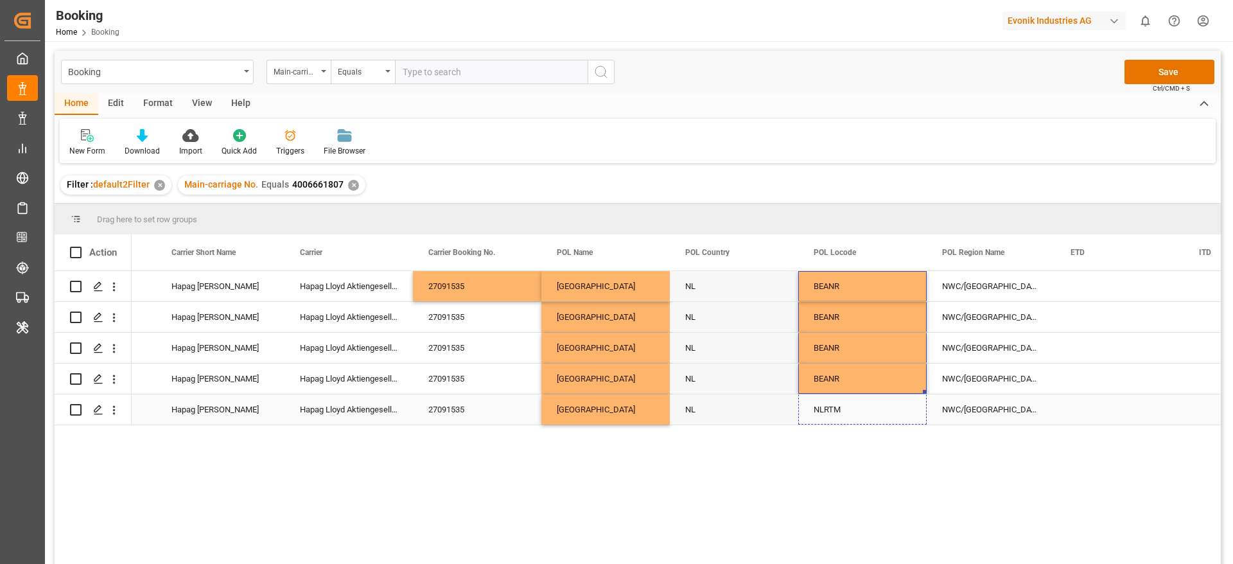
drag, startPoint x: 926, startPoint y: 390, endPoint x: 926, endPoint y: 407, distance: 16.7
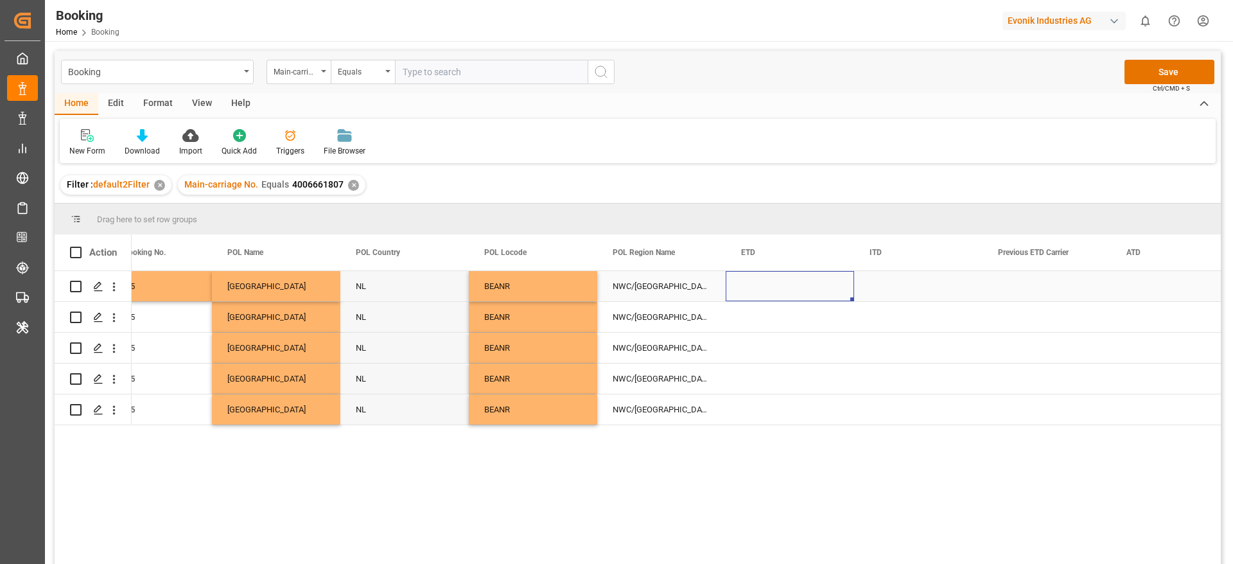
click at [748, 280] on div "Press SPACE to select this row." at bounding box center [790, 286] width 128 height 30
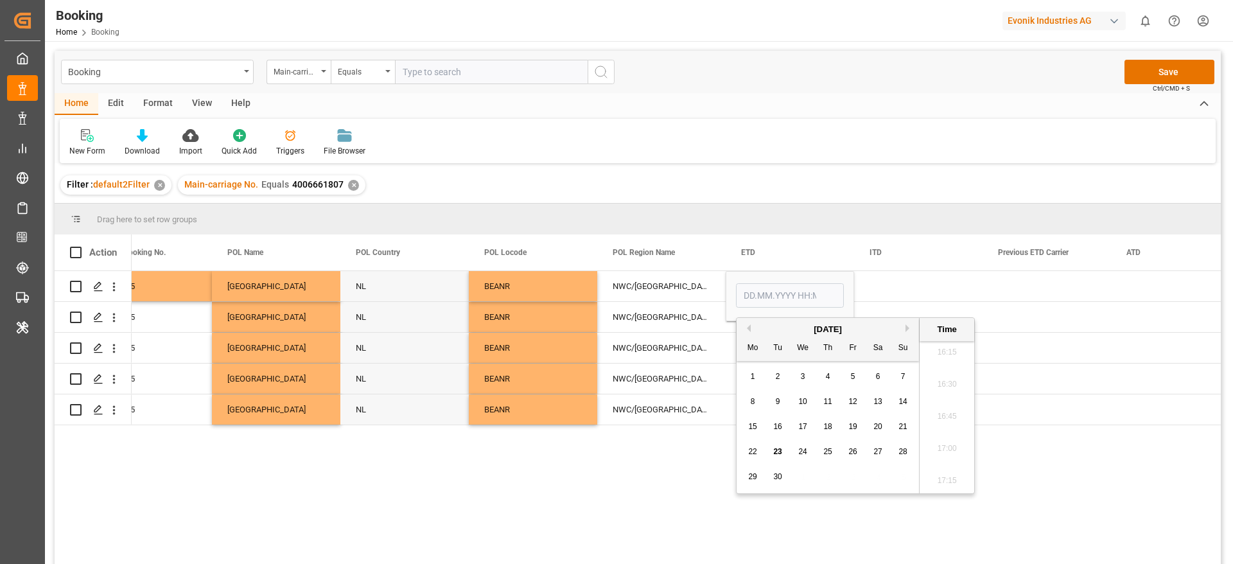
click at [748, 327] on button "Previous Month" at bounding box center [747, 328] width 8 height 8
click at [903, 407] on div "10" at bounding box center [904, 401] width 16 height 15
type input "10.08.2025 00:00"
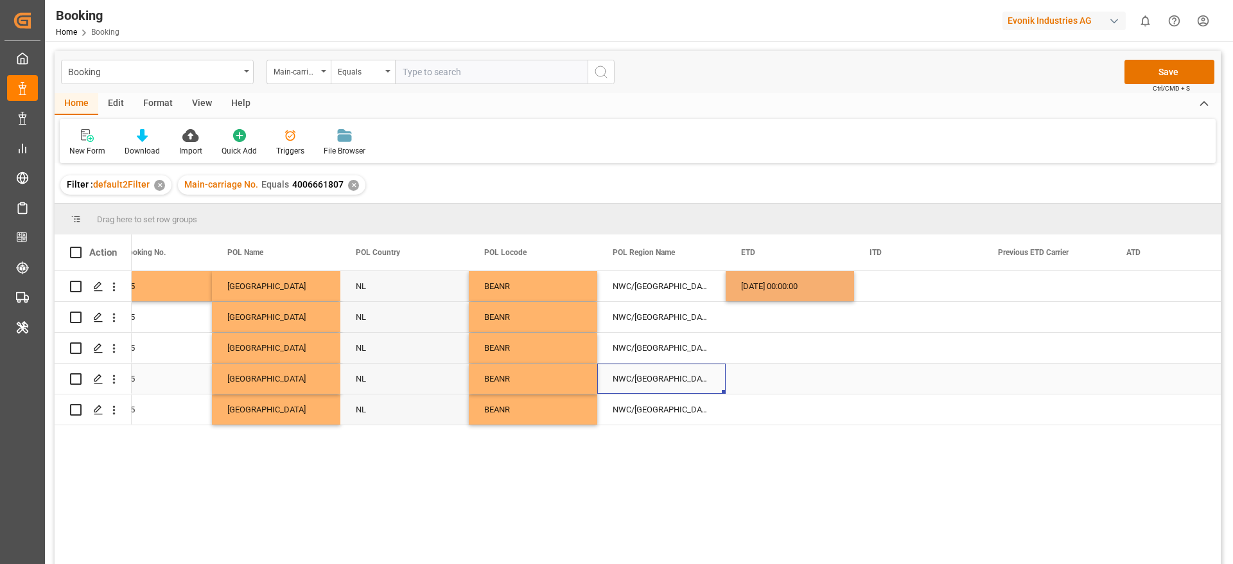
click at [714, 368] on div "NWC/UK North West Continent / UK" at bounding box center [661, 379] width 128 height 30
click at [780, 294] on div "10.08.2025 00:00:00" at bounding box center [790, 286] width 128 height 30
drag, startPoint x: 853, startPoint y: 300, endPoint x: 836, endPoint y: 407, distance: 108.0
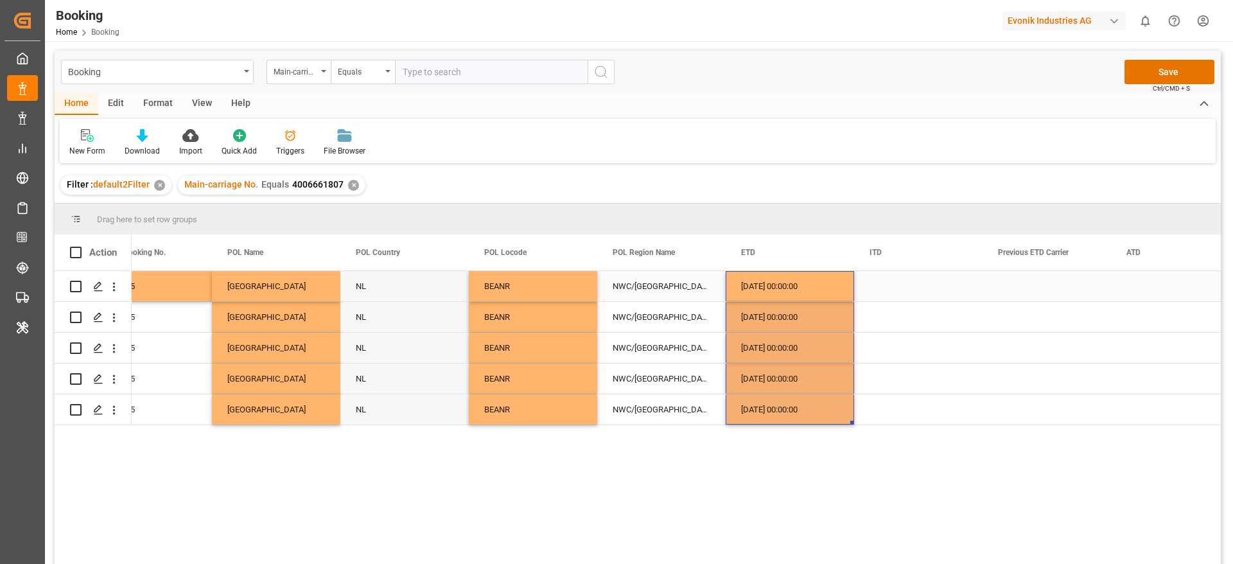
click at [784, 283] on div "10.08.2025 00:00:00" at bounding box center [790, 286] width 128 height 30
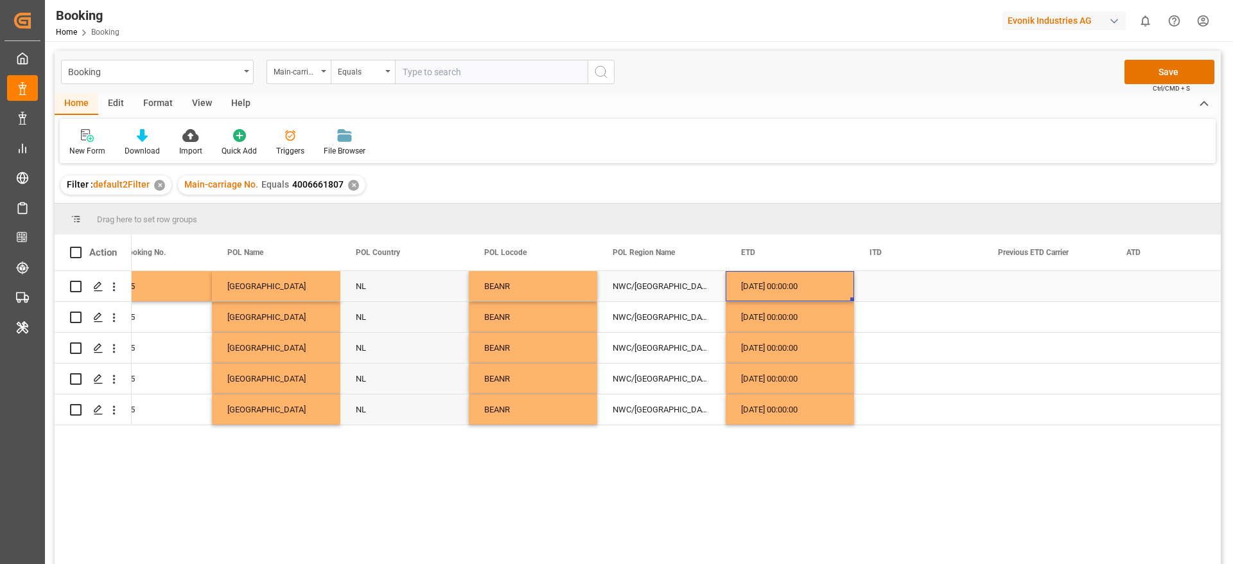
click at [784, 283] on div "10.08.2025 00:00:00" at bounding box center [790, 286] width 128 height 30
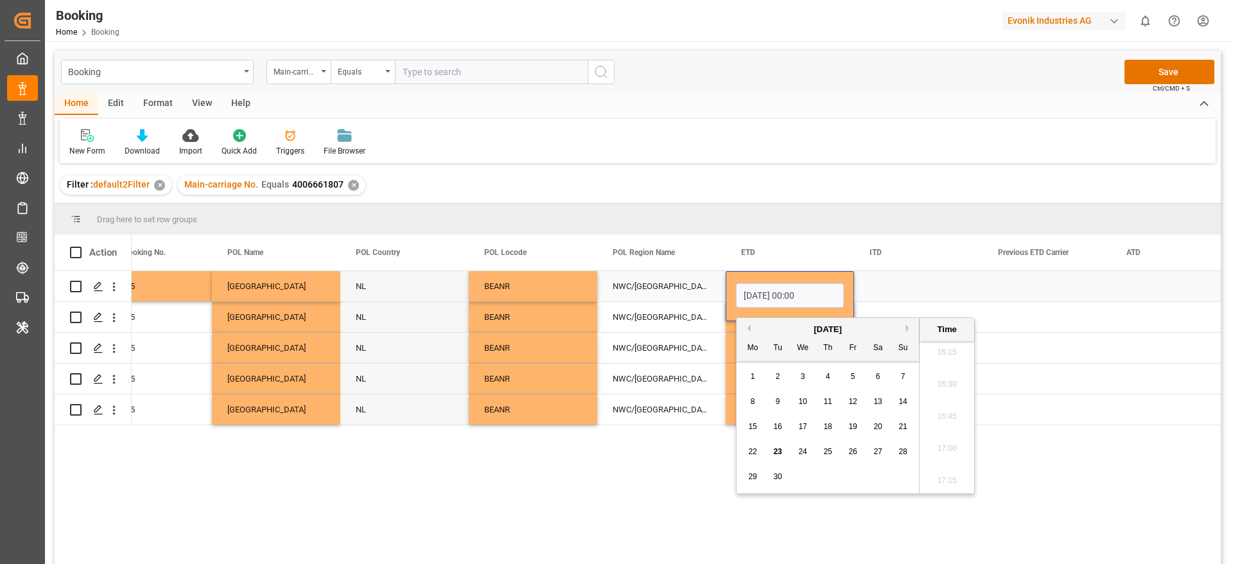
click at [781, 292] on input "10.08.2025 00:00" at bounding box center [790, 295] width 108 height 24
click at [787, 296] on input "10.08.2025 00:00" at bounding box center [790, 295] width 108 height 24
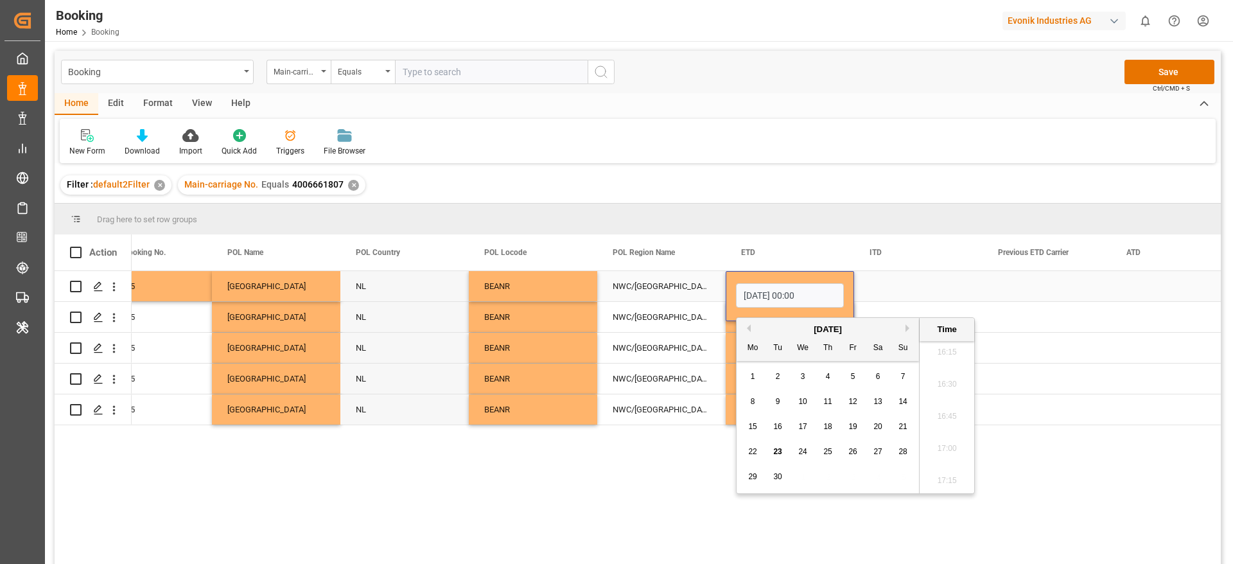
click at [787, 296] on input "10.08.2025 00:00" at bounding box center [790, 295] width 108 height 24
click at [787, 294] on input "10.08.2025 00:00" at bounding box center [790, 295] width 108 height 24
click at [782, 293] on input "10.08.2025 00:00" at bounding box center [790, 295] width 108 height 24
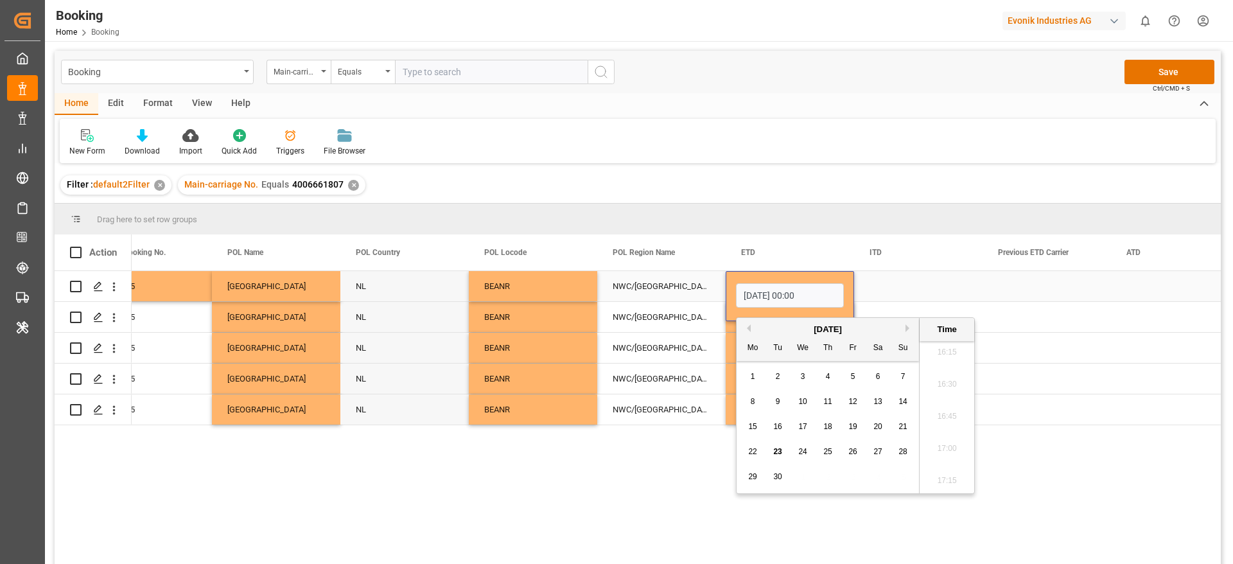
click at [782, 293] on input "10.08.2025 00:00" at bounding box center [790, 295] width 108 height 24
click at [1157, 278] on div "Press SPACE to select this row." at bounding box center [1175, 286] width 128 height 30
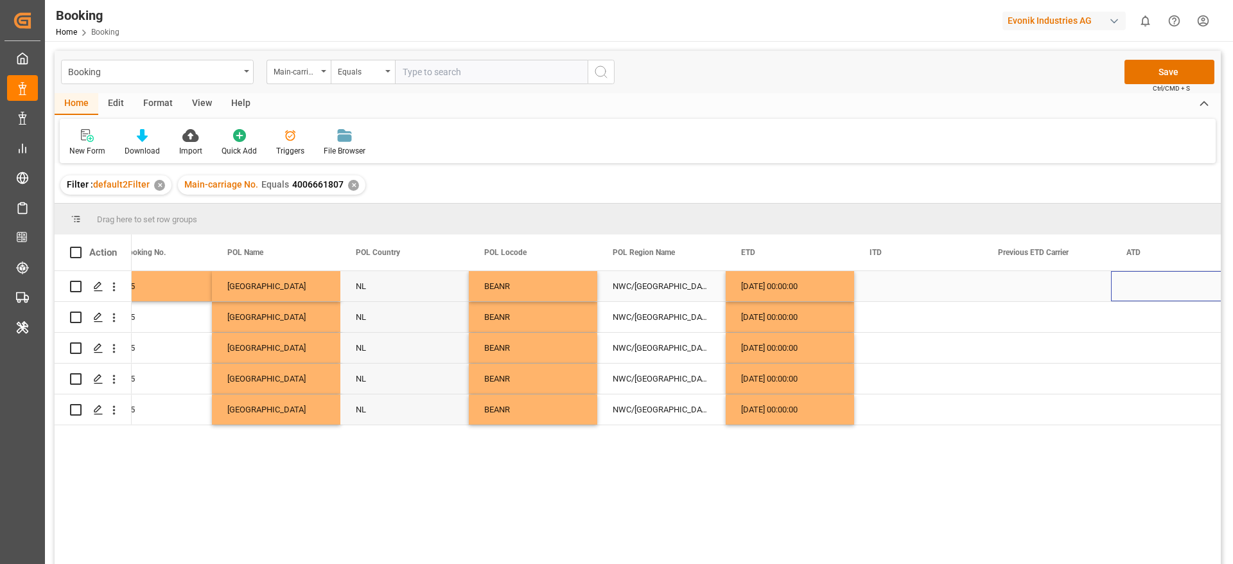
click at [1157, 278] on div "Press SPACE to select this row." at bounding box center [1175, 286] width 128 height 30
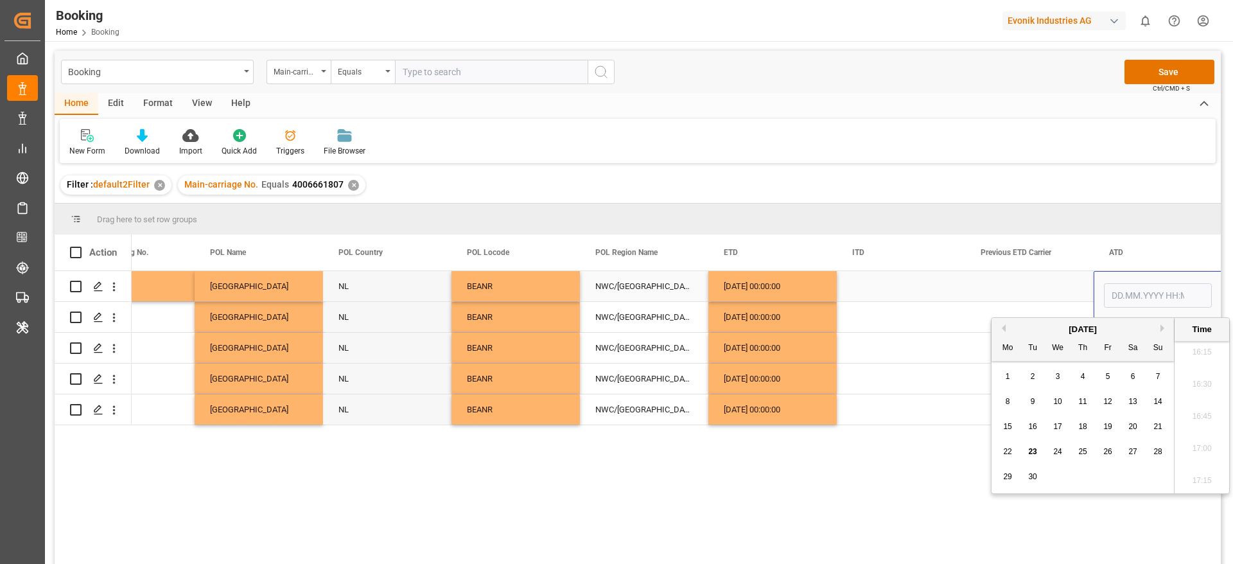
type input "10.08.2025 00:00"
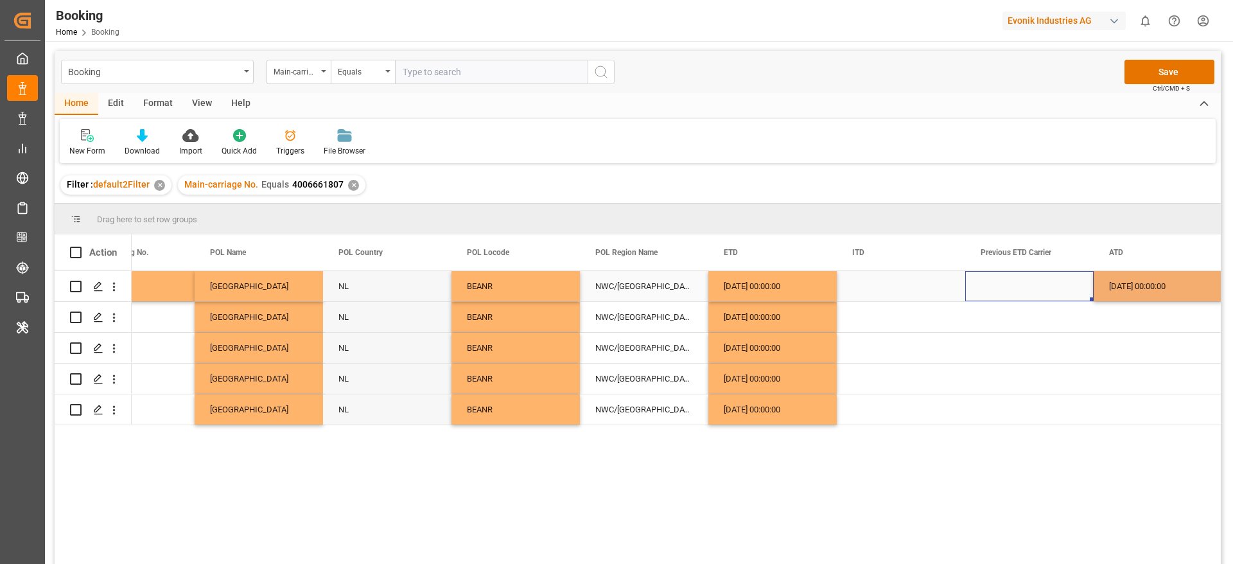
click at [1020, 297] on div "Press SPACE to select this row." at bounding box center [1030, 286] width 128 height 30
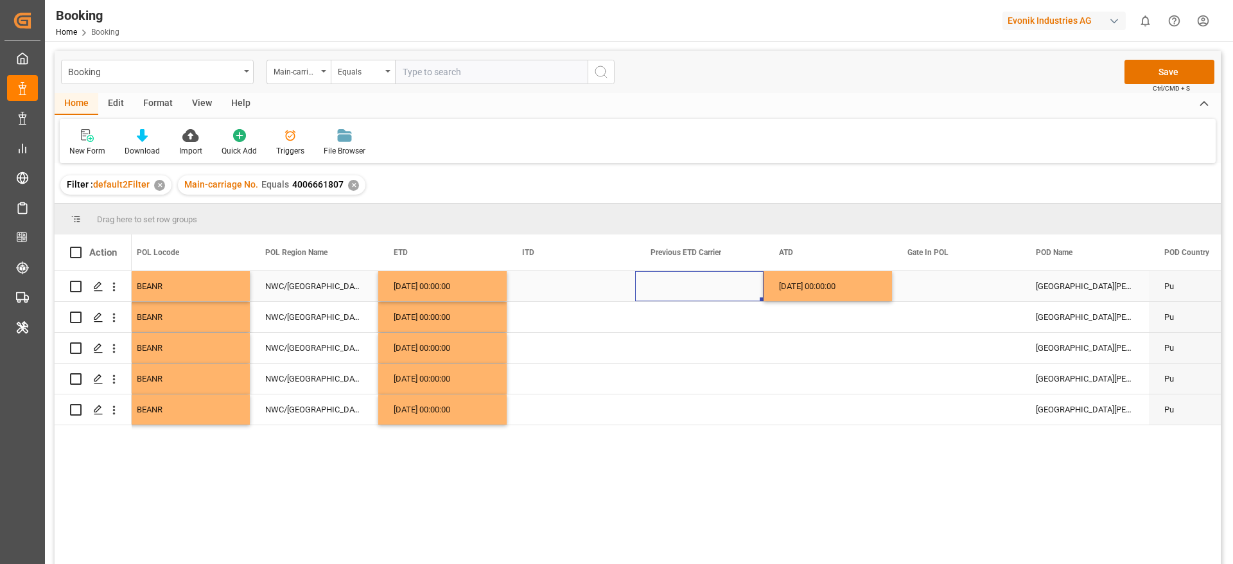
click at [862, 290] on div "10.08.2025 00:00:00" at bounding box center [828, 286] width 128 height 30
drag, startPoint x: 889, startPoint y: 299, endPoint x: 878, endPoint y: 401, distance: 102.7
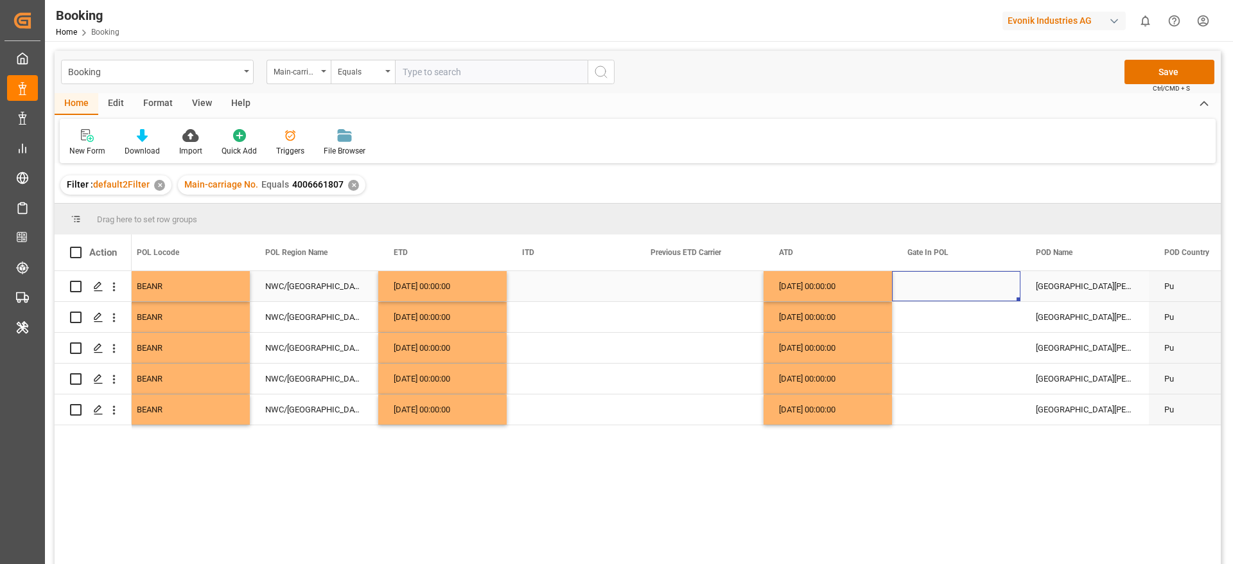
click at [915, 291] on div "Press SPACE to select this row." at bounding box center [956, 286] width 128 height 30
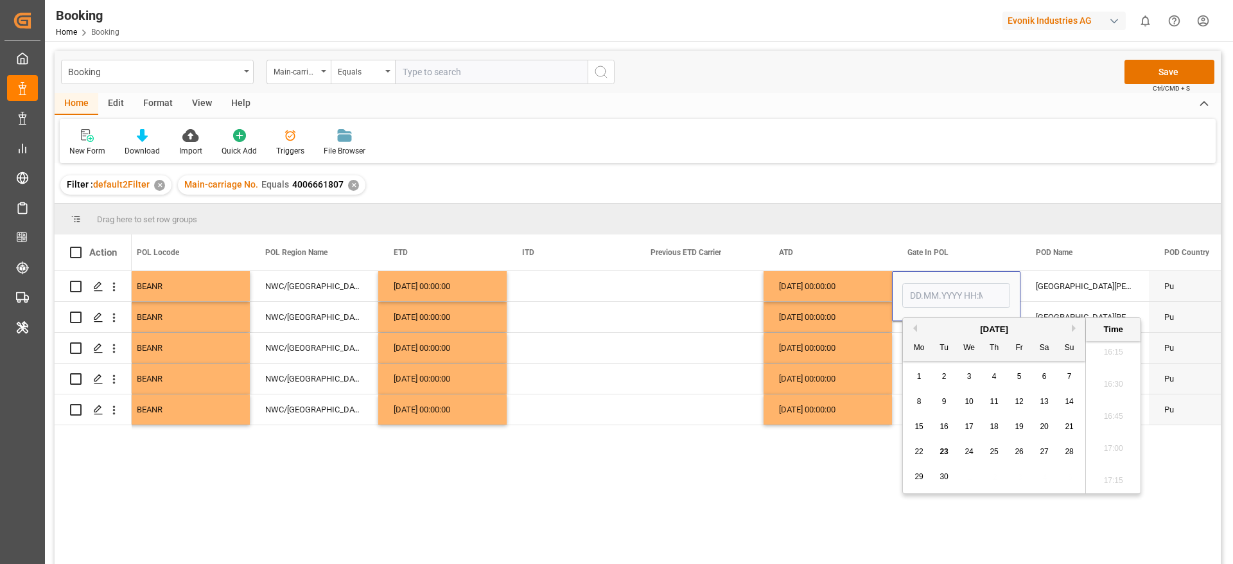
click at [915, 324] on button "Previous Month" at bounding box center [914, 328] width 8 height 8
click at [995, 476] on span "31" at bounding box center [994, 476] width 8 height 9
type input "[DATE] 00:00"
click at [839, 368] on div "10.08.2025 00:00:00" at bounding box center [828, 379] width 128 height 30
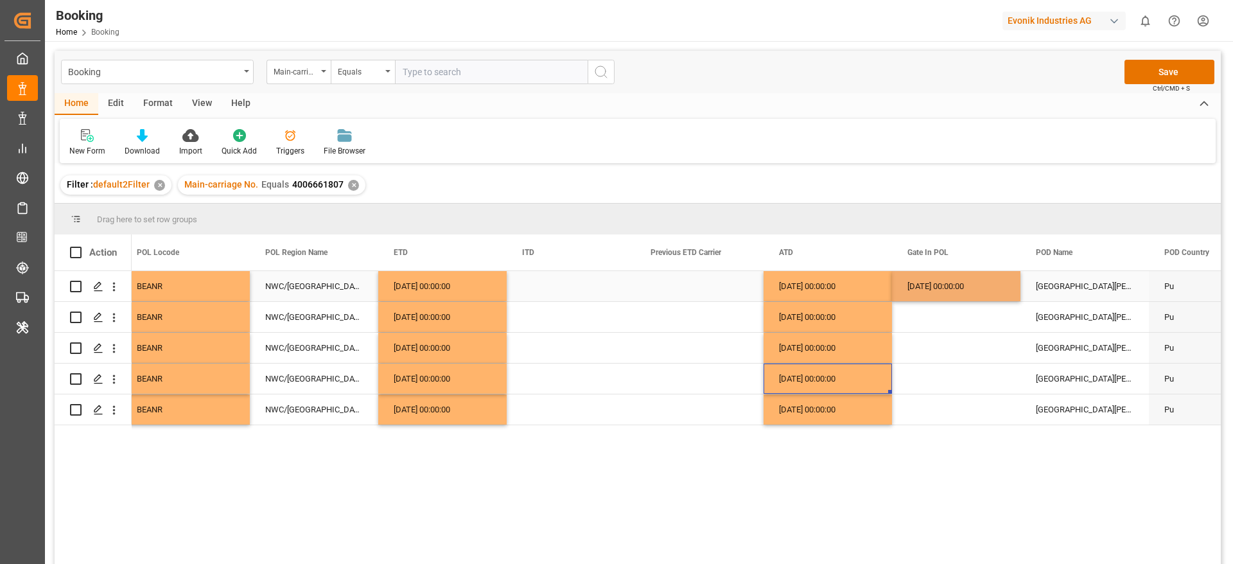
click at [927, 288] on div "31.07.2025 00:00:00" at bounding box center [956, 286] width 128 height 30
drag, startPoint x: 1018, startPoint y: 300, endPoint x: 992, endPoint y: 403, distance: 106.6
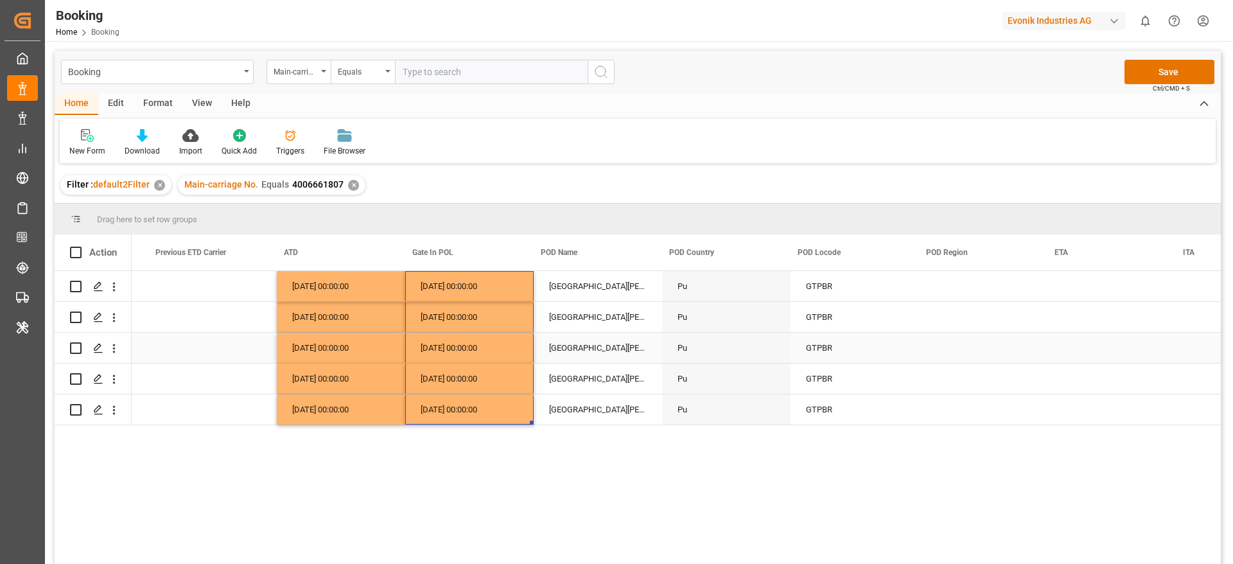
scroll to position [0, 6803]
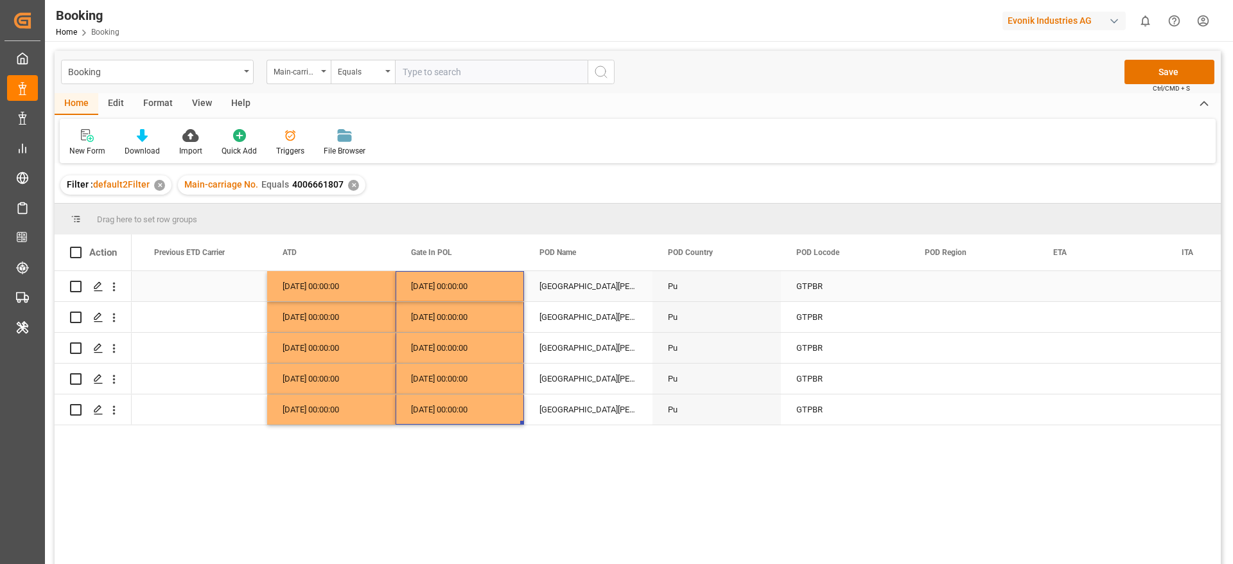
click at [563, 290] on div "[GEOGRAPHIC_DATA][PERSON_NAME]" at bounding box center [588, 286] width 128 height 30
click at [563, 290] on input "[GEOGRAPHIC_DATA][PERSON_NAME]" at bounding box center [589, 293] width 108 height 24
type input "Puerto Barrios - GTPBR"
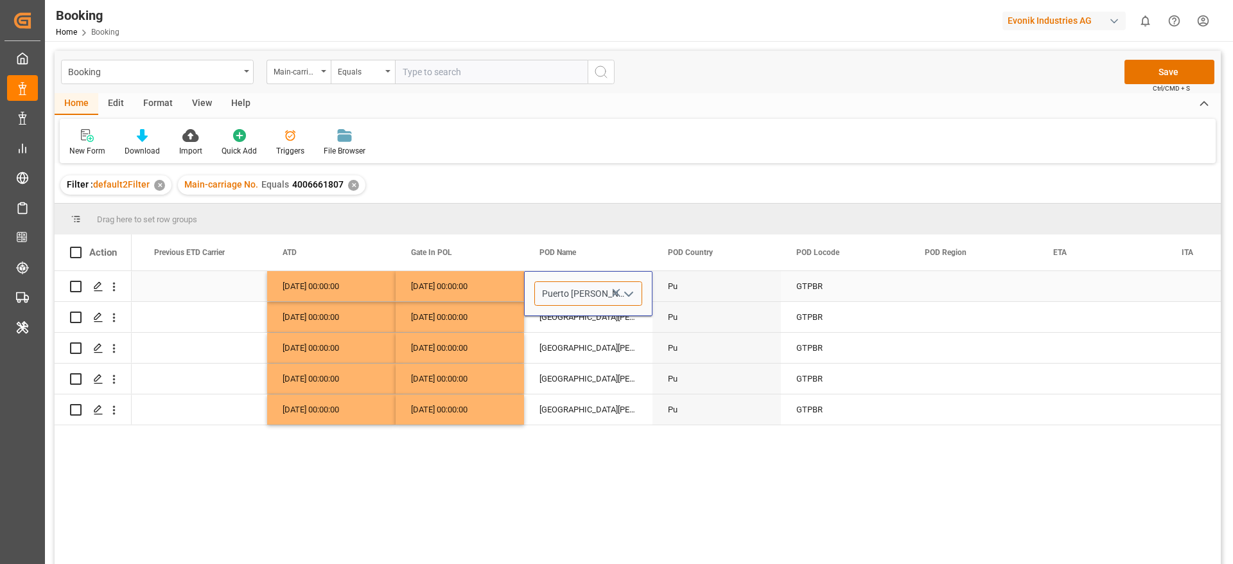
click at [563, 290] on input "Puerto Barrios - GTPBR" at bounding box center [589, 293] width 108 height 24
click at [565, 312] on div "Puerto Barrios - GTPBR" at bounding box center [588, 293] width 128 height 45
click at [572, 325] on div "[GEOGRAPHIC_DATA][PERSON_NAME]" at bounding box center [588, 317] width 128 height 30
click at [569, 295] on div "[GEOGRAPHIC_DATA][PERSON_NAME]" at bounding box center [588, 286] width 128 height 30
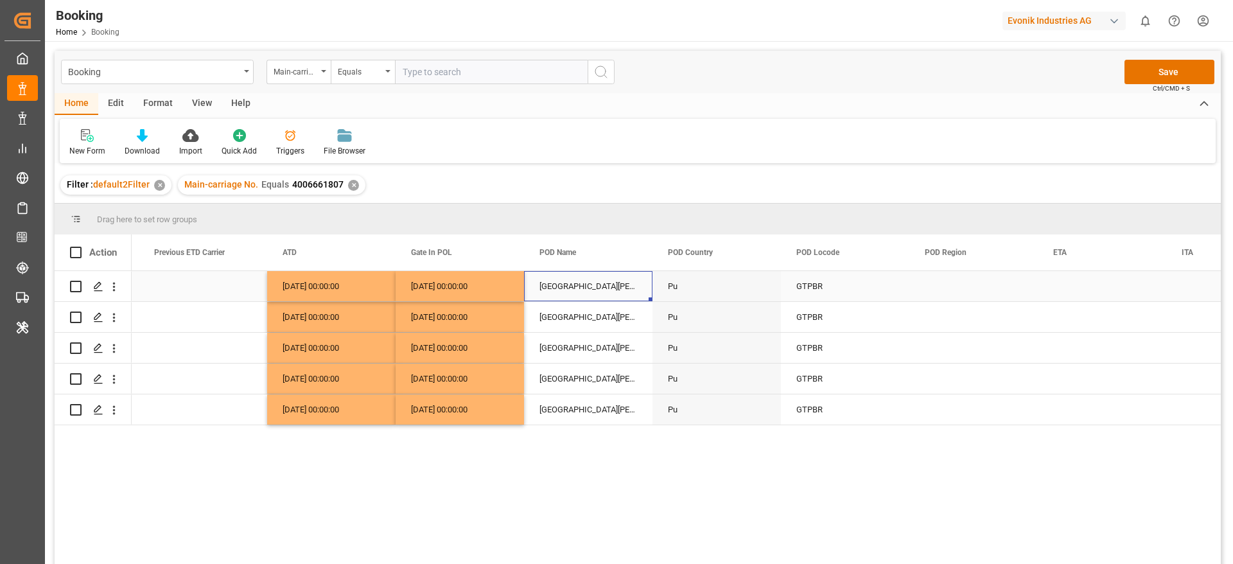
click at [569, 295] on div "[GEOGRAPHIC_DATA][PERSON_NAME]" at bounding box center [588, 286] width 128 height 30
click at [562, 291] on input "[GEOGRAPHIC_DATA][PERSON_NAME]" at bounding box center [589, 293] width 108 height 24
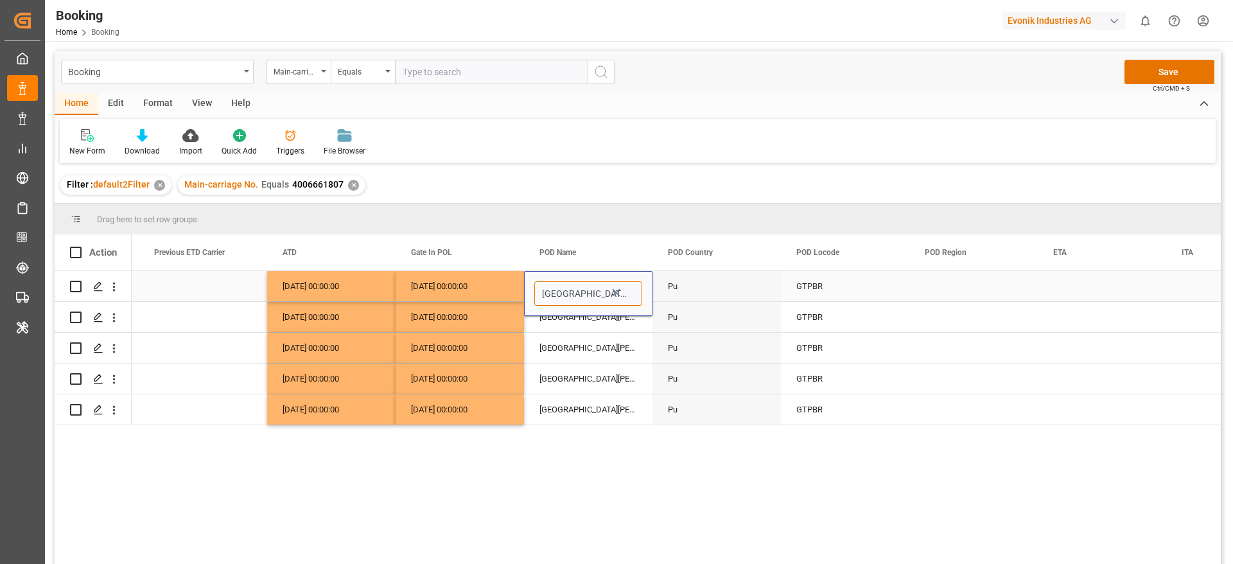
type input "Puerto Barrios - GTPBR"
click at [562, 291] on input "Puerto Barrios - GTPBR" at bounding box center [589, 293] width 108 height 24
click at [556, 294] on input "Puerto Barrios - GTPBR" at bounding box center [589, 293] width 108 height 24
drag, startPoint x: 542, startPoint y: 290, endPoint x: 600, endPoint y: 288, distance: 58.5
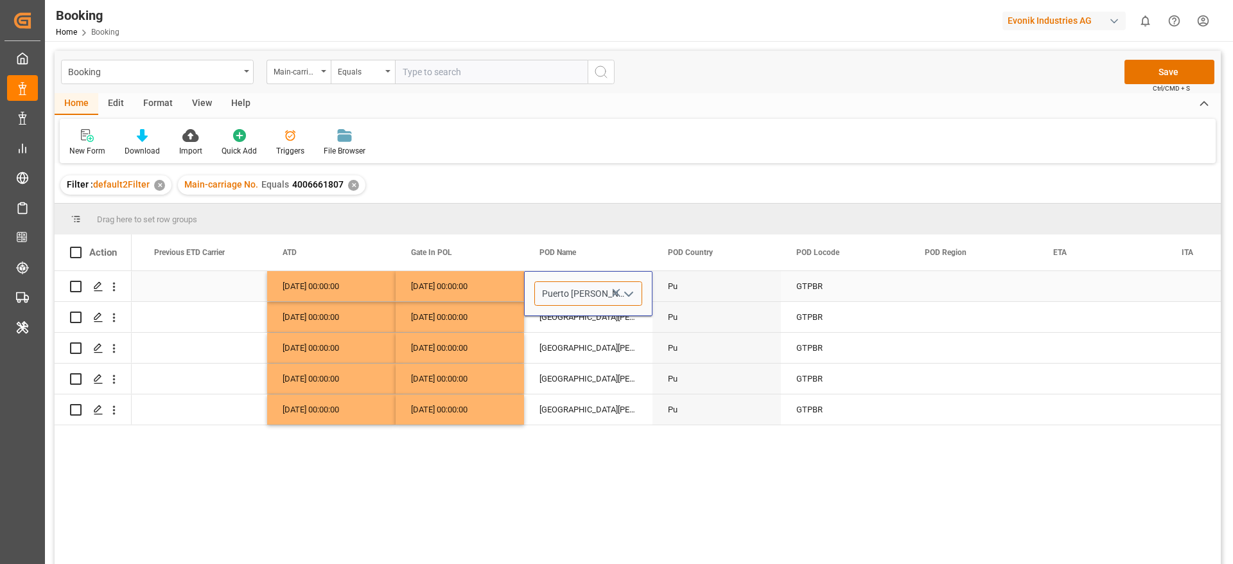
click at [600, 288] on input "Puerto Barrios - GTPBR" at bounding box center [589, 293] width 108 height 24
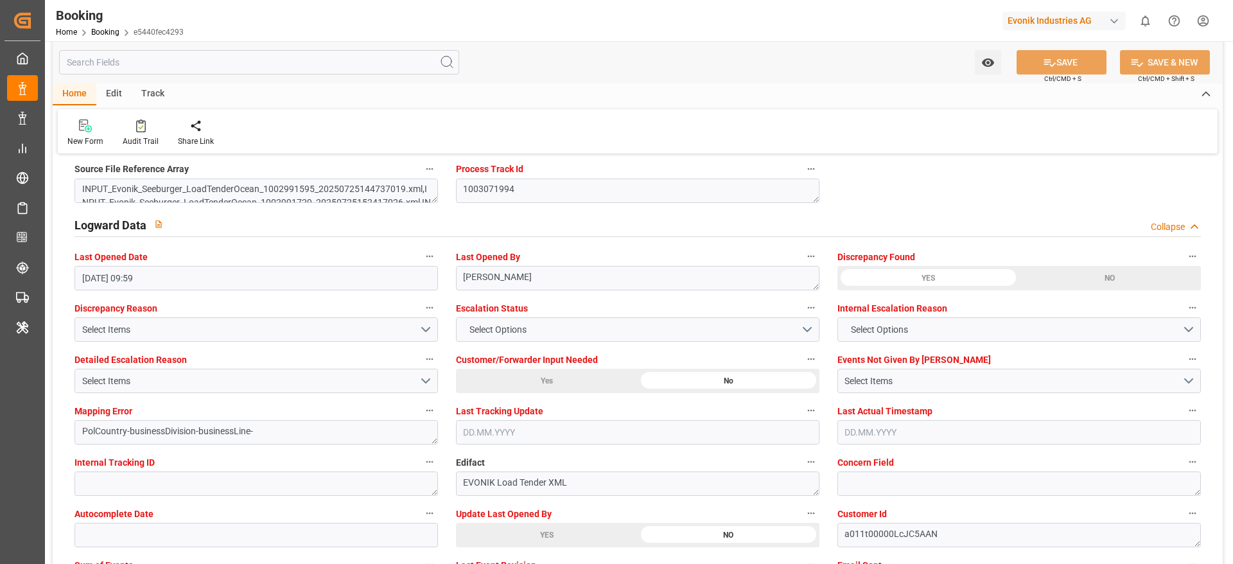
scroll to position [2313, 0]
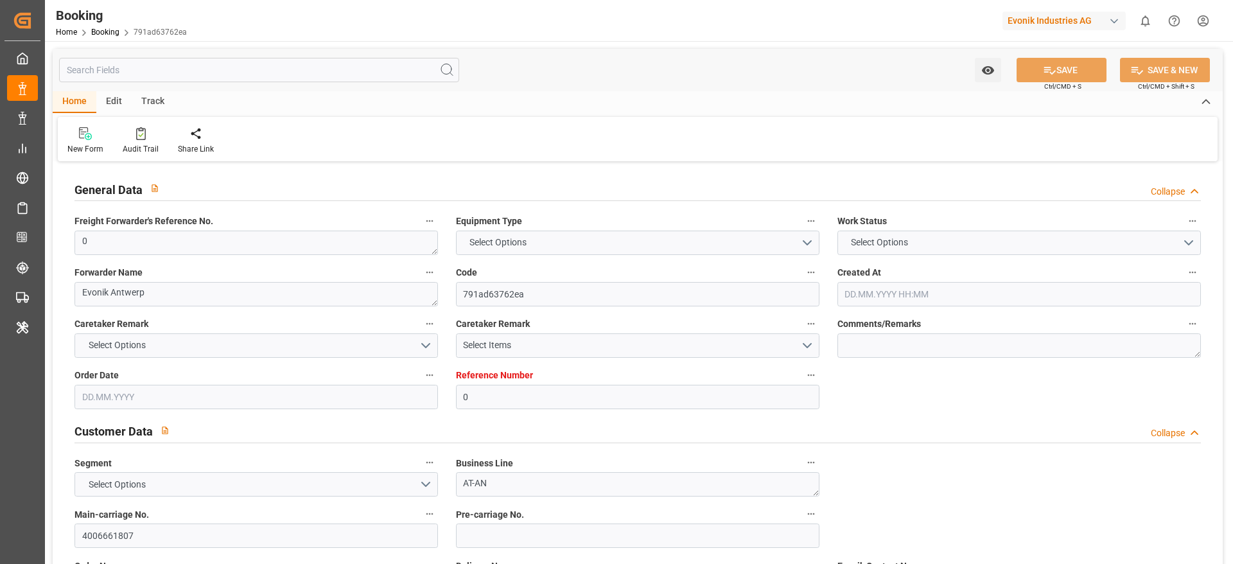
type input "0"
type input "9777620"
type input "Hapag [PERSON_NAME]"
type input "Hapag Lloyd Aktiengesellschaft"
type input "BEANR"
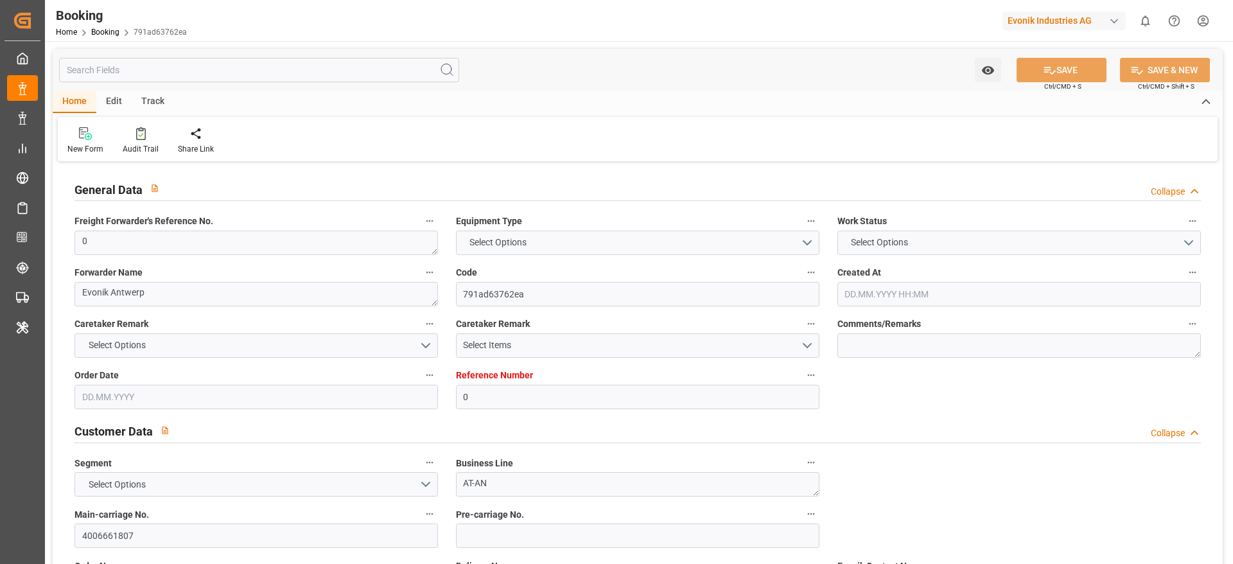
type input "GTPBR"
type input "COCTG"
type input "0"
type input "[DATE] 06:50"
type input "[DATE]"
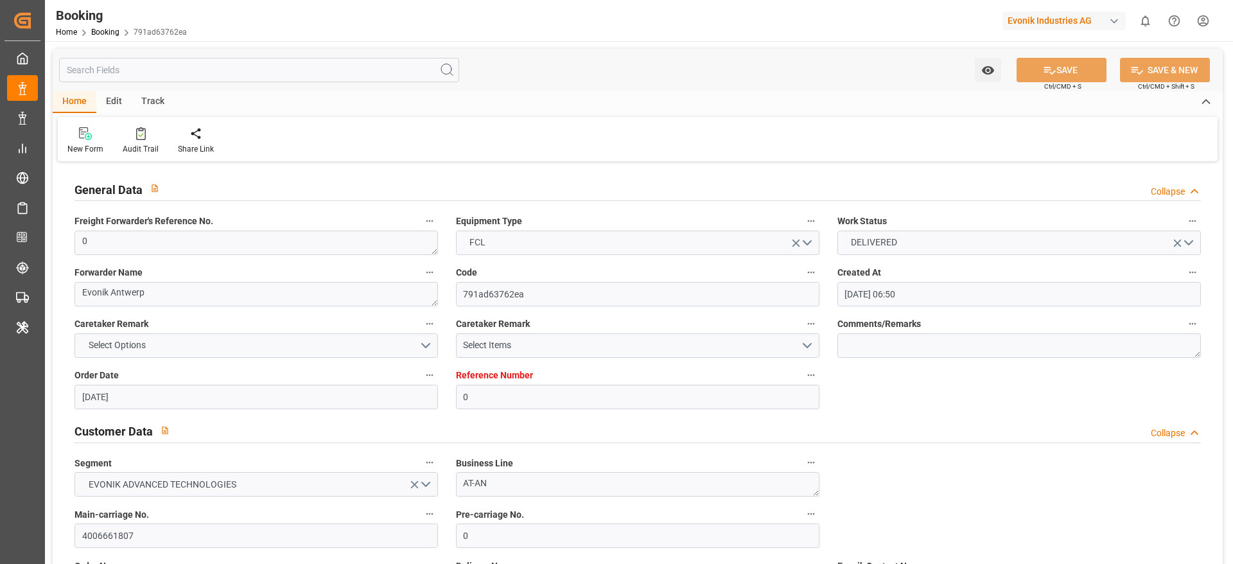
type input "[DATE]"
type input "[DATE] 00:00"
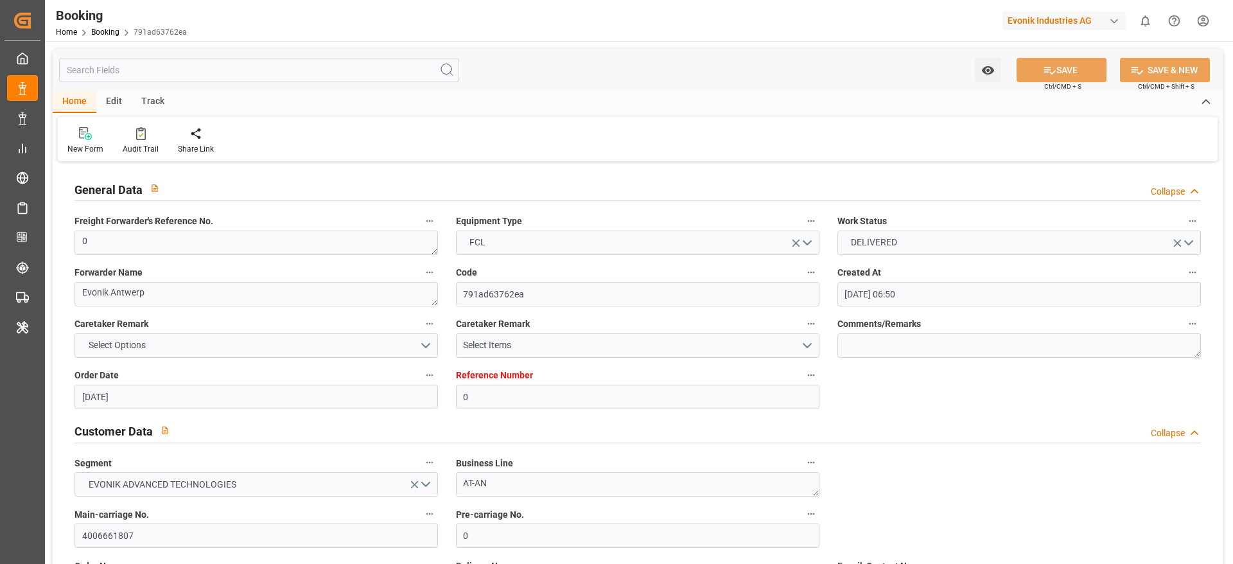
type input "[DATE] 00:00"
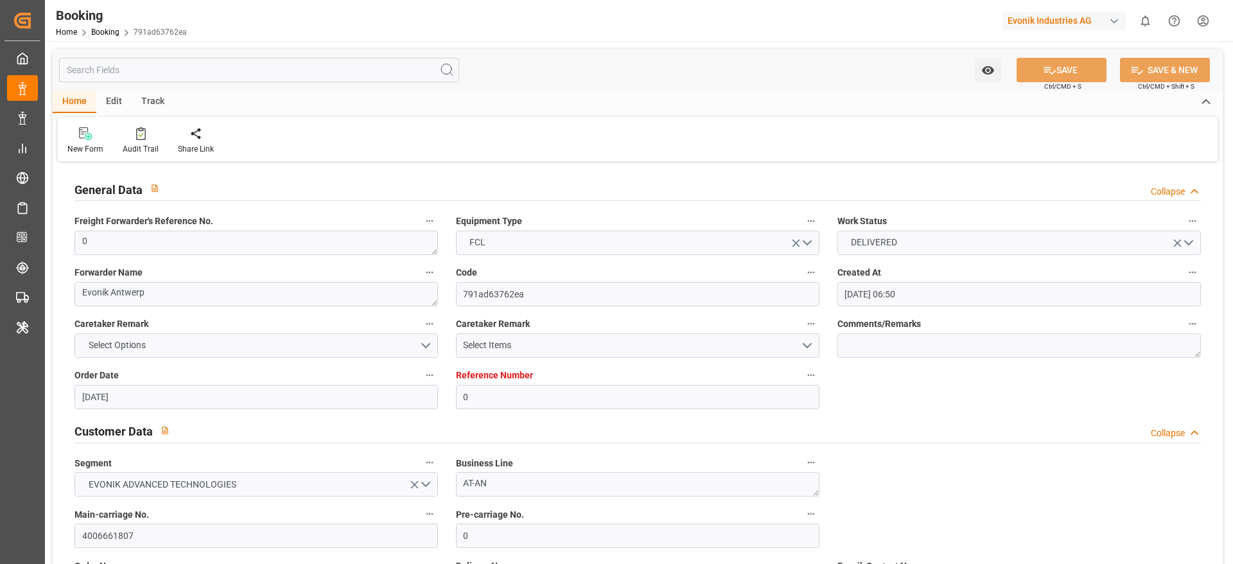
type input "[DATE] 00:00"
type input "[DATE] 11:38"
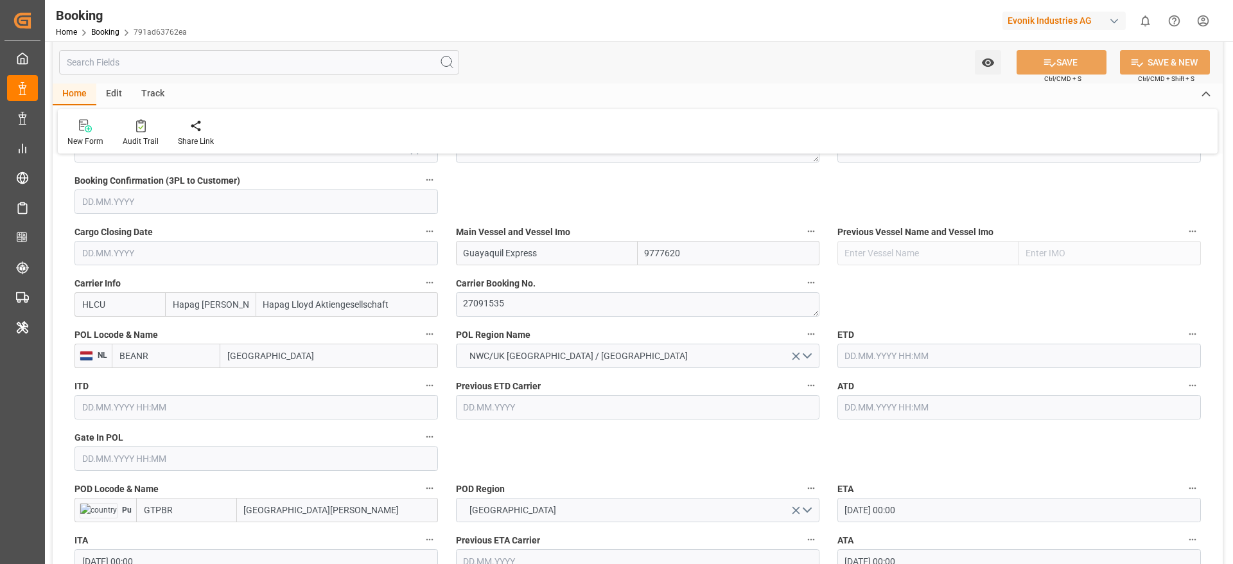
scroll to position [964, 0]
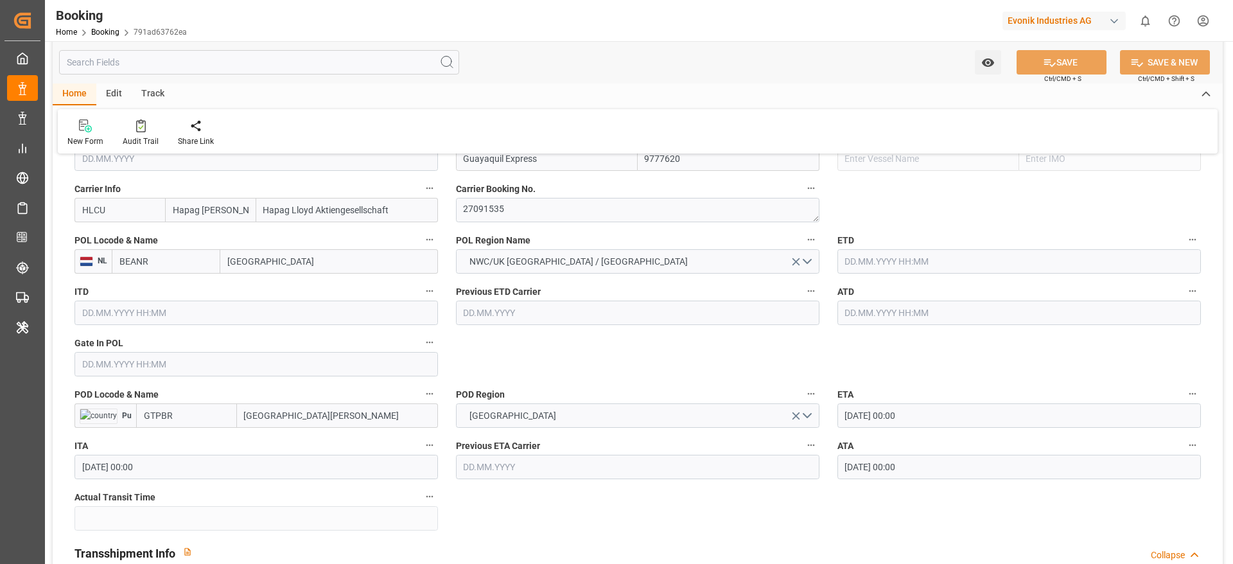
click at [307, 411] on input "[GEOGRAPHIC_DATA][PERSON_NAME]" at bounding box center [337, 415] width 201 height 24
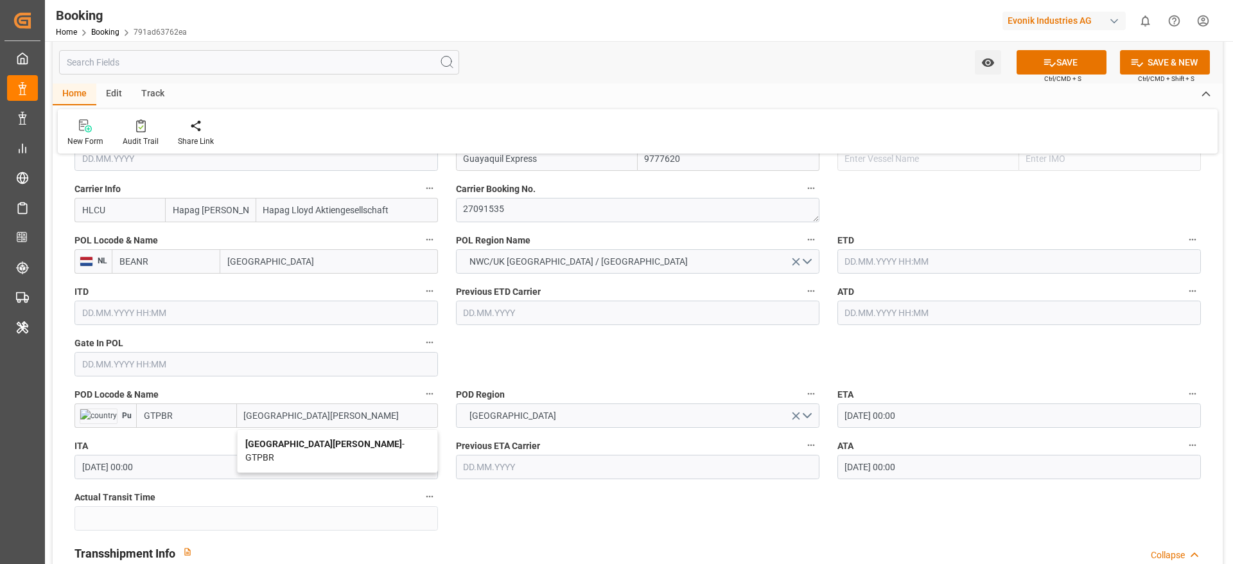
click at [329, 450] on div "Puerto [PERSON_NAME] - GTPBR" at bounding box center [338, 451] width 200 height 42
type input "[GEOGRAPHIC_DATA][PERSON_NAME]"
click at [109, 374] on input "text" at bounding box center [257, 364] width 364 height 24
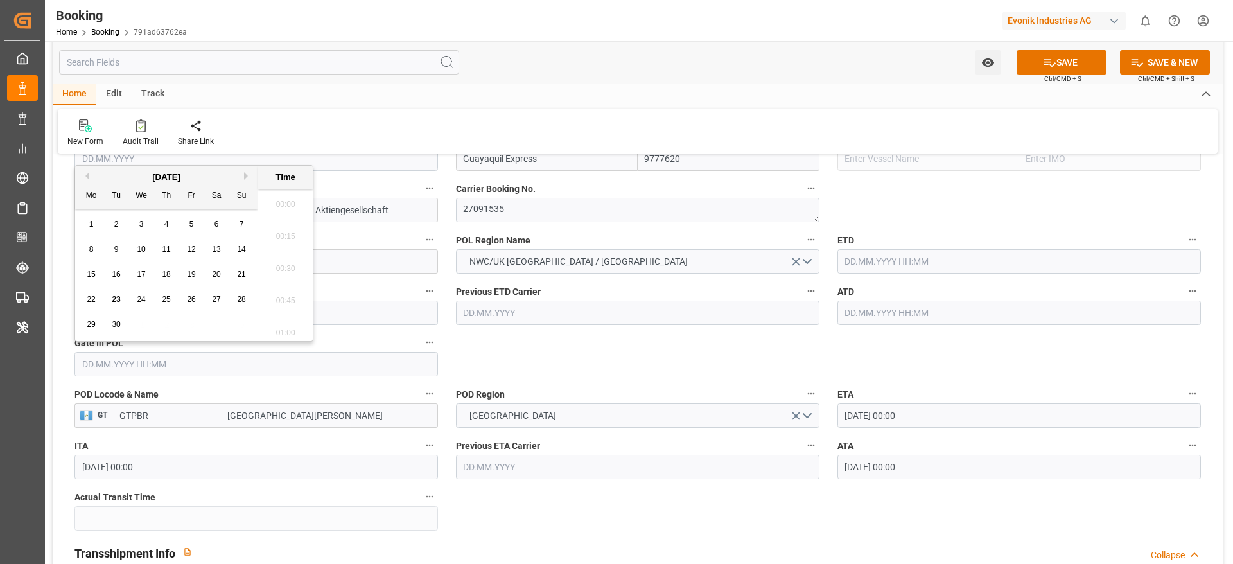
scroll to position [2125, 0]
click at [84, 175] on button "Previous Month" at bounding box center [86, 176] width 8 height 8
click at [169, 330] on div "31" at bounding box center [167, 324] width 16 height 15
type input "[DATE] 00:00"
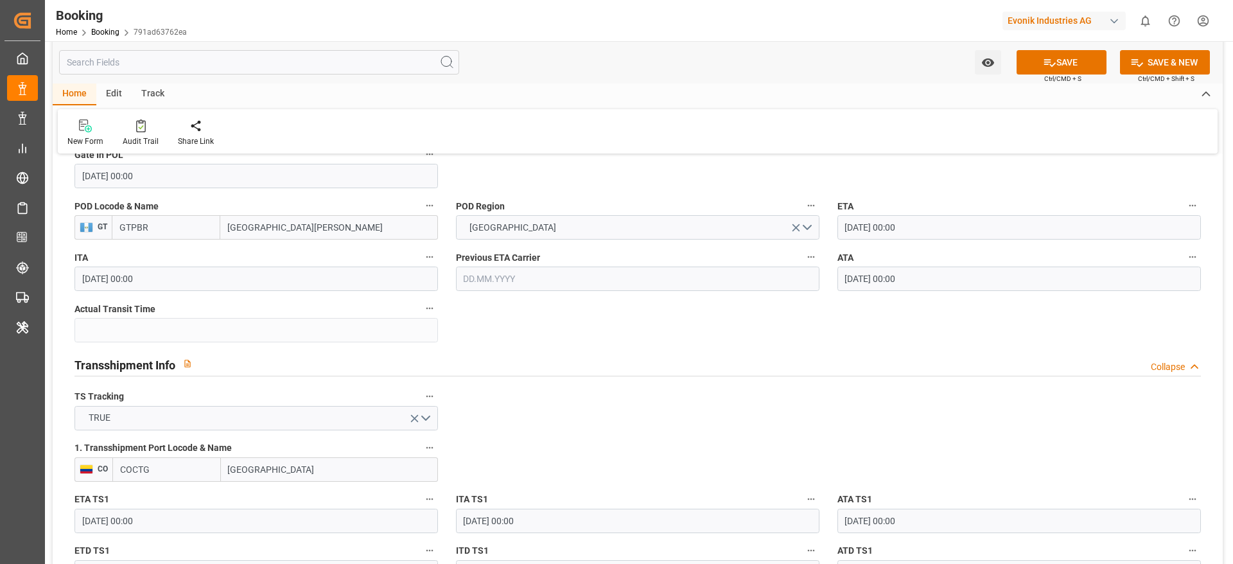
scroll to position [1156, 0]
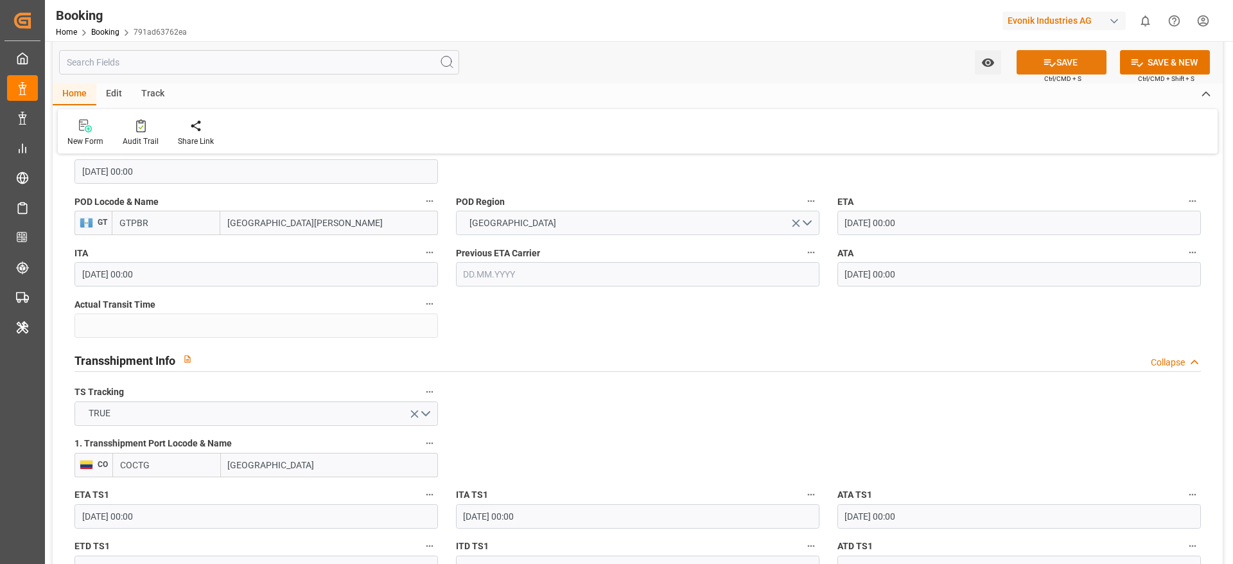
click at [1054, 64] on icon at bounding box center [1049, 62] width 13 height 13
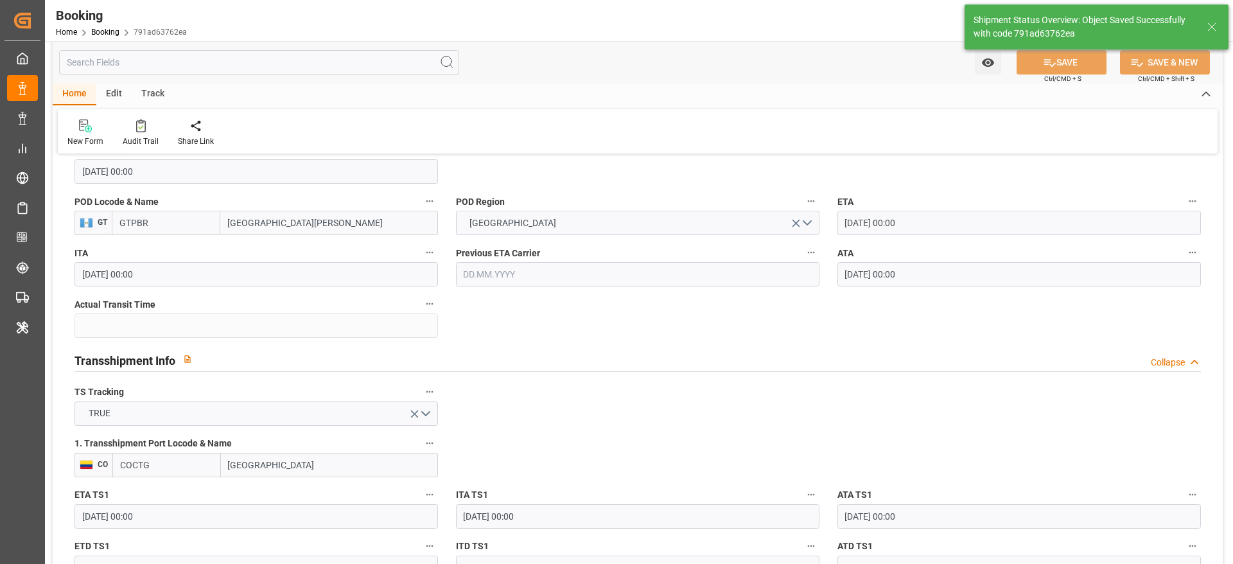
type textarea "PolCountry-businessDivision-businessLine-"
type input "[DATE] 11:39"
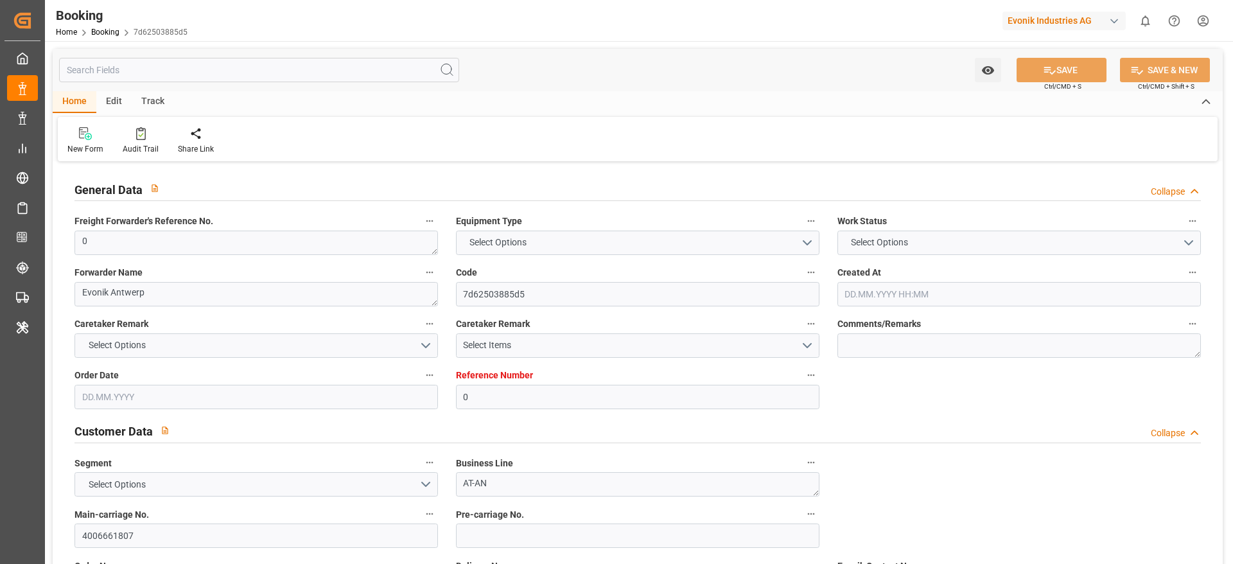
type input "0"
type input "9777620"
type input "Hapag [PERSON_NAME]"
type input "Hapag Lloyd Aktiengesellschaft"
type input "BEANR"
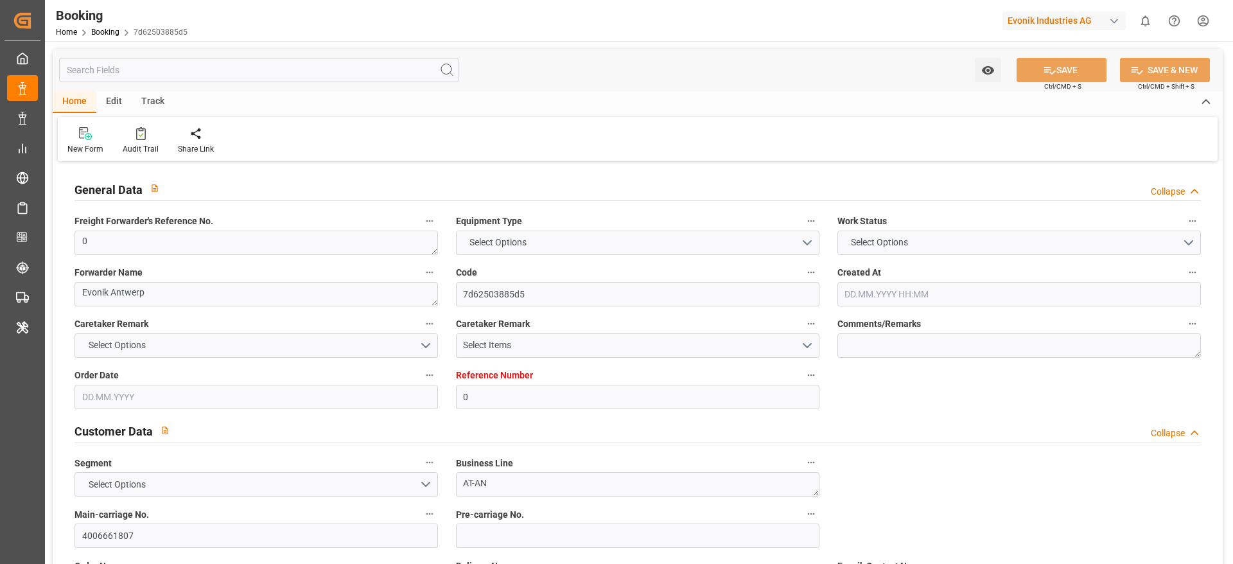
type input "GTPBR"
type input "COCTG"
type input "0"
type input "[DATE] 06:50"
type input "[DATE]"
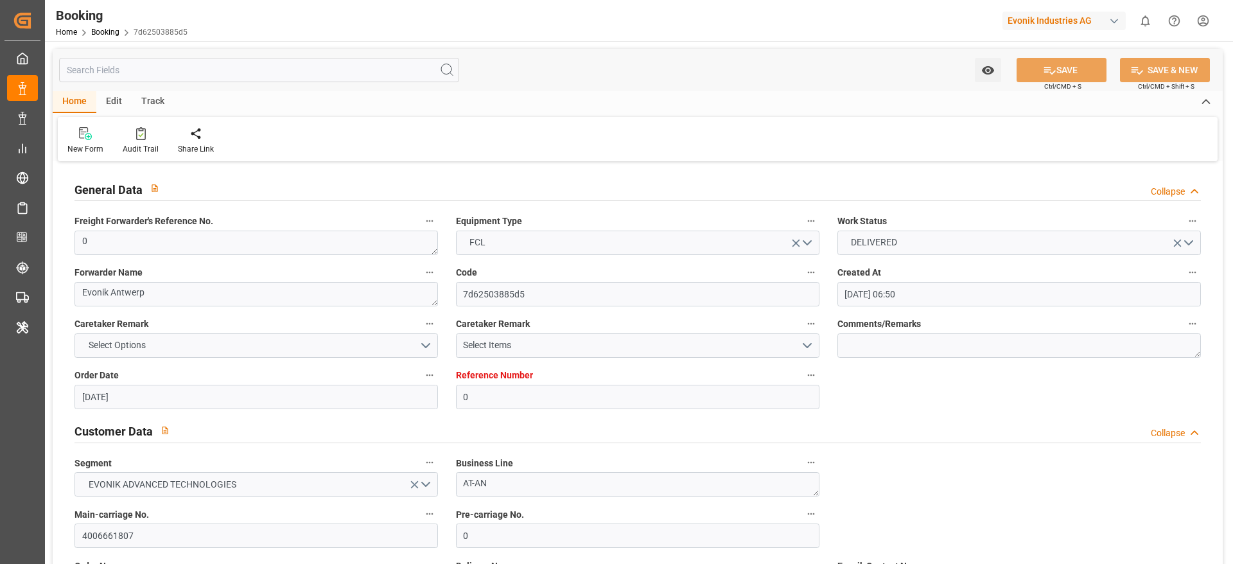
type input "[DATE]"
type input "[DATE] 00:00"
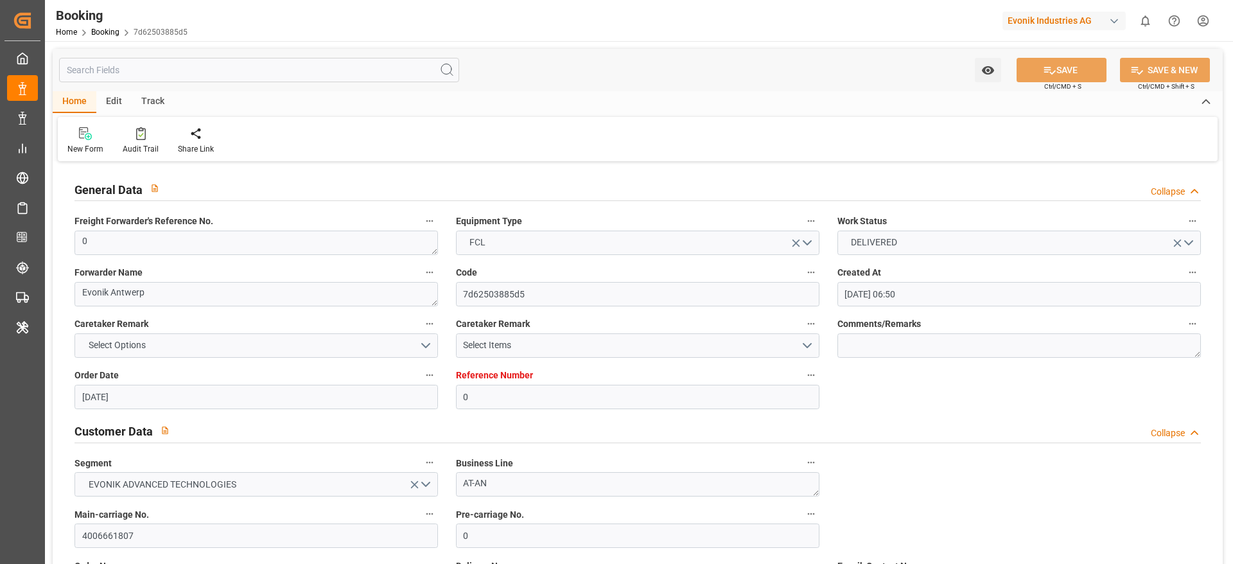
type input "[DATE] 00:00"
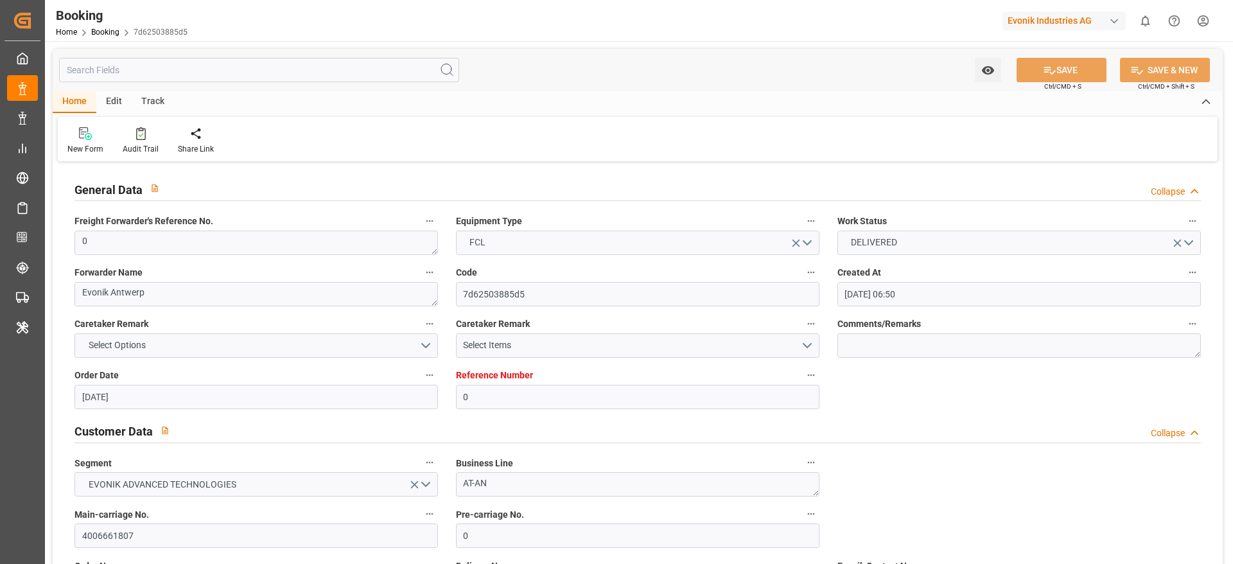
type input "[DATE] 00:00"
type input "[DATE] 11:38"
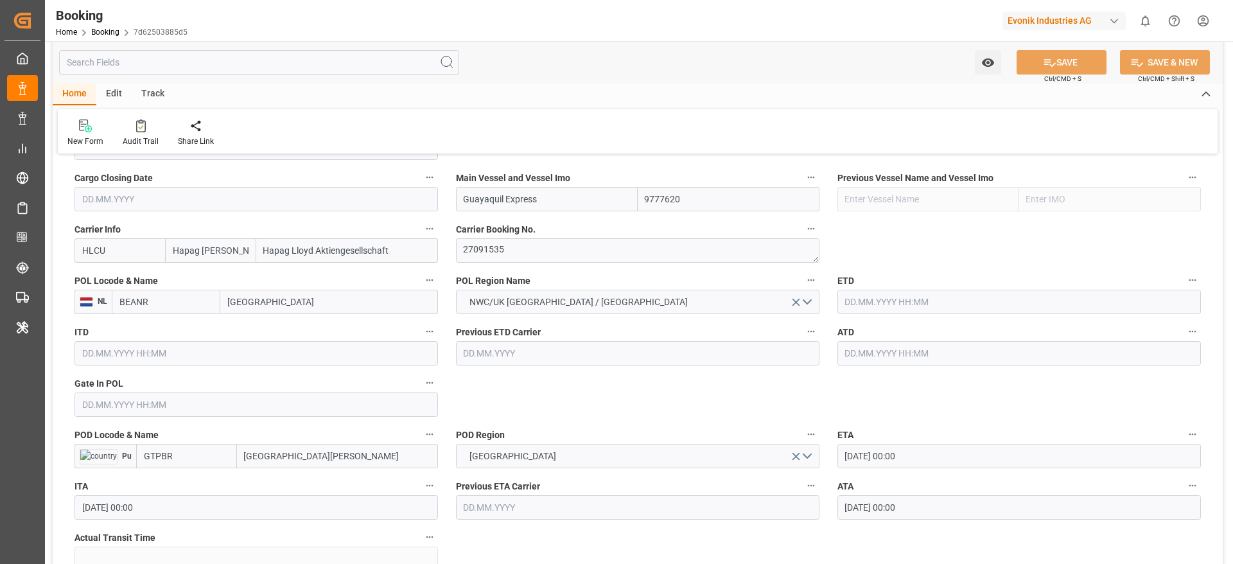
scroll to position [964, 0]
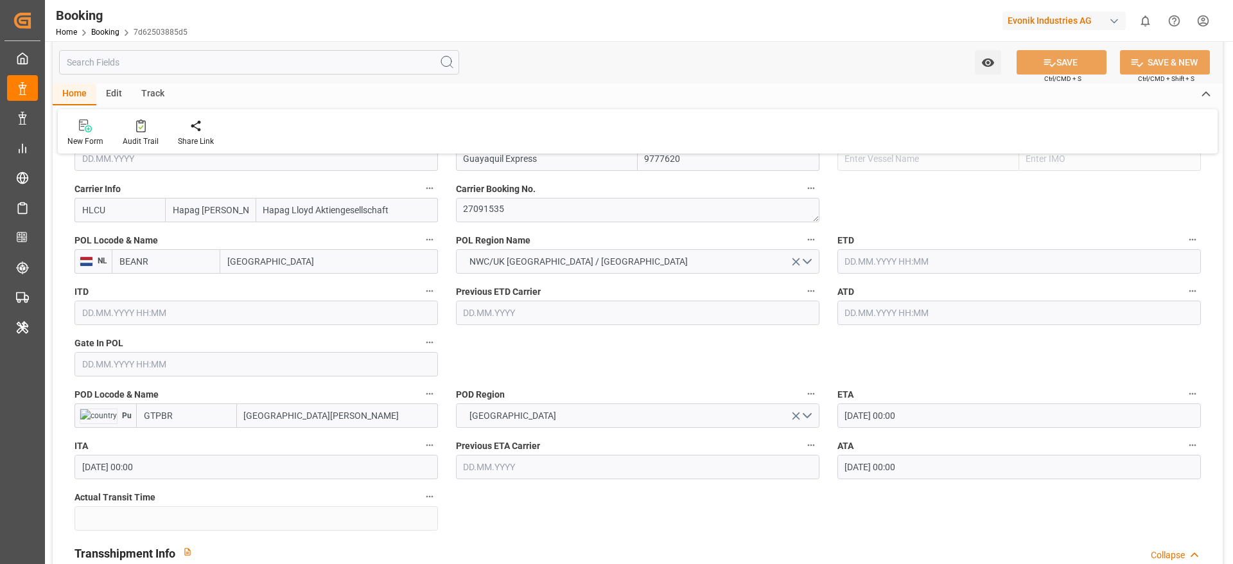
click at [359, 425] on input "[GEOGRAPHIC_DATA][PERSON_NAME]" at bounding box center [337, 415] width 201 height 24
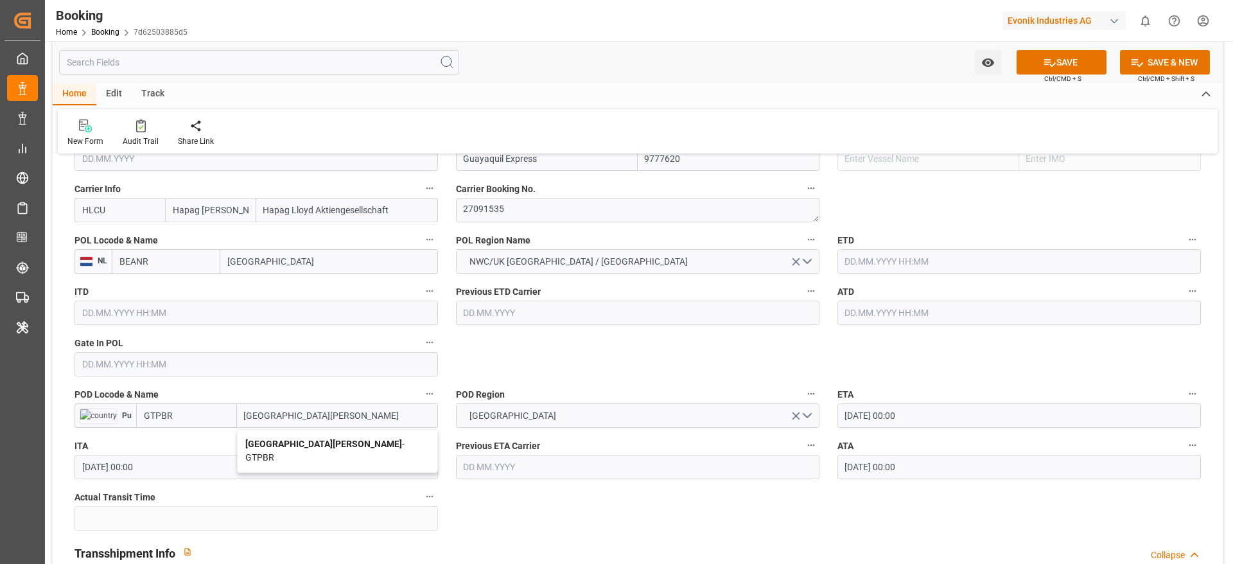
click at [336, 435] on div "Puerto [PERSON_NAME] - GTPBR" at bounding box center [338, 451] width 200 height 42
type input "[GEOGRAPHIC_DATA][PERSON_NAME]"
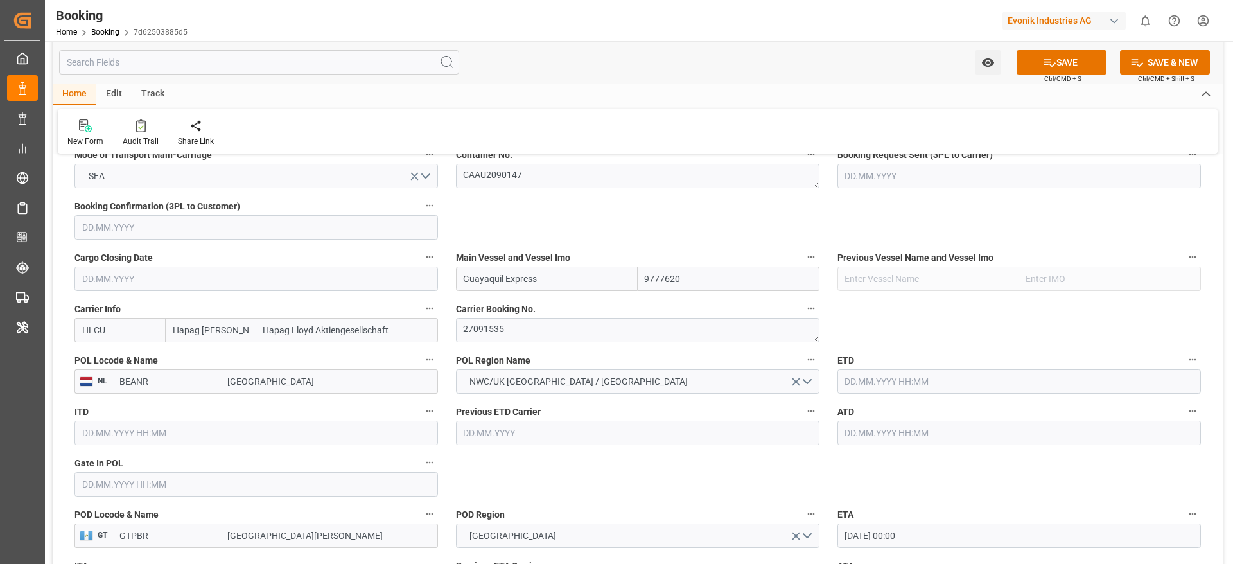
scroll to position [867, 0]
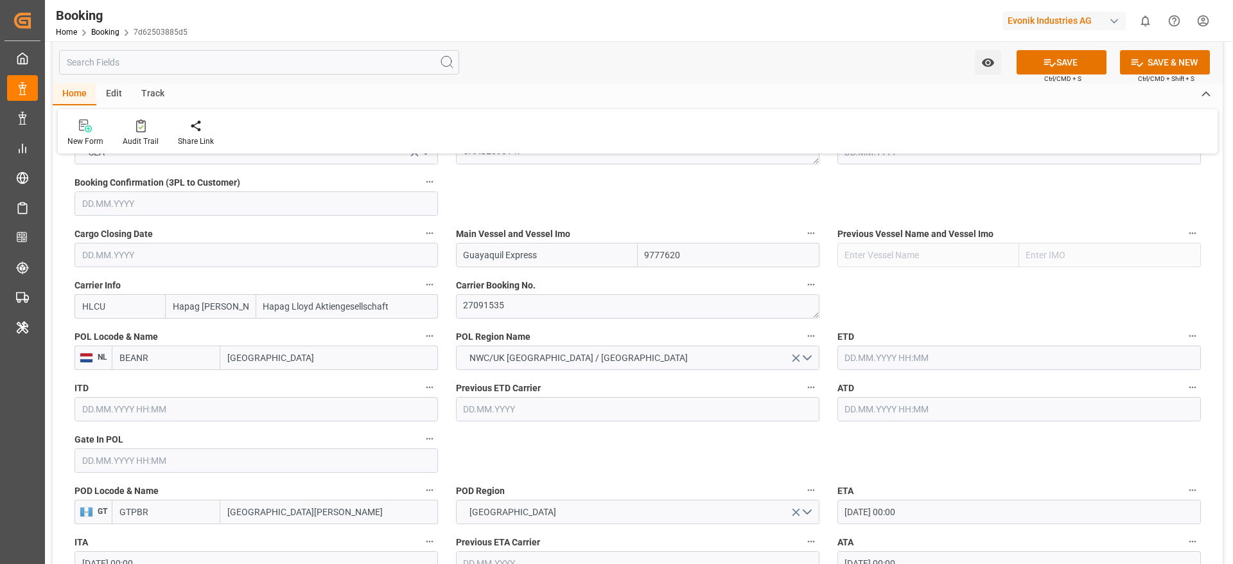
click at [103, 454] on input "text" at bounding box center [257, 460] width 364 height 24
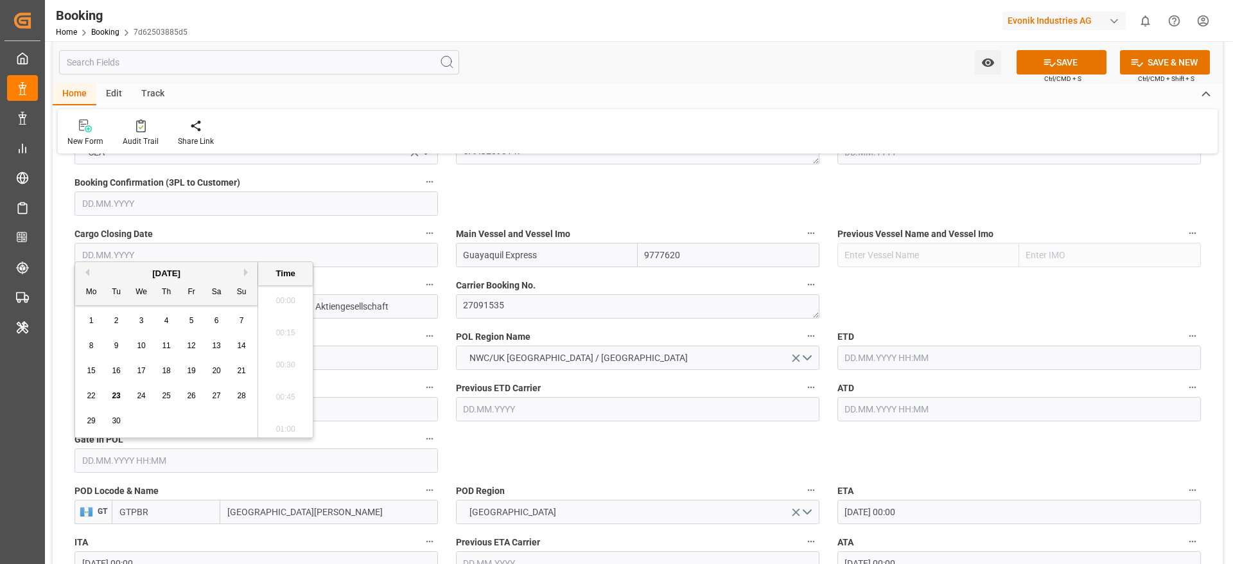
scroll to position [2125, 0]
click at [87, 272] on button "Previous Month" at bounding box center [86, 273] width 8 height 8
click at [167, 422] on span "31" at bounding box center [166, 420] width 8 height 9
type input "[DATE] 00:00"
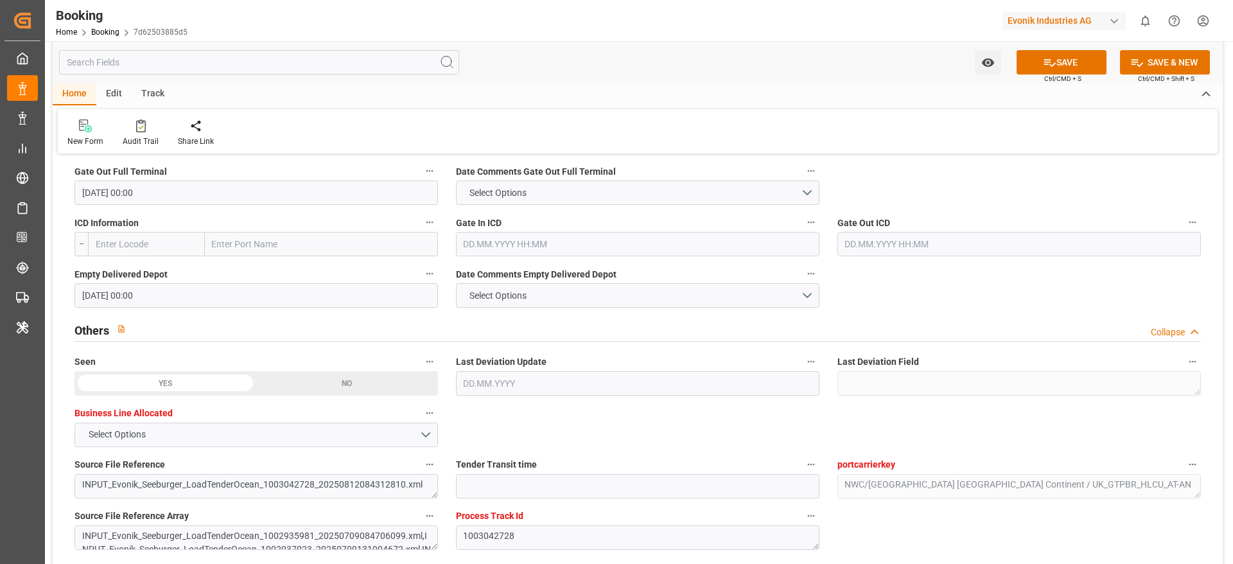
scroll to position [1735, 0]
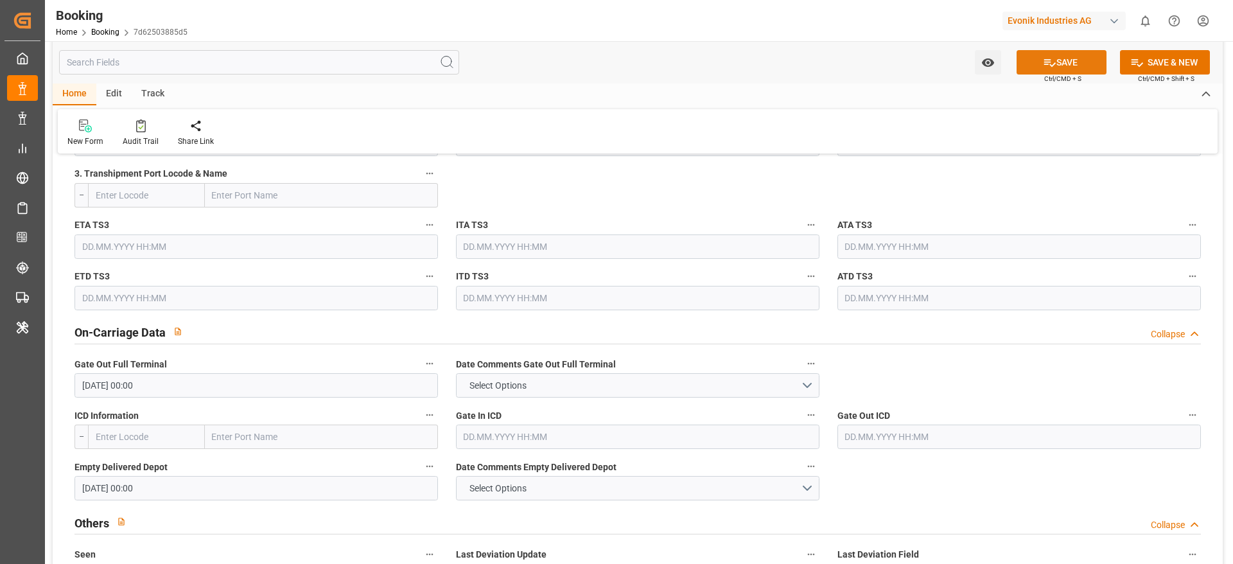
click at [1079, 60] on button "SAVE" at bounding box center [1062, 62] width 90 height 24
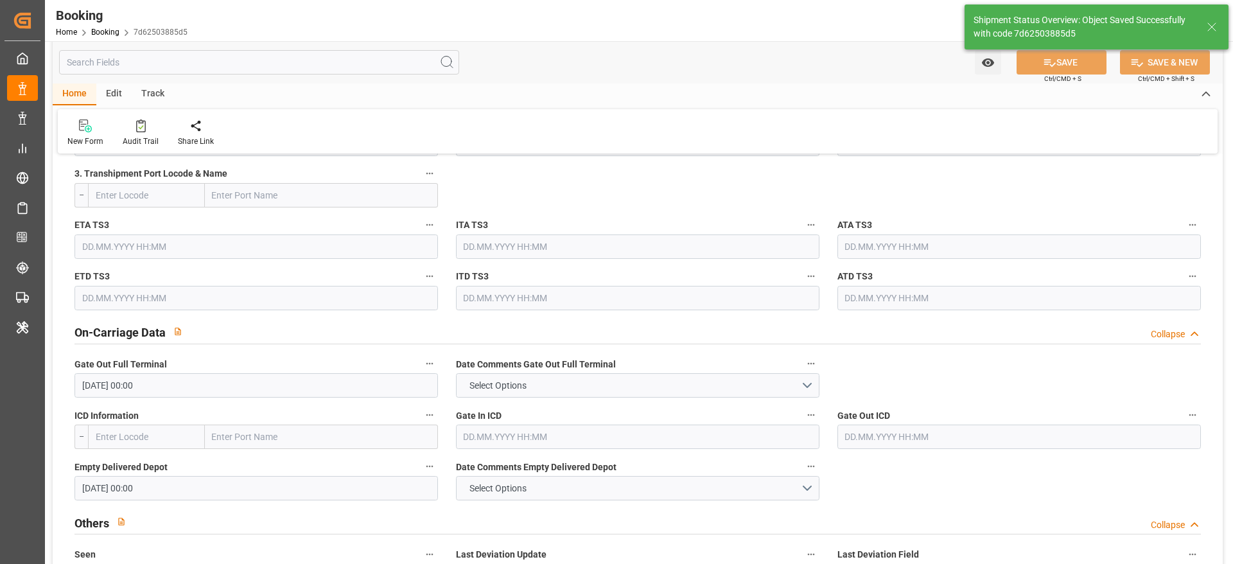
type textarea "PolCountry-businessDivision-businessLine-"
type input "[DATE] 11:39"
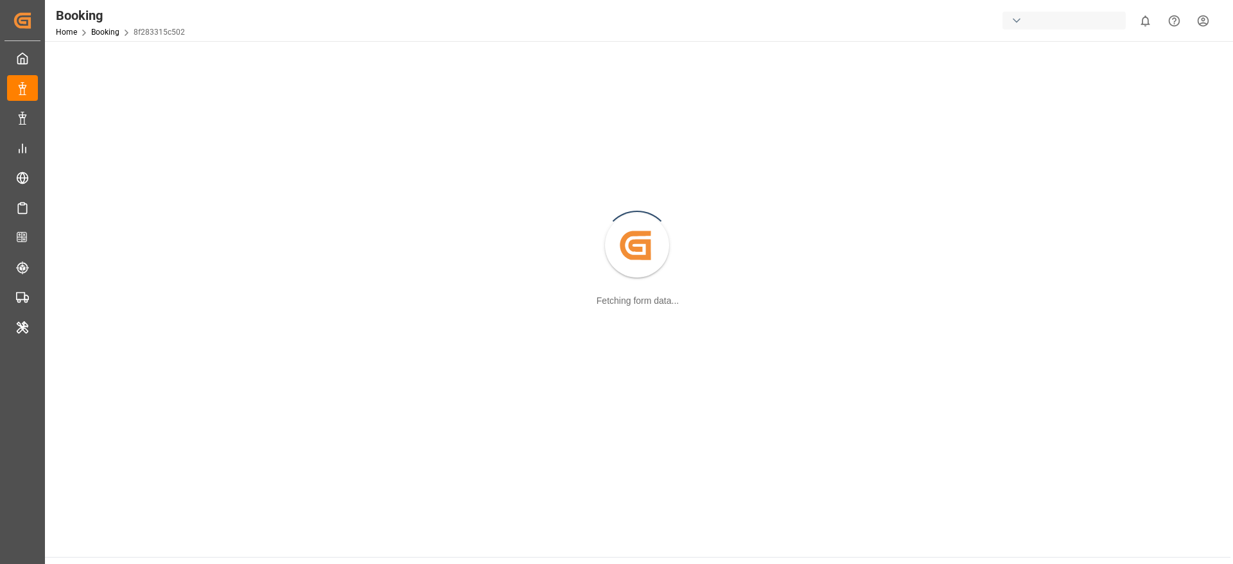
scroll to position [96, 0]
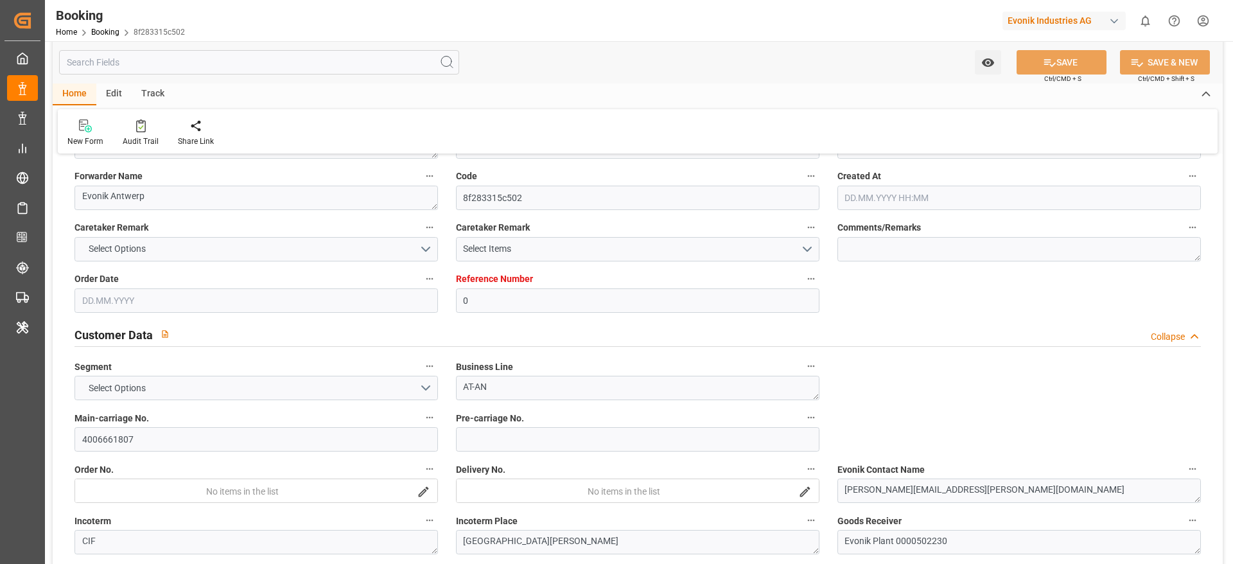
type input "0"
type input "9777620"
type input "Hapag [PERSON_NAME]"
type input "Hapag Lloyd Aktiengesellschaft"
type input "BEANR"
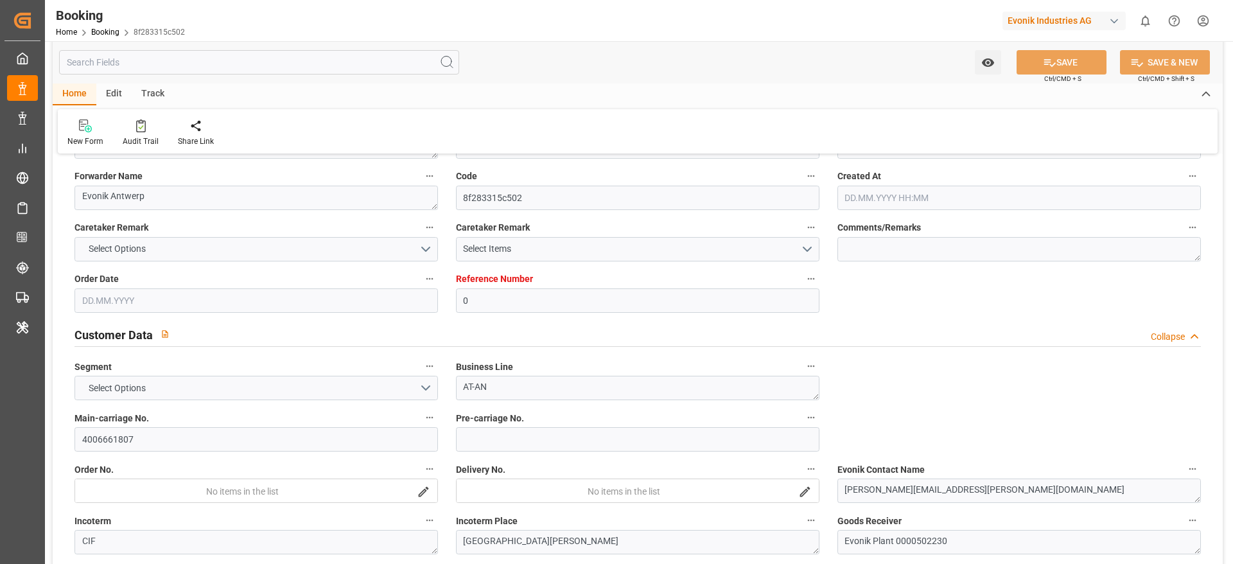
type input "GTPBR"
type input "COCTG"
type input "0"
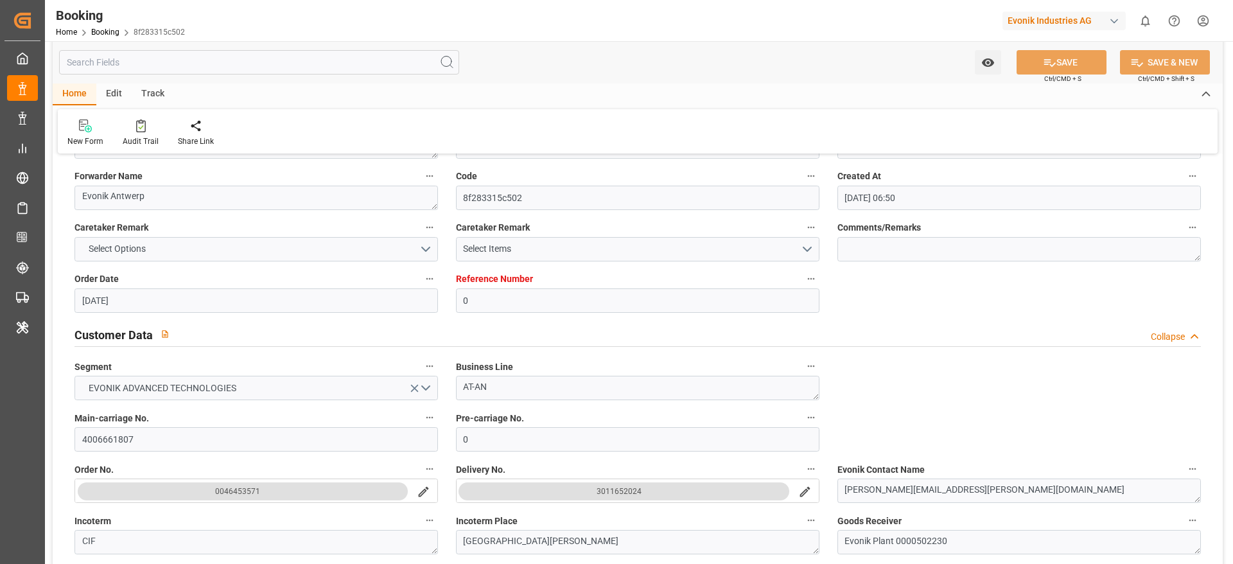
type input "[DATE] 06:50"
type input "[DATE]"
type input "[DATE] 00:00"
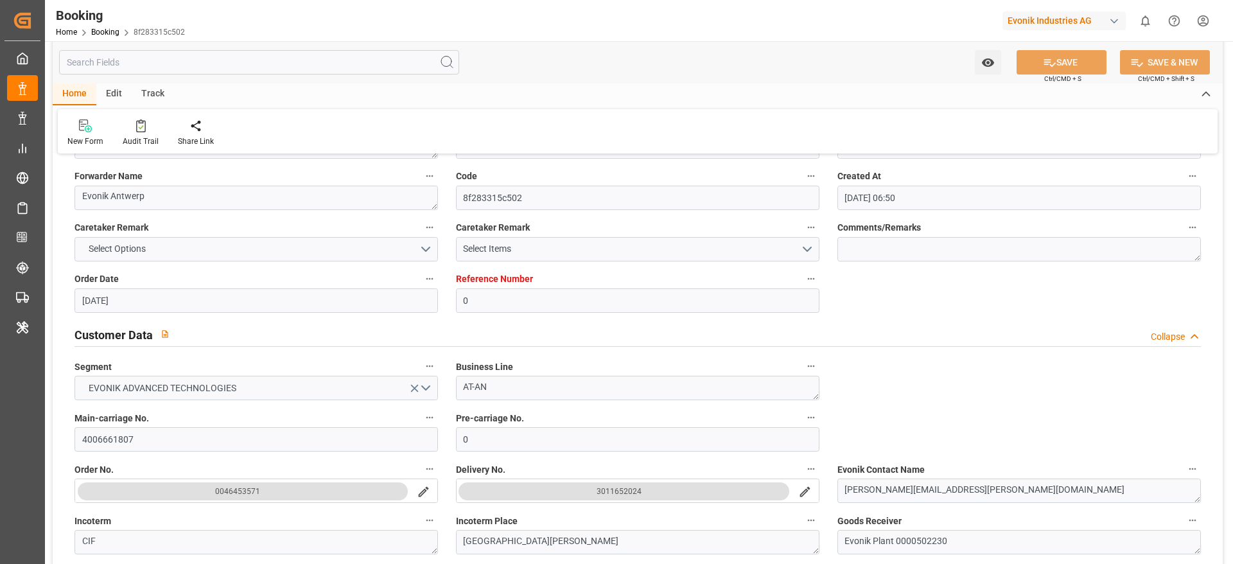
type input "[DATE] 00:00"
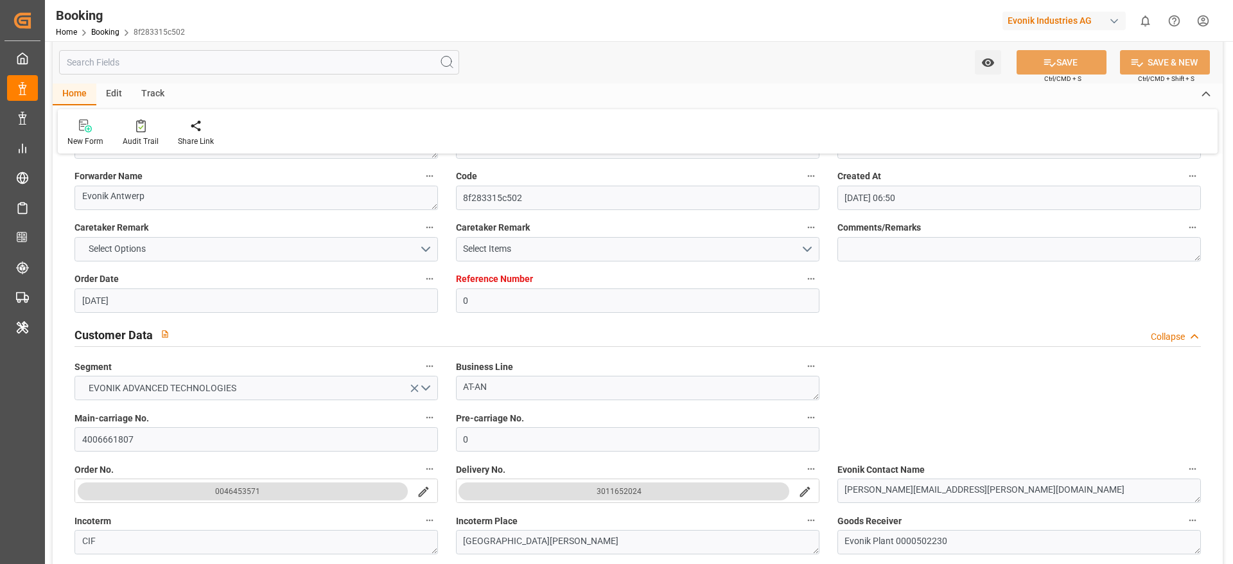
type input "[DATE] 00:00"
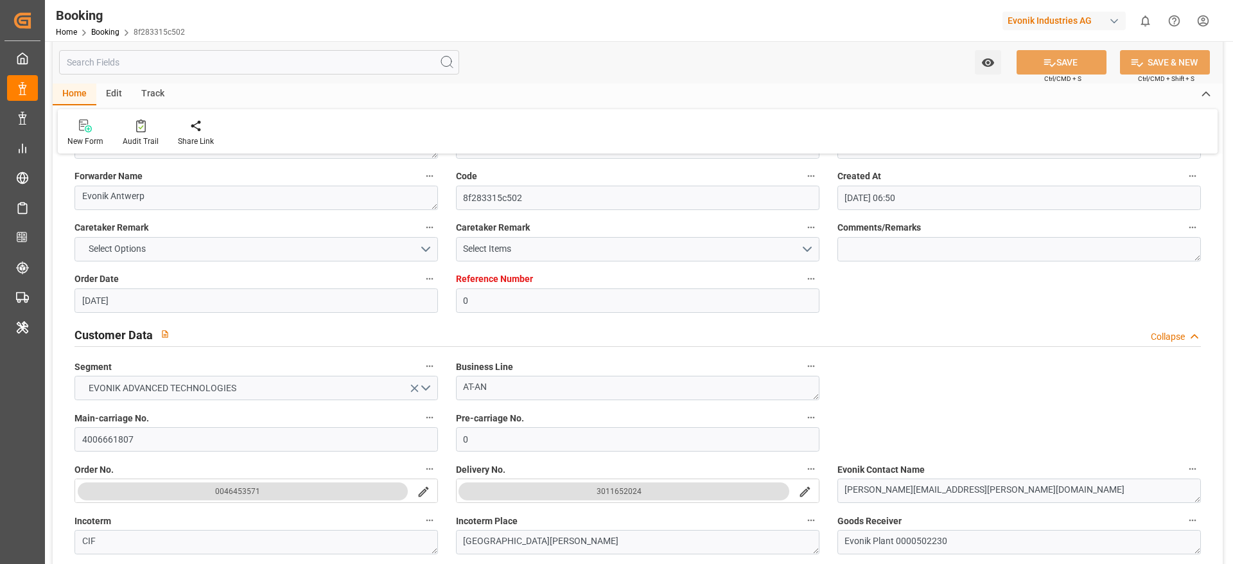
type input "[DATE] 11:38"
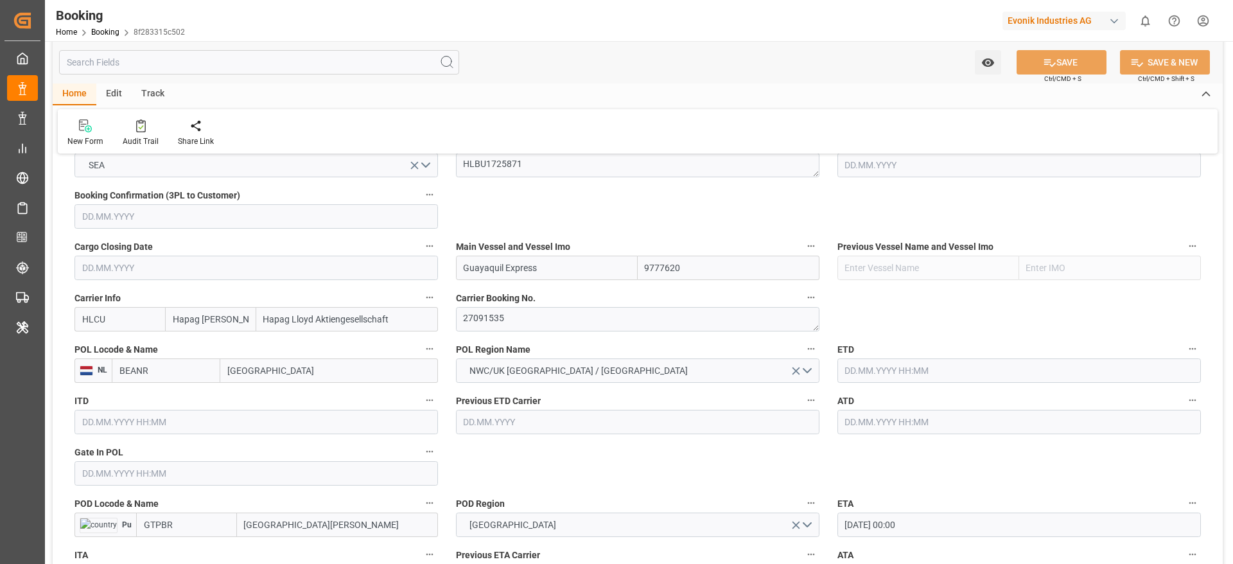
scroll to position [964, 0]
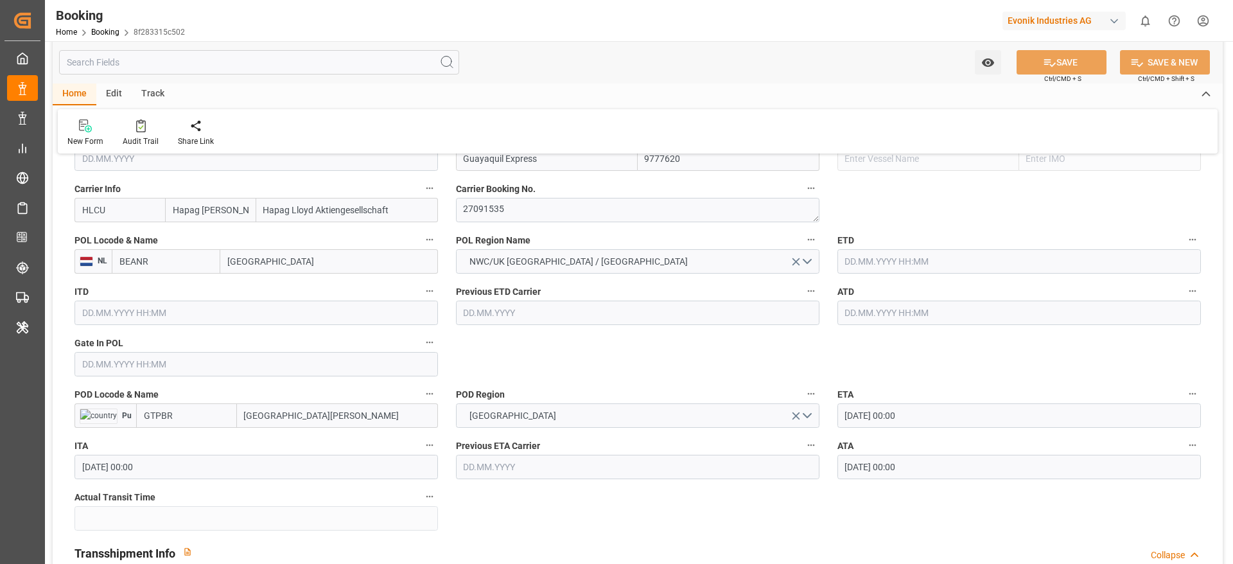
click at [119, 375] on input "text" at bounding box center [257, 364] width 364 height 24
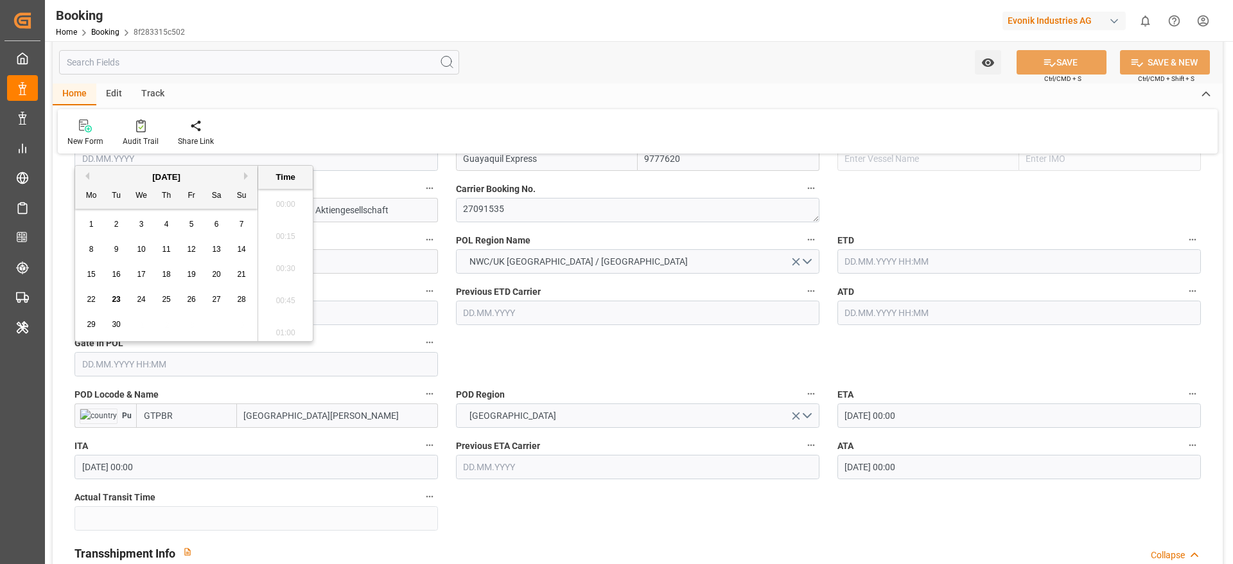
scroll to position [2125, 0]
click at [84, 171] on div "[DATE]" at bounding box center [166, 177] width 182 height 13
click at [89, 174] on button "Previous Month" at bounding box center [86, 176] width 8 height 8
click at [170, 323] on span "31" at bounding box center [166, 324] width 8 height 9
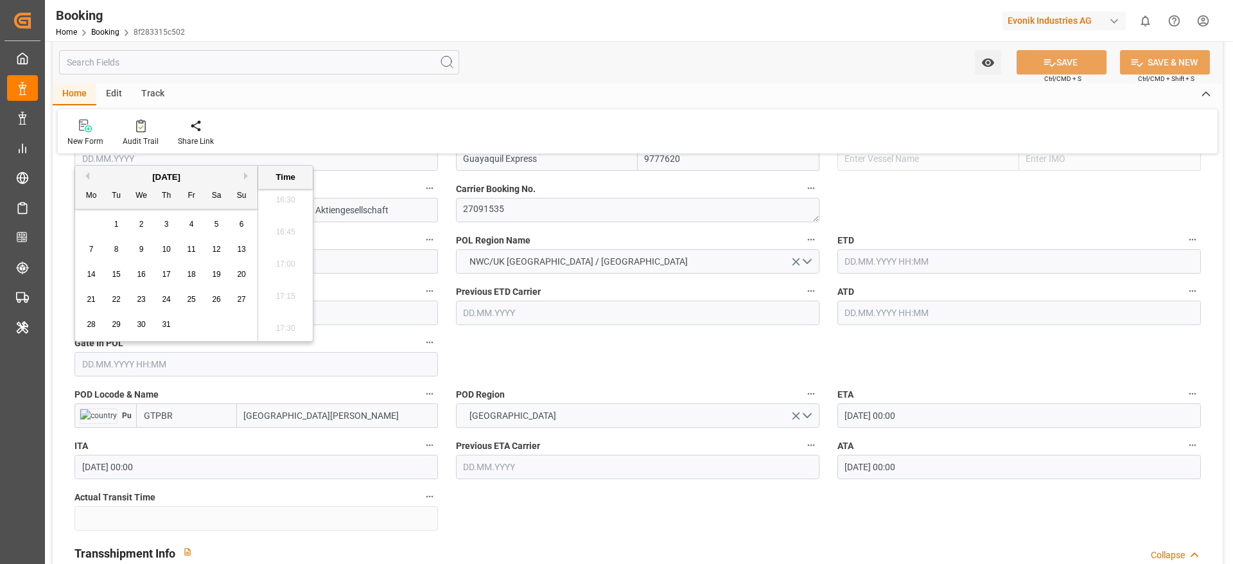
type input "[DATE] 00:00"
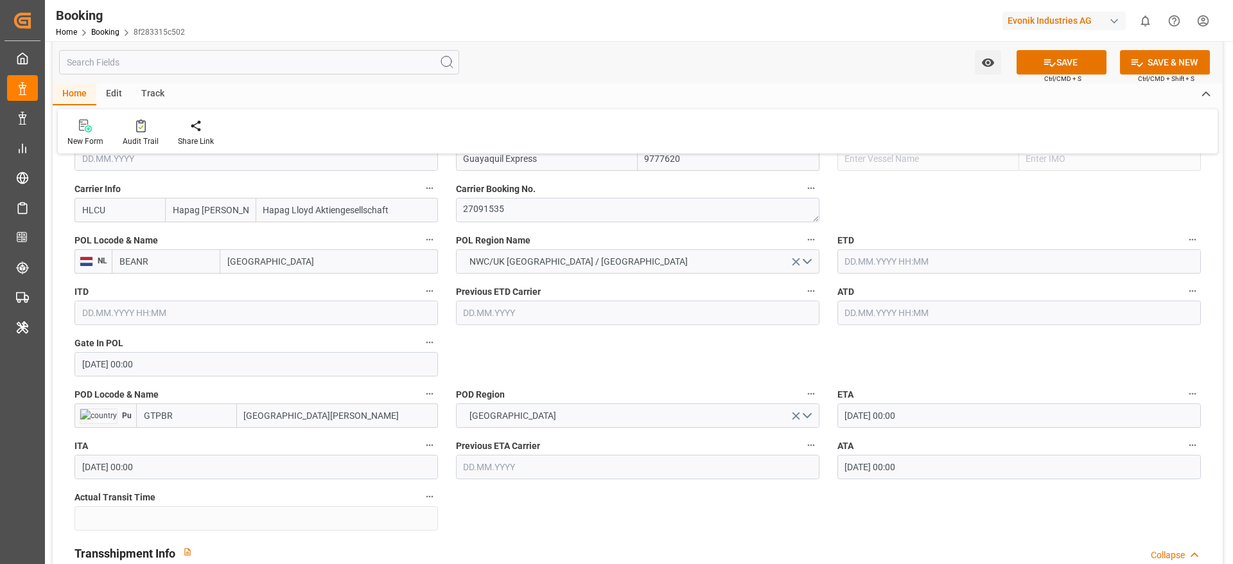
click at [315, 420] on input "[GEOGRAPHIC_DATA][PERSON_NAME]" at bounding box center [337, 415] width 201 height 24
click at [312, 436] on div "Puerto [PERSON_NAME] - GTPBR" at bounding box center [338, 451] width 200 height 42
type input "[GEOGRAPHIC_DATA][PERSON_NAME]"
click at [1051, 60] on icon at bounding box center [1049, 62] width 13 height 13
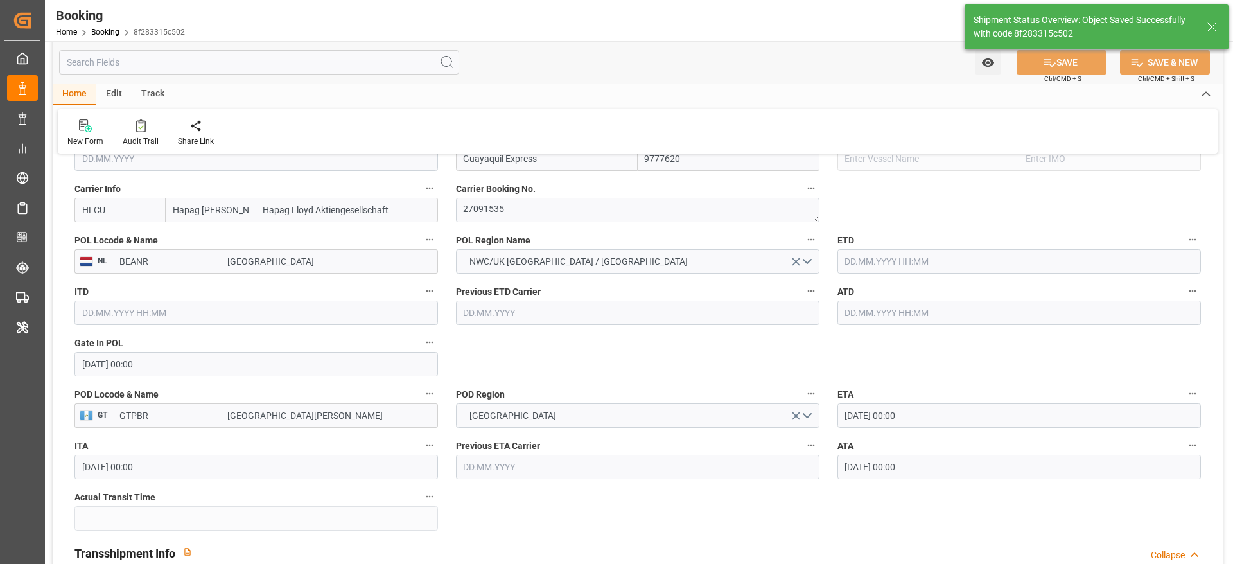
type textarea "PolCountry-businessDivision-businessLine-"
type input "[DATE] 11:41"
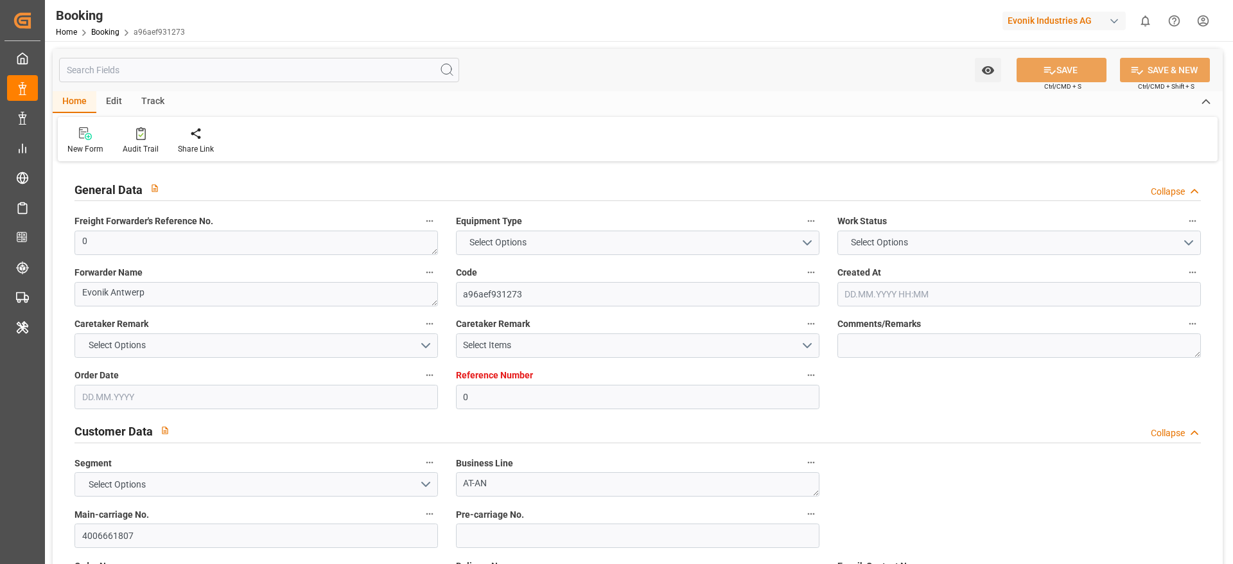
type input "0"
type input "9777620"
type input "Hapag [PERSON_NAME]"
type input "Hapag Lloyd Aktiengesellschaft"
type input "BEANR"
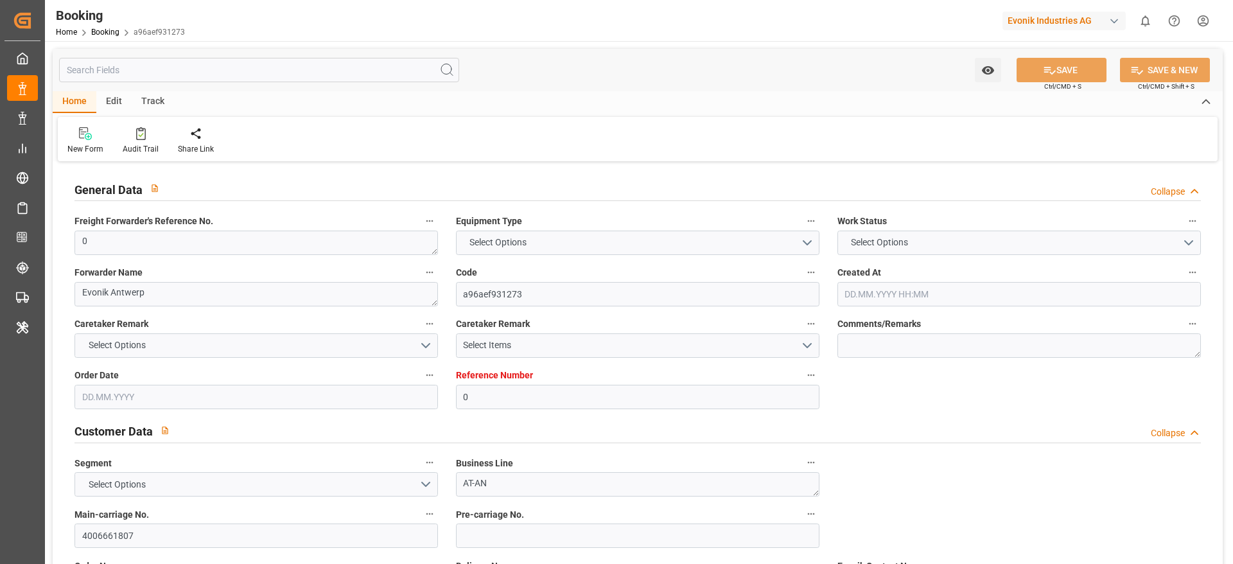
type input "GTPBR"
type input "COCTG"
type input "0"
type input "[DATE] 06:50"
type input "[DATE]"
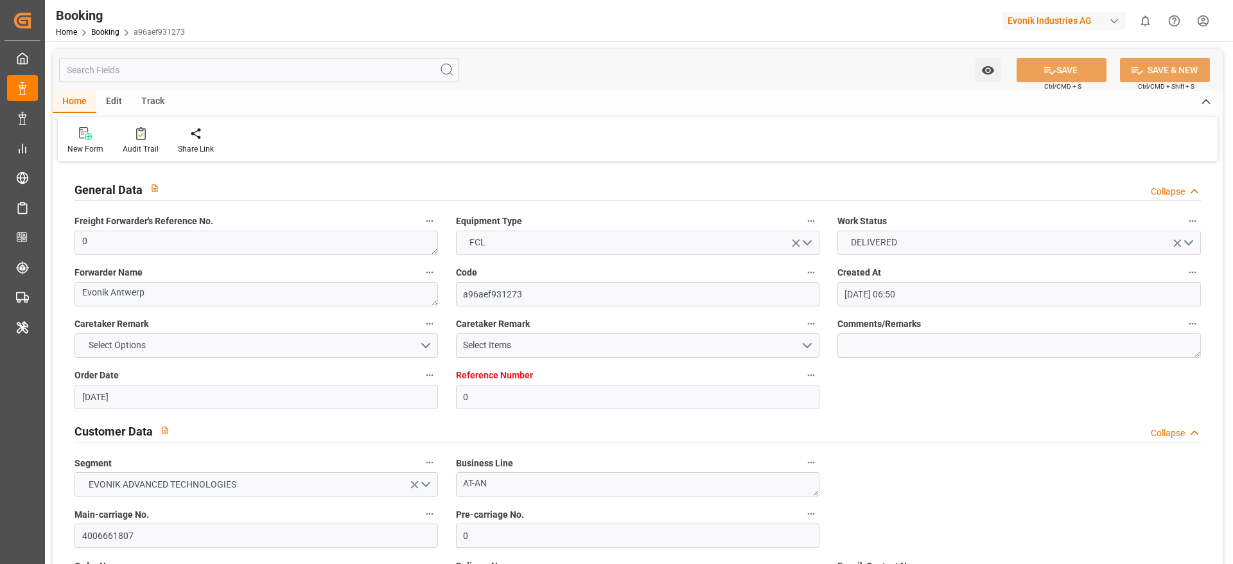
type input "[DATE]"
type input "[DATE] 00:00"
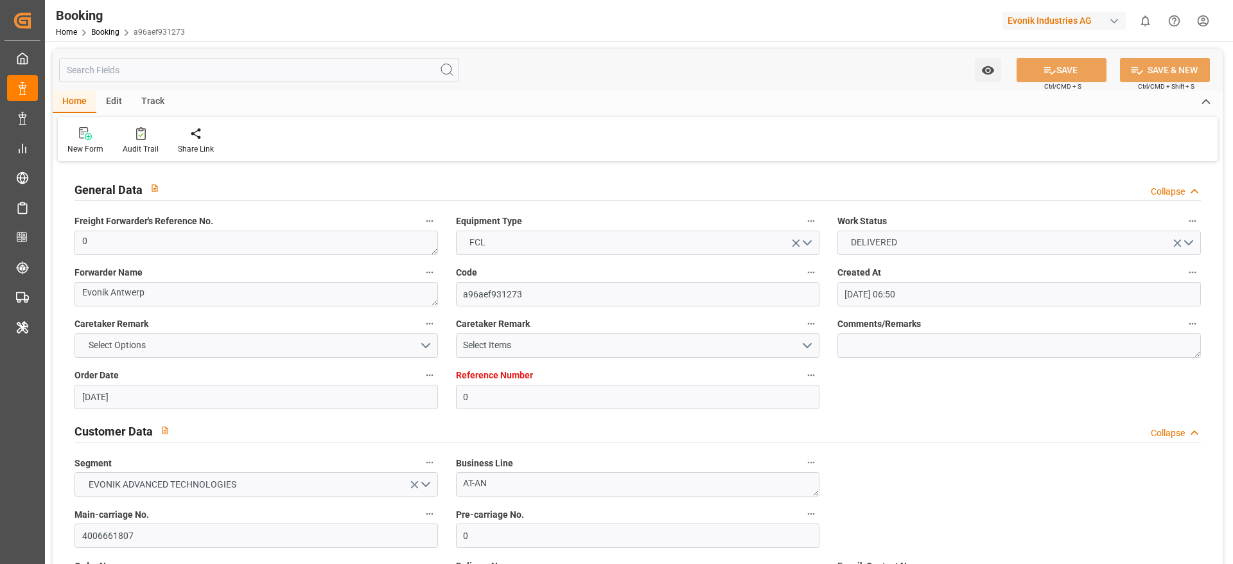
type input "[DATE] 00:00"
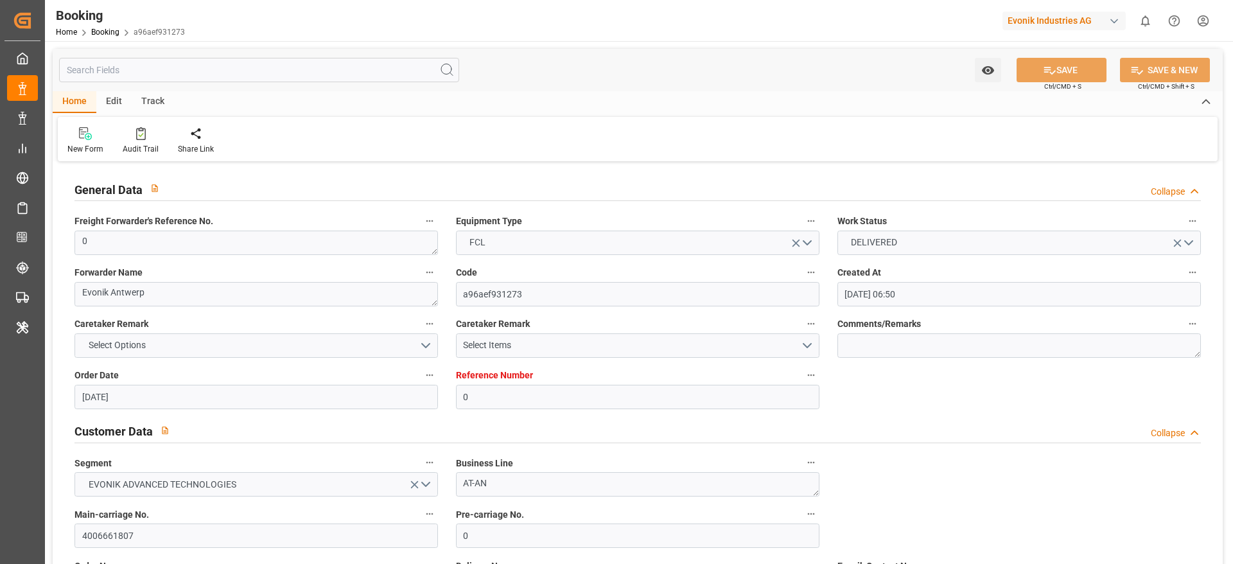
type input "[DATE] 00:00"
type input "[DATE] 11:38"
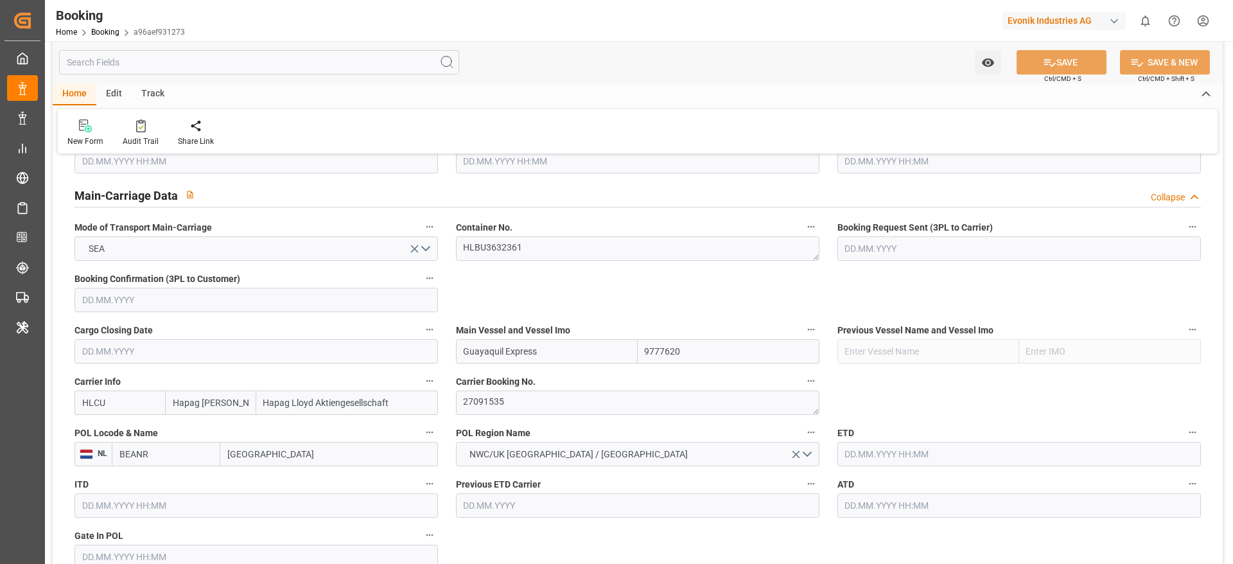
scroll to position [1060, 0]
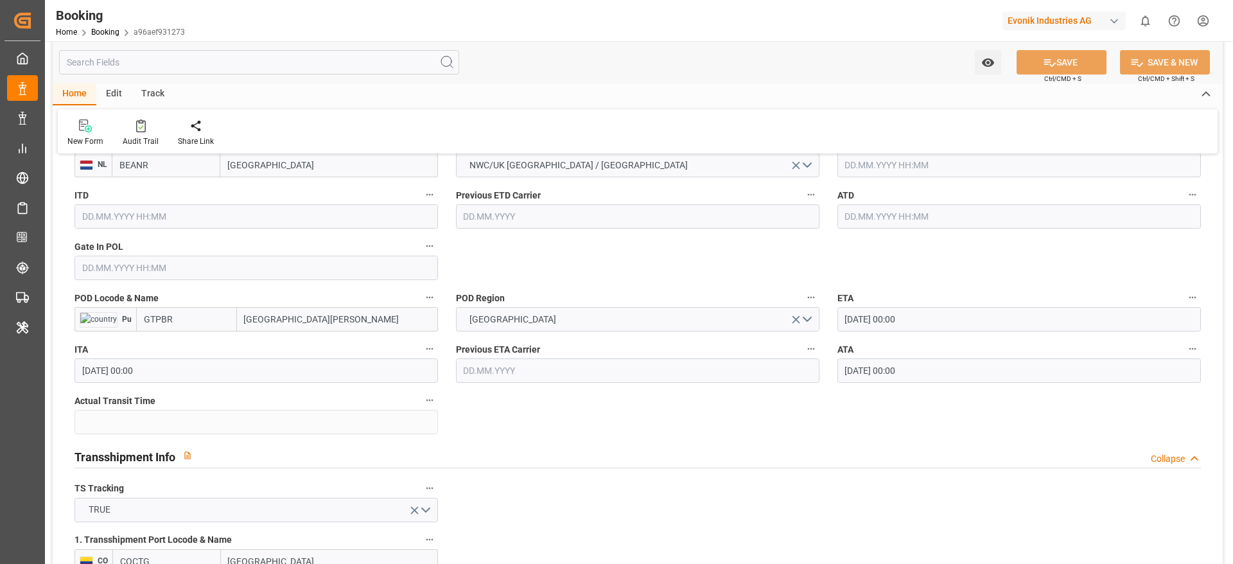
click at [102, 263] on input "text" at bounding box center [257, 268] width 364 height 24
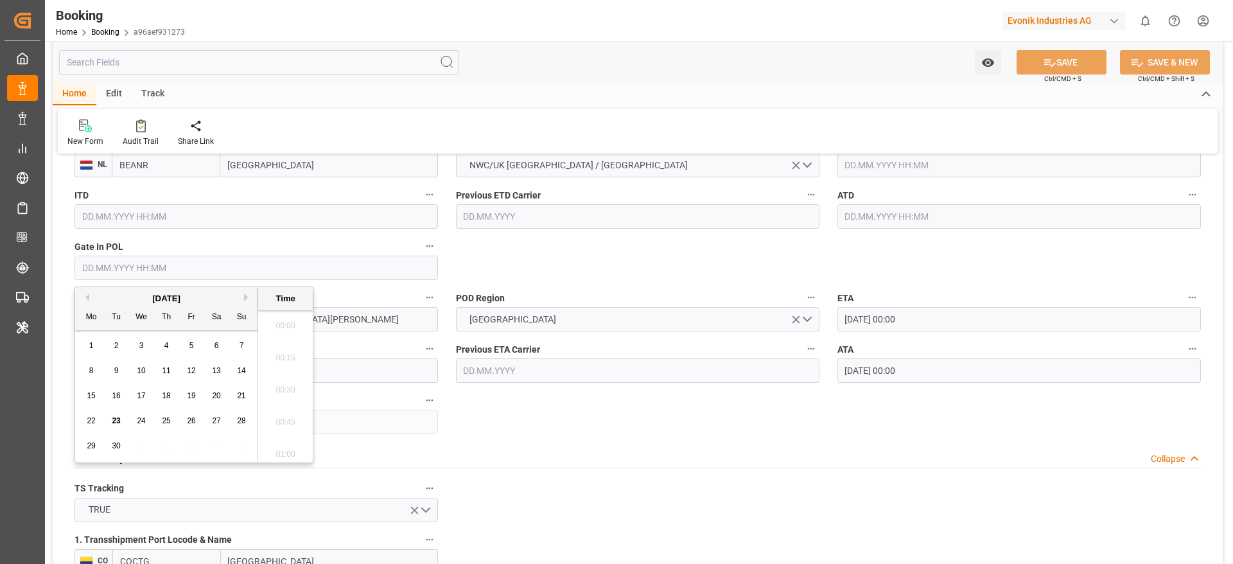
scroll to position [2125, 0]
click at [86, 299] on button "Previous Month" at bounding box center [86, 298] width 8 height 8
click at [172, 445] on div "31" at bounding box center [167, 446] width 16 height 15
type input "[DATE] 00:00"
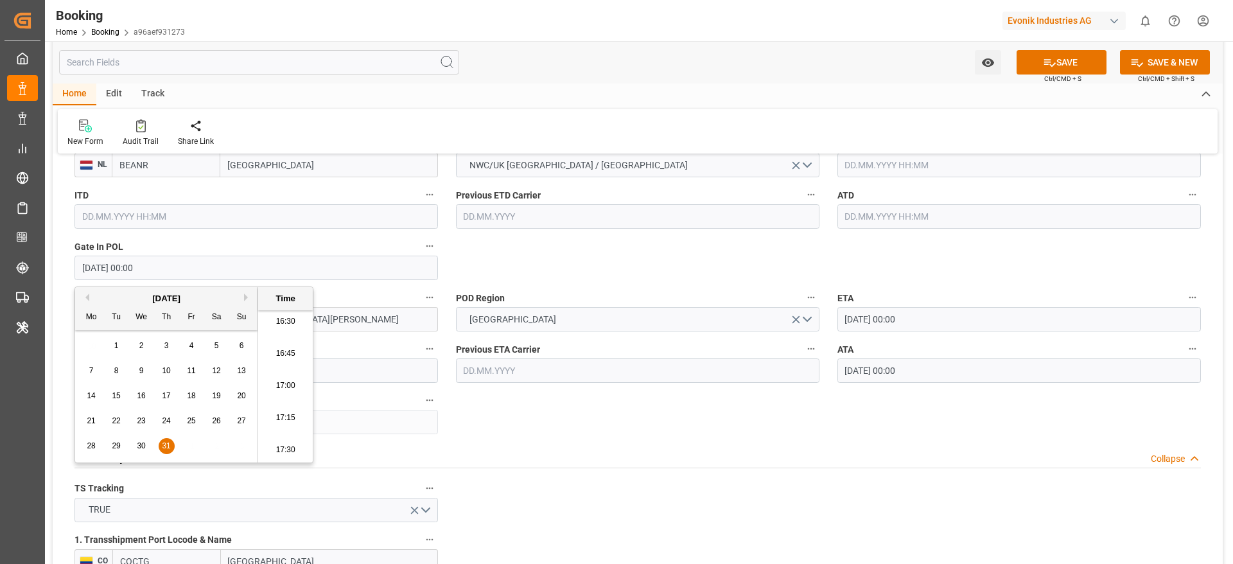
click at [362, 336] on div "ITA 04.09.2025 00:00" at bounding box center [257, 361] width 382 height 51
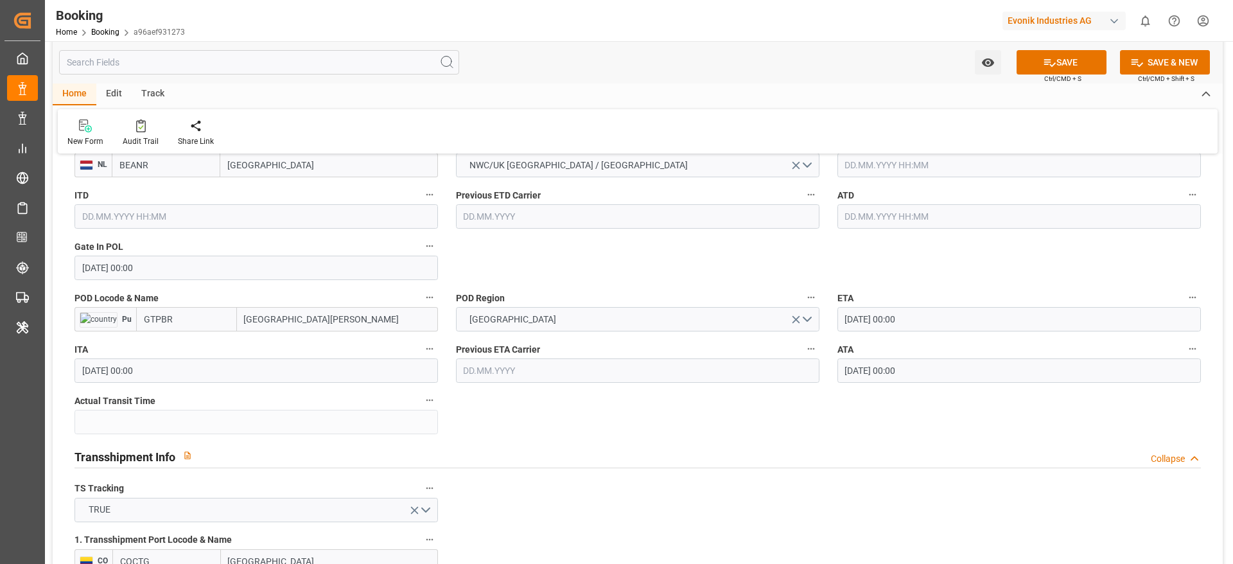
click at [359, 321] on input "[GEOGRAPHIC_DATA][PERSON_NAME]" at bounding box center [337, 319] width 201 height 24
click at [328, 348] on span "Puerto [PERSON_NAME] - GTPBR" at bounding box center [324, 354] width 159 height 24
type input "[GEOGRAPHIC_DATA][PERSON_NAME]"
click at [1075, 65] on button "SAVE" at bounding box center [1062, 62] width 90 height 24
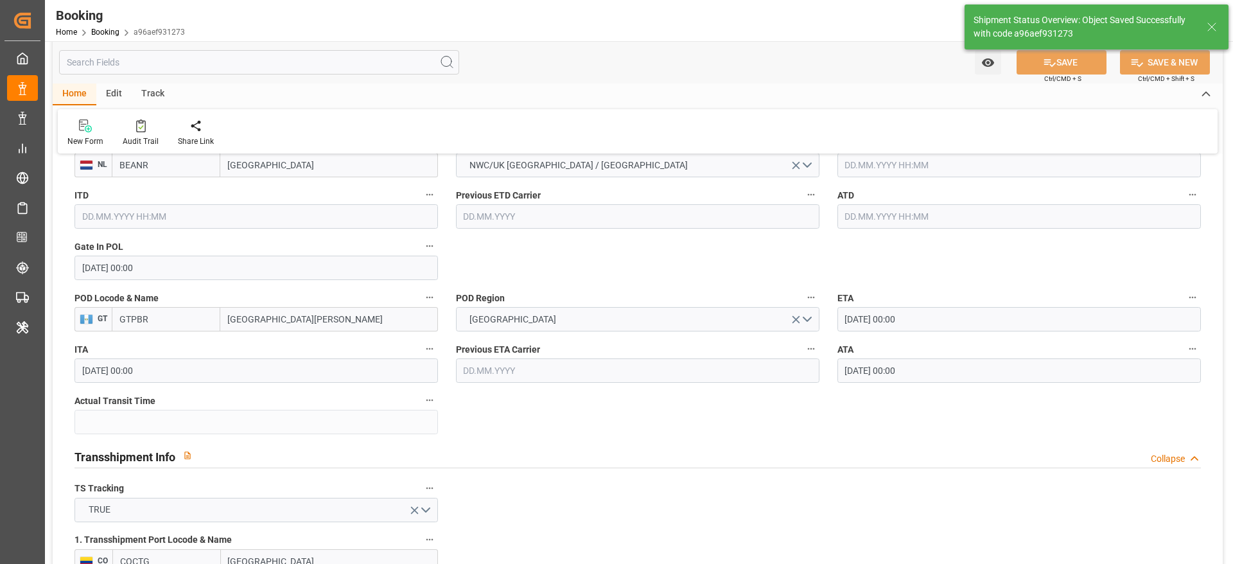
type textarea "PolCountry-businessDivision-businessLine-"
type input "23.09.2025 11:41"
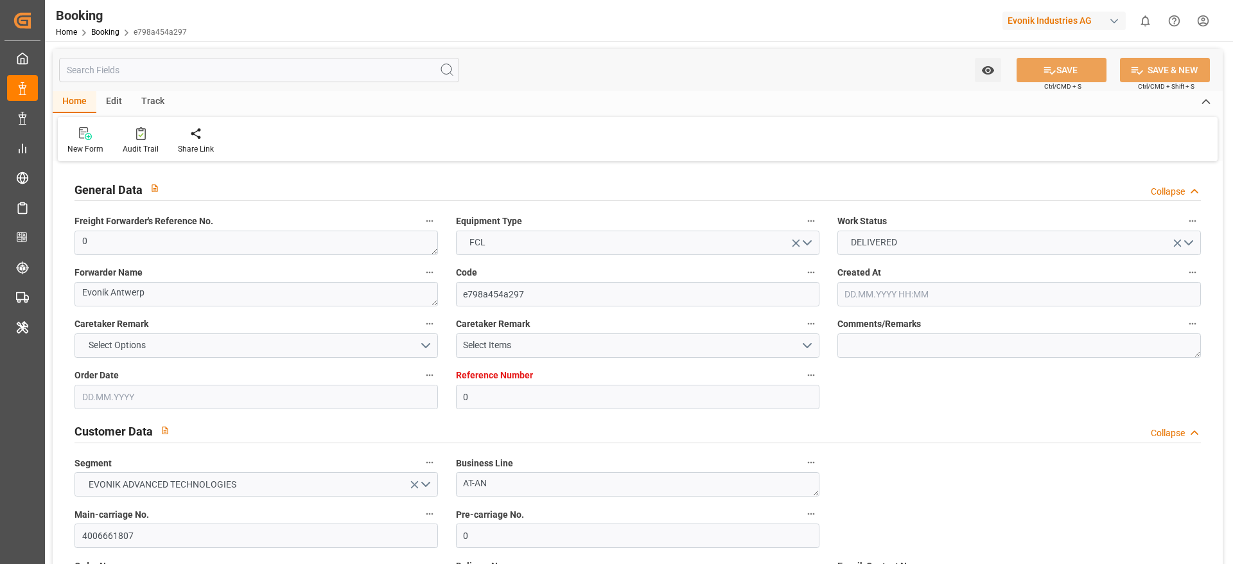
type input "0"
type input "9777620"
type input "Hapag [PERSON_NAME]"
type input "Hapag Lloyd Aktiengesellschaft"
type input "BEANR"
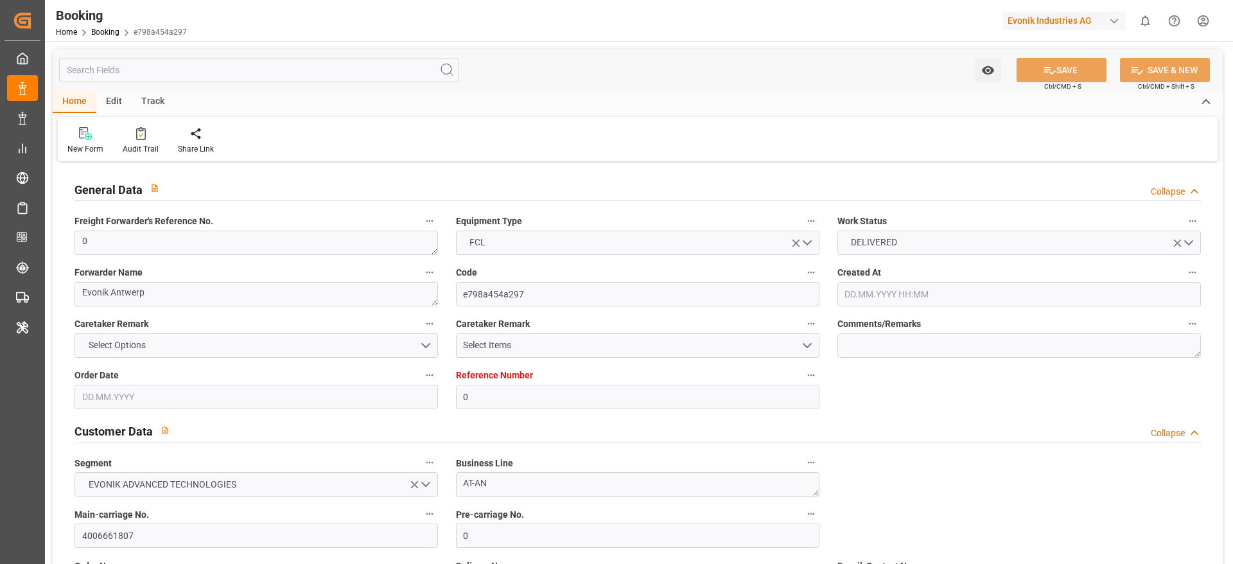
type input "GTPBR"
type input "COCTG"
type input "0"
type input "[DATE] 06:50"
type input "[DATE]"
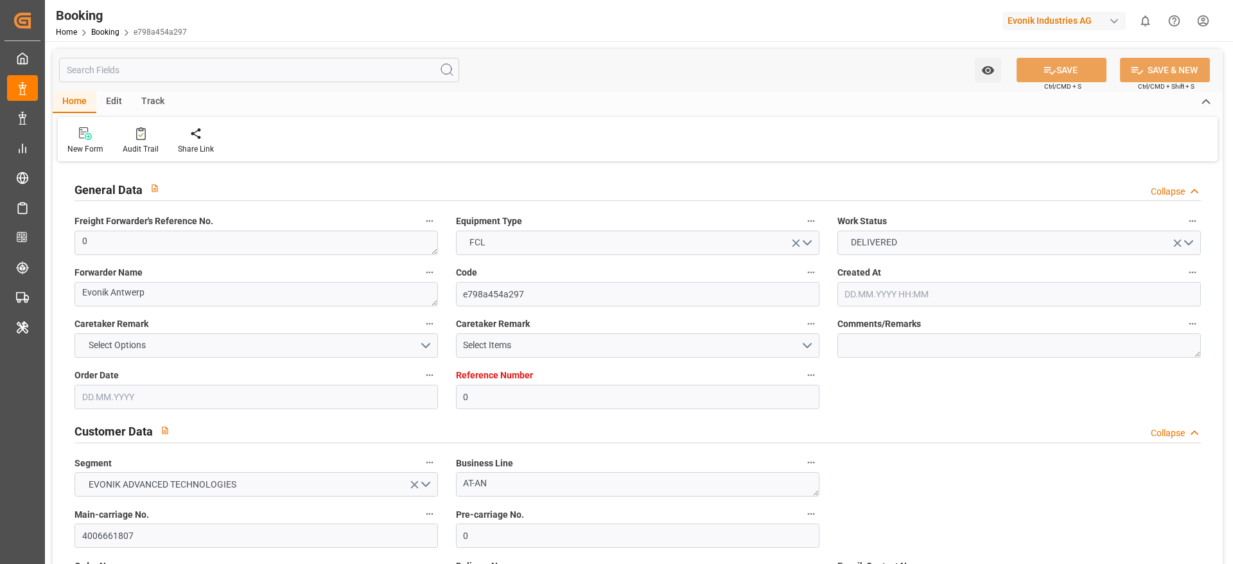
type input "[DATE]"
type input "[DATE] 00:00"
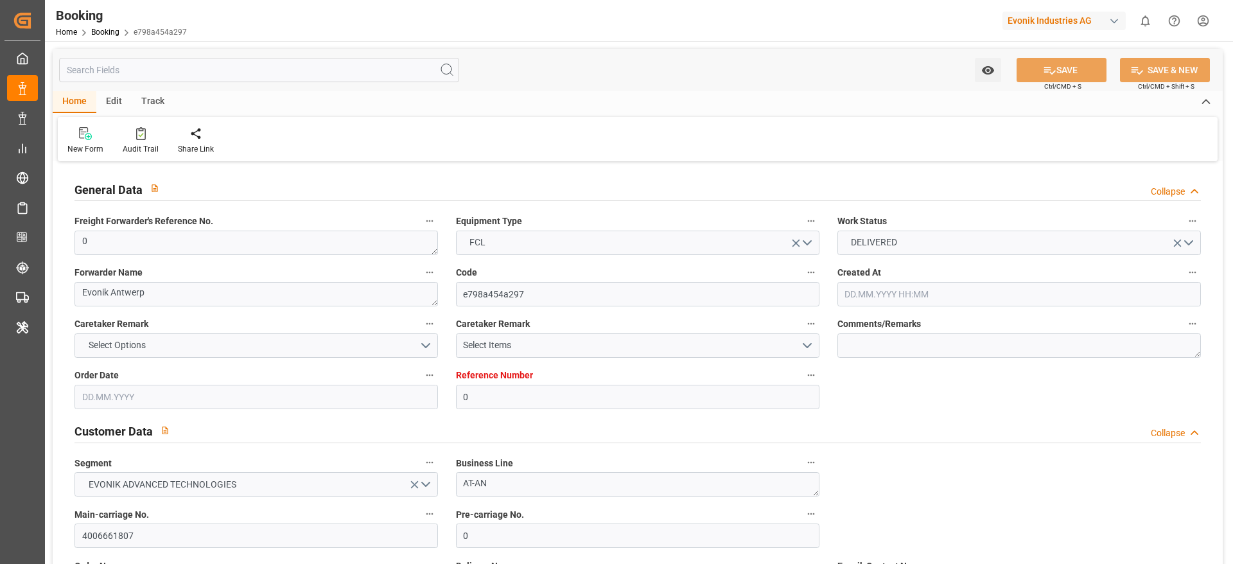
type input "[DATE] 00:00"
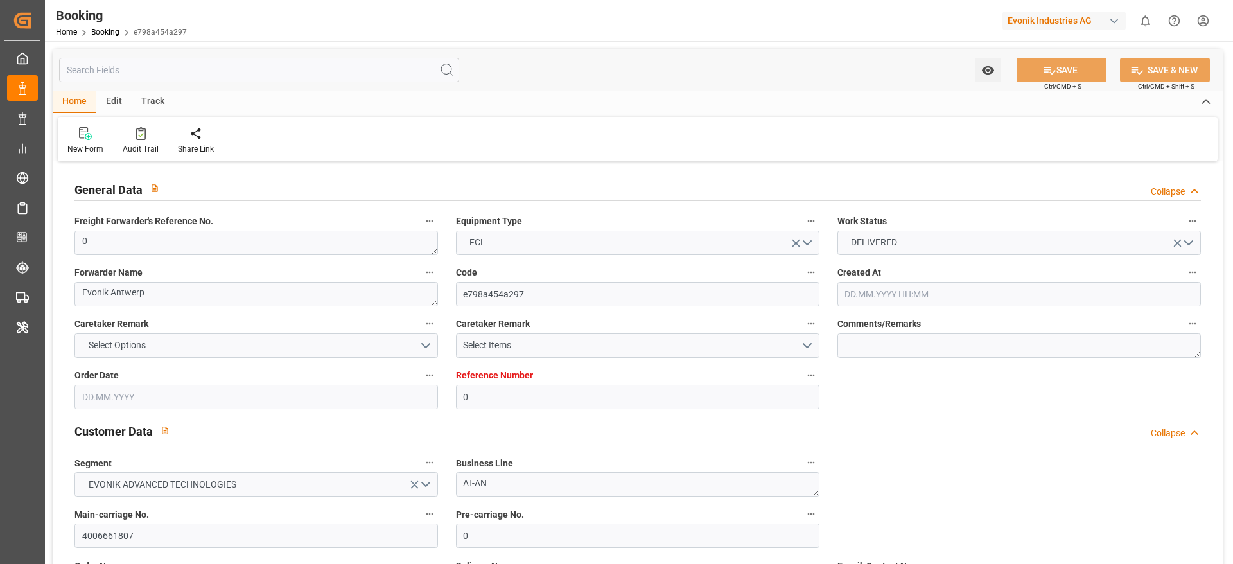
type input "[DATE] 00:00"
type input "23.09.2025 11:38"
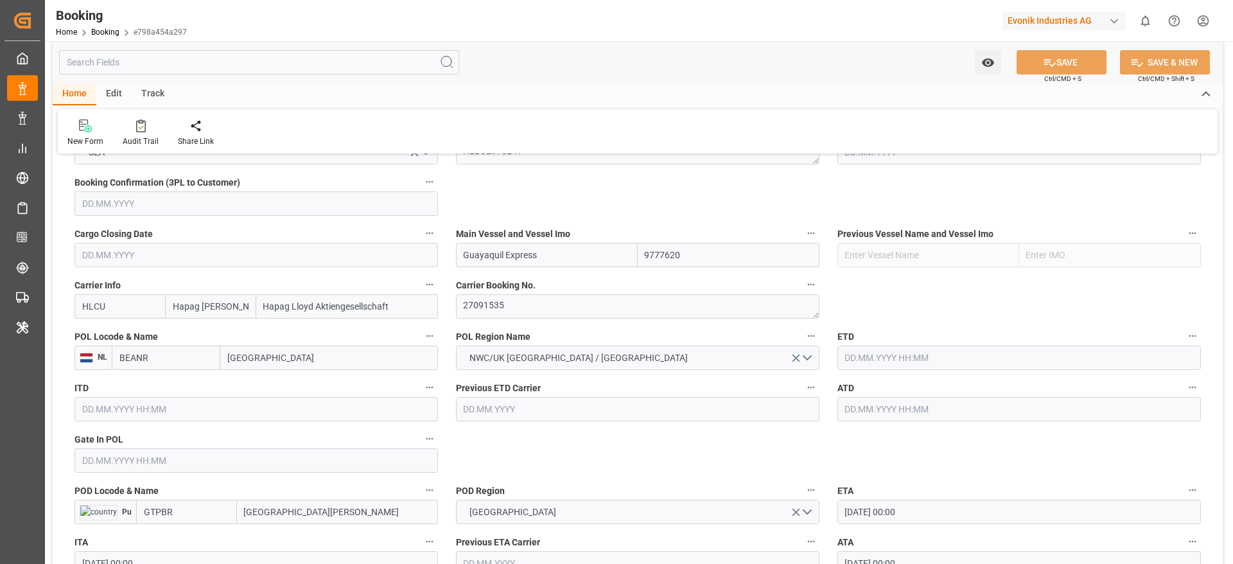
scroll to position [964, 0]
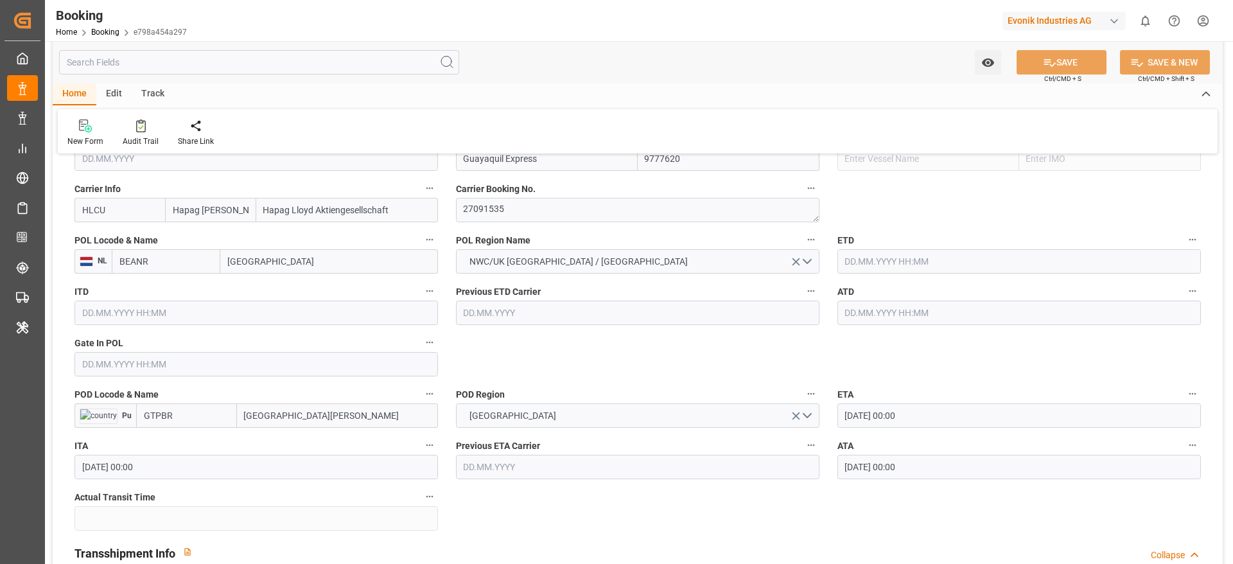
click at [314, 416] on input "[GEOGRAPHIC_DATA][PERSON_NAME]" at bounding box center [337, 415] width 201 height 24
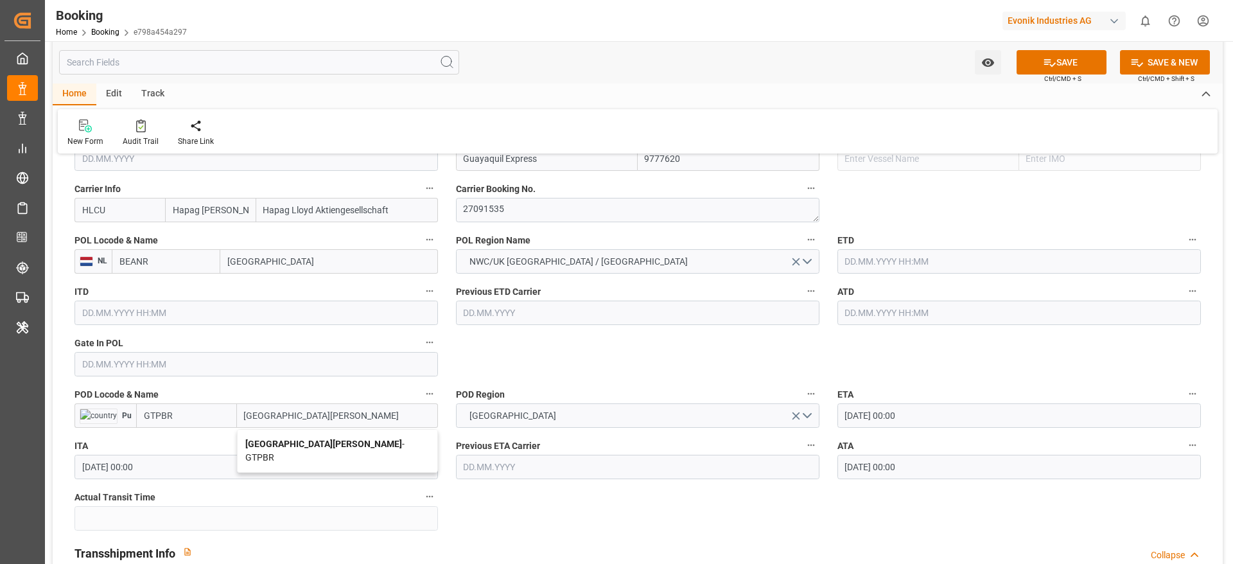
type input "[GEOGRAPHIC_DATA][PERSON_NAME]"
click at [329, 448] on span "Puerto Barrios - GTPBR" at bounding box center [324, 451] width 159 height 24
click at [145, 366] on input "text" at bounding box center [257, 364] width 364 height 24
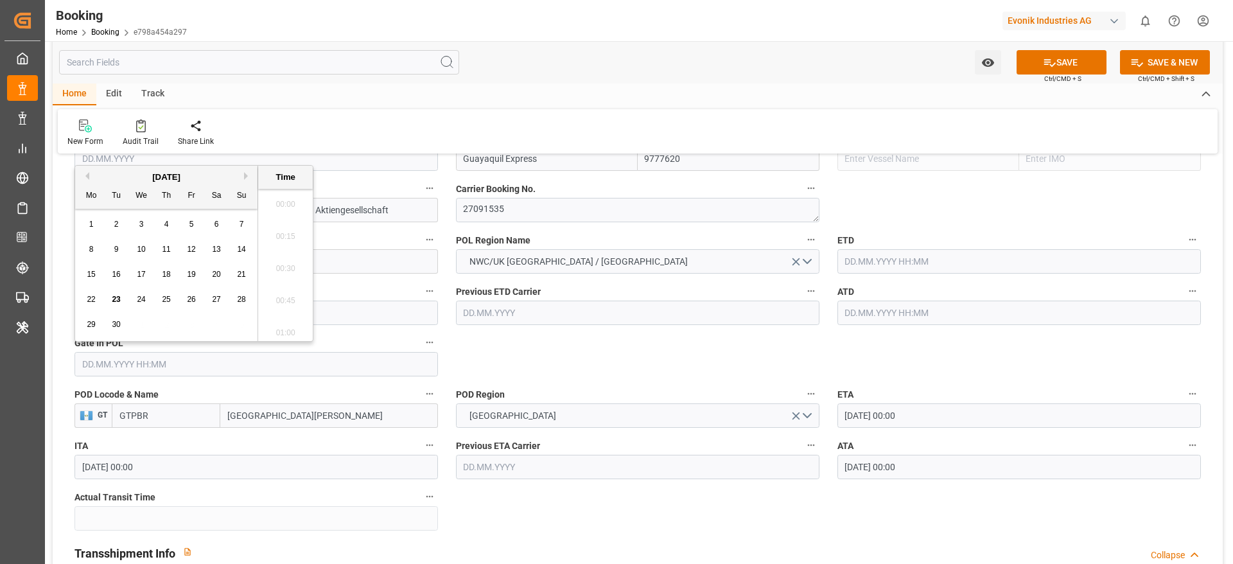
scroll to position [2125, 0]
click at [89, 174] on button "Previous Month" at bounding box center [86, 176] width 8 height 8
click at [173, 333] on div "28 29 30 31 1 2 3" at bounding box center [166, 324] width 175 height 25
click at [172, 326] on div "31" at bounding box center [167, 324] width 16 height 15
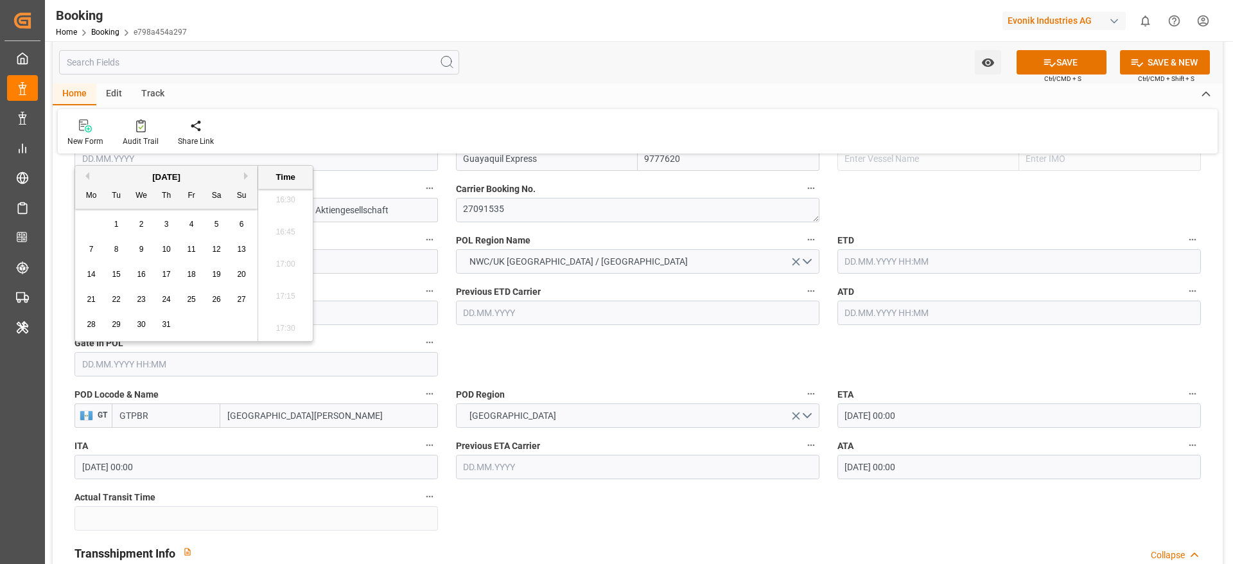
type input "[DATE] 00:00"
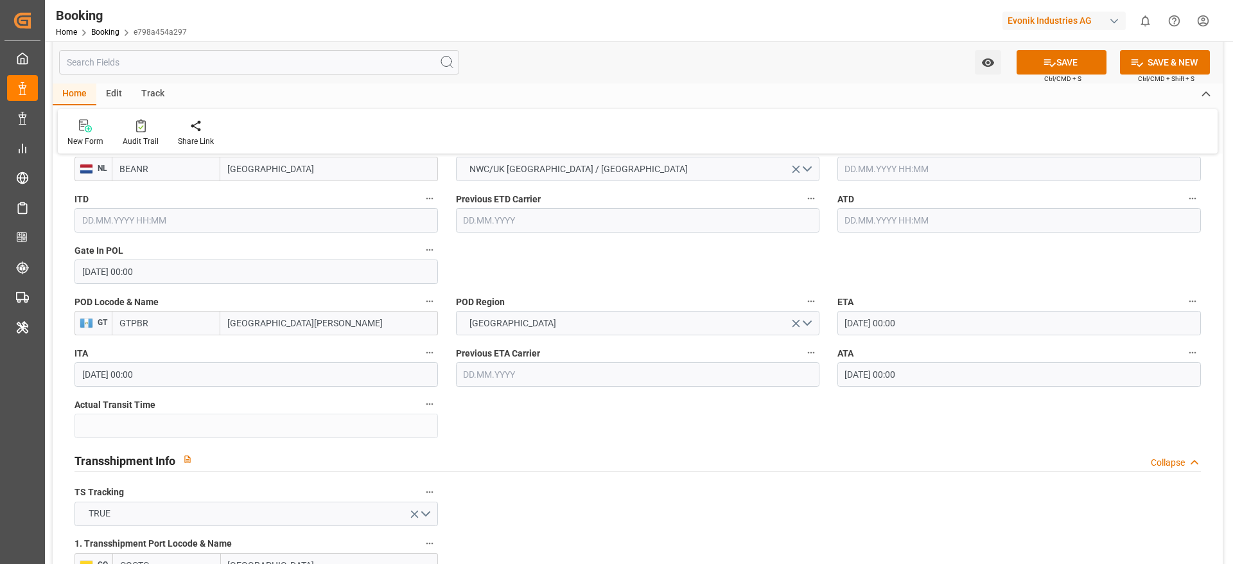
scroll to position [964, 0]
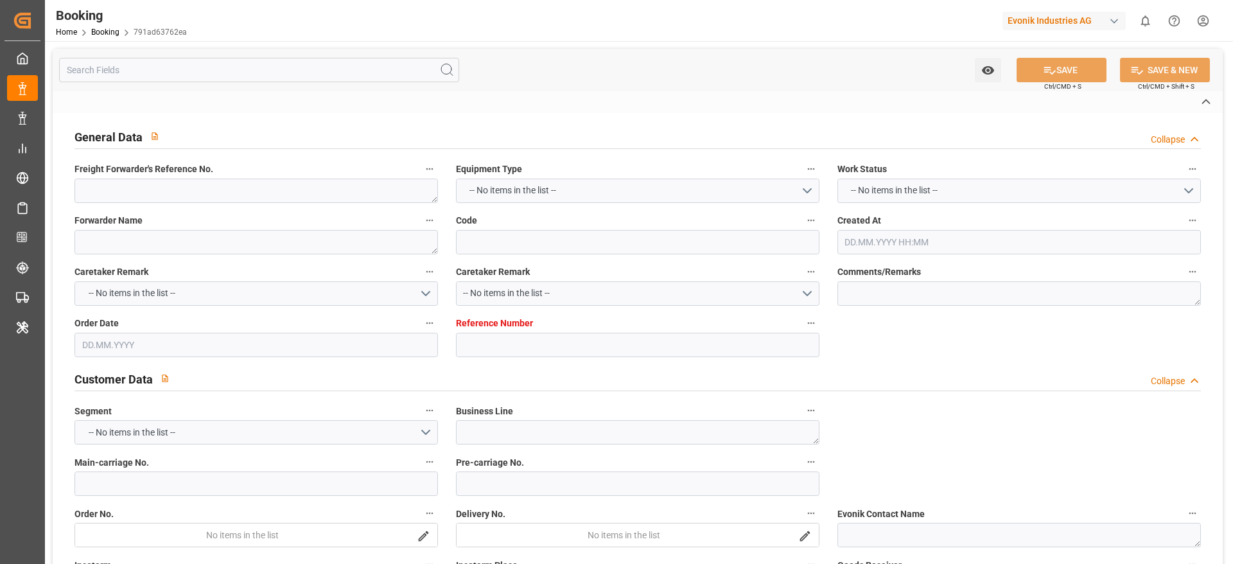
type textarea "0"
type textarea "Evonik Antwerp"
type input "791ad63762ea"
type input "0"
type textarea "AT-AN"
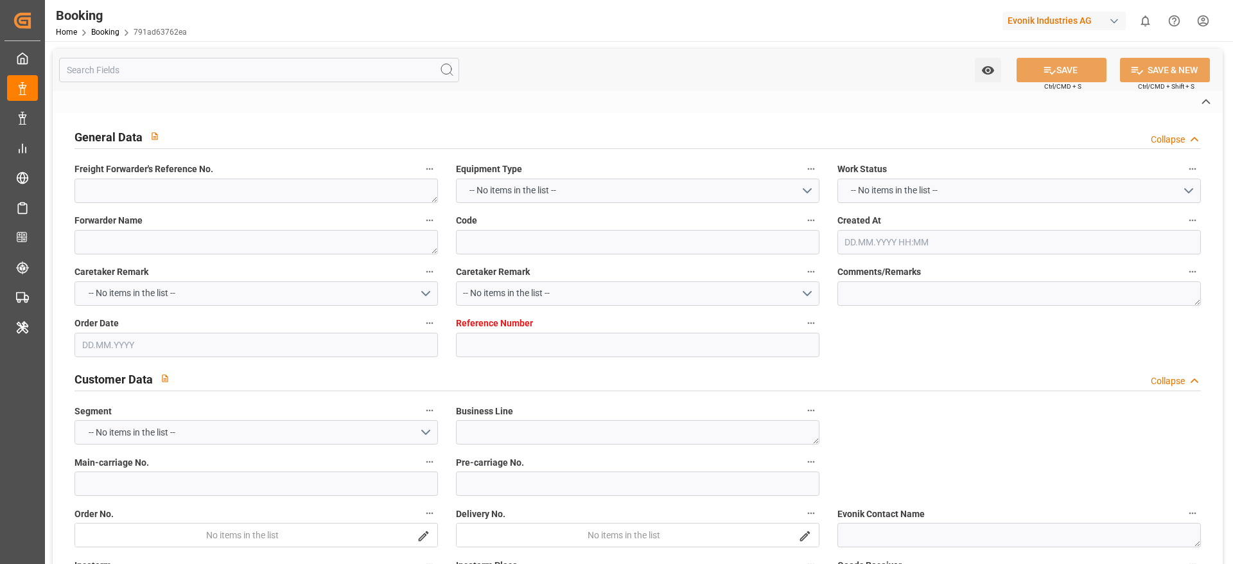
type input "4006661807"
type textarea "[PERSON_NAME][EMAIL_ADDRESS][PERSON_NAME][DOMAIN_NAME]"
type textarea "CIF"
type textarea "[GEOGRAPHIC_DATA][PERSON_NAME]"
type textarea "Evonik Plant 0000502230"
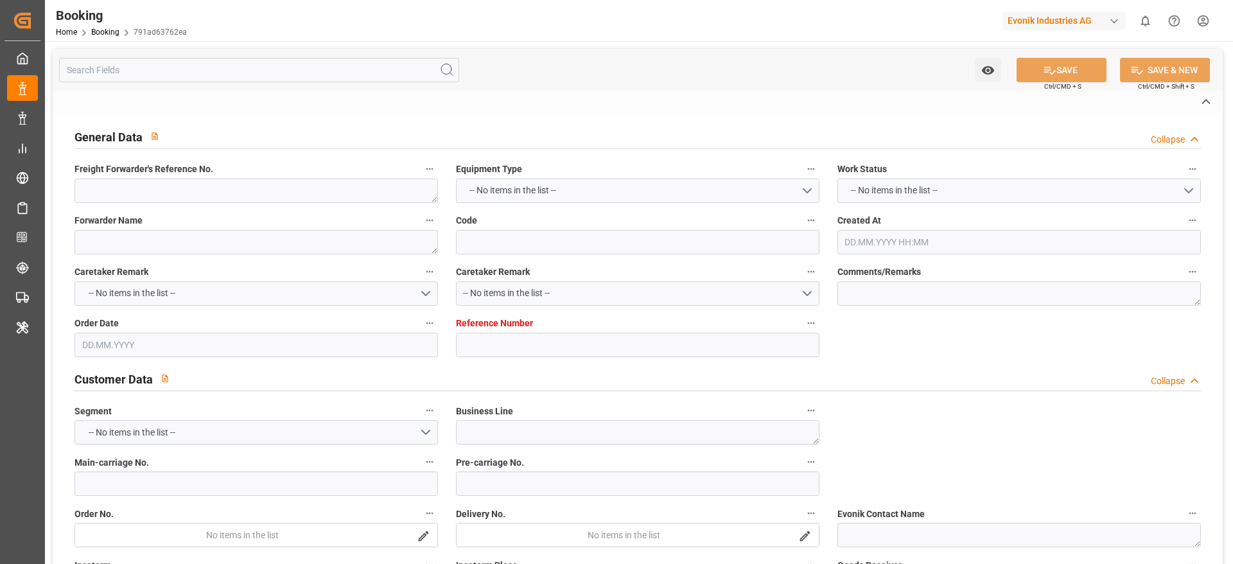
type textarea "[GEOGRAPHIC_DATA]"
type textarea "HLXU3504964"
type input "Guayaquil Express"
type input "HLCU"
type textarea "27091535"
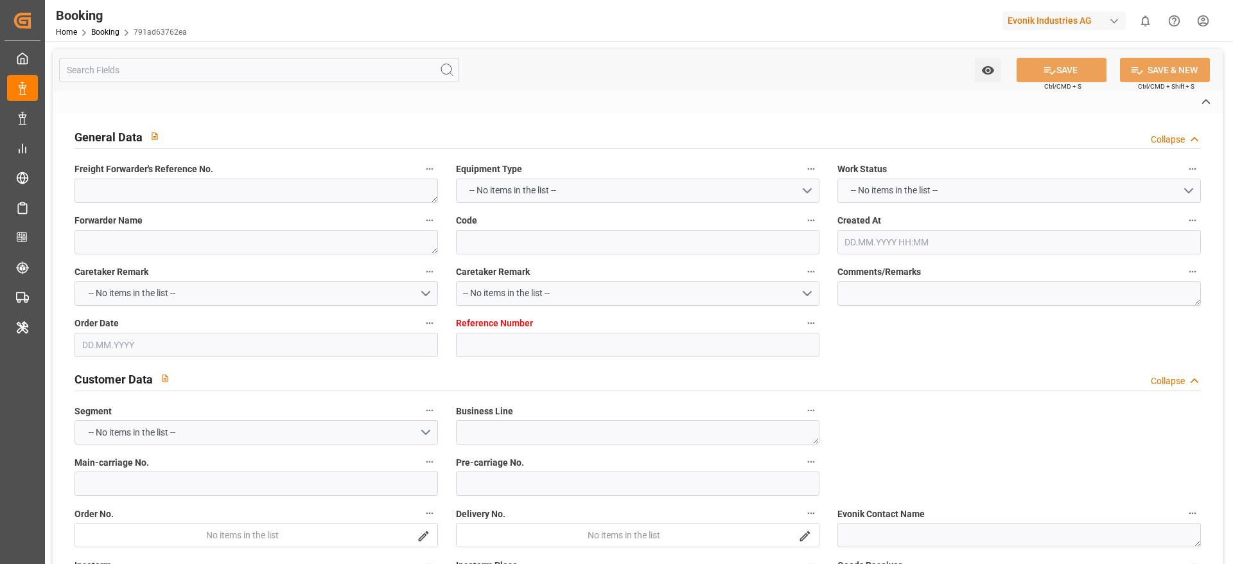
type input "[GEOGRAPHIC_DATA]"
type input "[GEOGRAPHIC_DATA][PERSON_NAME]"
type input "[GEOGRAPHIC_DATA]"
type textarea "INPUT_Evonik_Seeburger_LoadTenderOcean_1003042728_20250812084312810.xml"
type textarea "NWC/[GEOGRAPHIC_DATA] [GEOGRAPHIC_DATA] Continent / UK_GTPBR_HLCU_AT-AN"
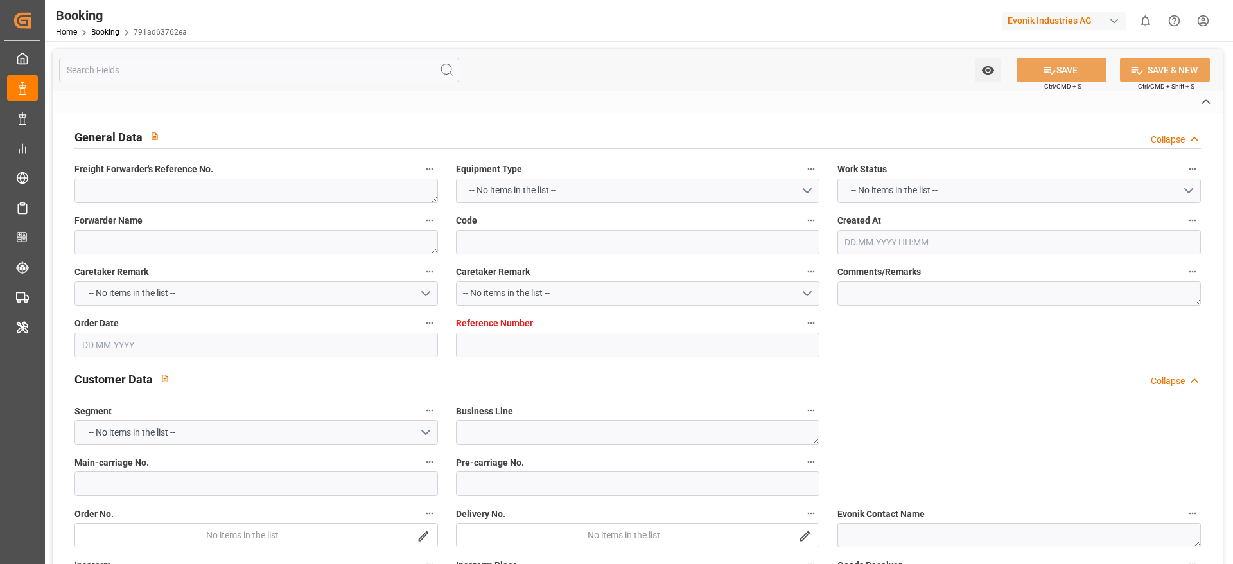
type textarea "INPUT_Evonik_Seeburger_LoadTenderOcean_1002935981_20250709084706099.xml,INPUT_E…"
type textarea "1003042728"
type textarea "[PERSON_NAME]"
type textarea "PolCountry-businessDivision-businessLine-"
type textarea "EVONIK Load Tender XML"
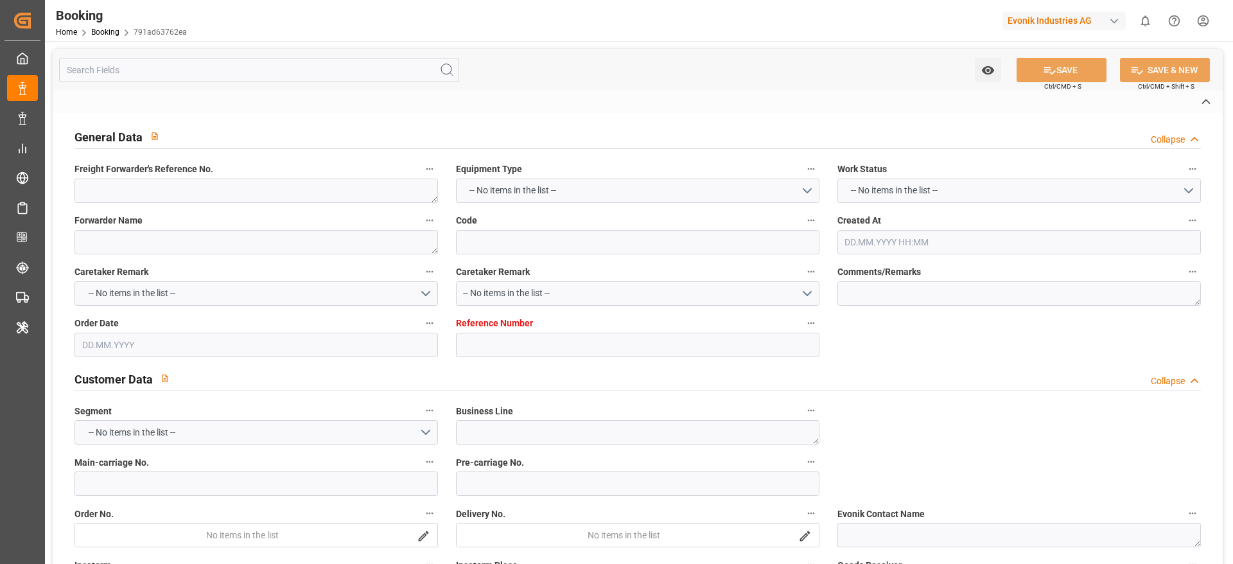
type textarea "a011t00000LcJC5AAN"
type textarea "Yes"
type input "0"
type input "9777620"
type input "Hapag [PERSON_NAME]"
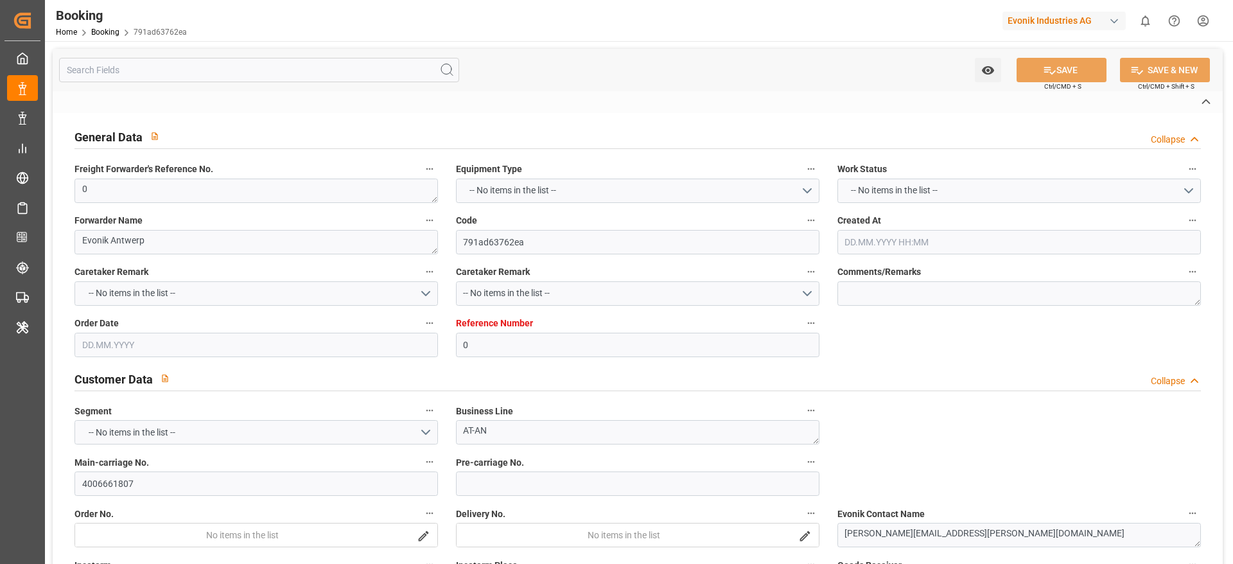
type input "Hapag Lloyd Aktiengesellschaft"
type input "BEANR"
type input "GTPBR"
type input "COCTG"
type input "0"
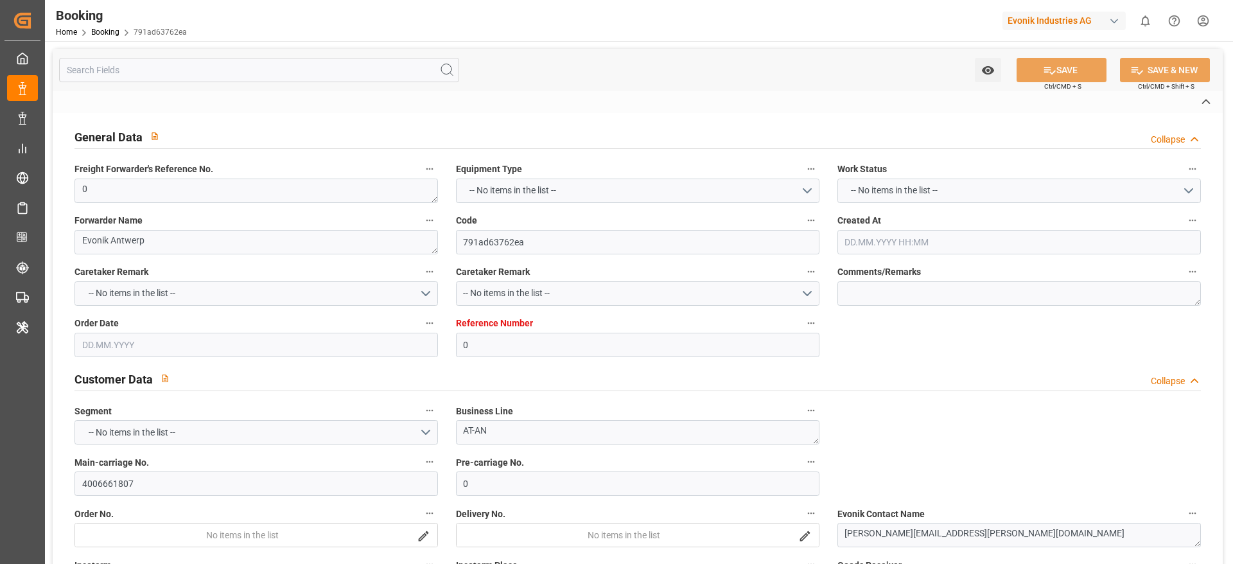
type input "[DATE] 06:50"
type input "[DATE]"
type input "[DATE] 00:00"
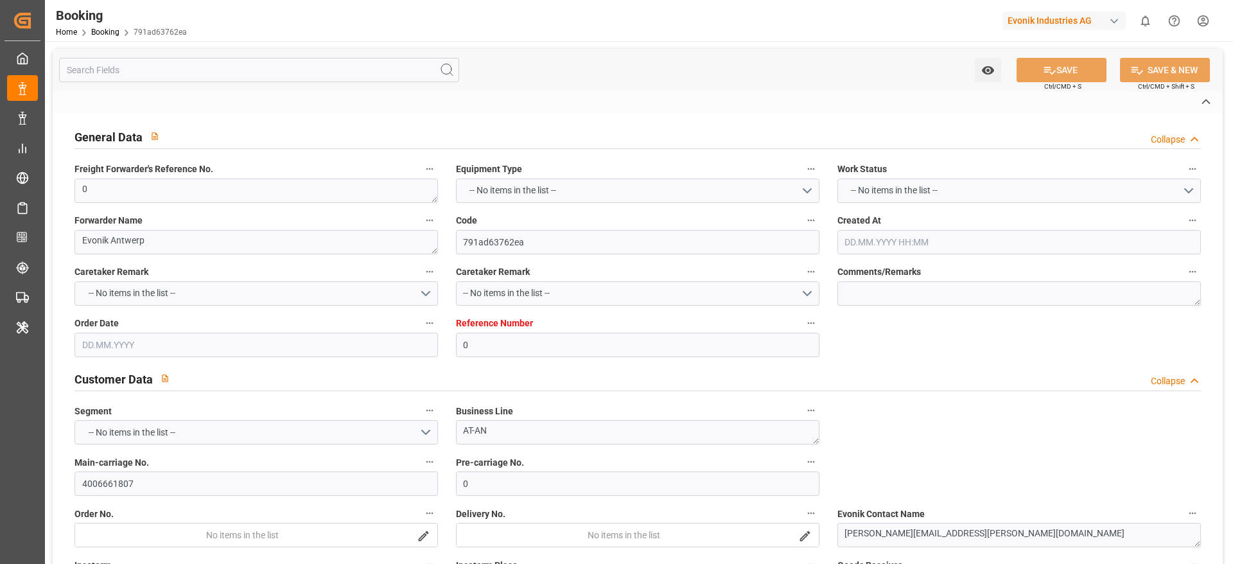
type input "[DATE] 00:00"
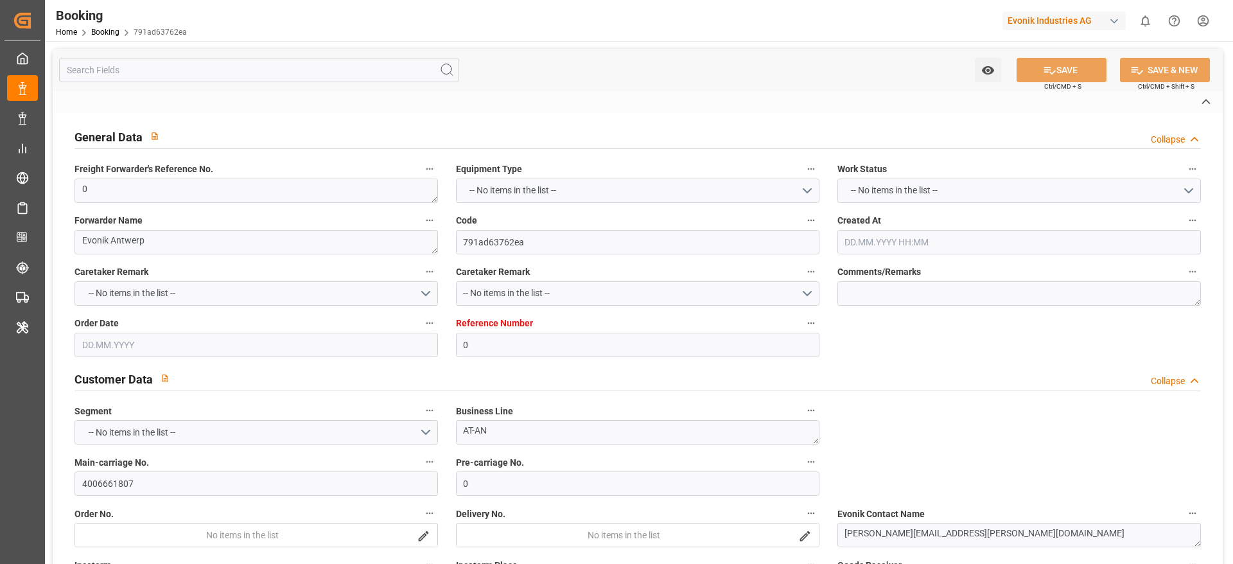
type input "[DATE] 00:00"
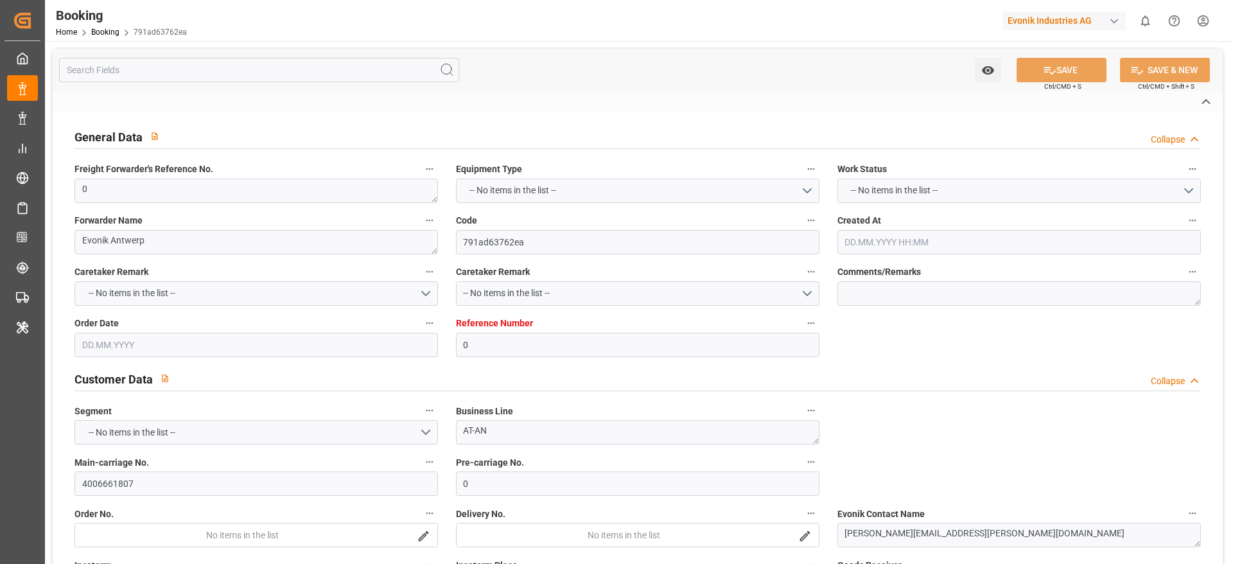
type input "[DATE] 00:00"
type input "[DATE] 11:39"
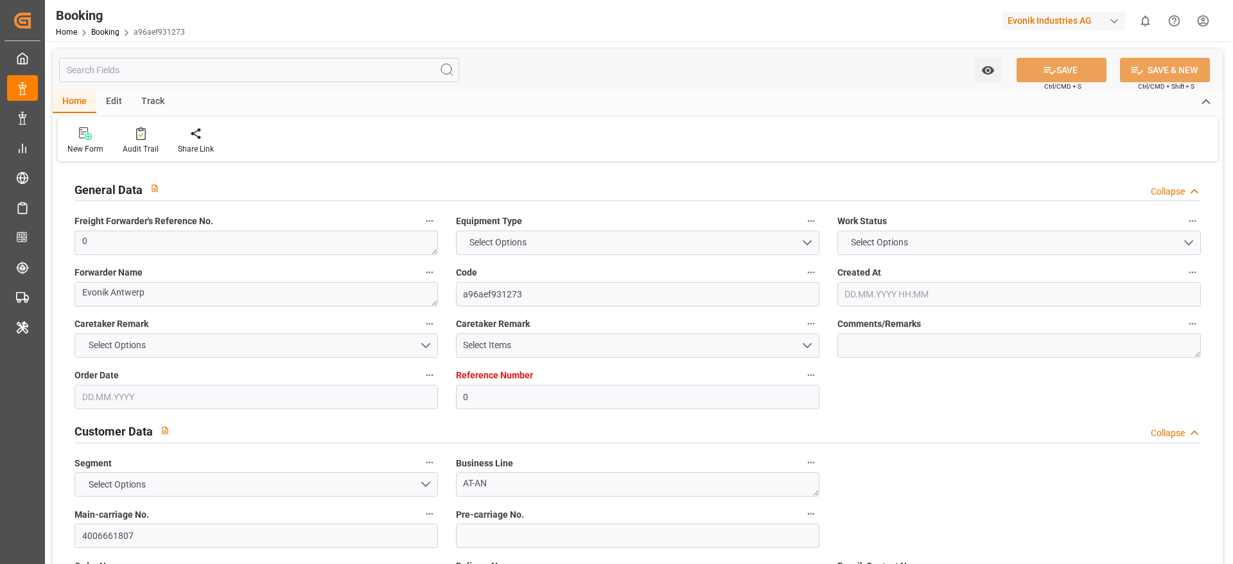
type input "0"
type input "9777620"
type input "Hapag [PERSON_NAME]"
type input "Hapag Lloyd Aktiengesellschaft"
type input "BEANR"
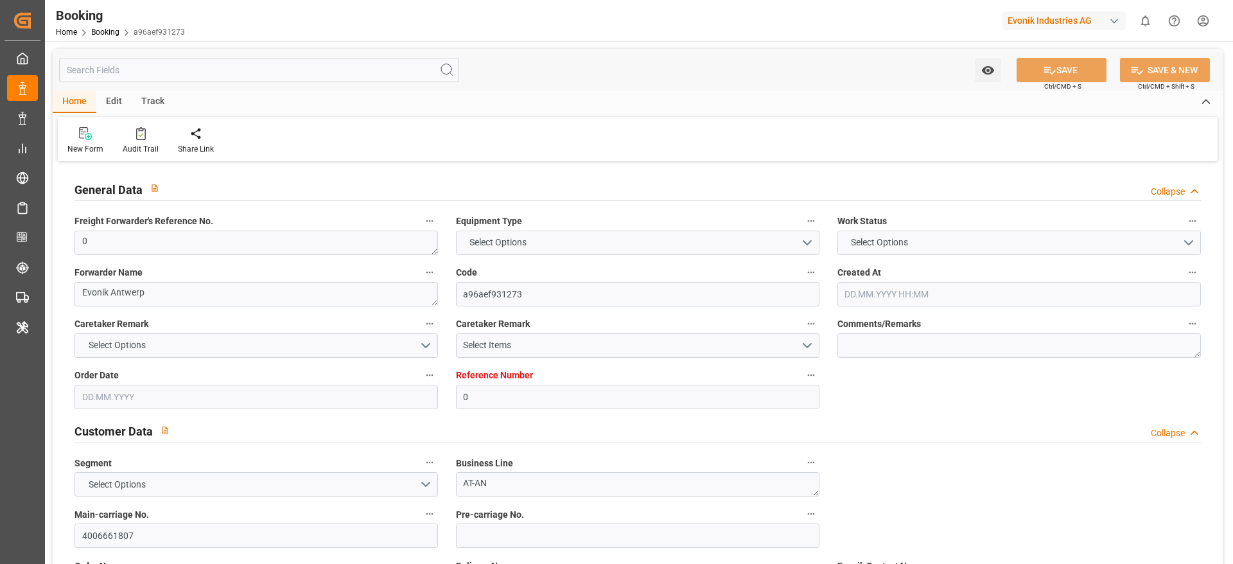
type input "GTPBR"
type input "COCTG"
type input "0"
type input "[DATE] 06:50"
type input "[DATE]"
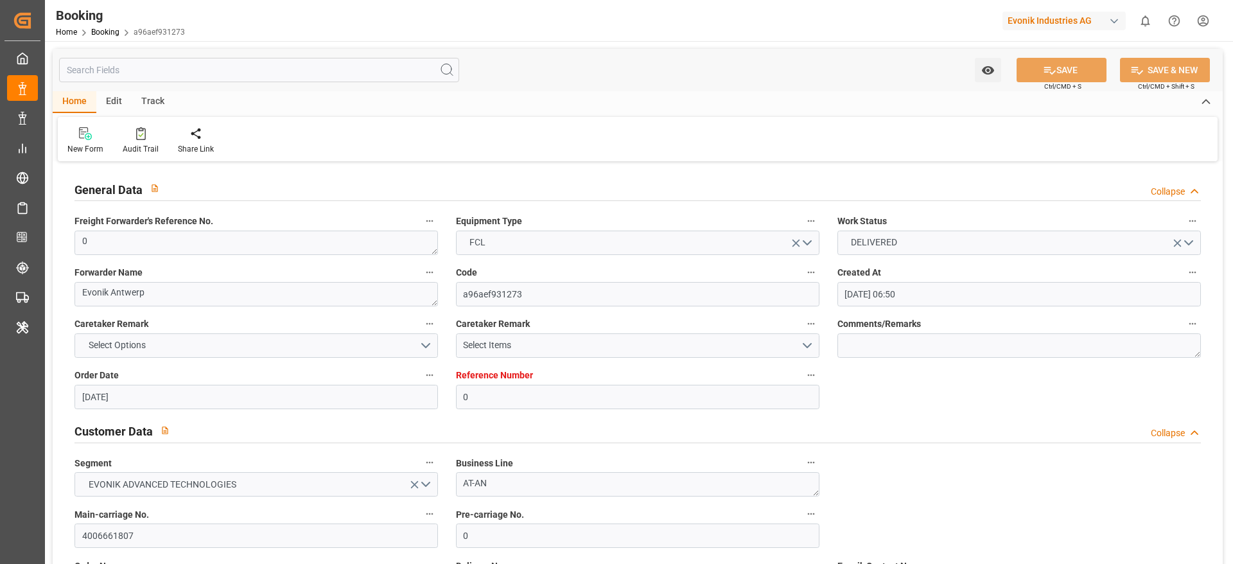
type input "[DATE]"
type input "[DATE] 00:00"
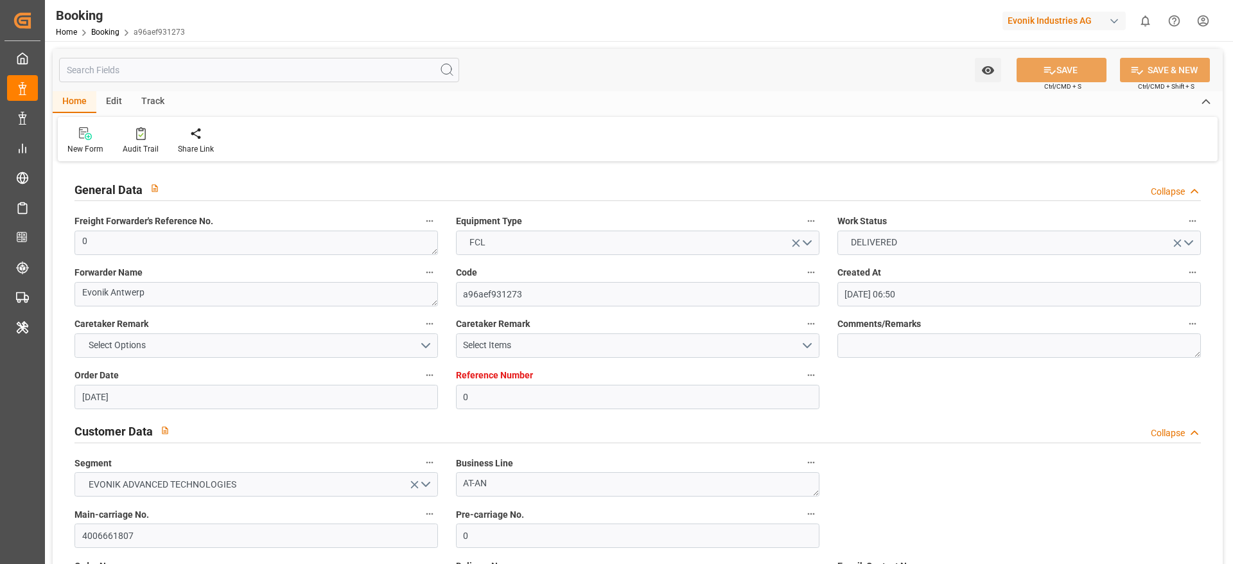
type input "[DATE] 00:00"
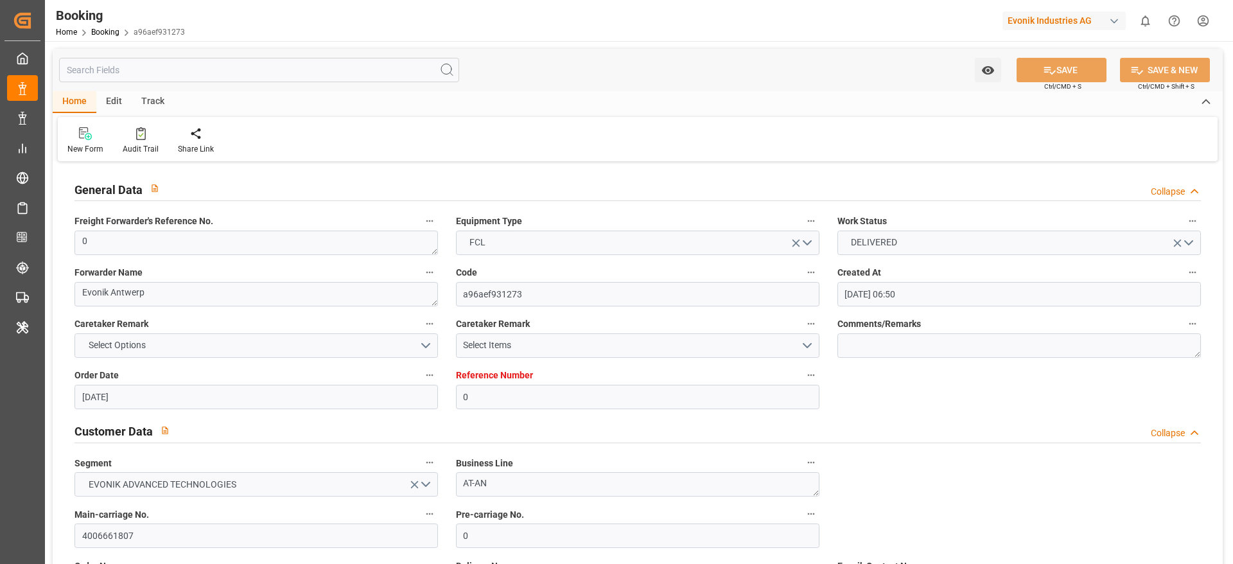
type input "[DATE] 00:00"
type input "[DATE] 11:41"
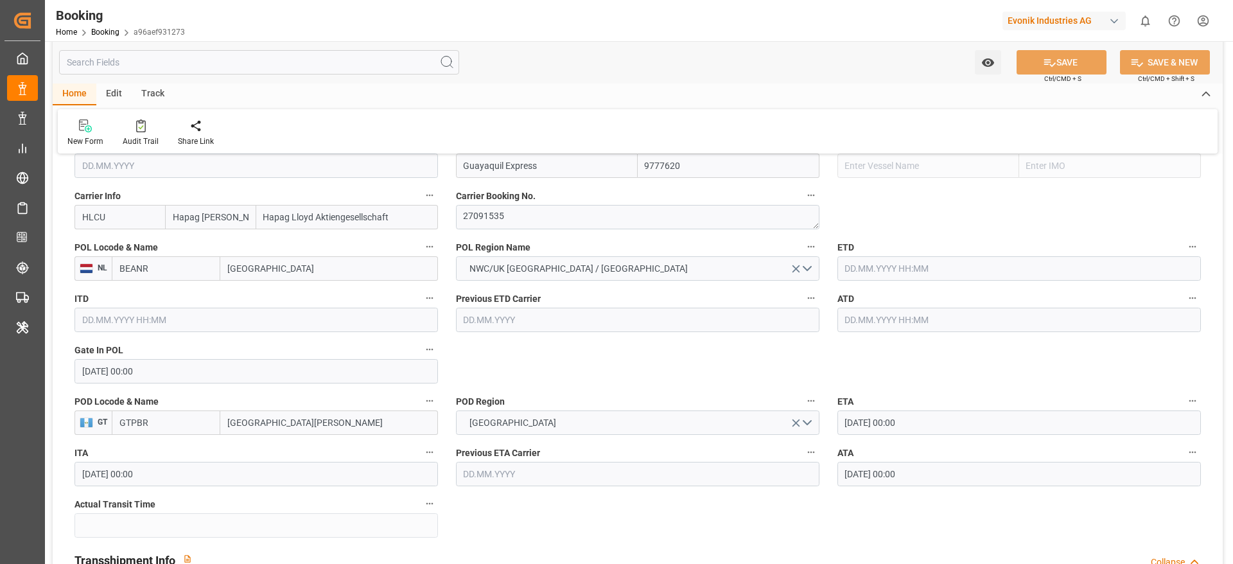
scroll to position [964, 0]
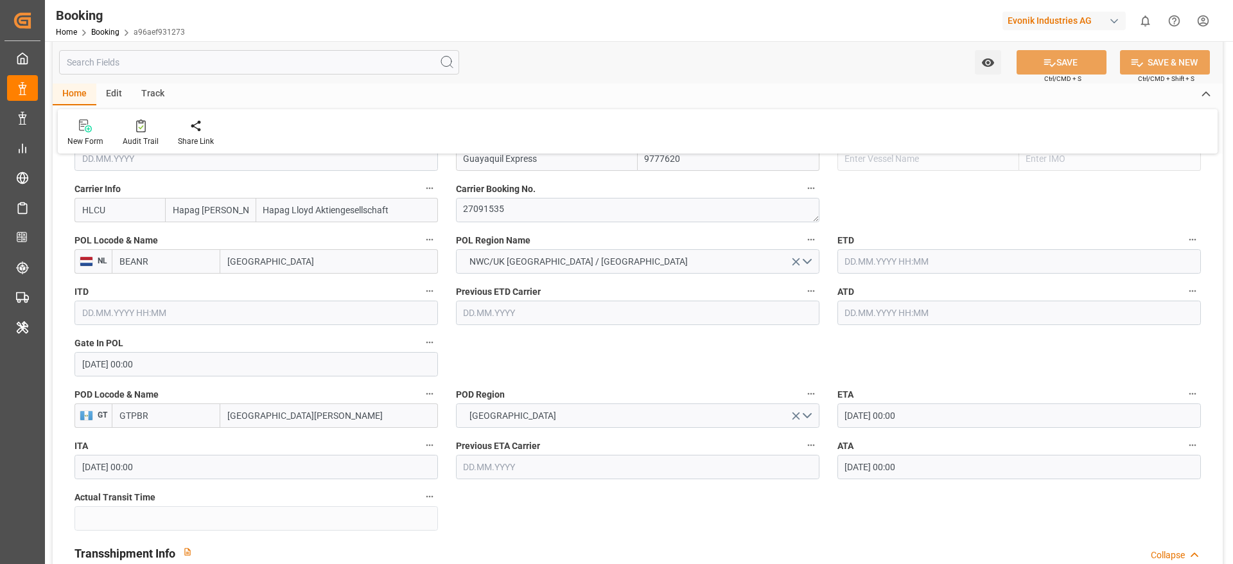
click at [896, 275] on div "ETD" at bounding box center [1020, 252] width 382 height 51
click at [895, 257] on input "text" at bounding box center [1020, 261] width 364 height 24
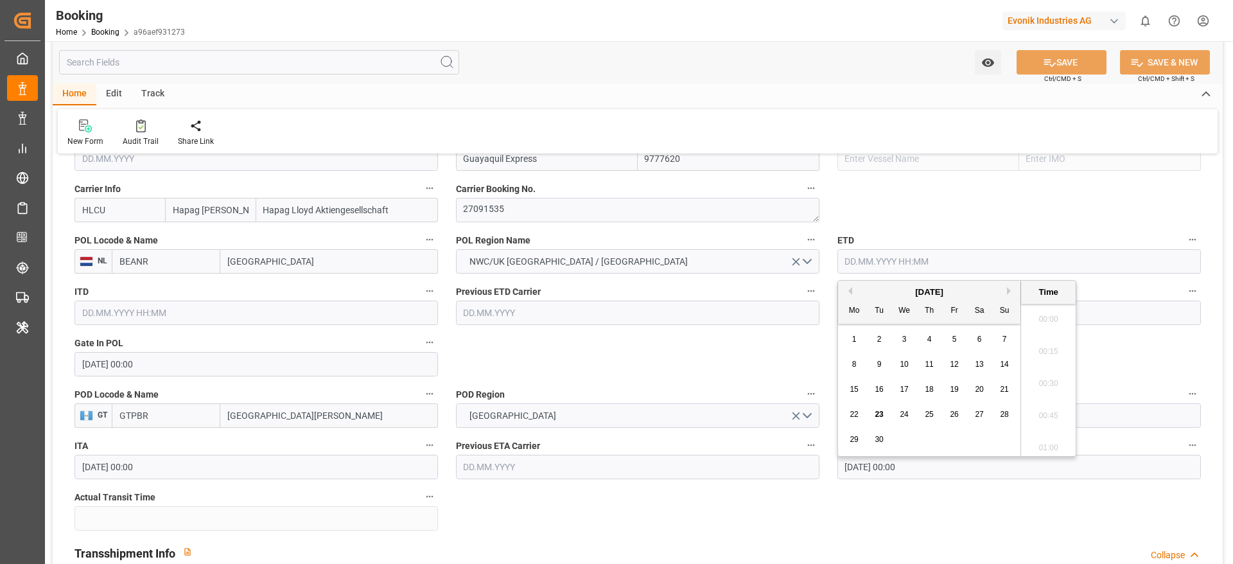
scroll to position [2157, 0]
click at [847, 291] on button "Previous Month" at bounding box center [849, 291] width 8 height 8
click at [1002, 364] on span "10" at bounding box center [1004, 364] width 8 height 9
type input "[DATE] 00:00"
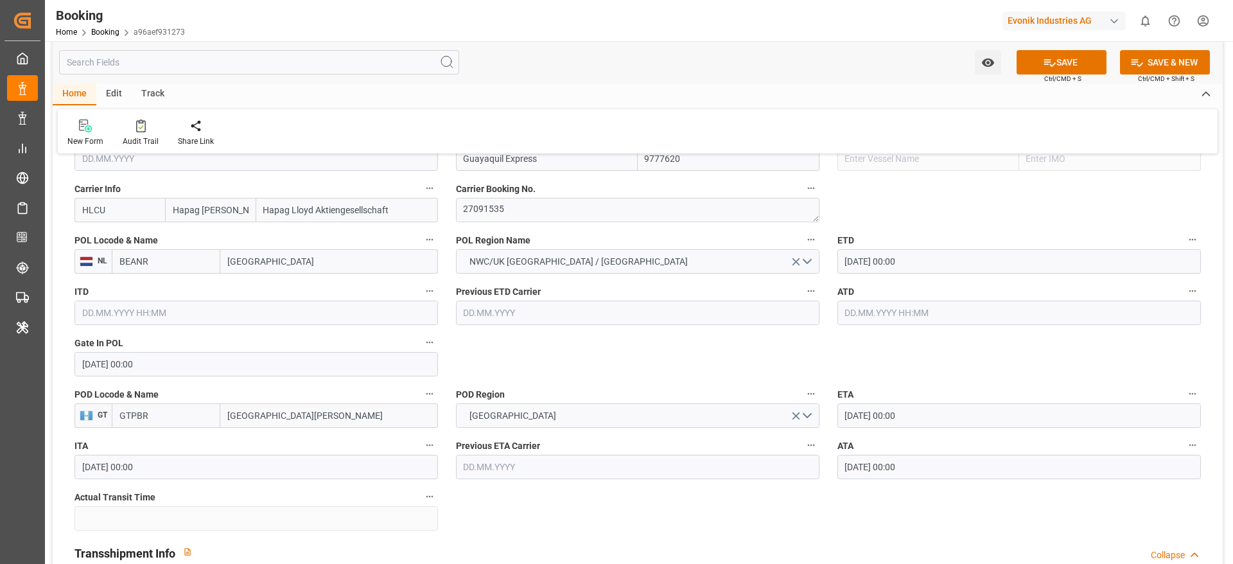
click at [878, 267] on input "[DATE] 00:00" at bounding box center [1020, 261] width 364 height 24
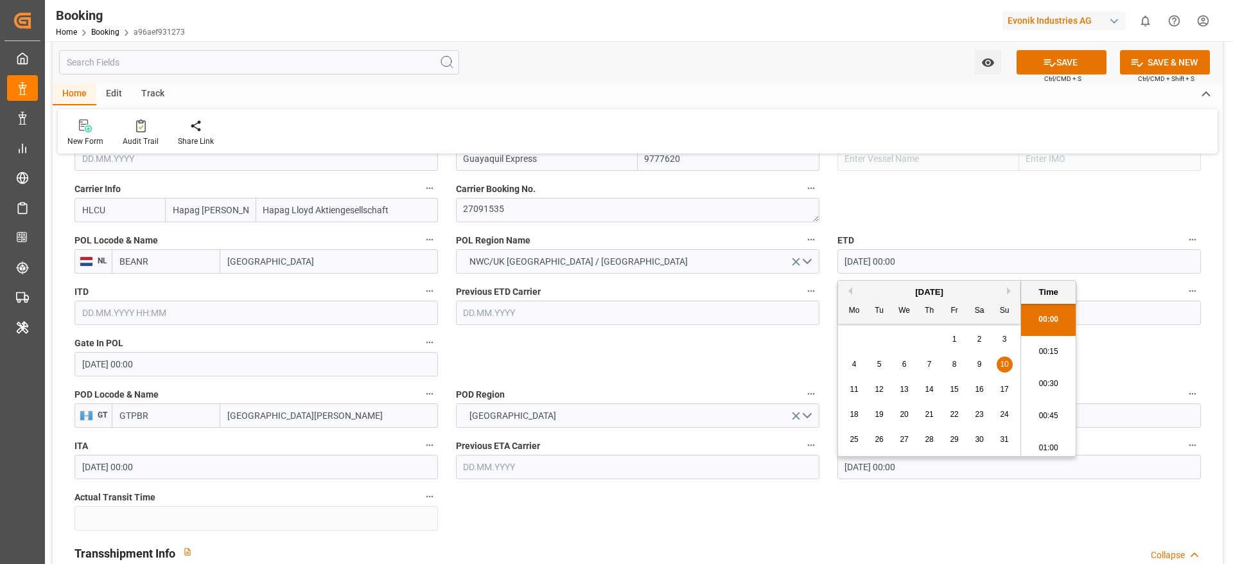
click at [878, 267] on input "[DATE] 00:00" at bounding box center [1020, 261] width 364 height 24
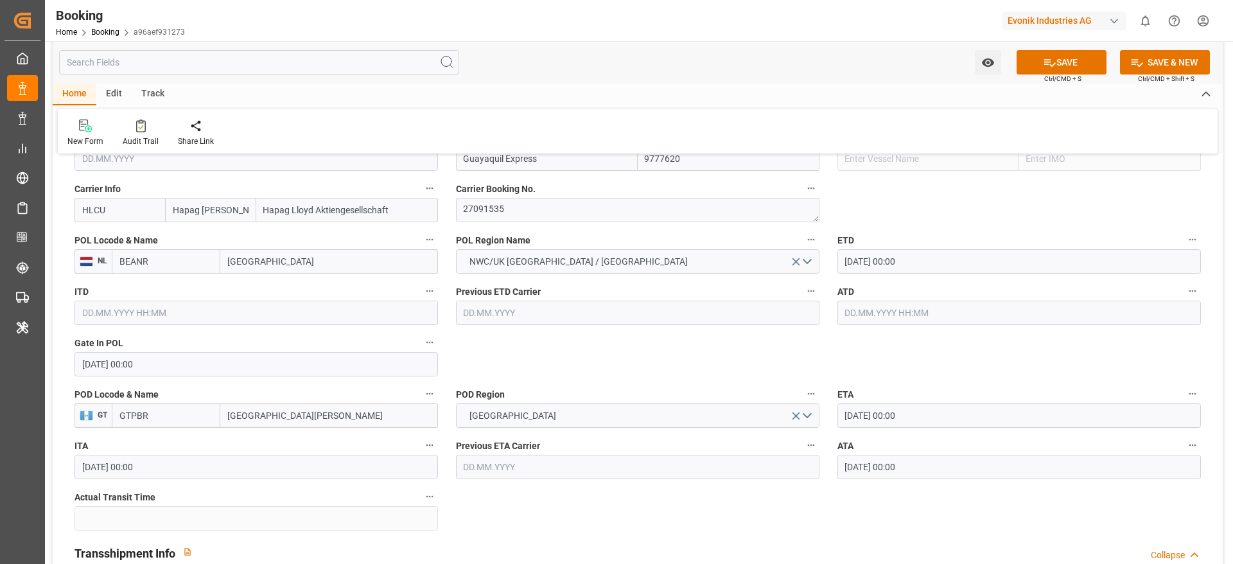
click at [845, 316] on input "text" at bounding box center [1020, 313] width 364 height 24
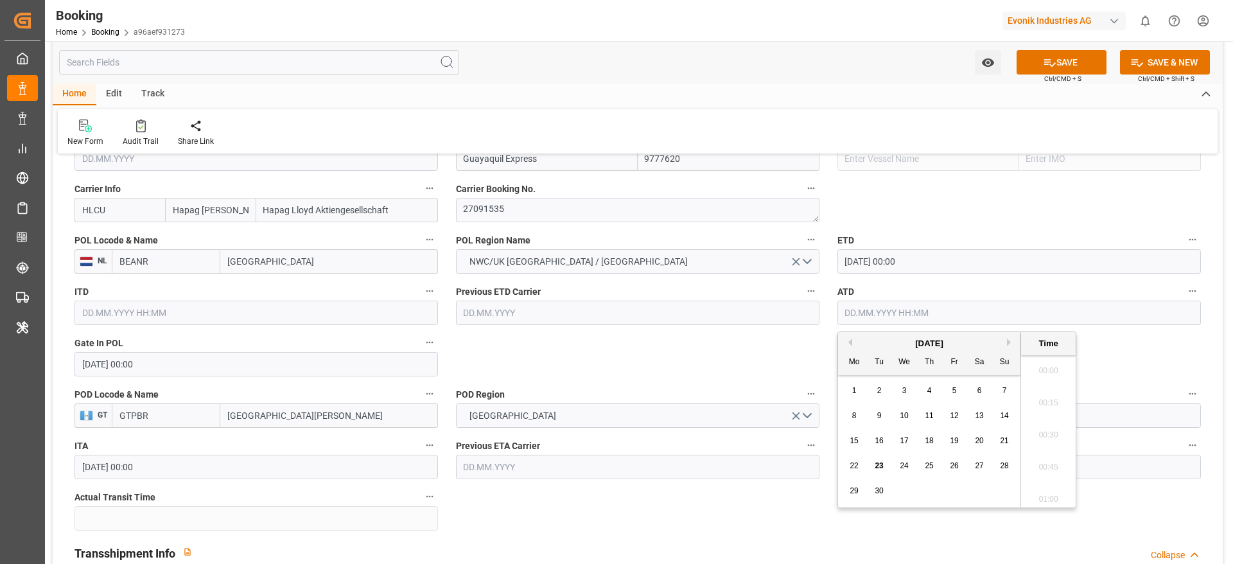
paste input "[DATE]"
type input "[DATE] 00:00"
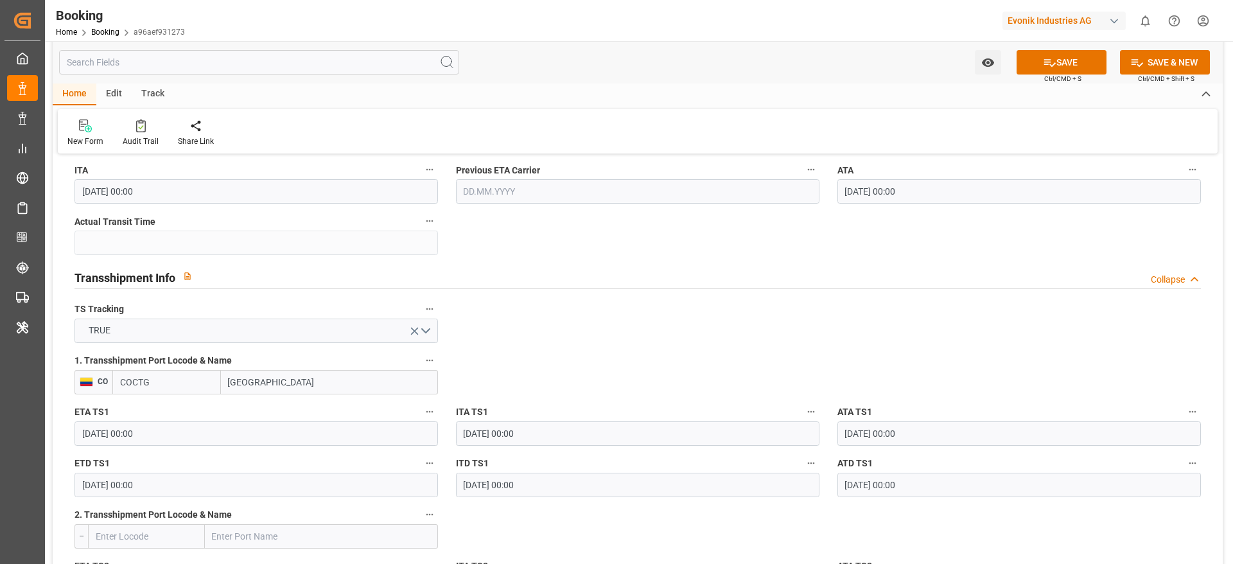
scroll to position [1253, 0]
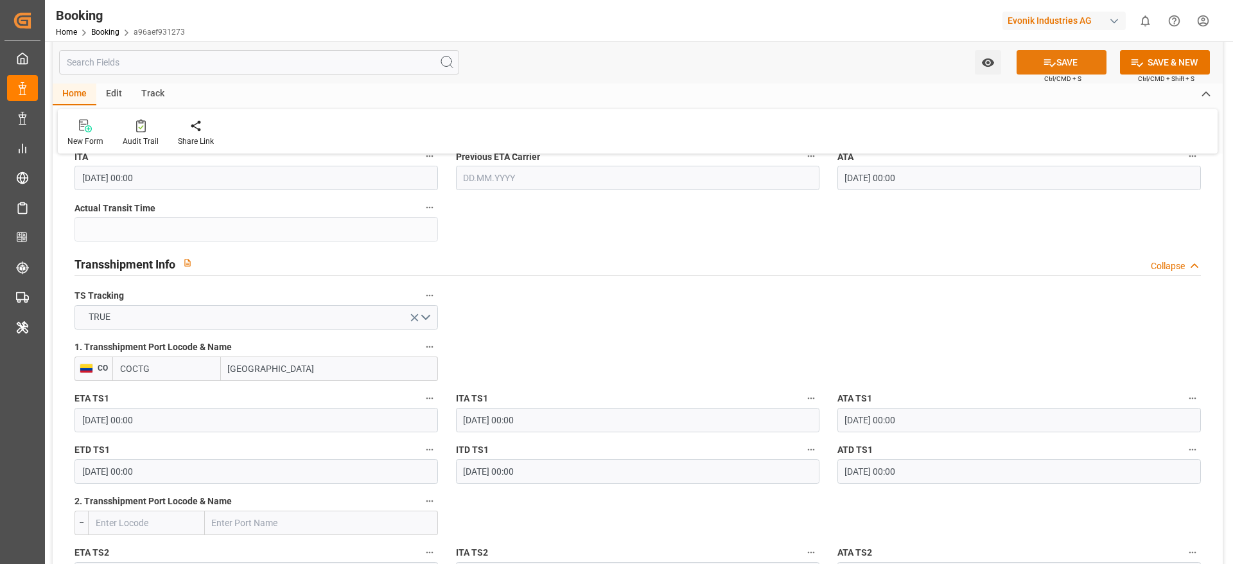
click at [1092, 60] on button "SAVE" at bounding box center [1062, 62] width 90 height 24
type input "25"
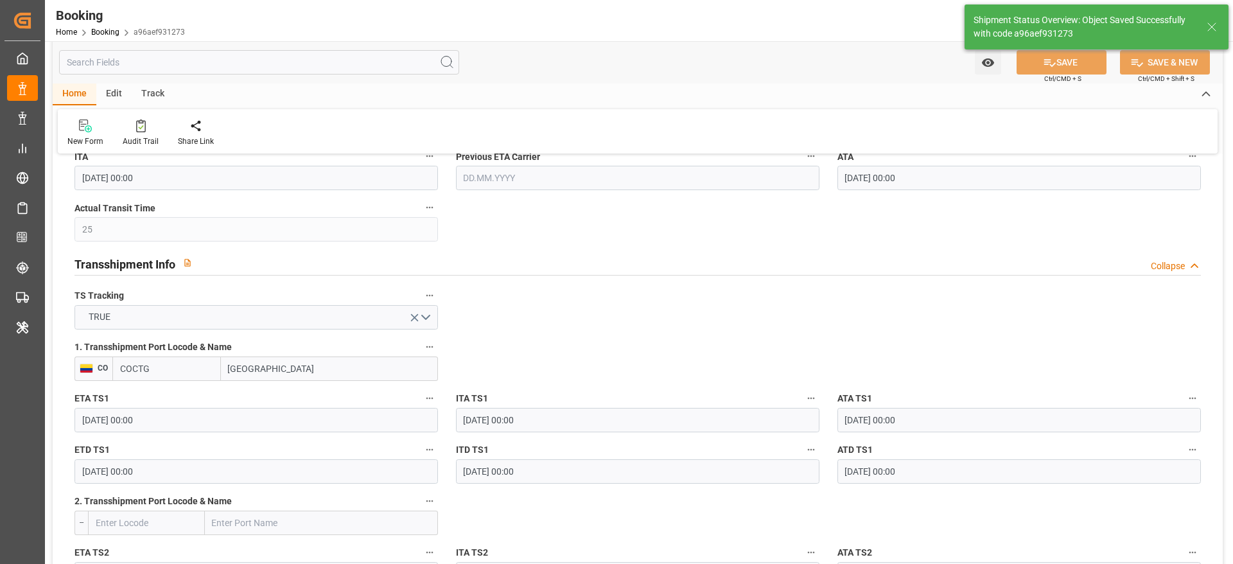
type input "[DATE] 00:00"
type input "23.09.2025 11:46"
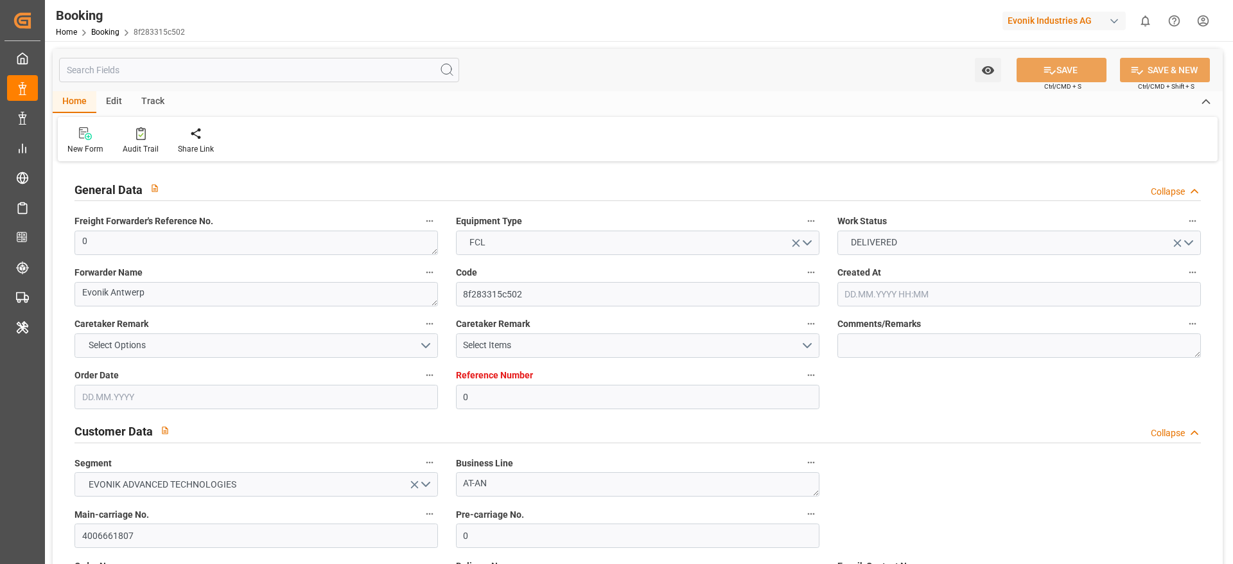
type input "0"
type input "9777620"
type input "Hapag [PERSON_NAME]"
type input "Hapag Lloyd Aktiengesellschaft"
type input "BEANR"
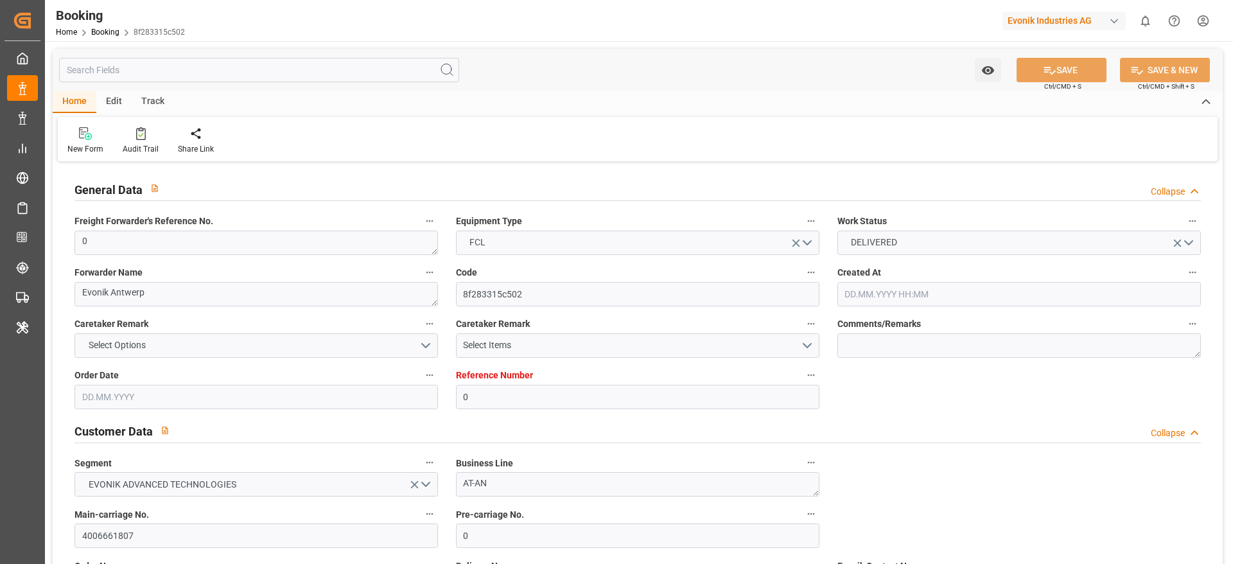
type input "GTPBR"
type input "COCTG"
type input "0"
type input "[DATE] 06:50"
type input "[DATE]"
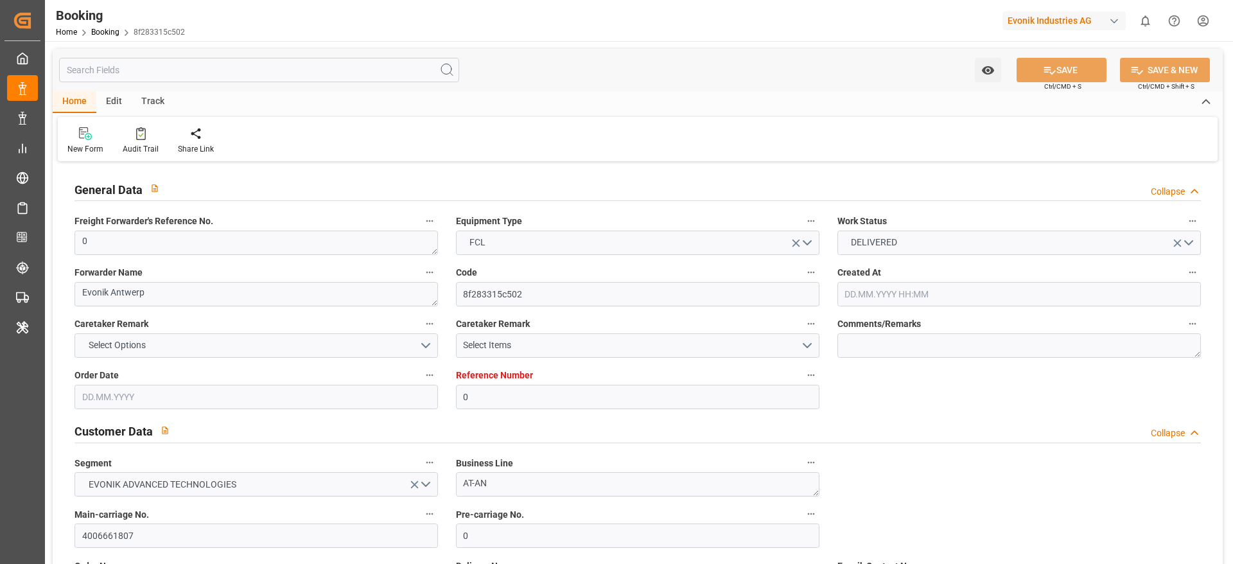
type input "[DATE]"
type input "[DATE] 00:00"
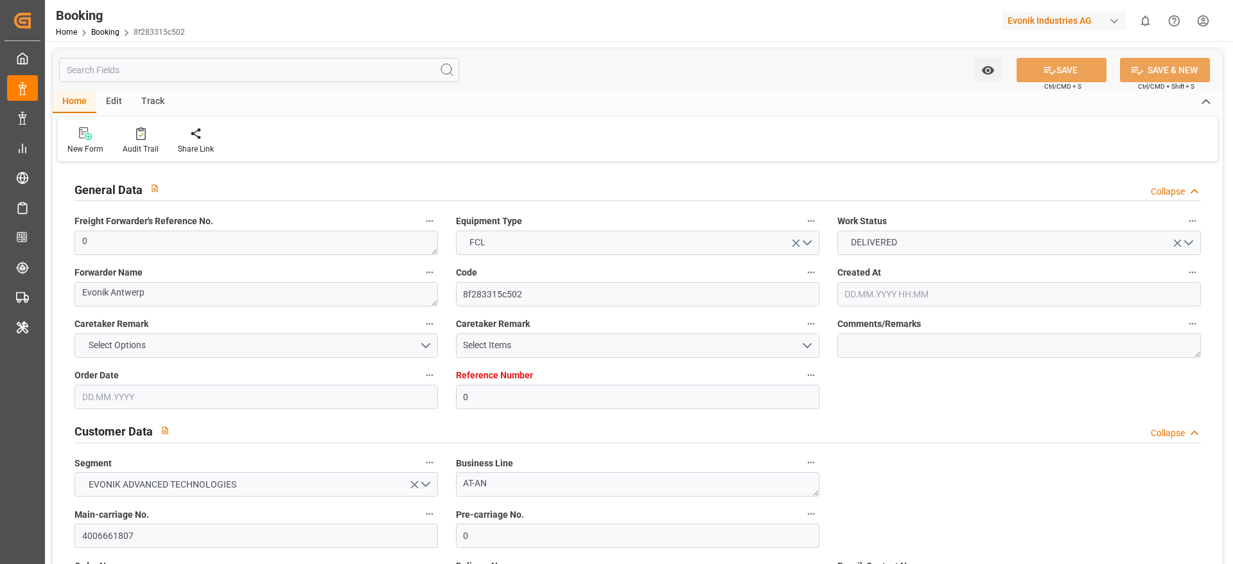
type input "[DATE] 00:00"
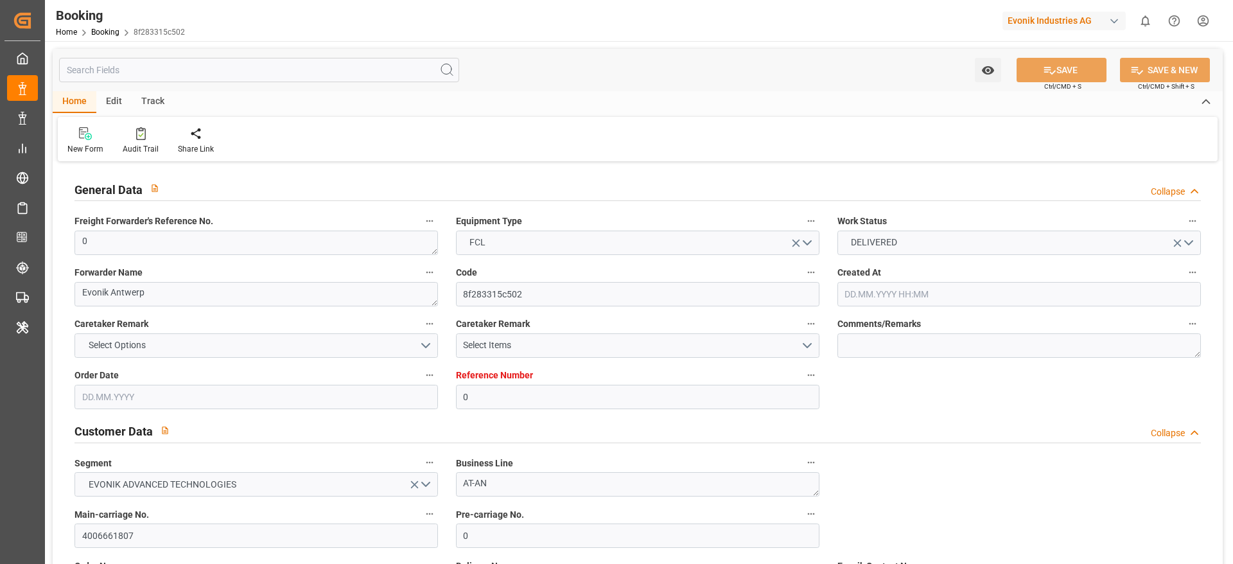
type input "[DATE] 00:00"
type input "[DATE] 11:41"
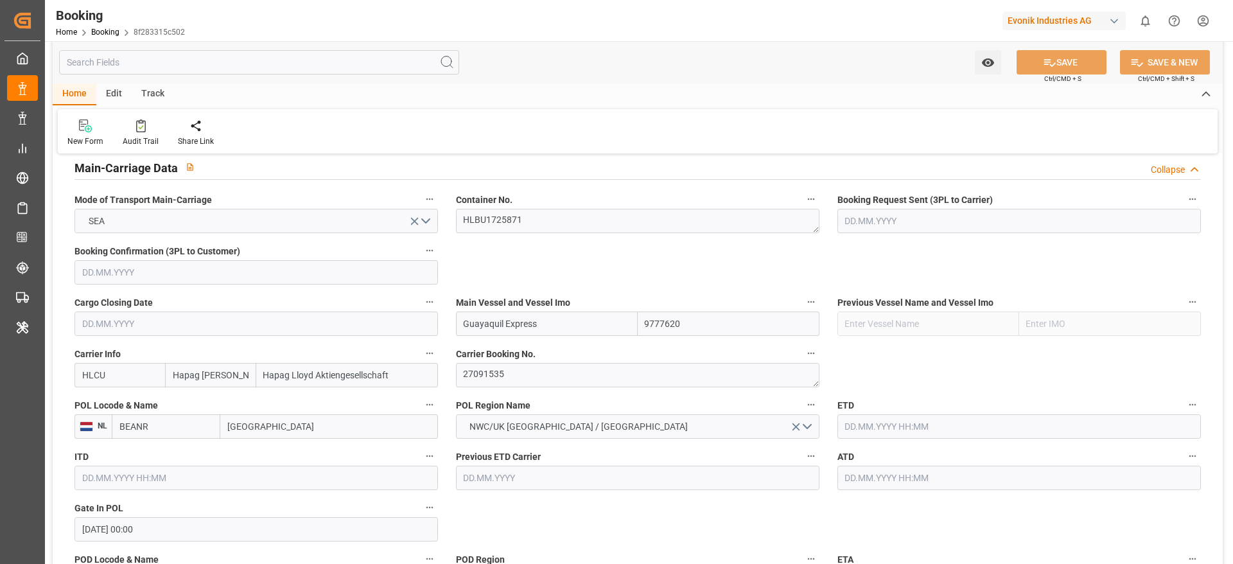
scroll to position [867, 0]
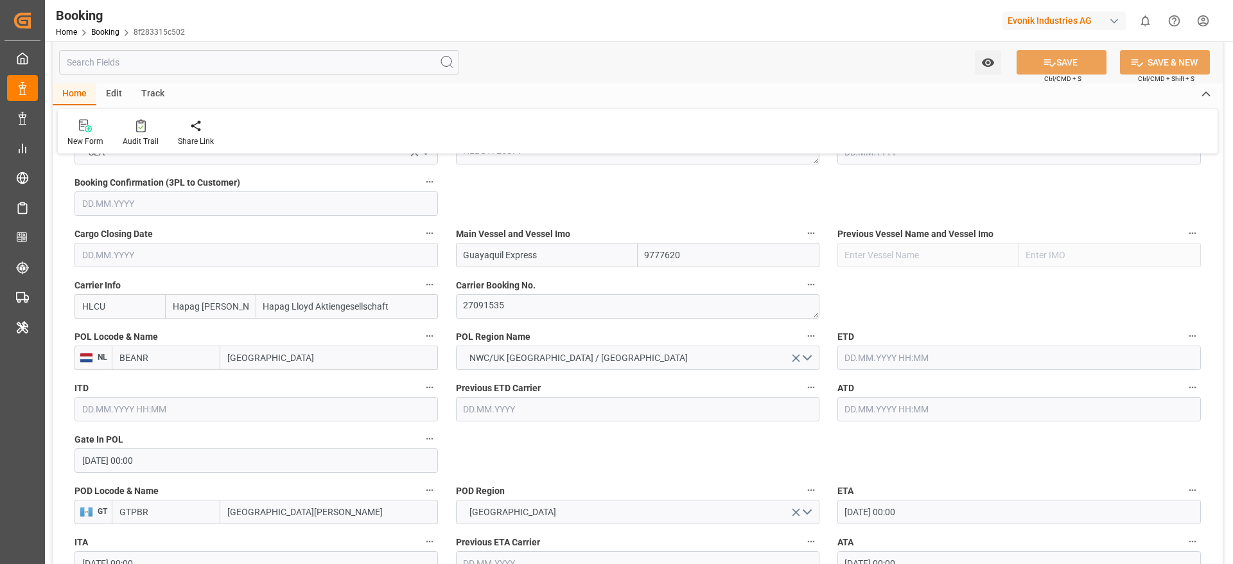
click at [879, 369] on input "text" at bounding box center [1020, 358] width 364 height 24
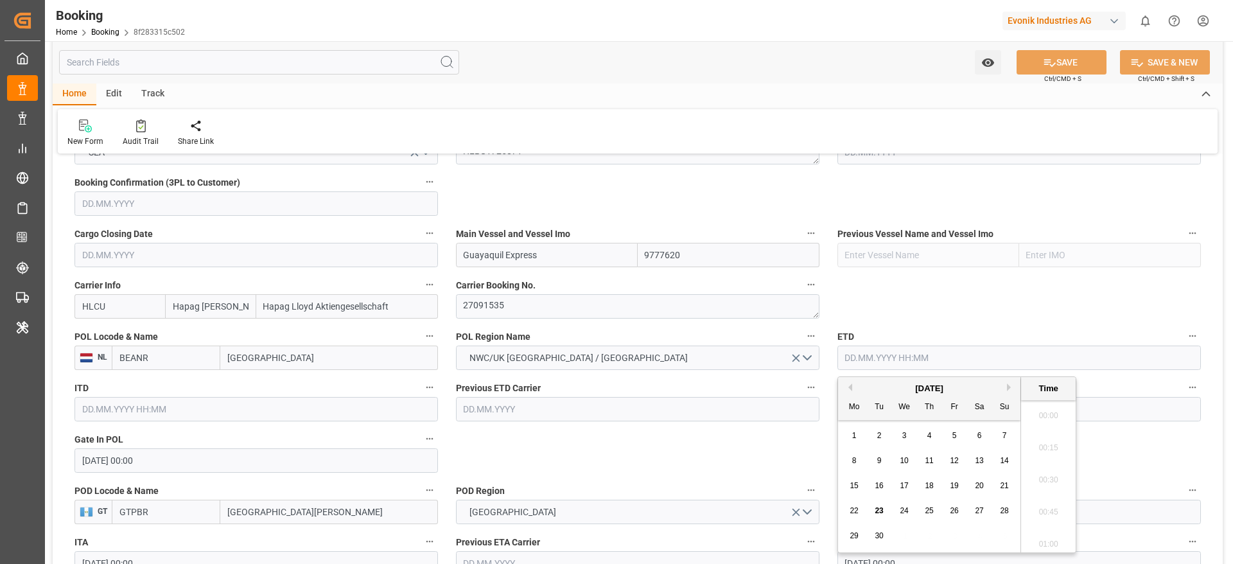
scroll to position [2157, 0]
click at [847, 387] on button "Previous Month" at bounding box center [849, 388] width 8 height 8
click at [1000, 466] on div "10" at bounding box center [1005, 461] width 16 height 15
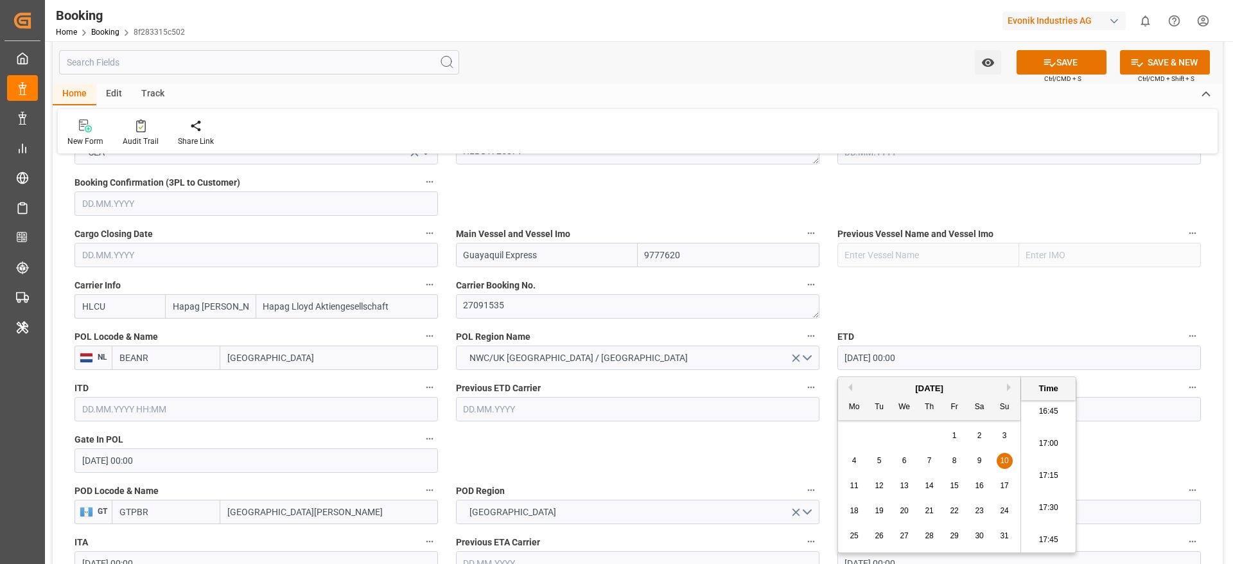
type input "[DATE] 00:00"
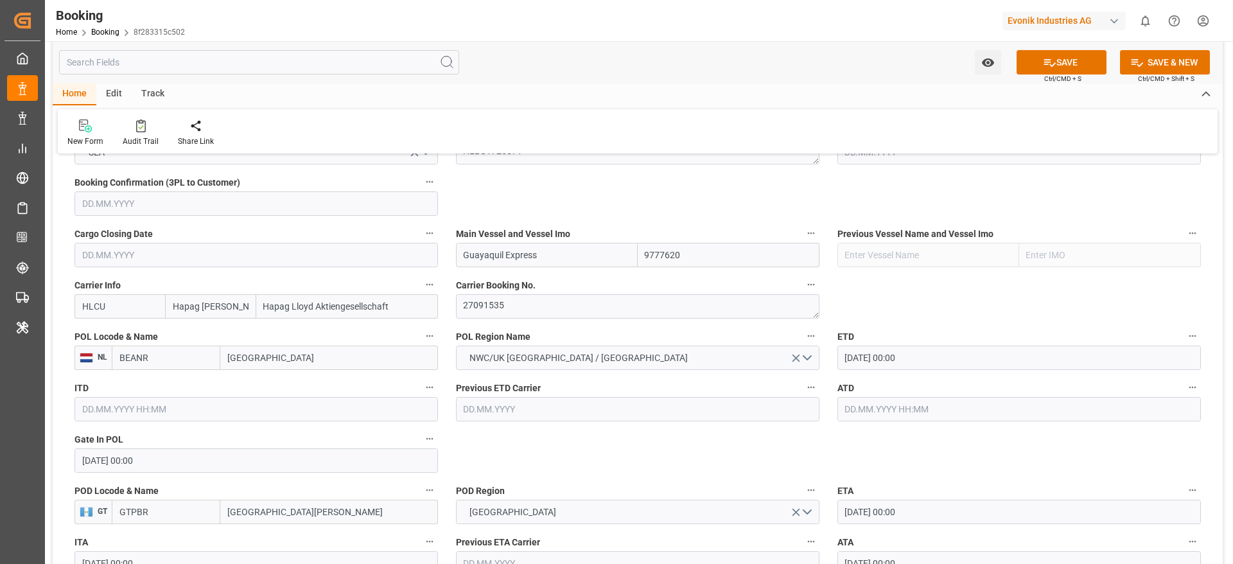
click at [869, 366] on input "[DATE] 00:00" at bounding box center [1020, 358] width 364 height 24
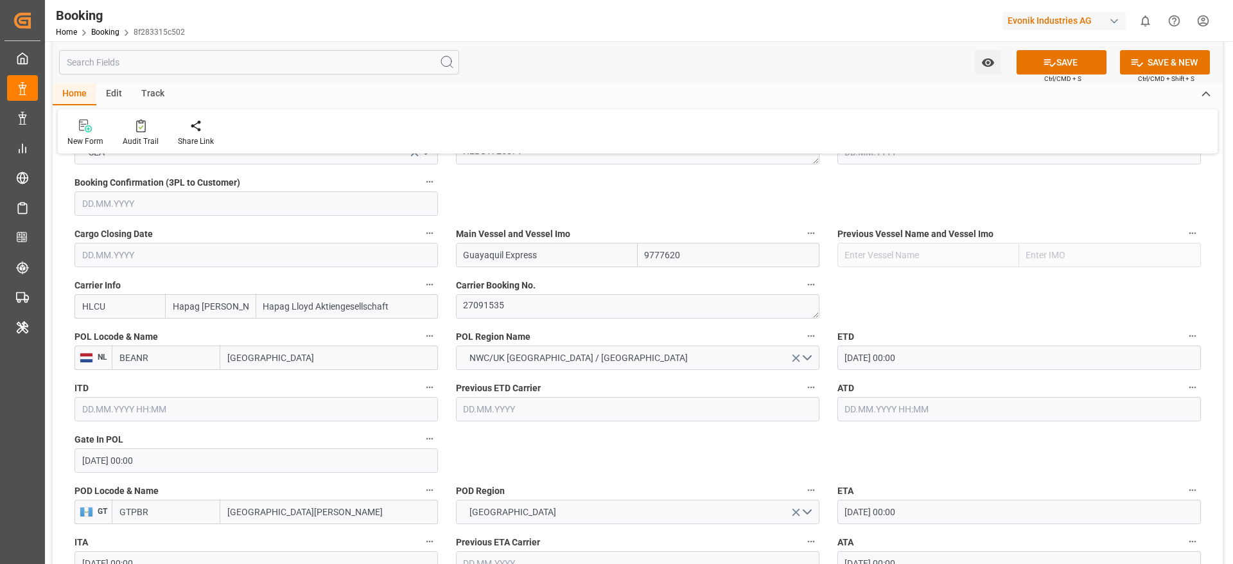
click at [897, 403] on input "text" at bounding box center [1020, 409] width 364 height 24
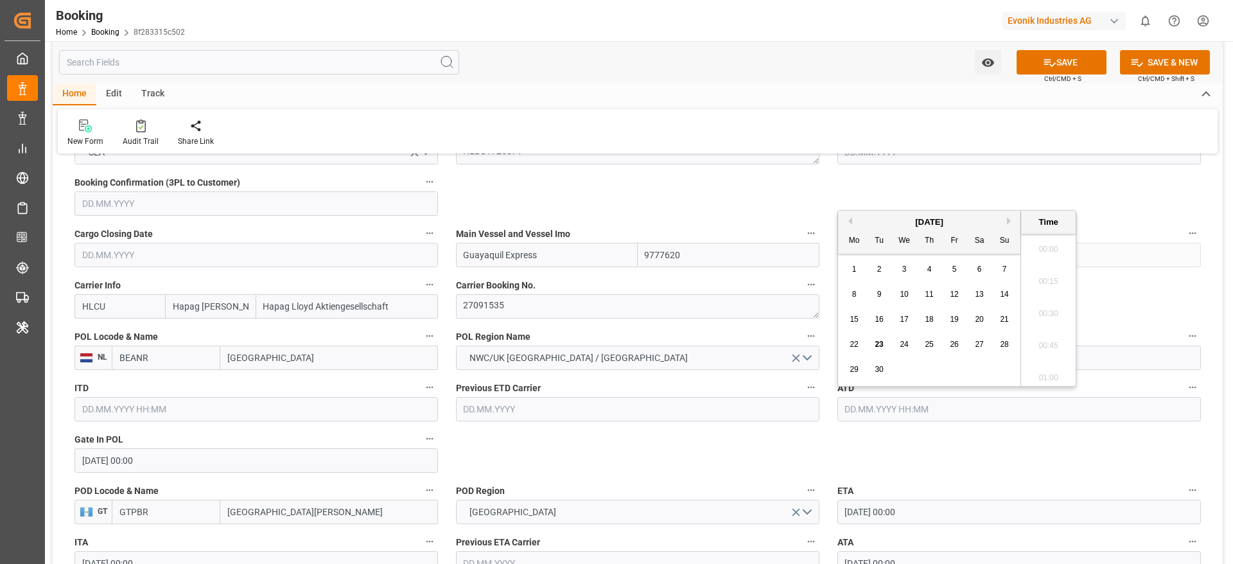
paste input "[DATE]"
type input "[DATE] 00:00"
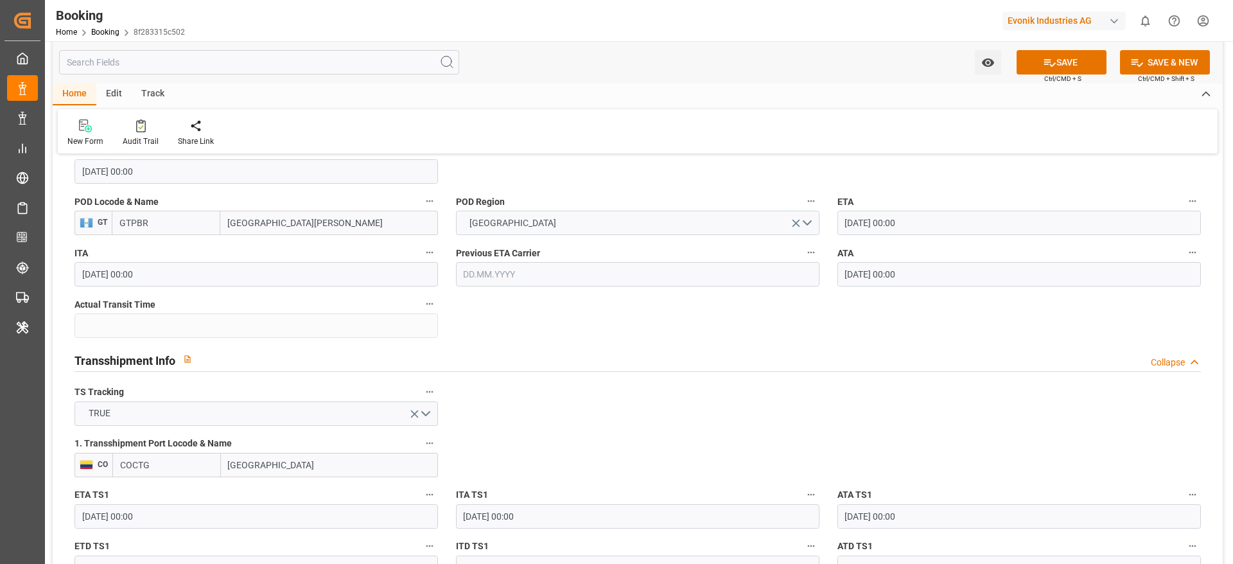
scroll to position [1349, 0]
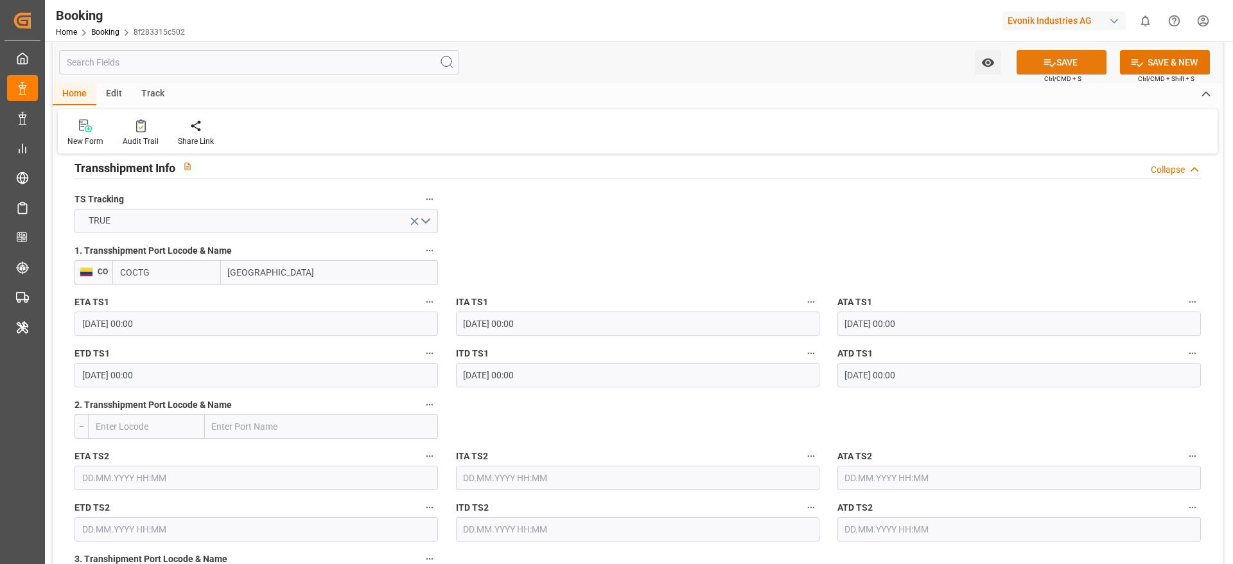
click at [1046, 58] on icon at bounding box center [1049, 62] width 13 height 13
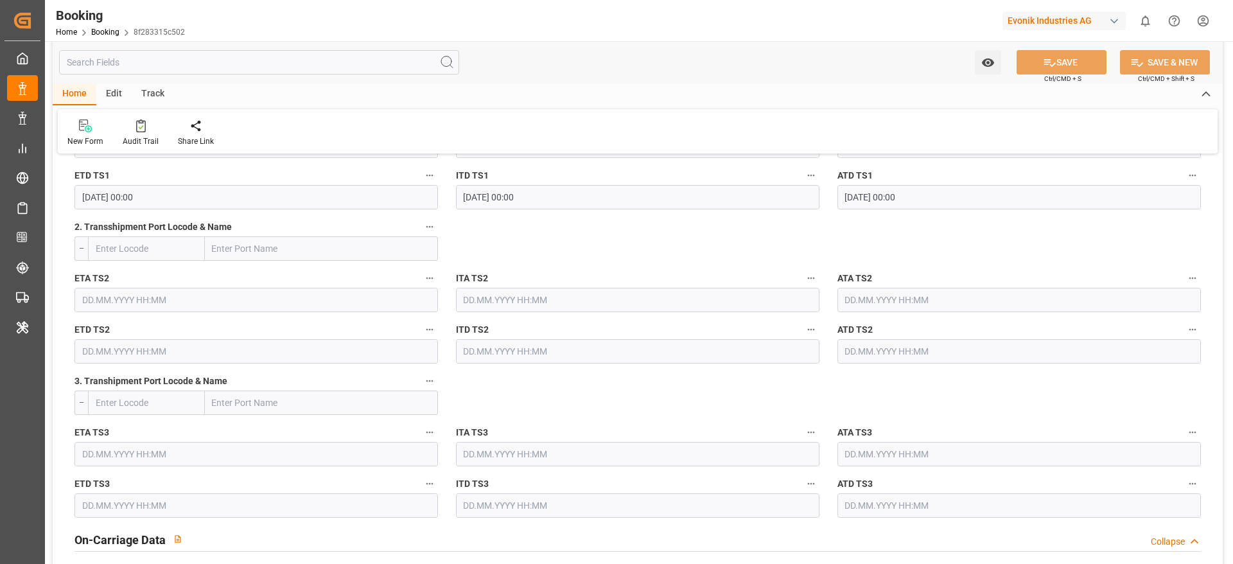
scroll to position [1542, 0]
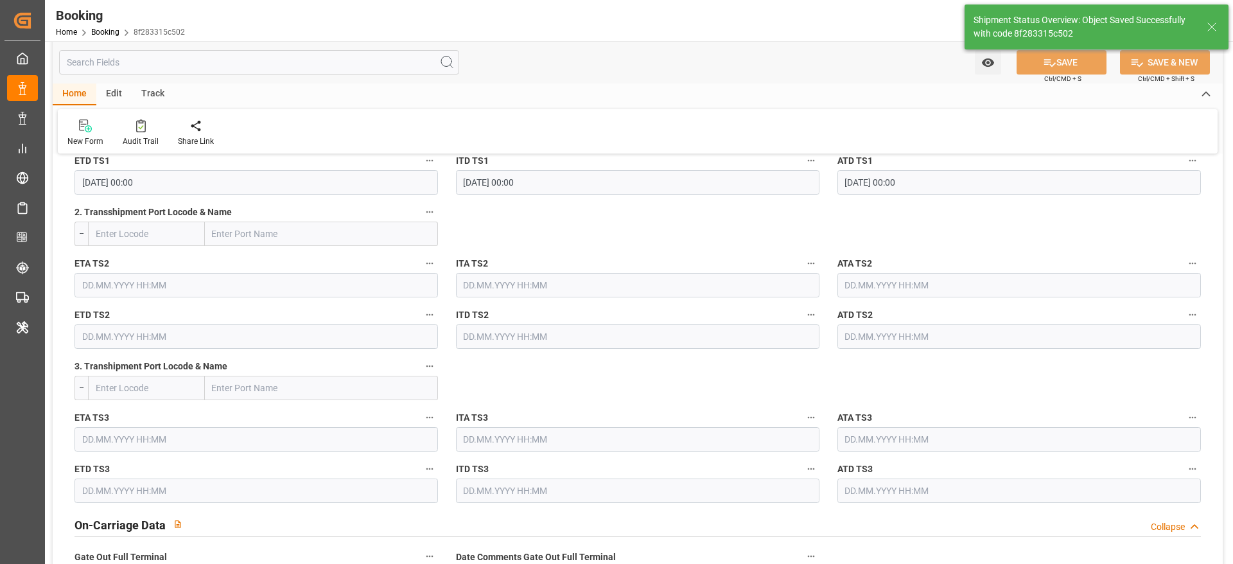
type input "25"
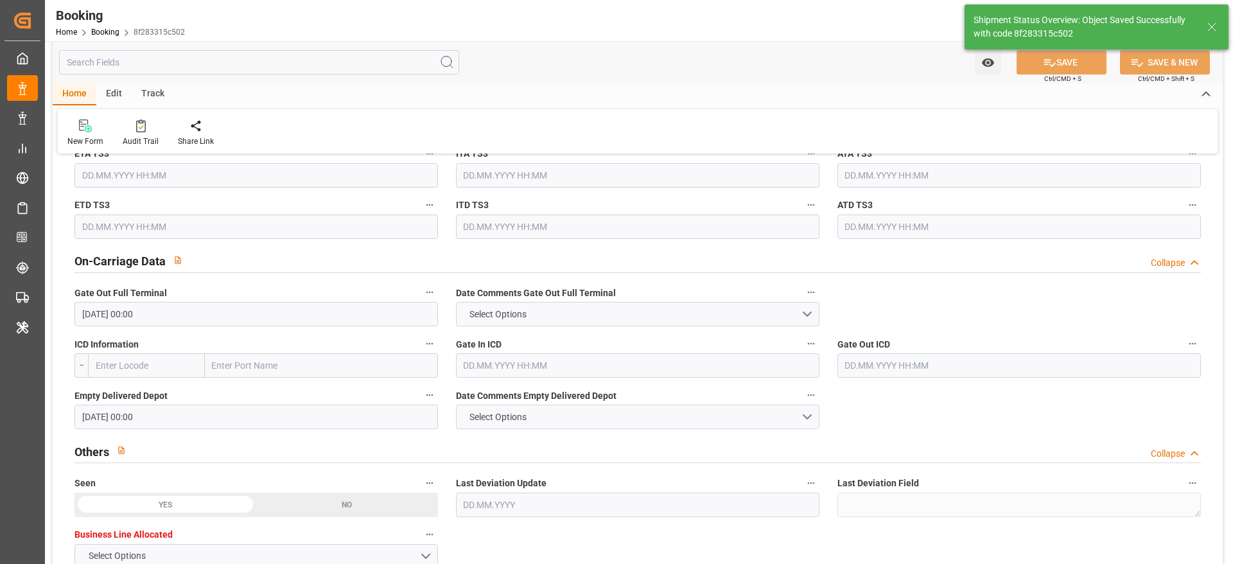
type input "[DATE] 00:00"
type input "[DATE] 11:47"
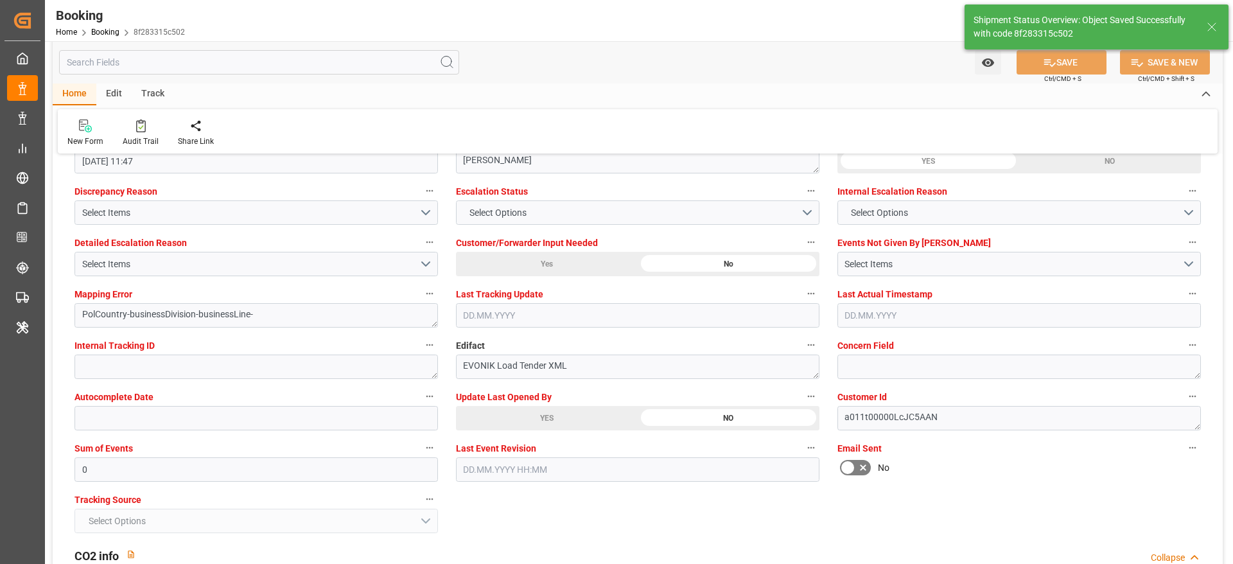
scroll to position [2409, 0]
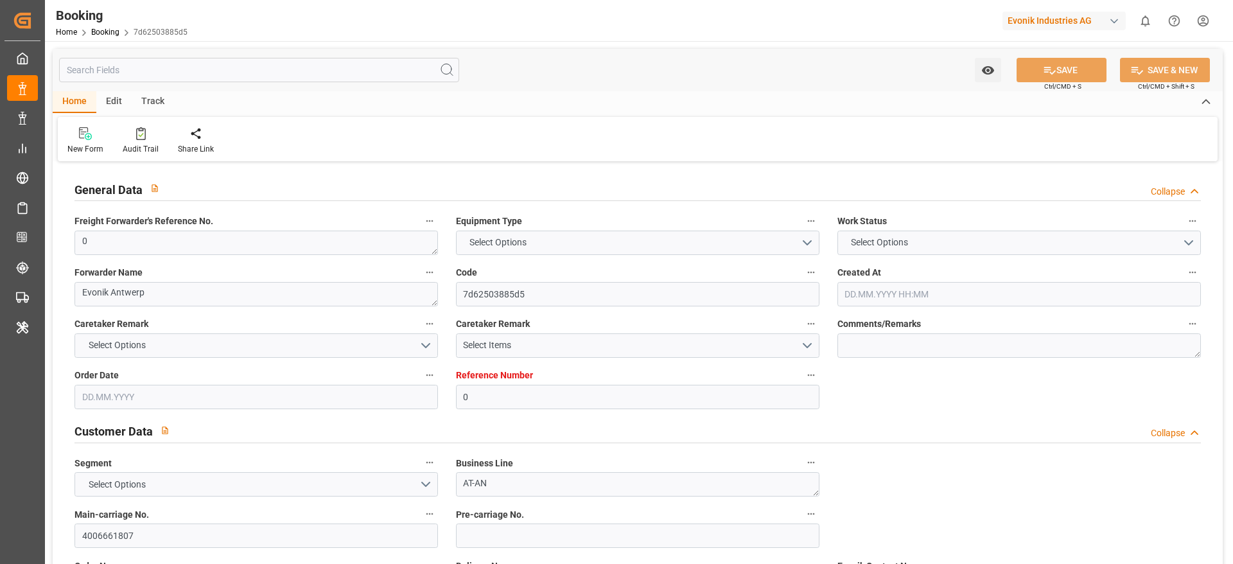
type input "0"
type input "9777620"
type input "Hapag [PERSON_NAME]"
type input "Hapag Lloyd Aktiengesellschaft"
type input "BEANR"
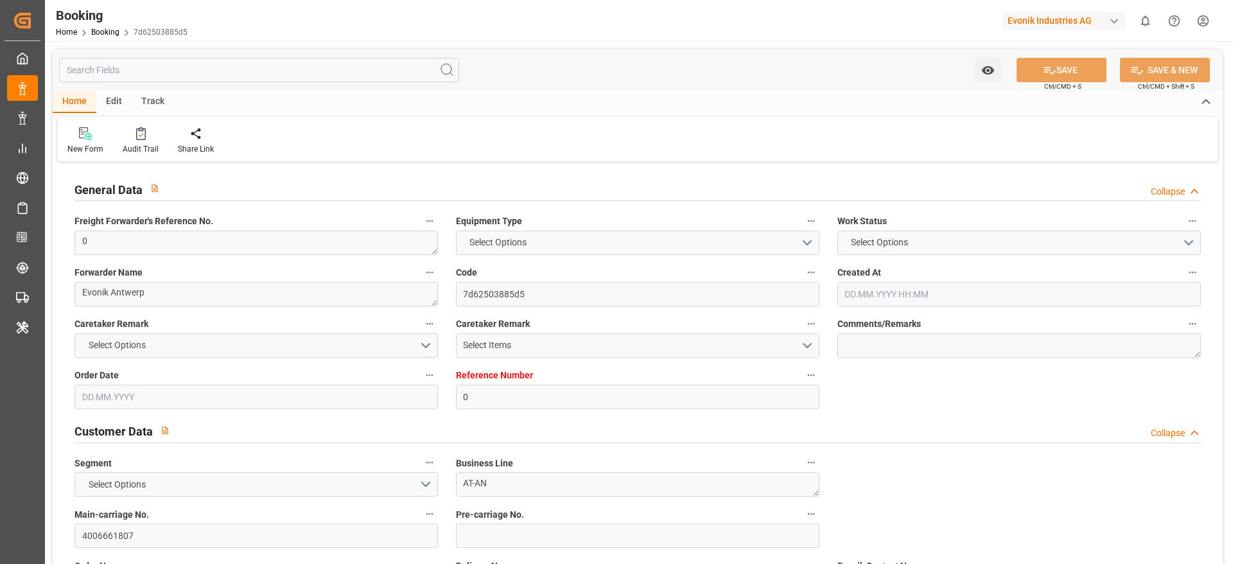
type input "GTPBR"
type input "COCTG"
type input "0"
type input "[DATE] 06:50"
type input "[DATE]"
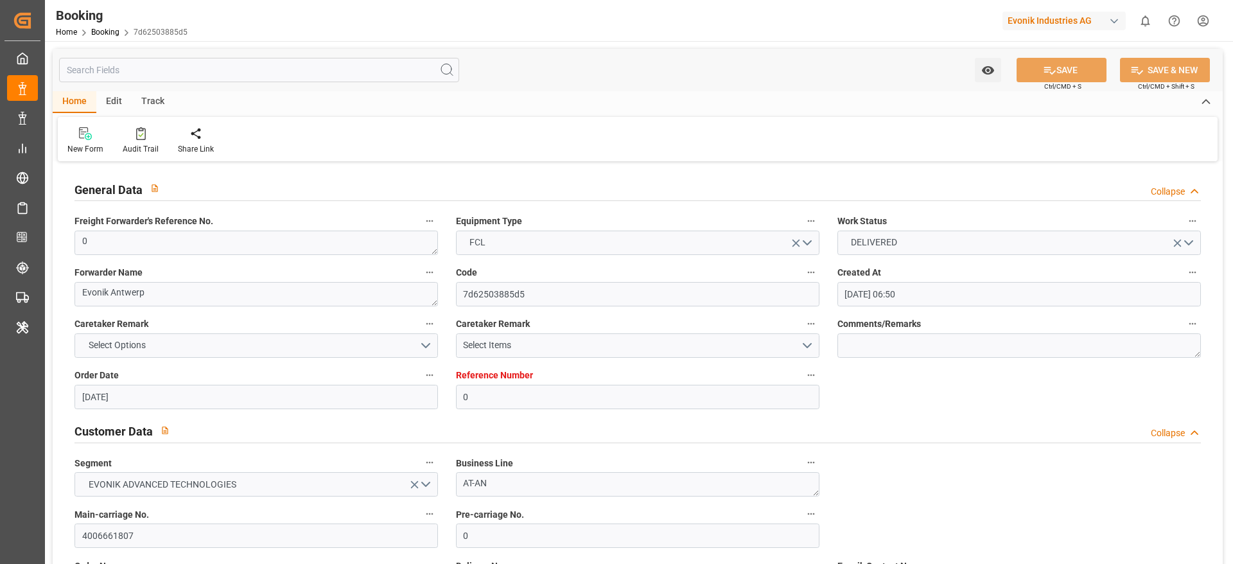
type input "[DATE]"
type input "[DATE] 00:00"
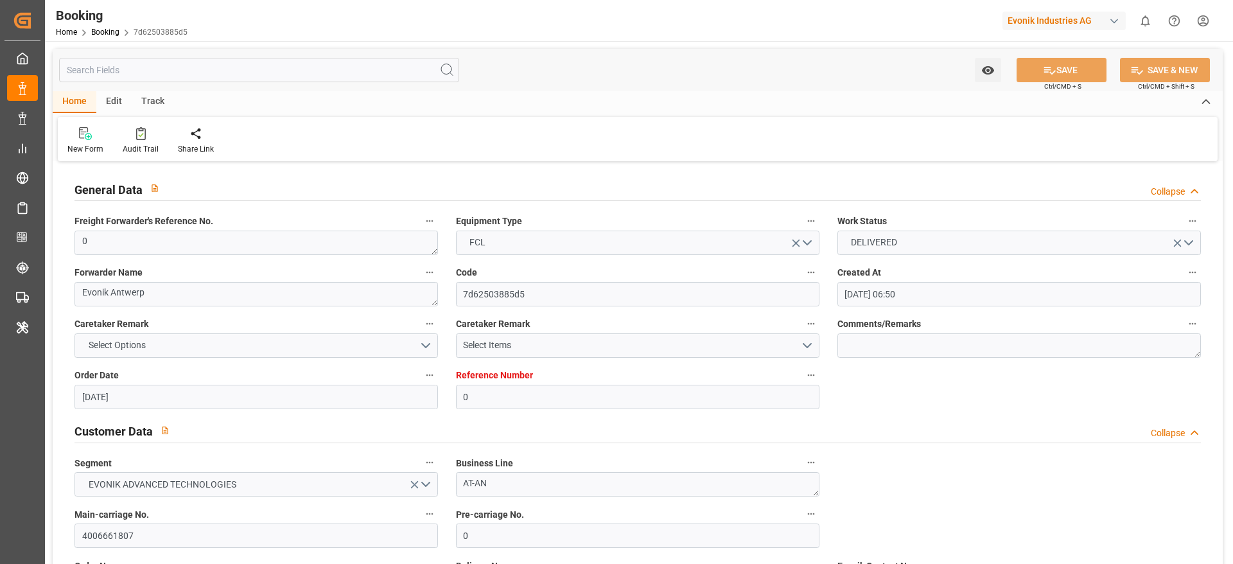
type input "[DATE] 00:00"
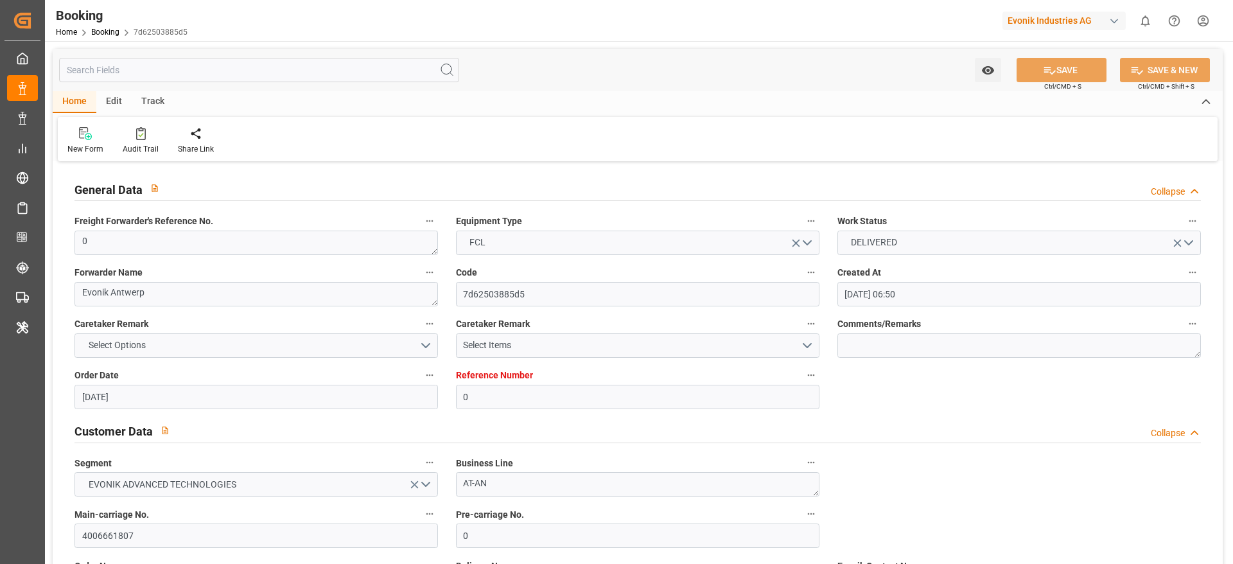
type input "[DATE] 00:00"
type input "[DATE] 11:39"
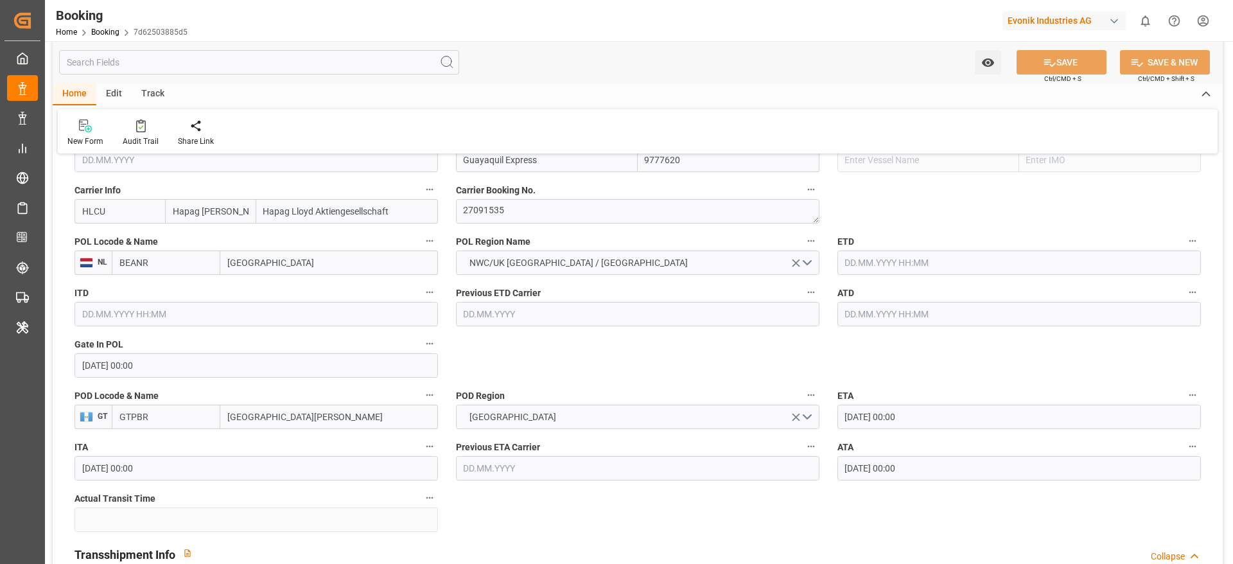
scroll to position [964, 0]
click at [862, 261] on input "text" at bounding box center [1020, 261] width 364 height 24
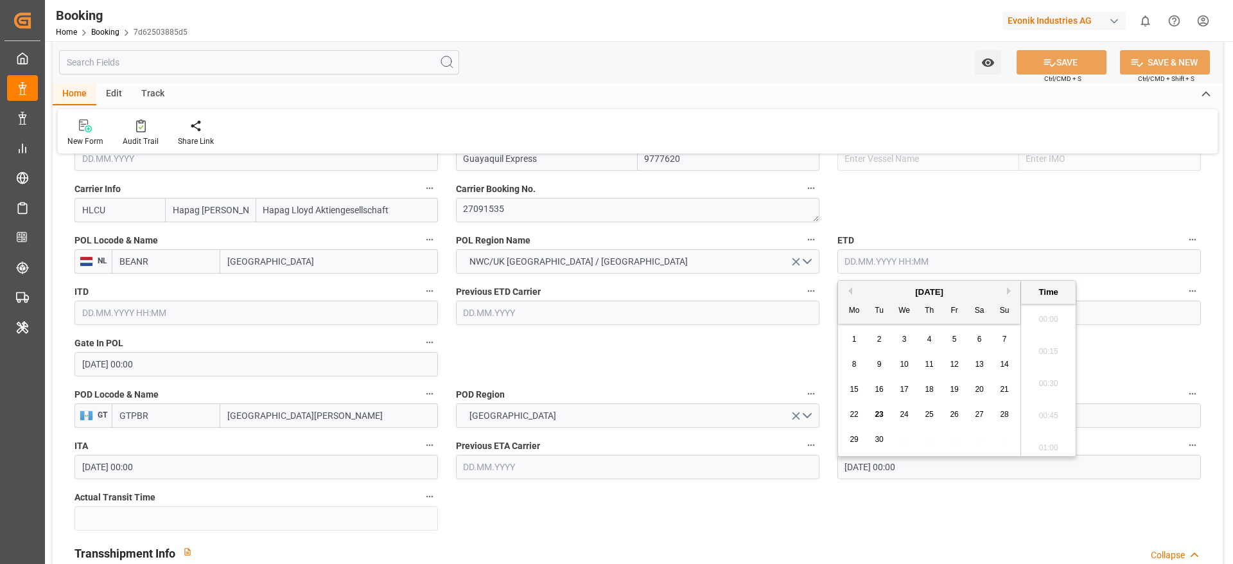
scroll to position [2157, 0]
click at [849, 291] on button "Previous Month" at bounding box center [849, 291] width 8 height 8
click at [1003, 364] on span "10" at bounding box center [1004, 364] width 8 height 9
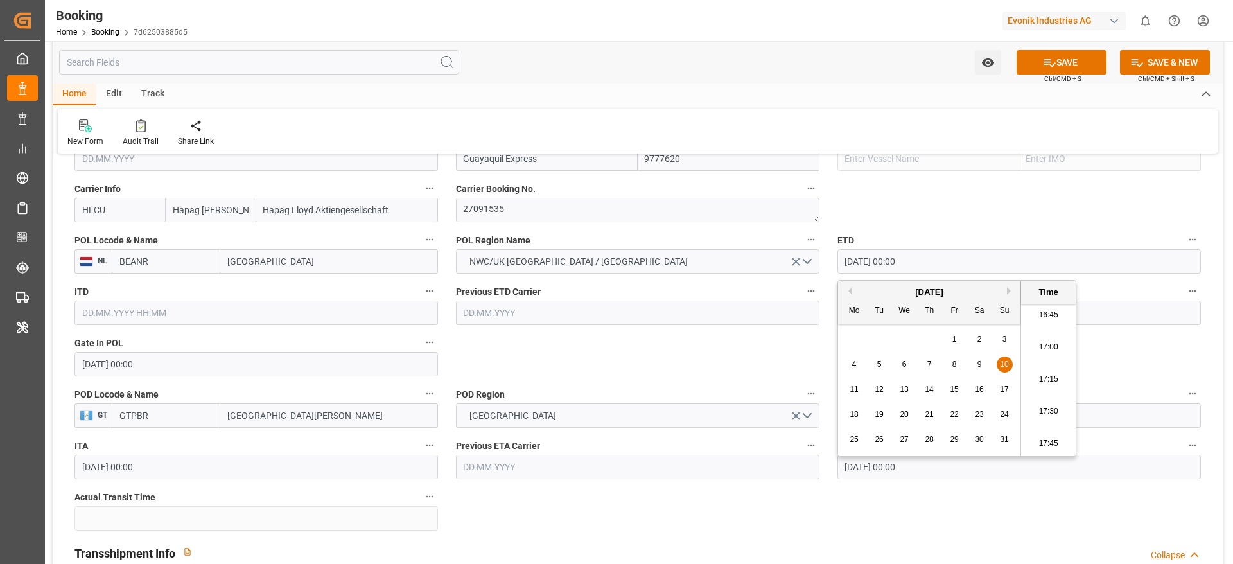
type input "[DATE] 00:00"
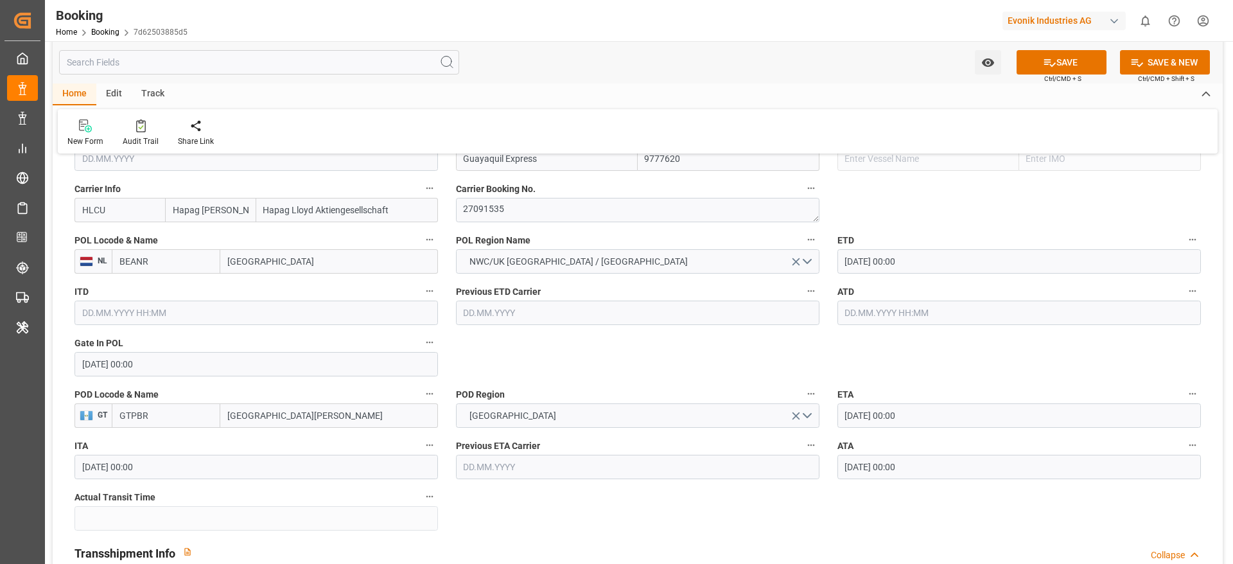
click at [854, 265] on input "[DATE] 00:00" at bounding box center [1020, 261] width 364 height 24
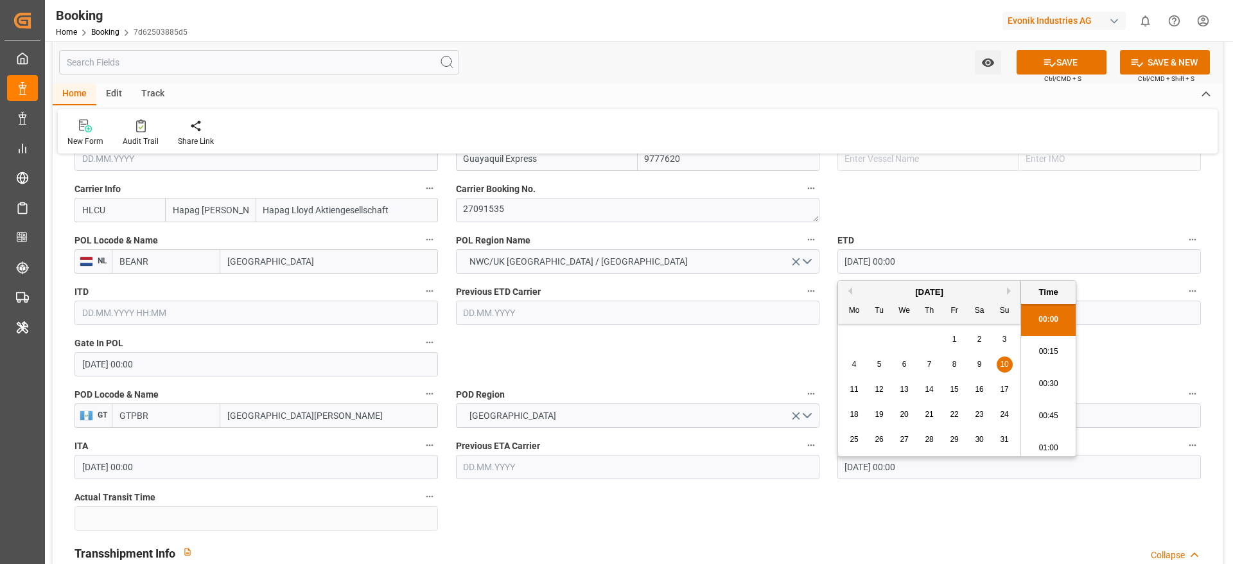
click at [854, 265] on input "[DATE] 00:00" at bounding box center [1020, 261] width 364 height 24
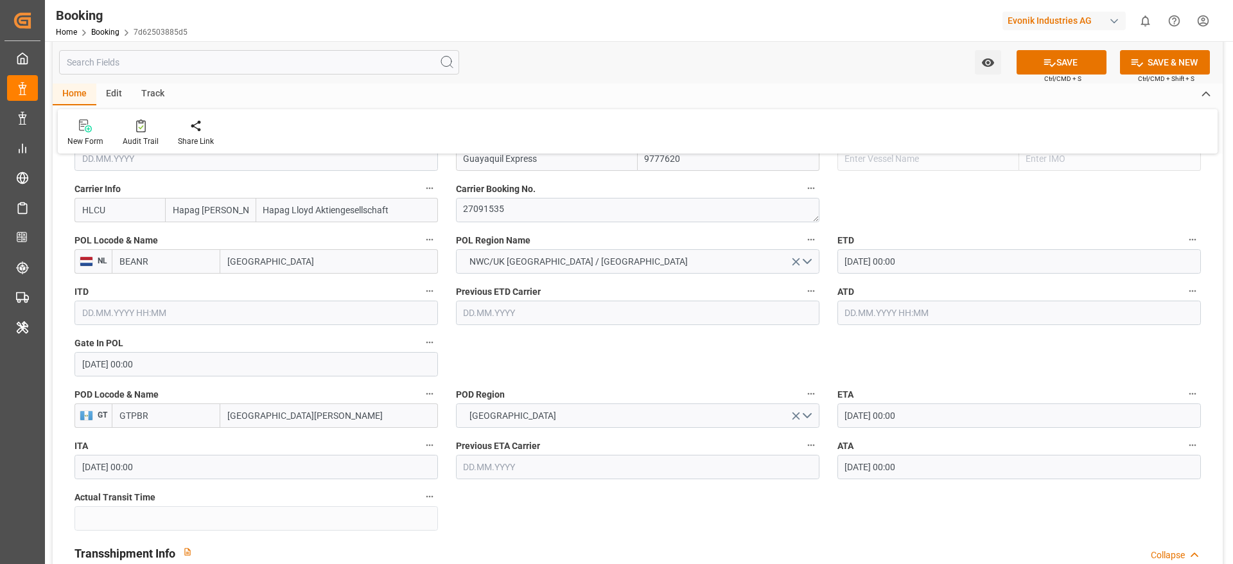
click at [851, 312] on input "text" at bounding box center [1020, 313] width 364 height 24
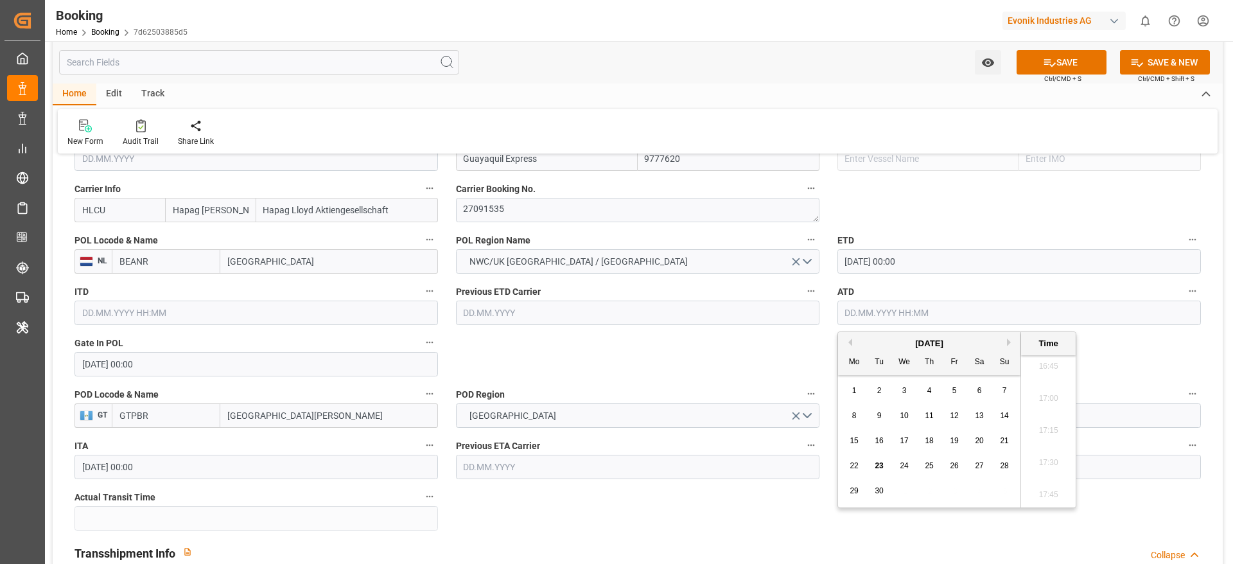
paste input "10.08.2025"
click at [1008, 413] on span "10" at bounding box center [1004, 415] width 8 height 9
type input "10.08.2025 00:00"
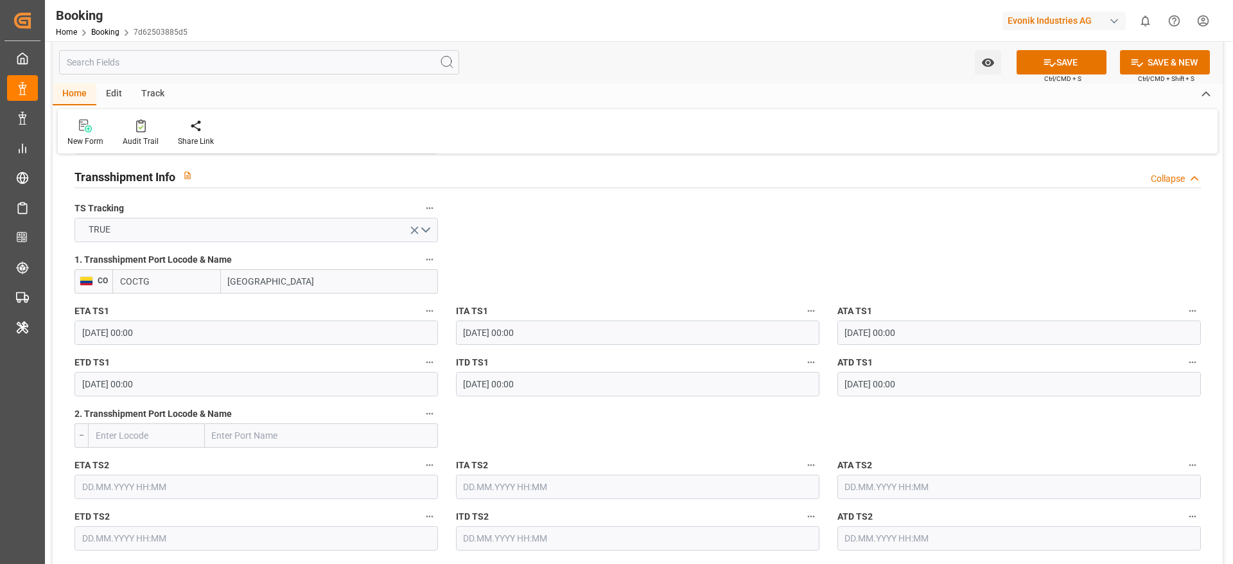
scroll to position [1349, 0]
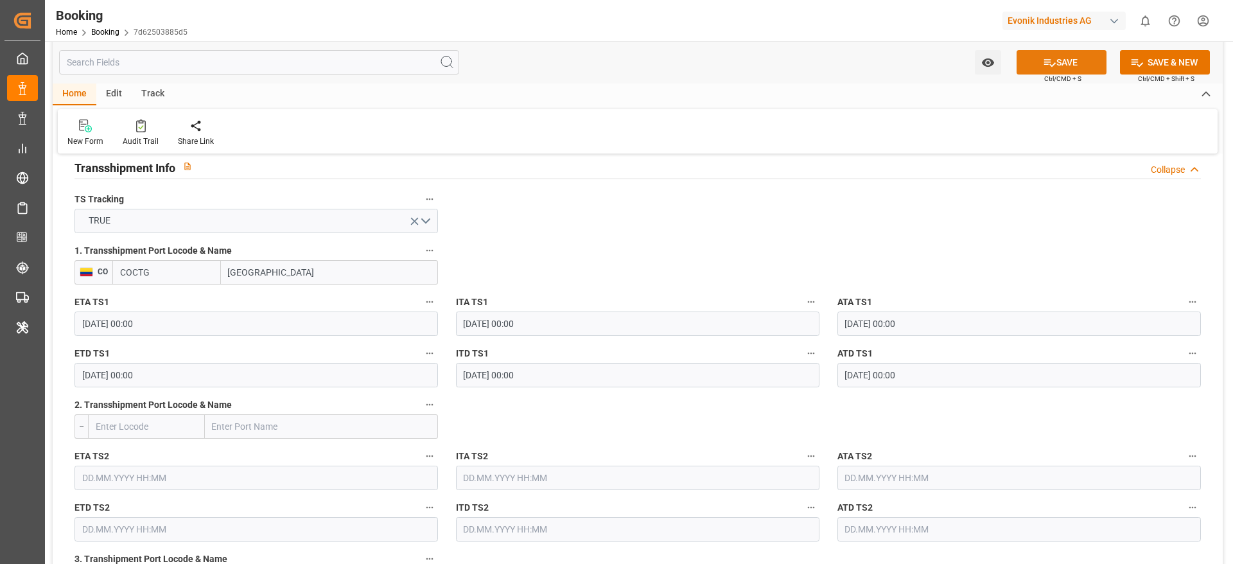
click at [1054, 66] on icon at bounding box center [1049, 62] width 13 height 13
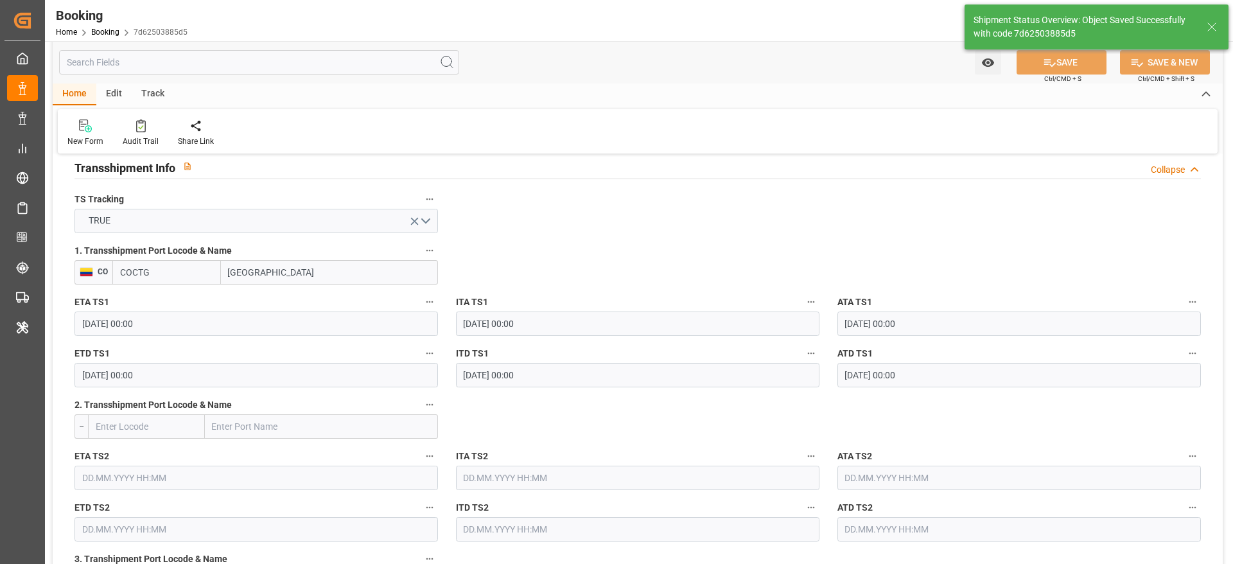
type input "25"
type input "10.08.2025 00:00"
type input "23.09.2025 11:47"
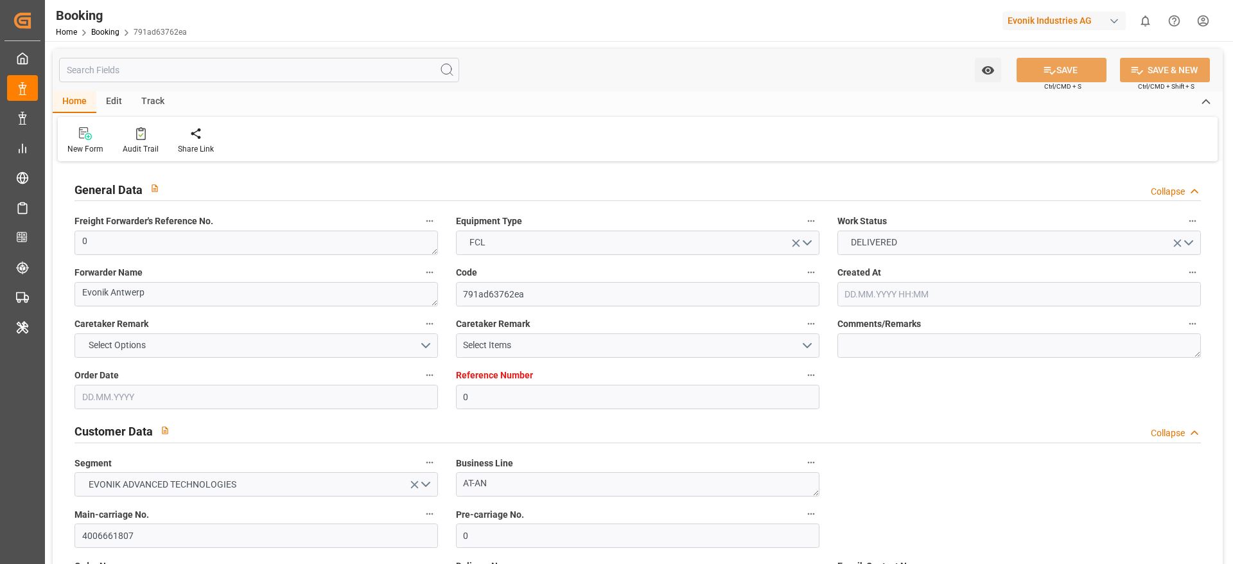
type input "0"
type input "9777620"
type input "Hapag [PERSON_NAME]"
type input "Hapag Lloyd Aktiengesellschaft"
type input "BEANR"
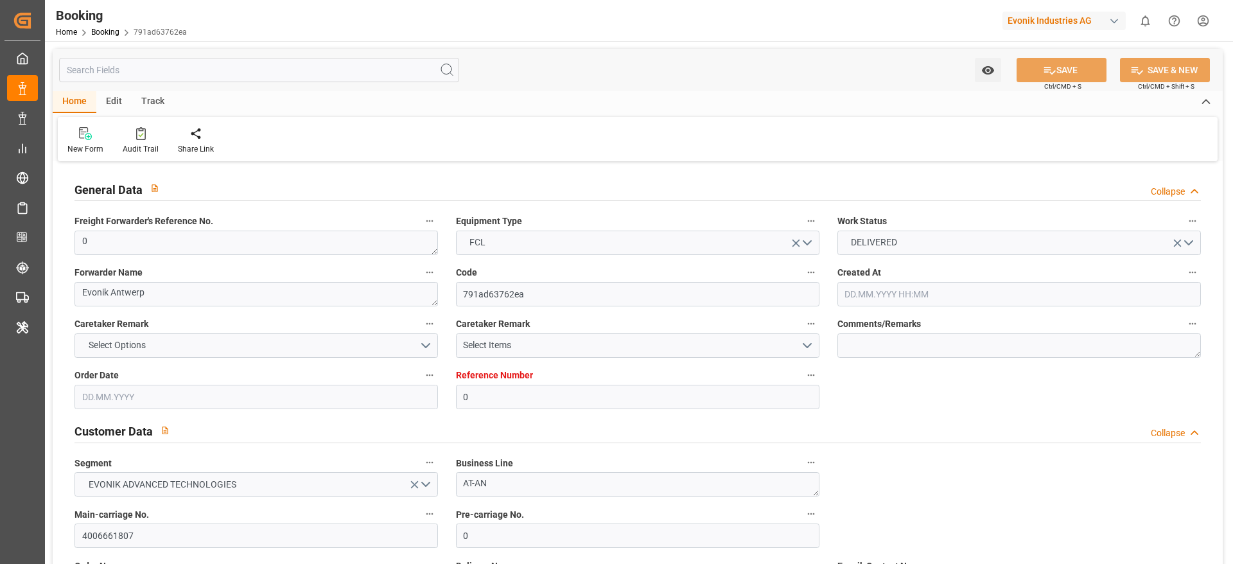
type input "GTPBR"
type input "COCTG"
type input "0"
type input "[DATE] 06:50"
type input "[DATE]"
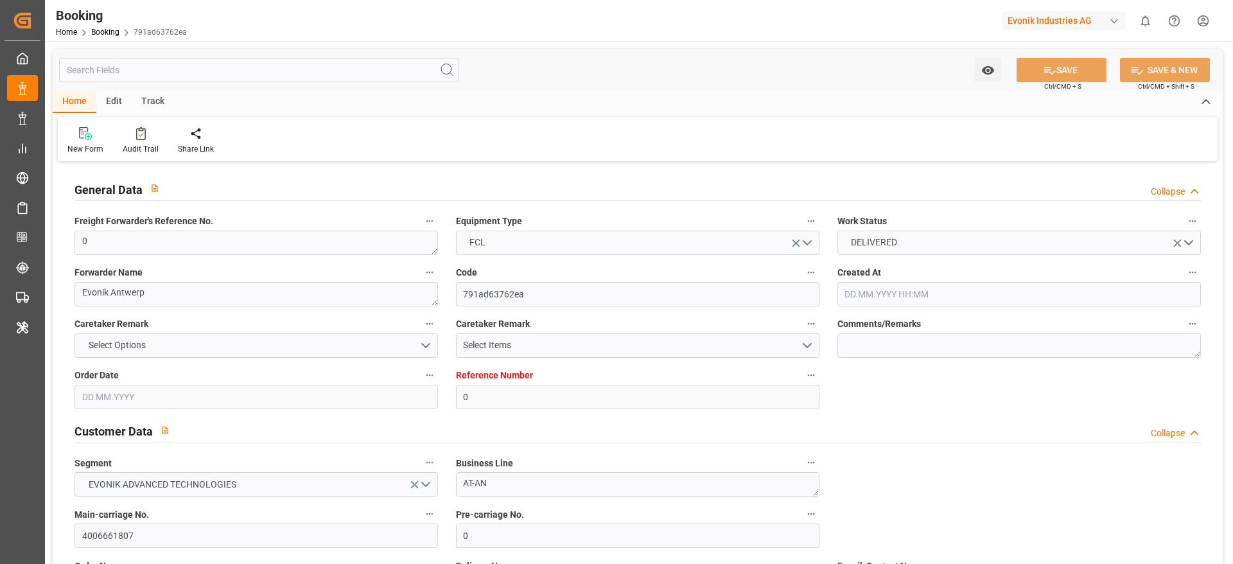
type input "[DATE]"
type input "[DATE] 00:00"
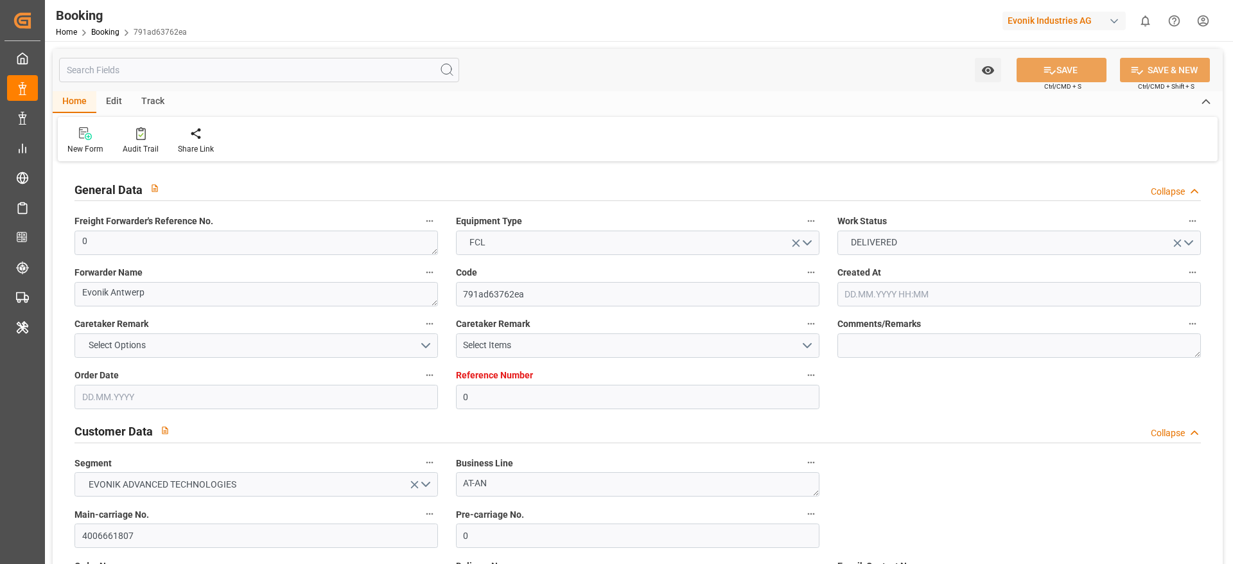
type input "[DATE] 00:00"
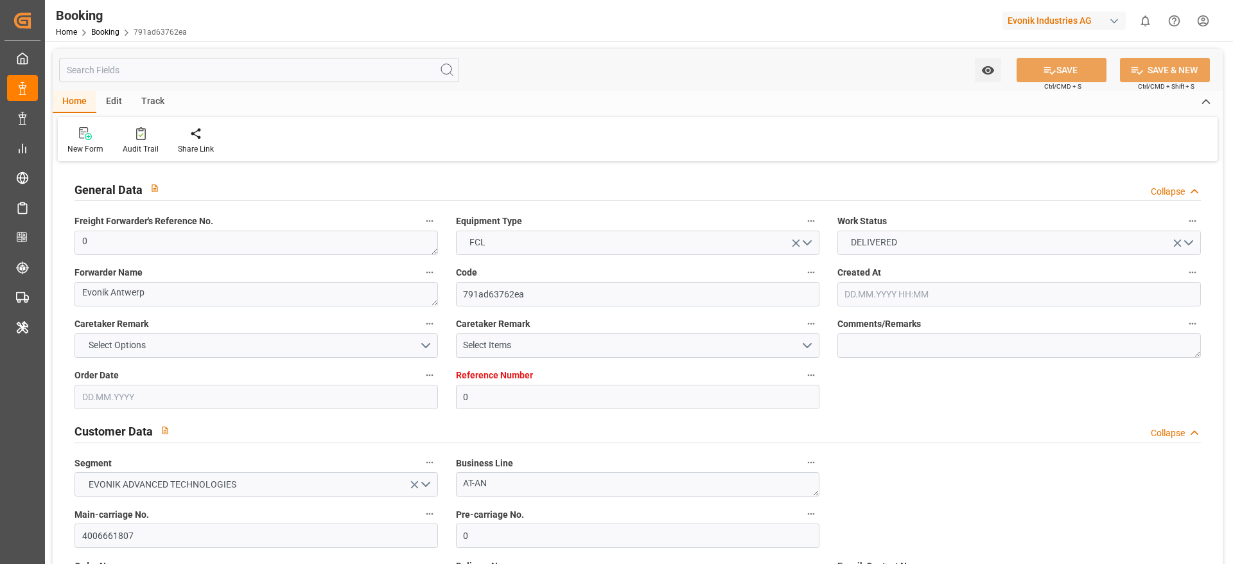
type input "[DATE] 00:00"
type input "[DATE] 11:39"
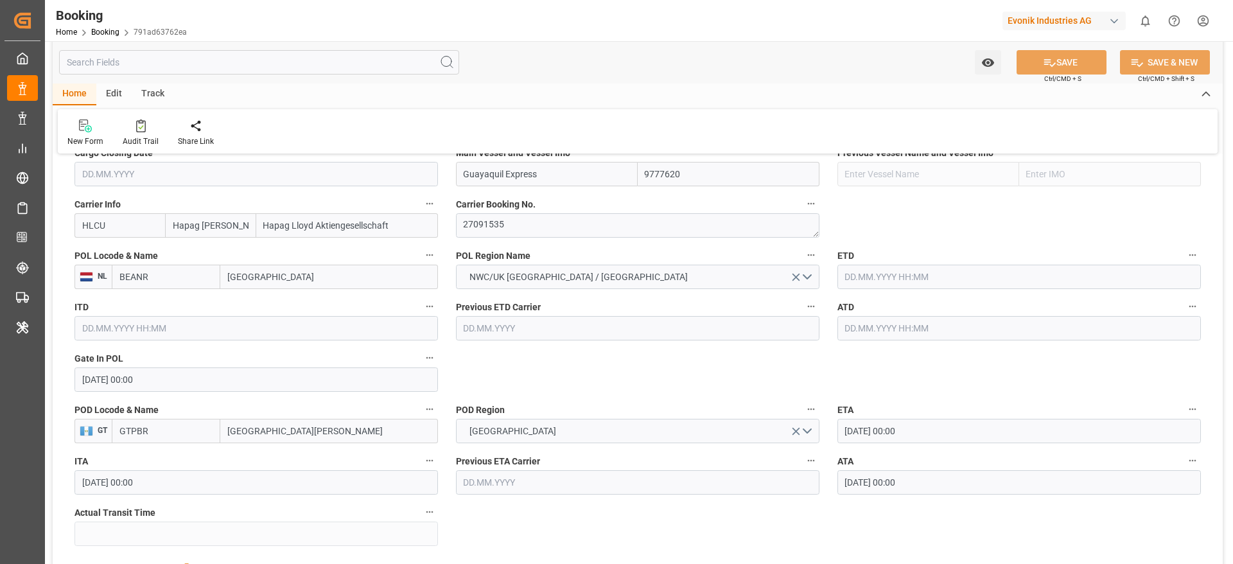
scroll to position [964, 0]
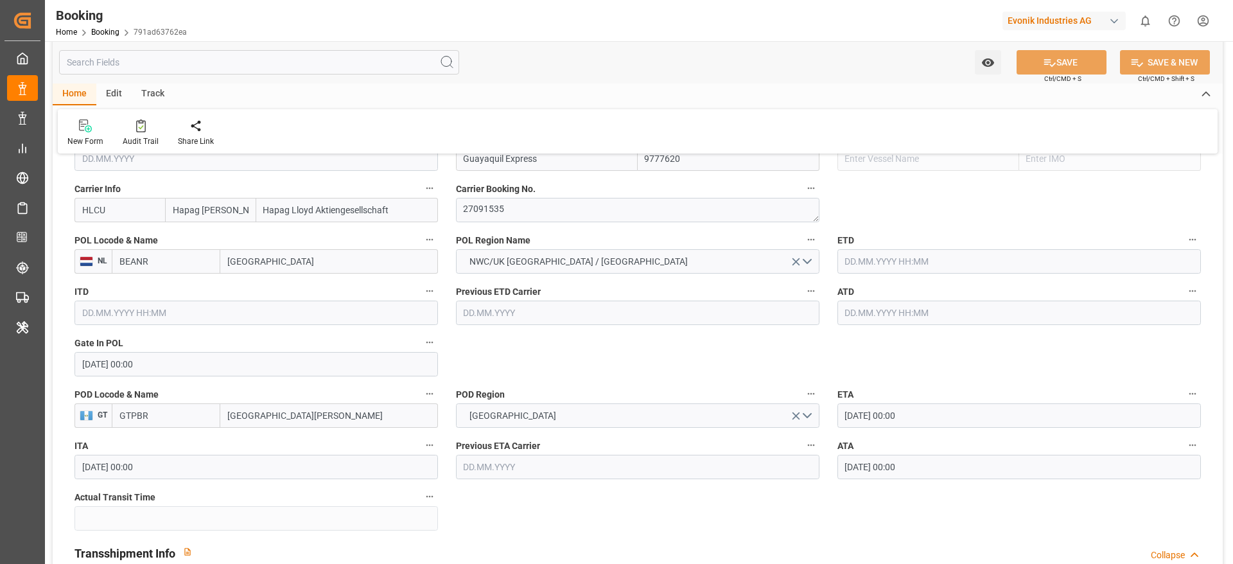
click at [844, 257] on input "text" at bounding box center [1020, 261] width 364 height 24
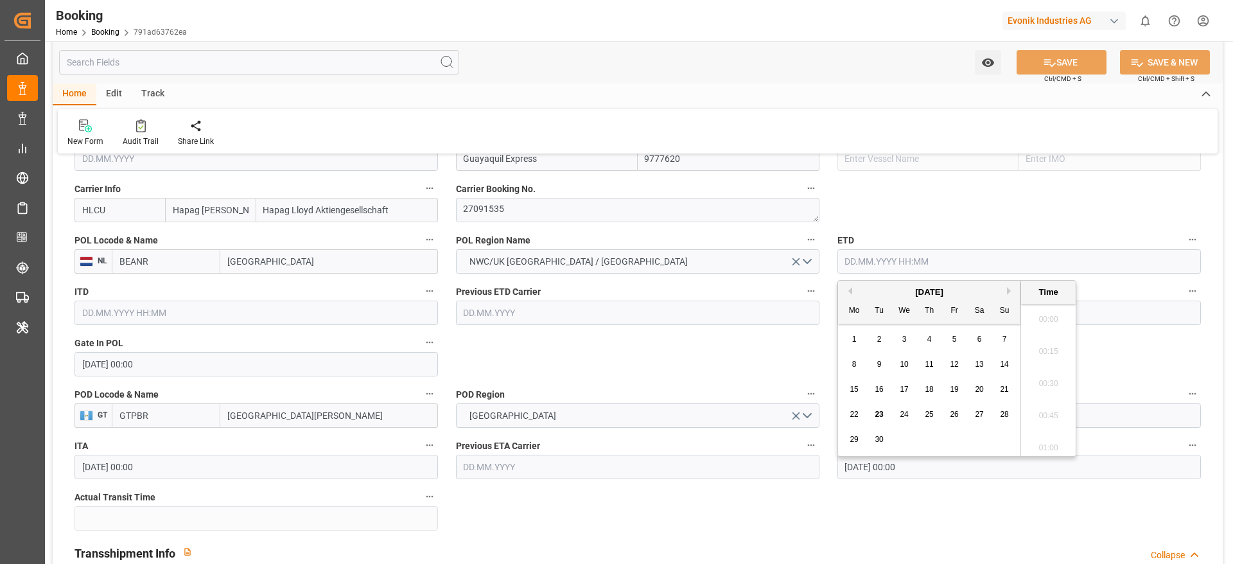
scroll to position [2157, 0]
click at [848, 292] on button "Previous Month" at bounding box center [849, 291] width 8 height 8
click at [1005, 364] on span "10" at bounding box center [1004, 364] width 8 height 9
type input "[DATE] 00:00"
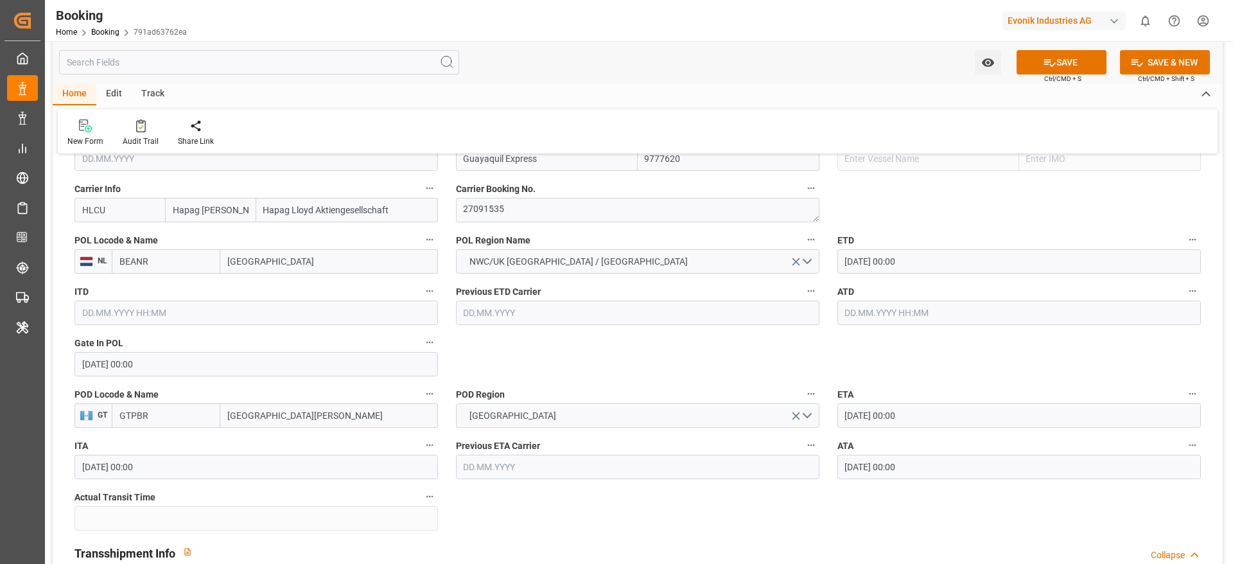
click at [878, 260] on input "[DATE] 00:00" at bounding box center [1020, 261] width 364 height 24
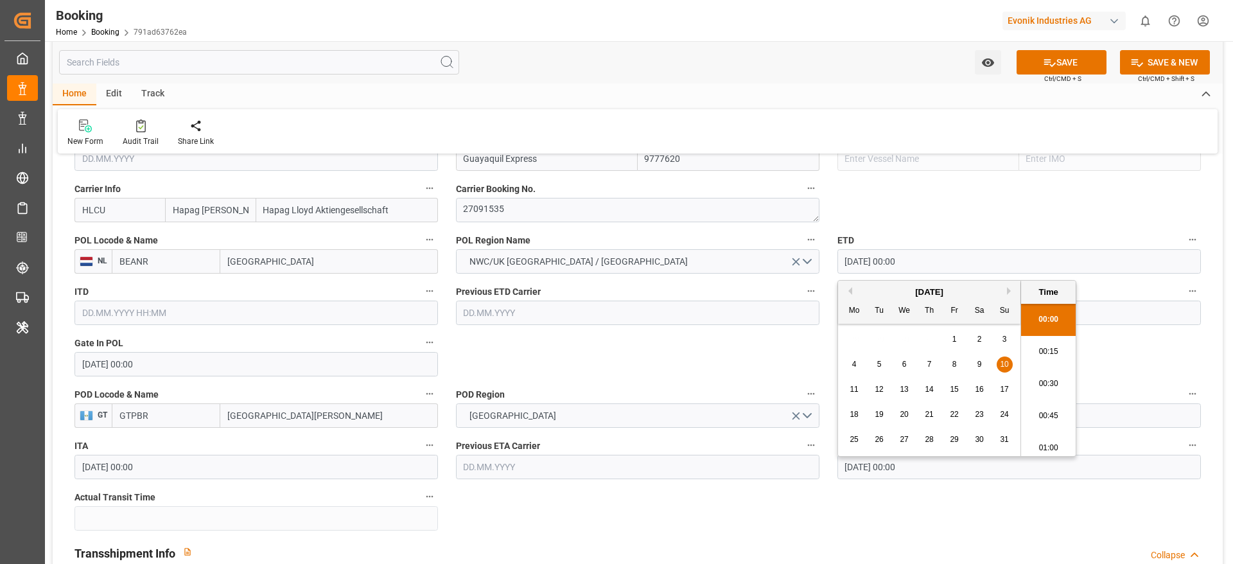
click at [878, 260] on input "[DATE] 00:00" at bounding box center [1020, 261] width 364 height 24
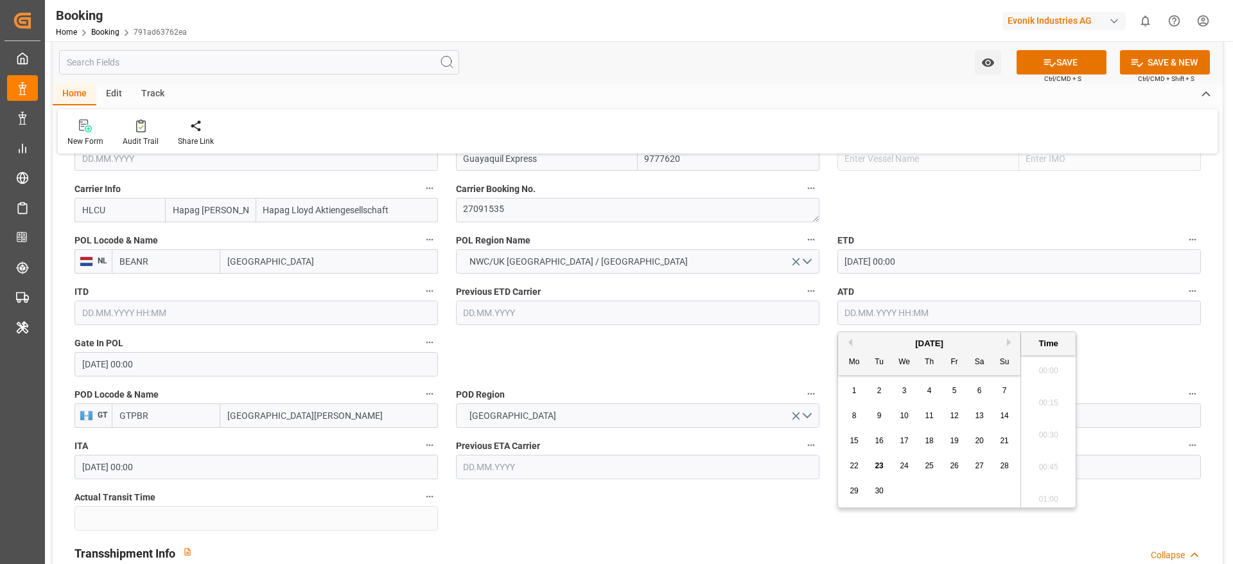
click at [858, 312] on input "text" at bounding box center [1020, 313] width 364 height 24
paste input "10.08.2025"
type input "10.08.2025 00:00"
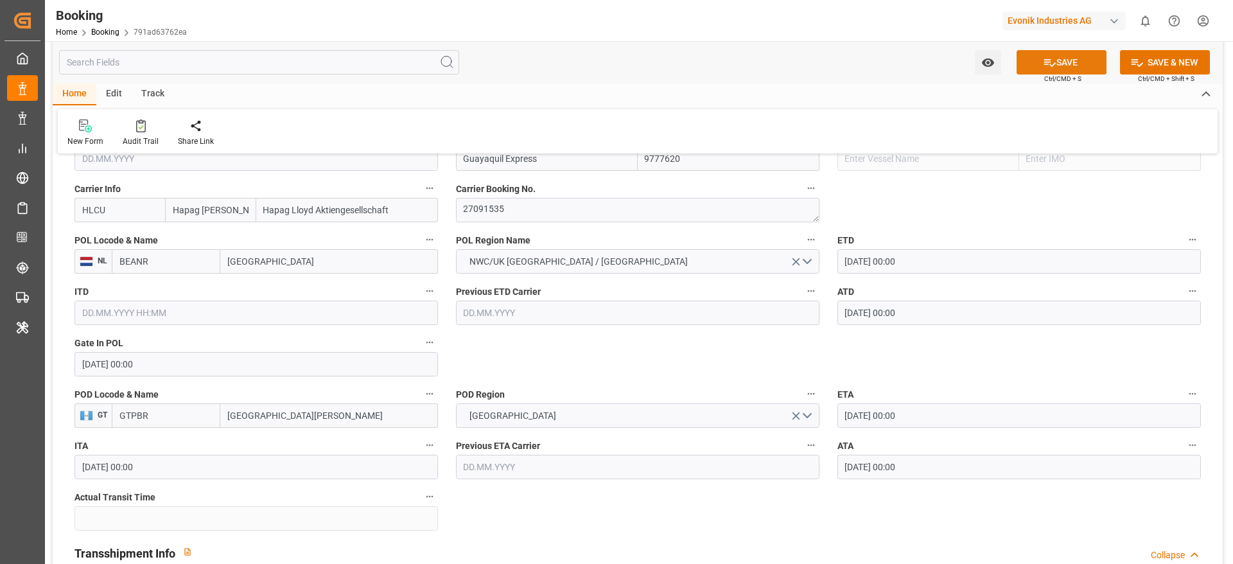
click at [1034, 64] on button "SAVE" at bounding box center [1062, 62] width 90 height 24
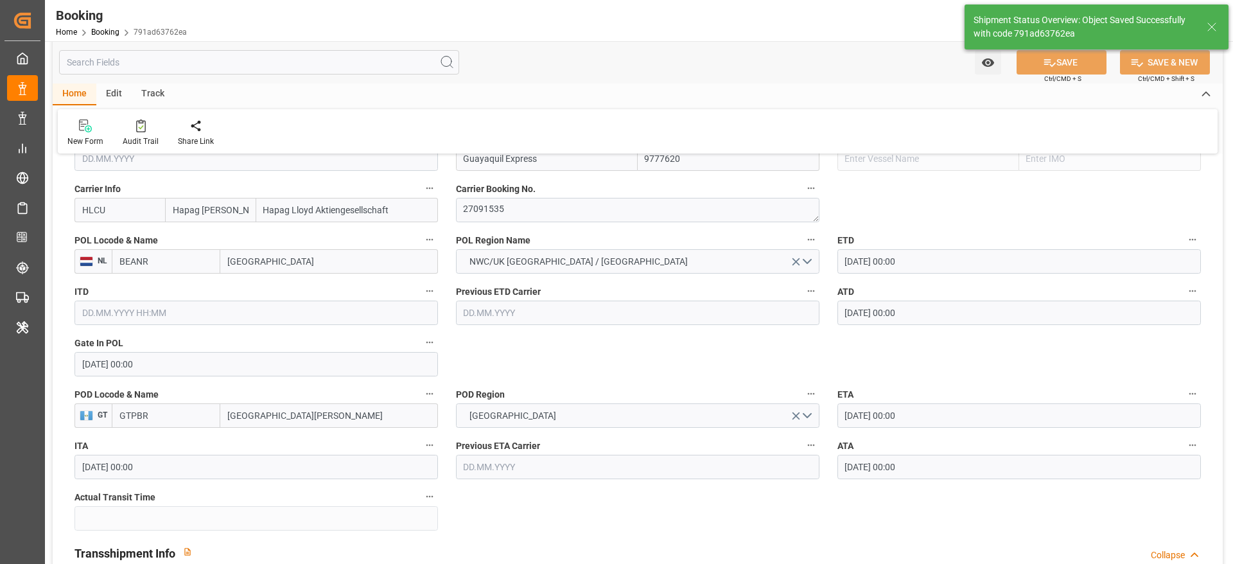
type input "25"
type input "10.08.2025 00:00"
type input "23.09.2025 11:48"
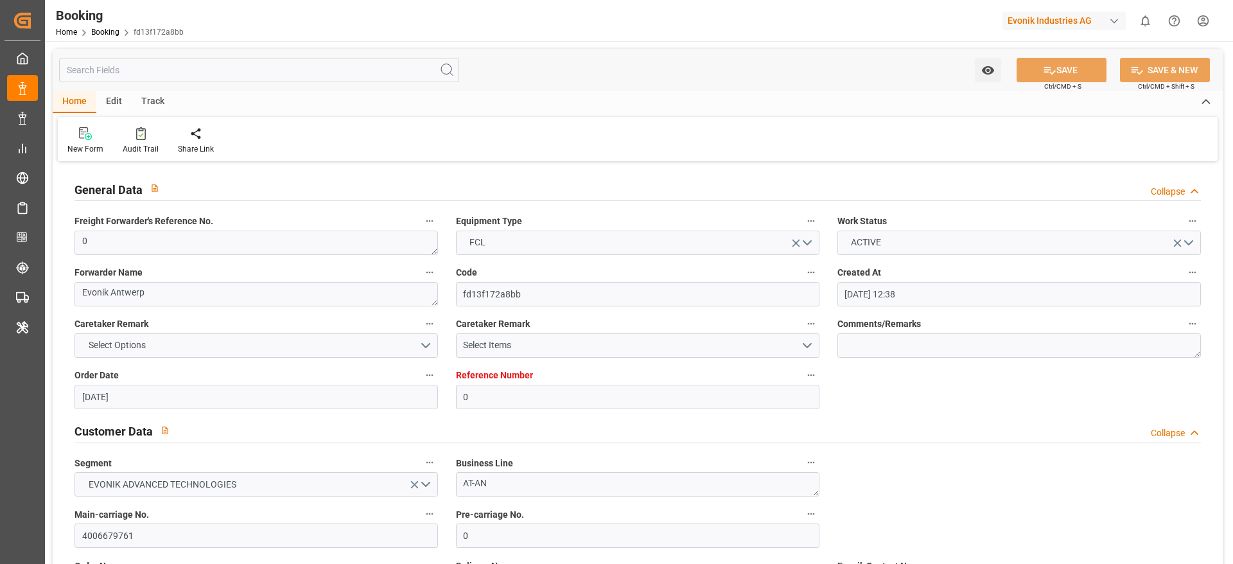
scroll to position [2313, 0]
type input "0"
type input "9215660"
type input "Hapag [PERSON_NAME]"
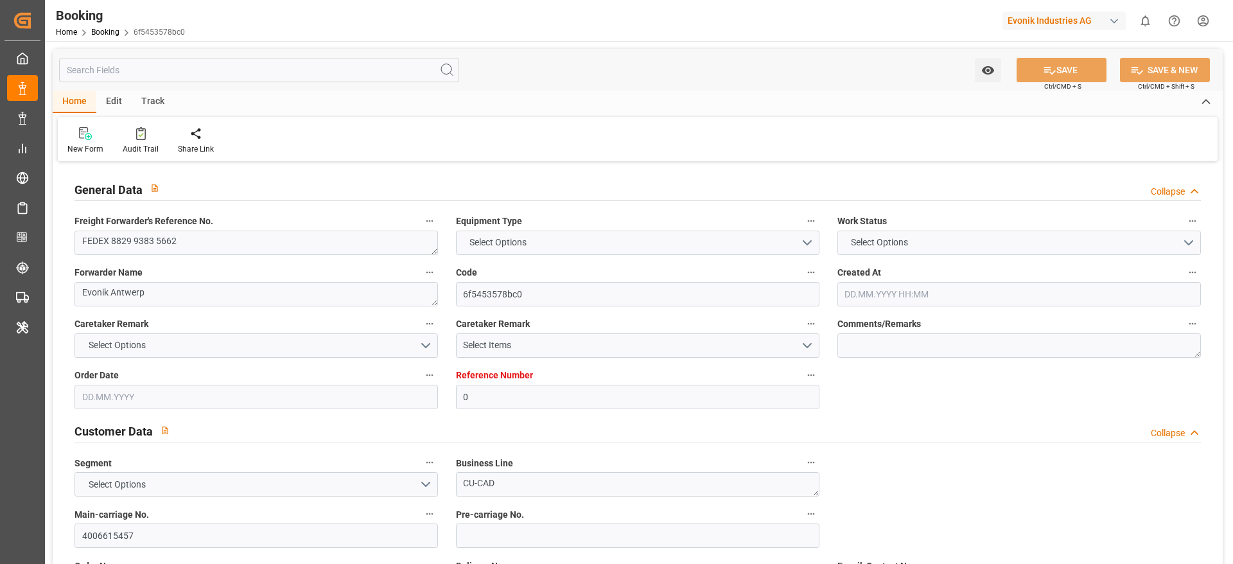
type input "Hapag Lloyd Aktiengesellschaft"
type input "BEANR"
type input "NGTIN"
type input "40"
type input "MAPTM"
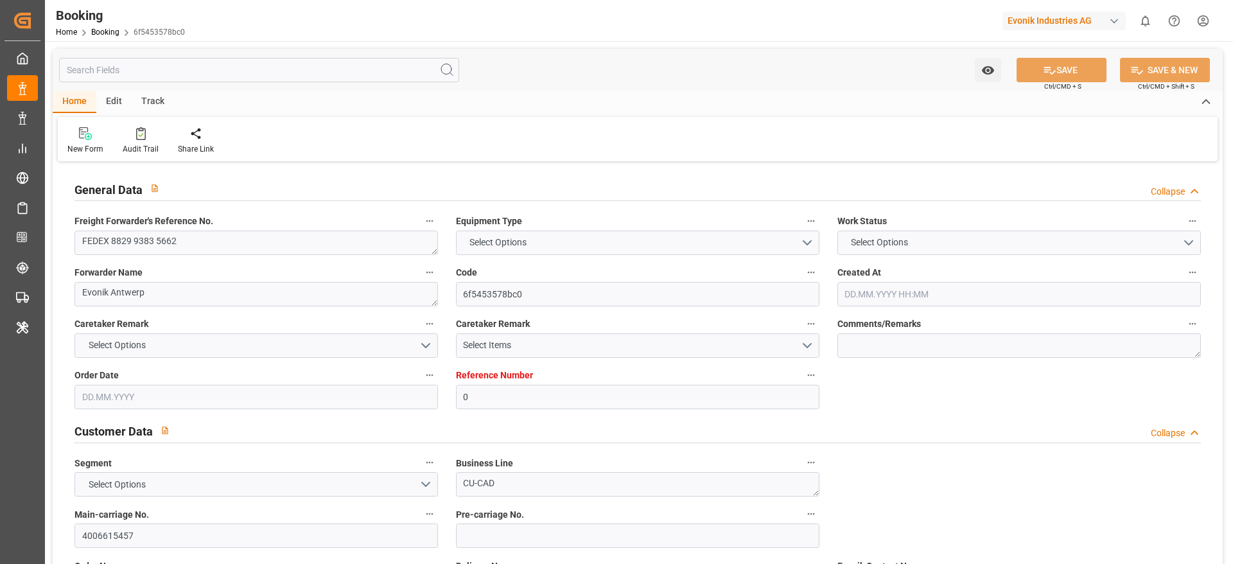
type input "0"
type input "BEANR"
type input "NGTIN"
type input "9322334"
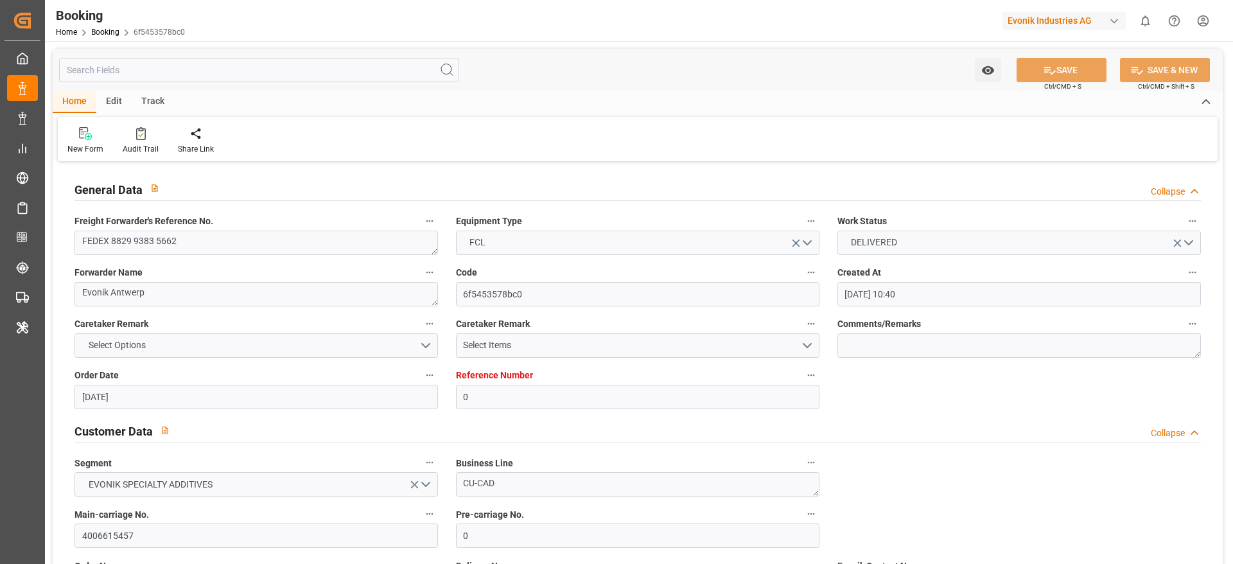
type input "[DATE] 10:40"
type input "[DATE]"
type input "[DATE] 00:00"
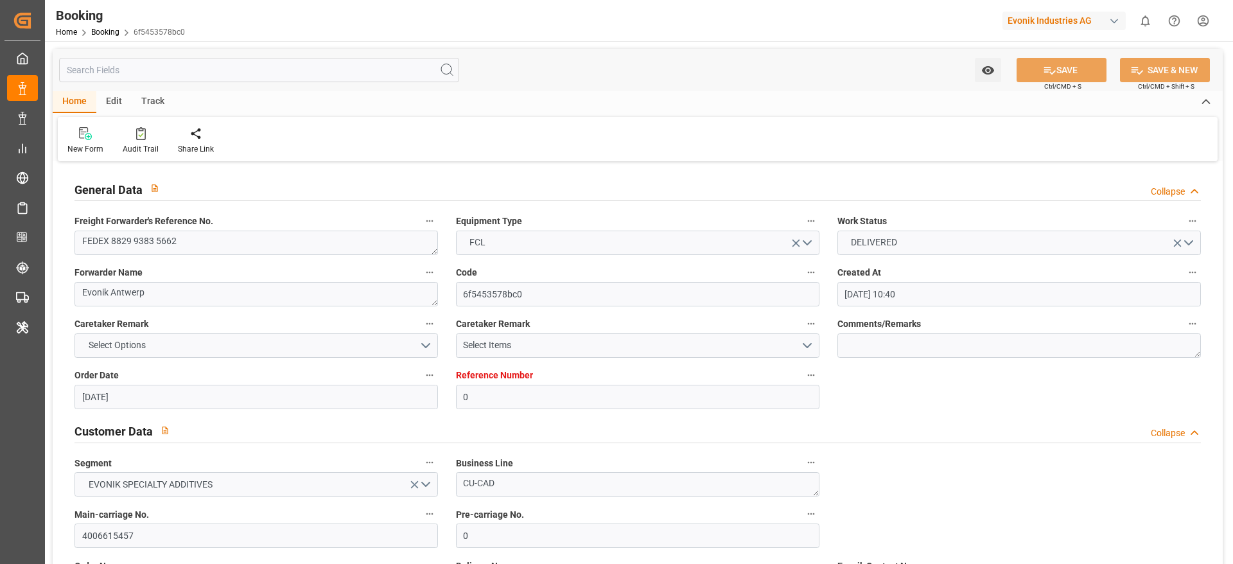
type input "[DATE] 02:00"
type input "[DATE] 00:00"
type input "[DATE] 02:24"
type input "[DATE] 00:04"
type input "[DATE] 09:00"
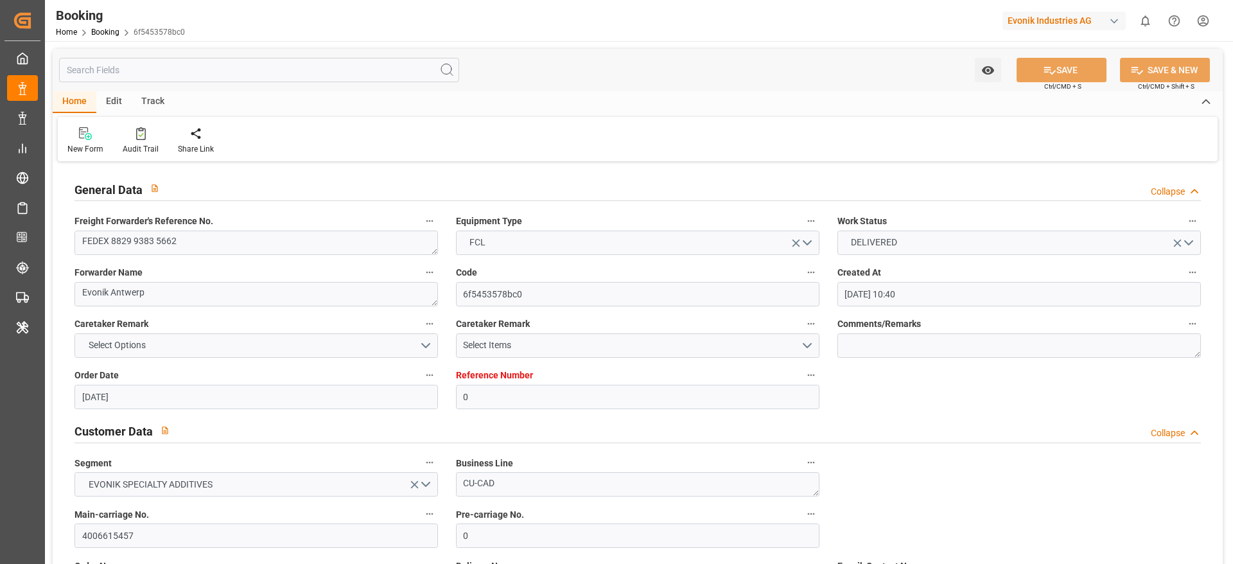
type input "[DATE] 00:00"
type input "[DATE] 09:00"
type input "[DATE] 14:00"
type input "[DATE] 00:00"
type input "[DATE] 09:26"
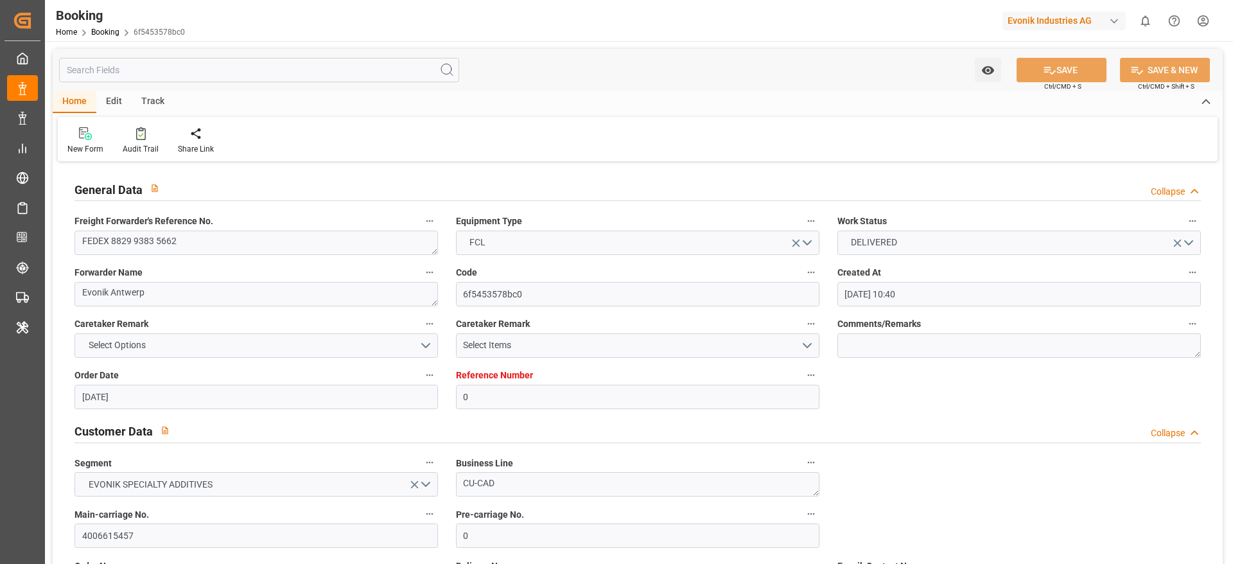
type input "[DATE] 16:00"
type input "[DATE] 00:00"
type input "[DATE] 13:48"
type input "[DATE] 22:34"
type input "[DATE] 14:09"
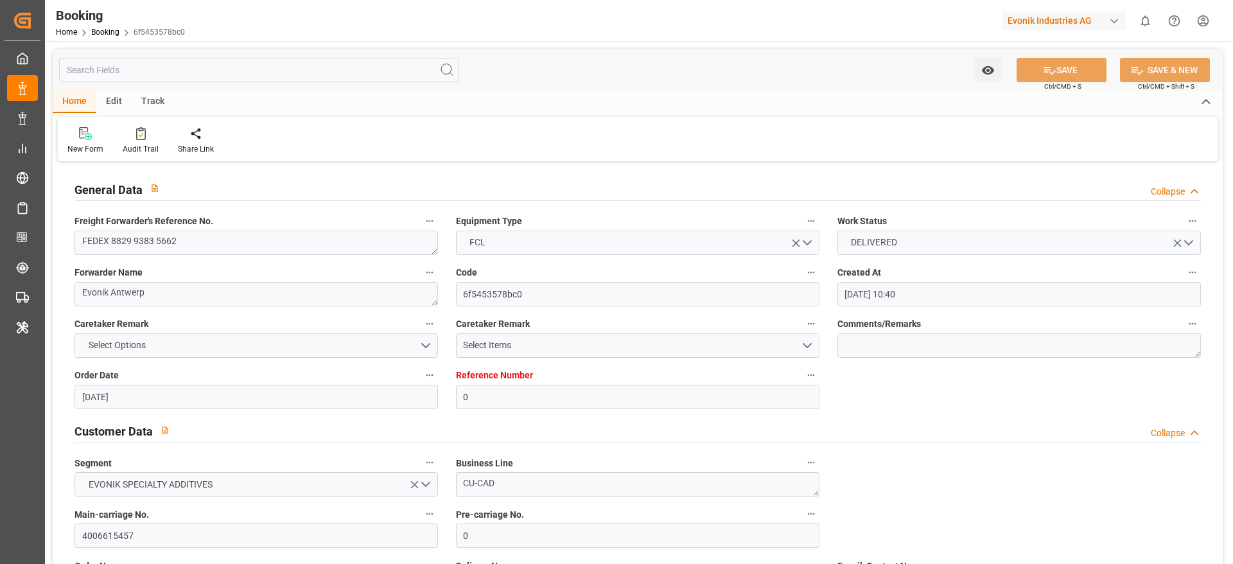
type input "[DATE] 15:59"
type input "[DATE]"
type input "[DATE] 12:05"
type input "[DATE] 06:29"
type input "[DATE] 02:00"
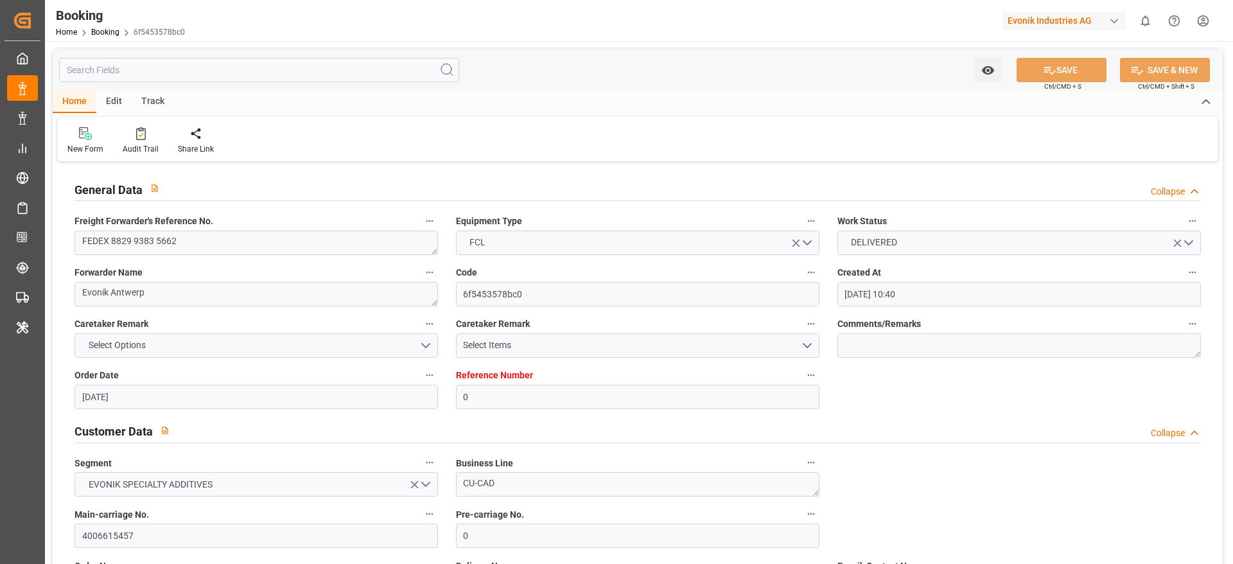
type input "[DATE] 02:31"
type input "11.07.2025 14:00"
type input "11.07.2025 09:37"
type input "11.07.2025 14:00"
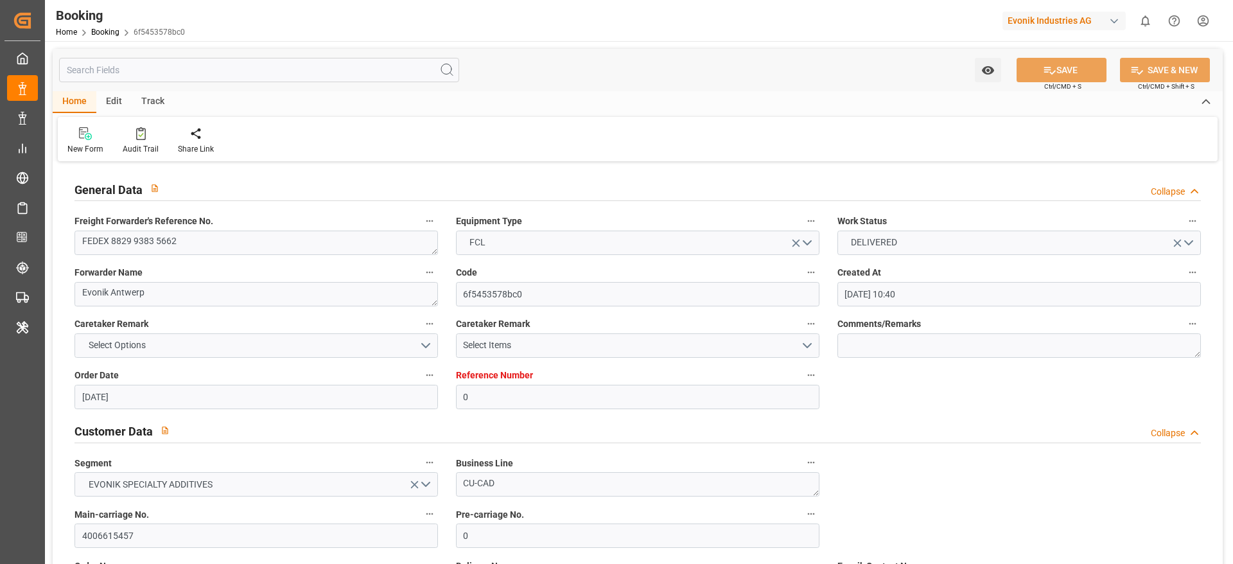
type input "11.07.2025 10:40"
type input "11.07.2025 11:00"
type input "30.07.2025 07:35"
type input "30.07.2025 09:00"
type input "30.07.2025 13:49"
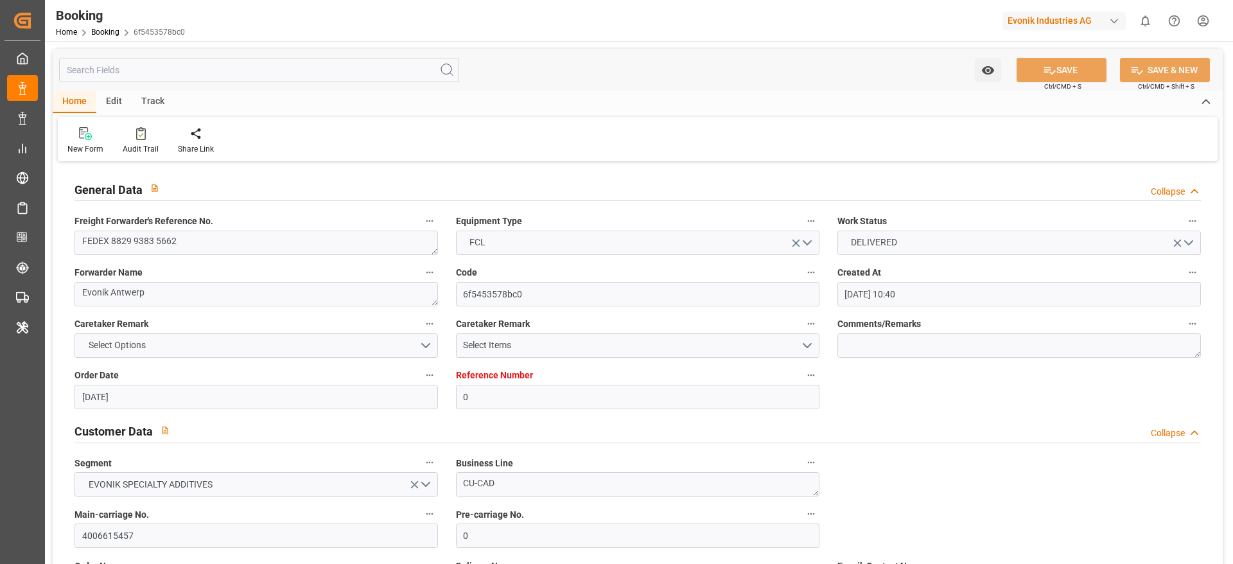
type input "16.08.2025 09:00"
type input "16.08.2025 09:42"
type input "17.08.2025 01:39"
type input "16.08.2025 09:00"
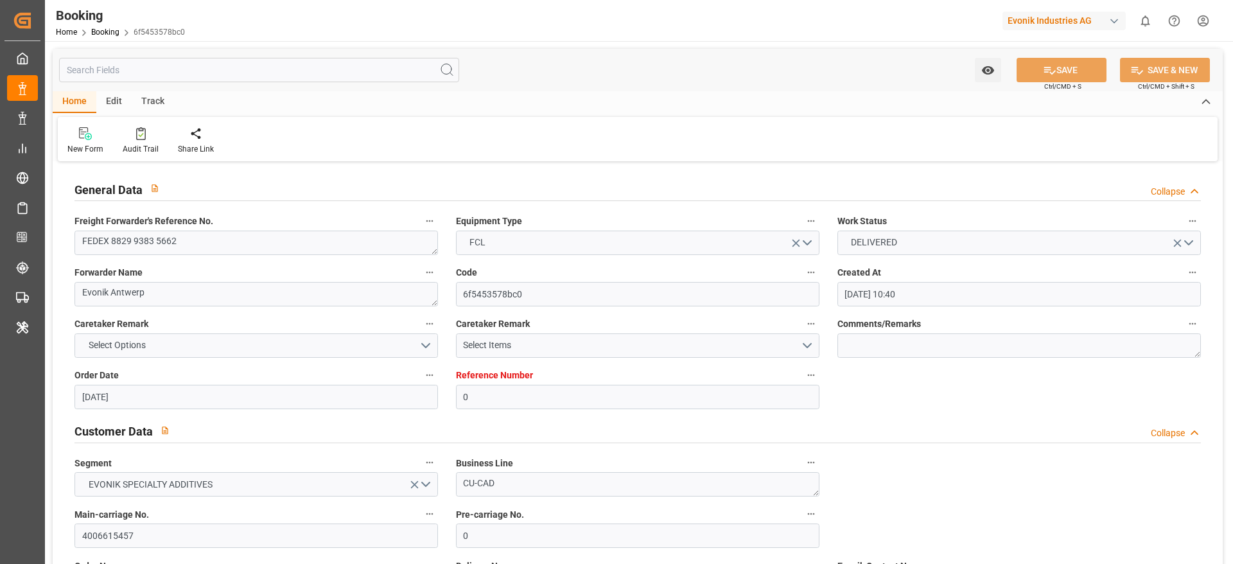
type input "17.08.2025 13:33"
type input "21.08.2025 13:33"
click at [145, 135] on div at bounding box center [141, 133] width 36 height 13
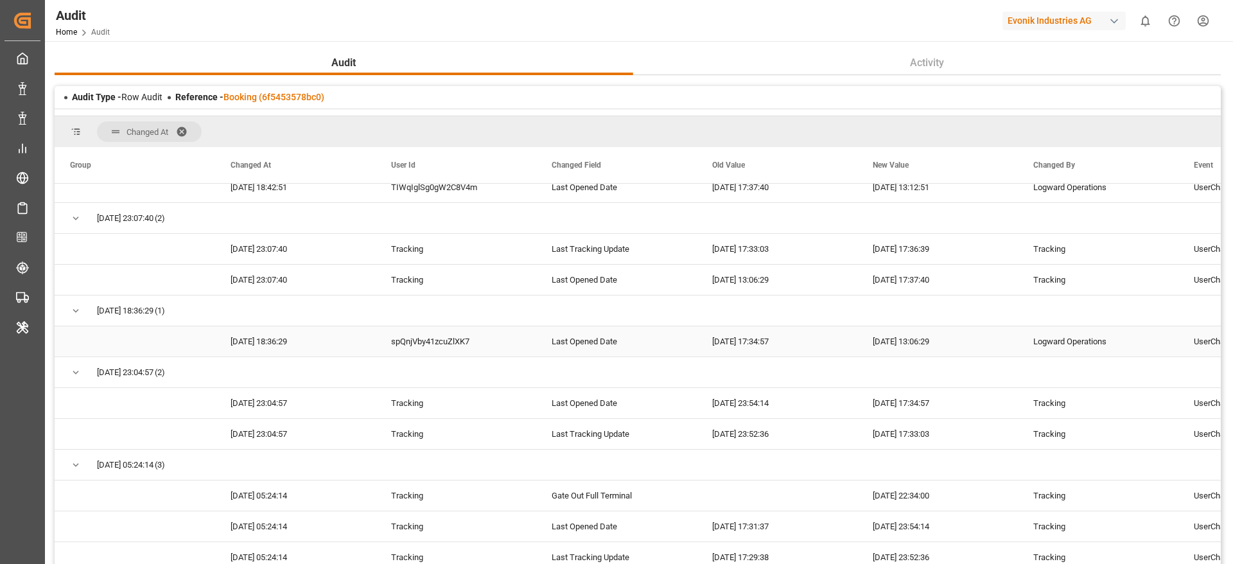
click at [423, 340] on div "spQnjVby41zcuZlXK7" at bounding box center [456, 341] width 161 height 30
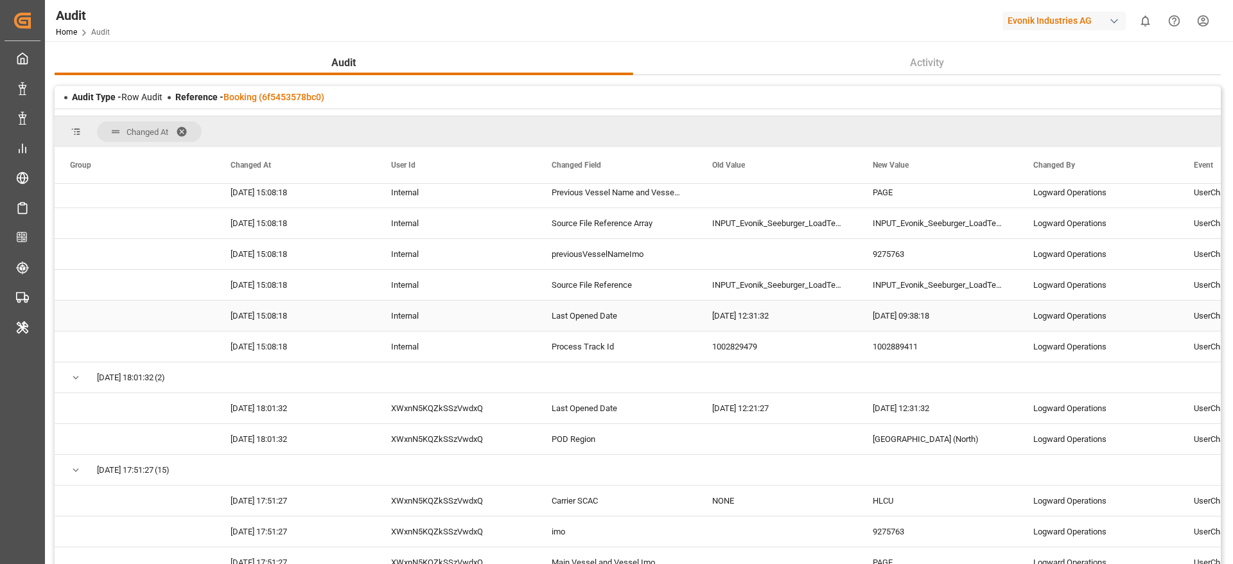
scroll to position [19659, 0]
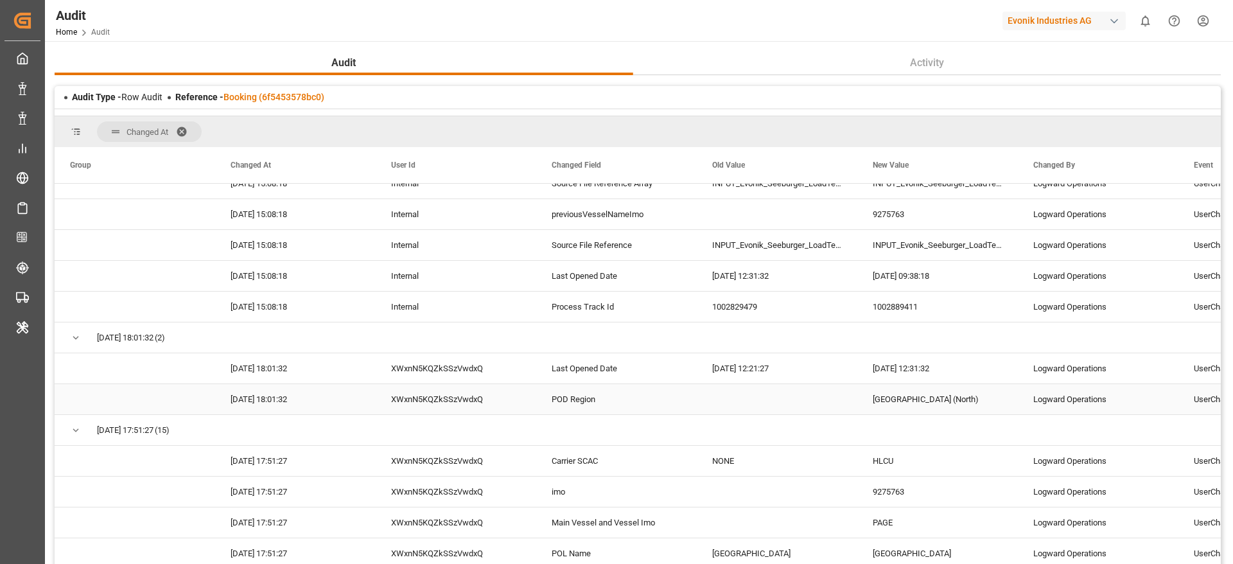
click at [429, 400] on div "XWxnN5KQZkSSzVwdxQ" at bounding box center [456, 399] width 161 height 30
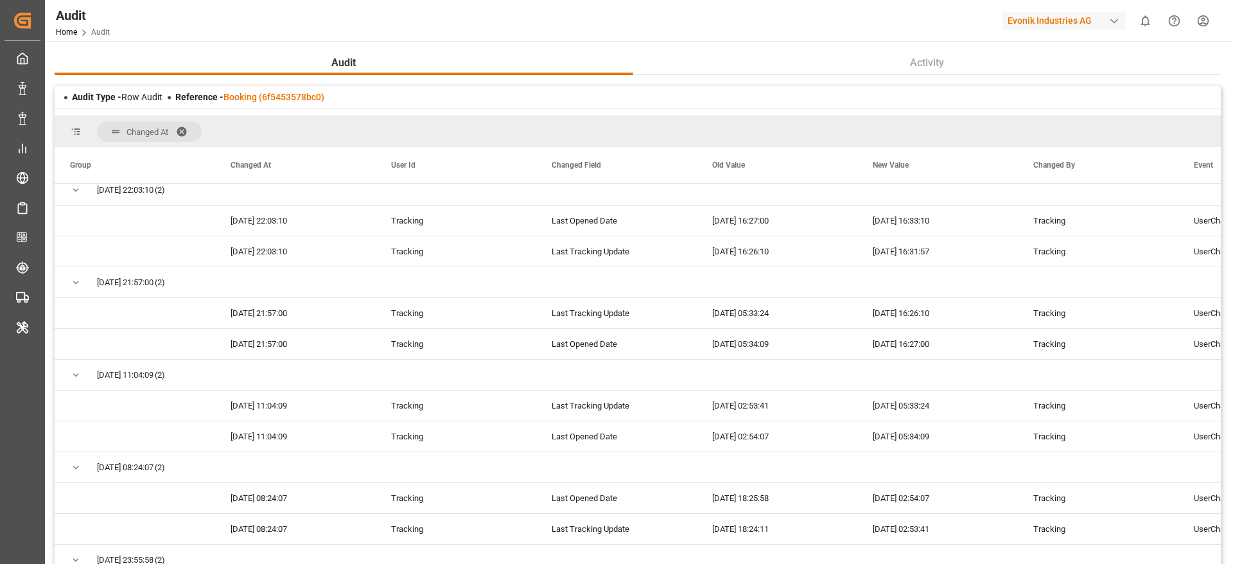
scroll to position [4433, 0]
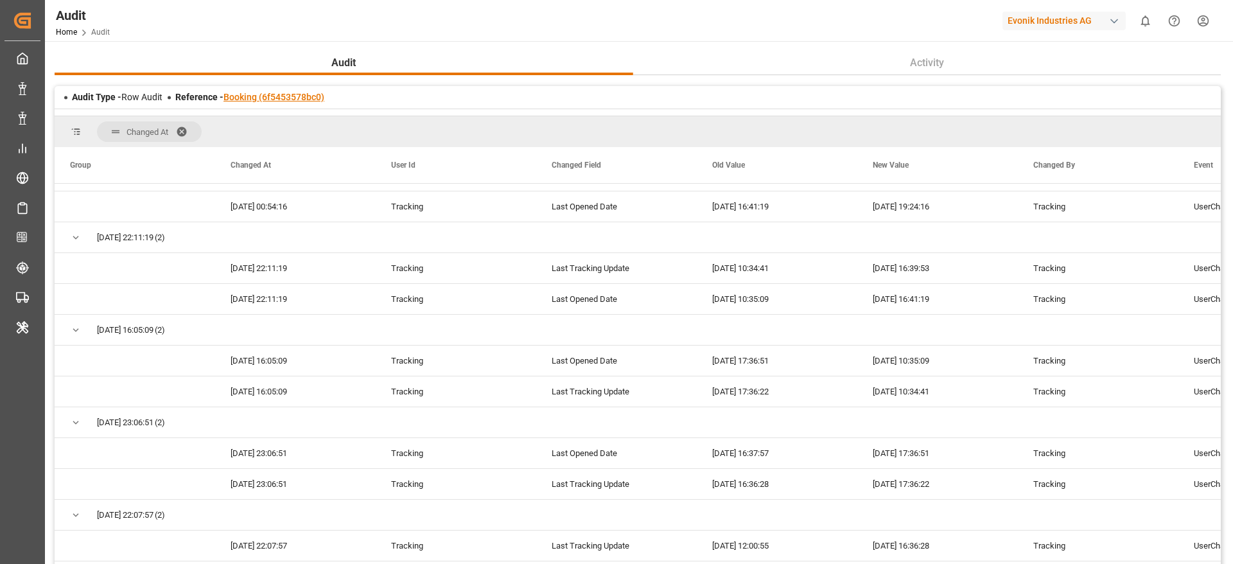
click at [296, 101] on link "Booking (6f5453578bc0)" at bounding box center [274, 97] width 101 height 10
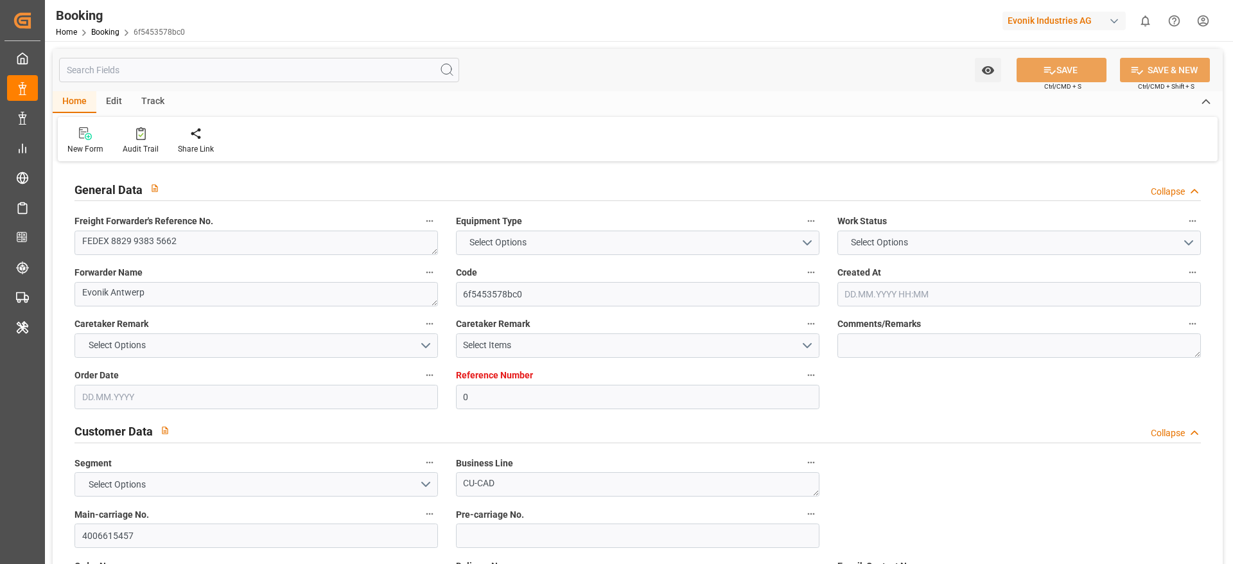
type input "0"
type input "9215660"
type input "Hapag [PERSON_NAME]"
type input "Hapag Lloyd Aktiengesellschaft"
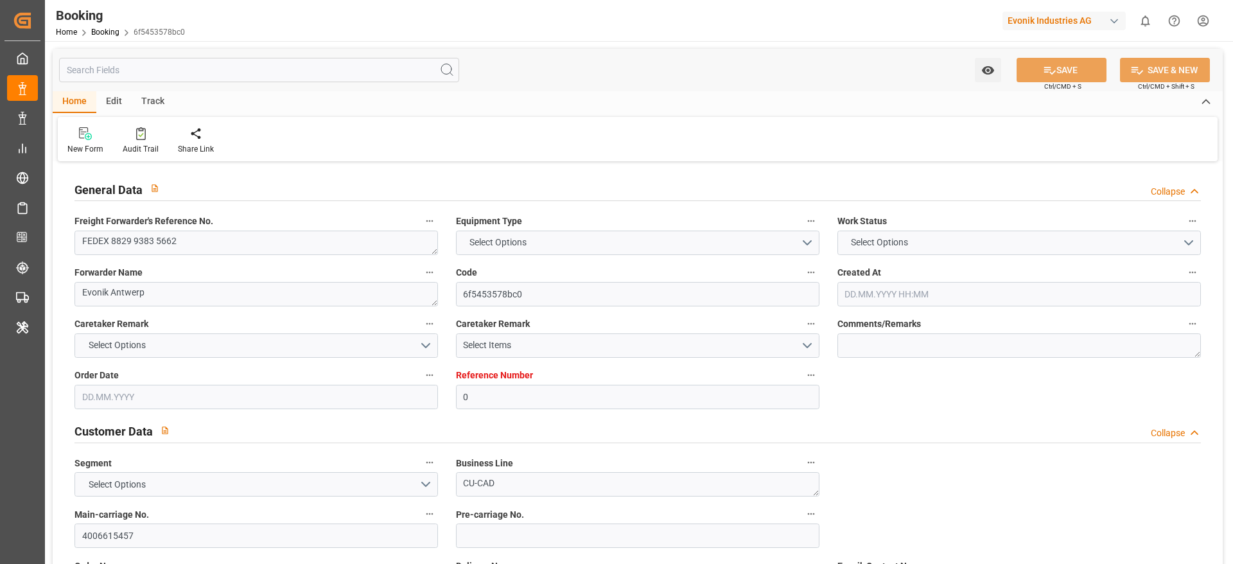
type input "BEANR"
type input "NGTIN"
type input "40"
type input "MAPTM"
type input "0"
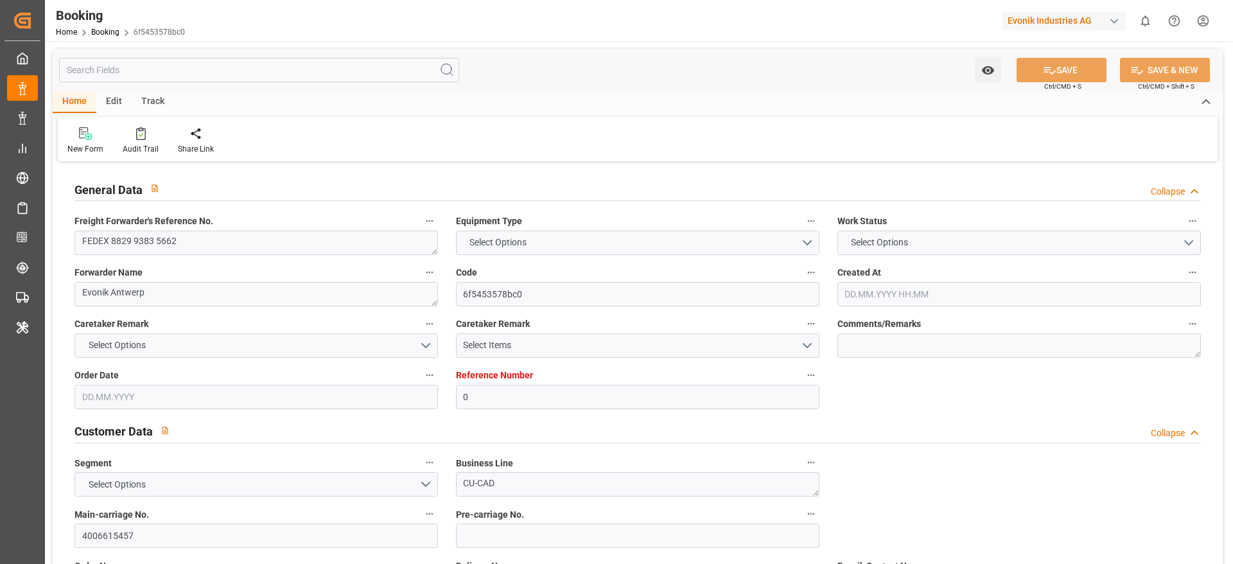
type input "BEANR"
type input "NGTIN"
type input "9322334"
type input "26.05.2025 10:40"
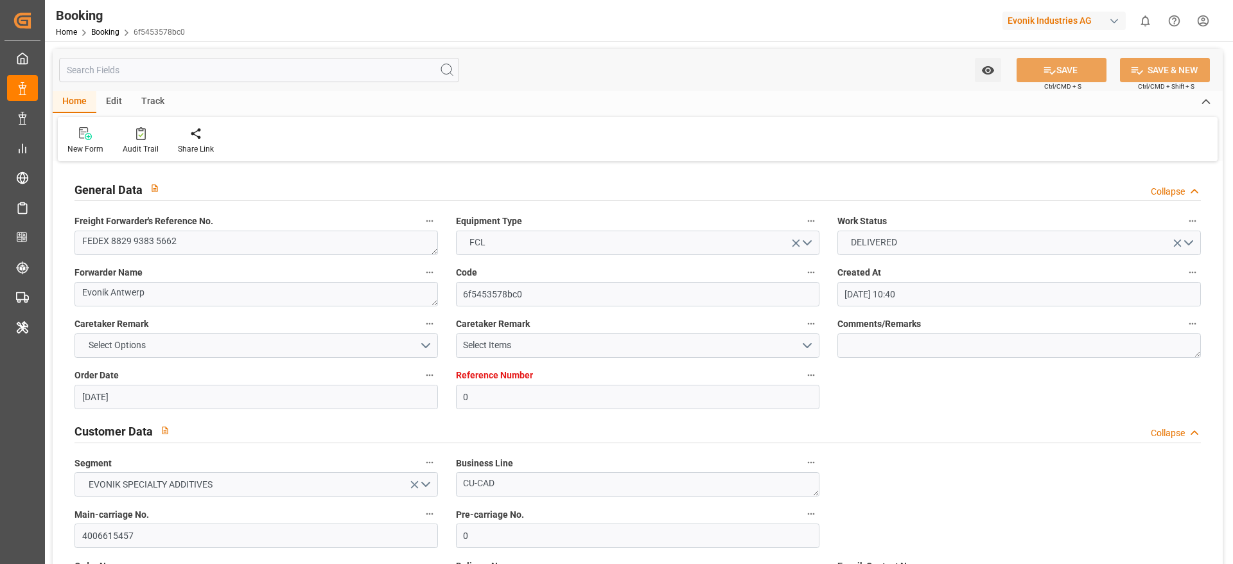
type input "26.05.2025"
type input "09.07.2025"
type input "11.06.2025"
type input "11.06.2025 00:00"
type input "07.07.2025 02:00"
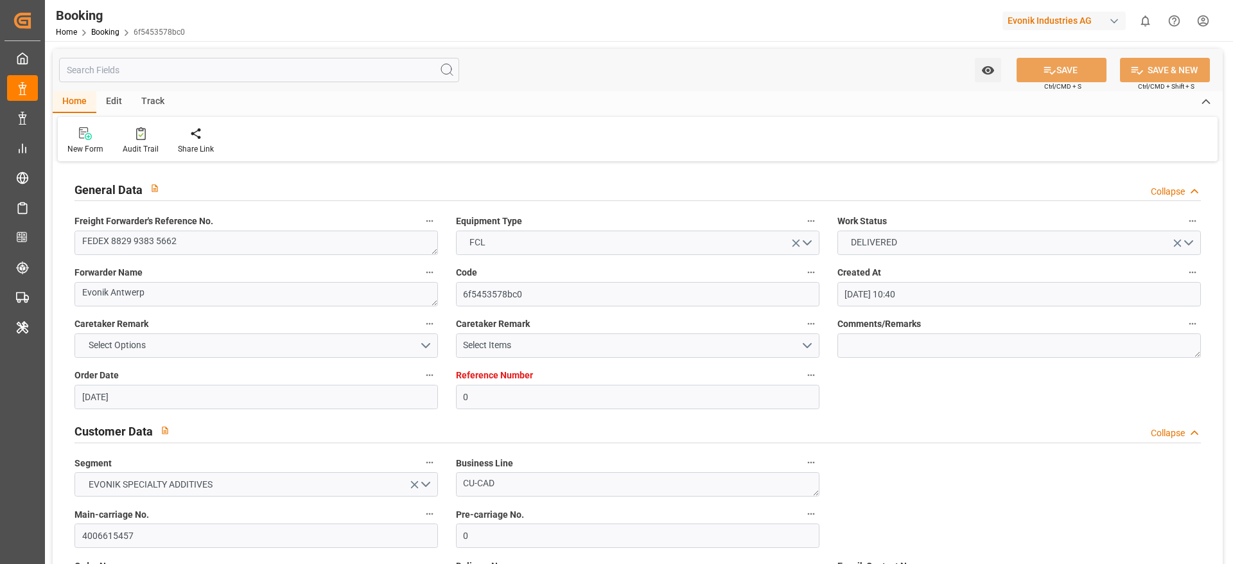
type input "05.07.2025 00:00"
type input "07.07.2025 02:24"
type input "05.07.2025 00:04"
type input "16.08.2025 09:00"
type input "13.08.2025 00:00"
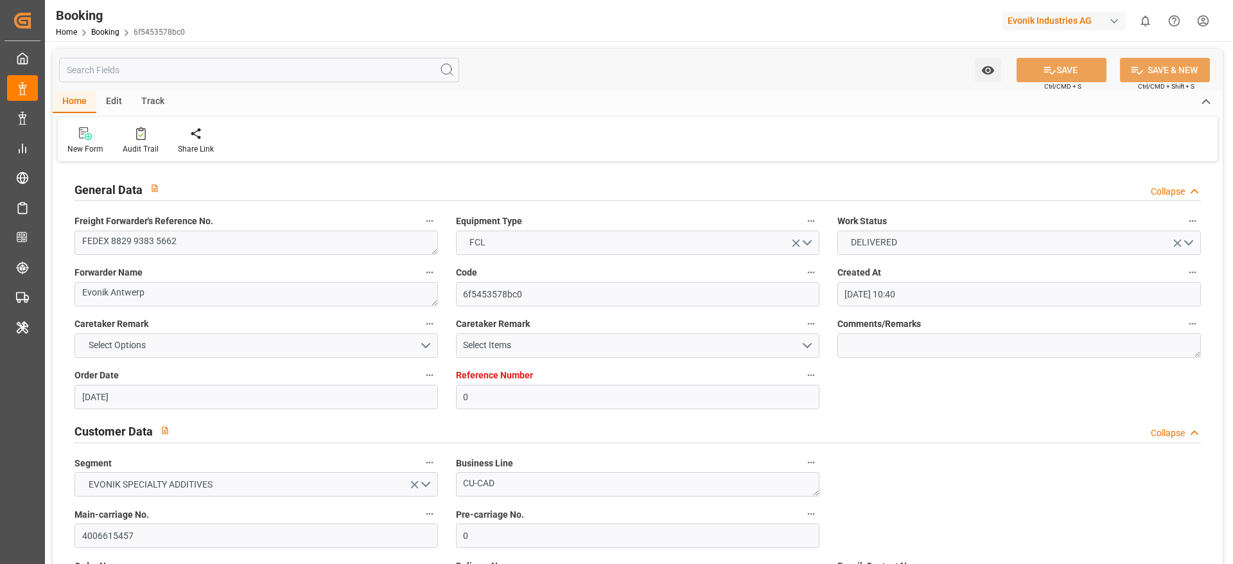
type input "16.08.2025 09:00"
type input "11.07.2025 14:00"
type input "10.07.2025 00:00"
type input "11.07.2025 09:26"
type input "30.07.2025 16:00"
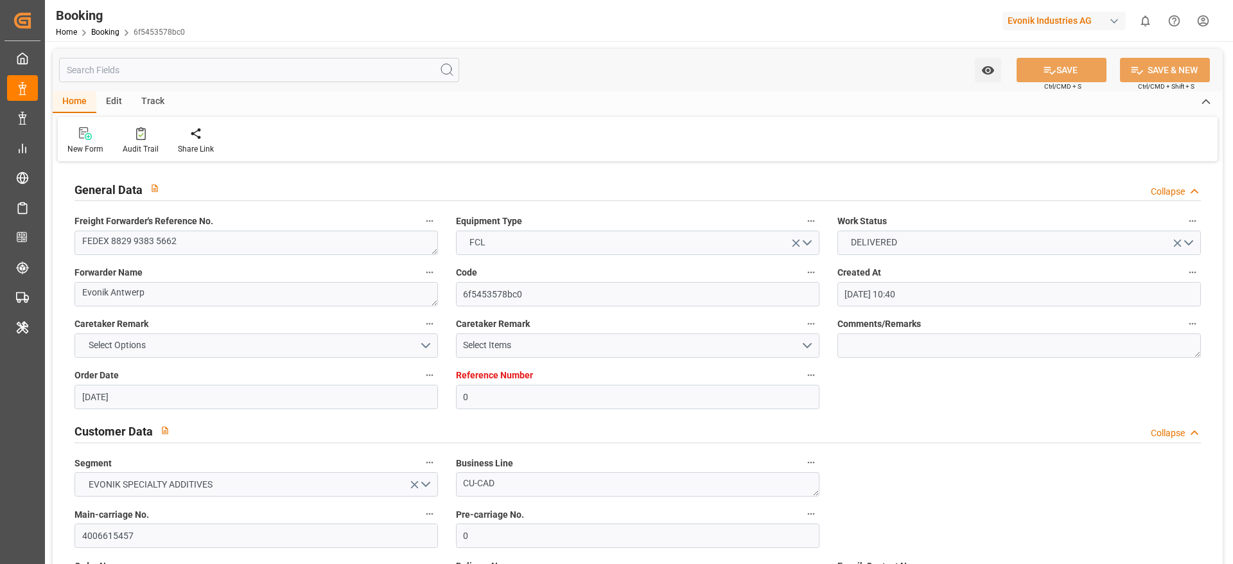
type input "[DATE] 00:00"
type input "30.07.2025 13:48"
type input "23.08.2025 22:34"
type input "26.08.2025 14:09"
type input "26.08.2025 15:59"
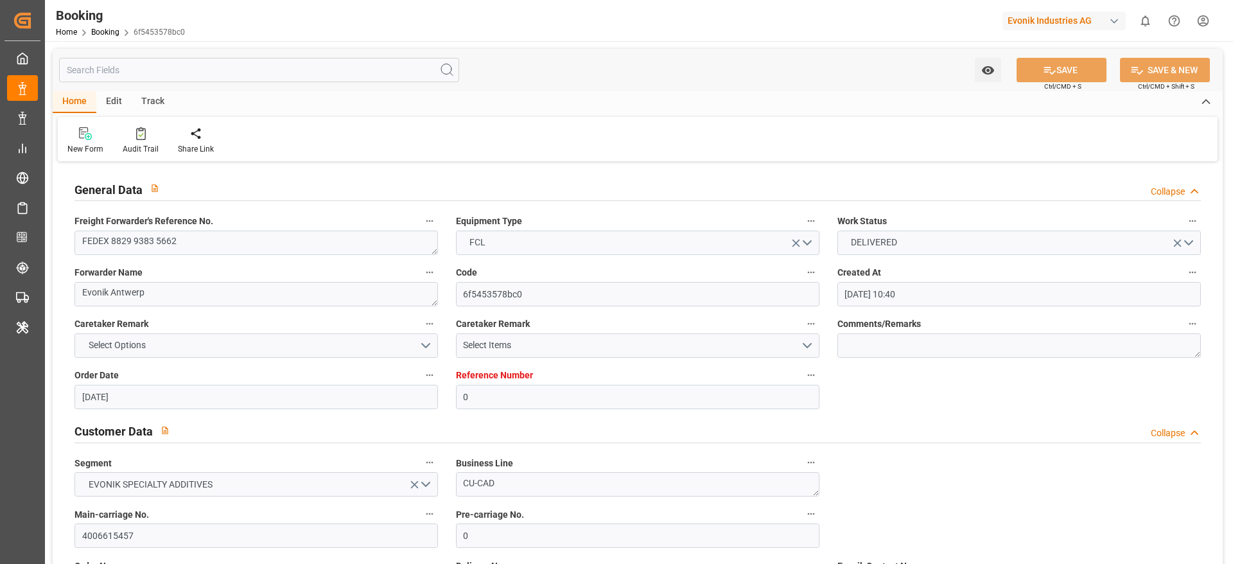
type input "26.08.2025"
type input "01.07.2025 12:05"
type input "06.07.2025 06:29"
type input "07.07.2025 02:00"
type input "07.07.2025 02:31"
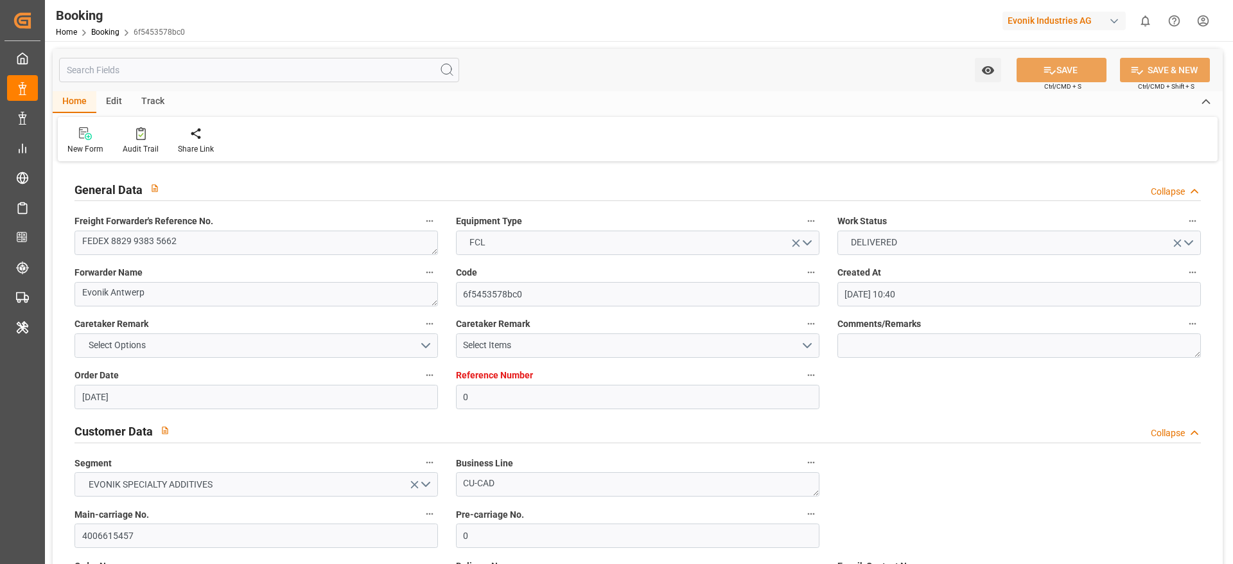
type input "11.07.2025 14:00"
type input "11.07.2025 09:37"
type input "11.07.2025 14:00"
type input "11.07.2025 10:40"
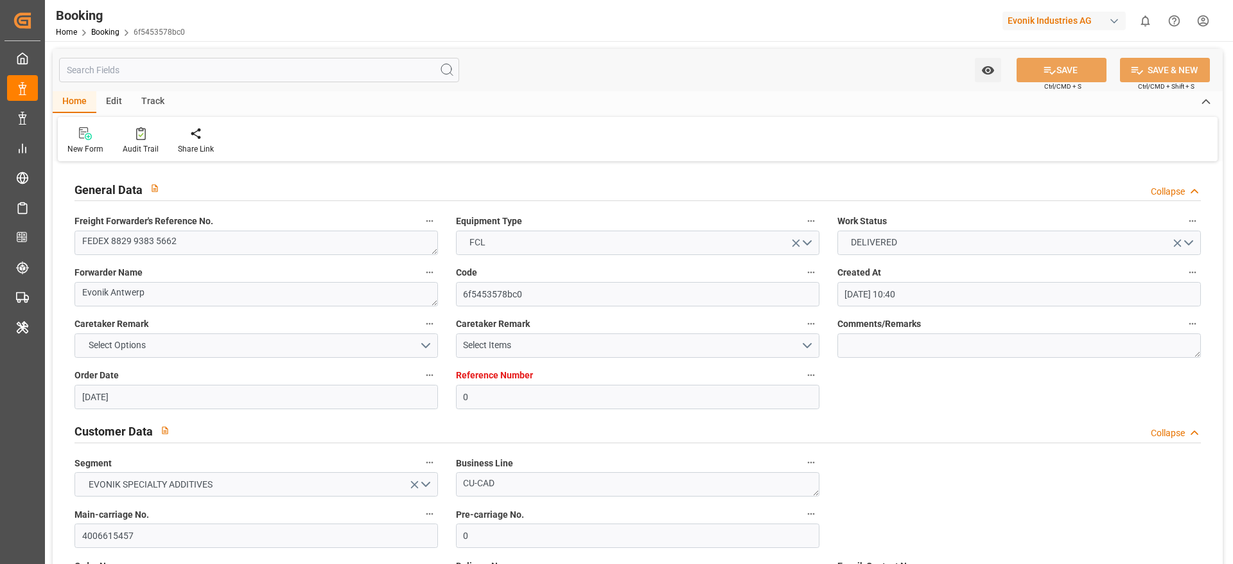
type input "11.07.2025 11:00"
type input "30.07.2025 07:35"
type input "30.07.2025 09:00"
type input "30.07.2025 13:49"
type input "16.08.2025 09:00"
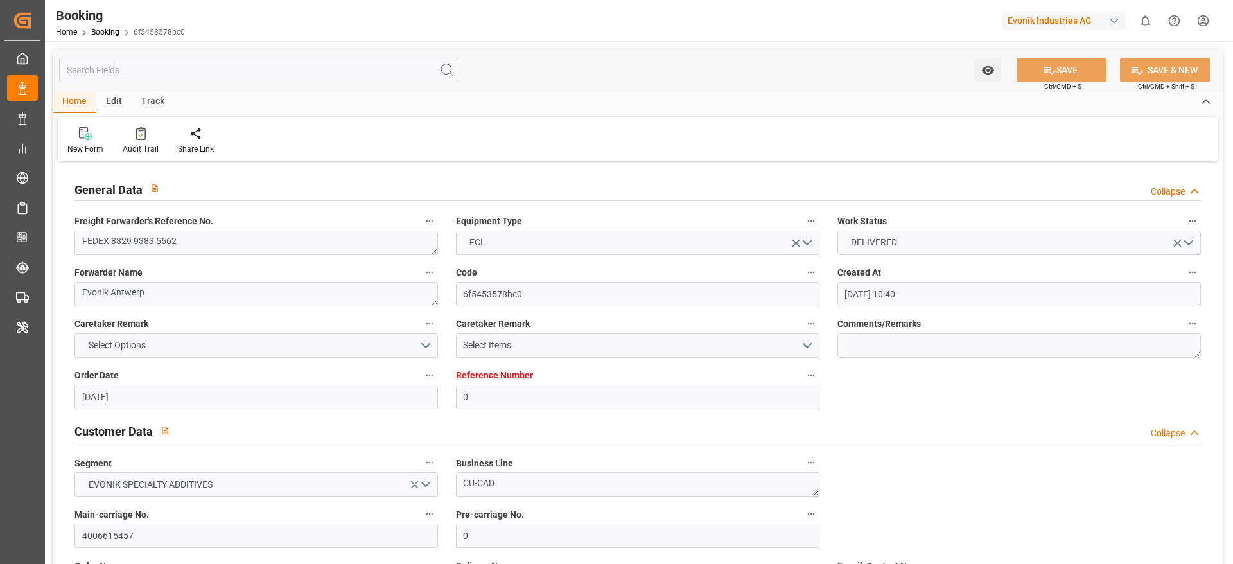
type input "16.08.2025 09:42"
type input "17.08.2025 01:39"
type input "16.08.2025 09:00"
type input "17.08.2025 13:33"
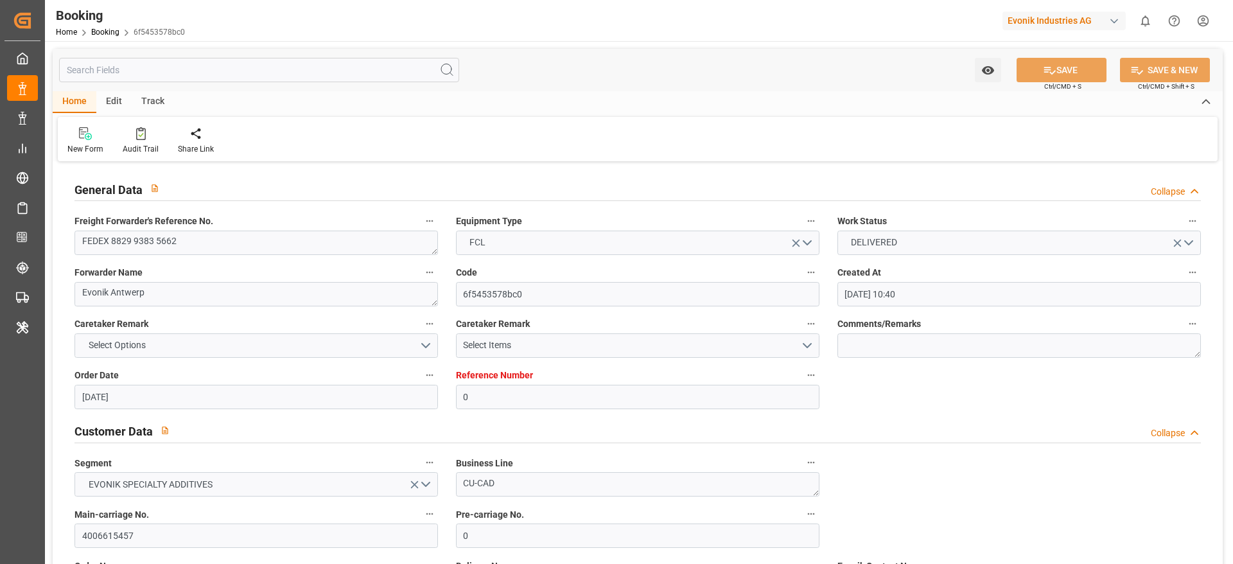
type input "21.08.2025 13:33"
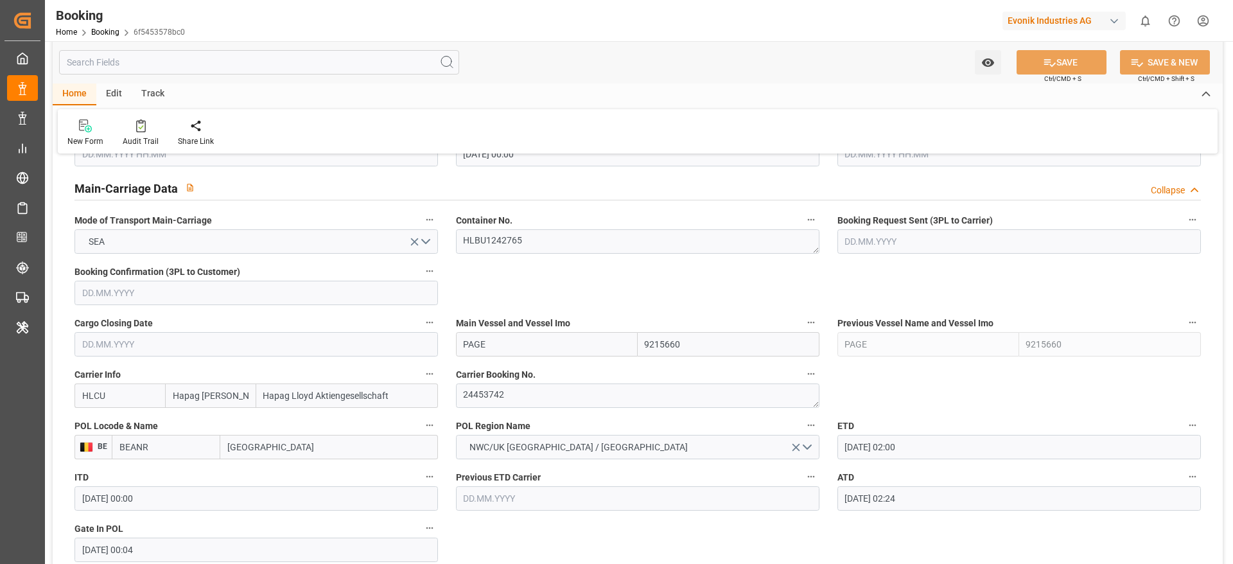
scroll to position [771, 0]
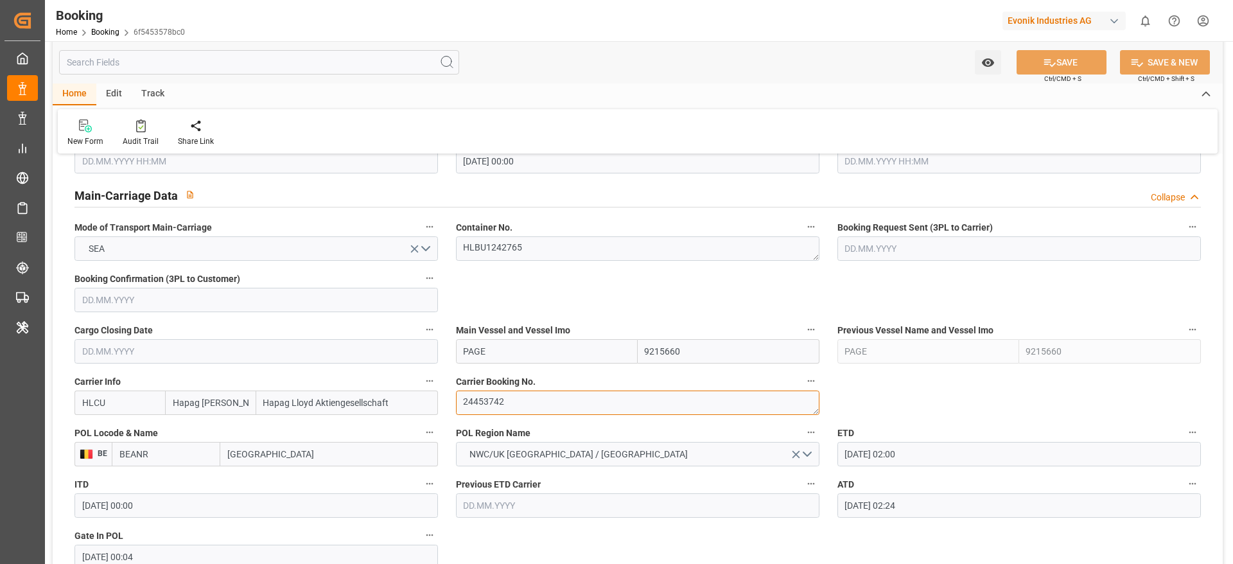
click at [472, 403] on textarea "24453742" at bounding box center [638, 403] width 364 height 24
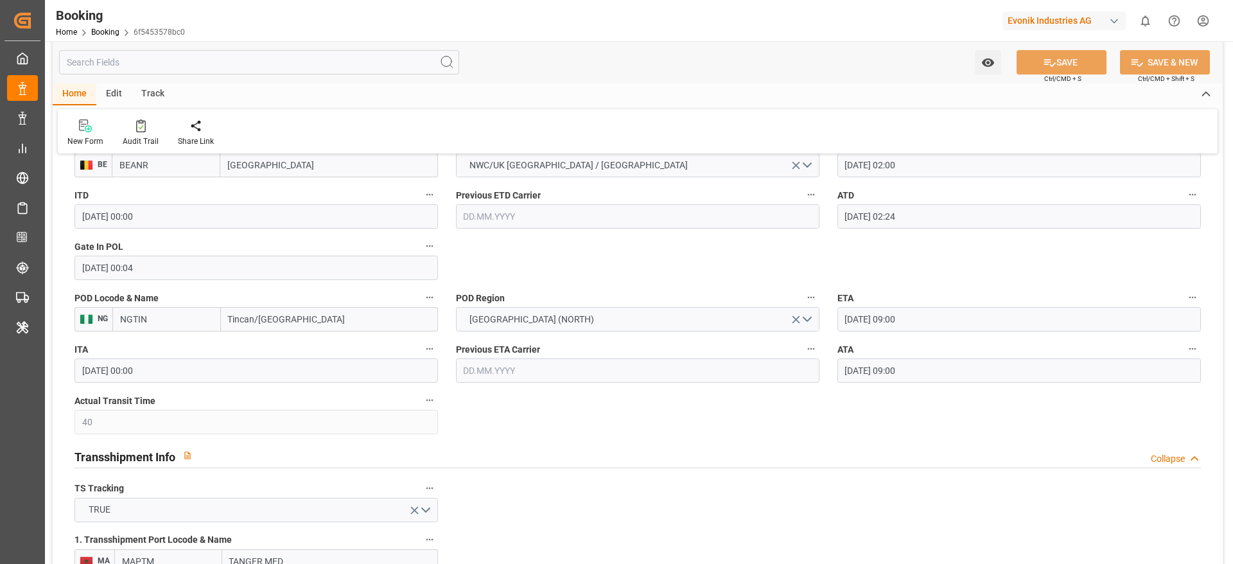
scroll to position [1156, 0]
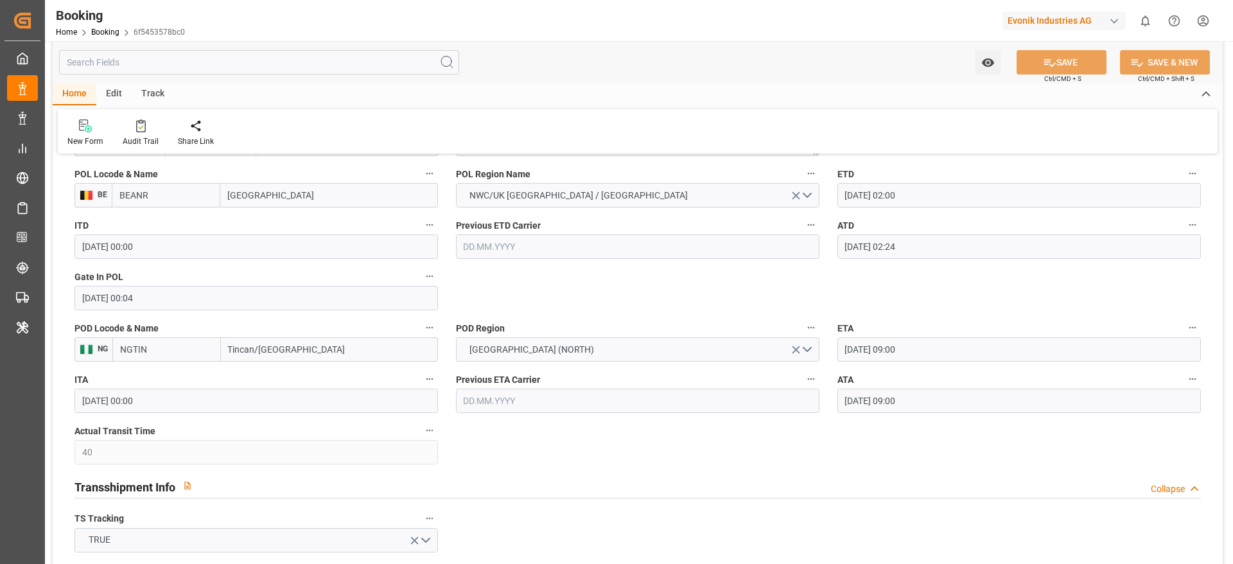
scroll to position [1060, 0]
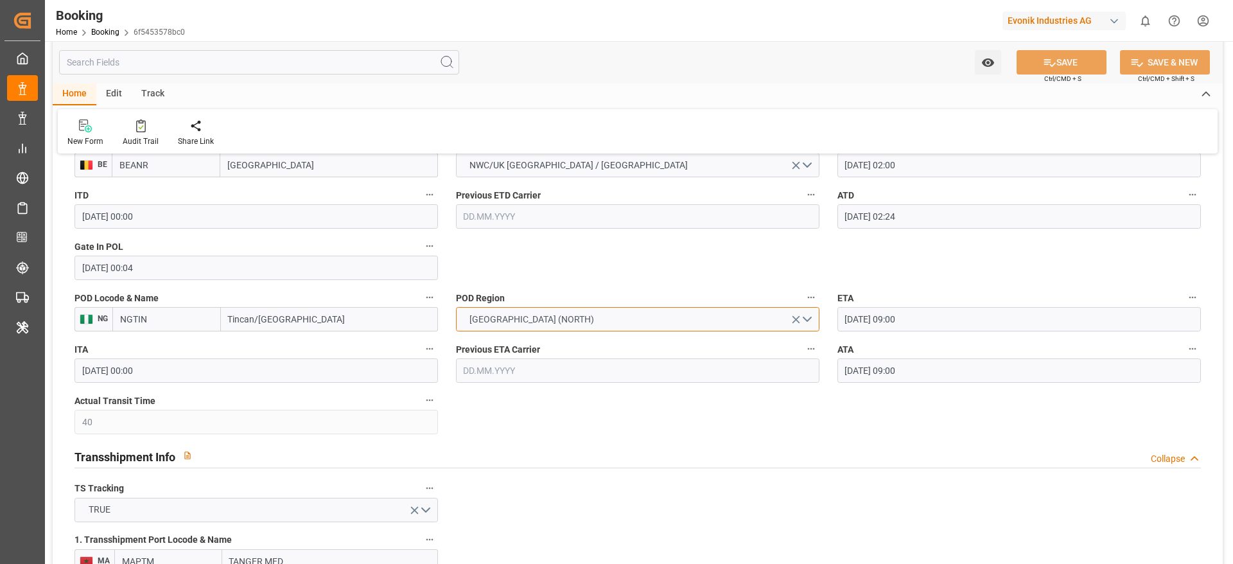
click at [509, 328] on button "AFRICA (NORTH)" at bounding box center [638, 319] width 364 height 24
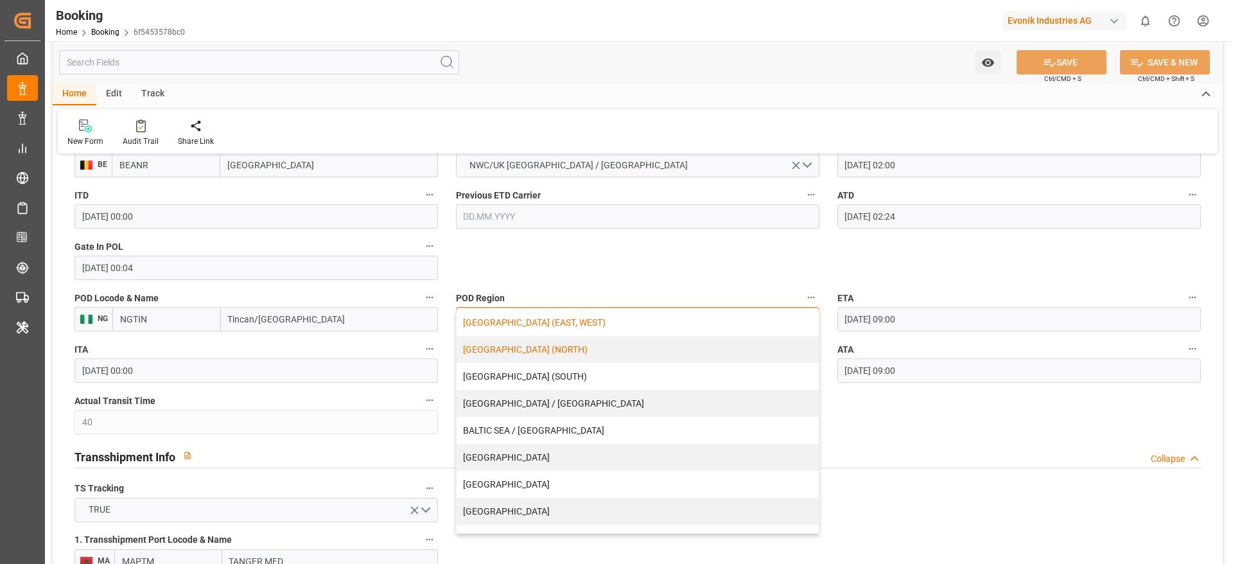
click at [533, 315] on div "[GEOGRAPHIC_DATA] (EAST, WEST)" at bounding box center [638, 322] width 362 height 27
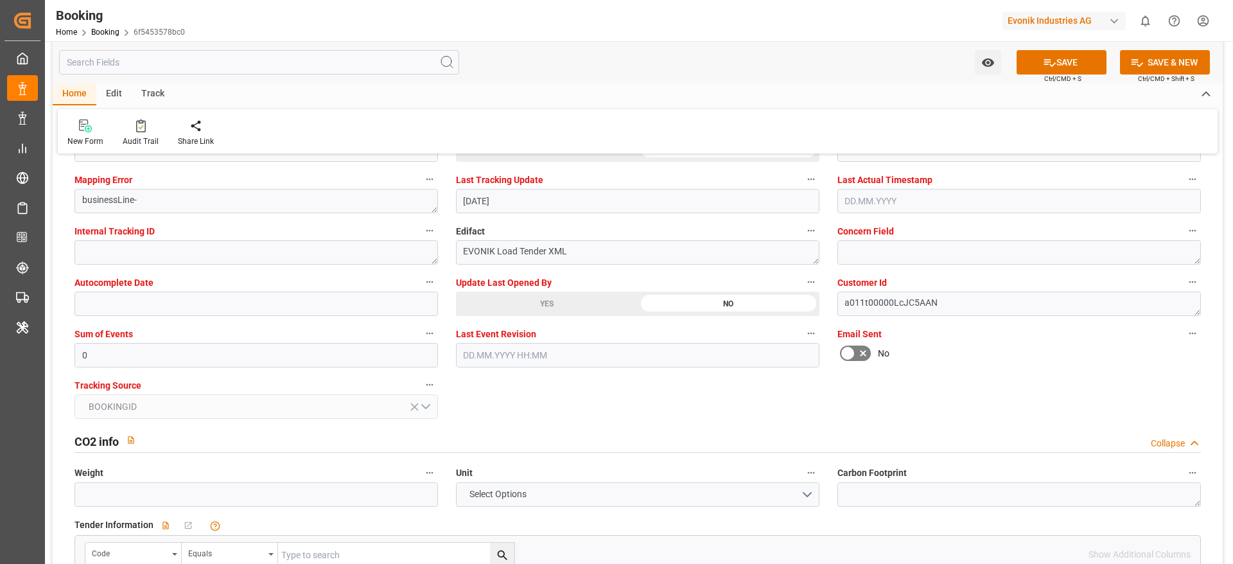
scroll to position [2313, 0]
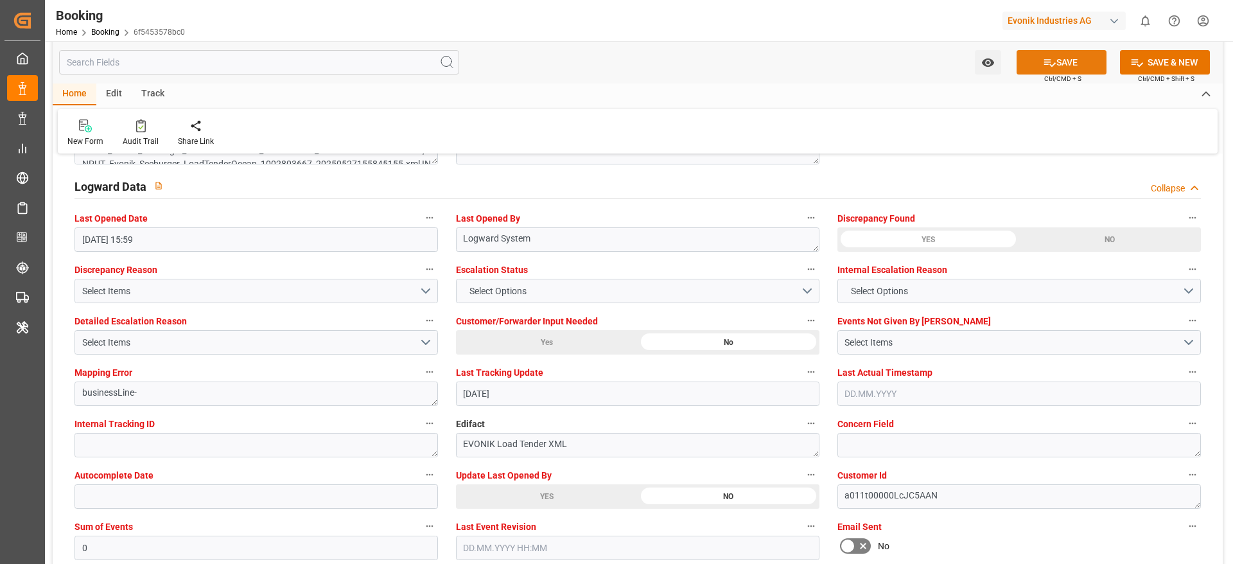
click at [1038, 67] on button "SAVE" at bounding box center [1062, 62] width 90 height 24
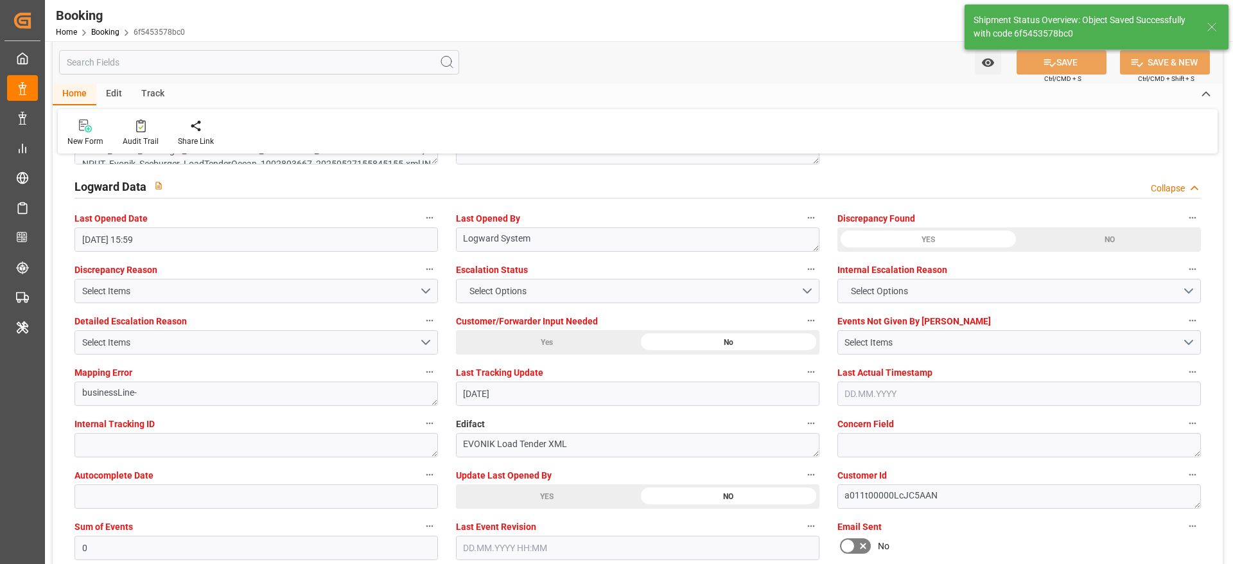
type textarea "[PERSON_NAME]"
type input "23.09.2025 12:06"
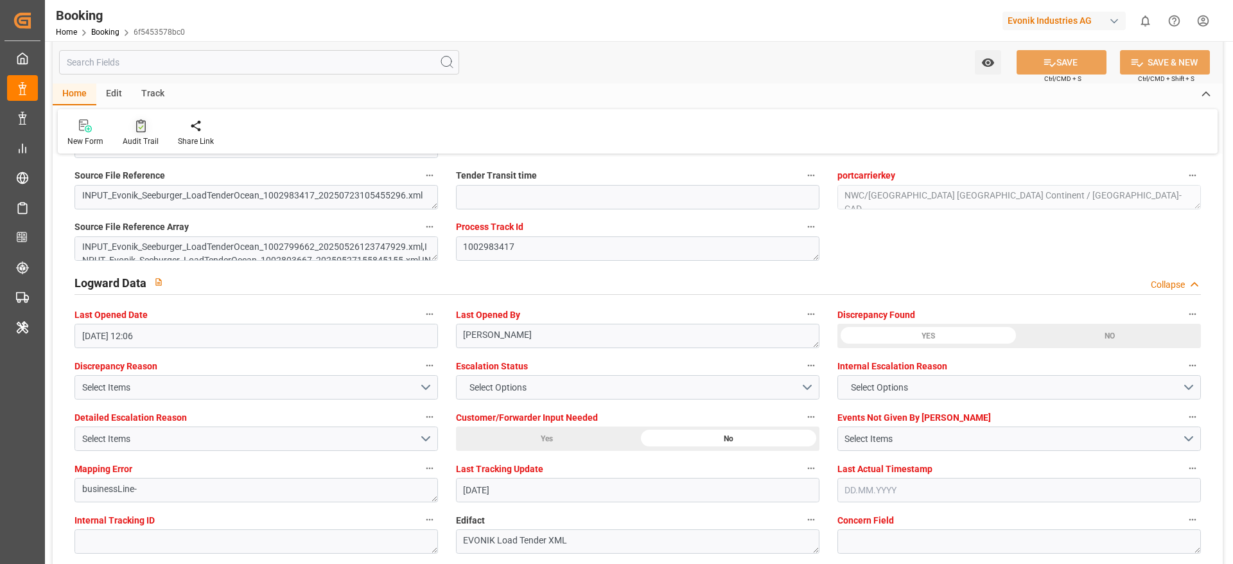
click at [130, 136] on div "Audit Trail" at bounding box center [141, 142] width 36 height 12
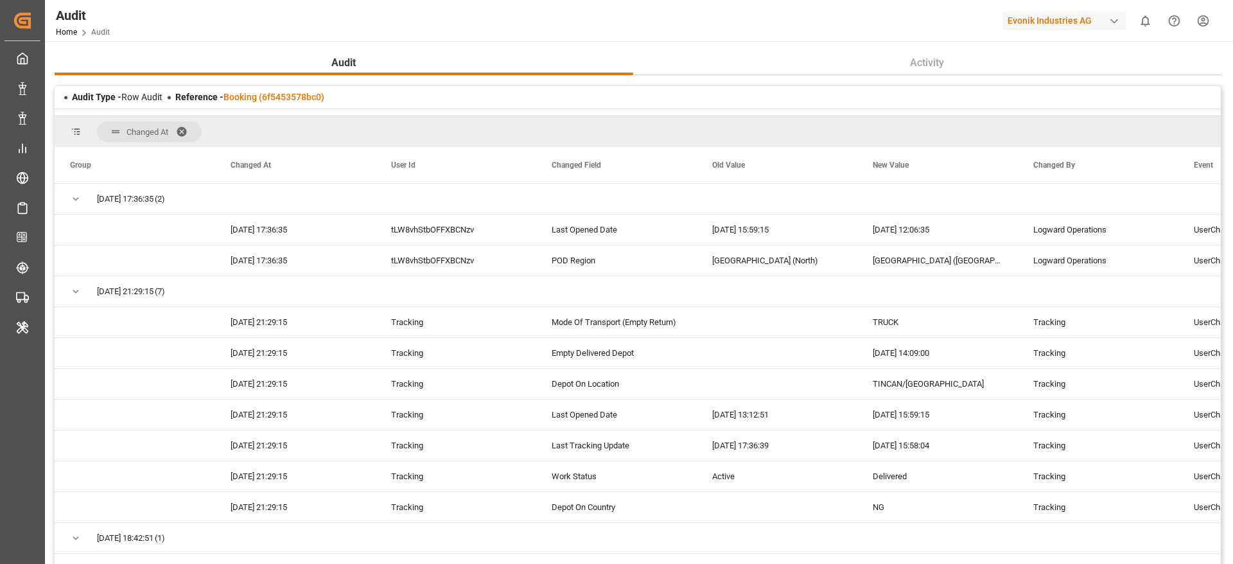
click at [299, 86] on div "Audit Type - Row Audit Reference - Booking (6f5453578bc0)" at bounding box center [638, 97] width 1167 height 22
click at [292, 94] on link "Booking (6f5453578bc0)" at bounding box center [274, 97] width 101 height 10
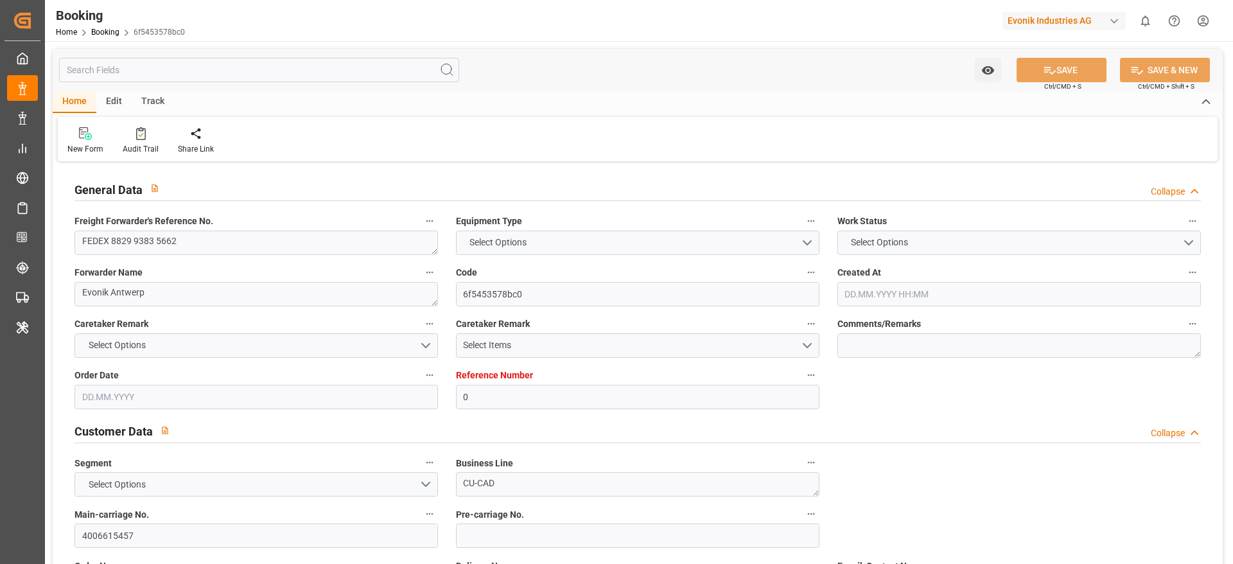
type input "0"
type input "9215660"
type input "Hapag [PERSON_NAME]"
type input "Hapag Lloyd Aktiengesellschaft"
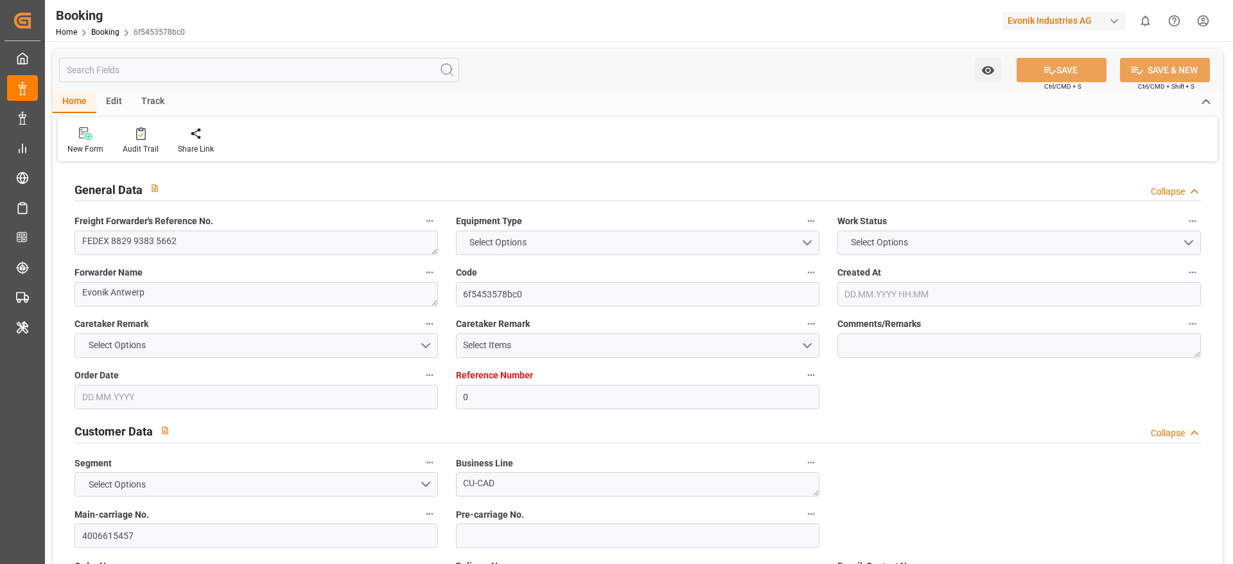
type input "BEANR"
type input "NGTIN"
type input "40"
type input "MAPTM"
type input "0"
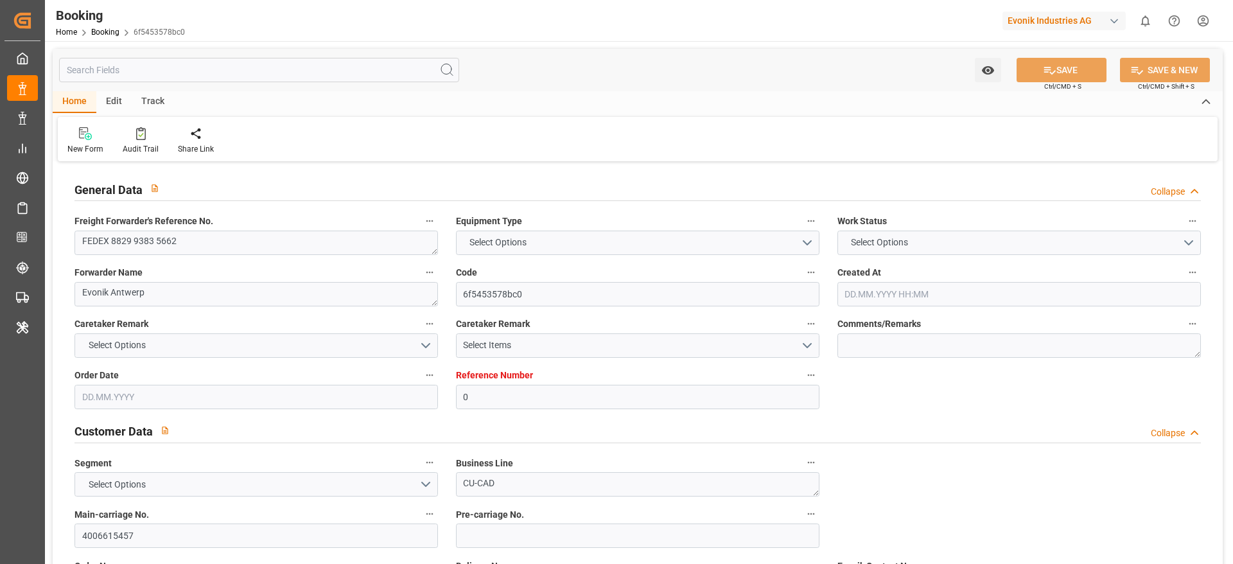
type input "BEANR"
type input "NGTIN"
type input "9322334"
type input "26.05.2025 10:40"
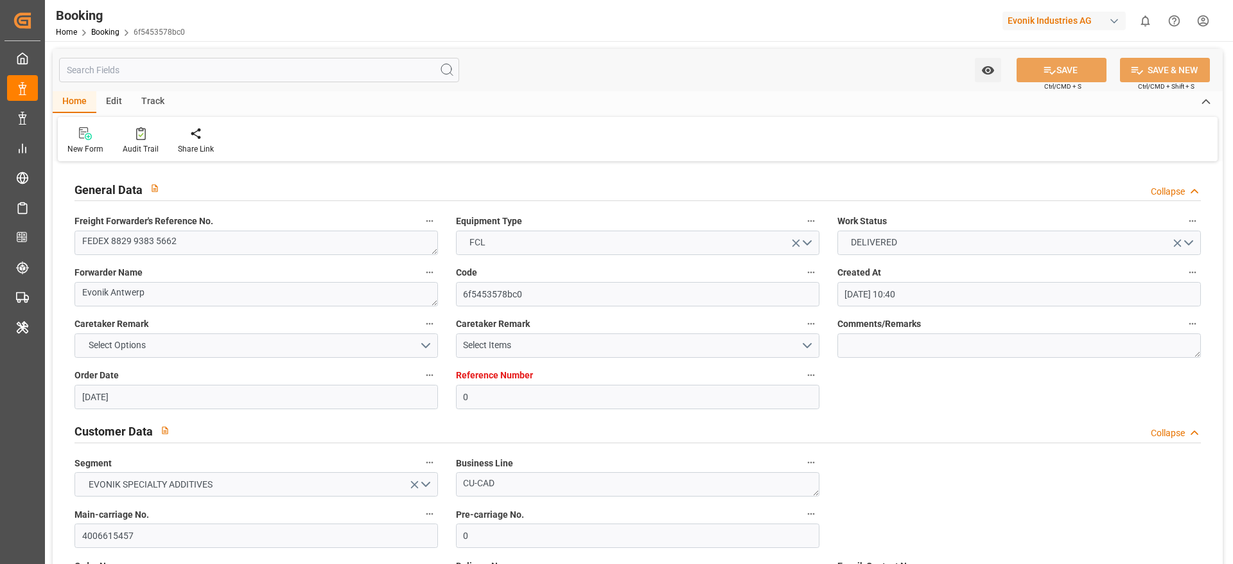
type input "26.05.2025"
type input "09.07.2025"
type input "11.06.2025"
type input "11.06.2025 00:00"
type input "07.07.2025 02:00"
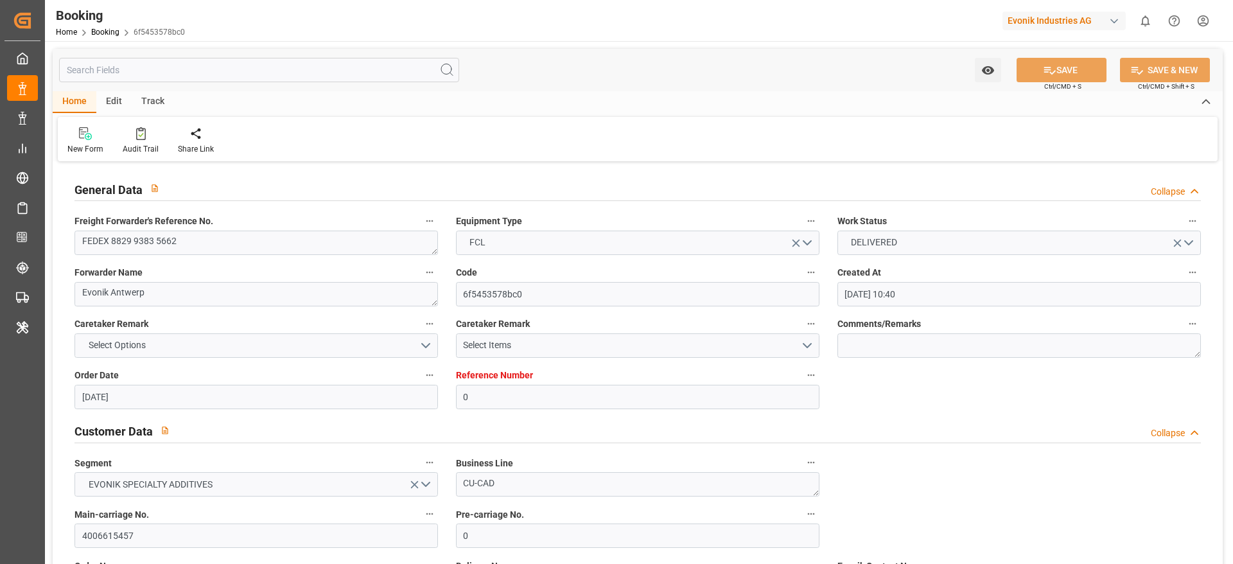
type input "05.07.2025 00:00"
type input "07.07.2025 02:24"
type input "05.07.2025 00:04"
type input "16.08.2025 09:00"
type input "13.08.2025 00:00"
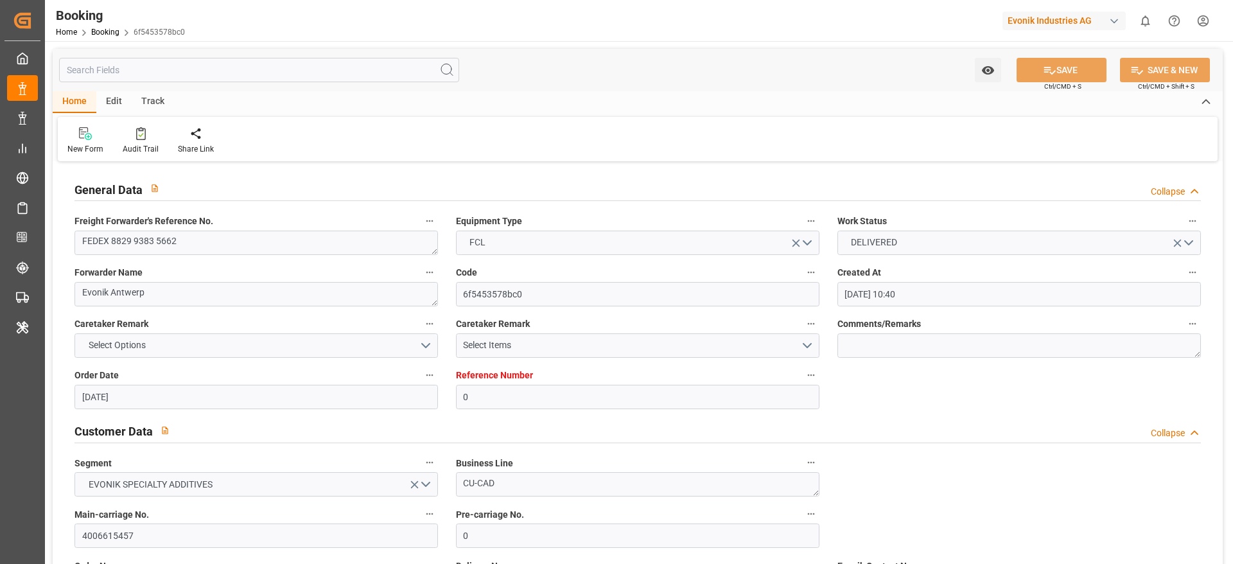
type input "16.08.2025 09:00"
type input "11.07.2025 14:00"
type input "10.07.2025 00:00"
type input "11.07.2025 09:26"
type input "30.07.2025 16:00"
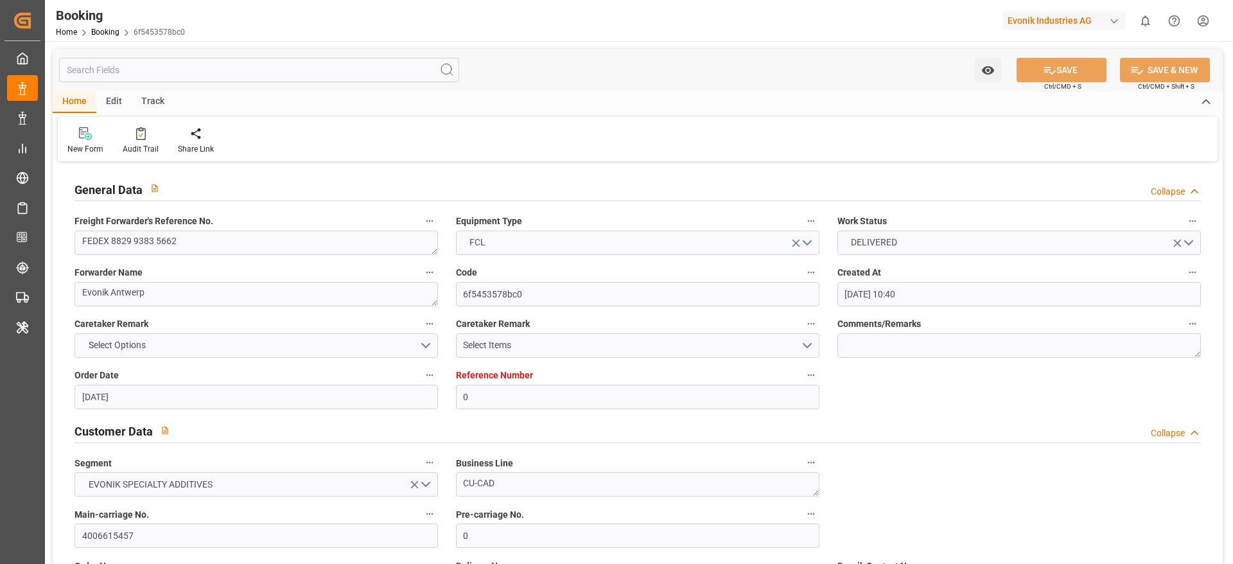
type input "[DATE] 00:00"
type input "30.07.2025 13:48"
type input "23.08.2025 22:34"
type input "26.08.2025 14:09"
type input "23.09.2025 12:06"
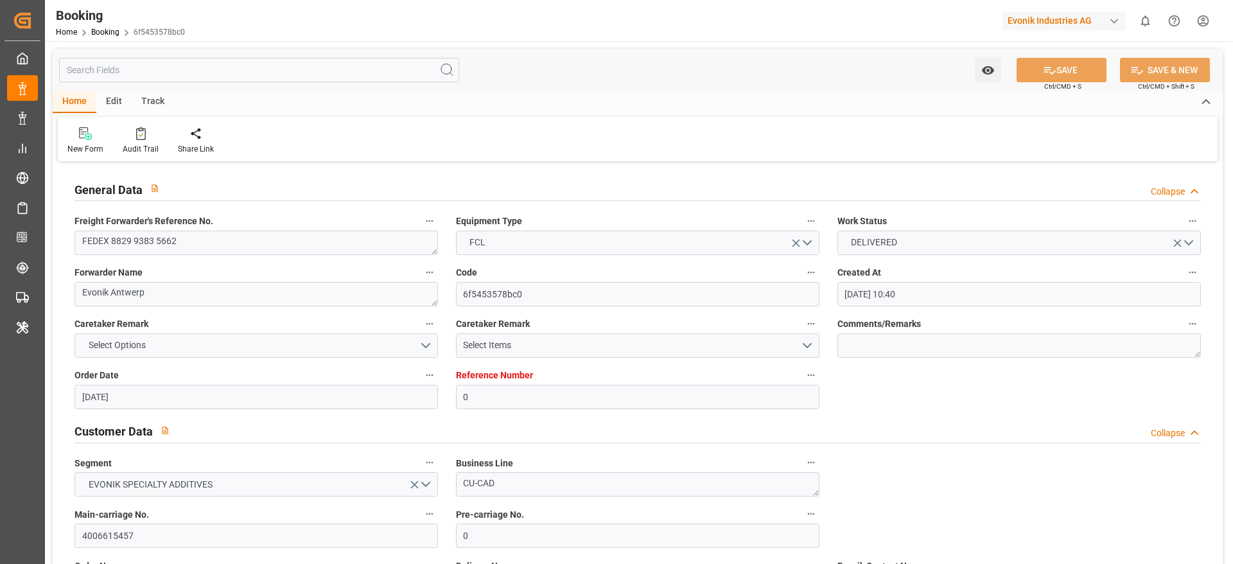
type input "26.08.2025"
type input "01.07.2025 12:05"
type input "06.07.2025 06:29"
type input "07.07.2025 02:00"
type input "07.07.2025 02:31"
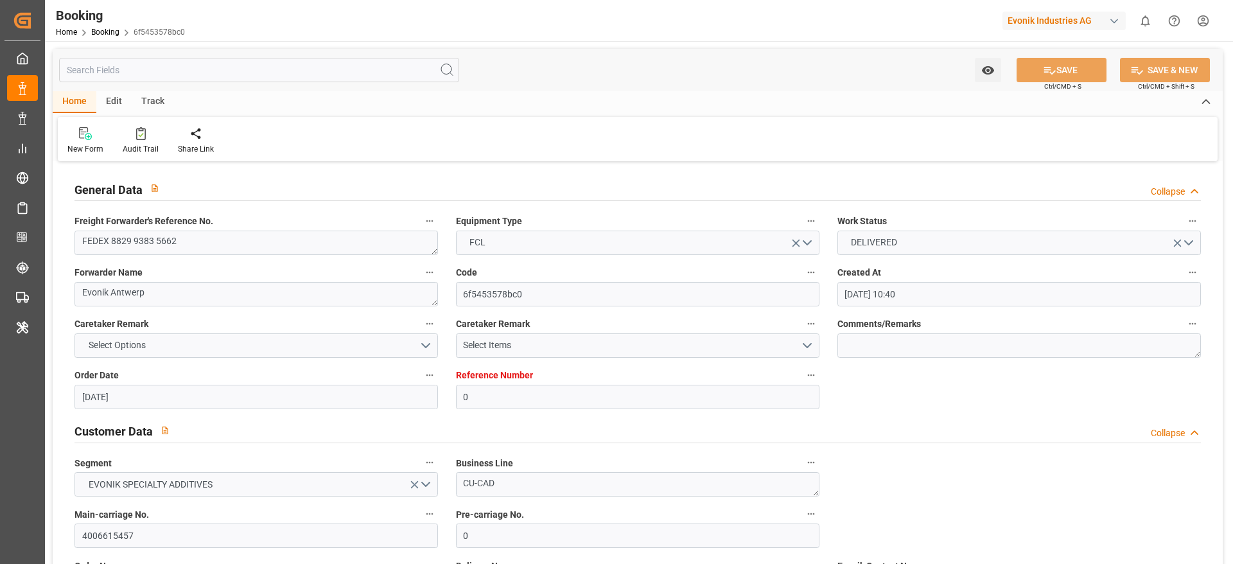
type input "11.07.2025 14:00"
type input "11.07.2025 09:37"
type input "11.07.2025 14:00"
type input "11.07.2025 10:40"
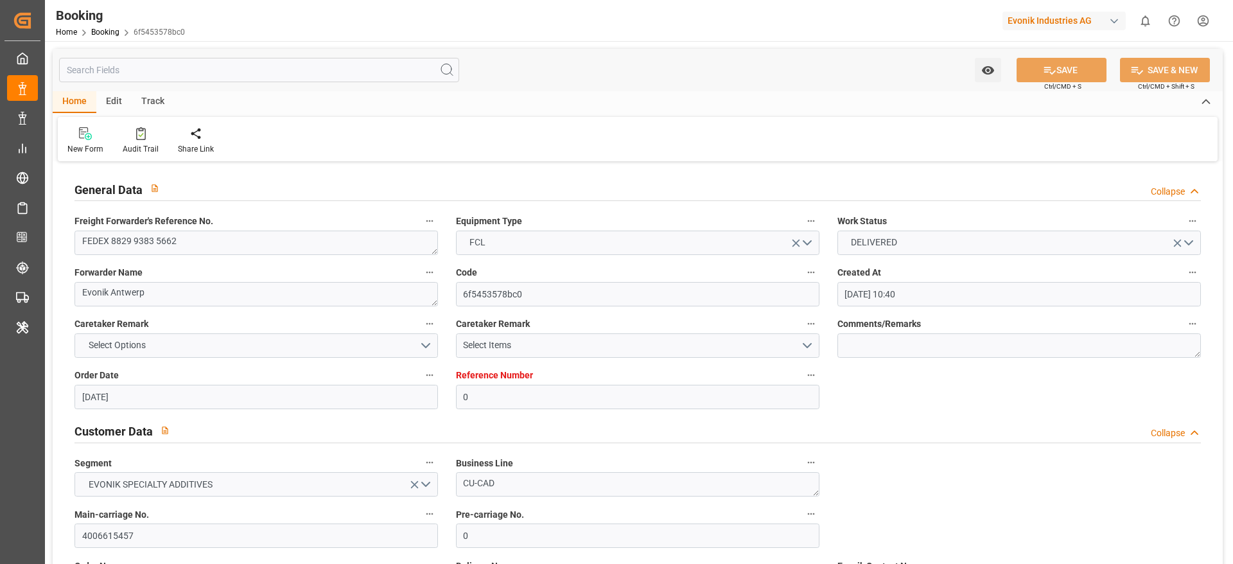
type input "11.07.2025 11:00"
type input "30.07.2025 07:35"
type input "30.07.2025 09:00"
type input "30.07.2025 13:49"
type input "16.08.2025 09:00"
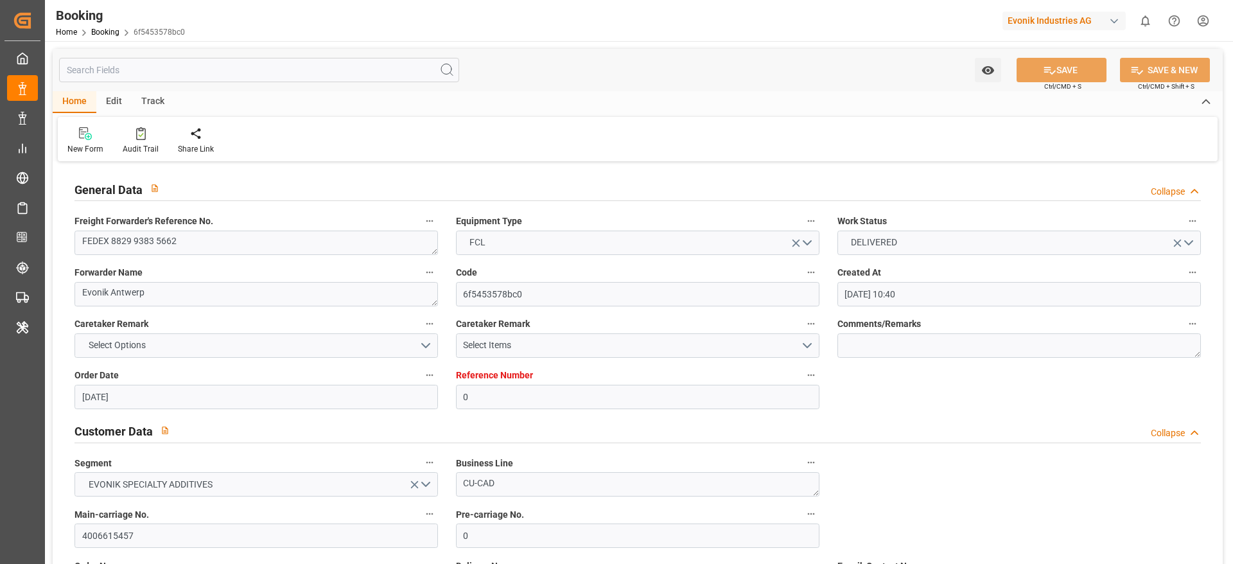
type input "16.08.2025 09:42"
type input "17.08.2025 01:39"
type input "16.08.2025 09:00"
type input "17.08.2025 13:33"
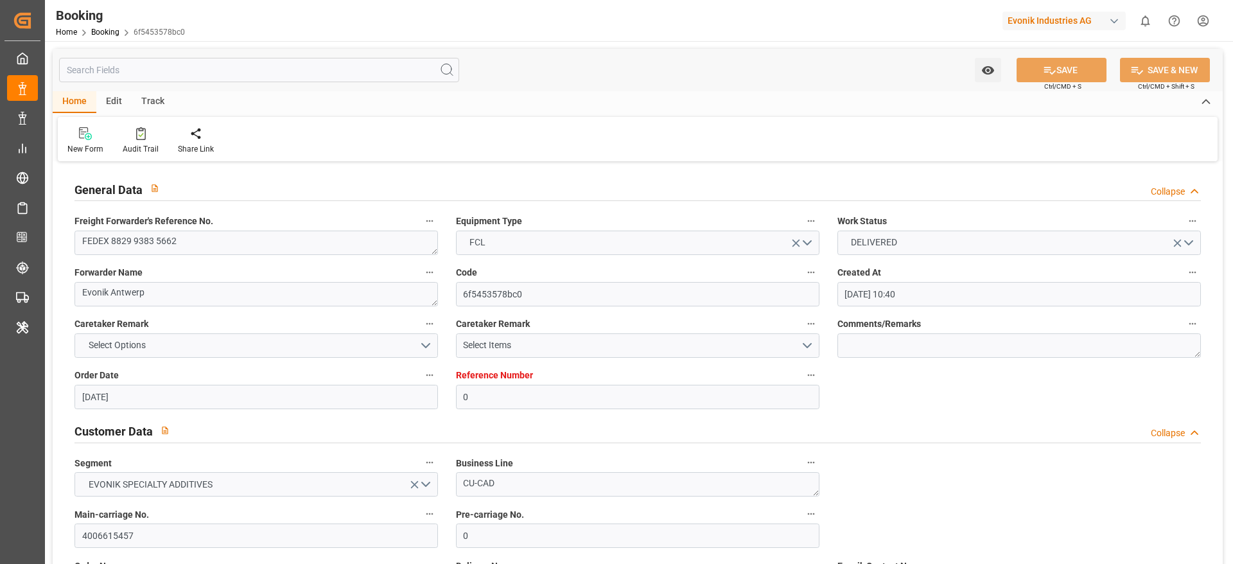
type input "21.08.2025 13:33"
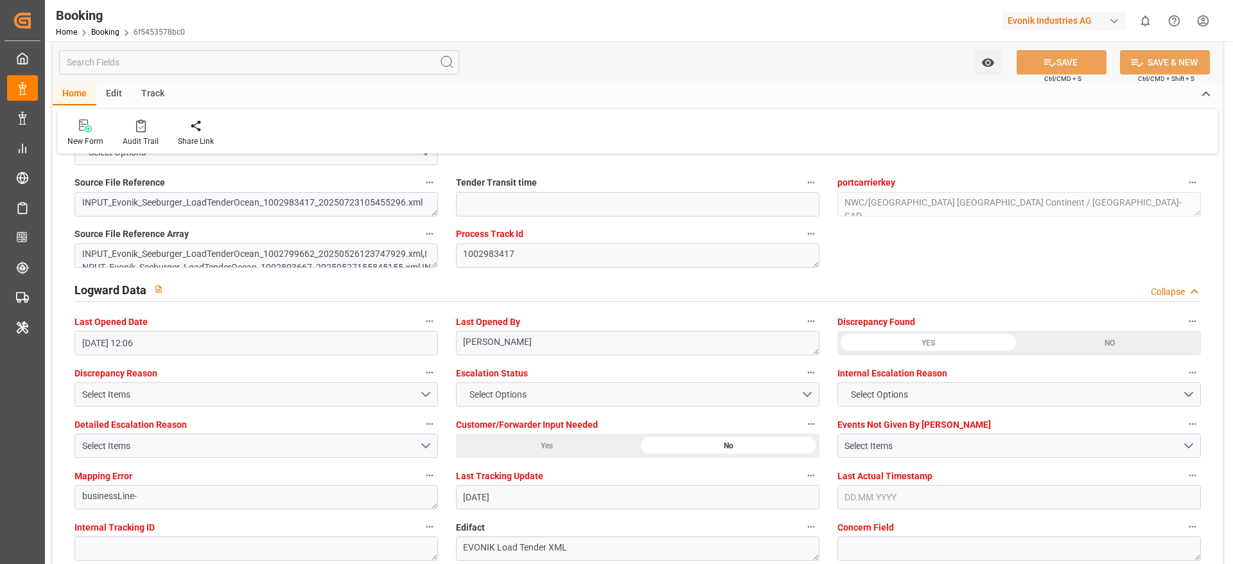
scroll to position [2313, 0]
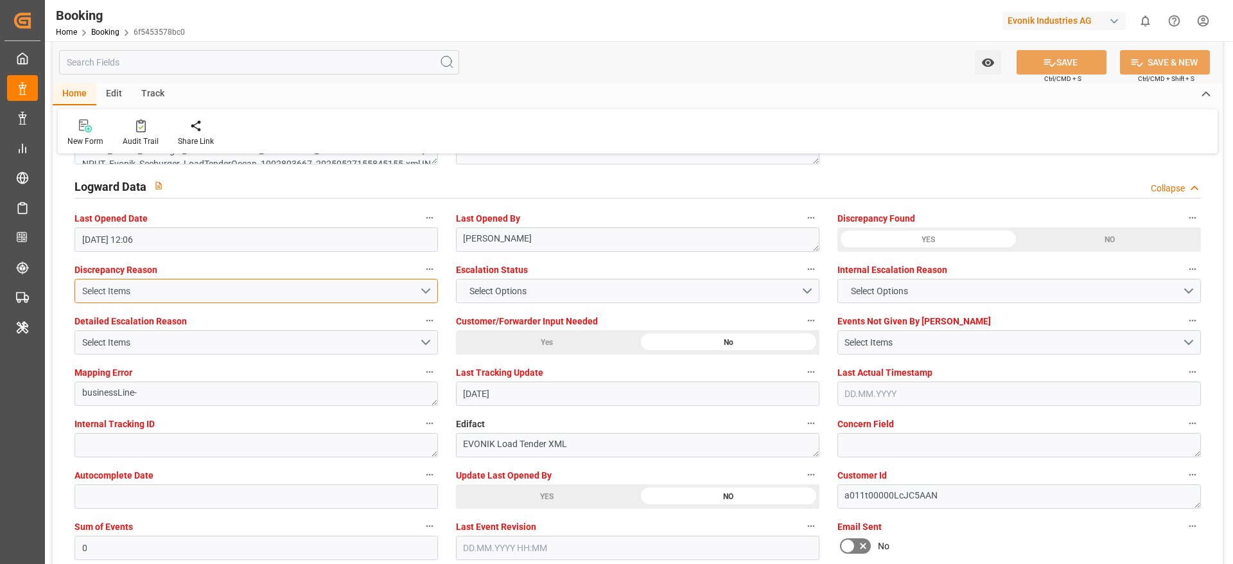
click at [303, 285] on div "Select Items" at bounding box center [250, 291] width 337 height 13
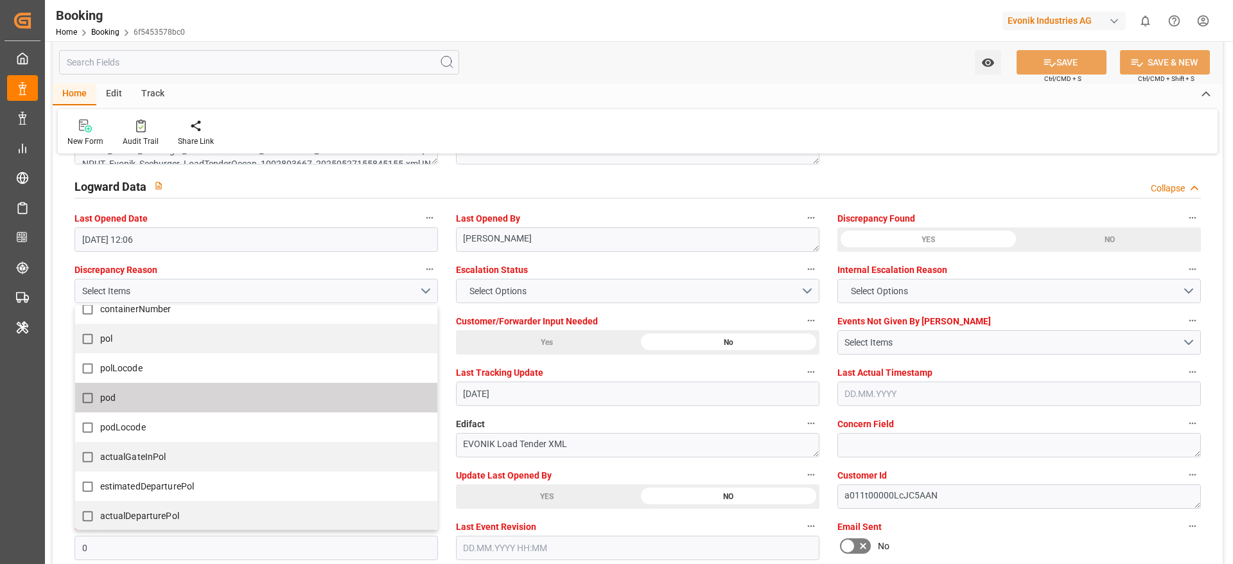
scroll to position [96, 0]
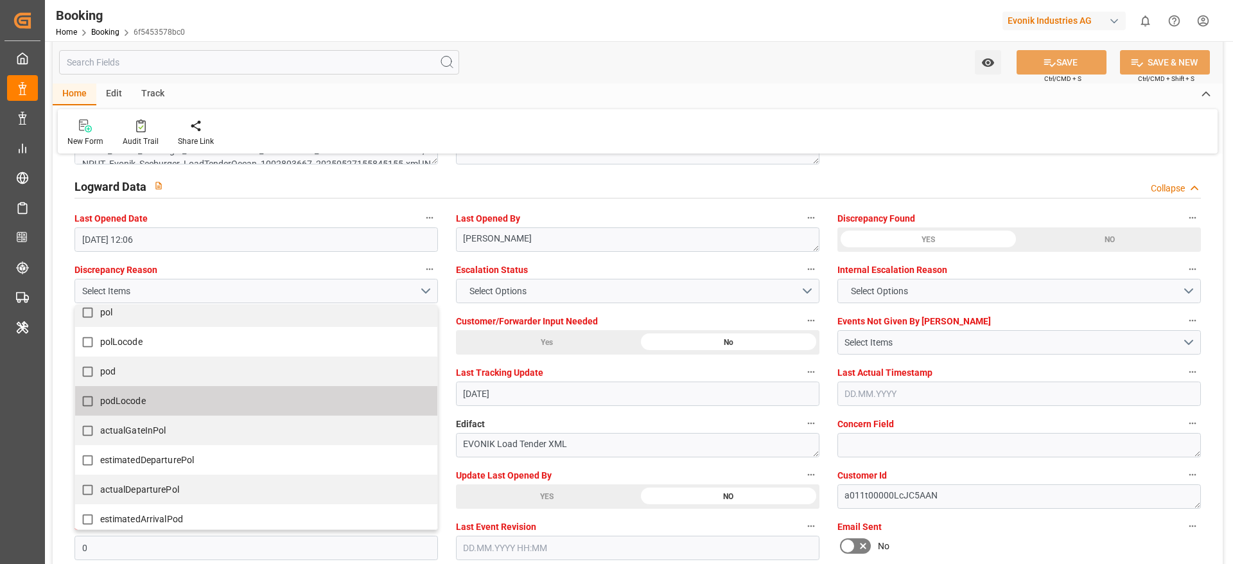
click at [155, 406] on label "podLocode" at bounding box center [249, 401] width 349 height 25
checkbox input "true"
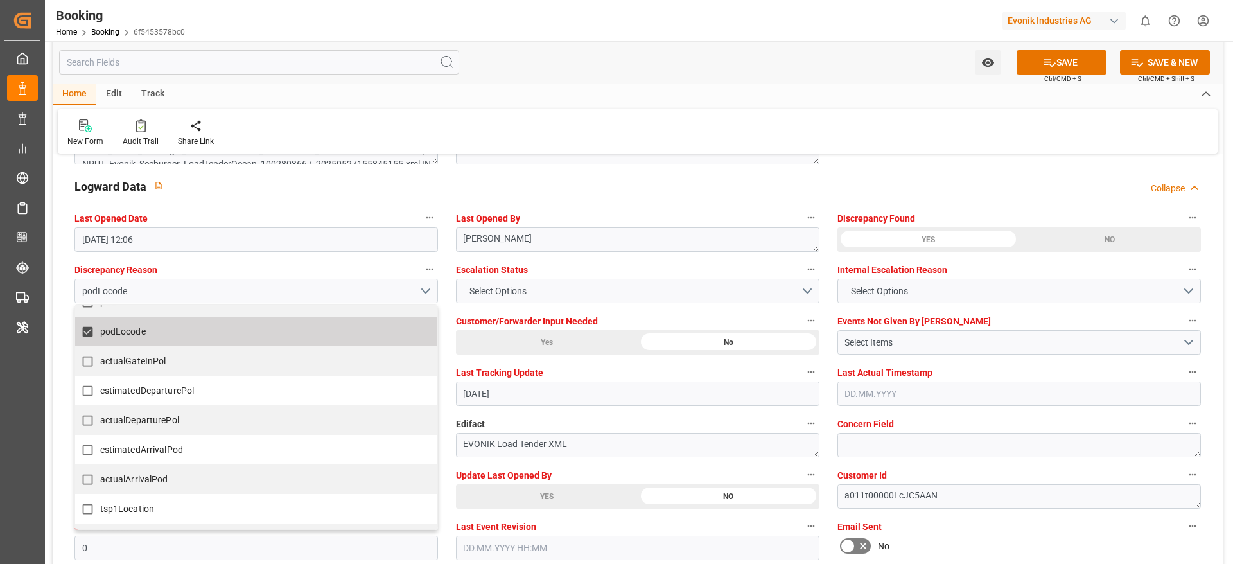
scroll to position [193, 0]
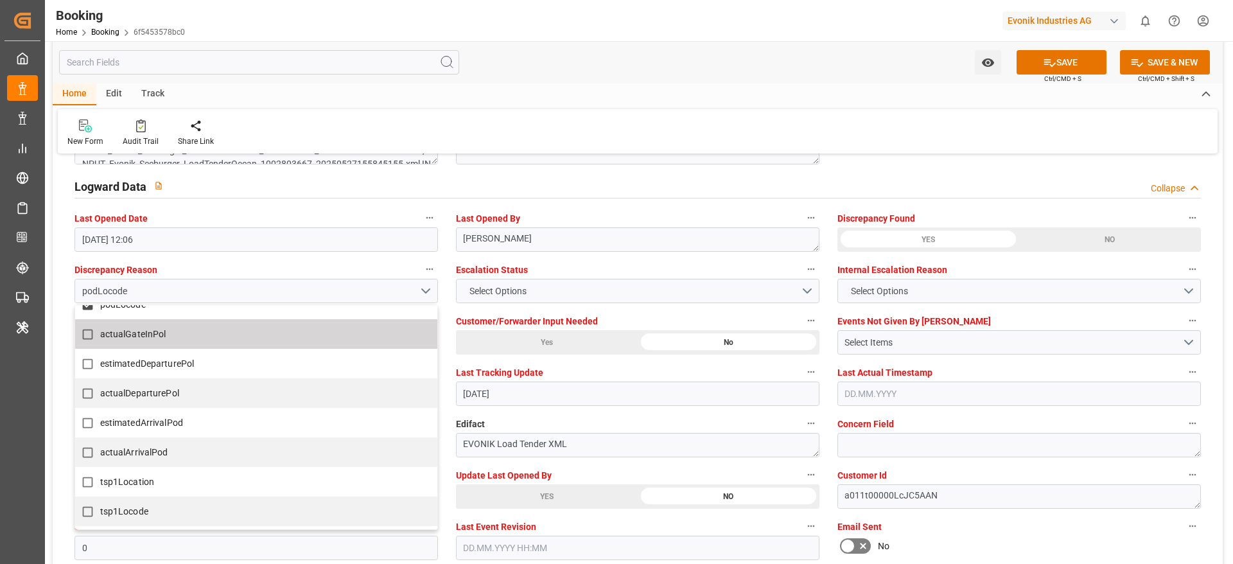
click at [952, 240] on div "YES" at bounding box center [929, 239] width 182 height 24
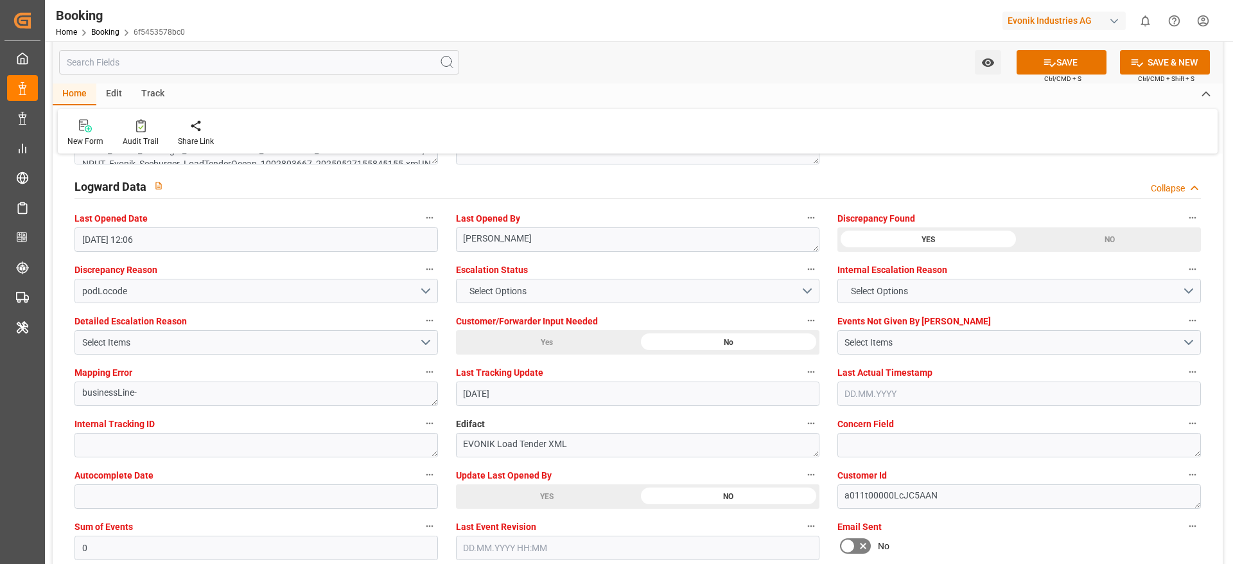
click at [1034, 239] on div "NO" at bounding box center [1111, 239] width 182 height 24
click at [1004, 242] on div "YES" at bounding box center [929, 239] width 182 height 24
click at [1053, 59] on icon at bounding box center [1049, 62] width 13 height 13
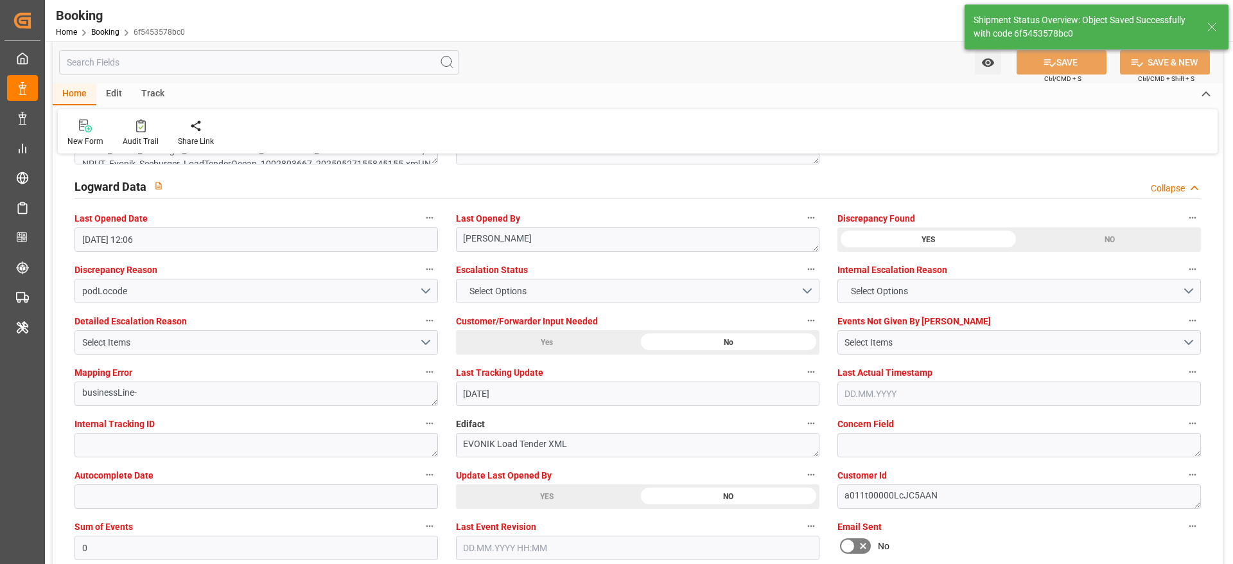
type input "23.09.2025 12:07"
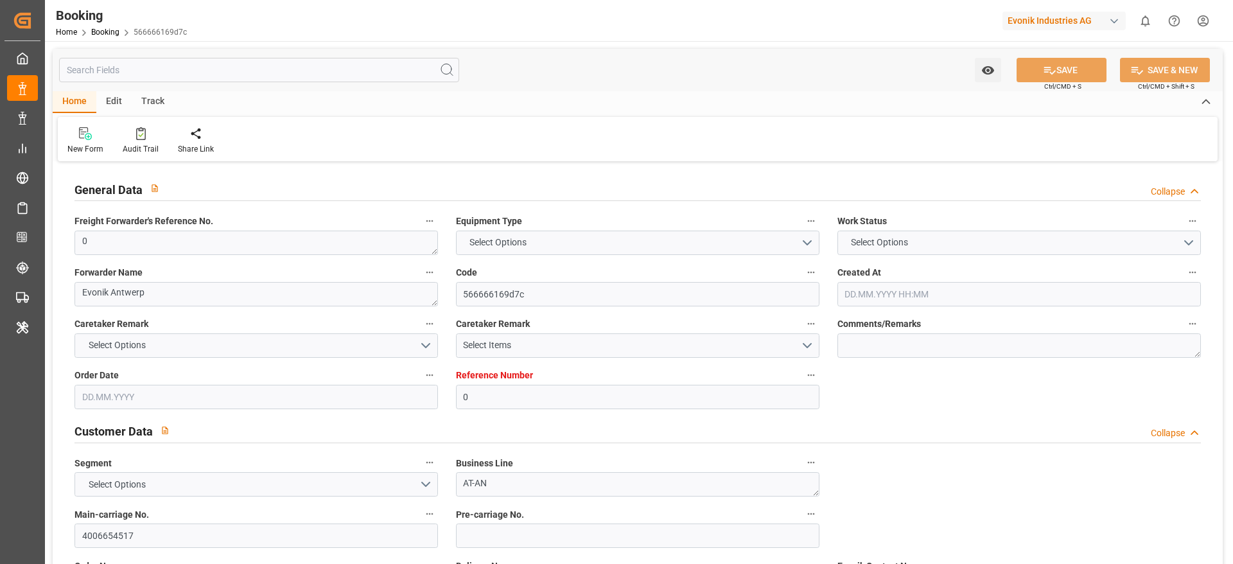
type input "0"
type input "9481532"
type input "Hapag [PERSON_NAME]"
type input "Hapag Lloyd Aktiengesellschaft"
type input "BEANR"
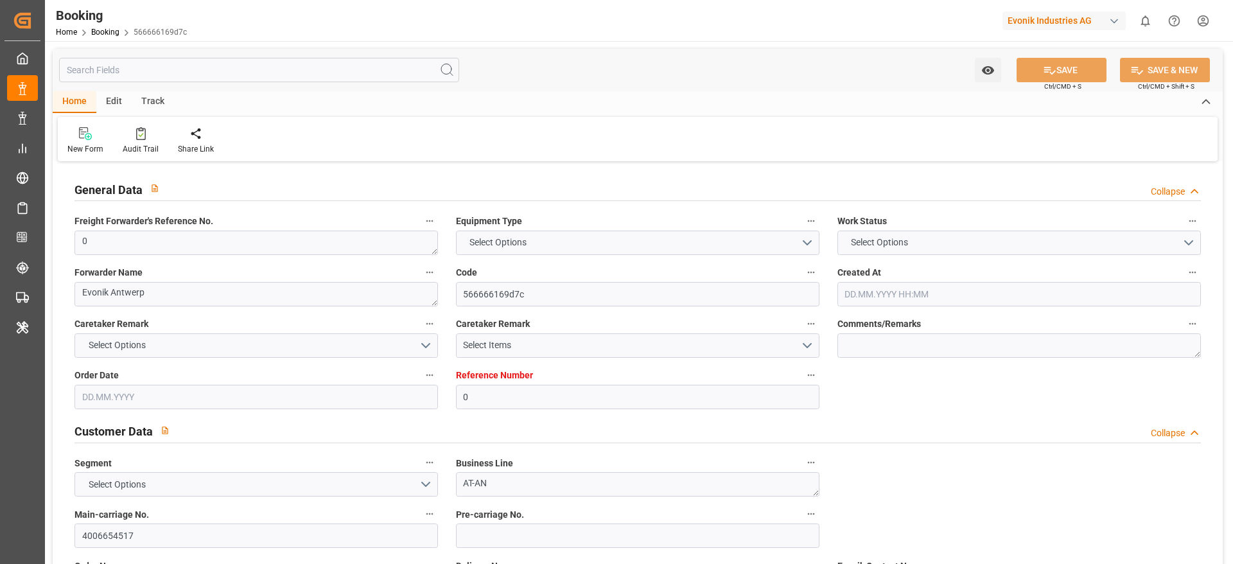
type input "NGTIN"
type input "MAPTM"
type input "0"
type input "[DATE] 07:54"
type input "[DATE]"
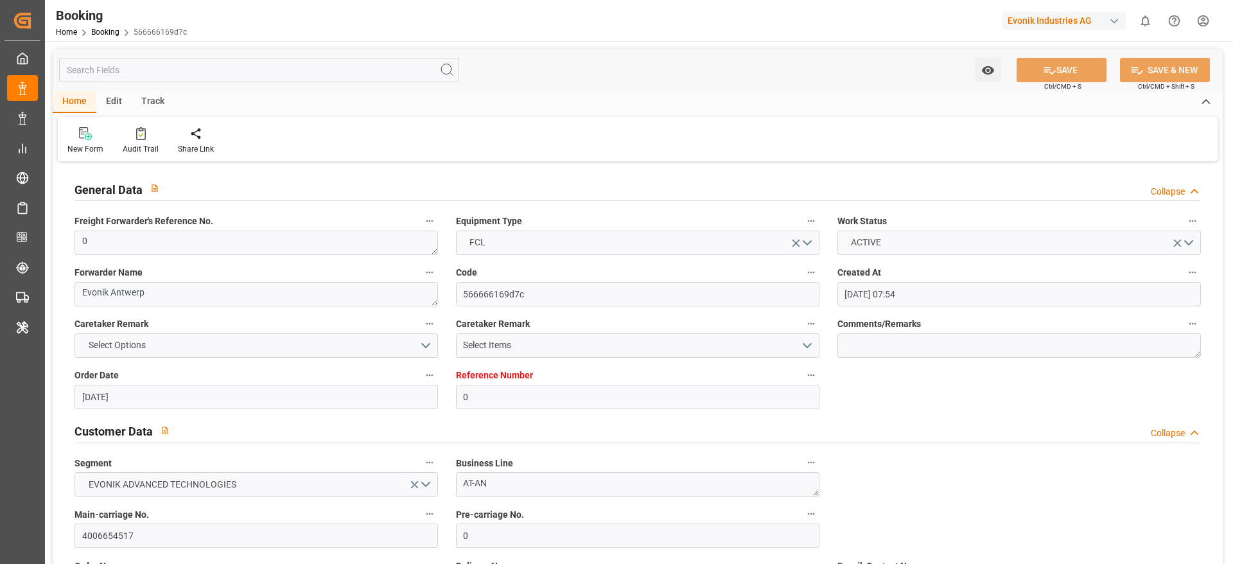
type input "[DATE]"
type input "[DATE] 00:00"
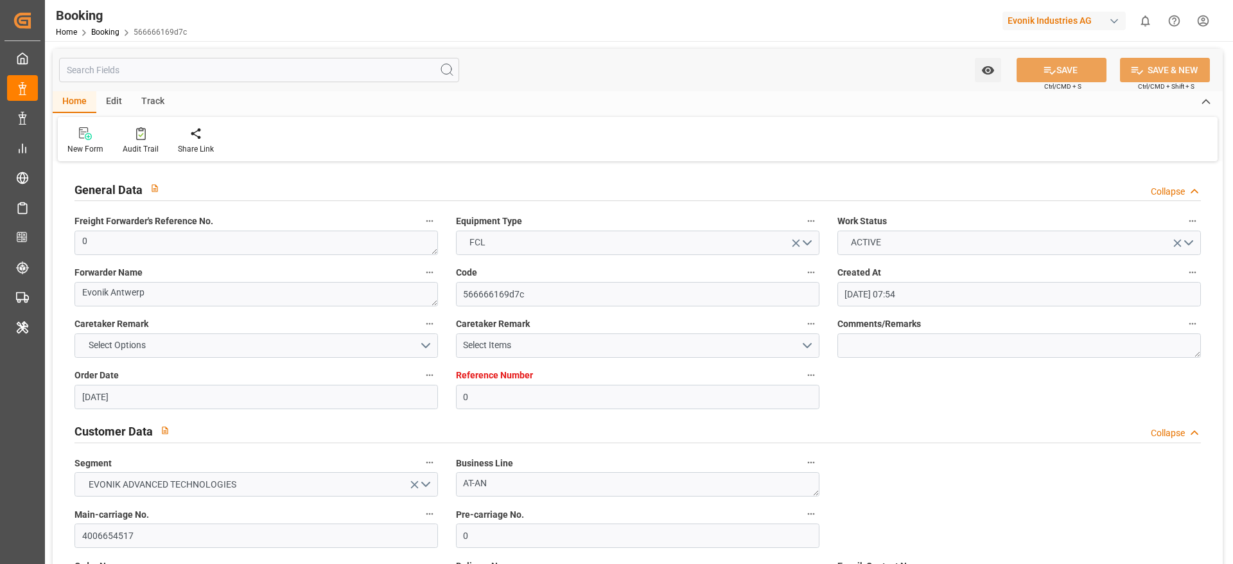
type input "[DATE] 00:00"
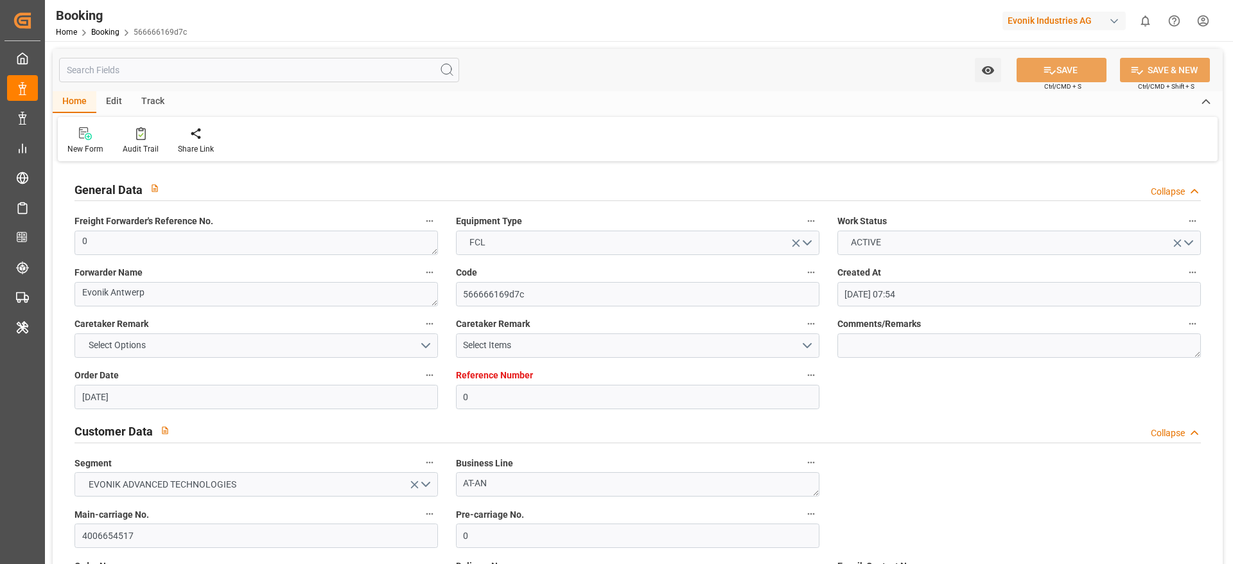
type input "[DATE] 00:00"
type input "[DATE] 12:13"
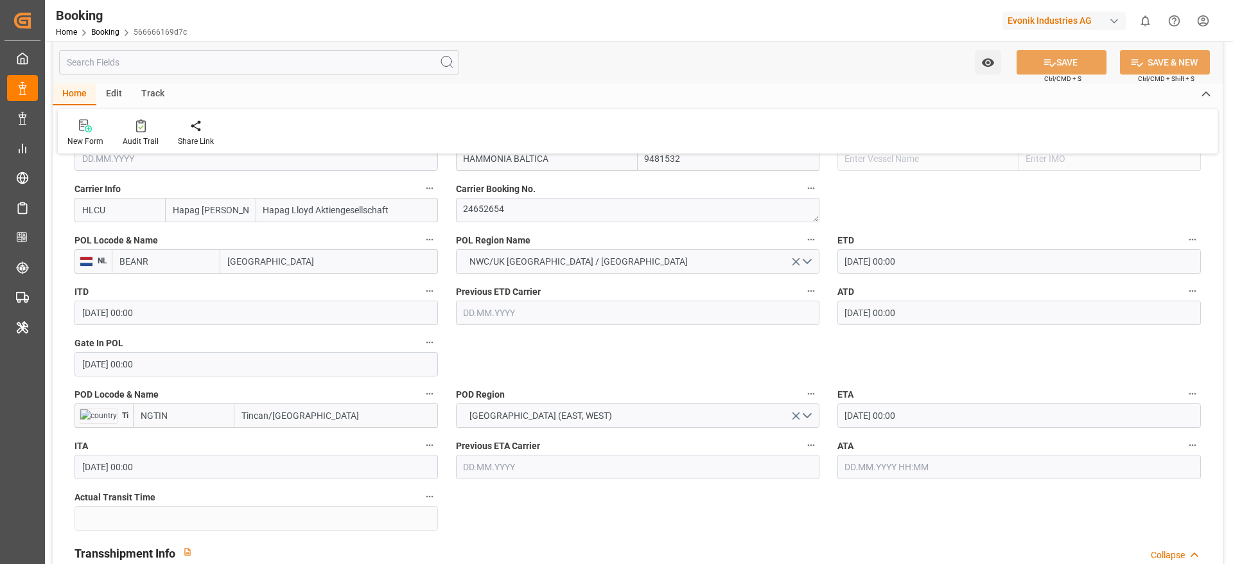
scroll to position [1060, 0]
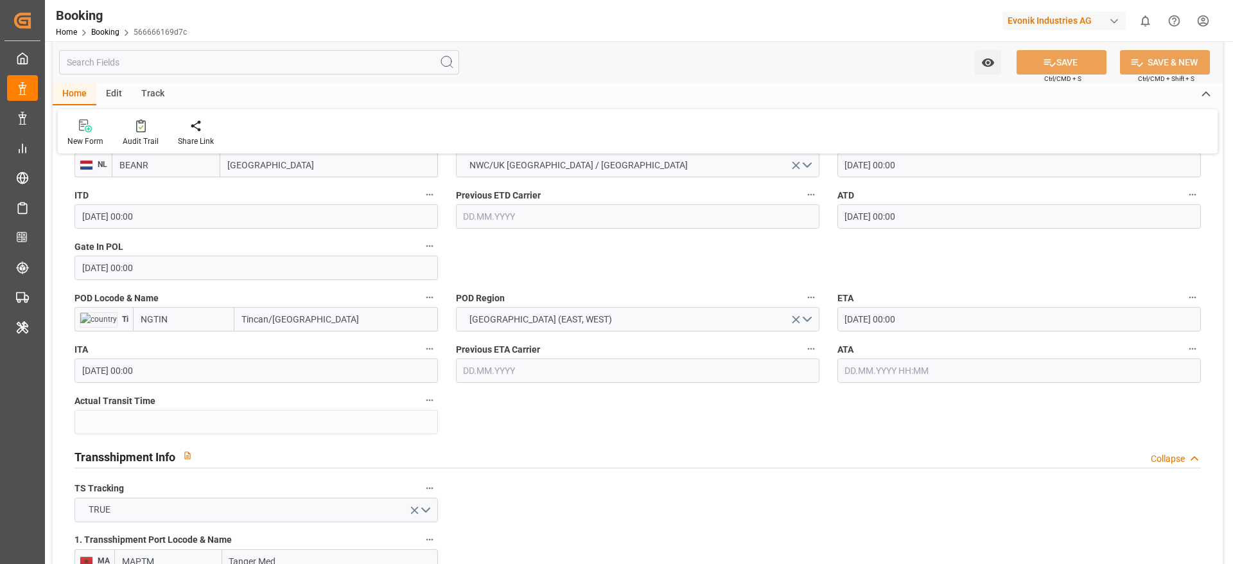
click at [344, 323] on input "Tincan/[GEOGRAPHIC_DATA]" at bounding box center [336, 319] width 204 height 24
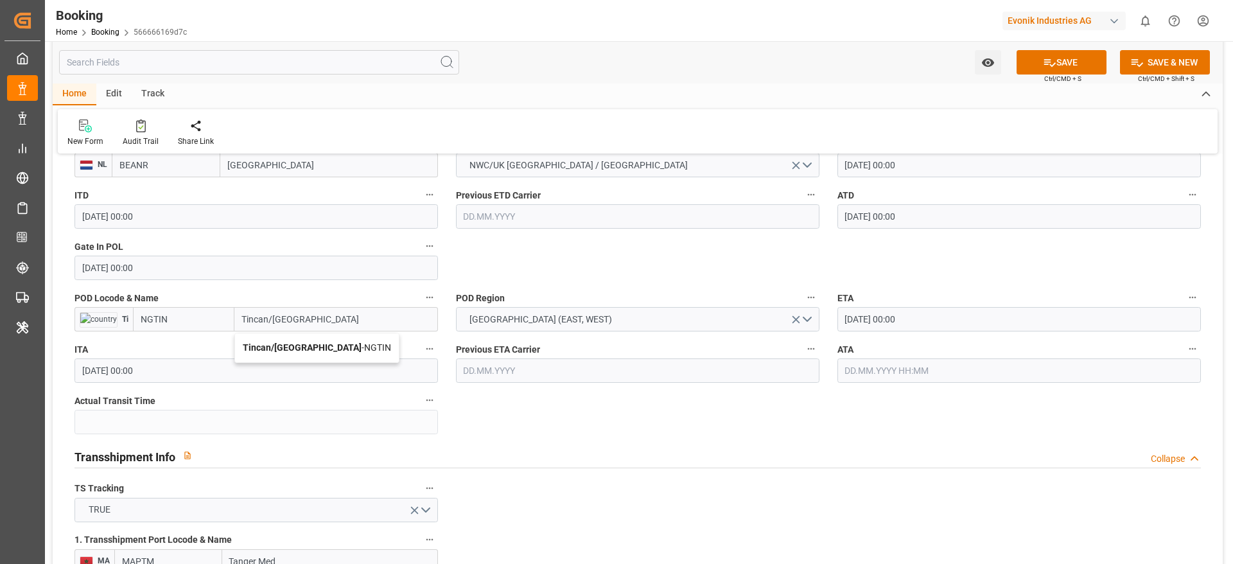
click at [317, 342] on span "Tincan/[GEOGRAPHIC_DATA] - [GEOGRAPHIC_DATA]" at bounding box center [317, 347] width 148 height 10
type input "Tincan/[GEOGRAPHIC_DATA]"
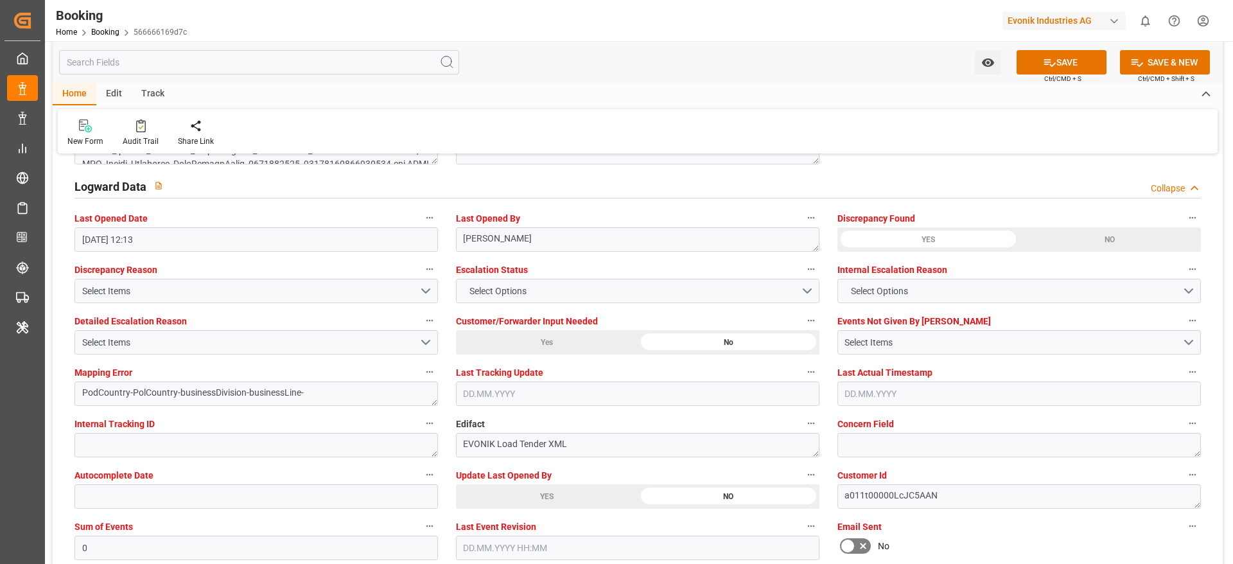
scroll to position [2409, 0]
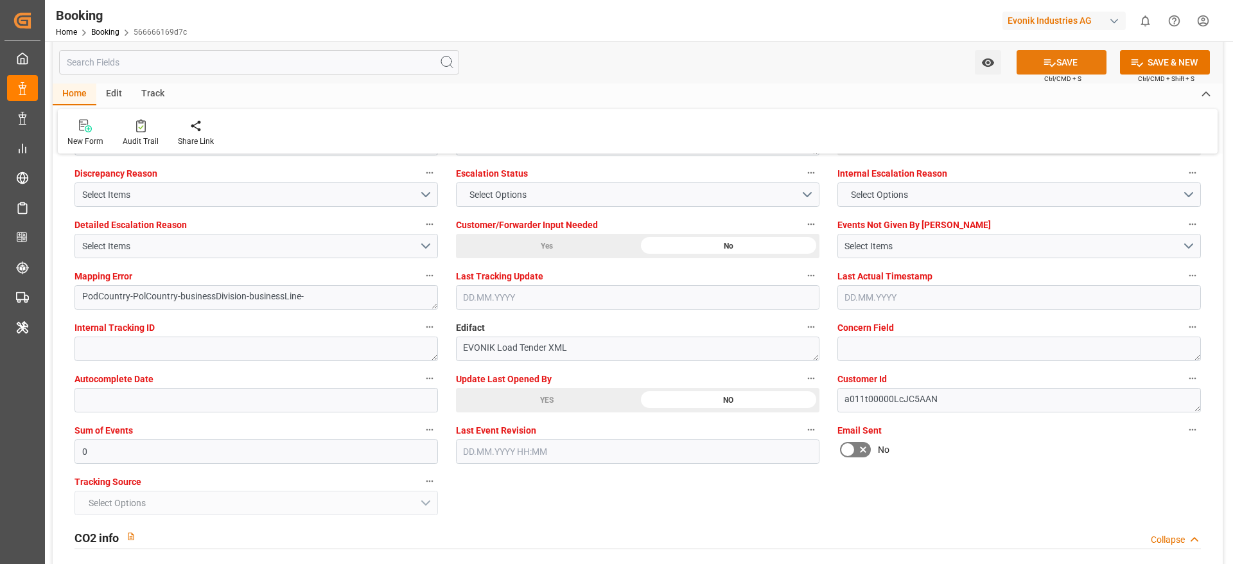
click at [1049, 71] on button "SAVE" at bounding box center [1062, 62] width 90 height 24
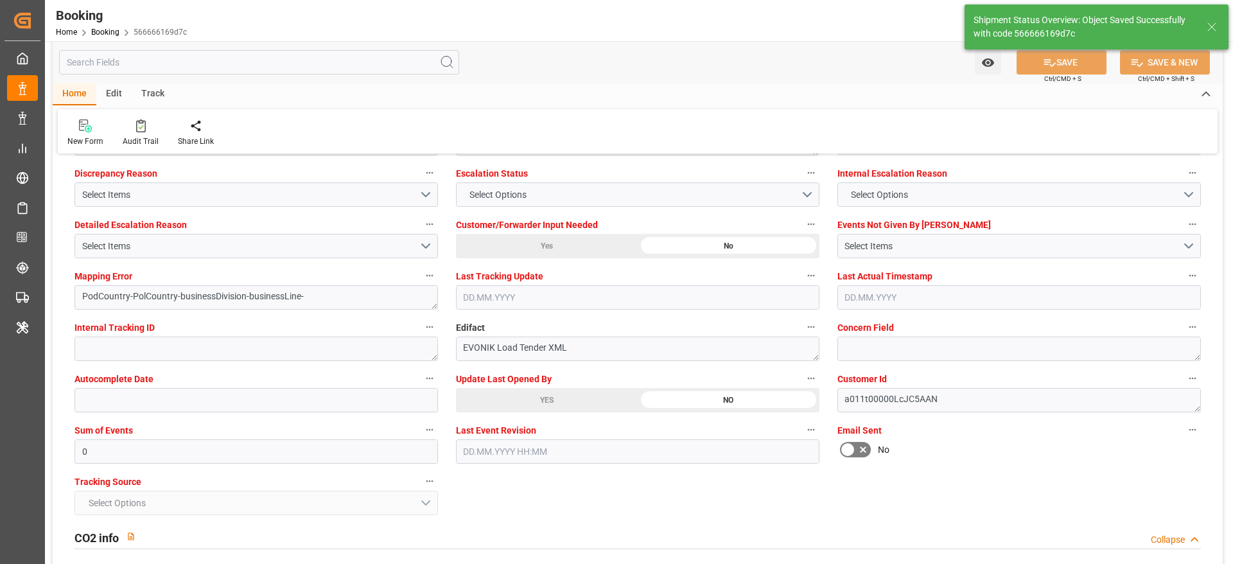
type textarea "PolCountry-businessDivision-businessLine-"
type input "23.09.2025 12:15"
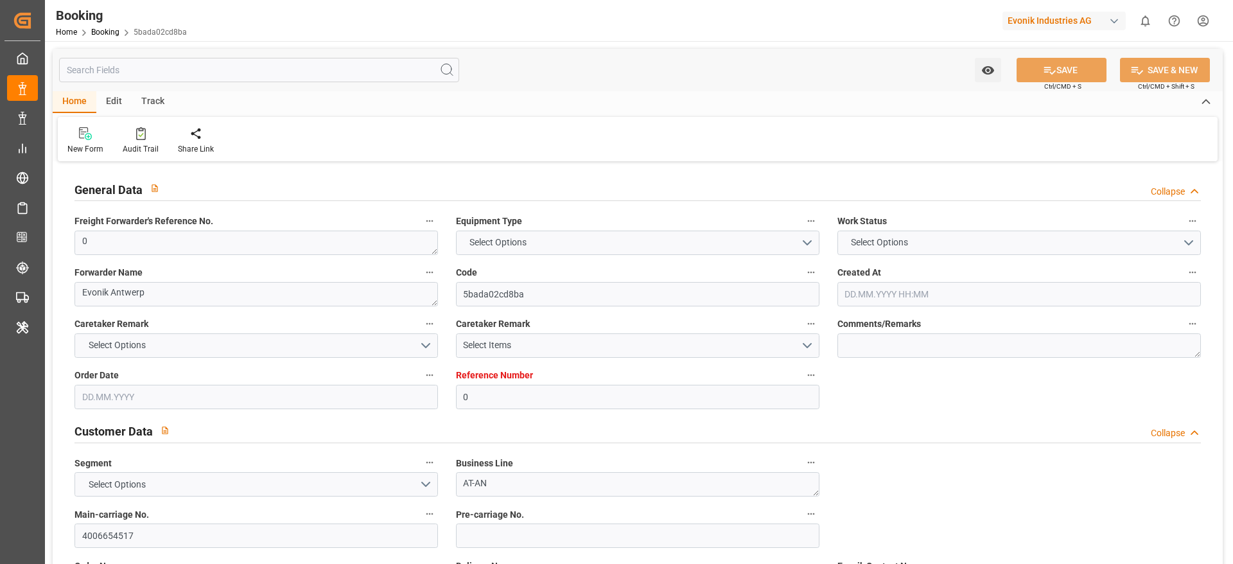
type input "0"
type input "9481532"
type input "Hapag [PERSON_NAME]"
type input "Hapag Lloyd Aktiengesellschaft"
type input "BEANR"
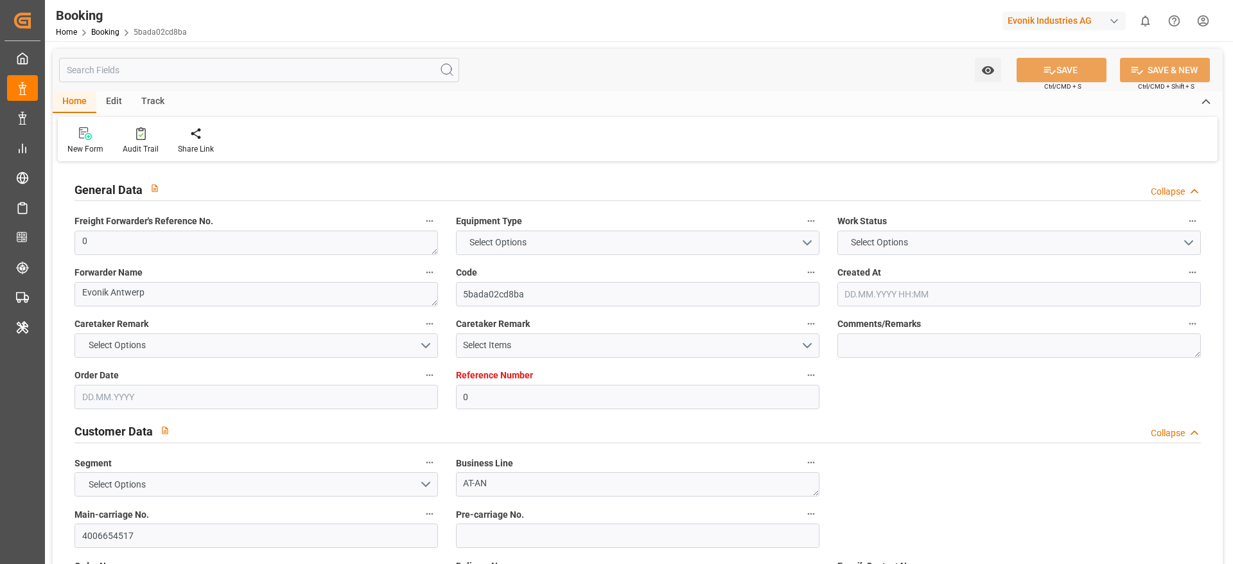
type input "NGTIN"
type input "MAPTM"
type input "0"
type input "[DATE] 07:54"
type input "[DATE]"
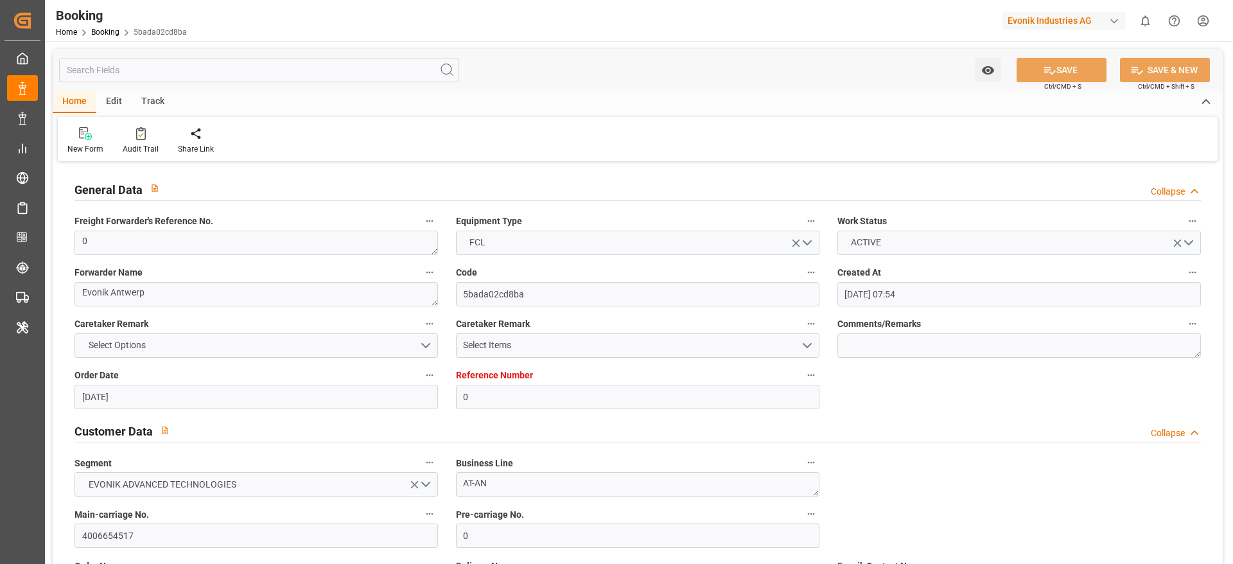
type input "[DATE]"
type input "[DATE] 00:00"
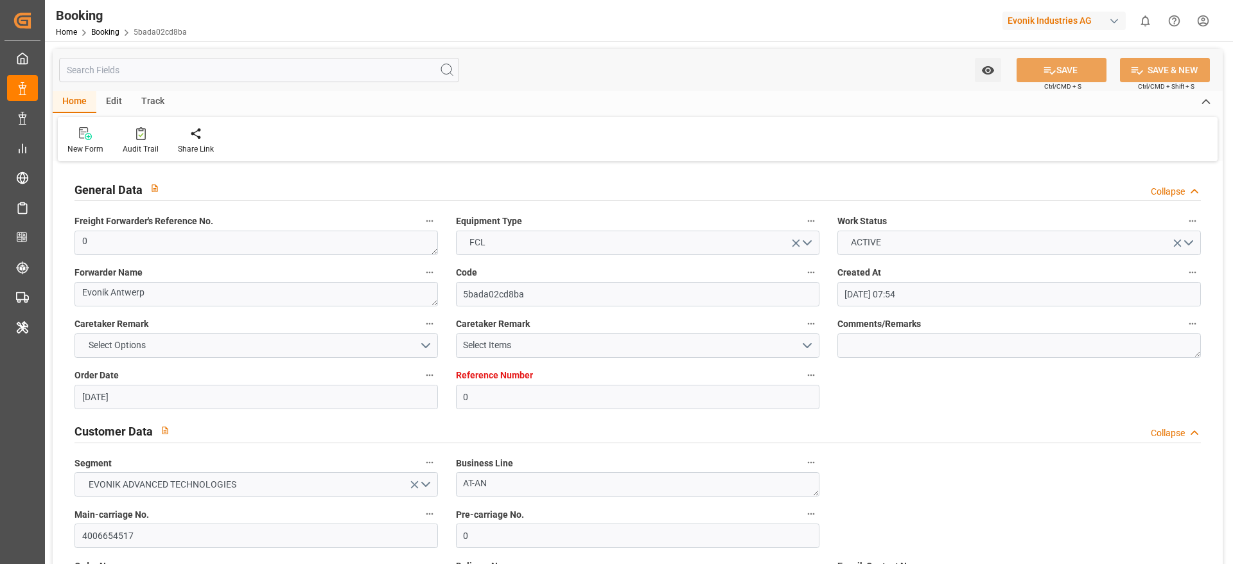
type input "[DATE] 00:00"
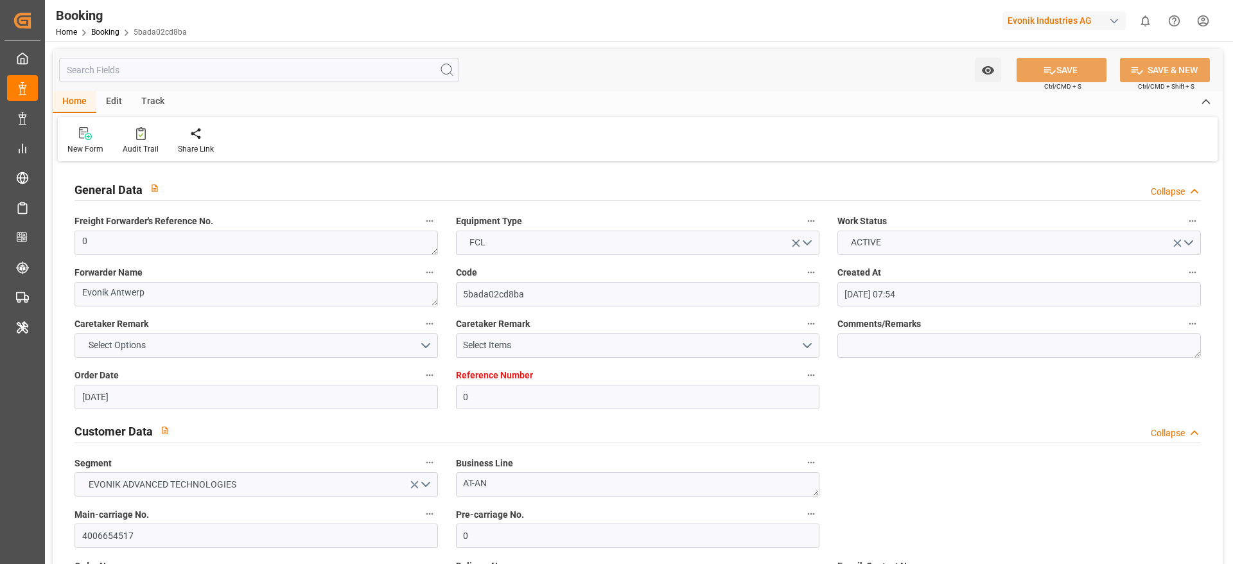
type input "[DATE] 00:00"
type input "[DATE] 12:13"
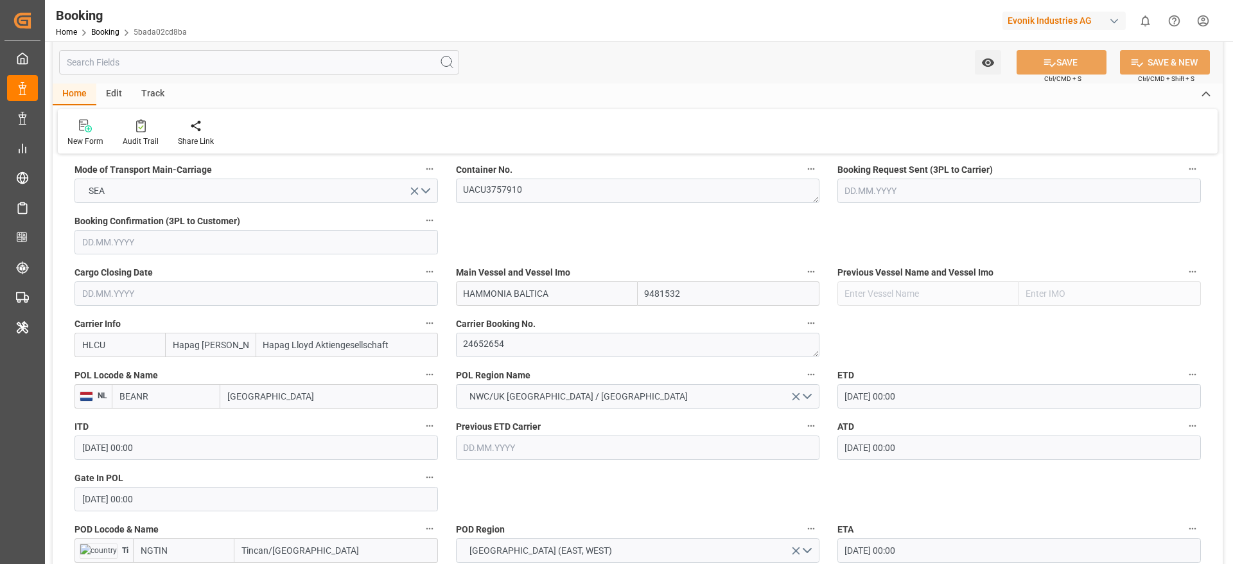
scroll to position [1060, 0]
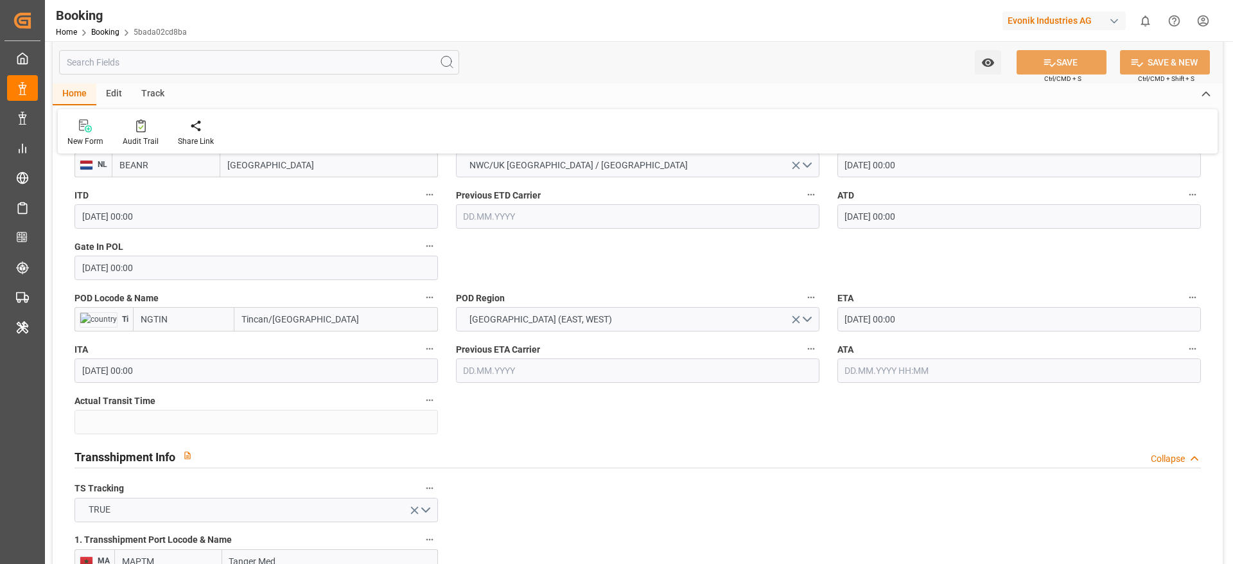
click at [335, 322] on input "Tincan/[GEOGRAPHIC_DATA]" at bounding box center [336, 319] width 204 height 24
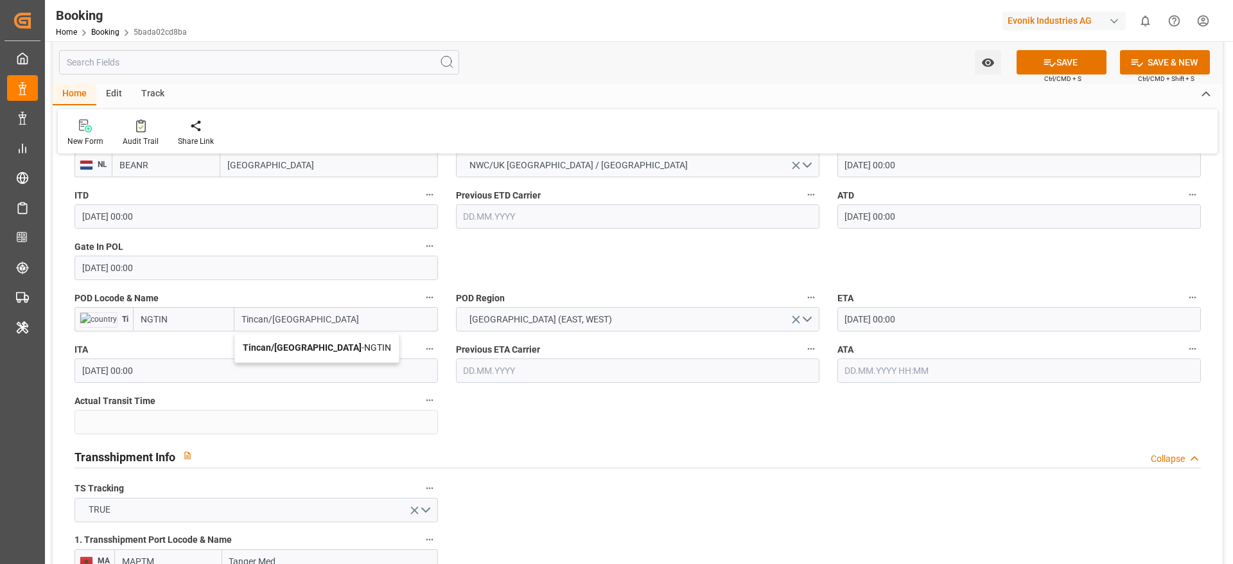
click at [323, 349] on span "Tincan/[GEOGRAPHIC_DATA] - [GEOGRAPHIC_DATA]" at bounding box center [317, 347] width 148 height 10
type input "Tincan/[GEOGRAPHIC_DATA]"
click at [1047, 64] on icon at bounding box center [1049, 62] width 13 height 13
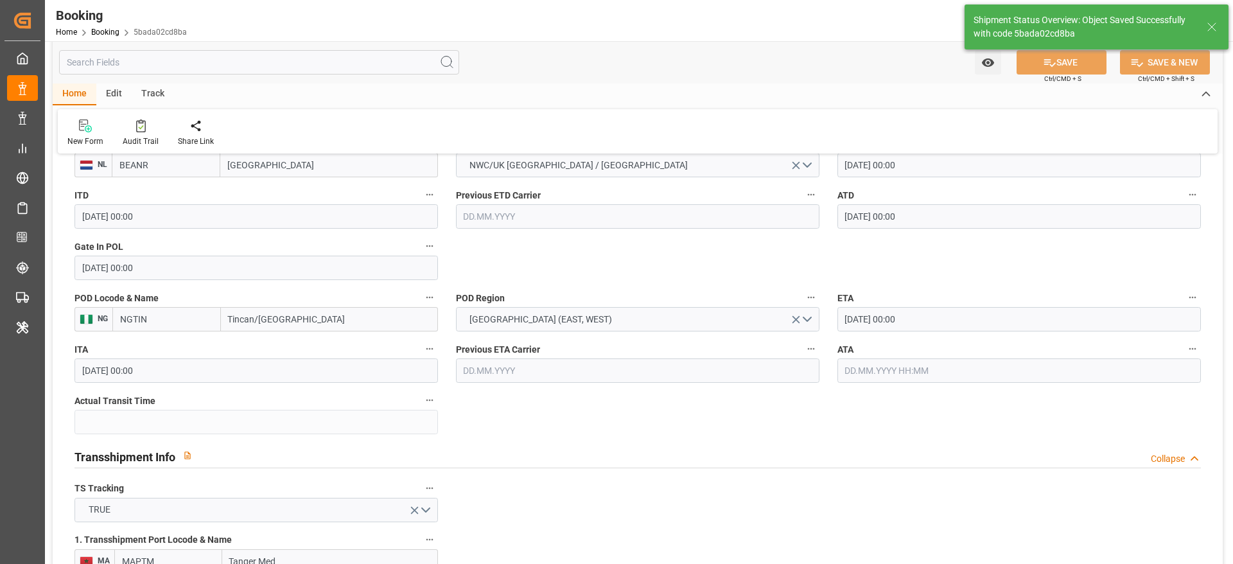
type textarea "PolCountry-businessDivision-businessLine-"
type input "23.09.2025 12:16"
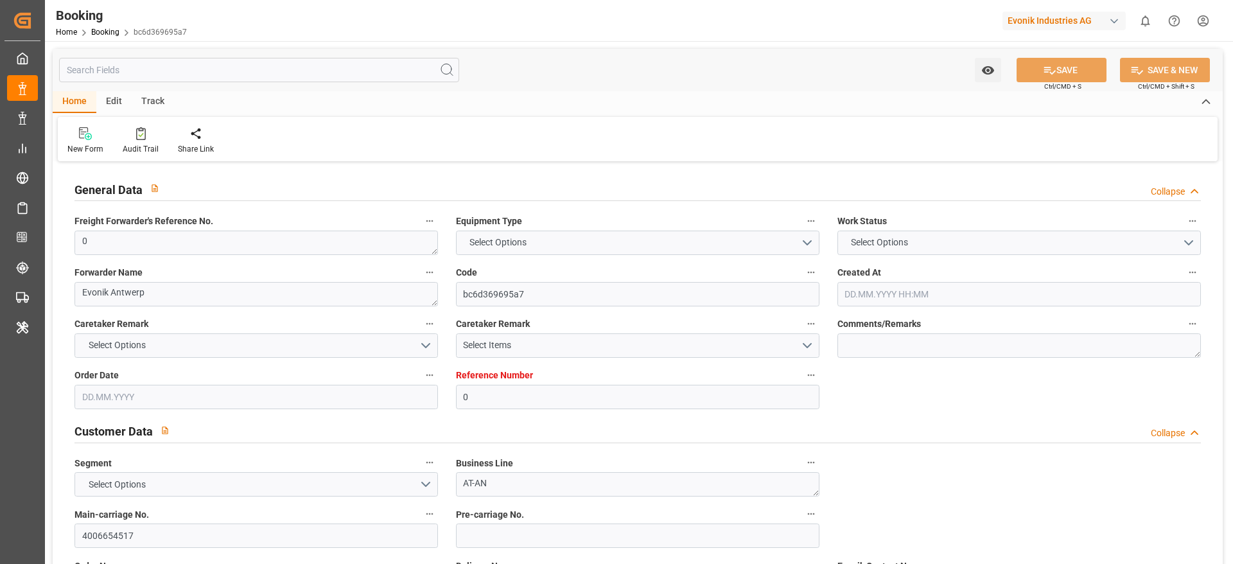
type input "0"
type input "9481532"
type input "Hapag [PERSON_NAME]"
type input "Hapag Lloyd Aktiengesellschaft"
type input "BEANR"
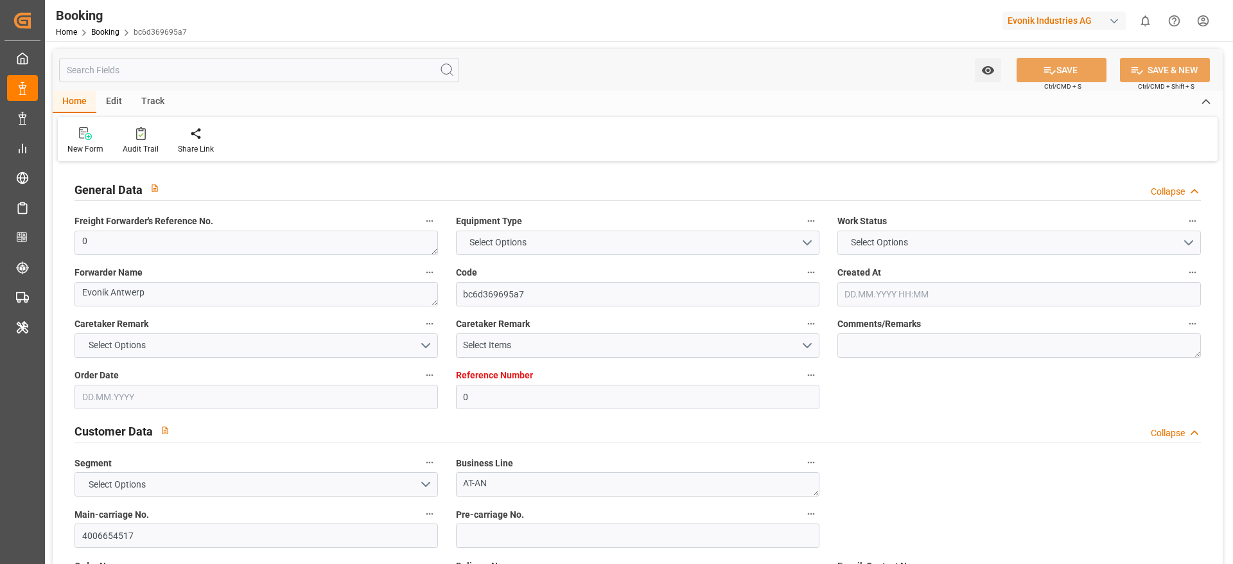
type input "NGTIN"
type input "MAPTM"
type input "0"
type input "[DATE] 07:54"
type input "[DATE]"
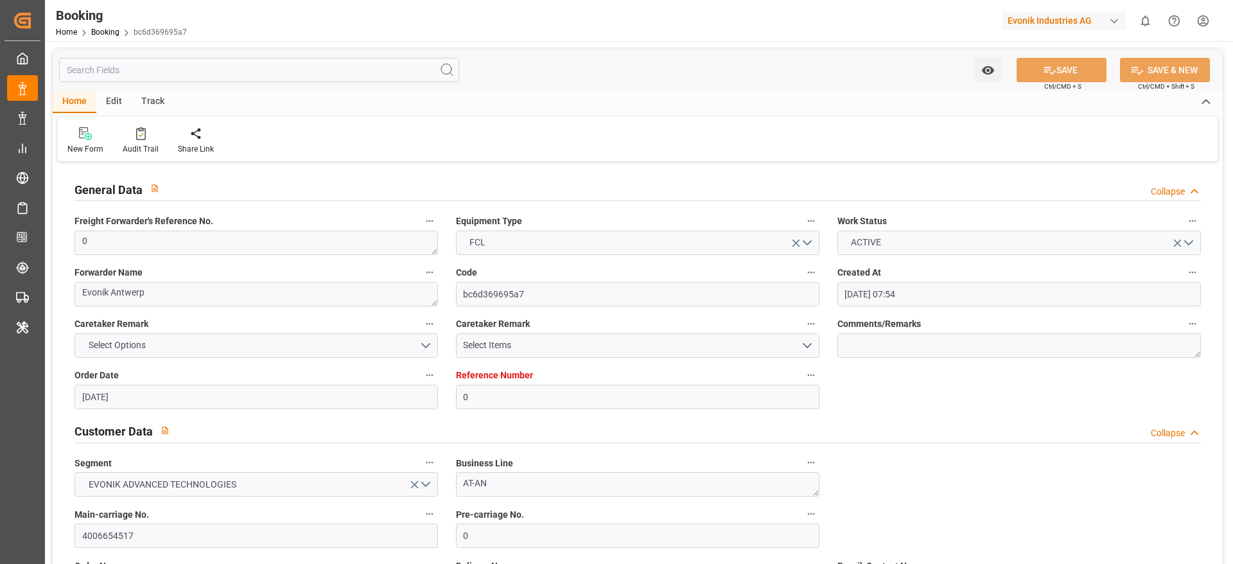
type input "[DATE]"
type input "[DATE] 00:00"
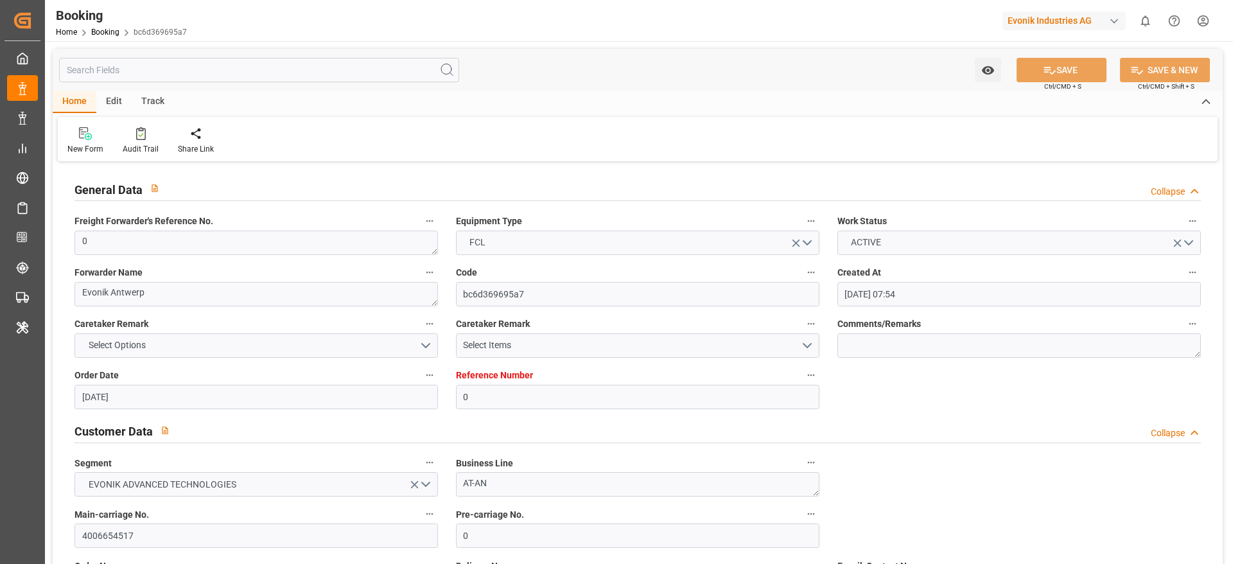
type input "[DATE] 00:00"
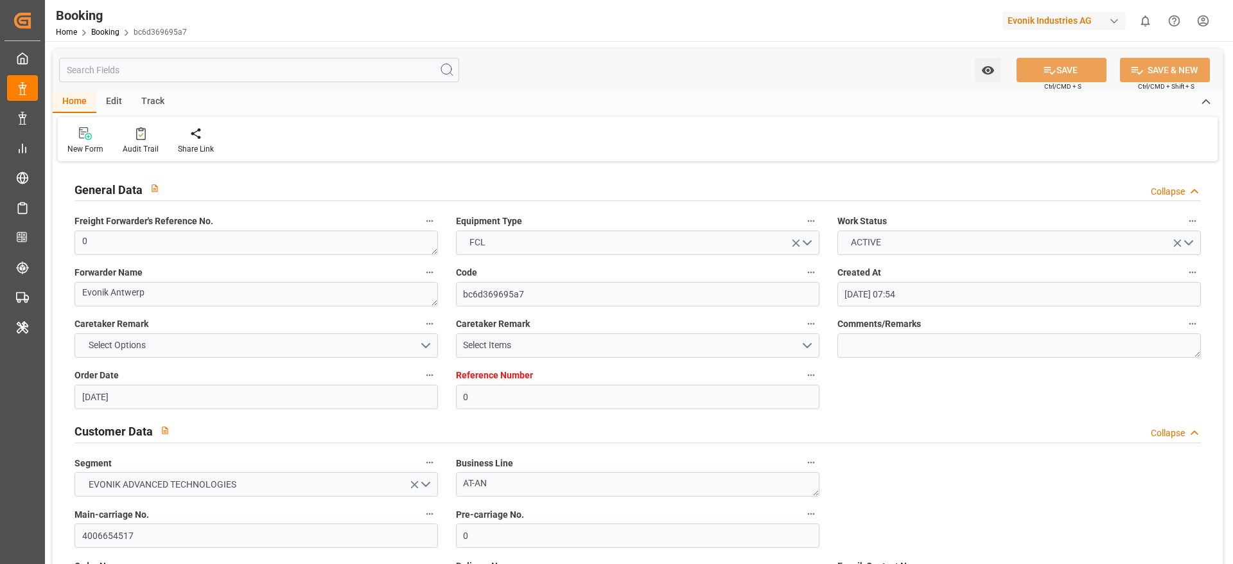
type input "[DATE] 00:00"
type input "[DATE] 12:13"
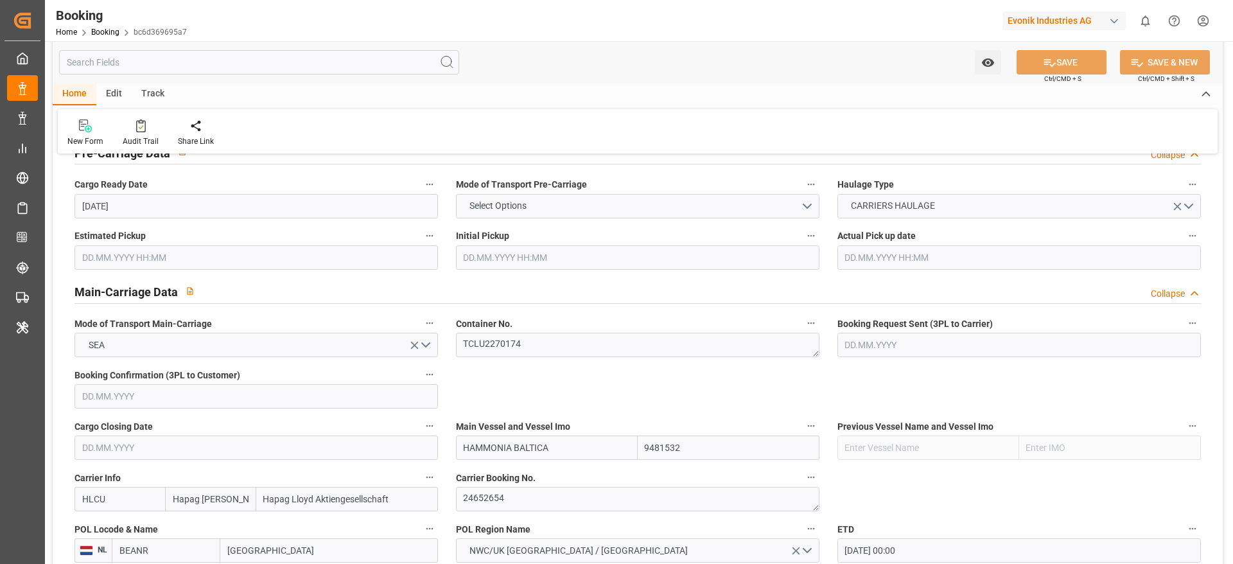
scroll to position [1060, 0]
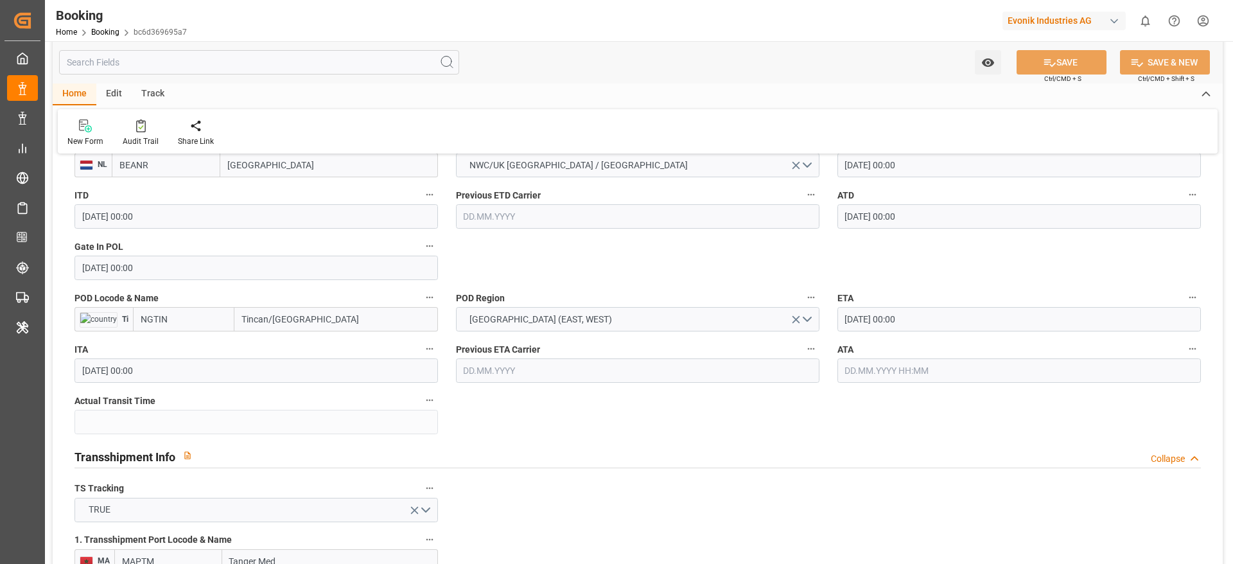
click at [354, 329] on input "Tincan/[GEOGRAPHIC_DATA]" at bounding box center [336, 319] width 204 height 24
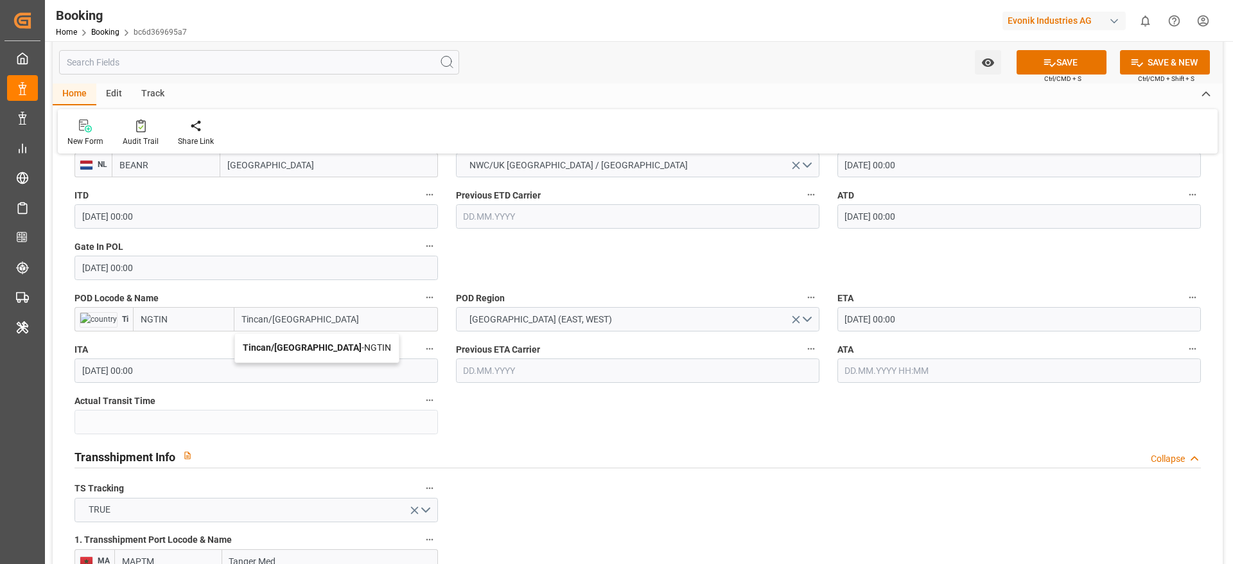
click at [332, 346] on span "Tincan/[GEOGRAPHIC_DATA] - [GEOGRAPHIC_DATA]" at bounding box center [317, 347] width 148 height 10
type input "Tincan/[GEOGRAPHIC_DATA]"
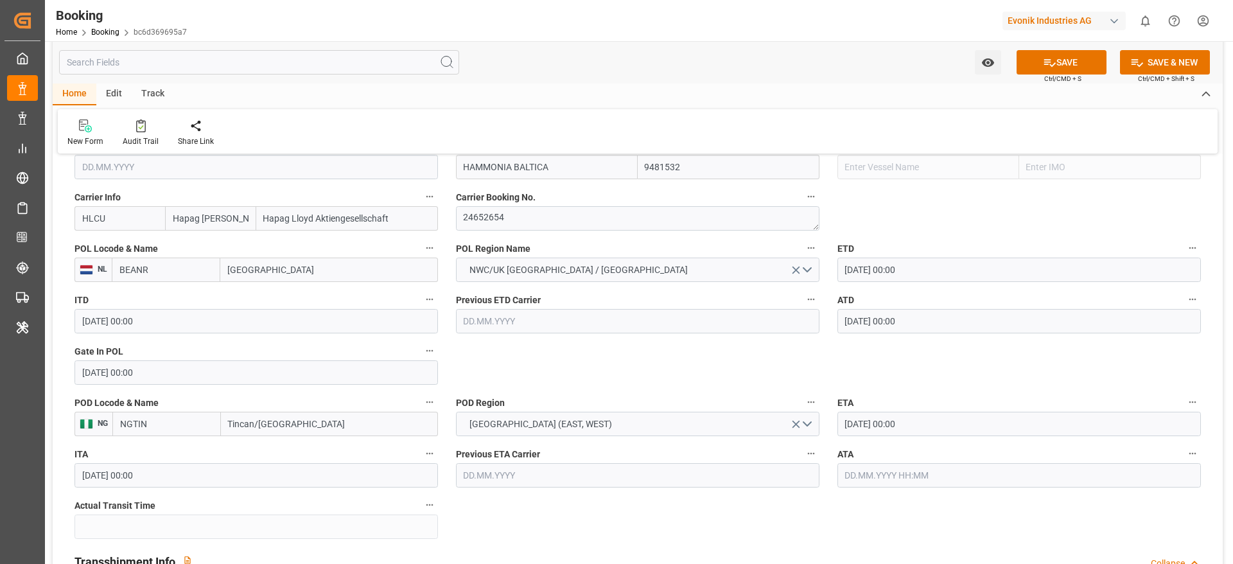
scroll to position [964, 0]
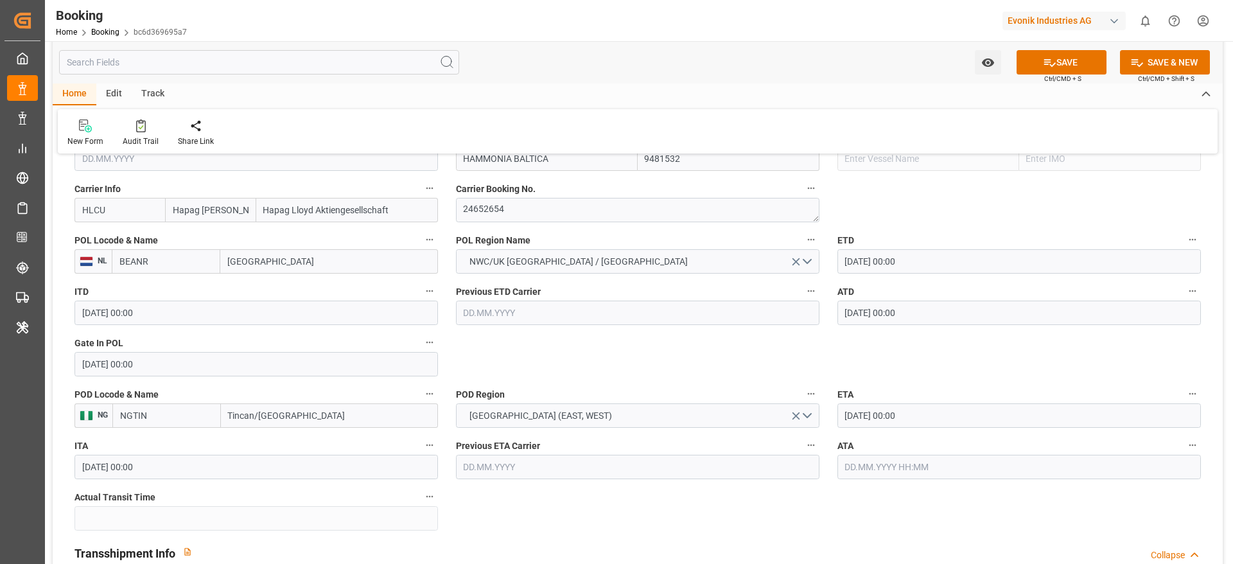
click at [107, 369] on input "[DATE] 00:00" at bounding box center [257, 364] width 364 height 24
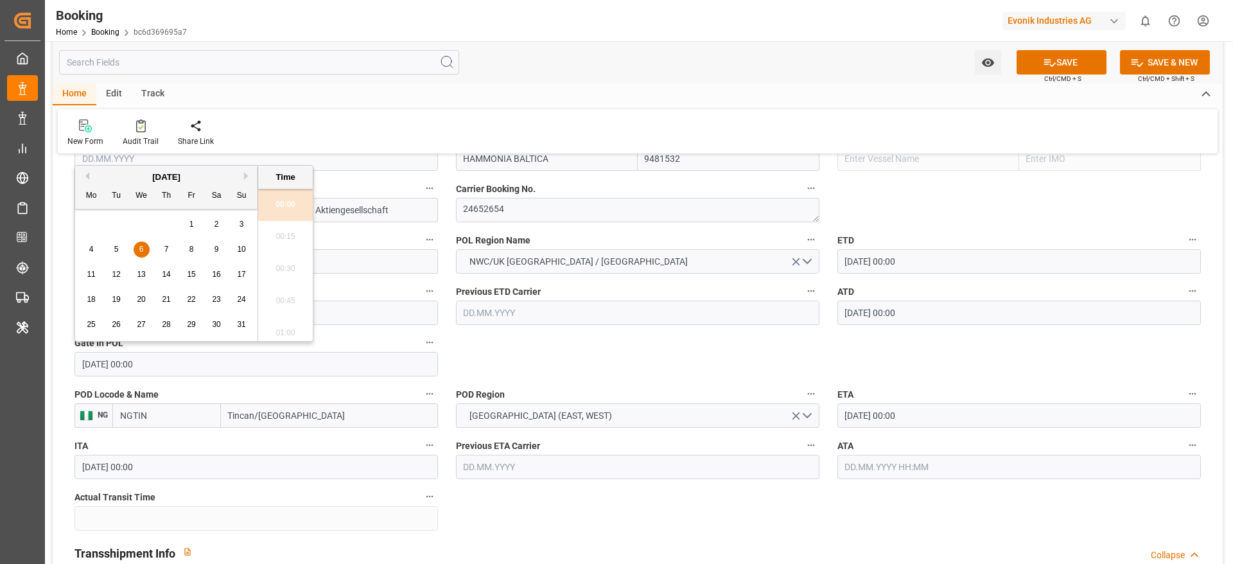
click at [91, 247] on span "4" at bounding box center [91, 249] width 4 height 9
type input "04.08.2025 00:00"
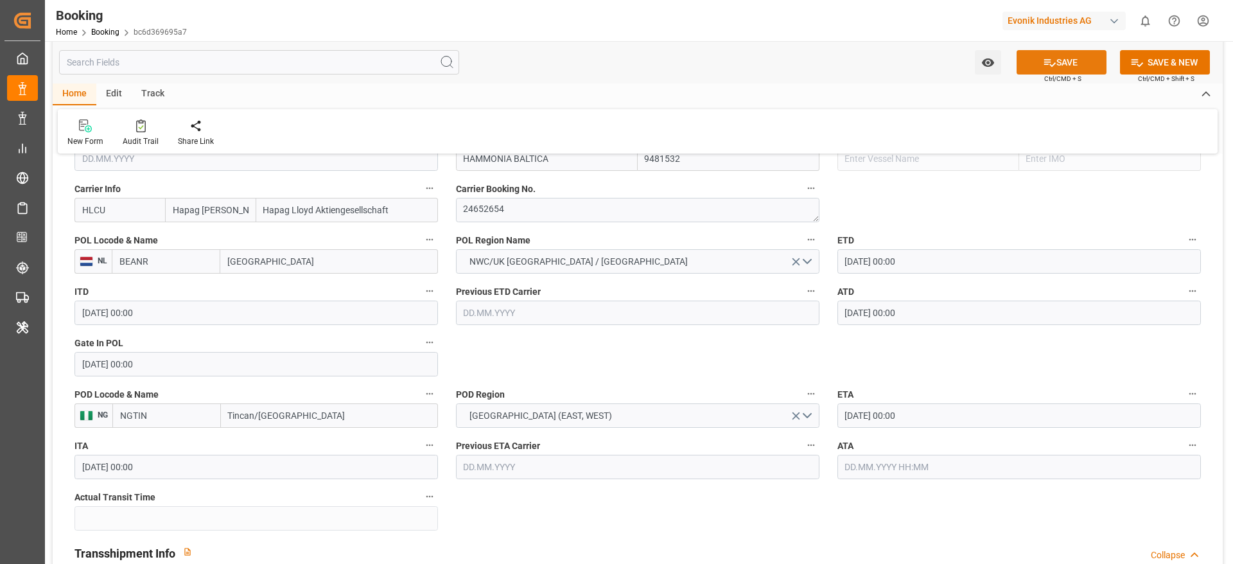
click at [1039, 55] on button "SAVE" at bounding box center [1062, 62] width 90 height 24
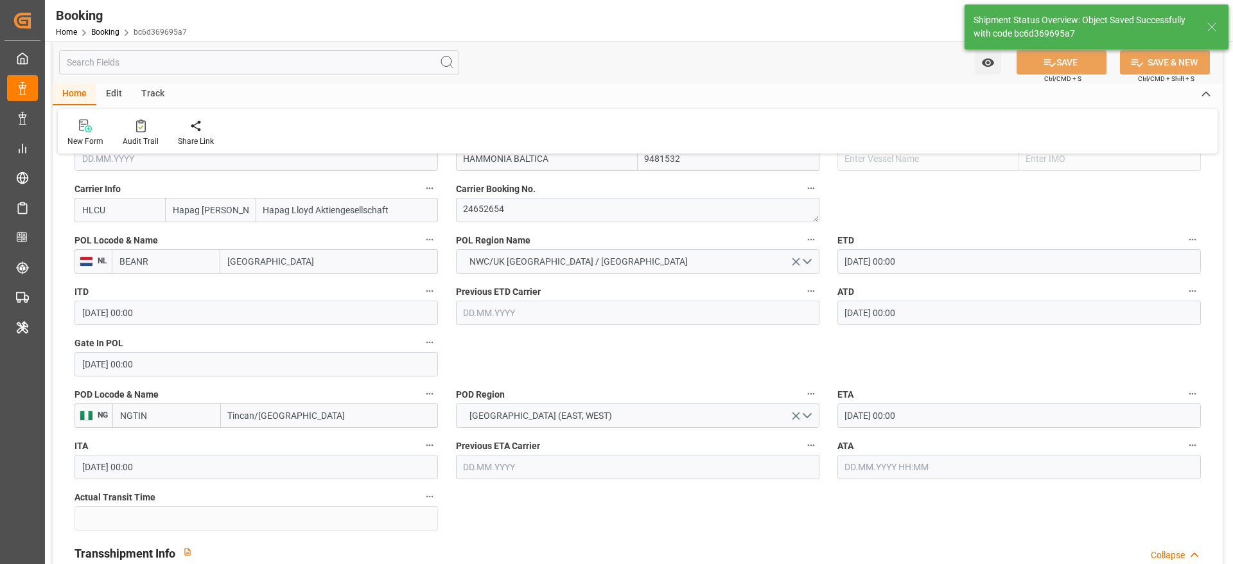
type textarea "PolCountry-businessDivision-businessLine-"
type input "23.09.2025 12:17"
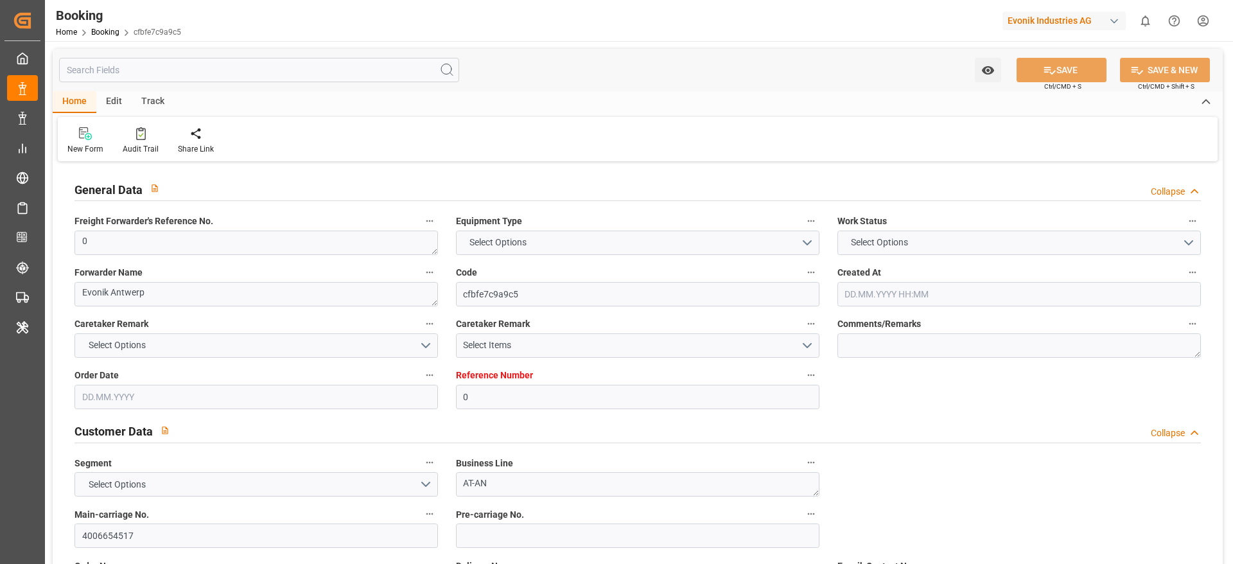
type input "0"
type input "9481532"
type input "Hapag [PERSON_NAME]"
type input "Hapag Lloyd Aktiengesellschaft"
type input "BEANR"
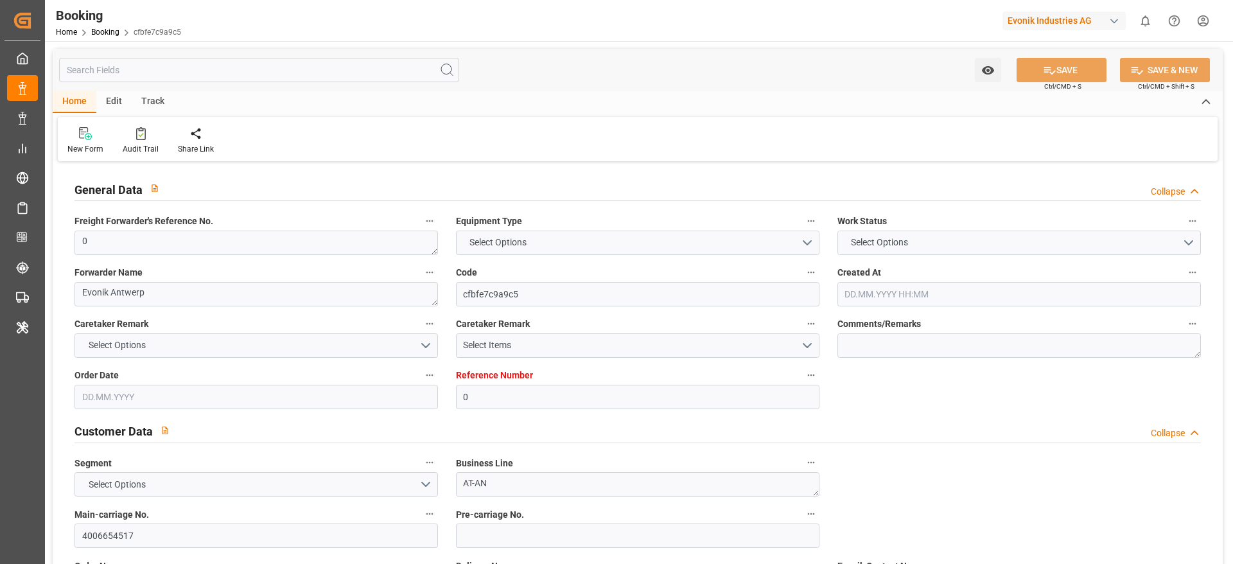
type input "NGTIN"
type input "MAPTM"
type input "0"
type input "[DATE] 07:54"
type input "[DATE]"
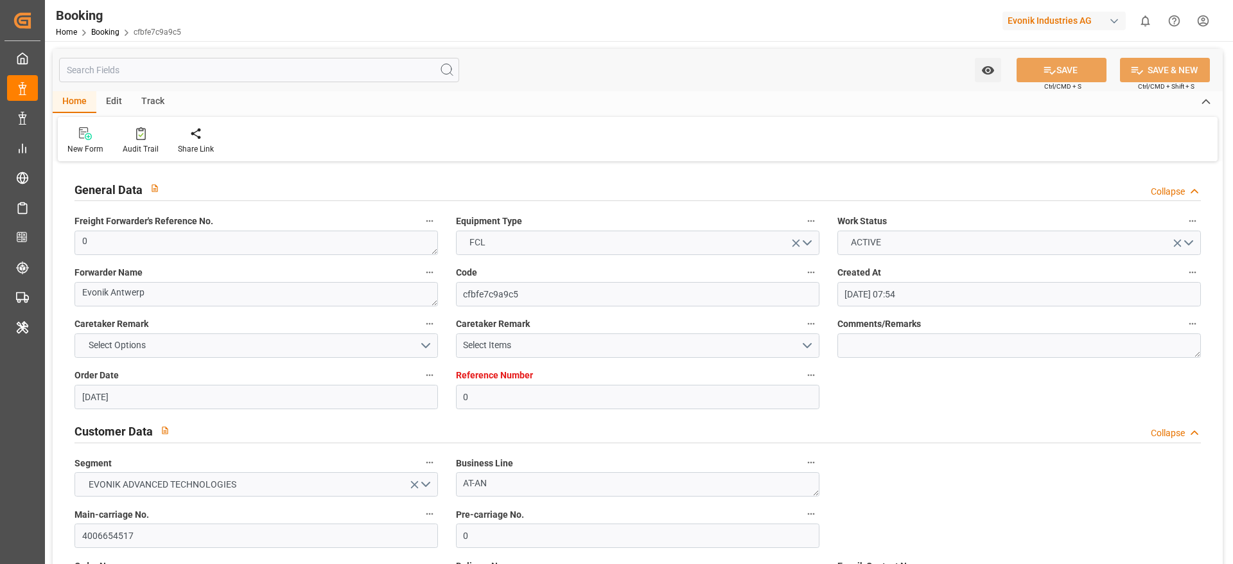
type input "[DATE]"
type input "[DATE] 00:00"
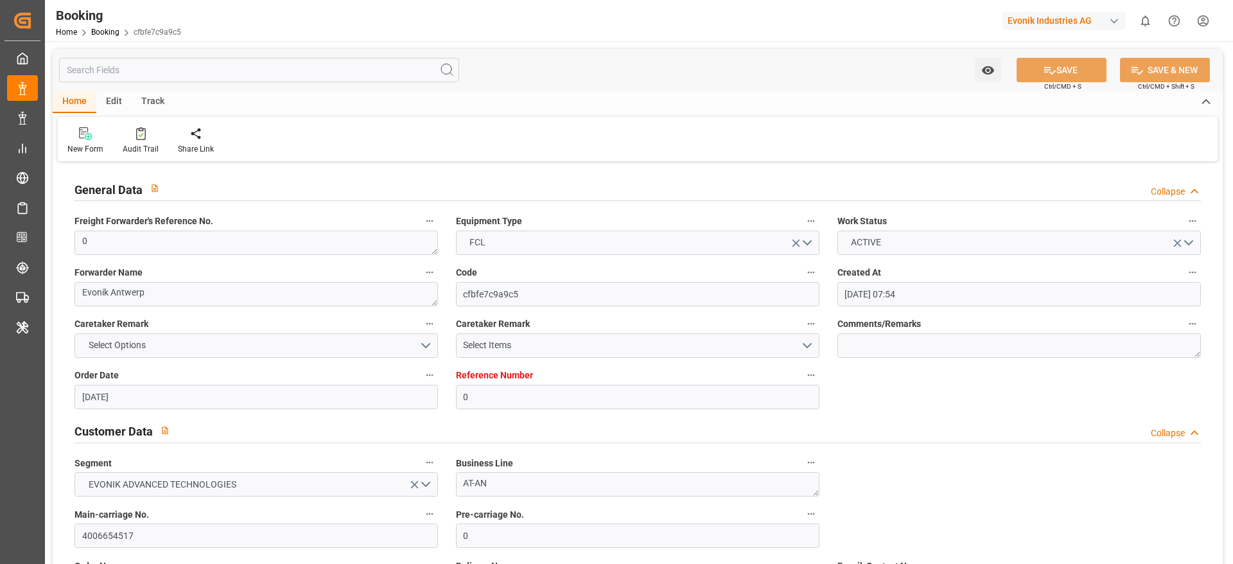
type input "[DATE] 00:00"
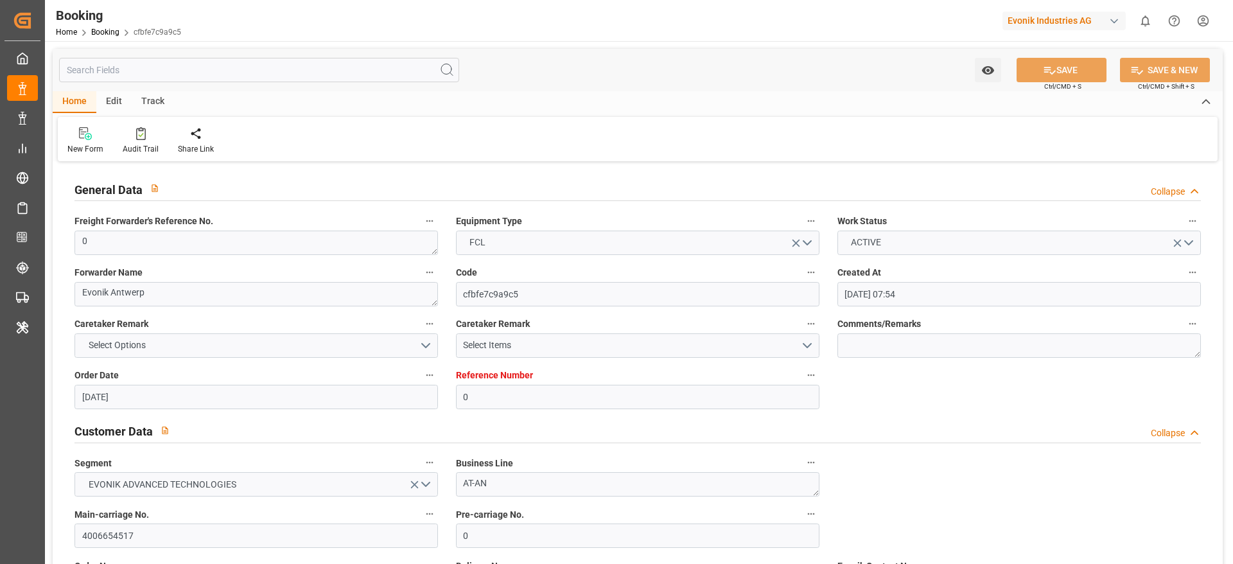
type input "[DATE] 00:00"
type input "[DATE] 12:13"
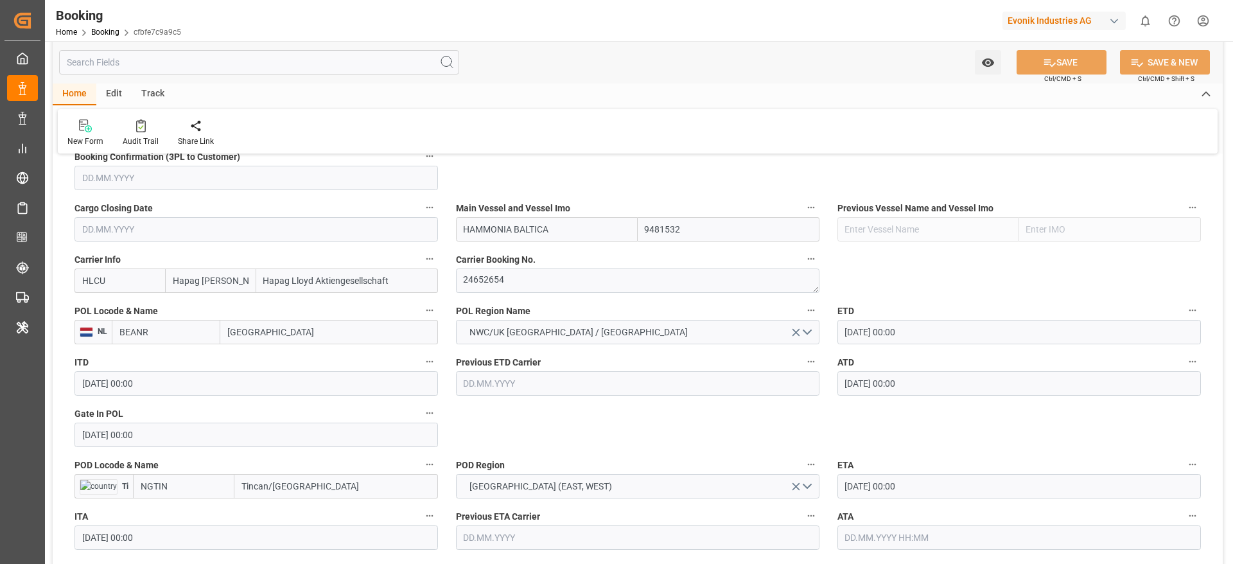
scroll to position [964, 0]
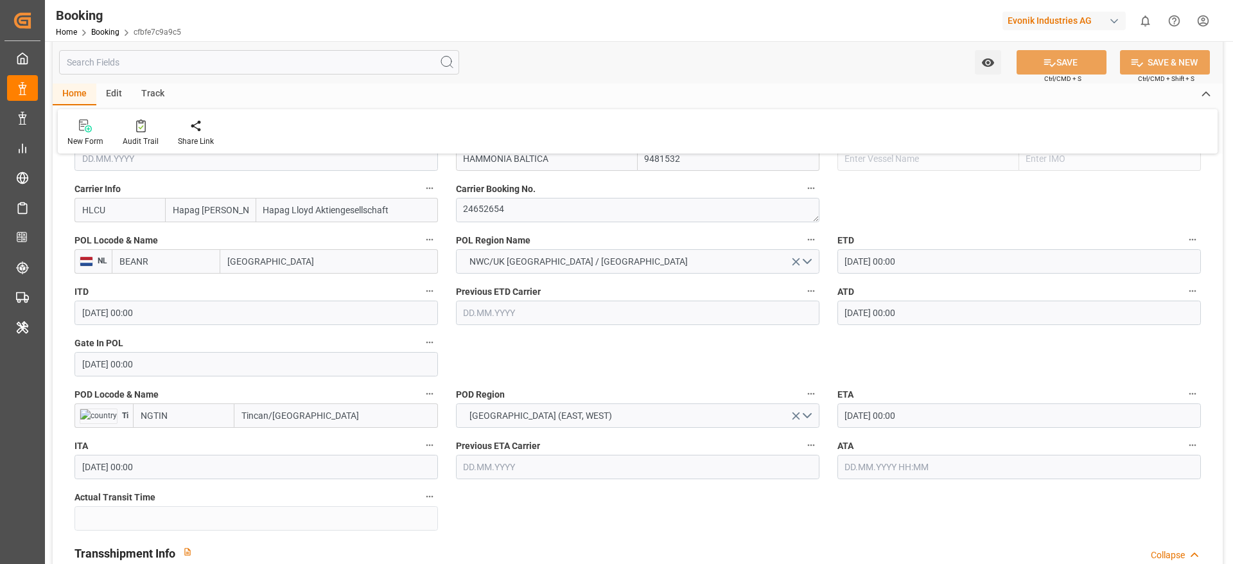
click at [315, 421] on input "Tincan/[GEOGRAPHIC_DATA]" at bounding box center [336, 415] width 204 height 24
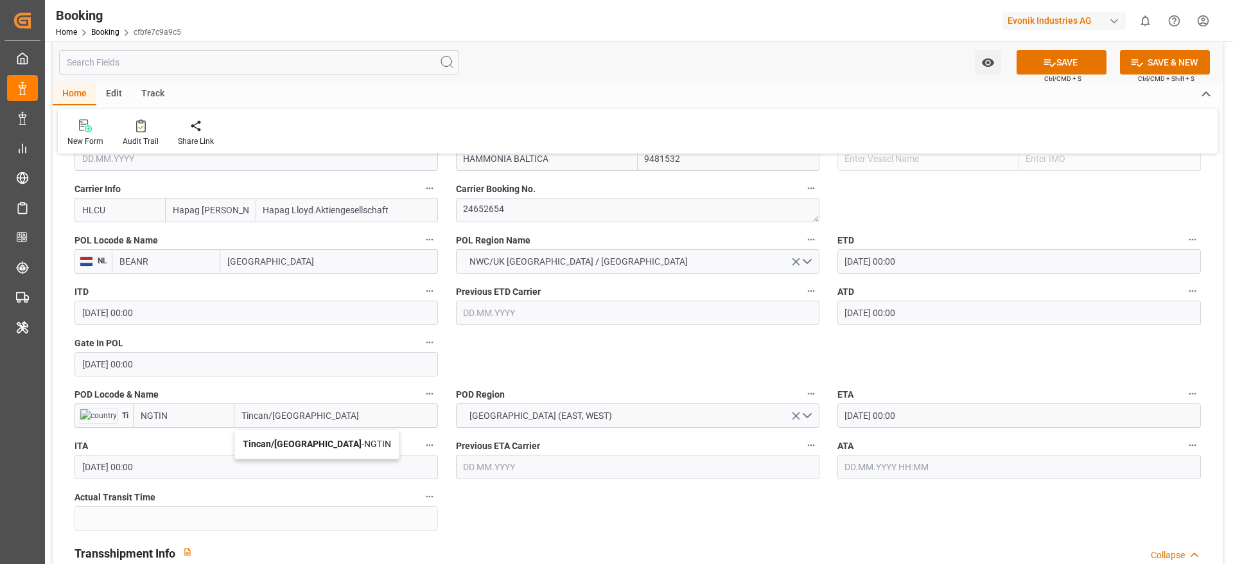
click at [303, 441] on span "Tincan/[GEOGRAPHIC_DATA] - [GEOGRAPHIC_DATA]" at bounding box center [317, 444] width 148 height 10
type input "Tincan/[GEOGRAPHIC_DATA]"
